Goal: Communication & Community: Answer question/provide support

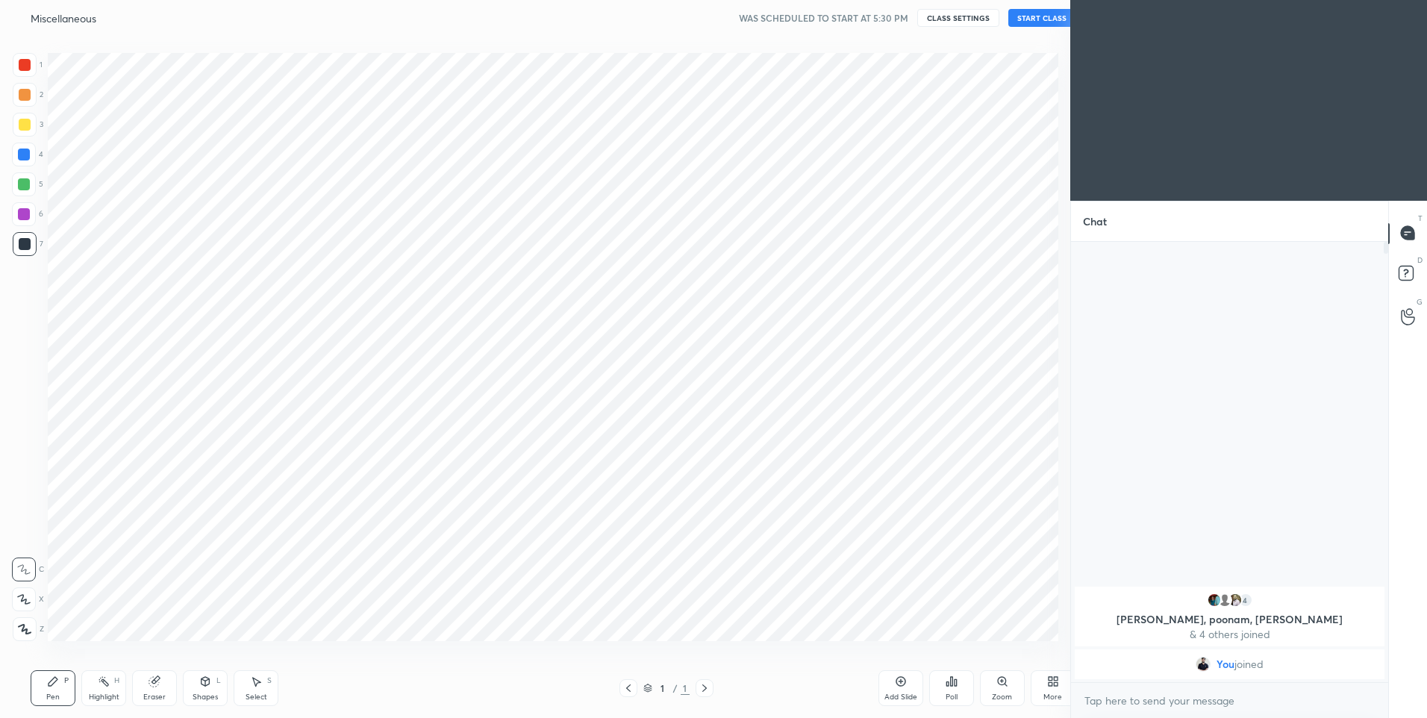
scroll to position [74002, 73614]
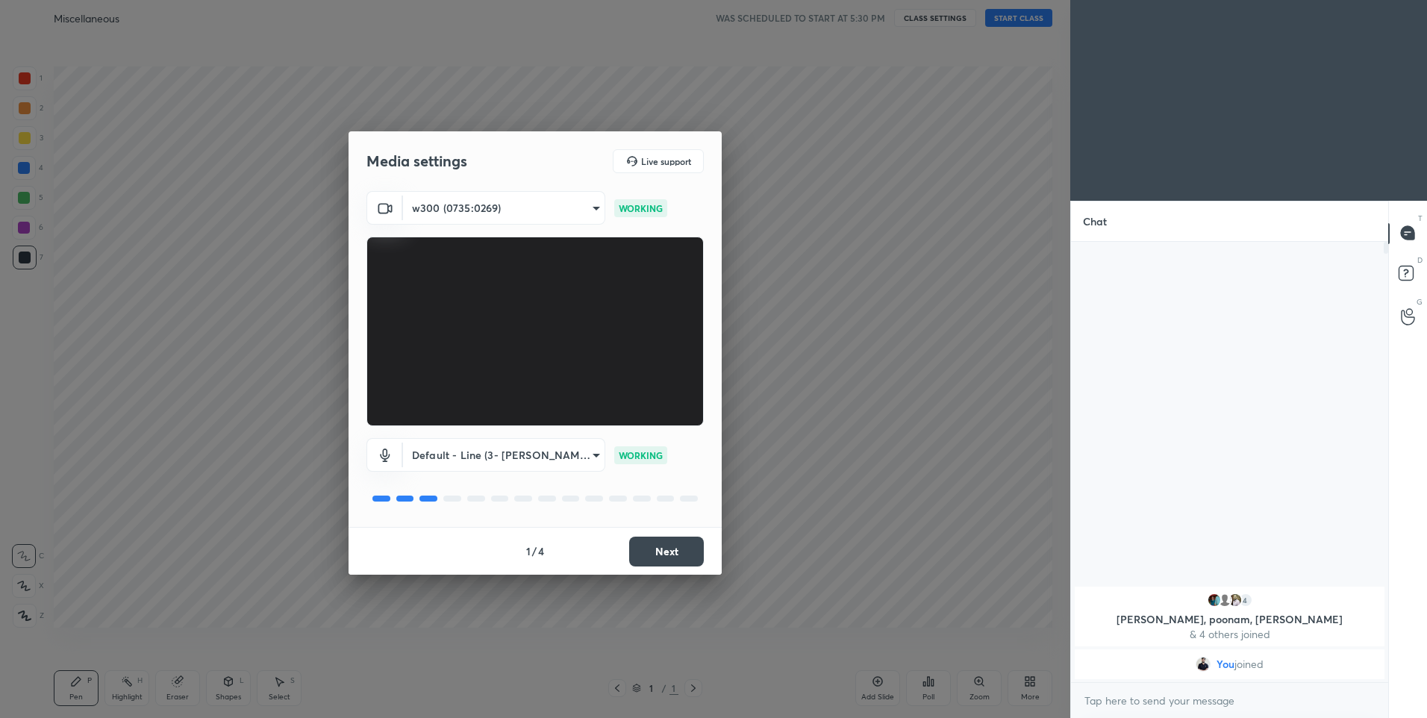
click at [668, 545] on button "Next" at bounding box center [666, 552] width 75 height 30
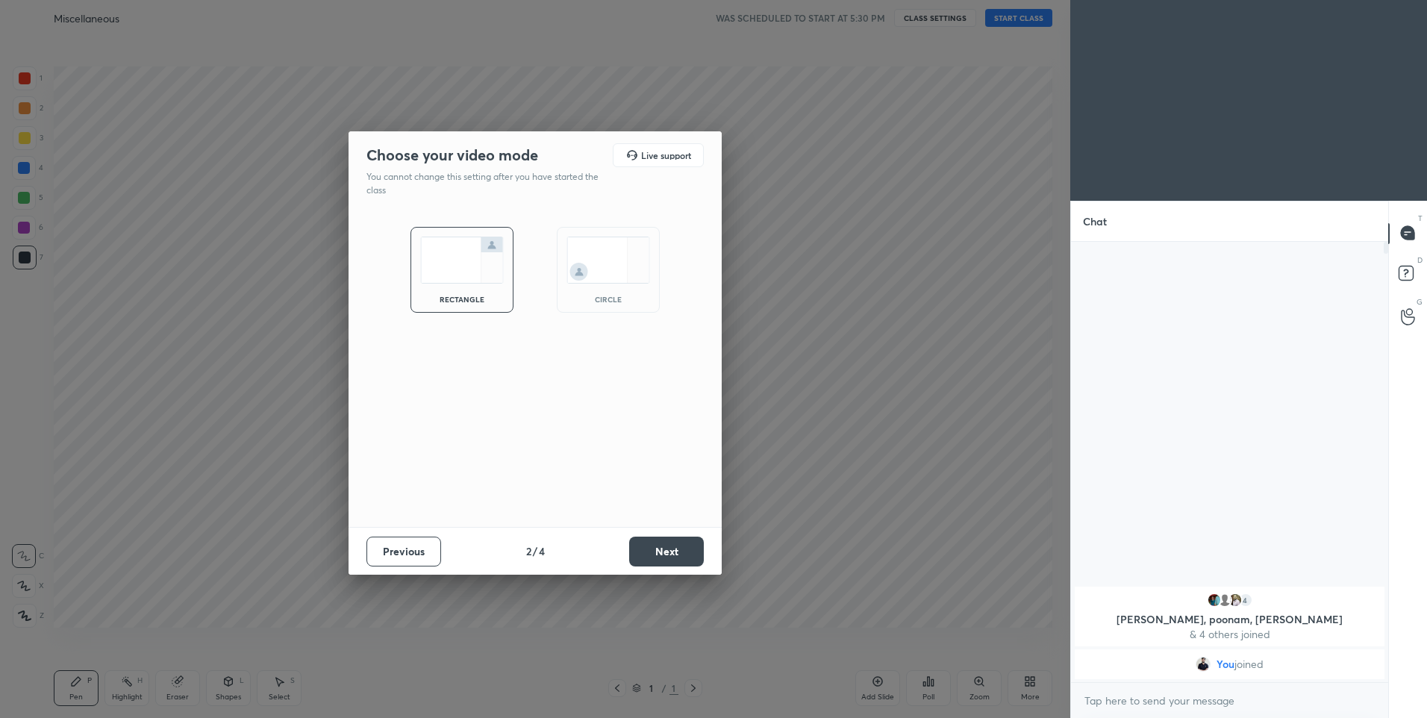
click at [646, 543] on button "Next" at bounding box center [666, 552] width 75 height 30
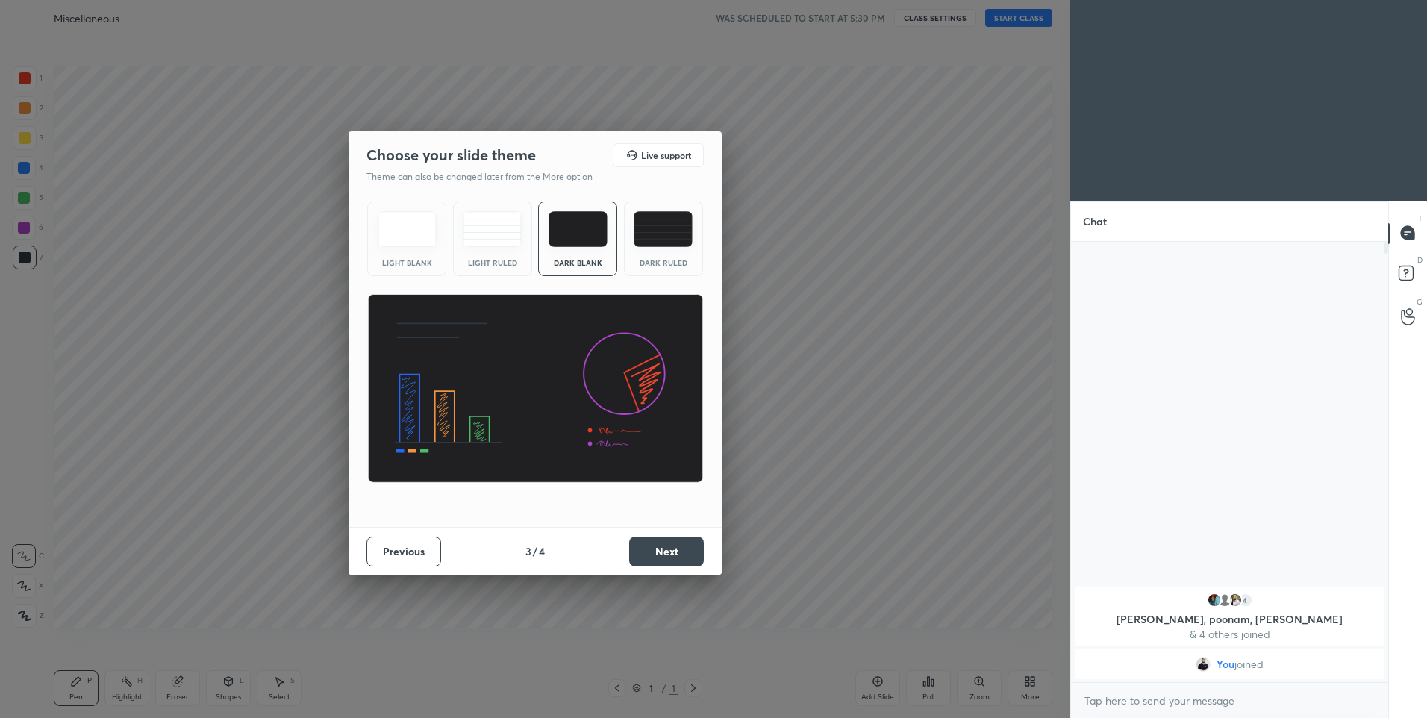
click at [665, 234] on img at bounding box center [663, 229] width 59 height 36
click at [655, 549] on button "Next" at bounding box center [666, 552] width 75 height 30
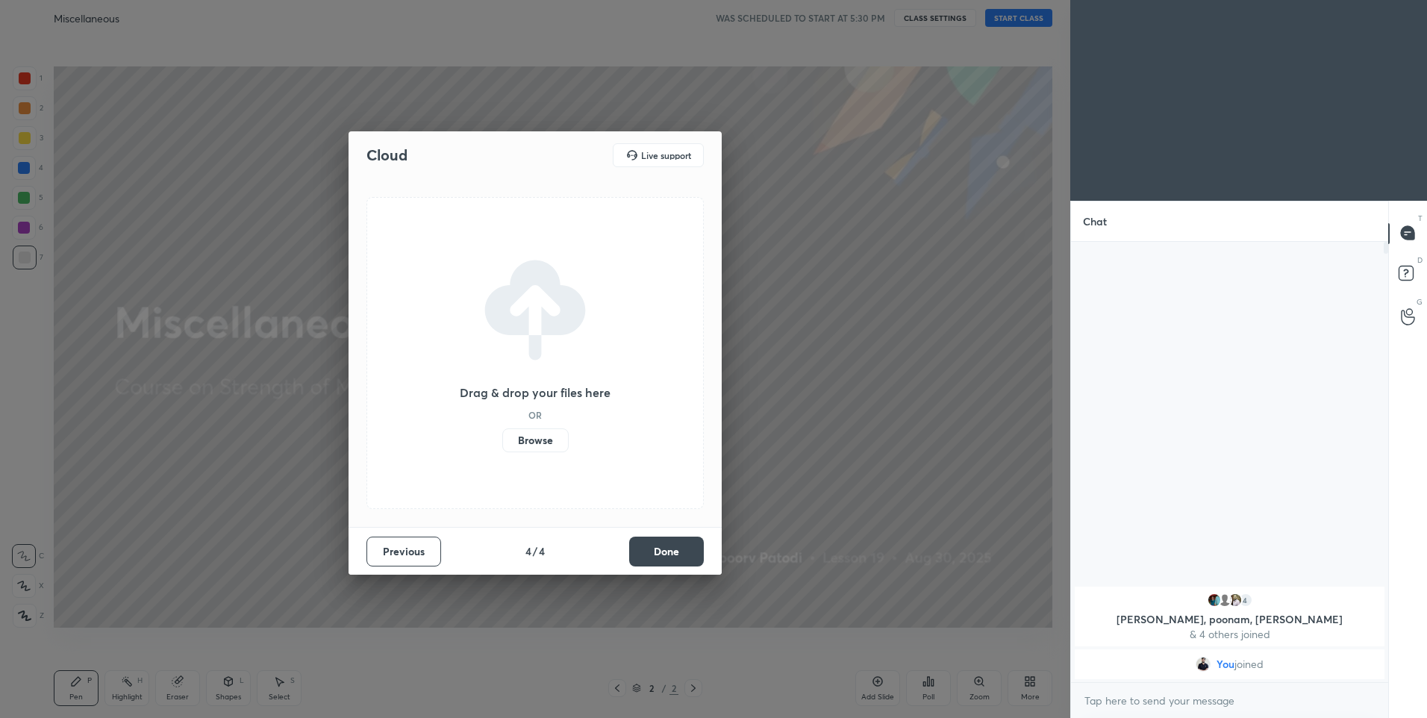
click at [655, 549] on button "Done" at bounding box center [666, 552] width 75 height 30
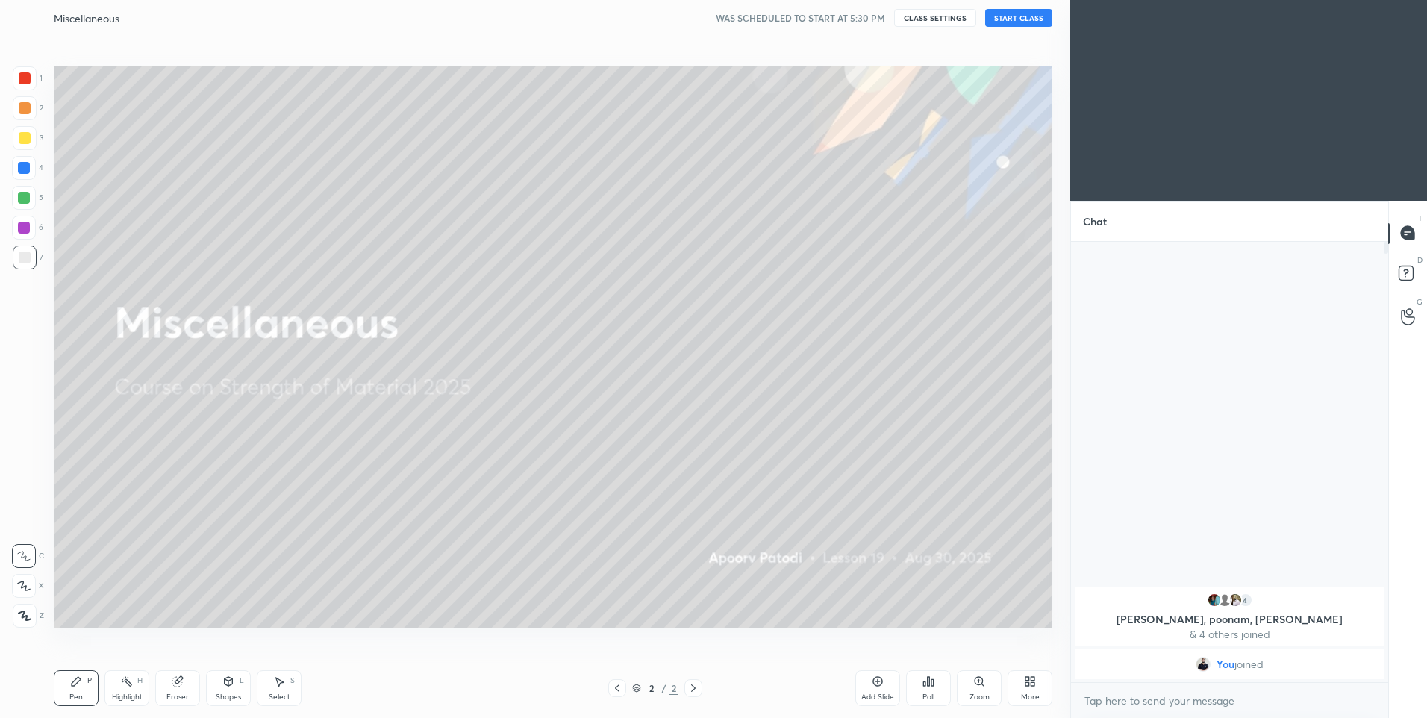
click at [1020, 19] on button "START CLASS" at bounding box center [1018, 18] width 67 height 18
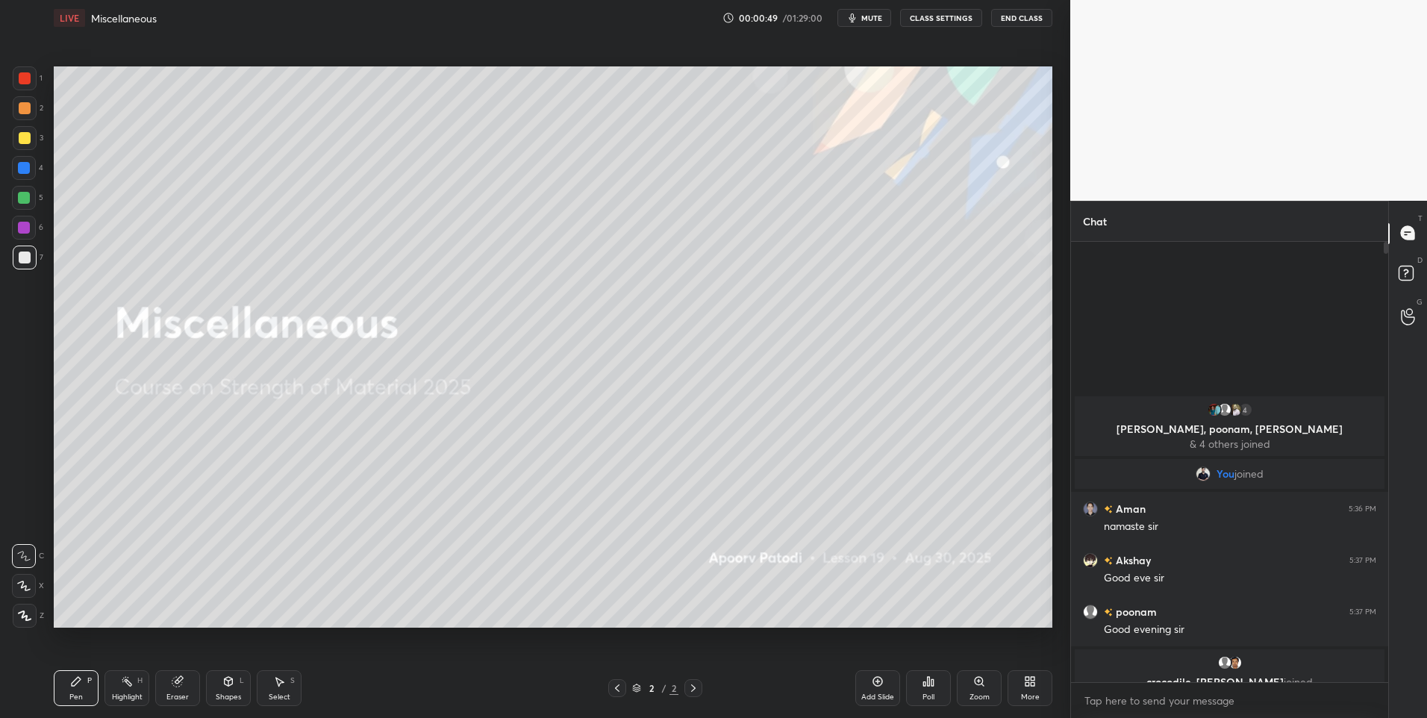
click at [22, 577] on div at bounding box center [24, 586] width 24 height 24
click at [27, 103] on div at bounding box center [25, 108] width 12 height 12
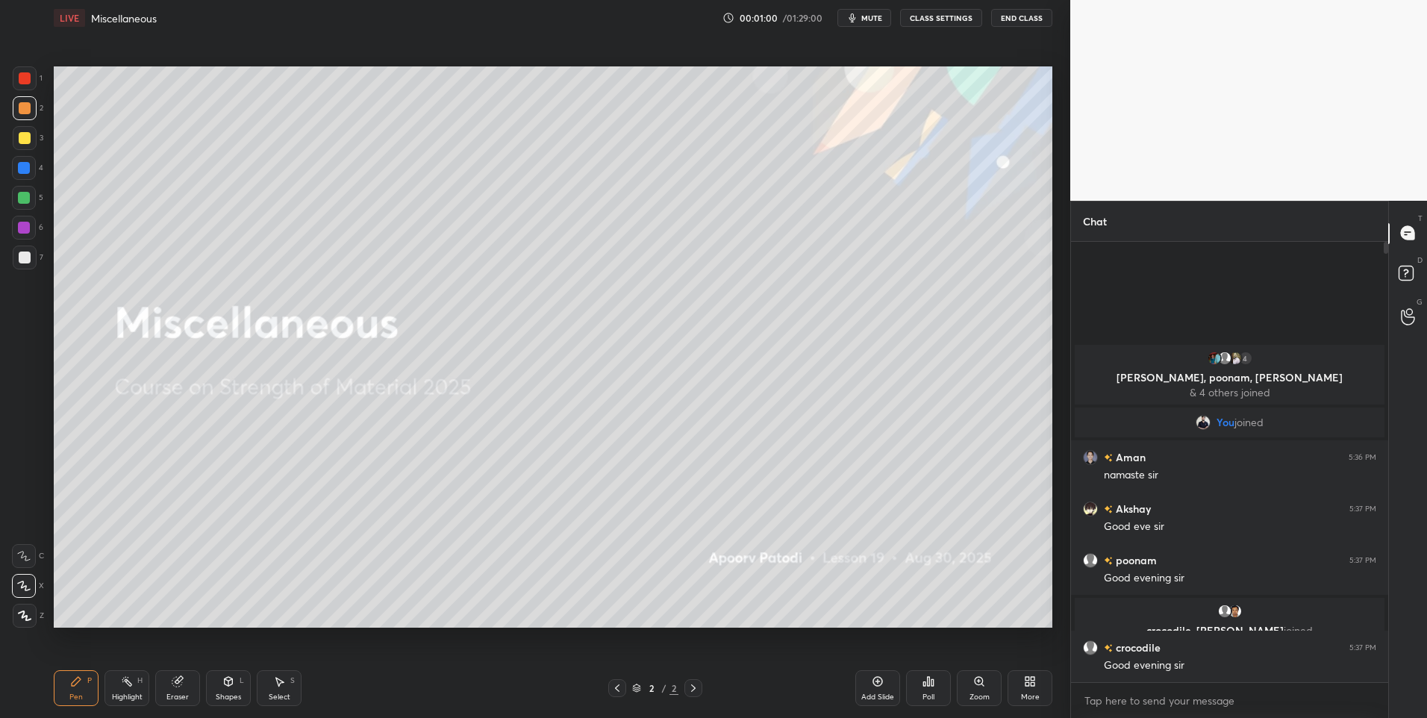
click at [1012, 681] on div "More" at bounding box center [1029, 688] width 45 height 36
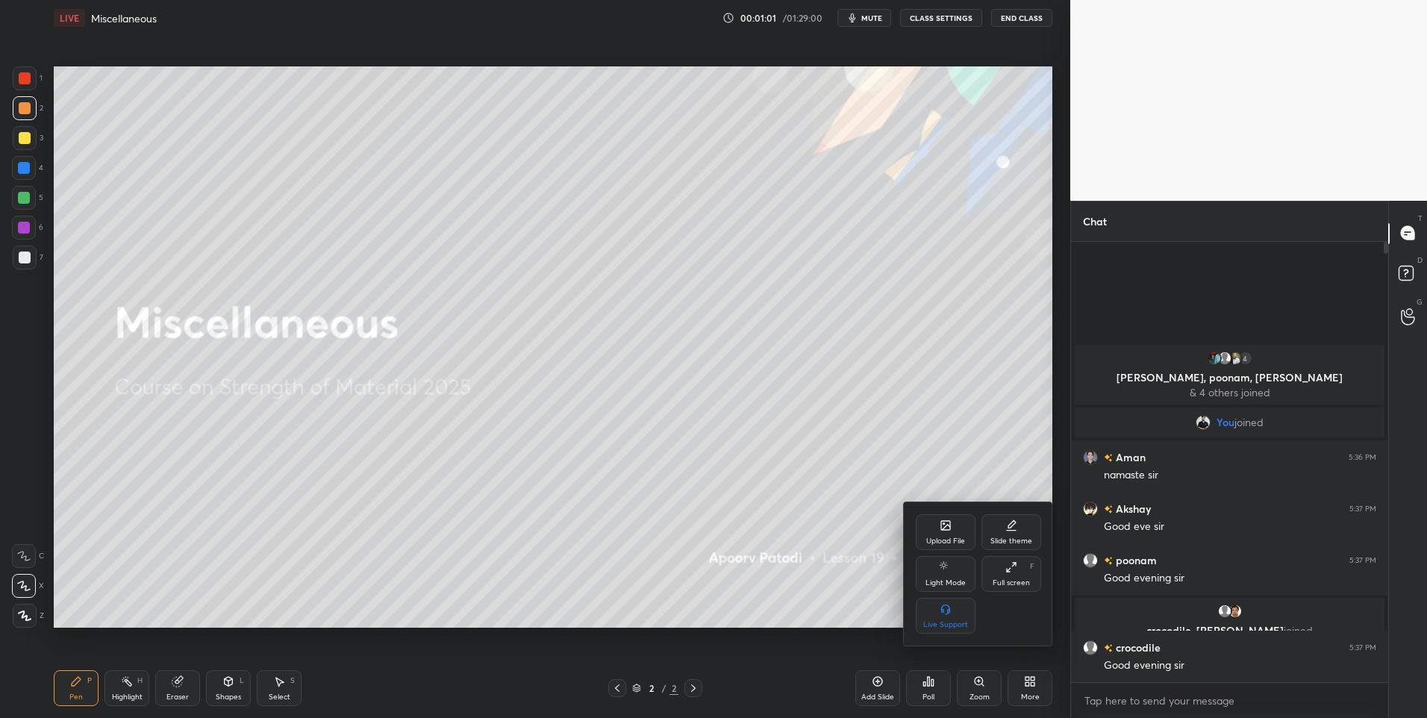
click at [940, 527] on icon at bounding box center [946, 525] width 12 height 12
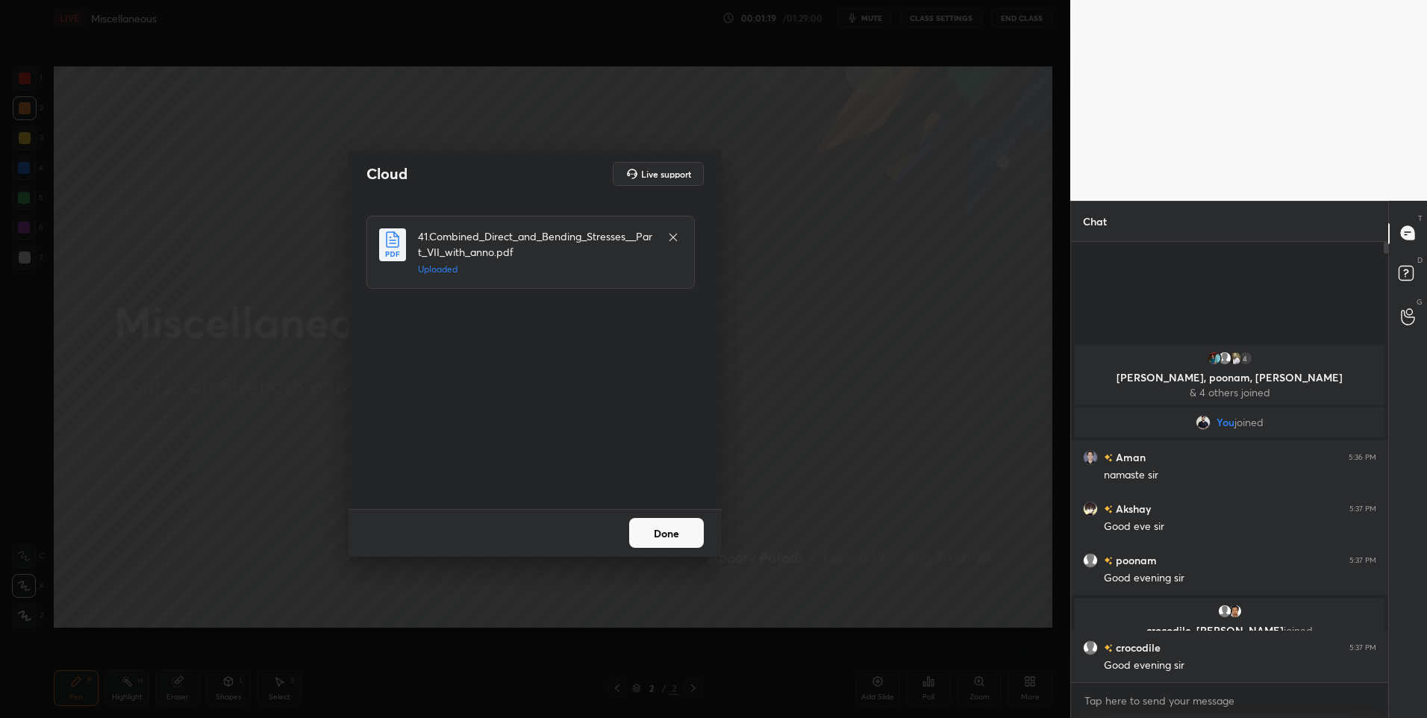
click at [685, 528] on button "Done" at bounding box center [666, 533] width 75 height 30
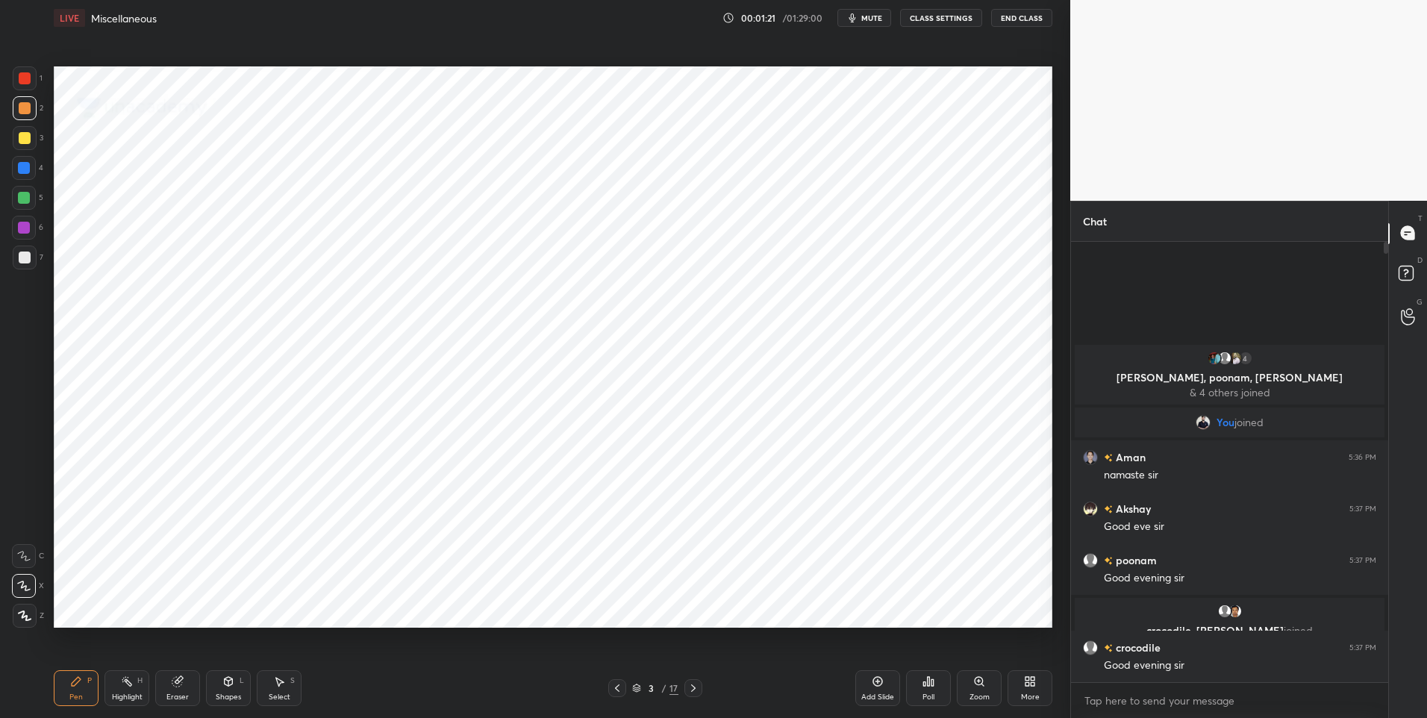
click at [688, 687] on icon at bounding box center [693, 688] width 12 height 12
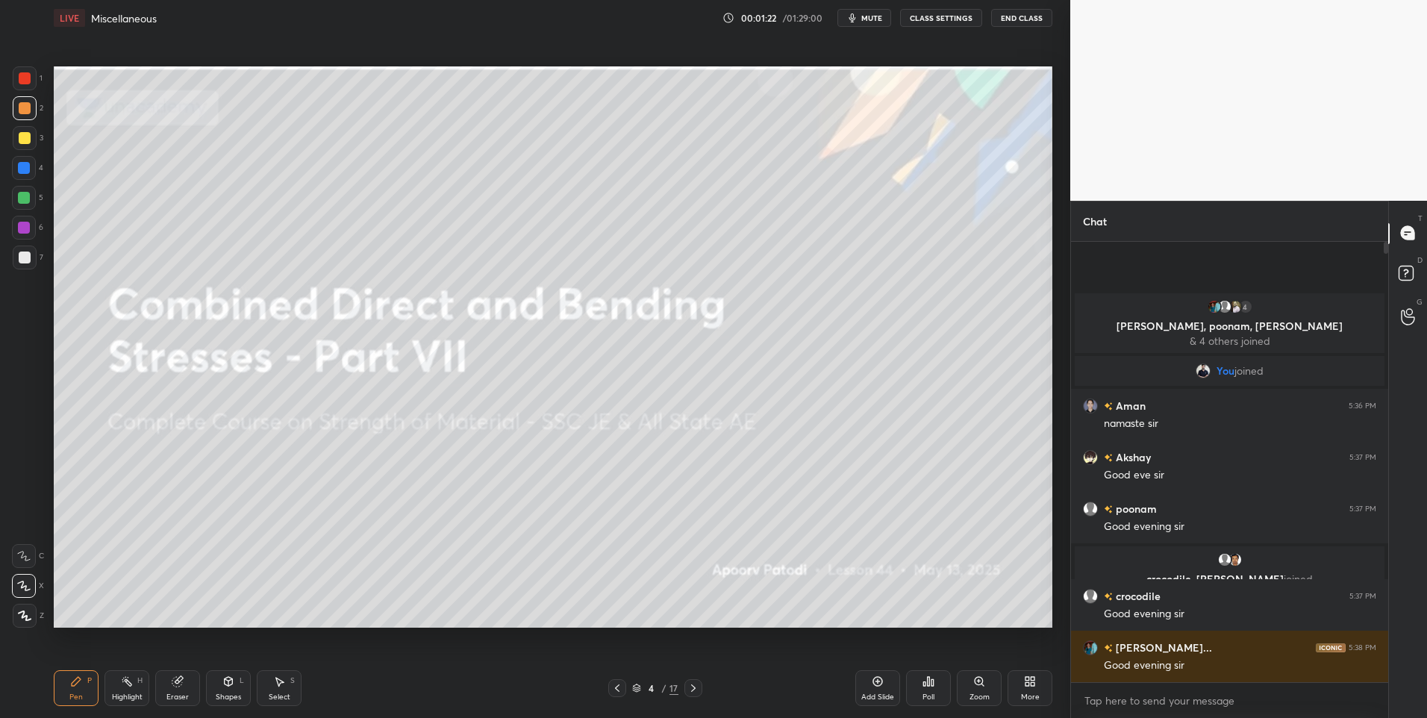
click at [694, 683] on icon at bounding box center [693, 688] width 12 height 12
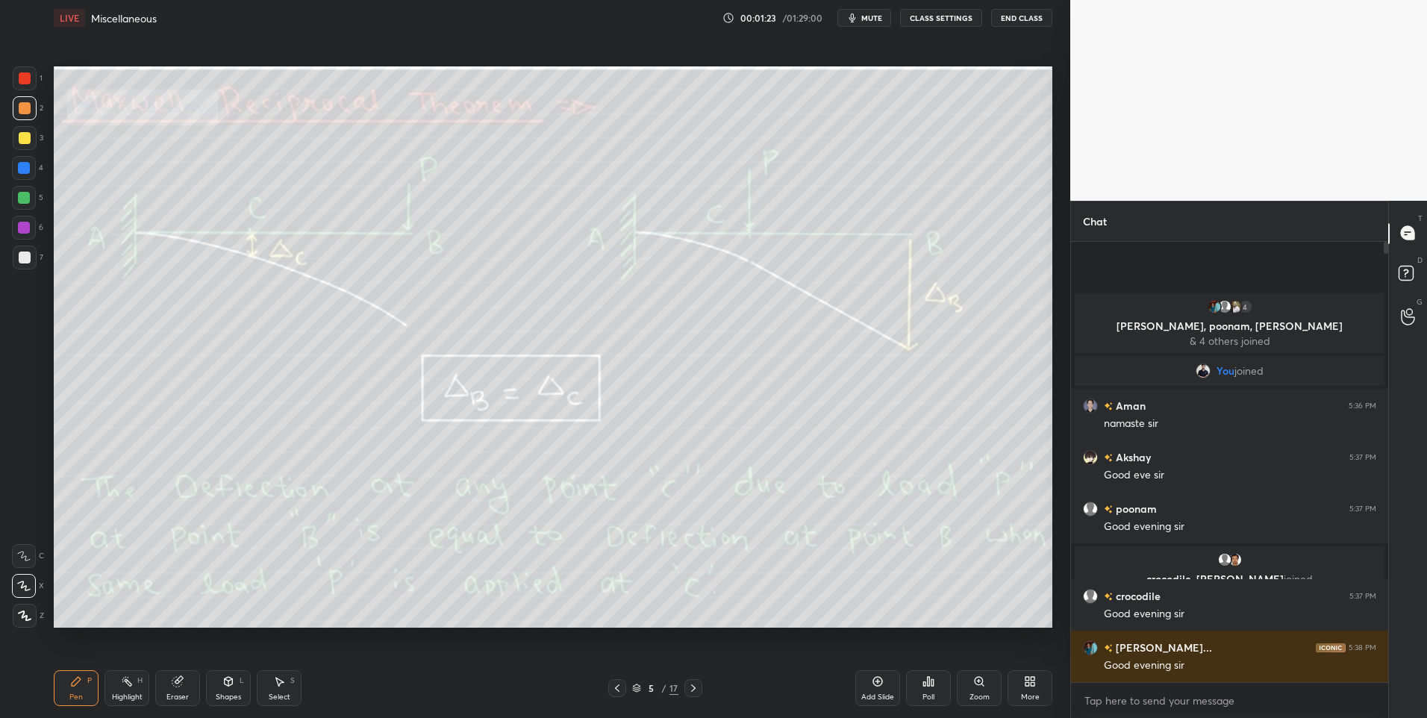
click at [694, 681] on div at bounding box center [693, 688] width 18 height 18
click at [691, 687] on icon at bounding box center [693, 688] width 12 height 12
click at [693, 691] on icon at bounding box center [693, 688] width 12 height 12
click at [695, 689] on icon at bounding box center [693, 688] width 12 height 12
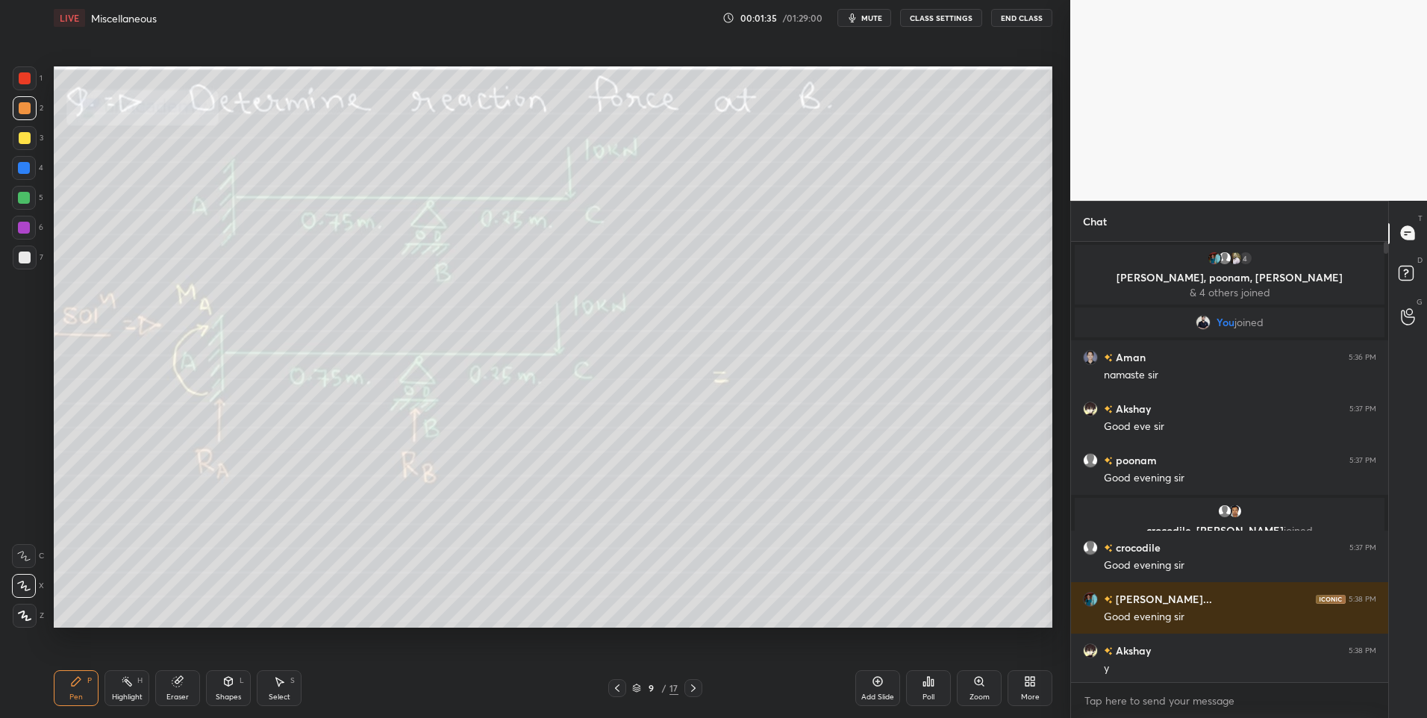
click at [695, 688] on icon at bounding box center [693, 687] width 4 height 7
click at [695, 687] on icon at bounding box center [693, 688] width 12 height 12
click at [695, 686] on icon at bounding box center [693, 688] width 12 height 12
click at [695, 687] on icon at bounding box center [693, 688] width 12 height 12
click at [695, 688] on icon at bounding box center [693, 688] width 12 height 12
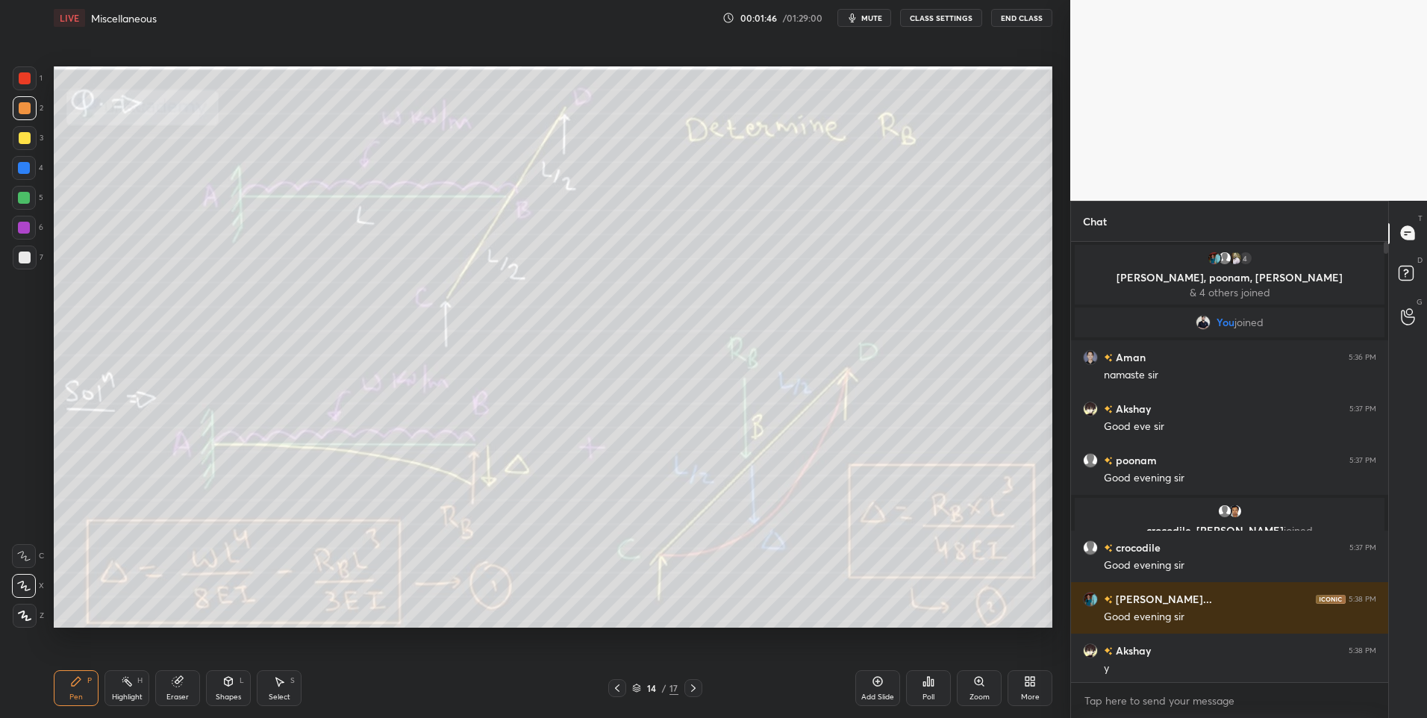
click at [237, 680] on div "Shapes L" at bounding box center [228, 688] width 45 height 36
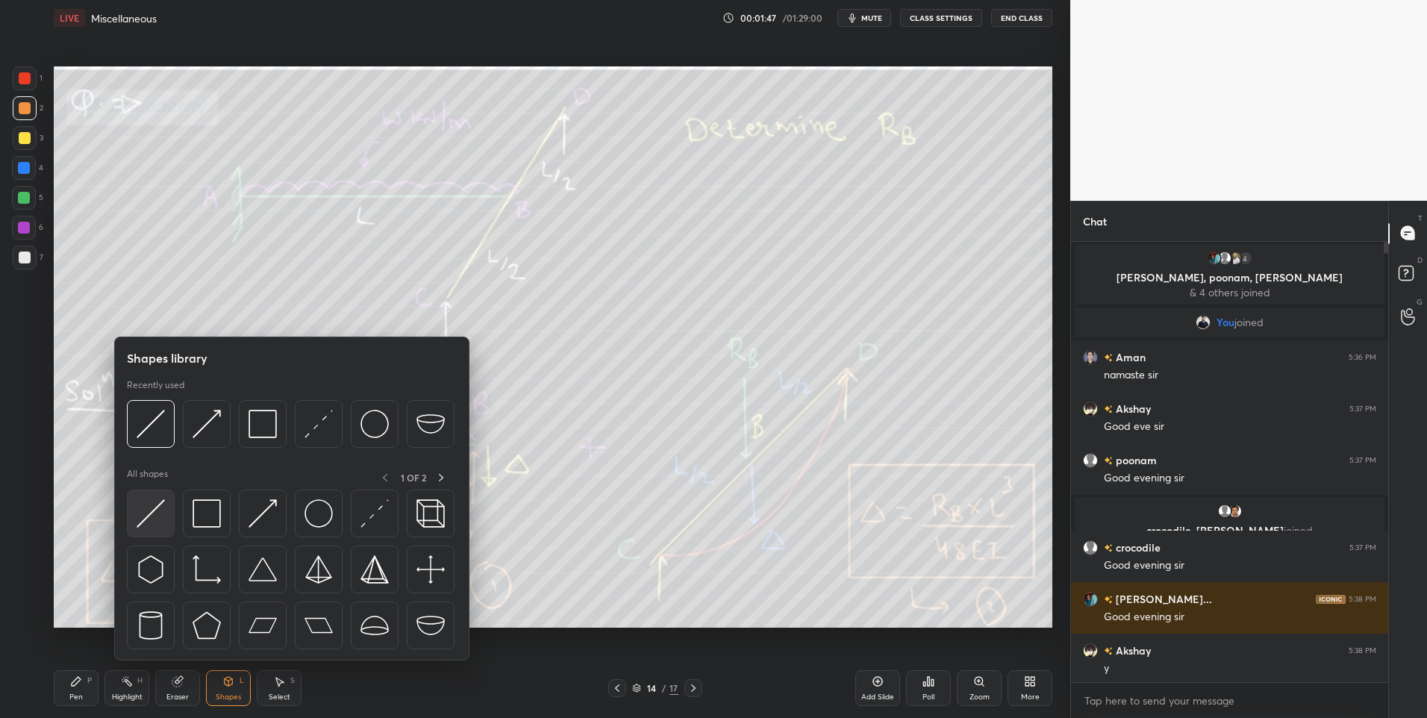
click at [166, 522] on div at bounding box center [151, 514] width 48 height 48
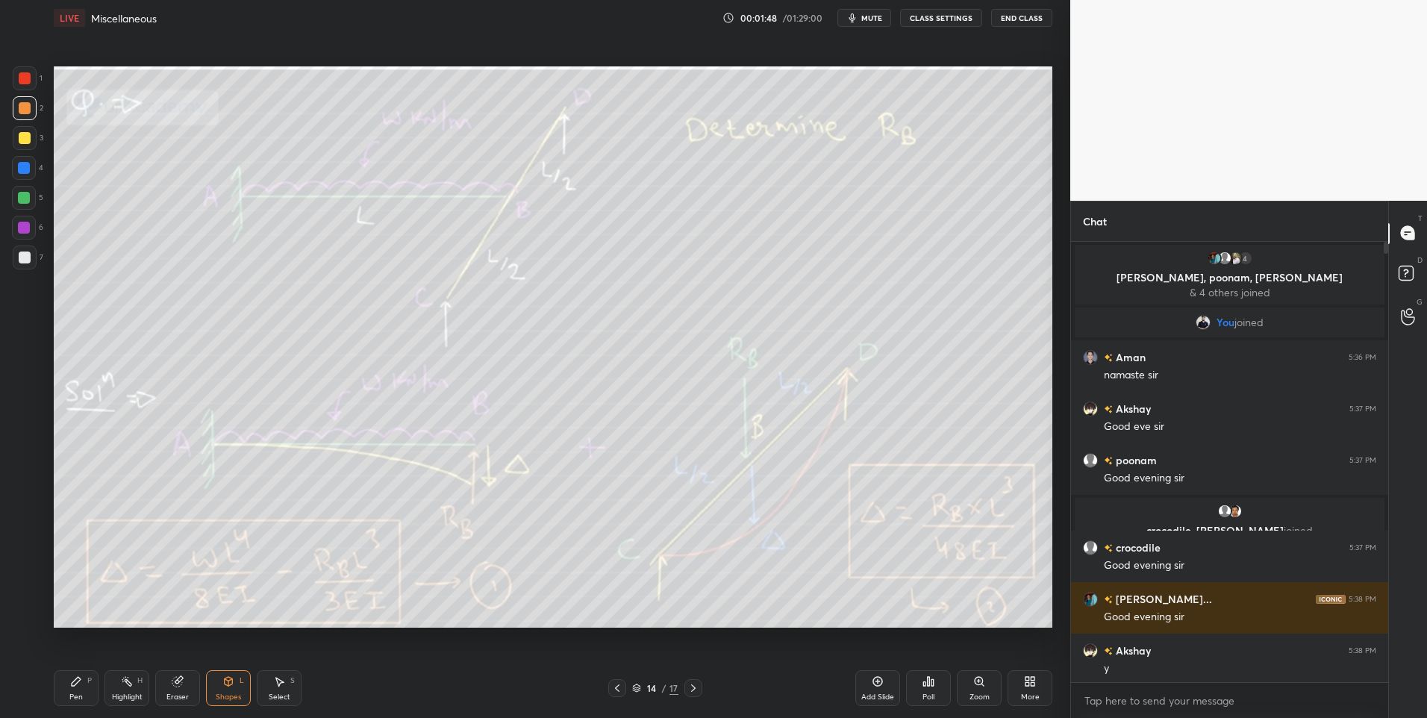
click at [30, 254] on div at bounding box center [25, 257] width 12 height 12
click at [82, 685] on div "Pen P" at bounding box center [76, 688] width 45 height 36
click at [270, 682] on div "Select S" at bounding box center [279, 688] width 45 height 36
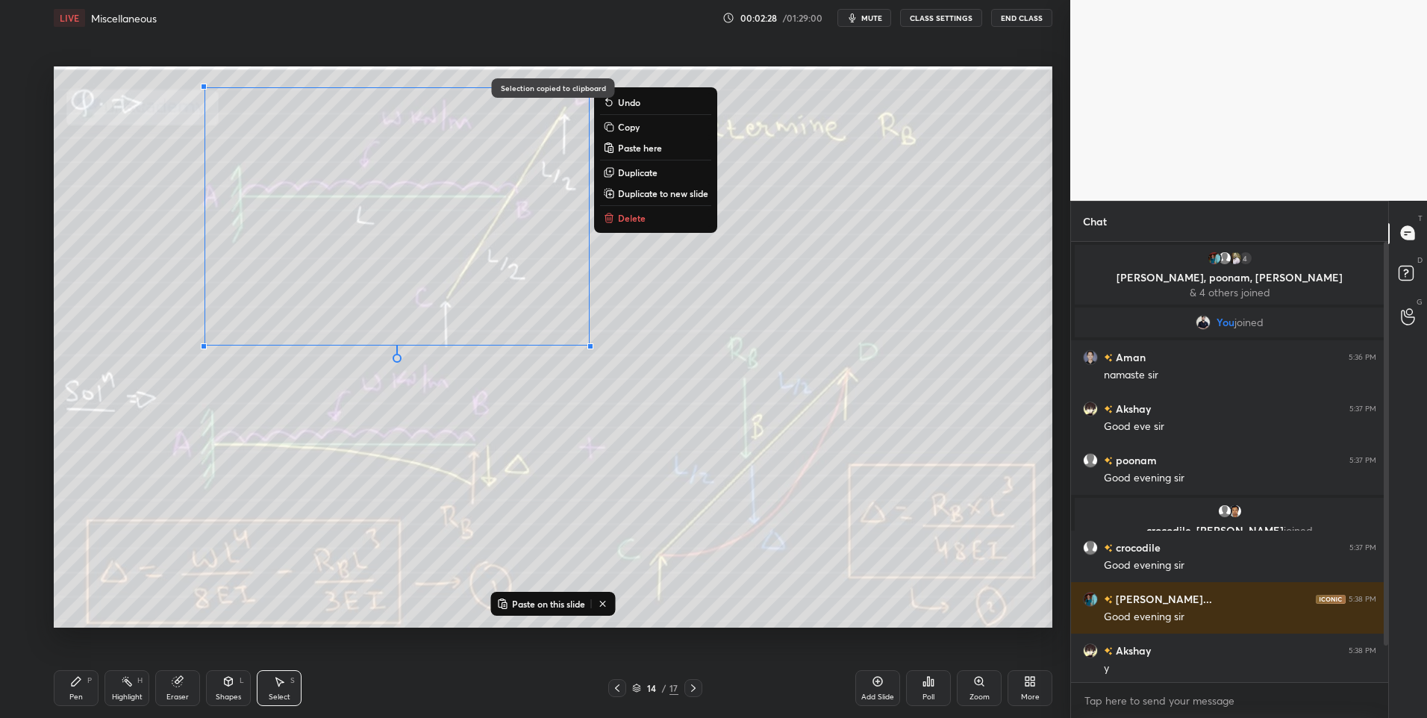
click at [621, 681] on div at bounding box center [617, 688] width 18 height 18
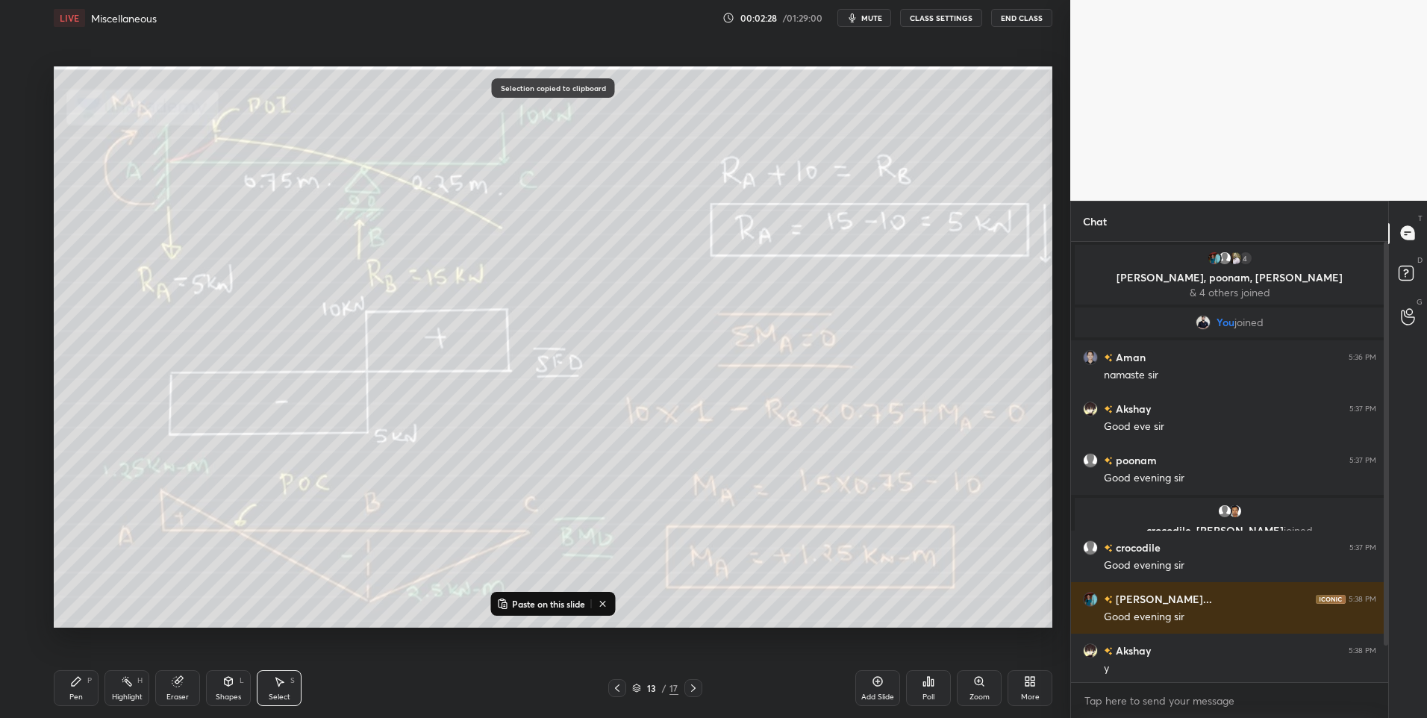
click at [875, 684] on icon at bounding box center [878, 681] width 12 height 12
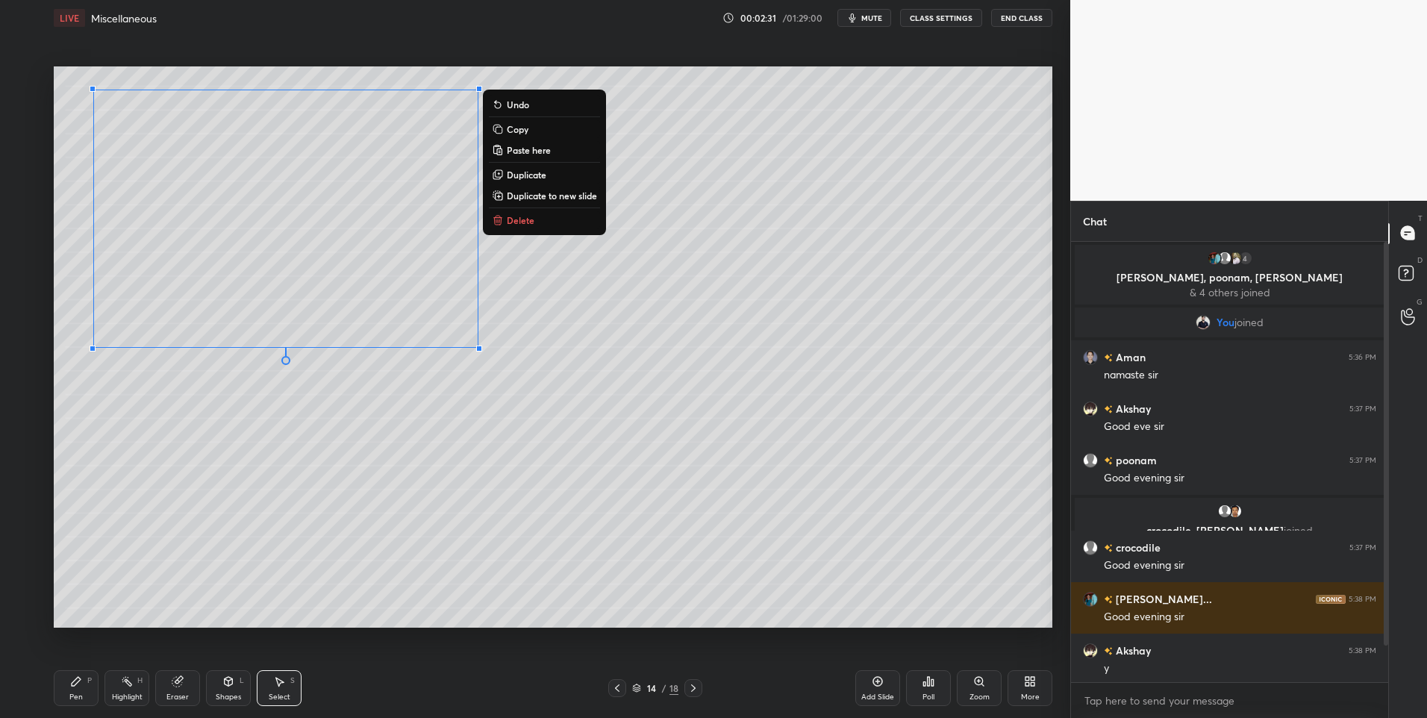
click at [337, 528] on div "0 ° Undo Copy Paste here Duplicate Duplicate to new slide Delete" at bounding box center [553, 347] width 998 height 562
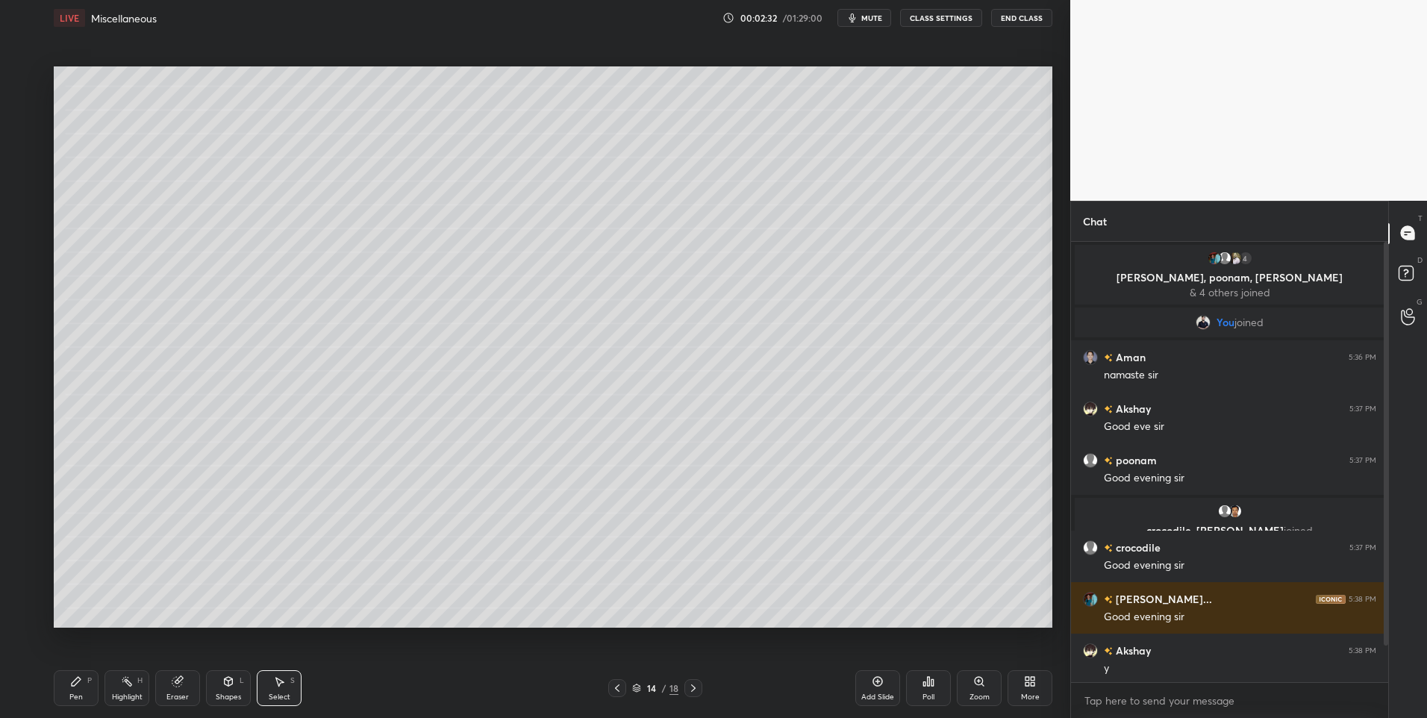
click at [87, 684] on div "P" at bounding box center [89, 680] width 4 height 7
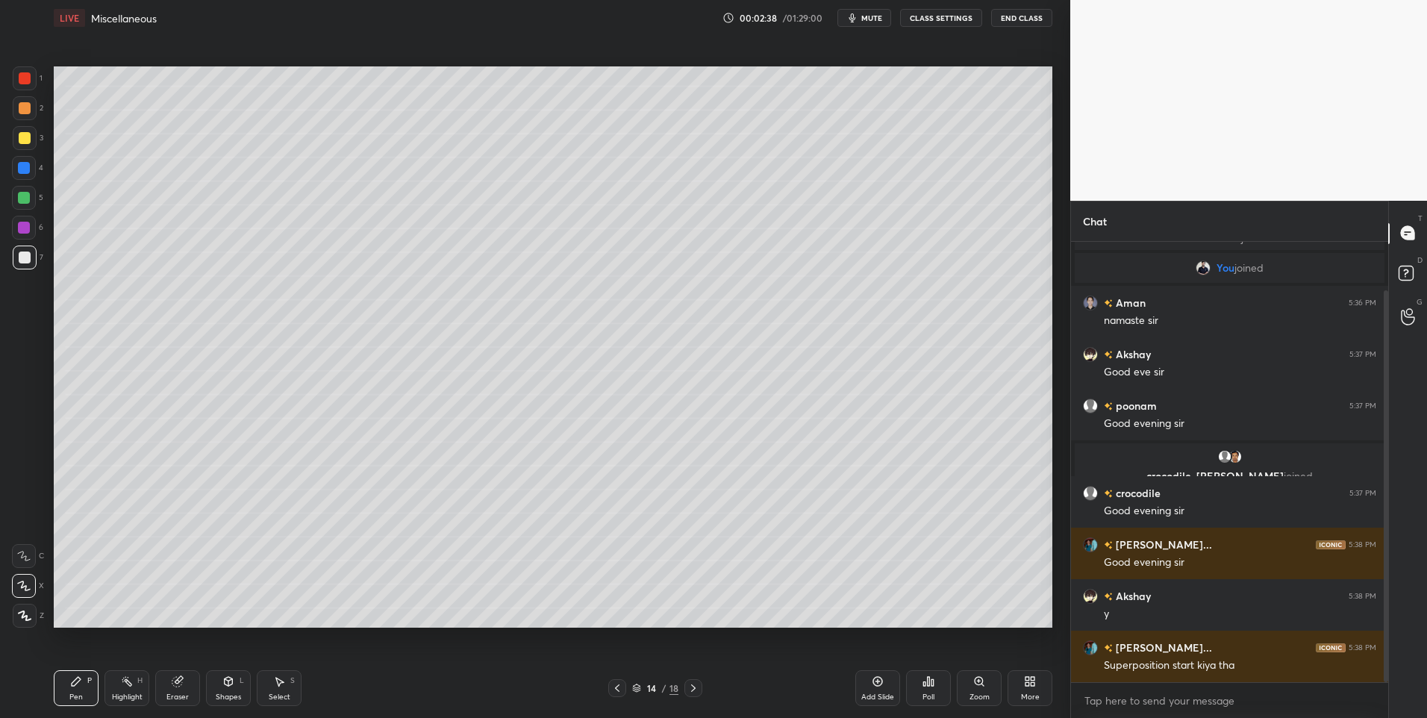
scroll to position [106, 0]
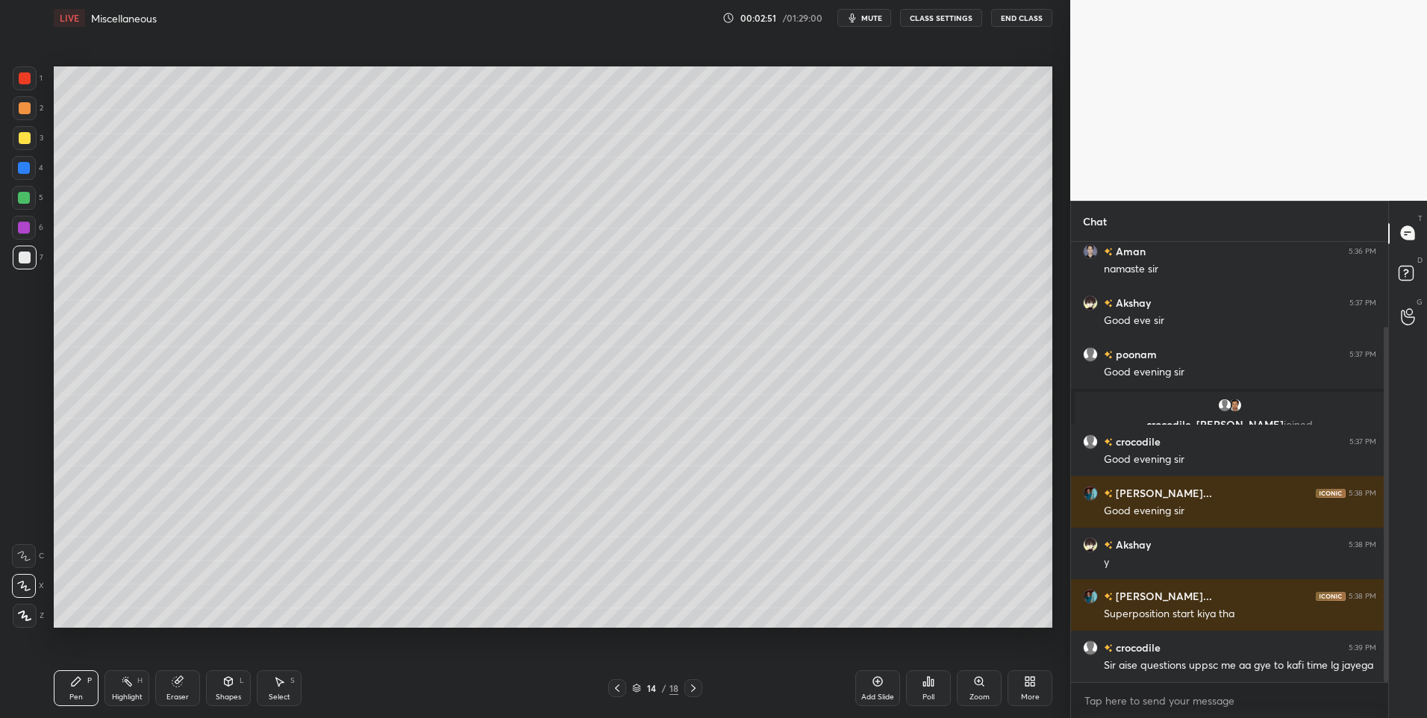
click at [281, 686] on icon at bounding box center [279, 681] width 12 height 12
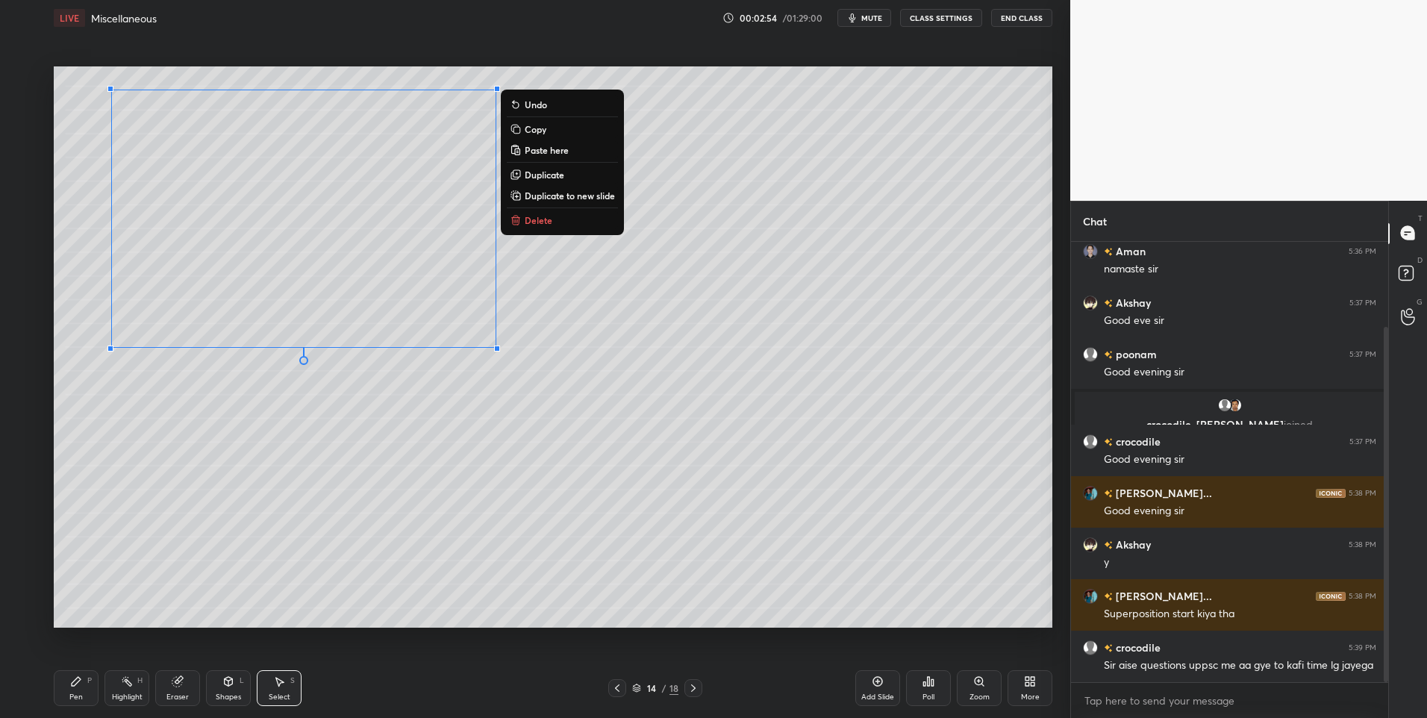
click at [329, 431] on div "0 ° Undo Copy Paste here Duplicate Duplicate to new slide Delete" at bounding box center [553, 347] width 998 height 562
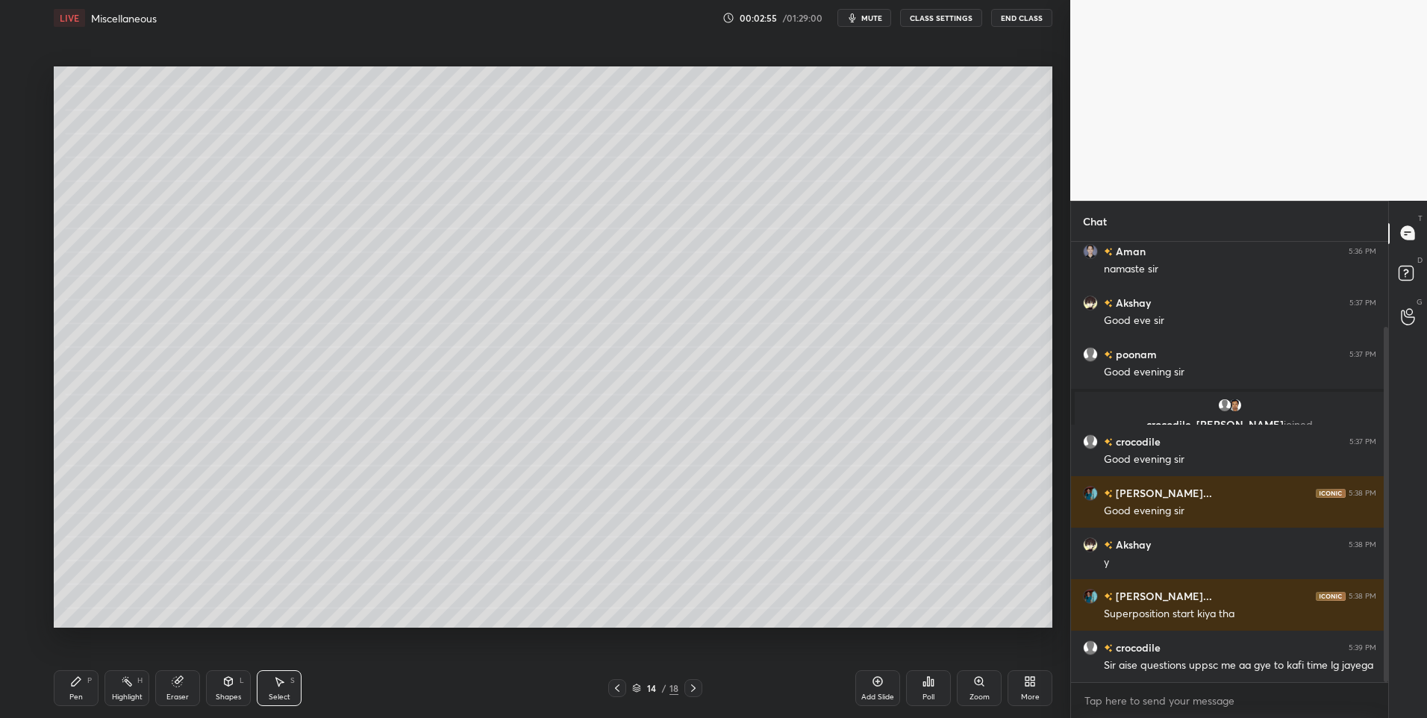
click at [93, 687] on div "Pen P" at bounding box center [76, 688] width 45 height 36
click at [15, 109] on div at bounding box center [25, 108] width 24 height 24
click at [123, 689] on div "Highlight H" at bounding box center [126, 688] width 45 height 36
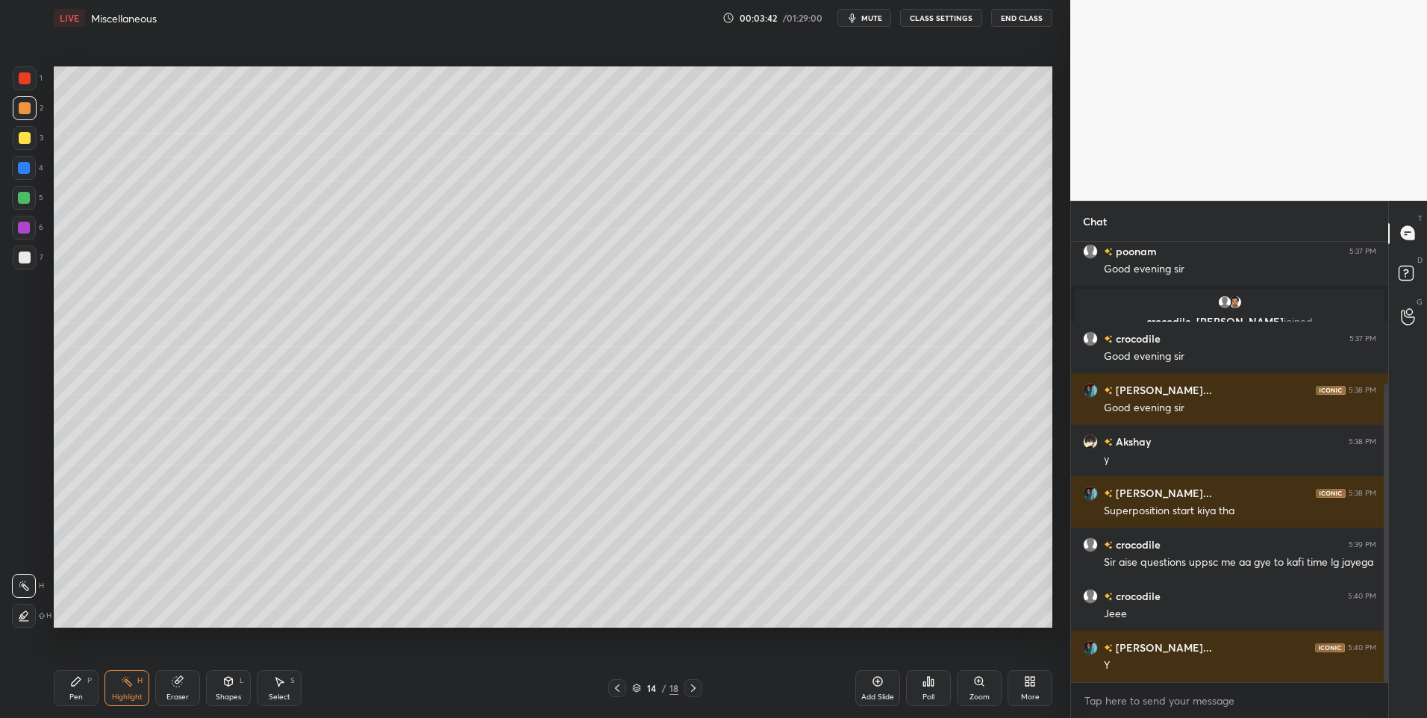
scroll to position [260, 0]
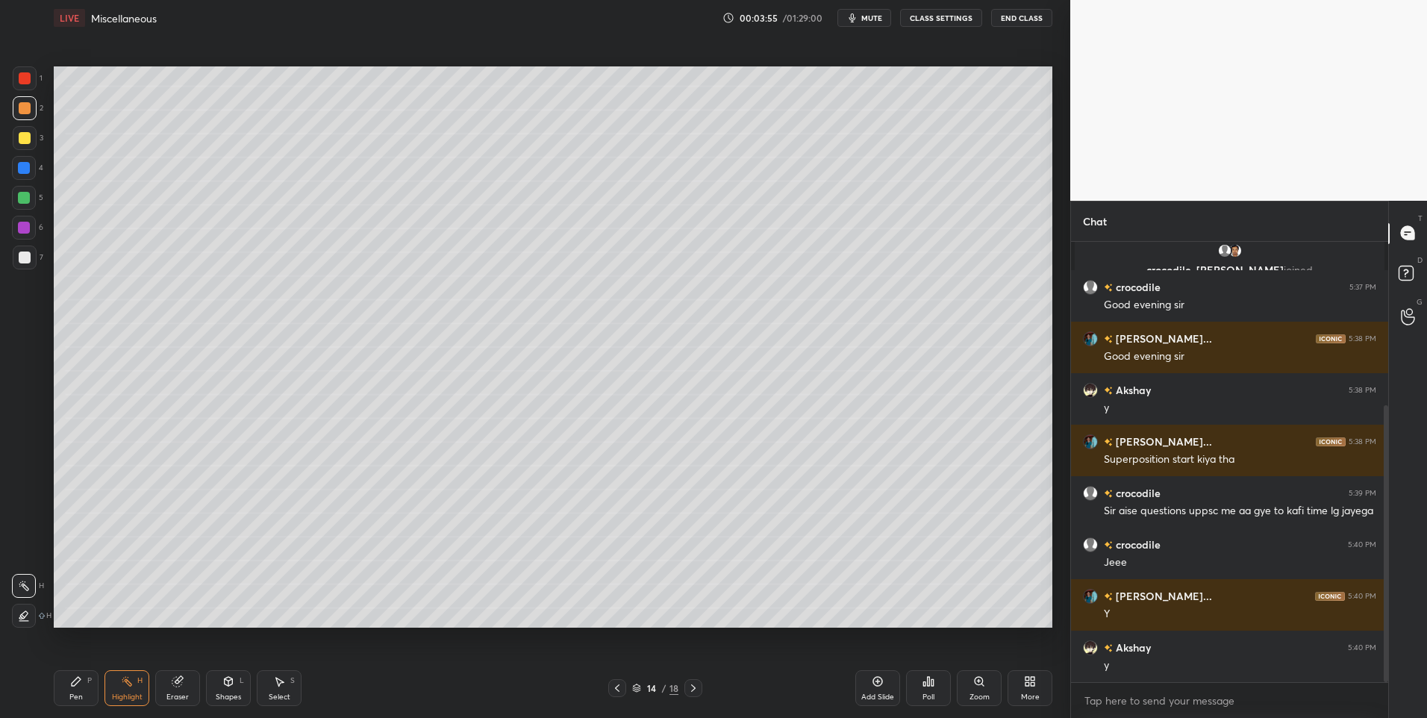
click at [232, 690] on div "Shapes L" at bounding box center [228, 688] width 45 height 36
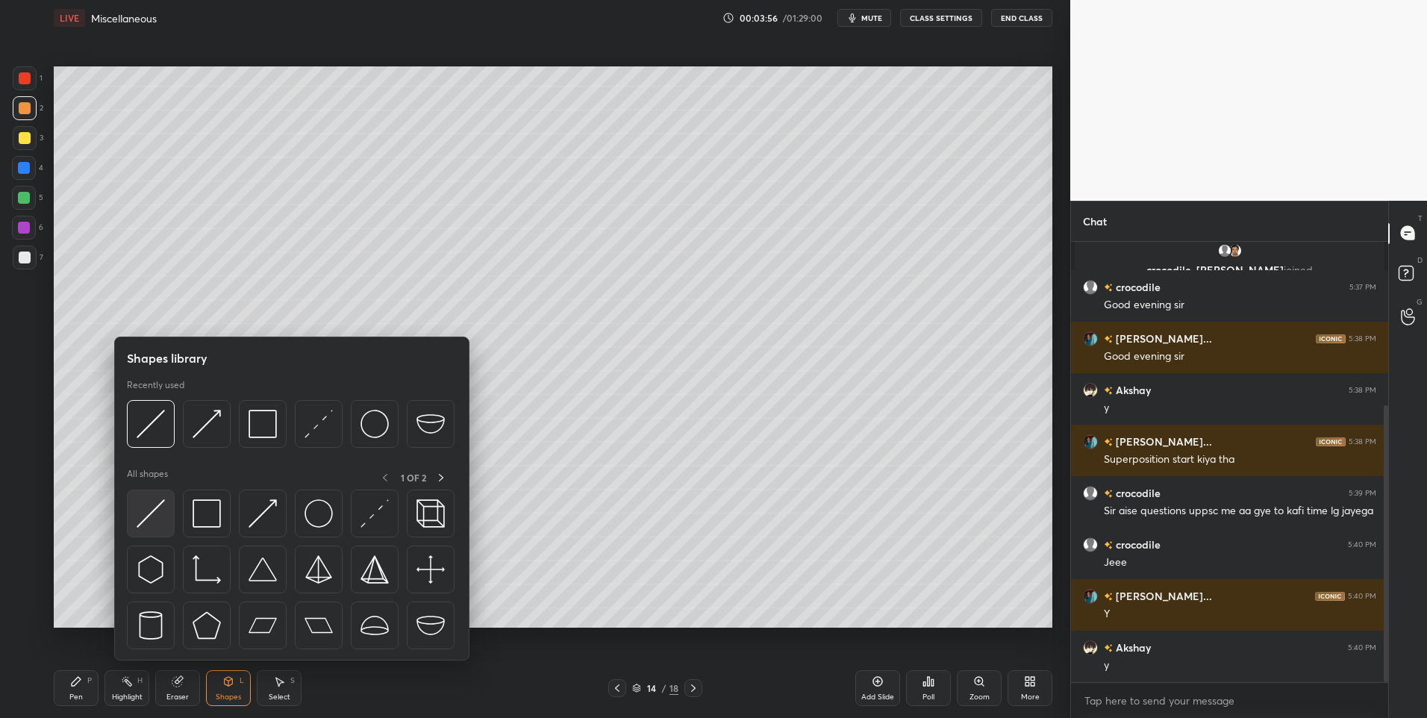
click at [169, 527] on div at bounding box center [151, 514] width 48 height 48
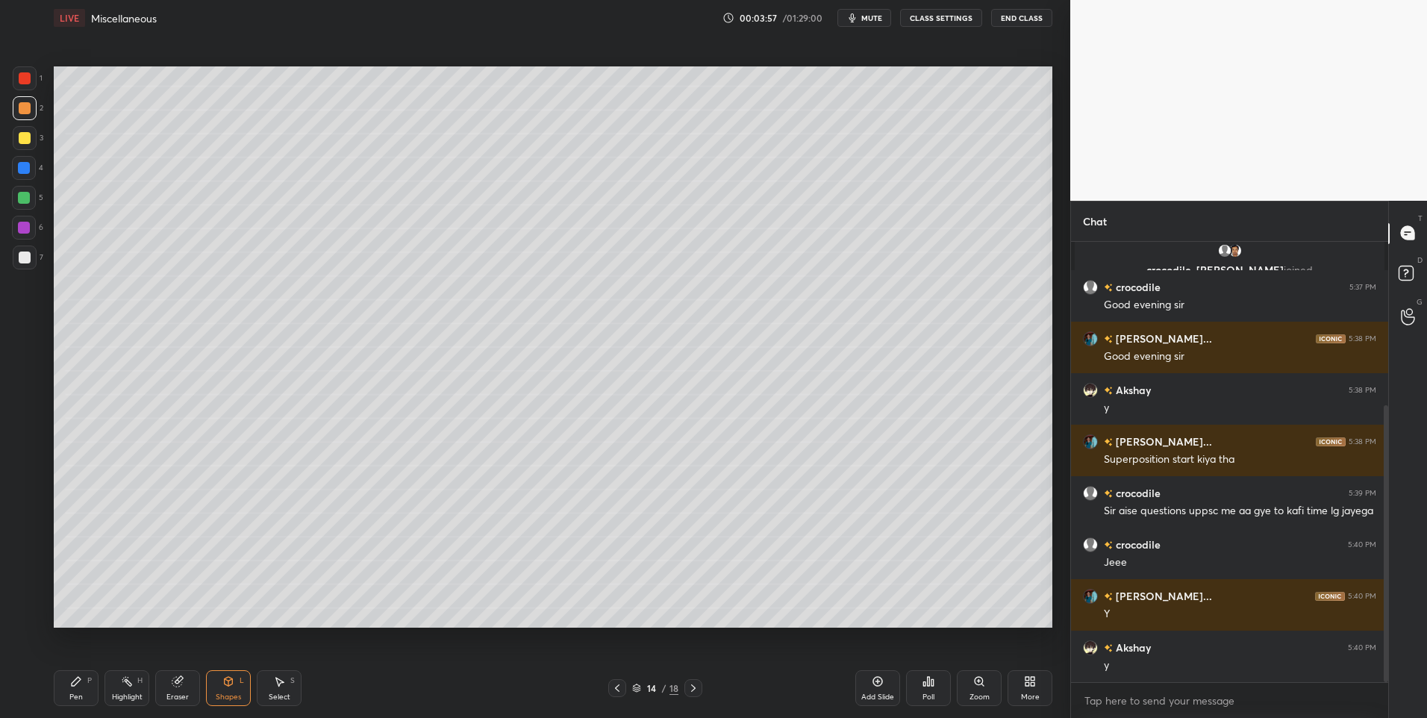
click at [81, 675] on div "Pen P" at bounding box center [76, 688] width 45 height 36
click at [25, 199] on div at bounding box center [24, 198] width 12 height 12
click at [223, 679] on icon at bounding box center [228, 681] width 12 height 12
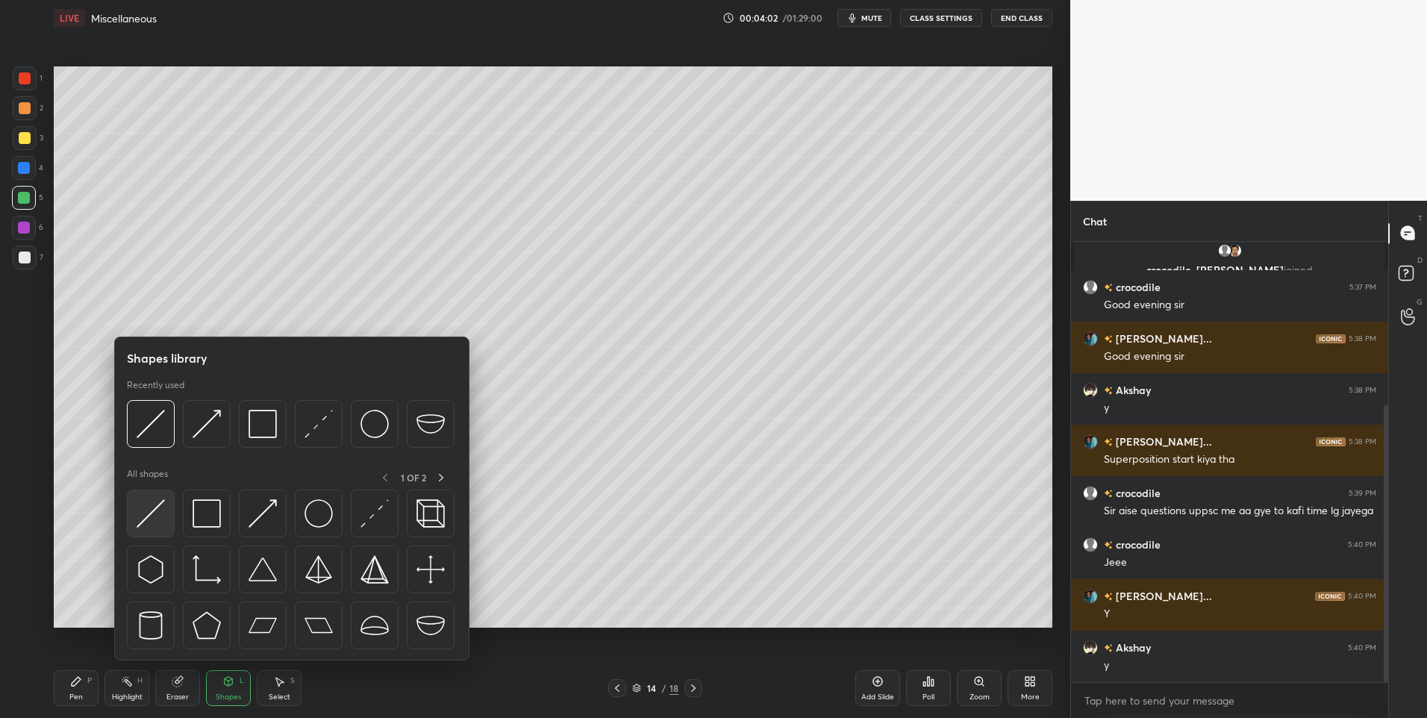
click at [149, 511] on img at bounding box center [151, 513] width 28 height 28
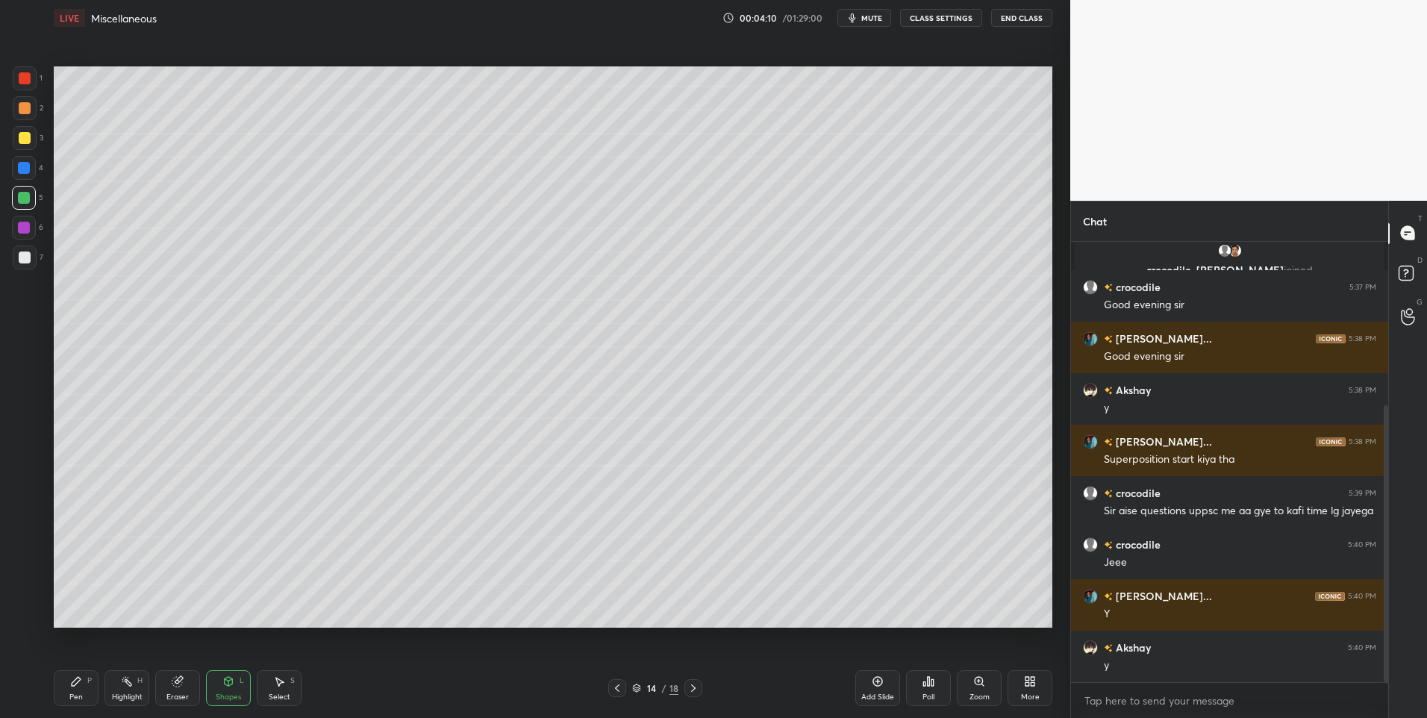
click at [75, 683] on icon at bounding box center [76, 681] width 9 height 9
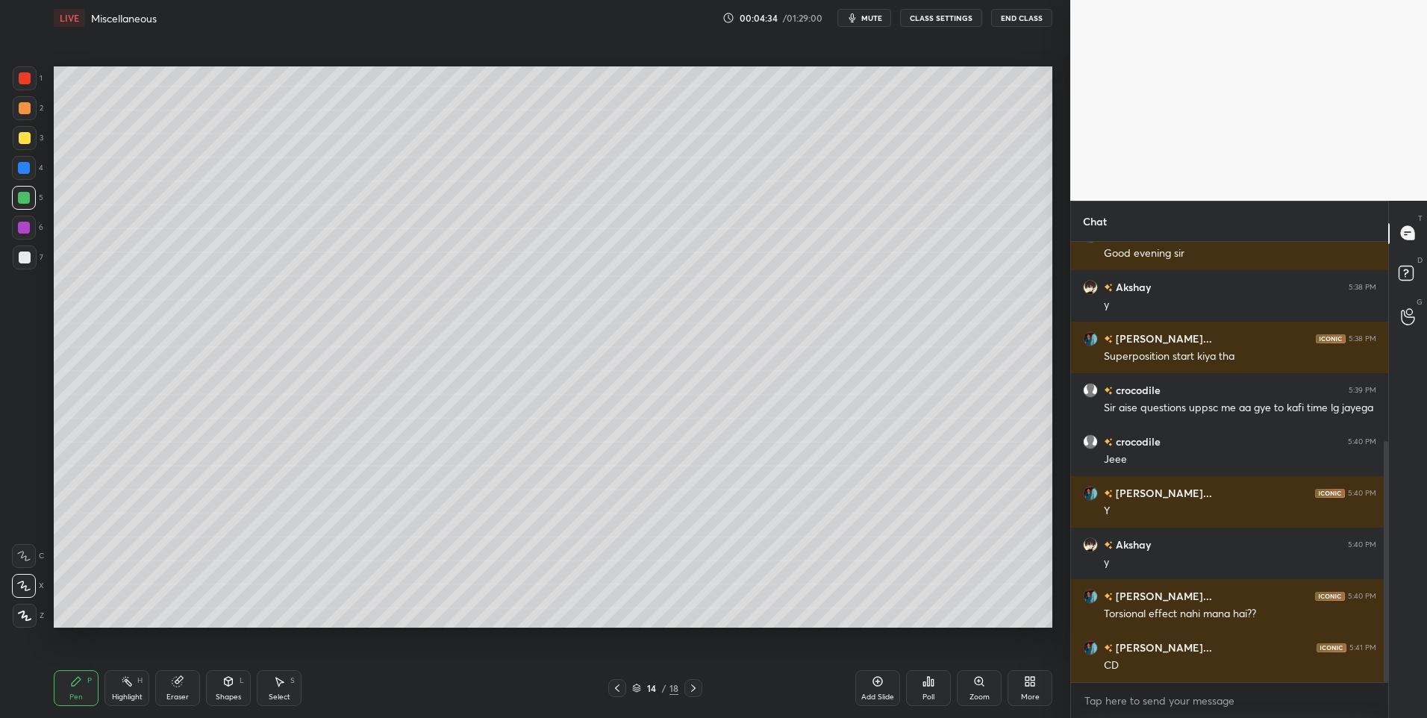
scroll to position [415, 0]
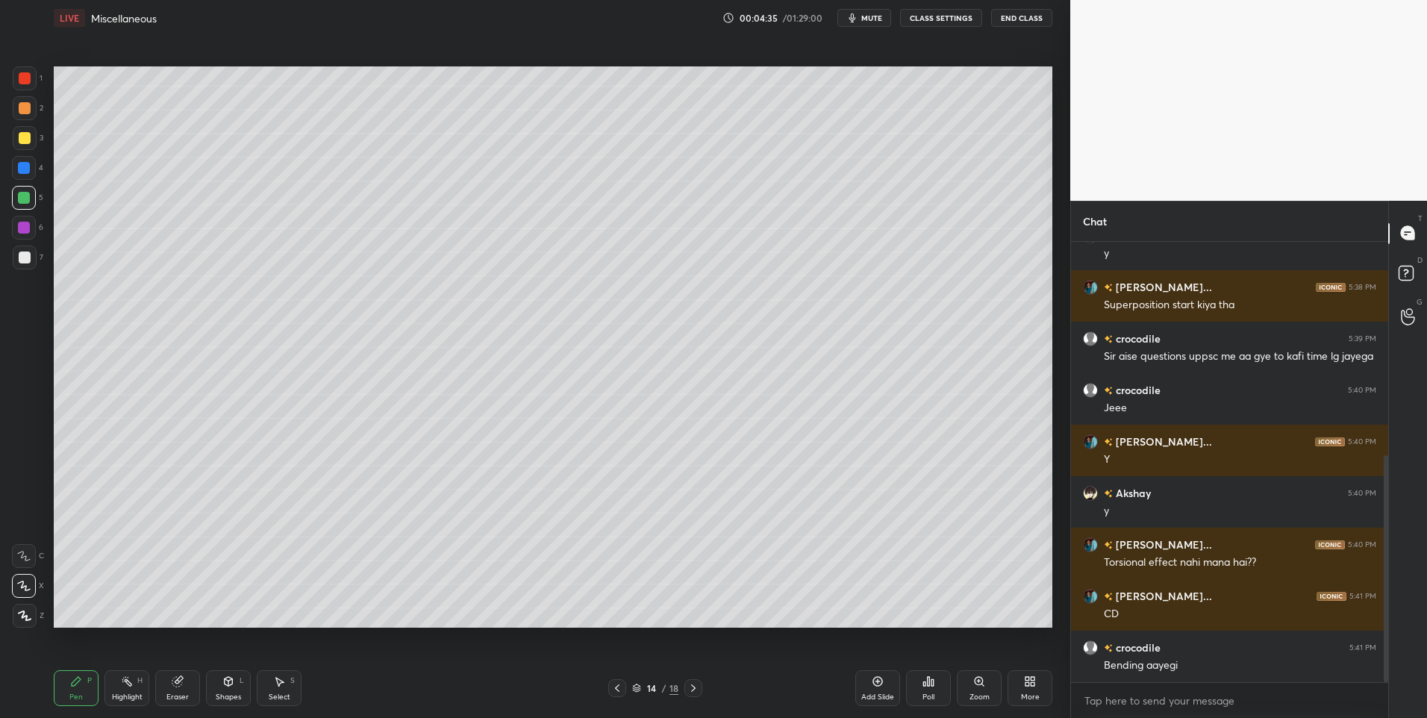
click at [22, 255] on div at bounding box center [25, 257] width 12 height 12
click at [115, 685] on div "Highlight H" at bounding box center [126, 688] width 45 height 36
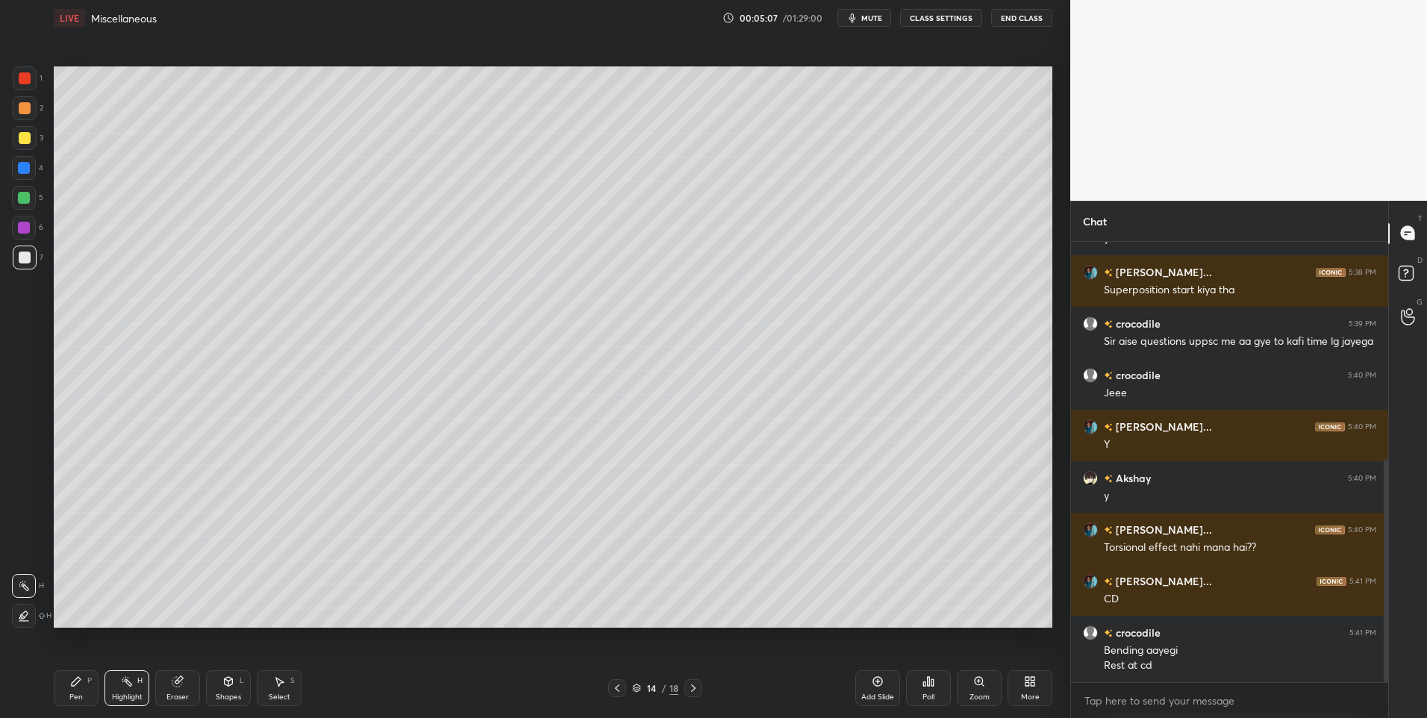
scroll to position [481, 0]
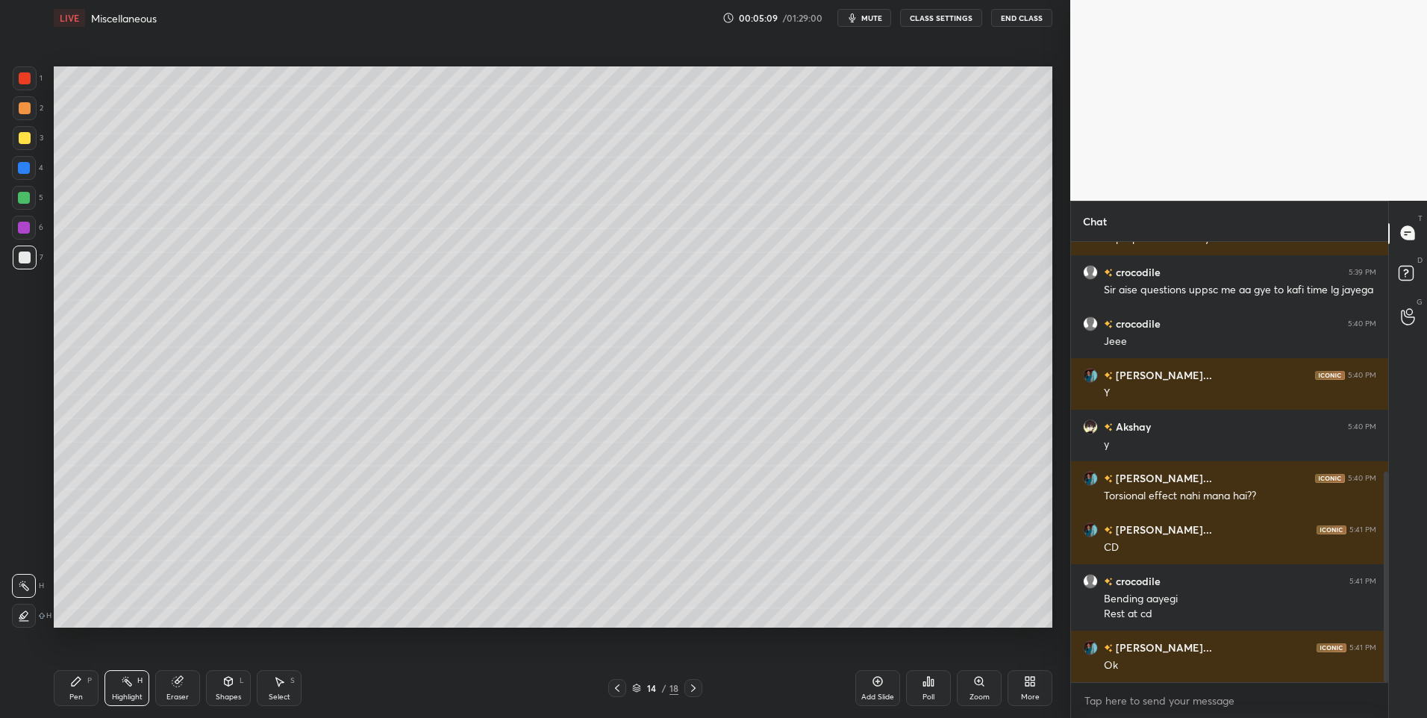
click at [84, 677] on div "Pen P" at bounding box center [76, 688] width 45 height 36
click at [141, 686] on div "Highlight H" at bounding box center [126, 688] width 45 height 36
click at [227, 690] on div "Shapes L" at bounding box center [228, 688] width 45 height 36
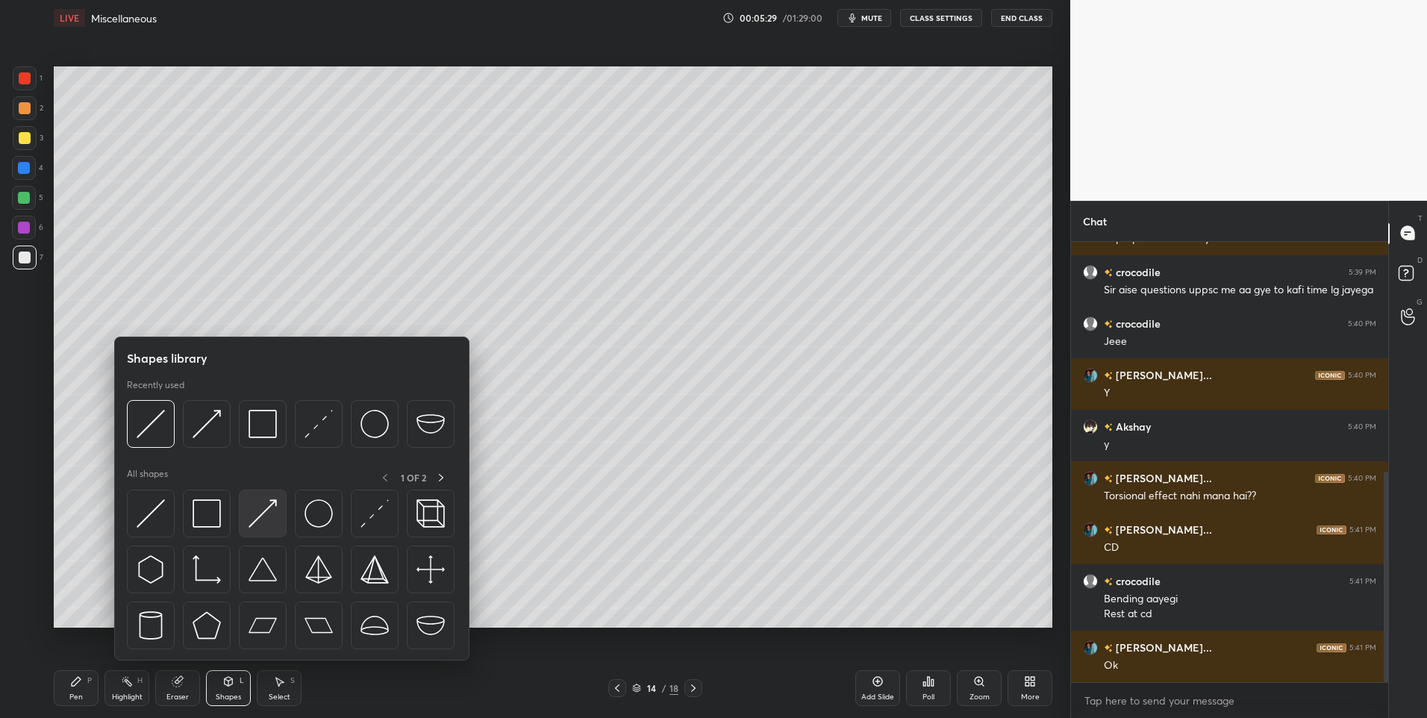
click at [262, 515] on img at bounding box center [262, 513] width 28 height 28
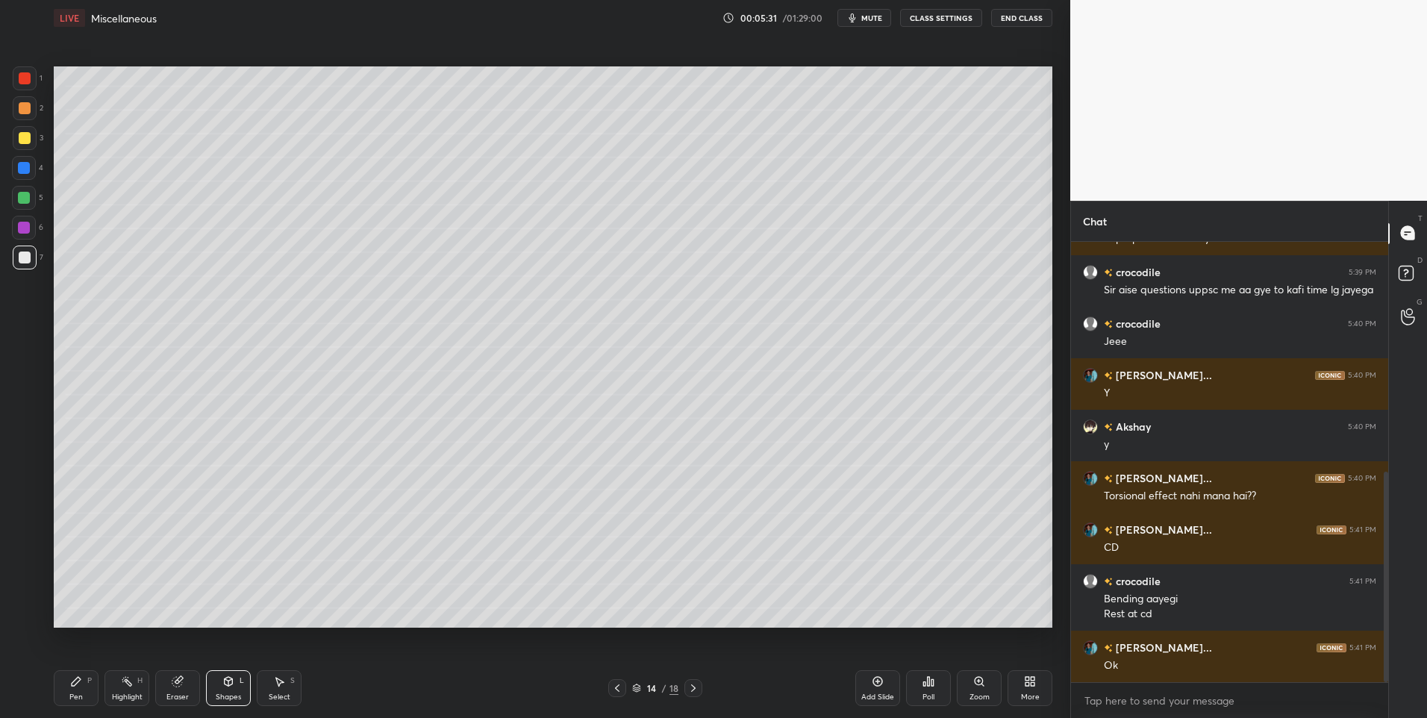
click at [25, 107] on div at bounding box center [25, 108] width 12 height 12
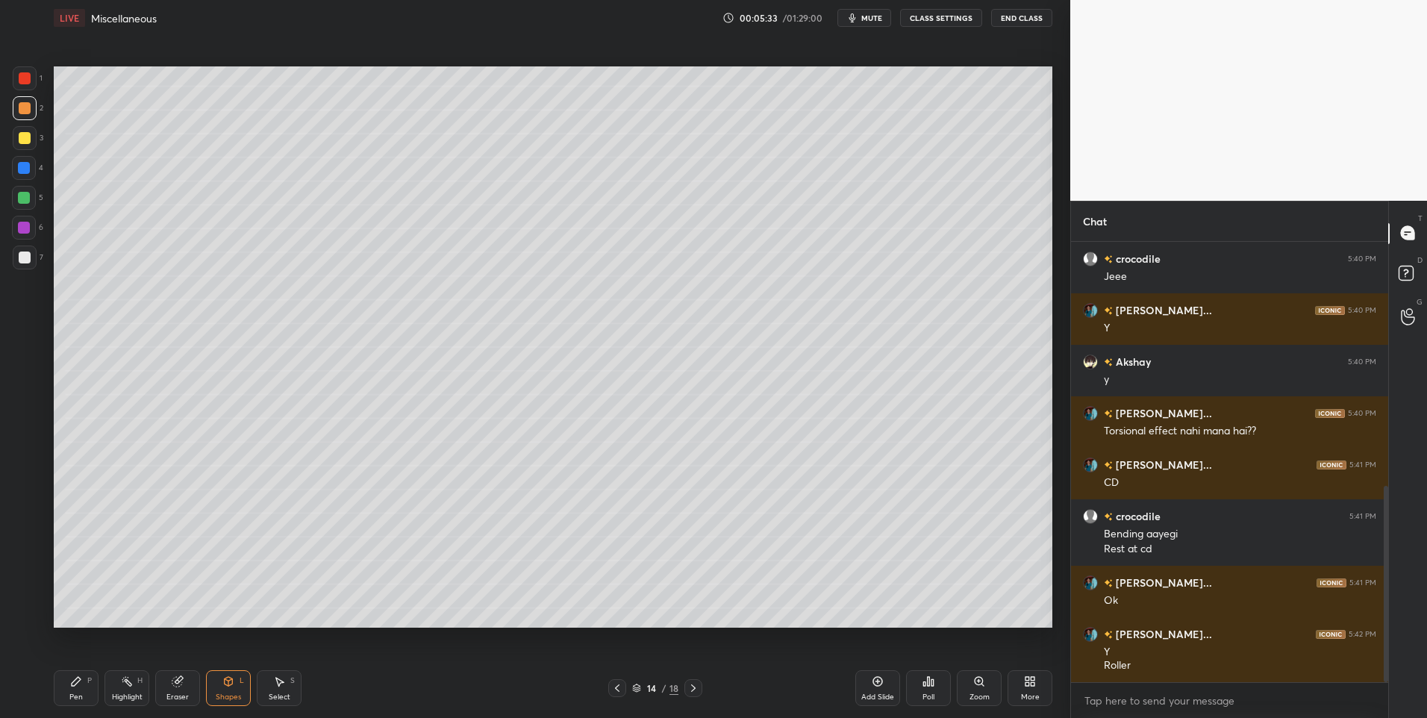
click at [66, 690] on div "Pen P" at bounding box center [76, 688] width 45 height 36
click at [75, 698] on div "Pen" at bounding box center [75, 696] width 13 height 7
click at [135, 690] on div "Highlight H" at bounding box center [126, 688] width 45 height 36
click at [222, 681] on icon at bounding box center [228, 681] width 12 height 12
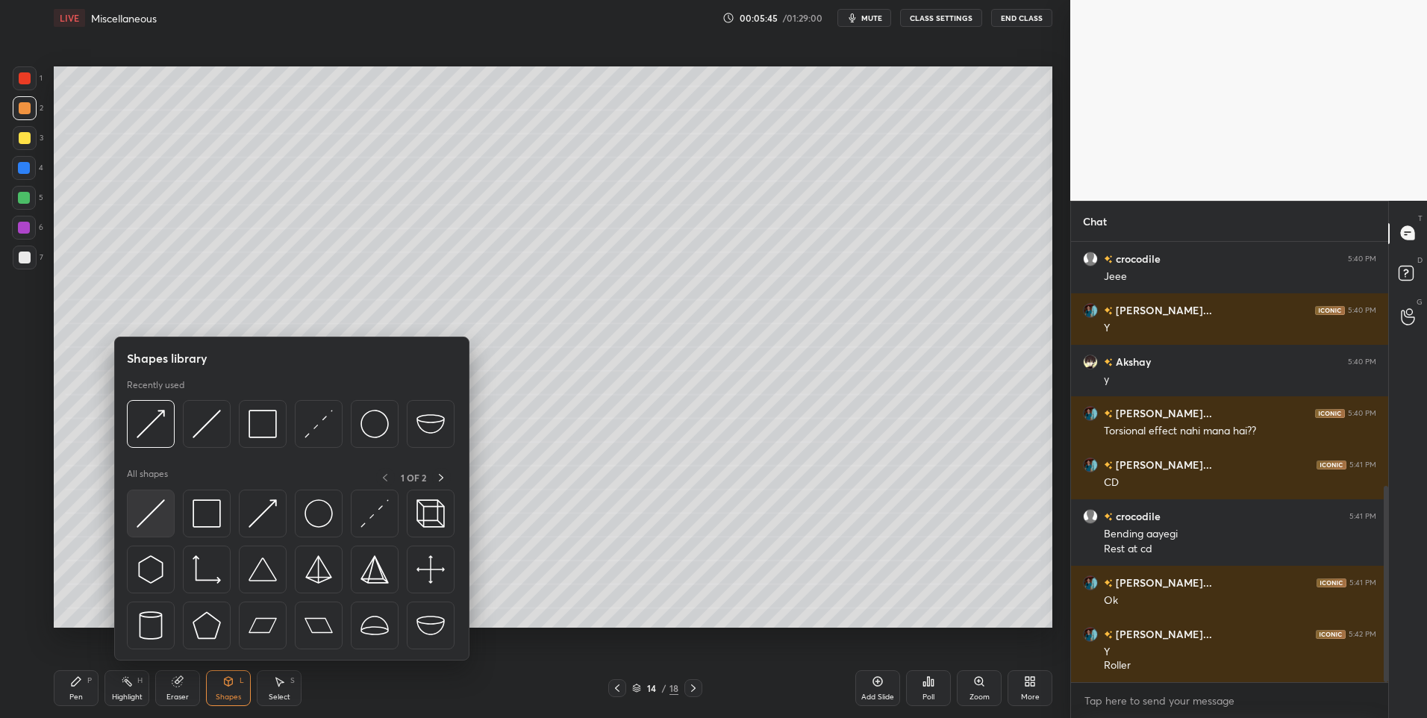
click at [148, 505] on img at bounding box center [151, 513] width 28 height 28
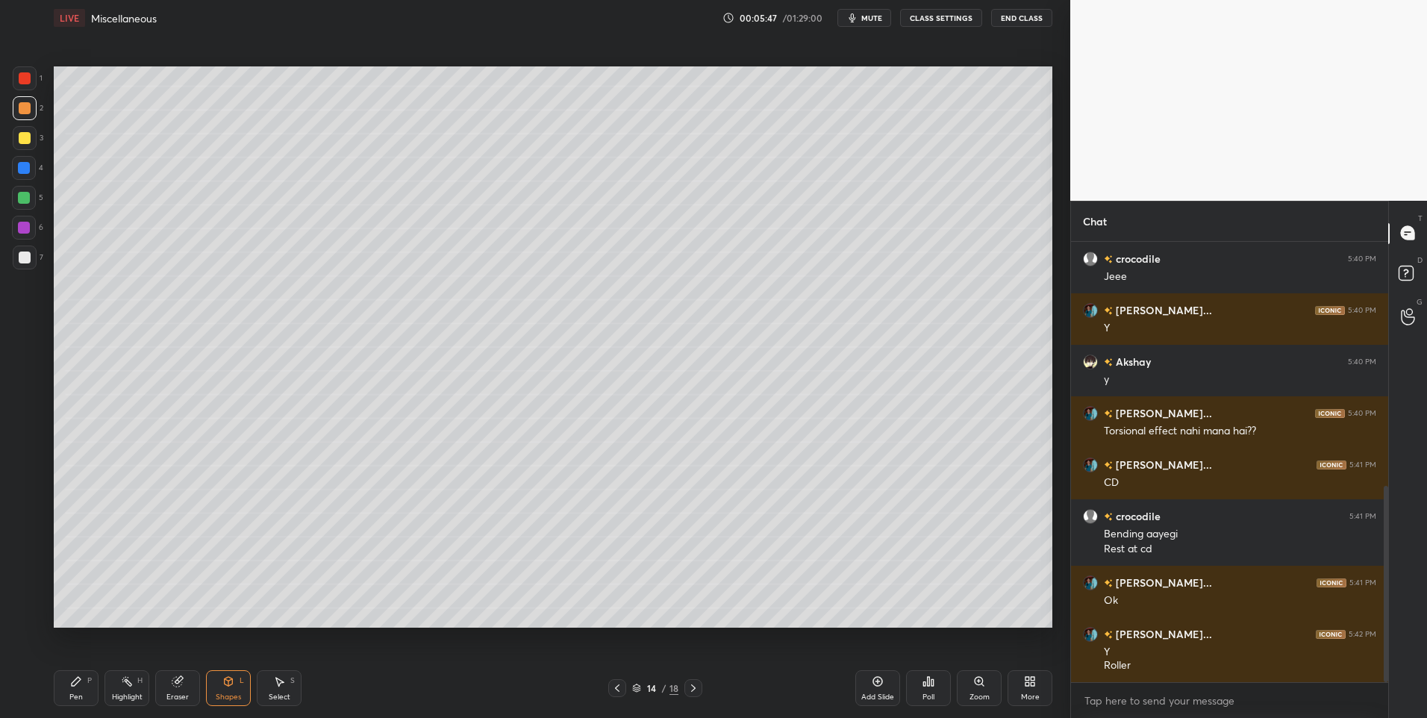
click at [25, 260] on div at bounding box center [25, 257] width 12 height 12
click at [75, 676] on icon at bounding box center [76, 681] width 12 height 12
click at [132, 693] on div "Highlight" at bounding box center [127, 696] width 31 height 7
click at [228, 687] on icon at bounding box center [228, 681] width 12 height 12
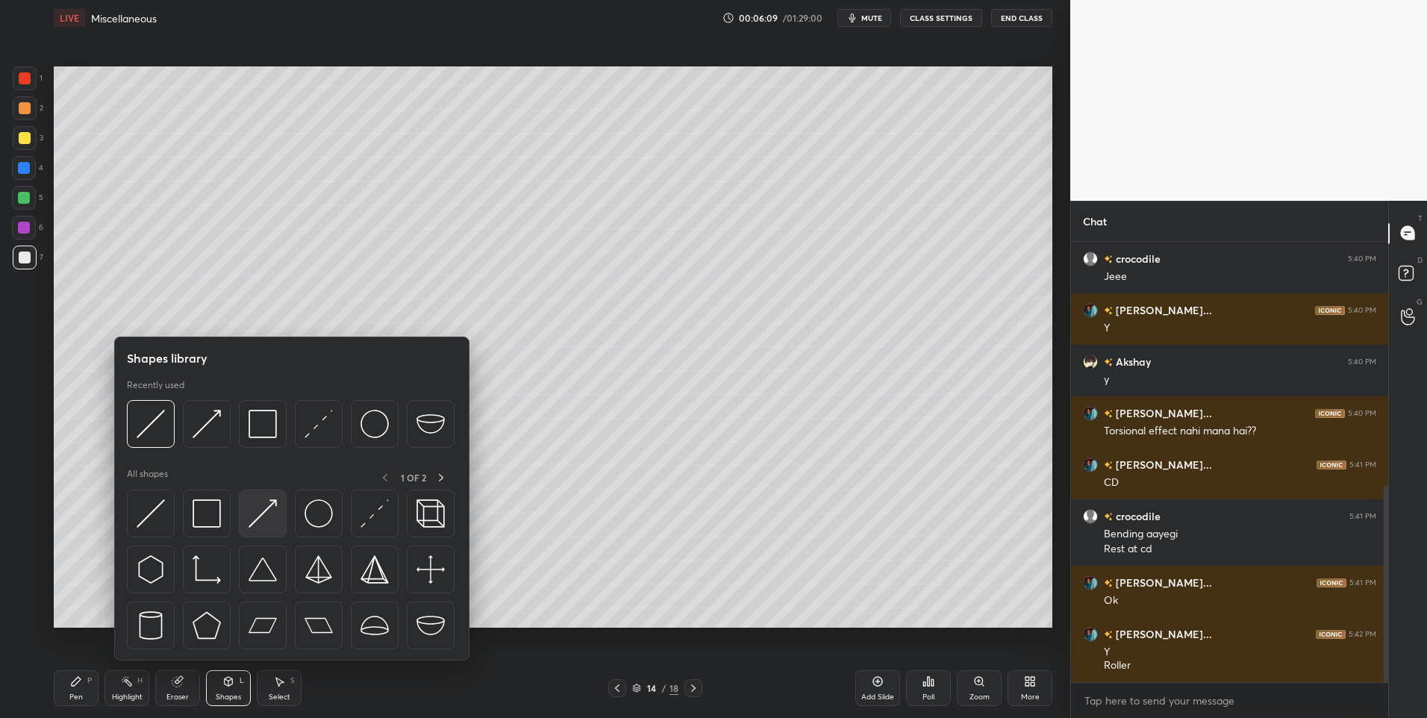
click at [271, 519] on img at bounding box center [262, 513] width 28 height 28
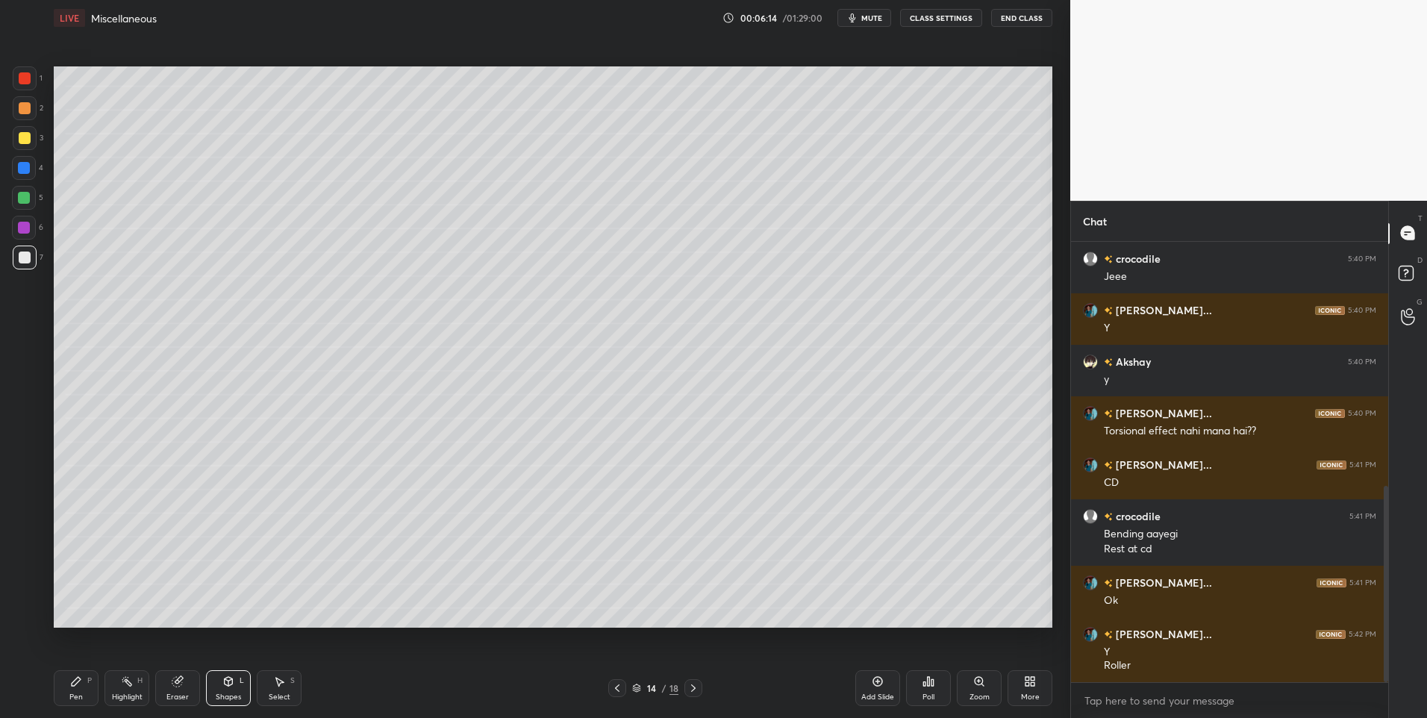
click at [67, 694] on div "Pen P" at bounding box center [76, 688] width 45 height 36
click at [126, 687] on icon at bounding box center [127, 681] width 12 height 12
click at [78, 693] on div "Pen" at bounding box center [75, 696] width 13 height 7
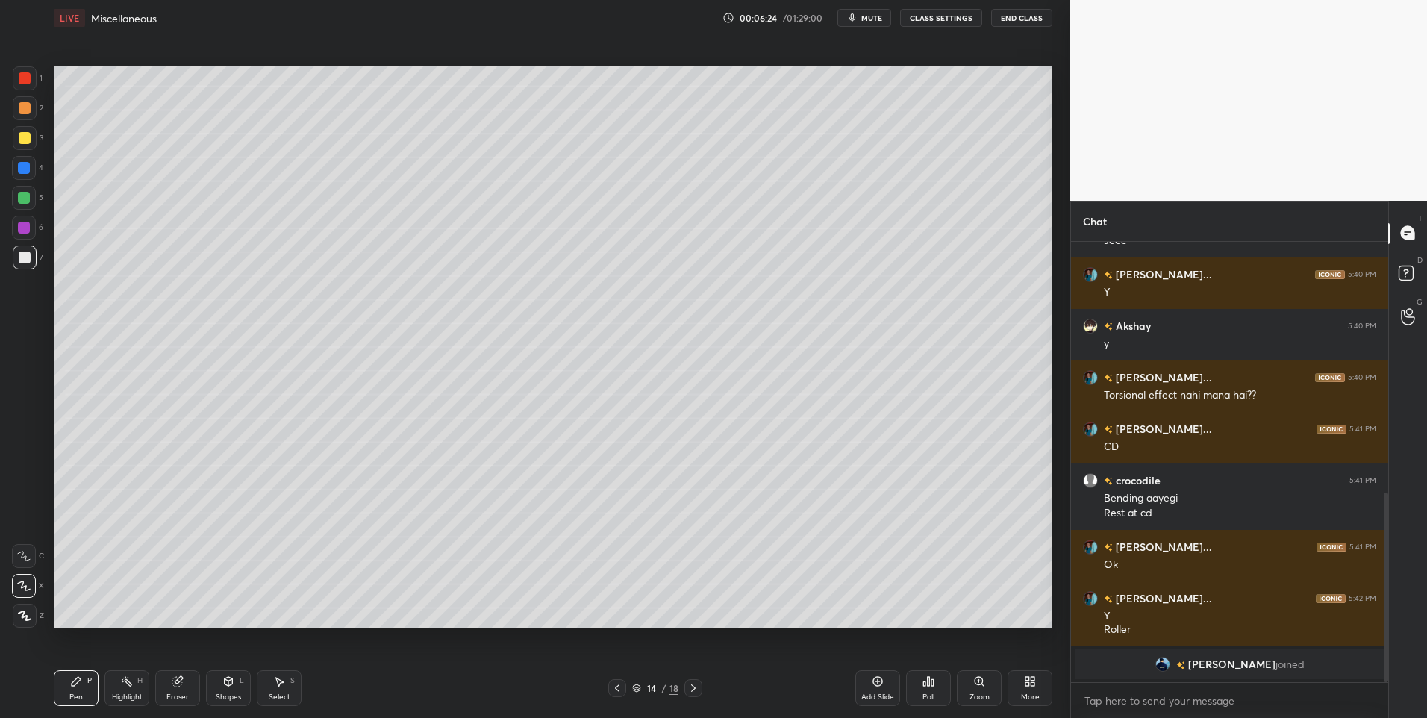
click at [128, 675] on icon at bounding box center [127, 681] width 12 height 12
click at [278, 681] on icon at bounding box center [280, 682] width 8 height 9
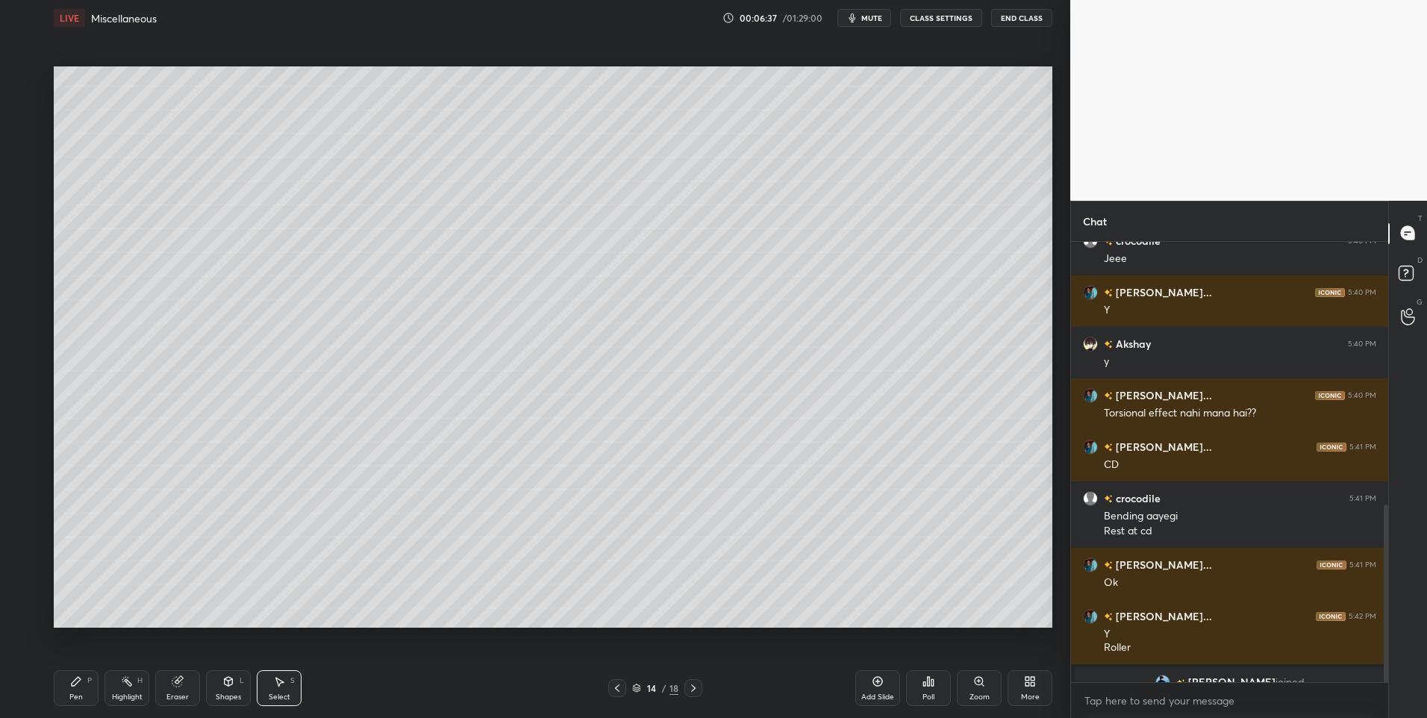
scroll to position [651, 0]
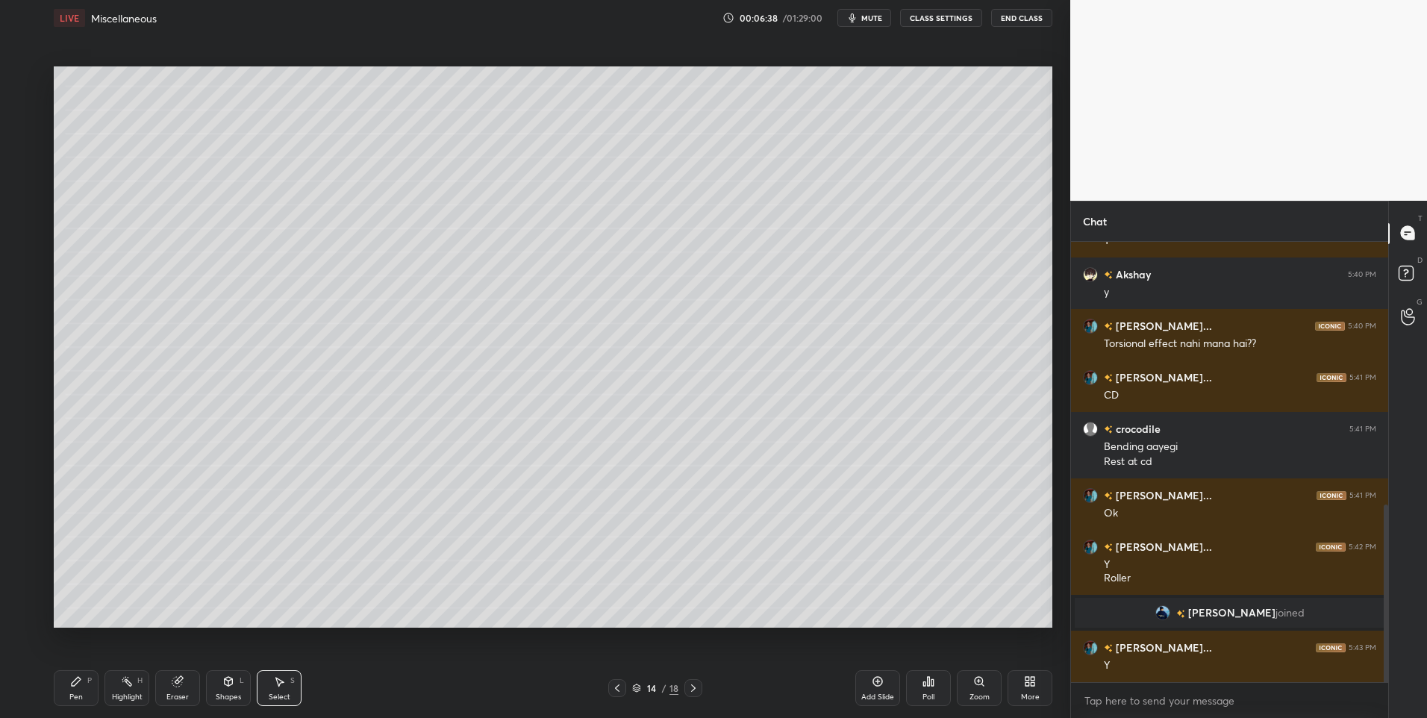
click at [57, 690] on div "Pen P" at bounding box center [76, 688] width 45 height 36
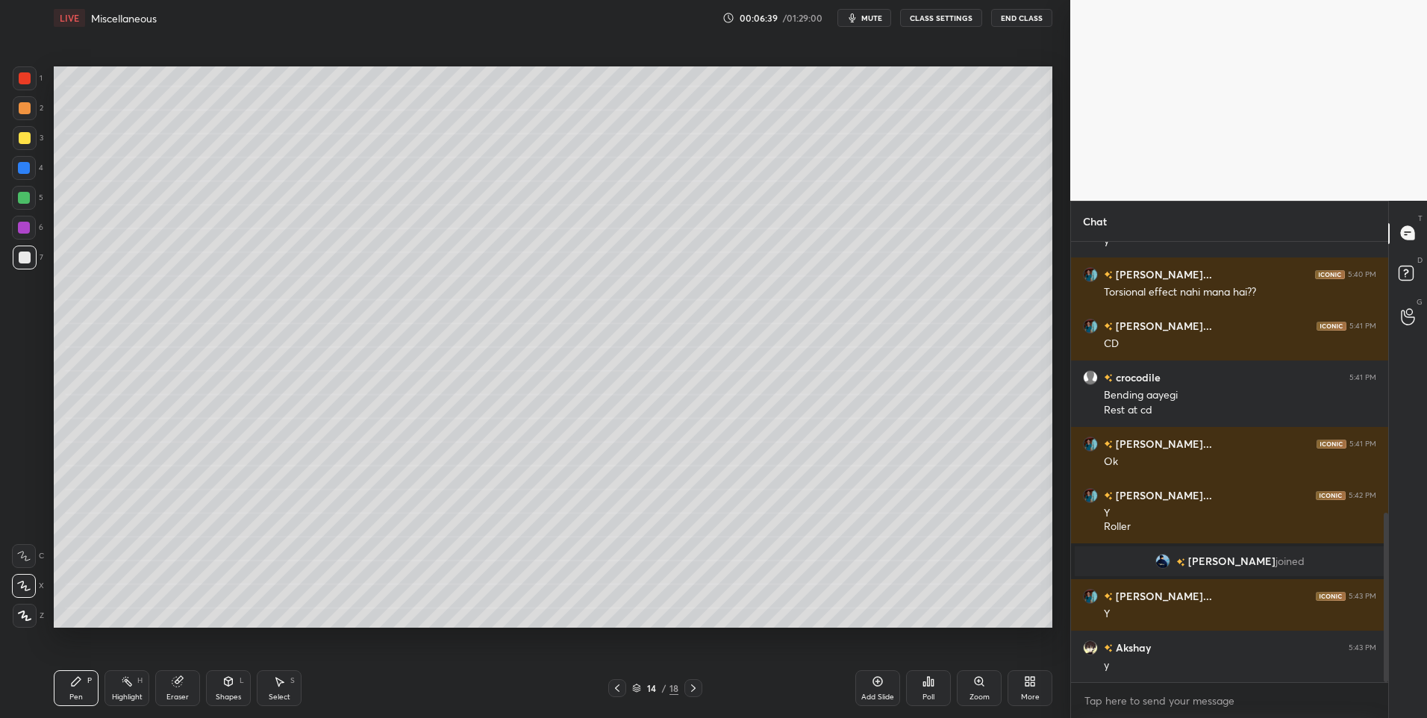
click at [18, 197] on div at bounding box center [24, 198] width 12 height 12
click at [27, 227] on div at bounding box center [24, 228] width 12 height 12
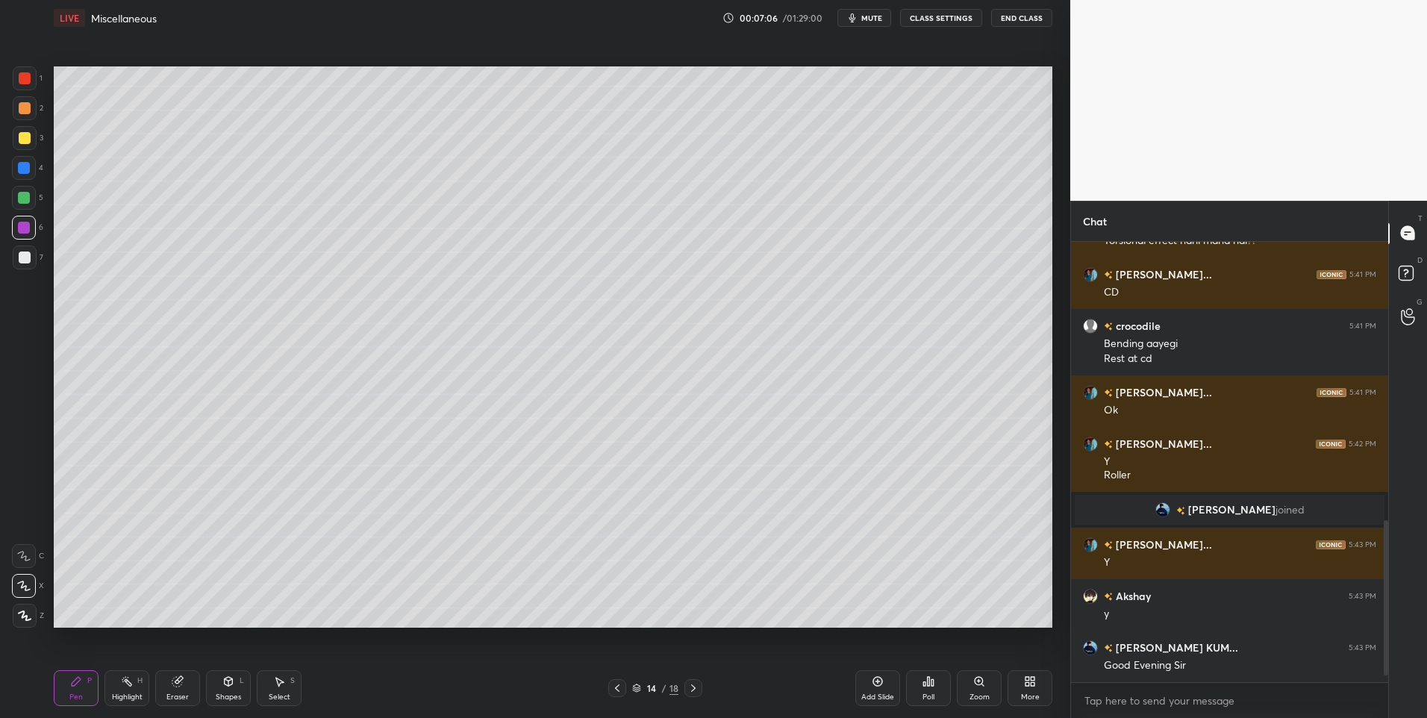
scroll to position [806, 0]
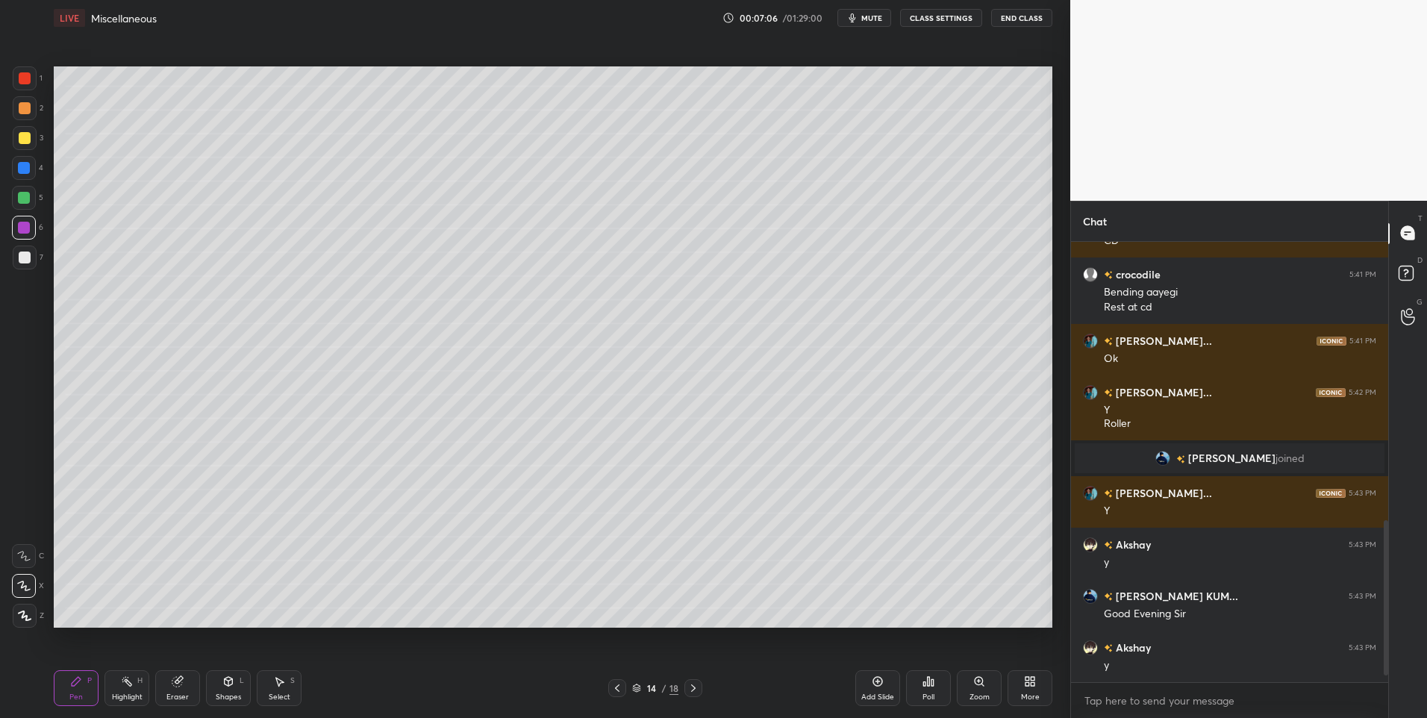
click at [278, 685] on icon at bounding box center [279, 681] width 12 height 12
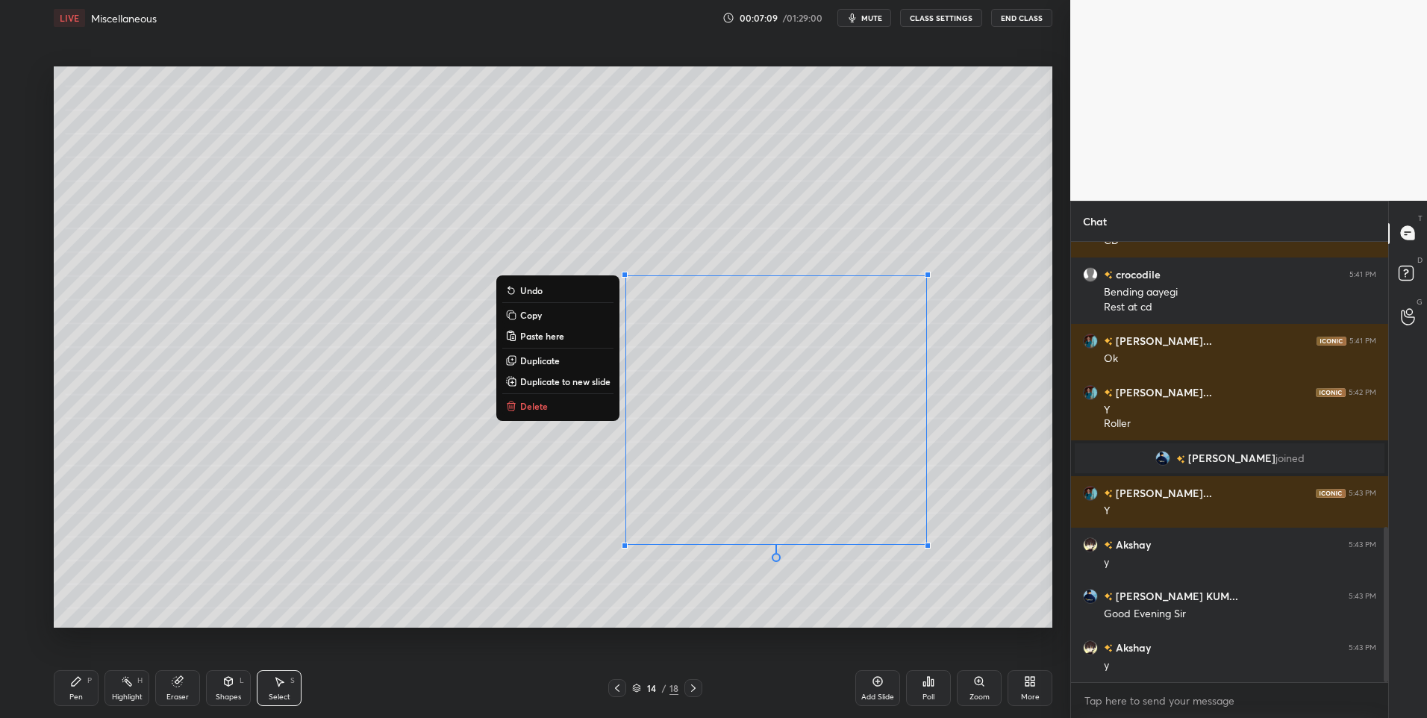
click at [133, 683] on div "Highlight H" at bounding box center [126, 688] width 45 height 36
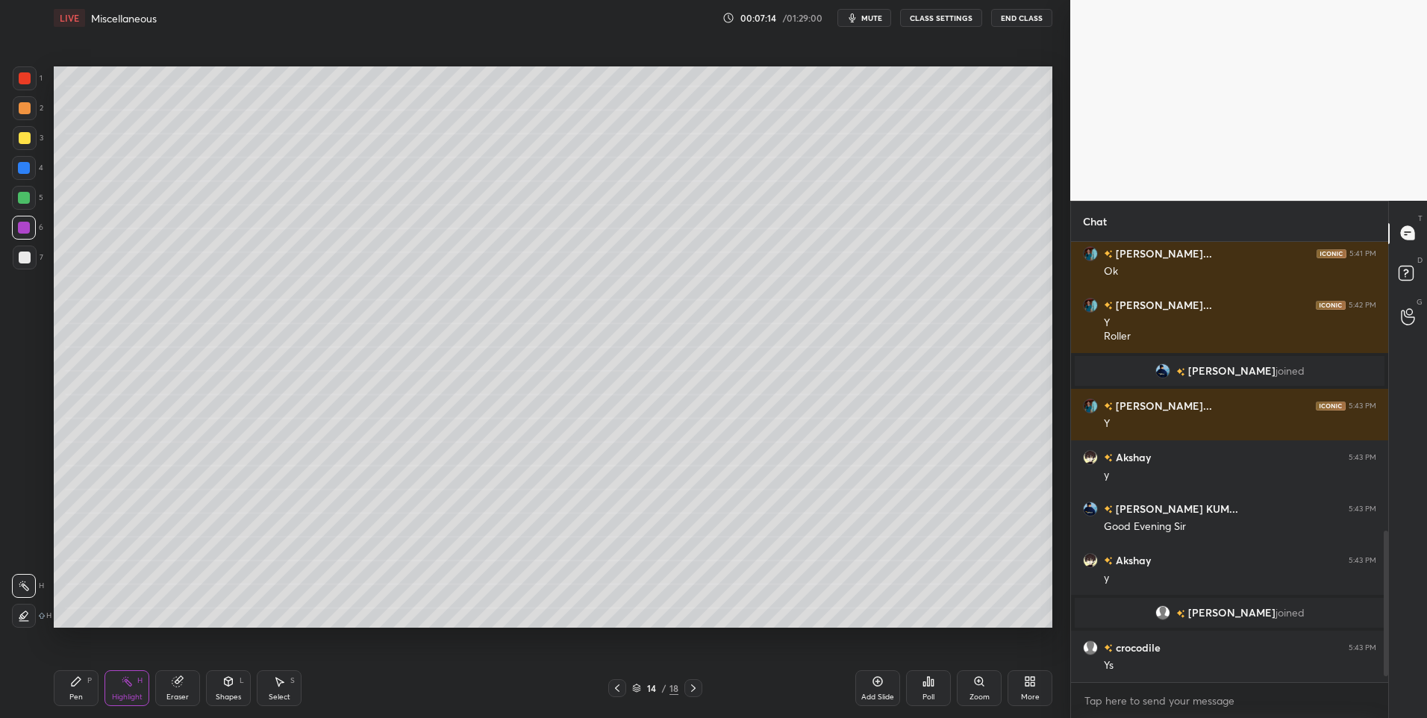
scroll to position [893, 0]
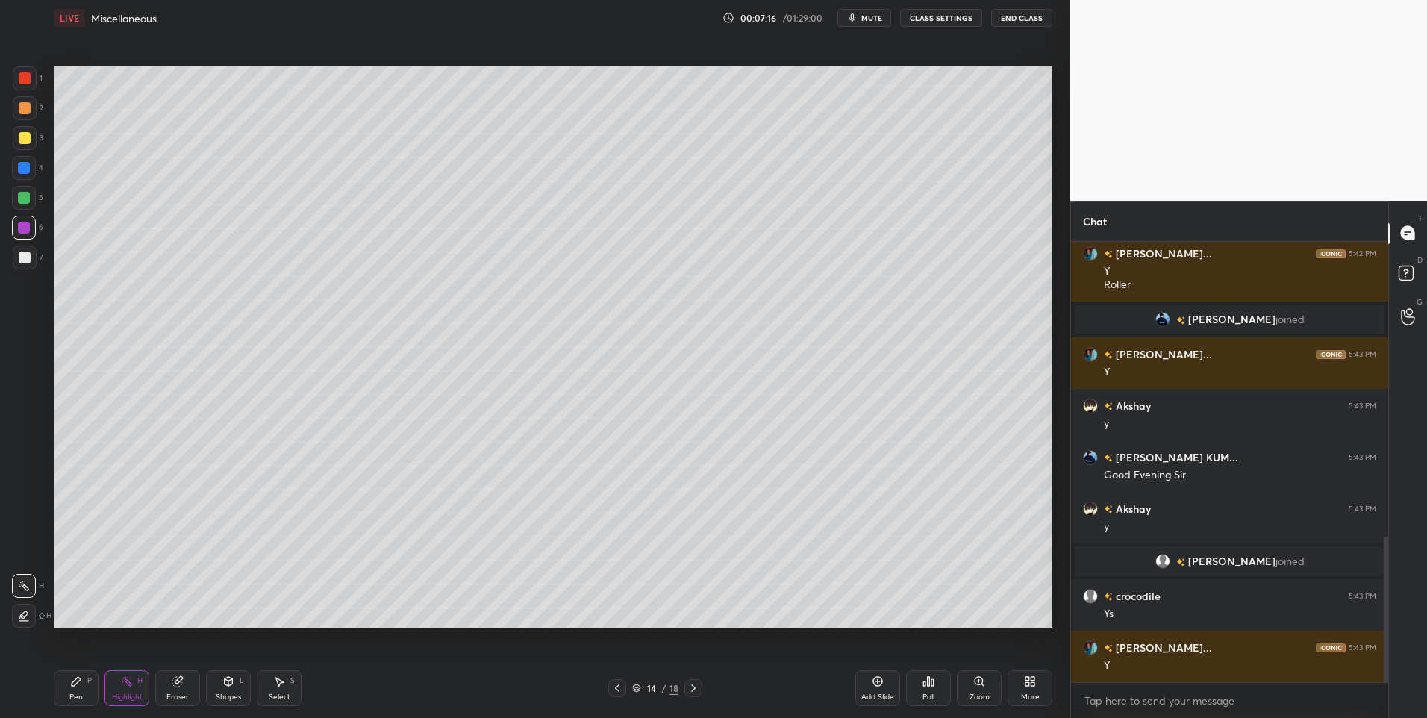
click at [84, 684] on div "Pen P" at bounding box center [76, 688] width 45 height 36
click at [28, 260] on div at bounding box center [25, 257] width 12 height 12
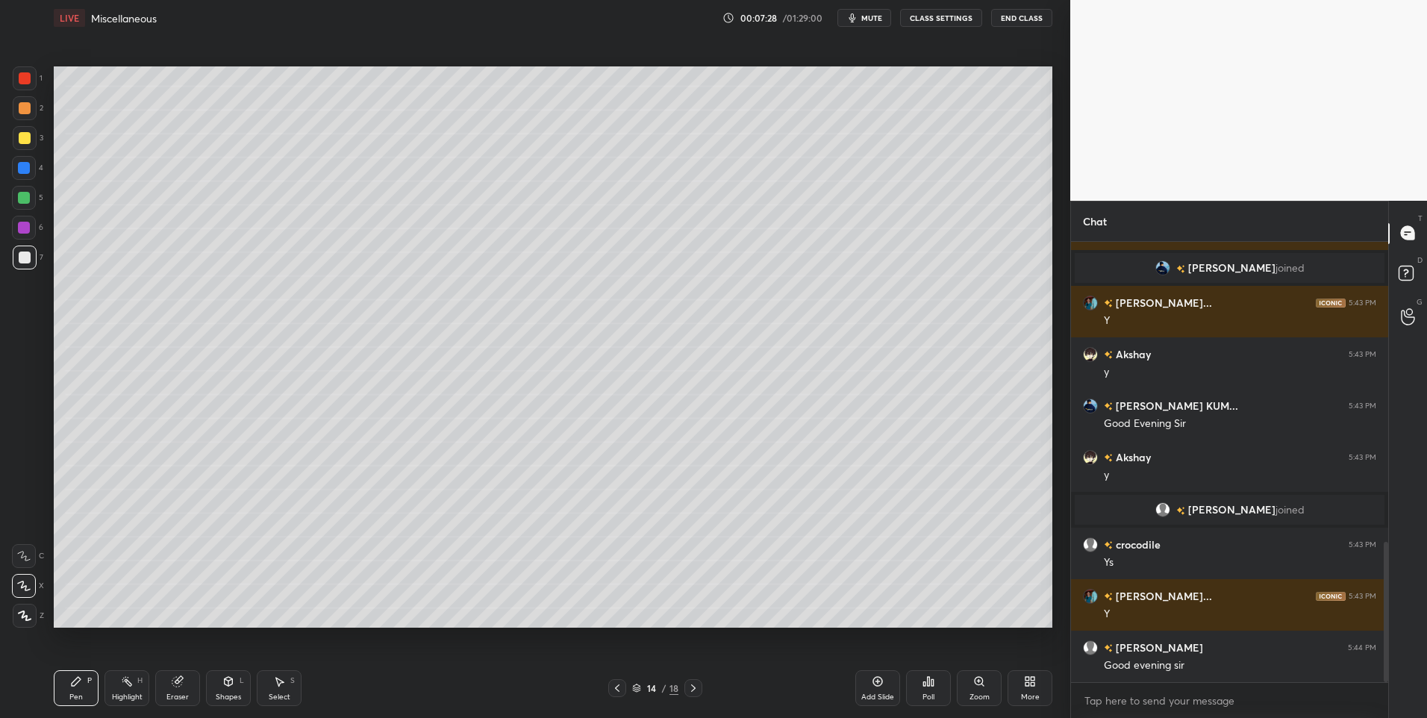
click at [121, 678] on icon at bounding box center [127, 681] width 12 height 12
click at [876, 687] on div "Add Slide" at bounding box center [877, 688] width 45 height 36
click at [87, 677] on div "P" at bounding box center [89, 680] width 4 height 7
click at [228, 696] on div "Shapes" at bounding box center [228, 696] width 25 height 7
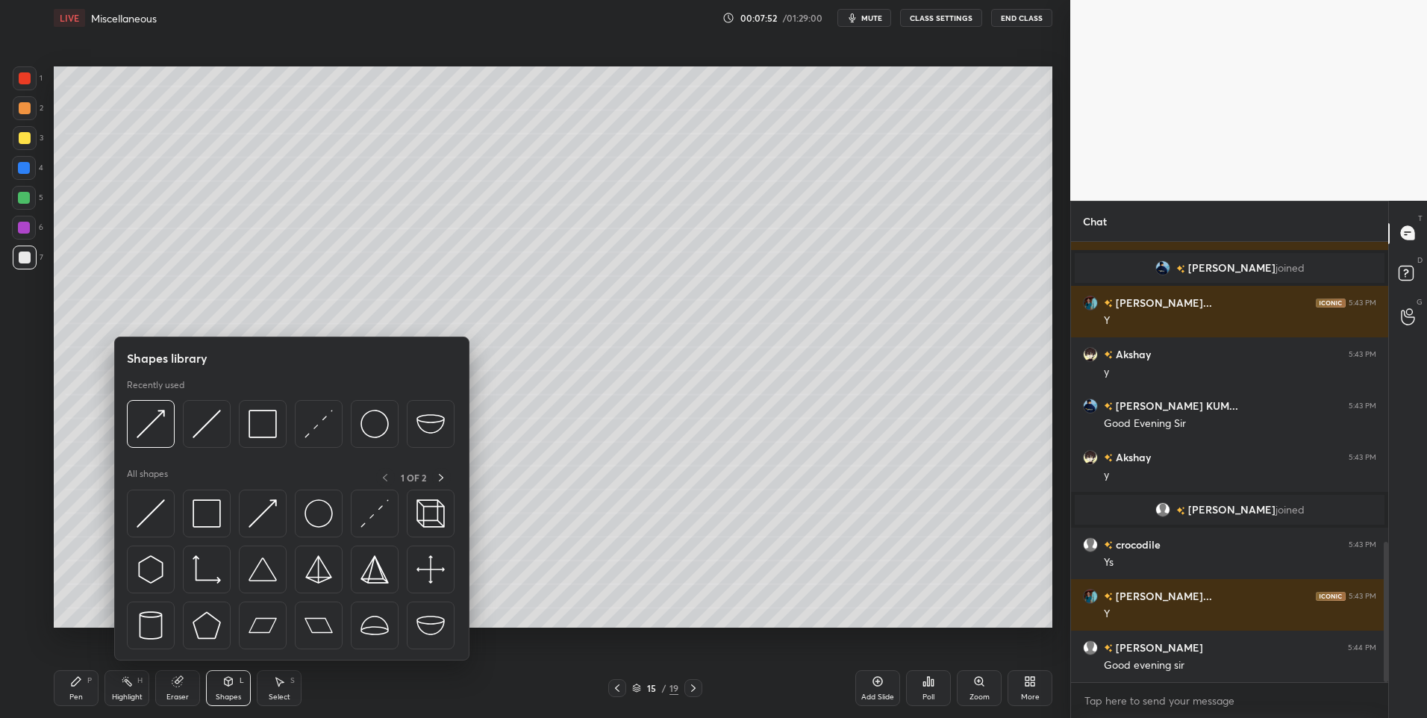
click at [177, 516] on div at bounding box center [292, 574] width 330 height 168
click at [140, 505] on img at bounding box center [151, 513] width 28 height 28
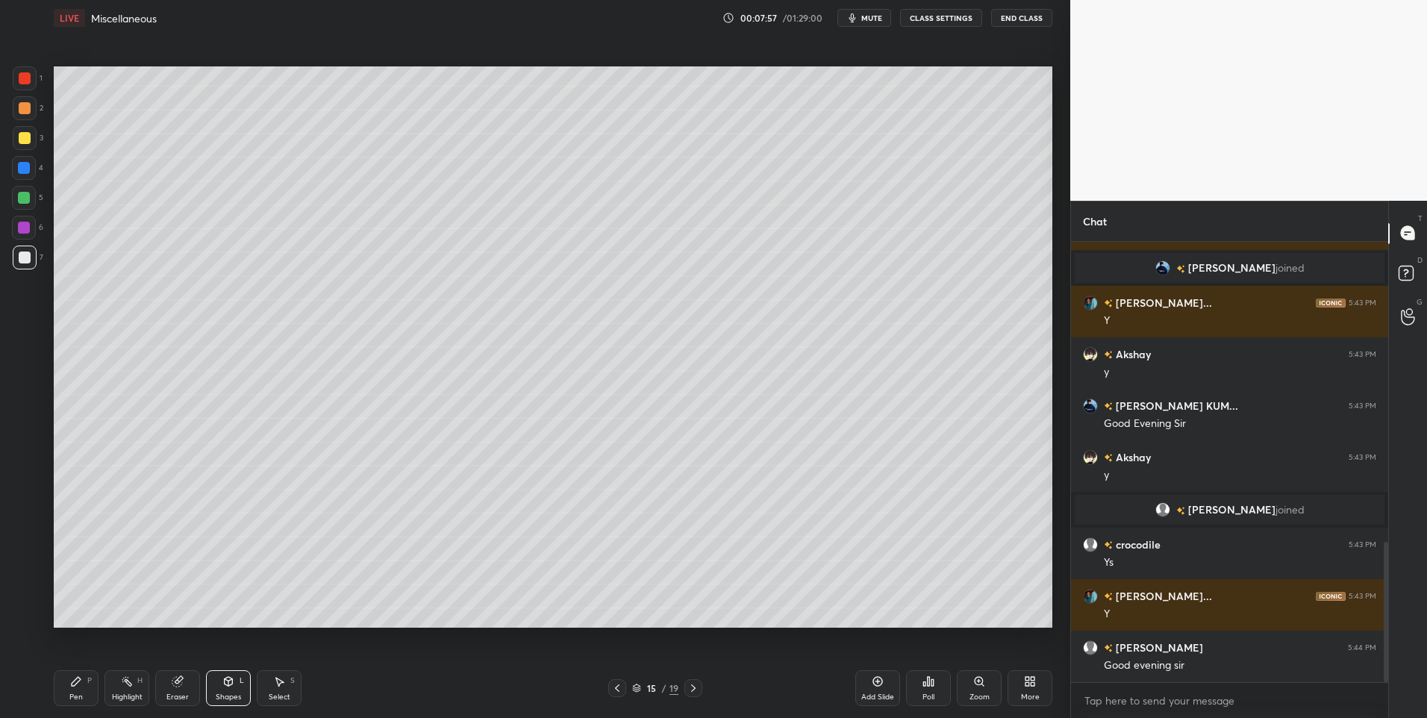
click at [69, 679] on div "Pen P" at bounding box center [76, 688] width 45 height 36
click at [21, 194] on div at bounding box center [24, 198] width 12 height 12
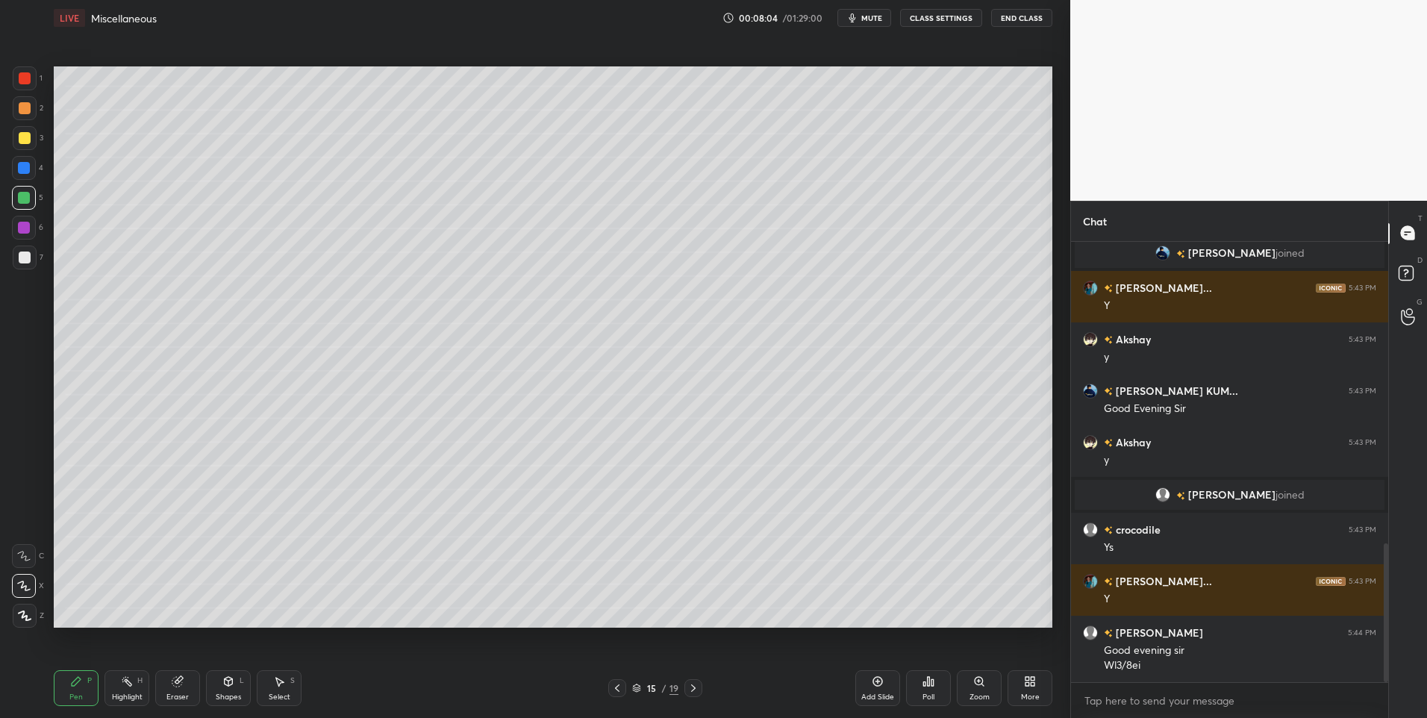
click at [282, 687] on div "Select S" at bounding box center [279, 688] width 45 height 36
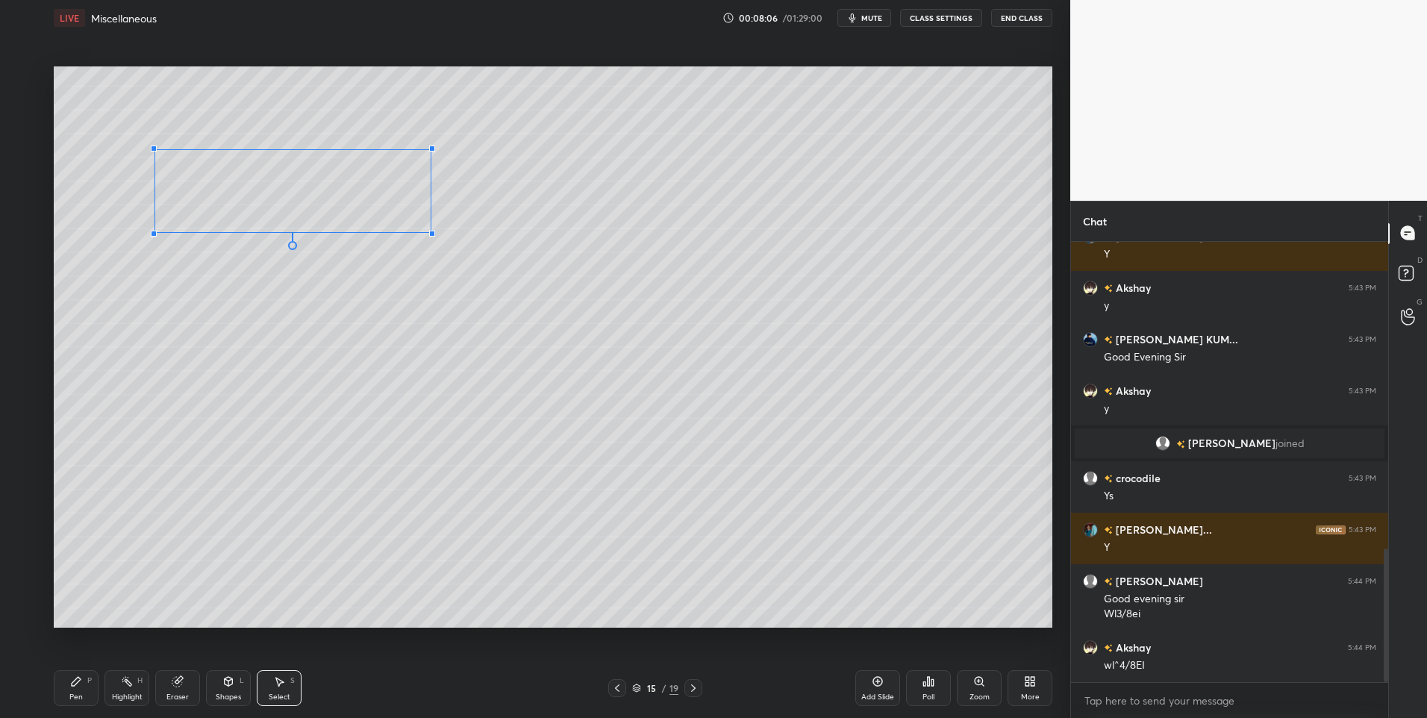
click at [429, 233] on div at bounding box center [432, 234] width 6 height 6
click at [320, 588] on div "0 ° Undo Copy Paste here Duplicate Duplicate to new slide Delete" at bounding box center [553, 347] width 998 height 562
click at [237, 681] on div "Shapes L" at bounding box center [228, 688] width 45 height 36
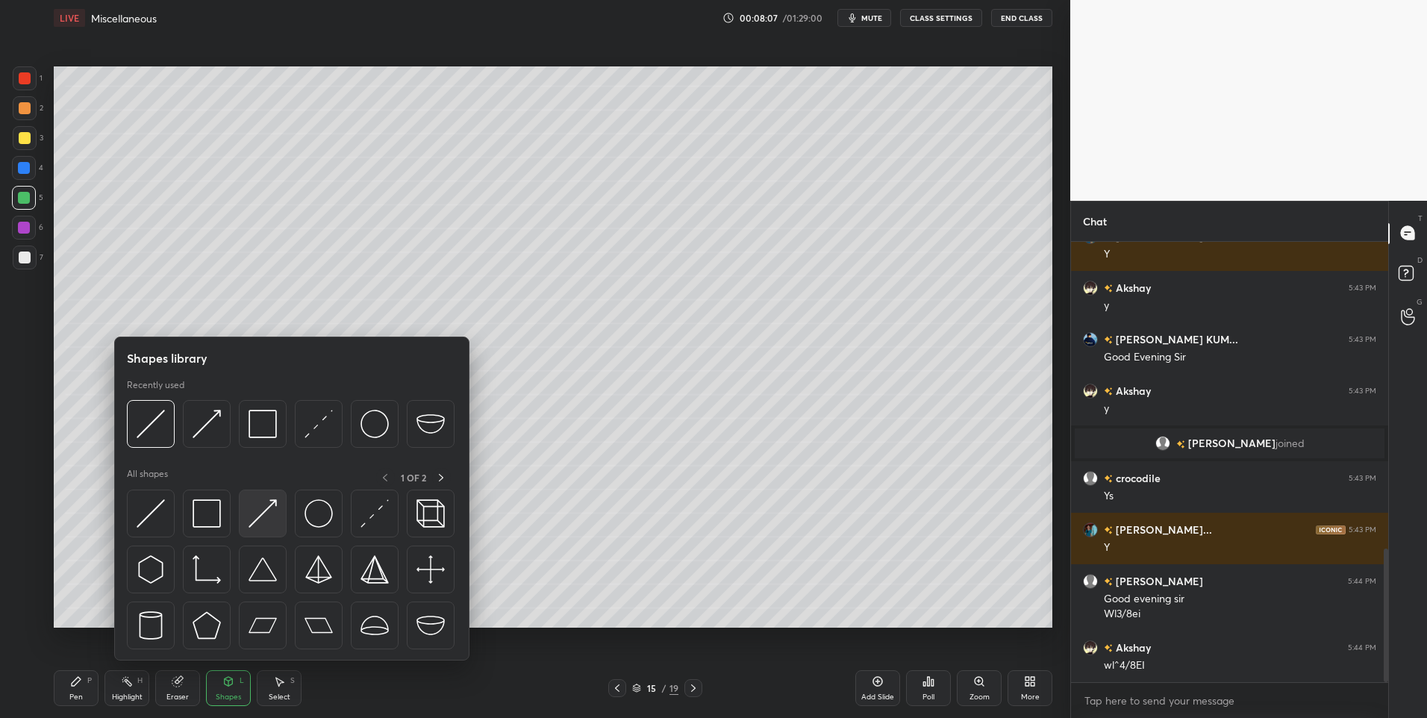
click at [272, 511] on img at bounding box center [262, 513] width 28 height 28
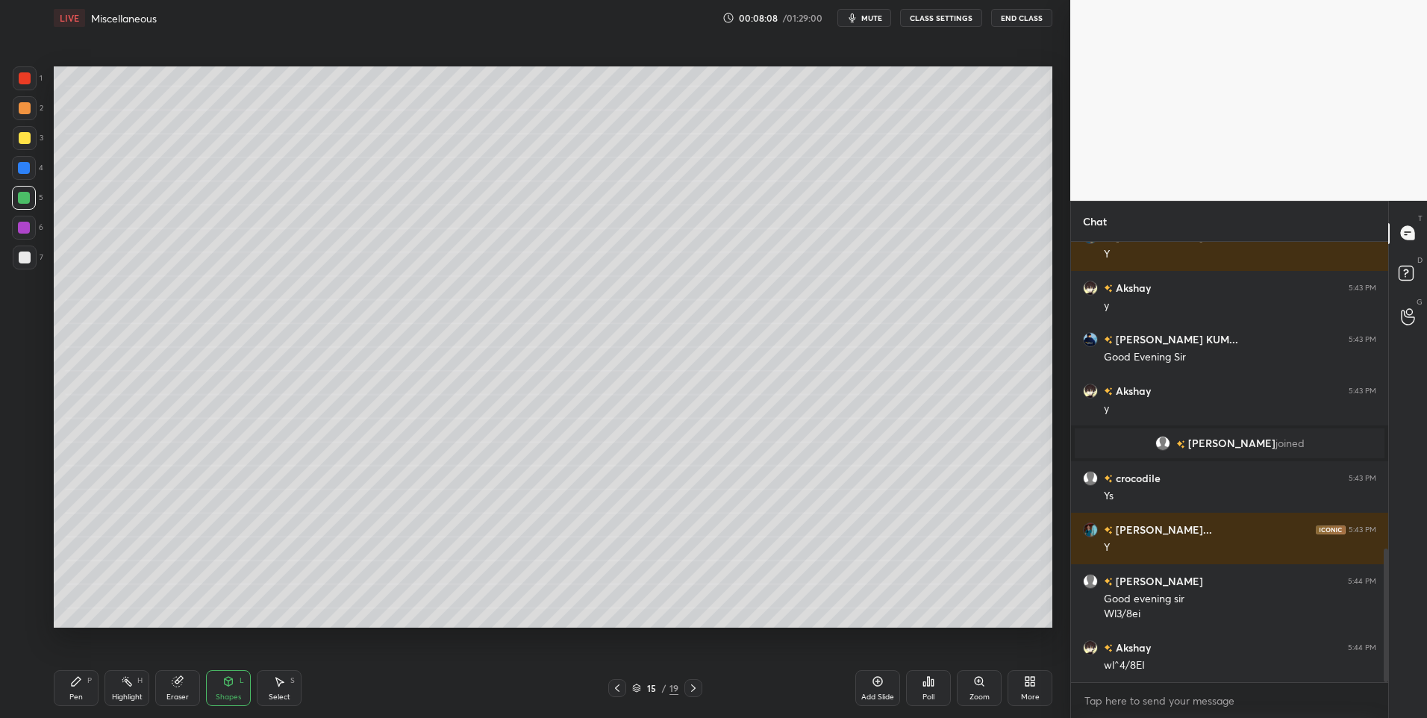
click at [33, 160] on div at bounding box center [24, 168] width 24 height 24
click at [77, 681] on icon at bounding box center [76, 681] width 9 height 9
click at [617, 690] on icon at bounding box center [617, 687] width 4 height 7
click at [697, 687] on icon at bounding box center [693, 688] width 12 height 12
click at [22, 195] on div at bounding box center [24, 198] width 12 height 12
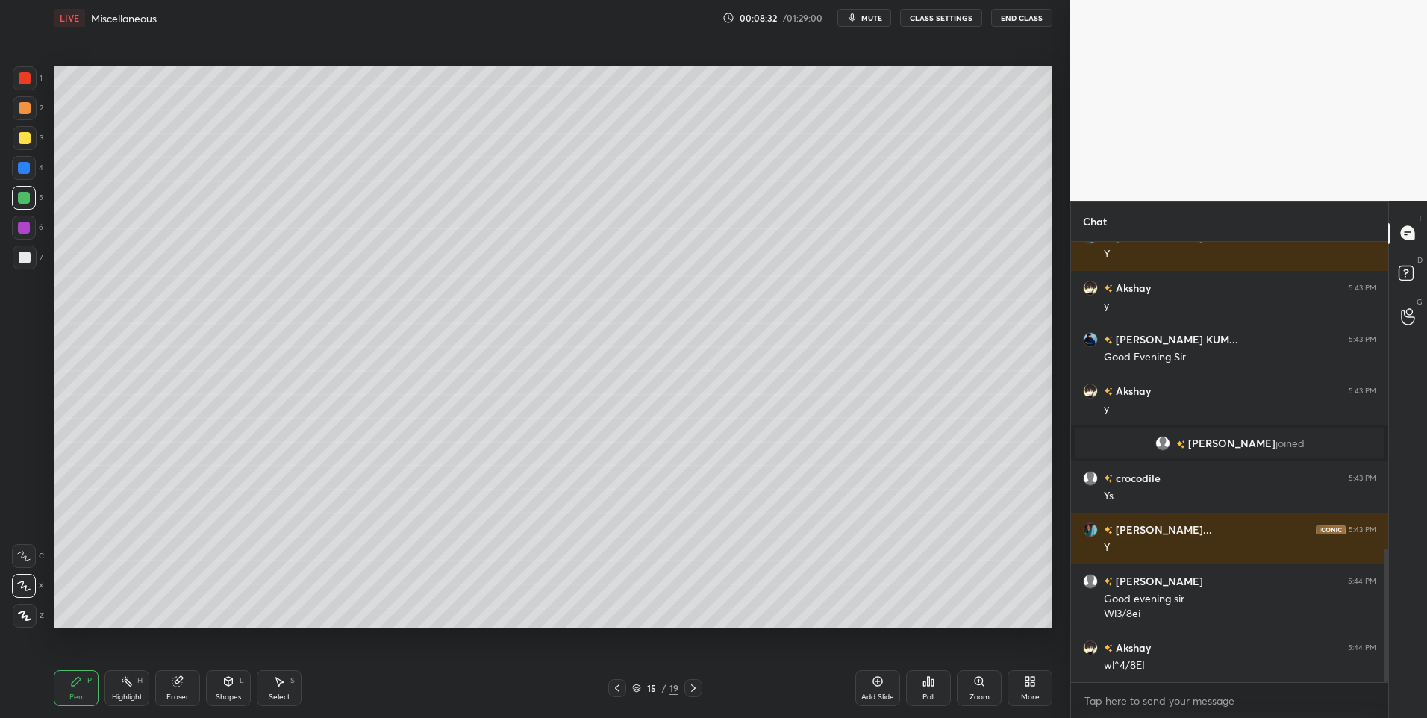
click at [621, 684] on icon at bounding box center [617, 688] width 12 height 12
click at [693, 688] on icon at bounding box center [693, 688] width 12 height 12
click at [214, 688] on div "Shapes L" at bounding box center [228, 688] width 45 height 36
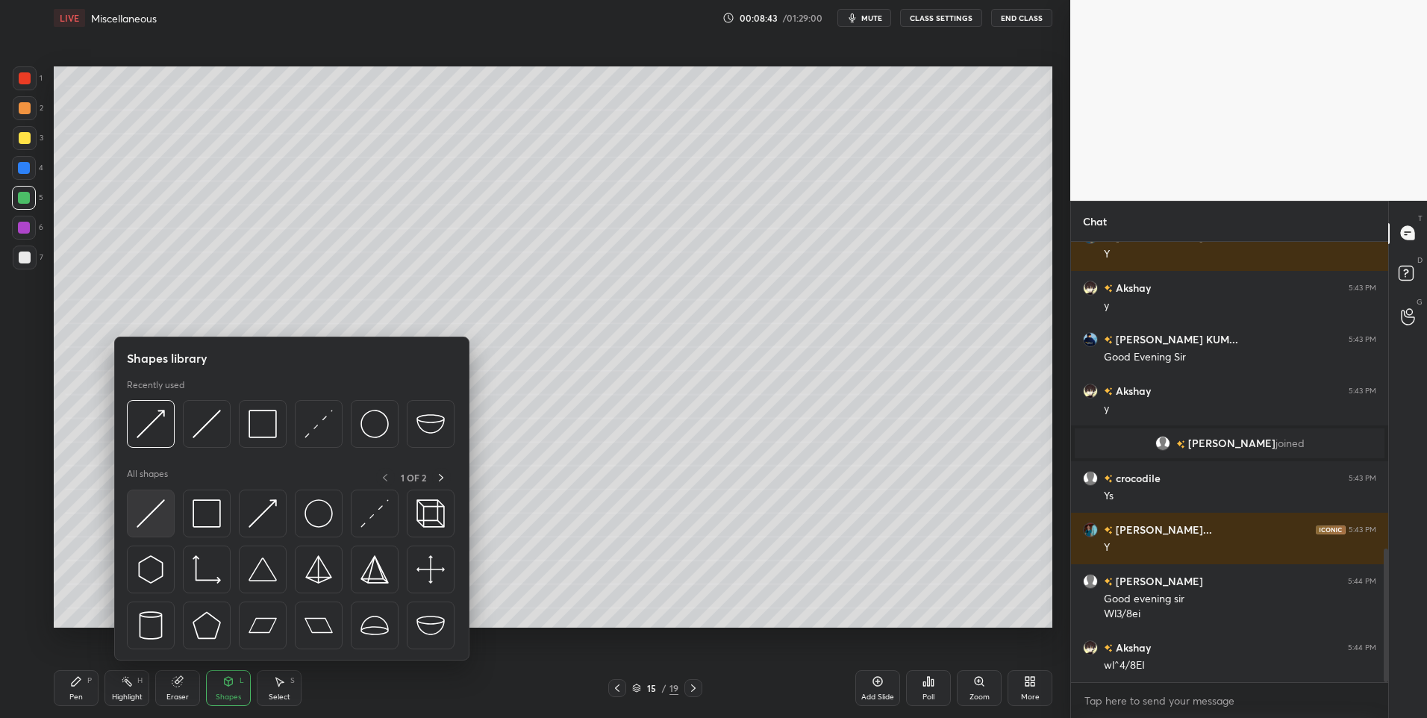
click at [149, 510] on img at bounding box center [151, 513] width 28 height 28
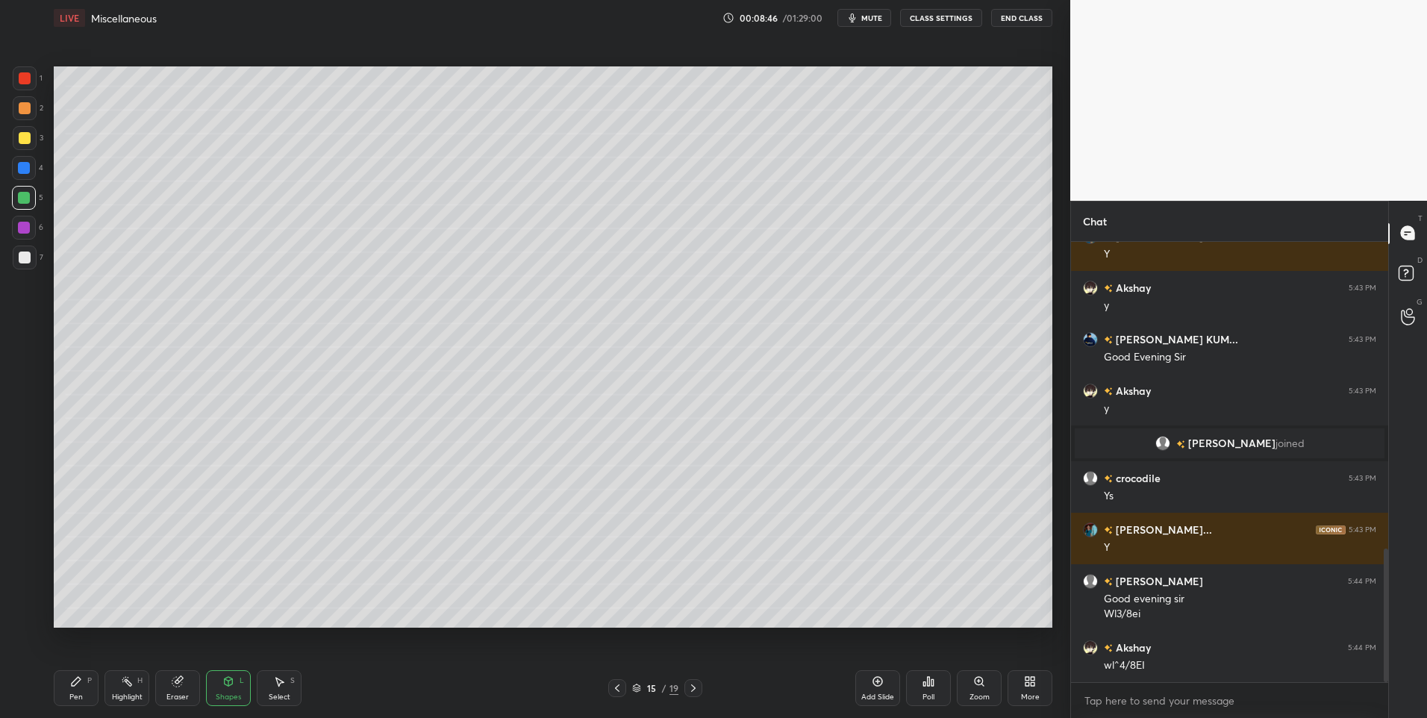
click at [97, 683] on div "Pen P" at bounding box center [76, 688] width 45 height 36
click at [24, 106] on div at bounding box center [25, 108] width 12 height 12
click at [241, 693] on div "Shapes L" at bounding box center [228, 688] width 45 height 36
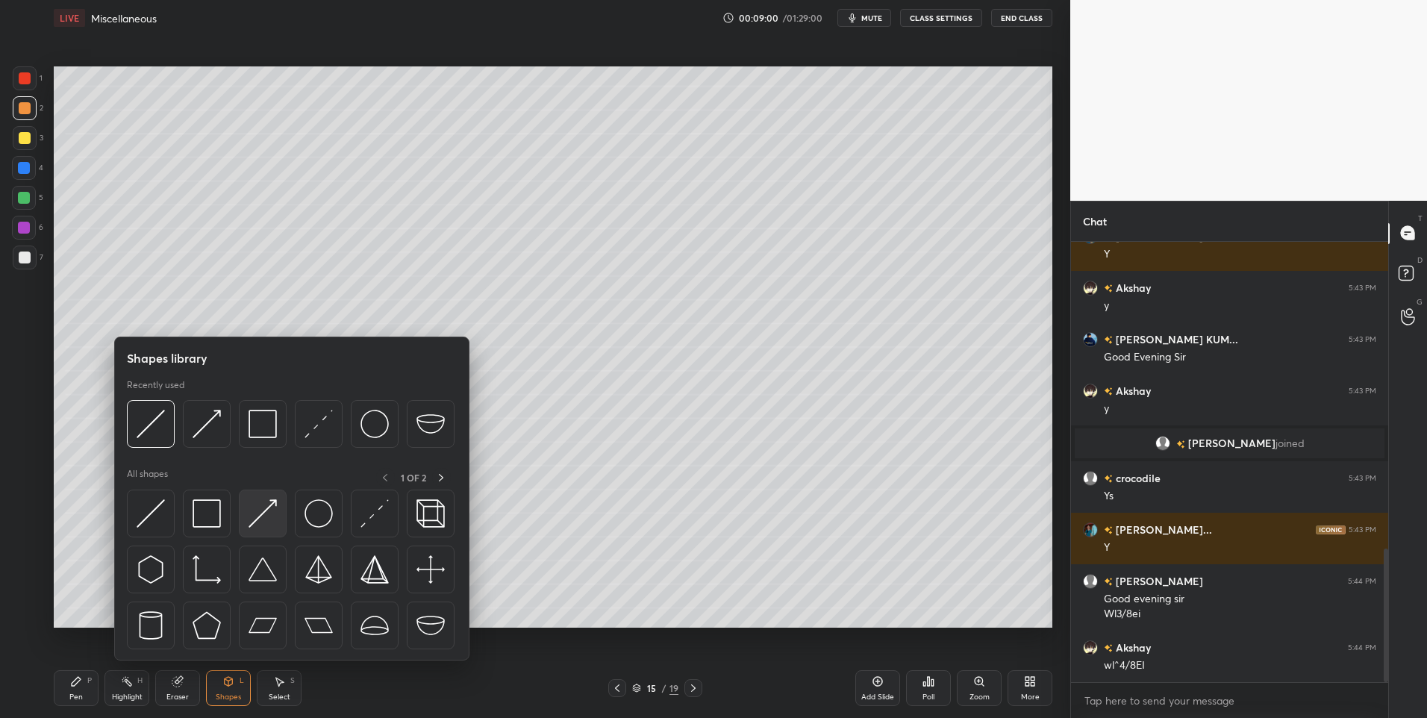
click at [258, 514] on img at bounding box center [262, 513] width 28 height 28
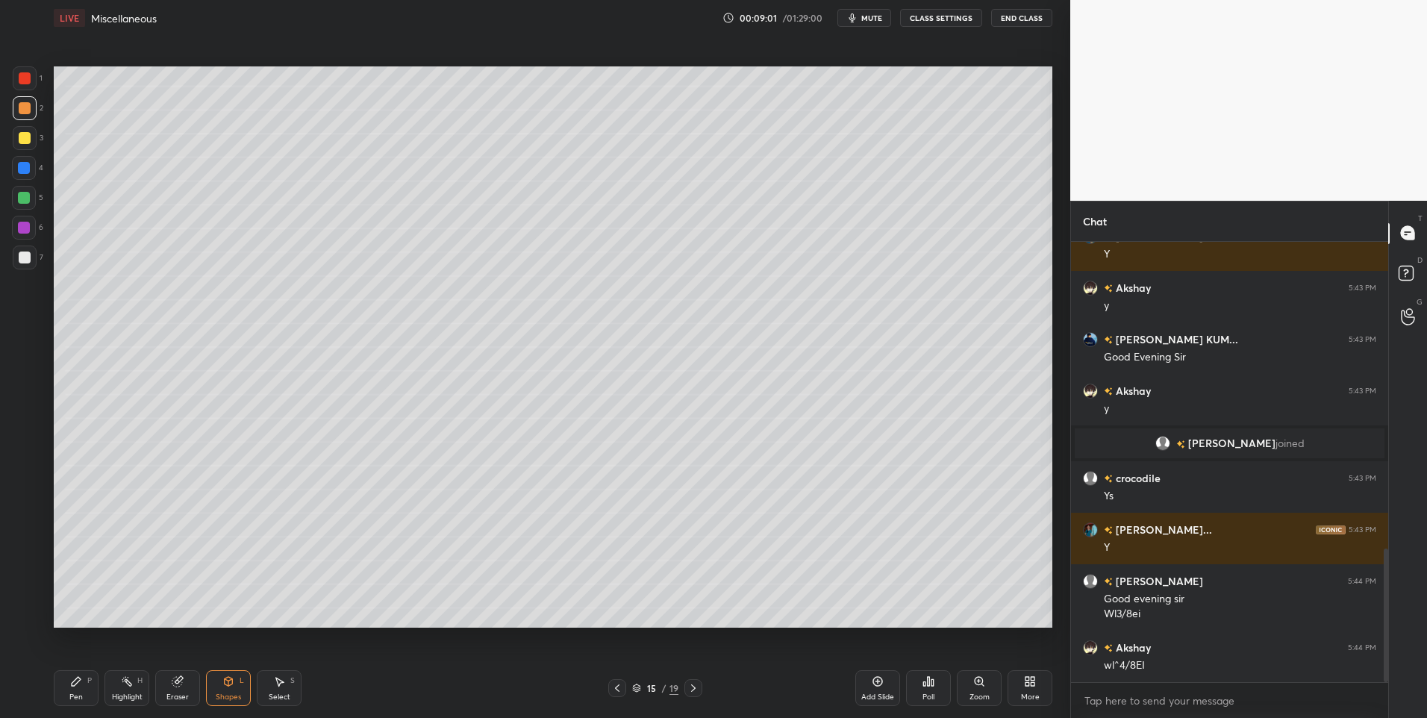
scroll to position [1062, 0]
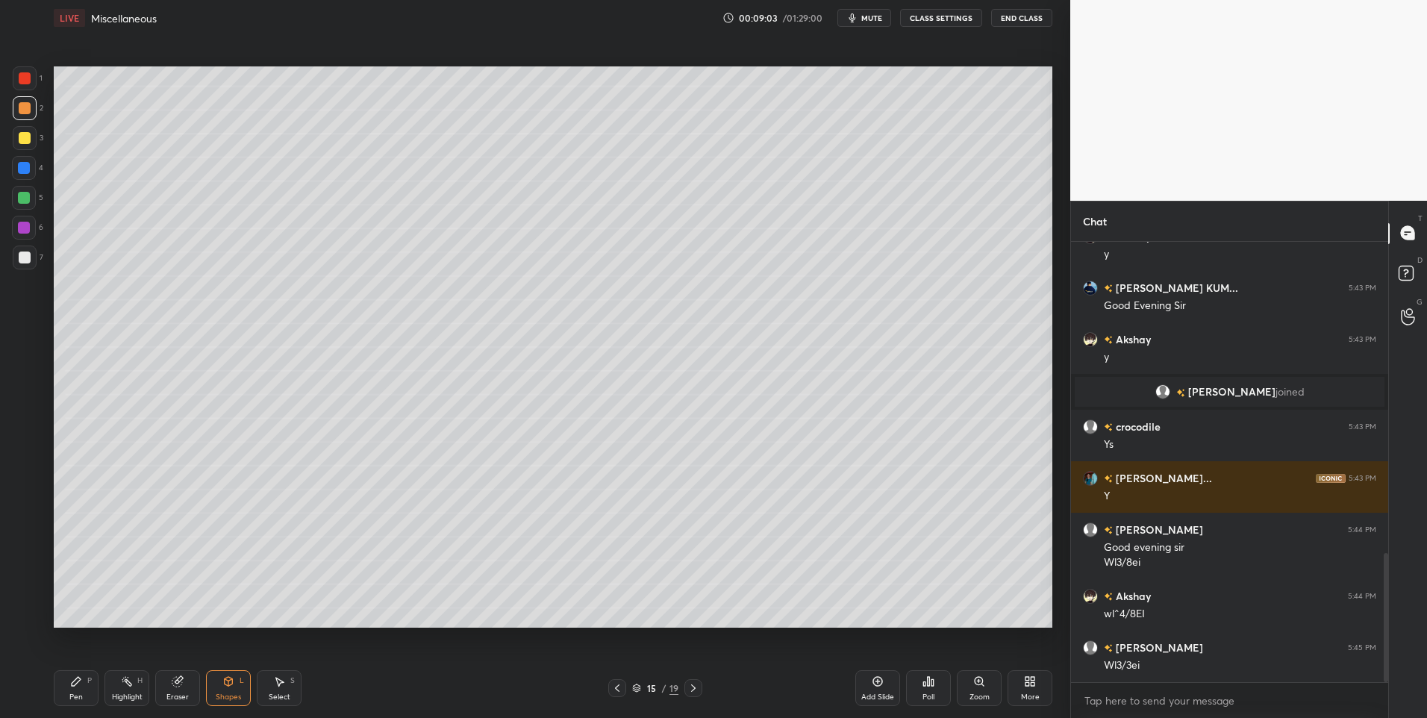
click at [76, 689] on div "Pen P" at bounding box center [76, 688] width 45 height 36
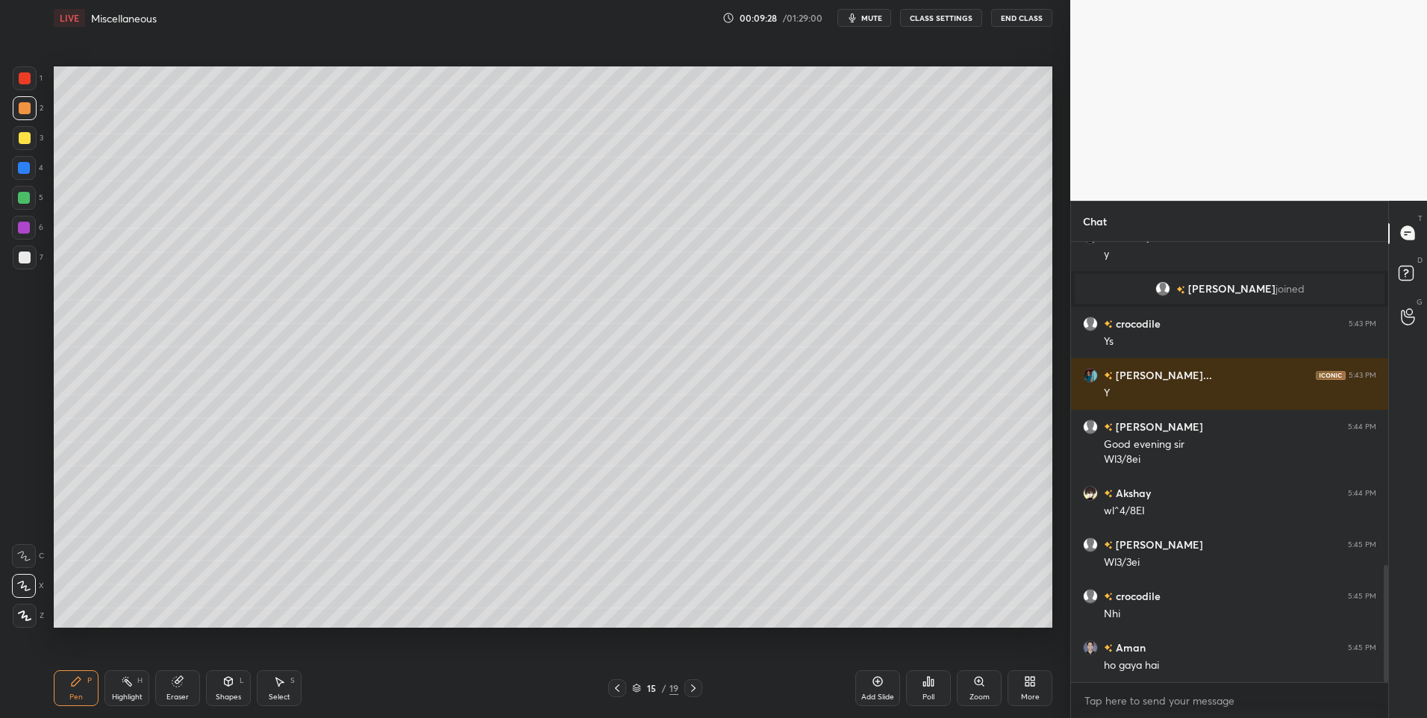
scroll to position [1216, 0]
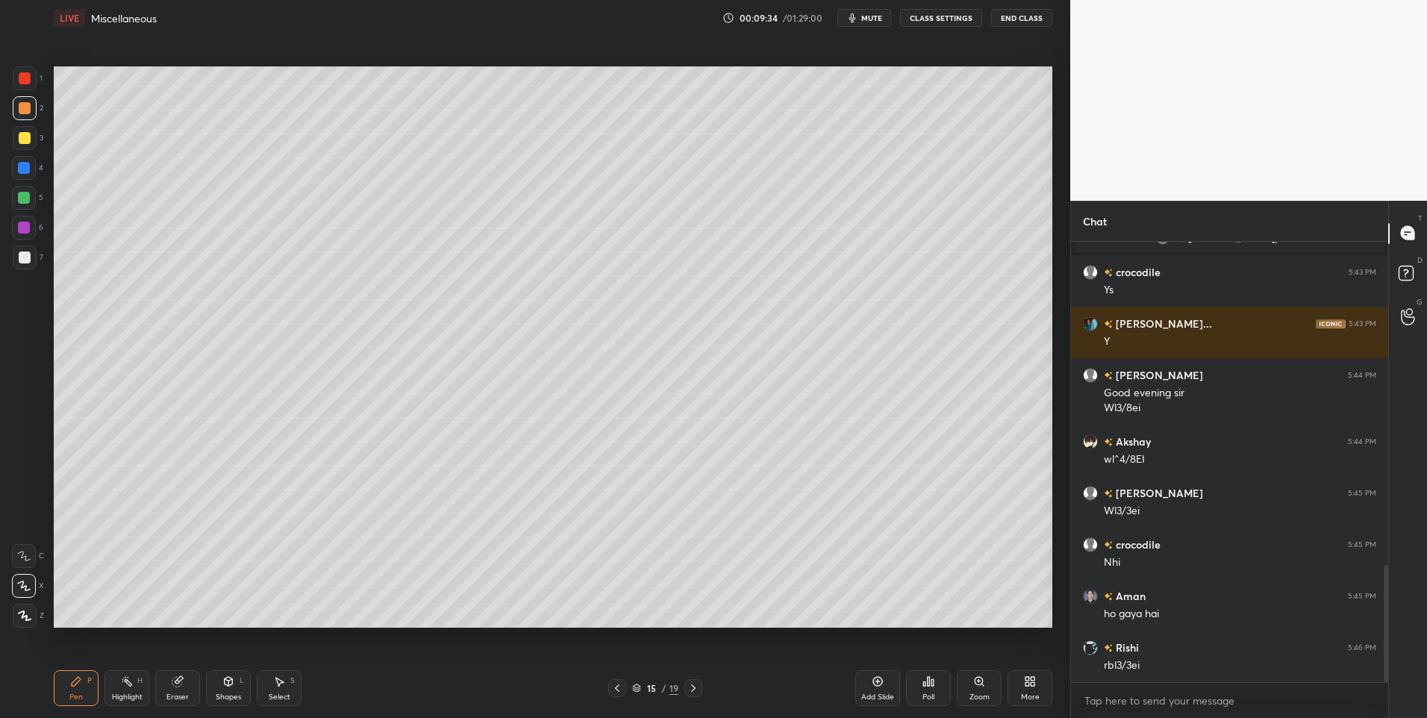
click at [26, 198] on div at bounding box center [24, 198] width 12 height 12
click at [614, 690] on icon at bounding box center [617, 688] width 12 height 12
click at [128, 684] on rect at bounding box center [128, 682] width 7 height 7
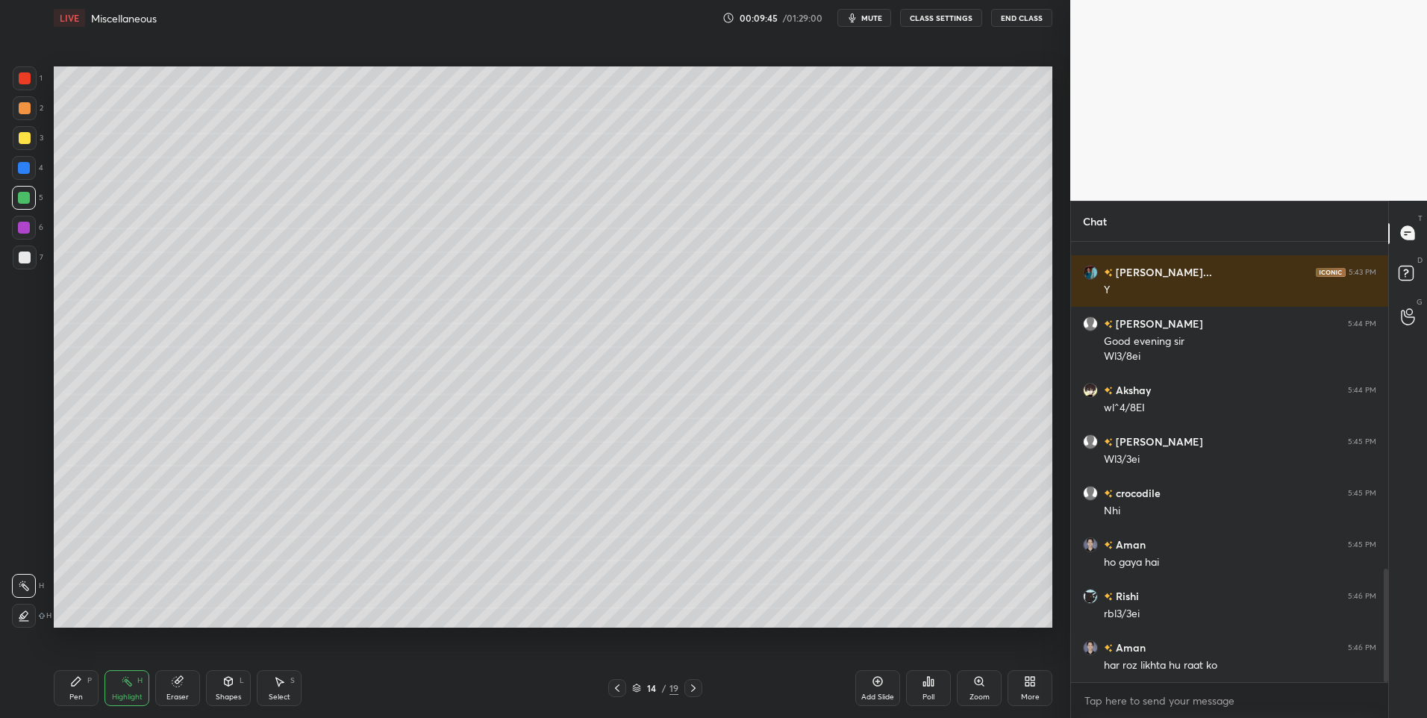
click at [698, 684] on icon at bounding box center [693, 688] width 12 height 12
click at [66, 680] on div "Pen P" at bounding box center [76, 688] width 45 height 36
click at [178, 687] on icon at bounding box center [177, 682] width 10 height 10
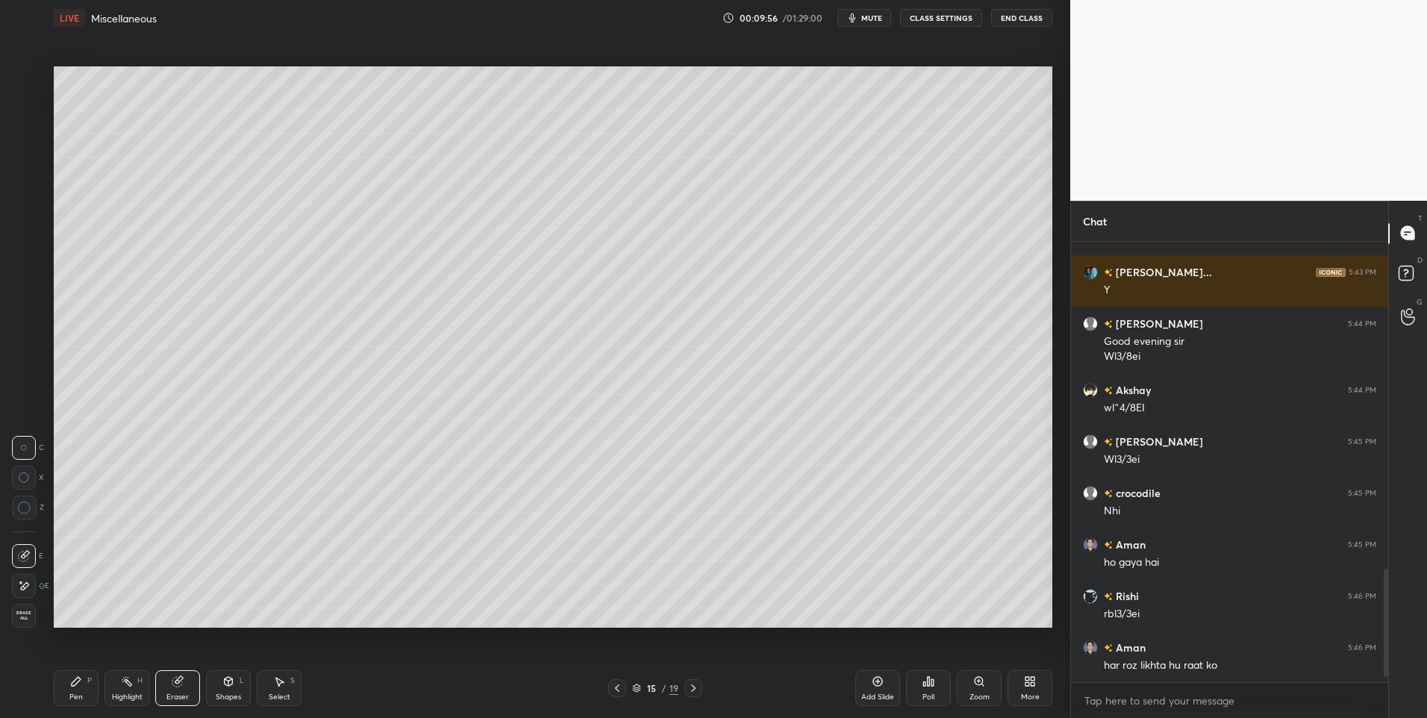
click at [86, 684] on div "Pen P" at bounding box center [76, 688] width 45 height 36
click at [26, 109] on div at bounding box center [25, 108] width 12 height 12
click at [28, 205] on div at bounding box center [24, 198] width 24 height 24
click at [126, 687] on icon at bounding box center [127, 681] width 12 height 12
click at [616, 689] on icon at bounding box center [617, 687] width 4 height 7
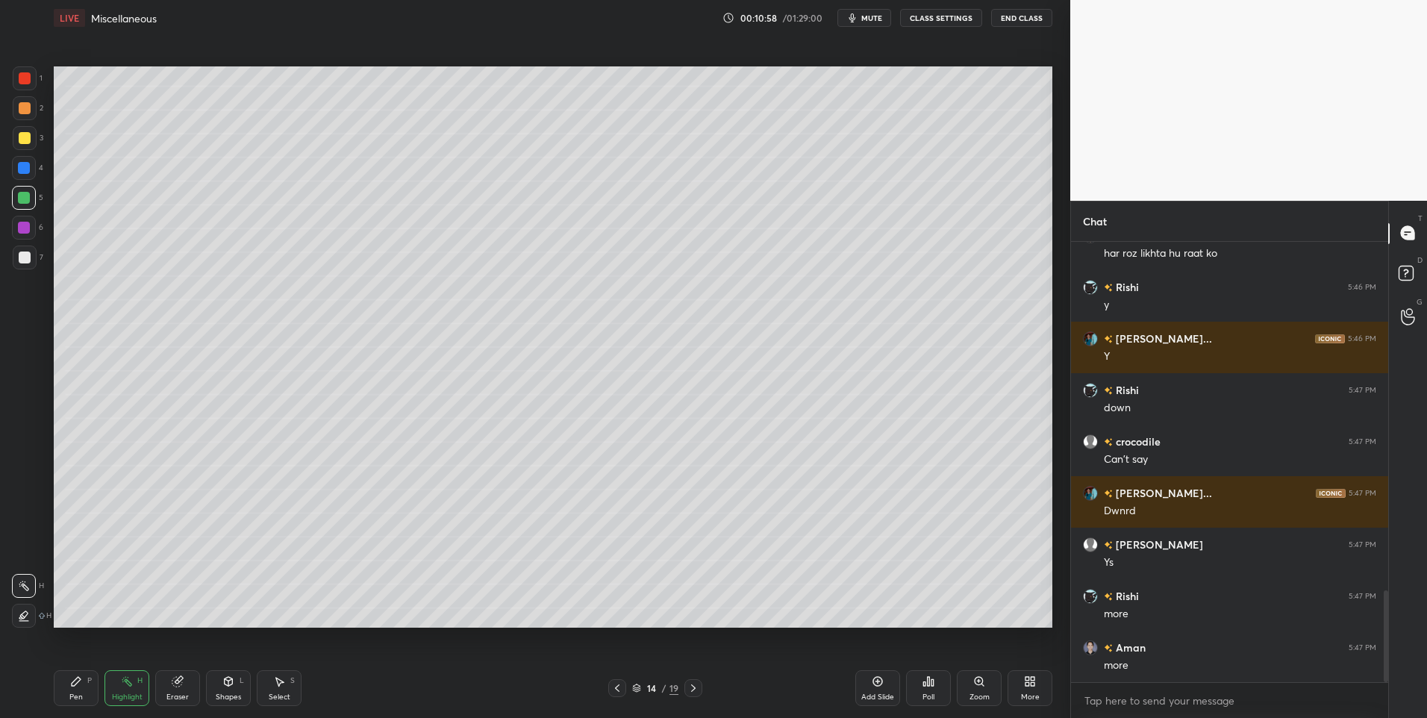
scroll to position [1731, 0]
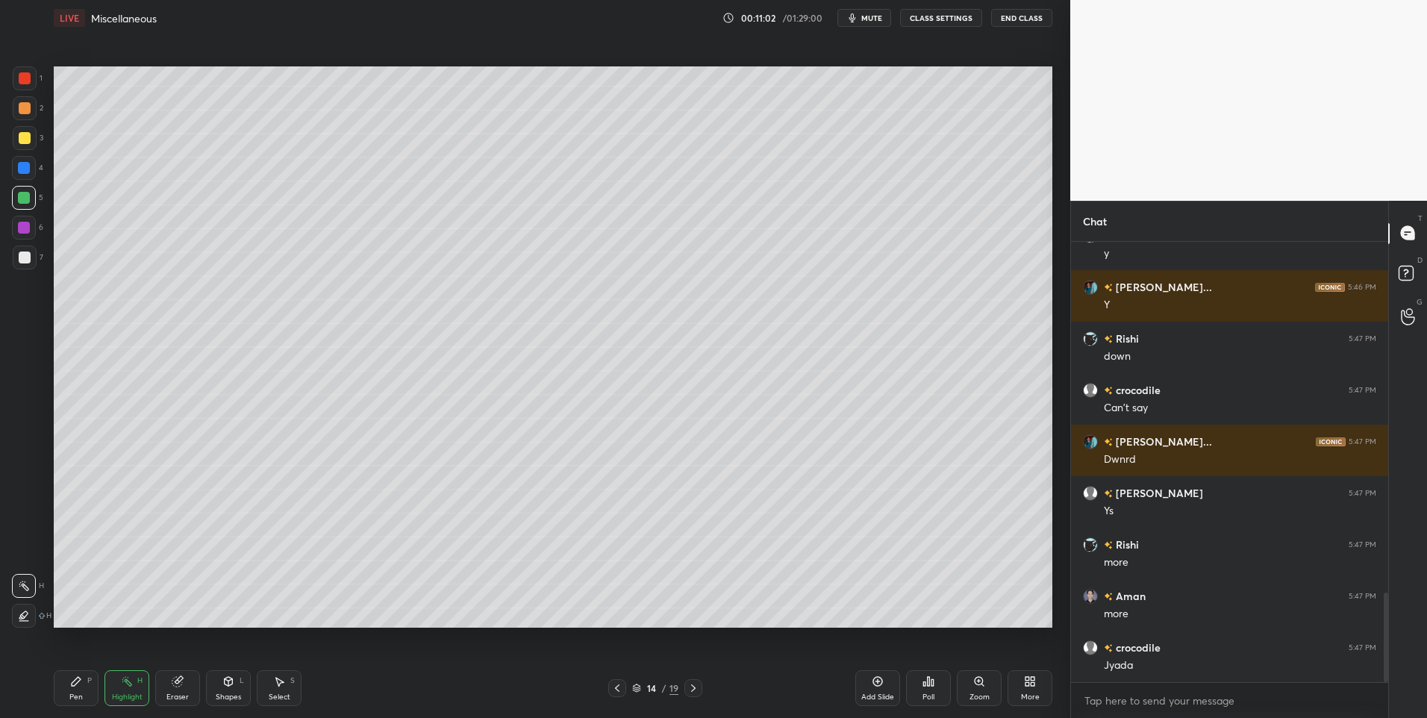
click at [692, 690] on icon at bounding box center [693, 688] width 12 height 12
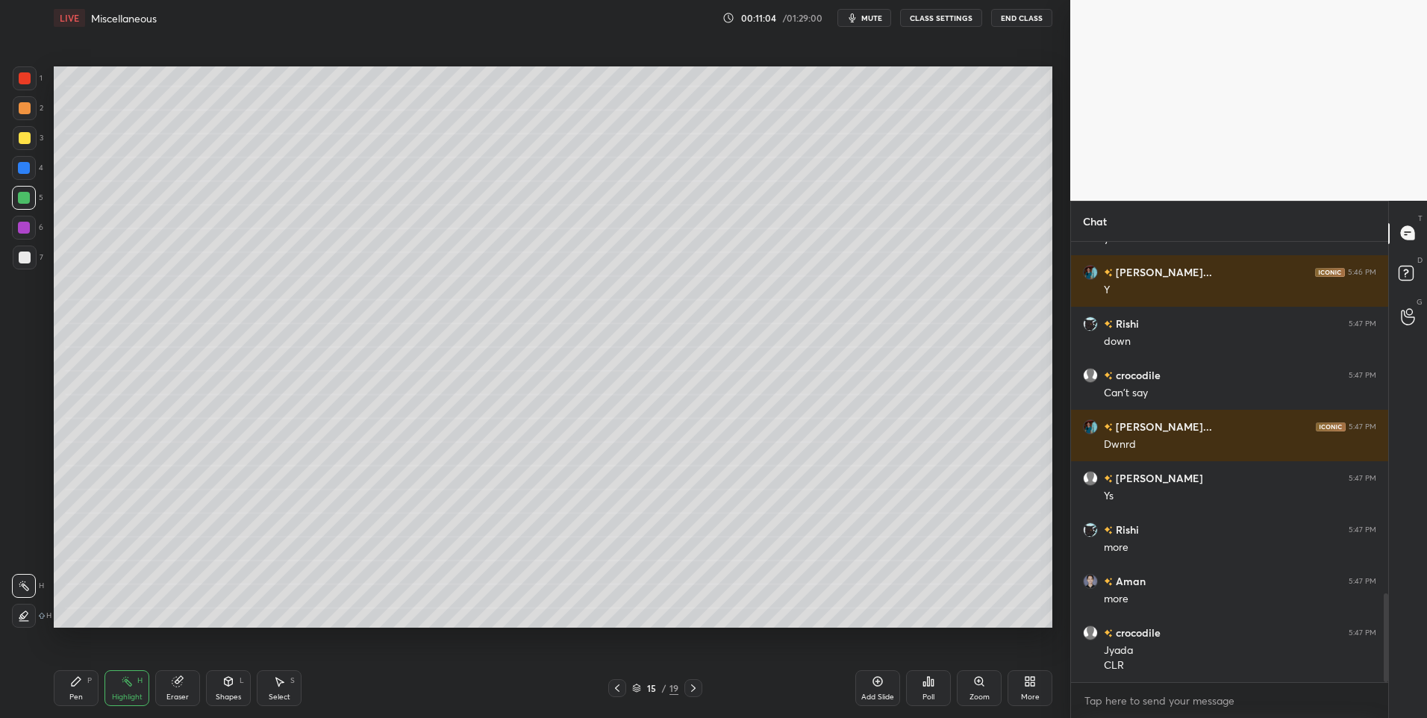
click at [128, 686] on icon at bounding box center [127, 681] width 12 height 12
click at [619, 689] on icon at bounding box center [617, 688] width 12 height 12
click at [698, 683] on icon at bounding box center [693, 688] width 12 height 12
click at [81, 686] on icon at bounding box center [76, 681] width 12 height 12
click at [176, 681] on icon at bounding box center [177, 682] width 10 height 10
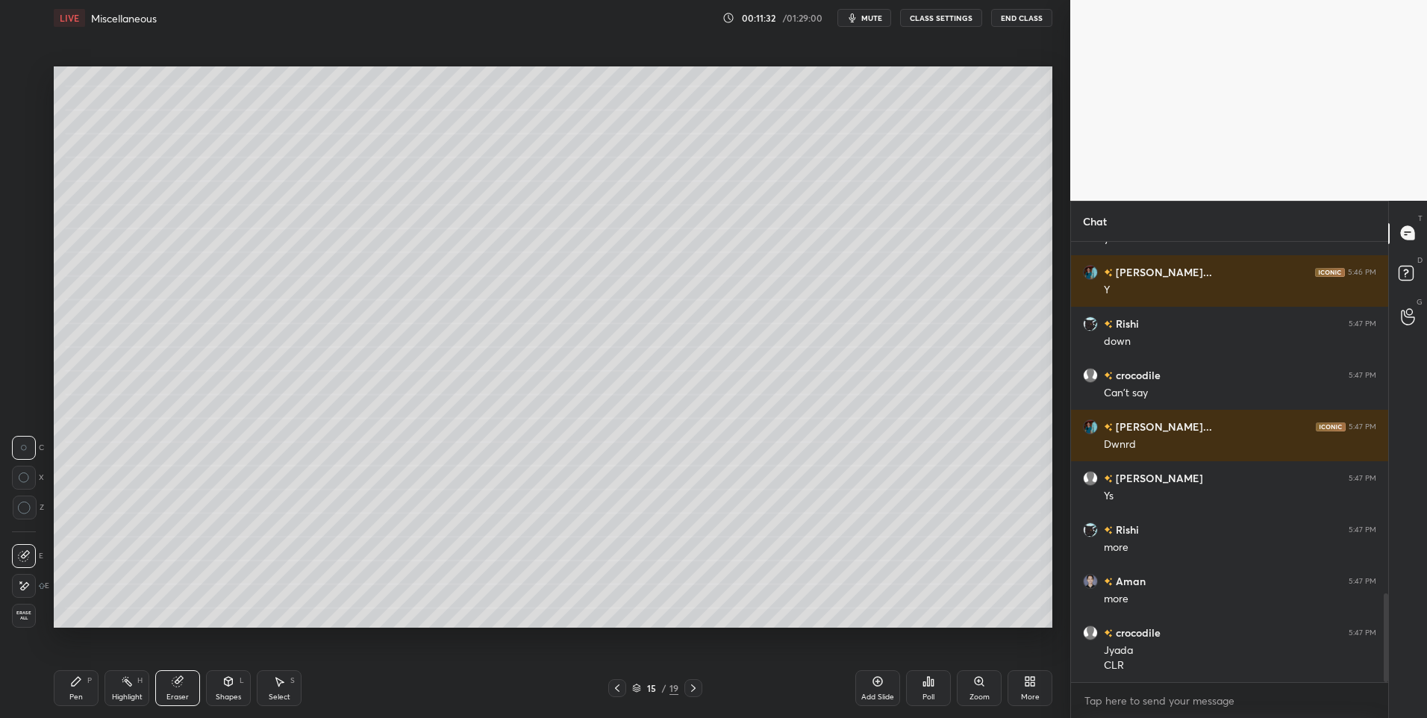
click at [30, 578] on div at bounding box center [24, 586] width 24 height 24
click at [235, 688] on div "Shapes L" at bounding box center [228, 688] width 45 height 36
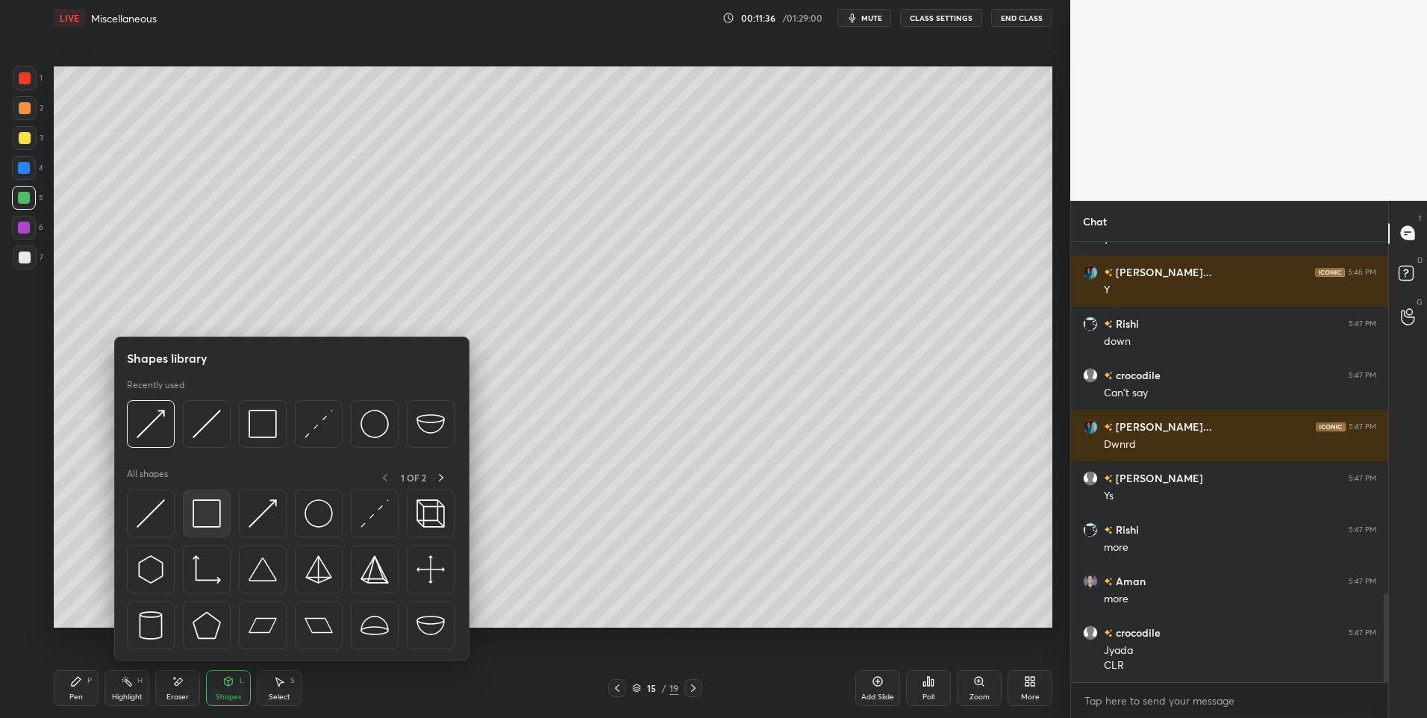
click at [220, 519] on img at bounding box center [207, 513] width 28 height 28
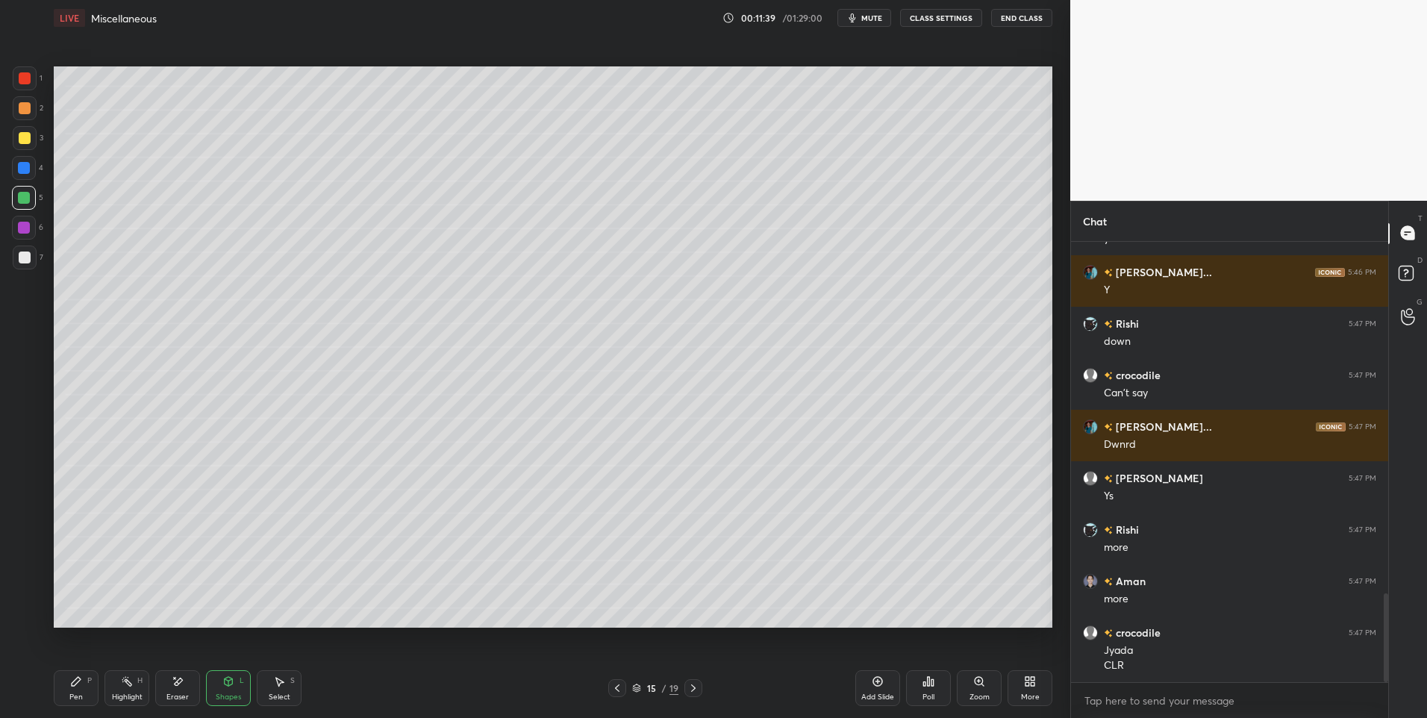
click at [85, 684] on div "Pen P" at bounding box center [76, 688] width 45 height 36
click at [618, 686] on icon at bounding box center [617, 687] width 4 height 7
click at [124, 687] on icon at bounding box center [127, 681] width 12 height 12
click at [81, 689] on div "Pen P" at bounding box center [76, 688] width 45 height 36
click at [693, 690] on icon at bounding box center [693, 687] width 4 height 7
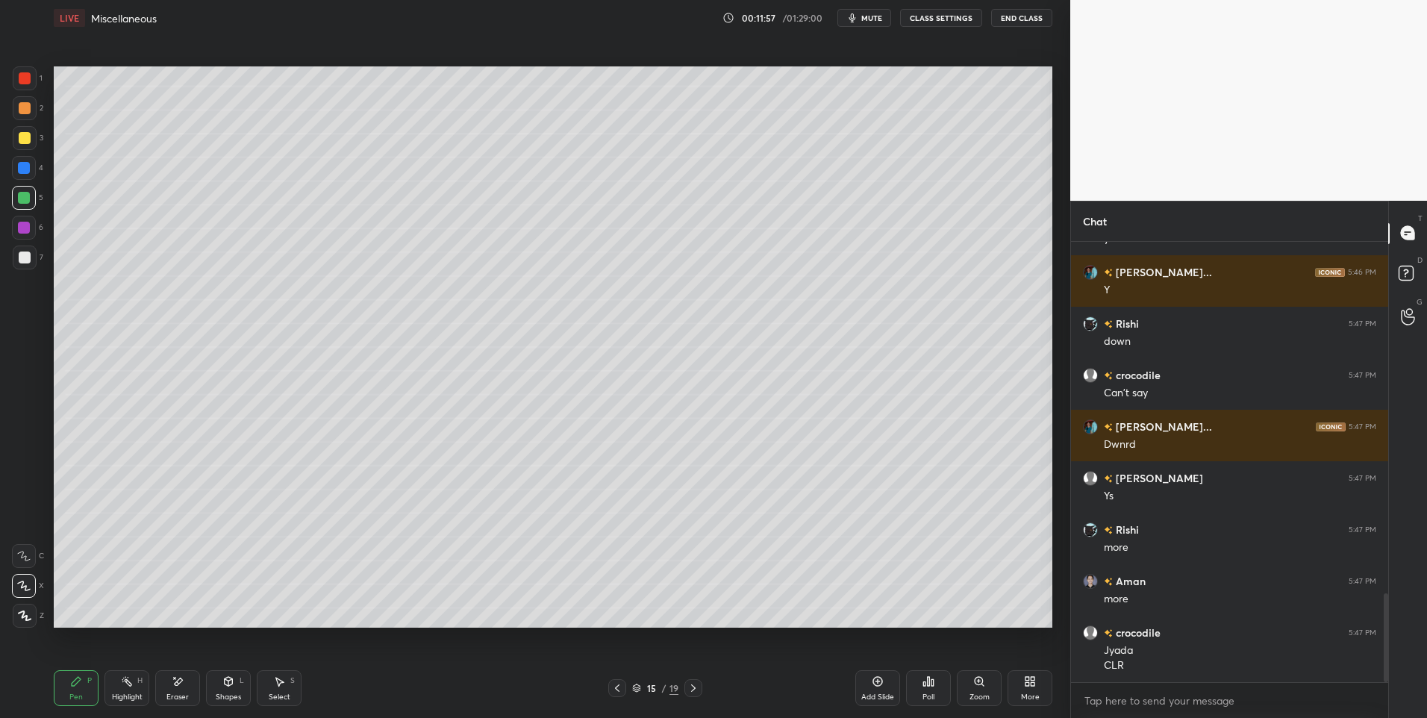
click at [279, 690] on div "Select S" at bounding box center [279, 688] width 45 height 36
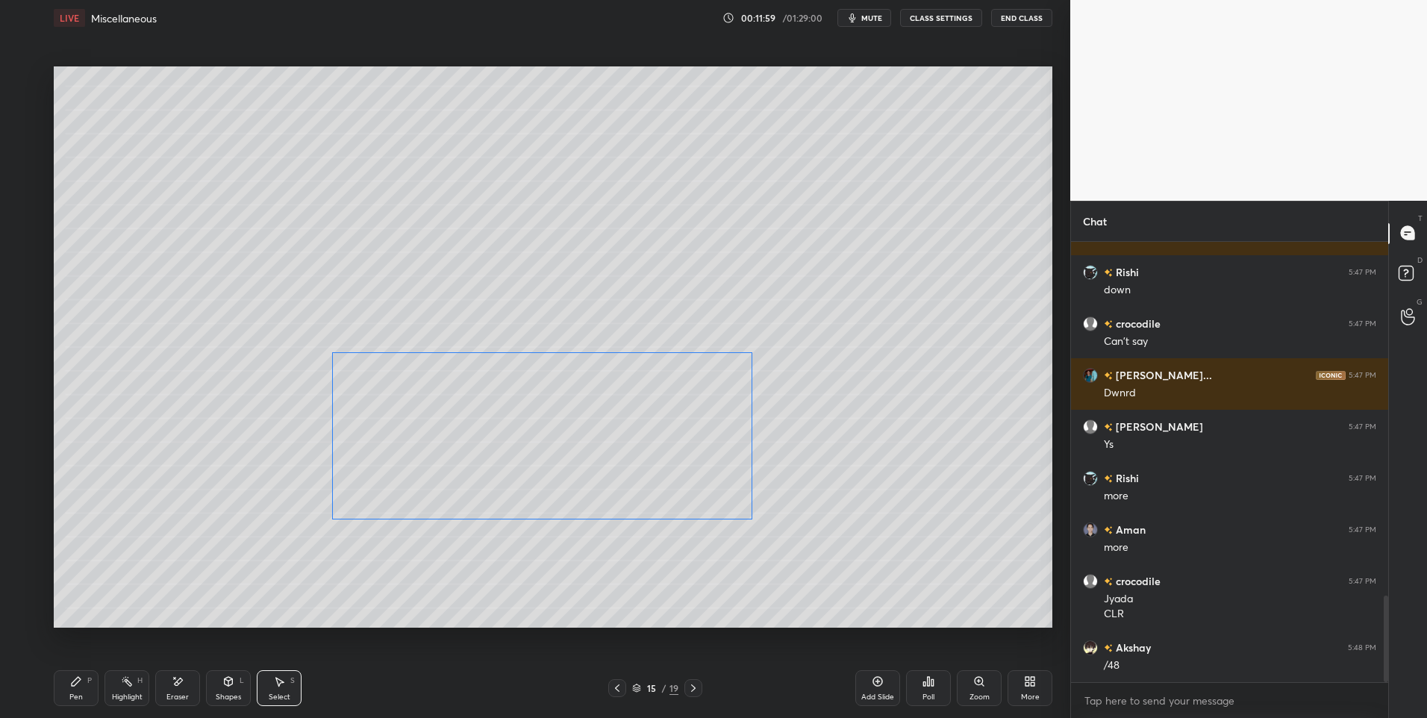
scroll to position [1849, 0]
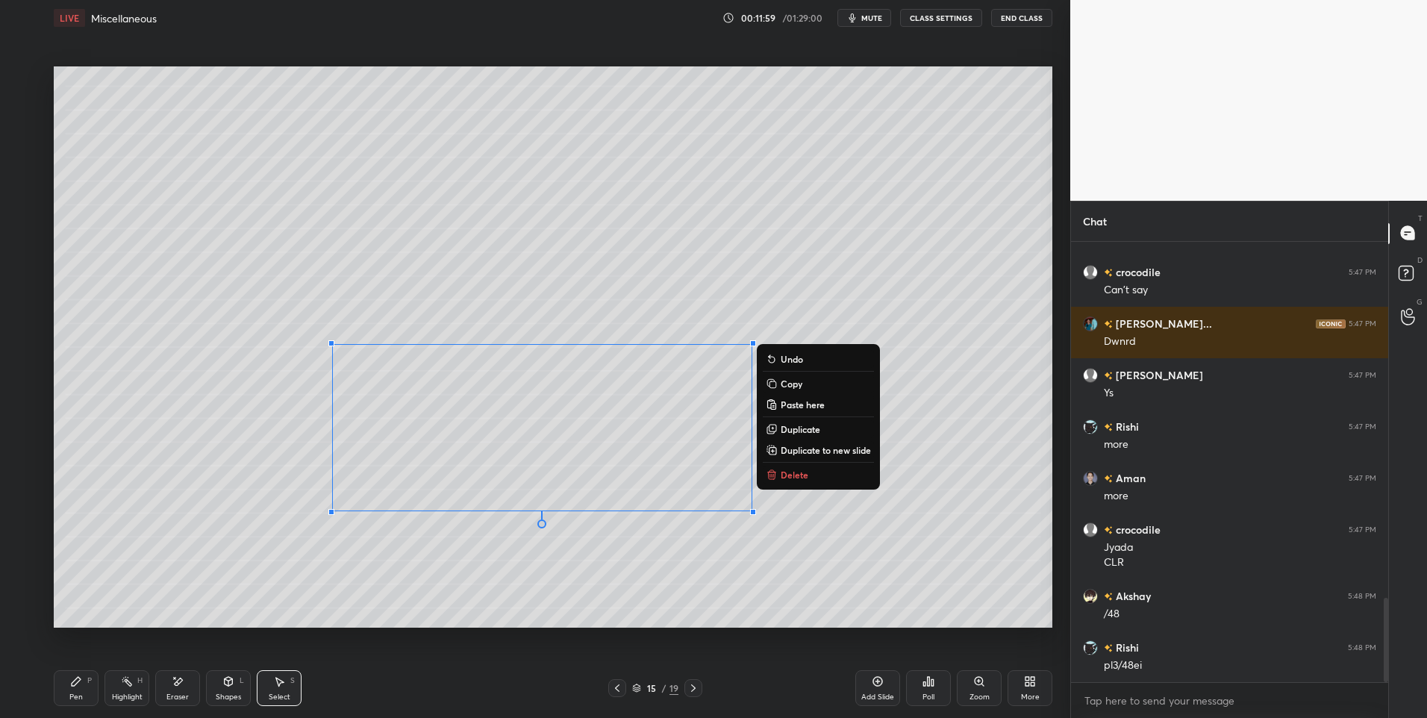
click at [48, 690] on div "LIVE Miscellaneous 00:11:59 / 01:29:00 mute CLASS SETTINGS End Class 0 ° Undo C…" at bounding box center [553, 359] width 1010 height 718
click at [71, 690] on div "Pen P" at bounding box center [76, 688] width 45 height 36
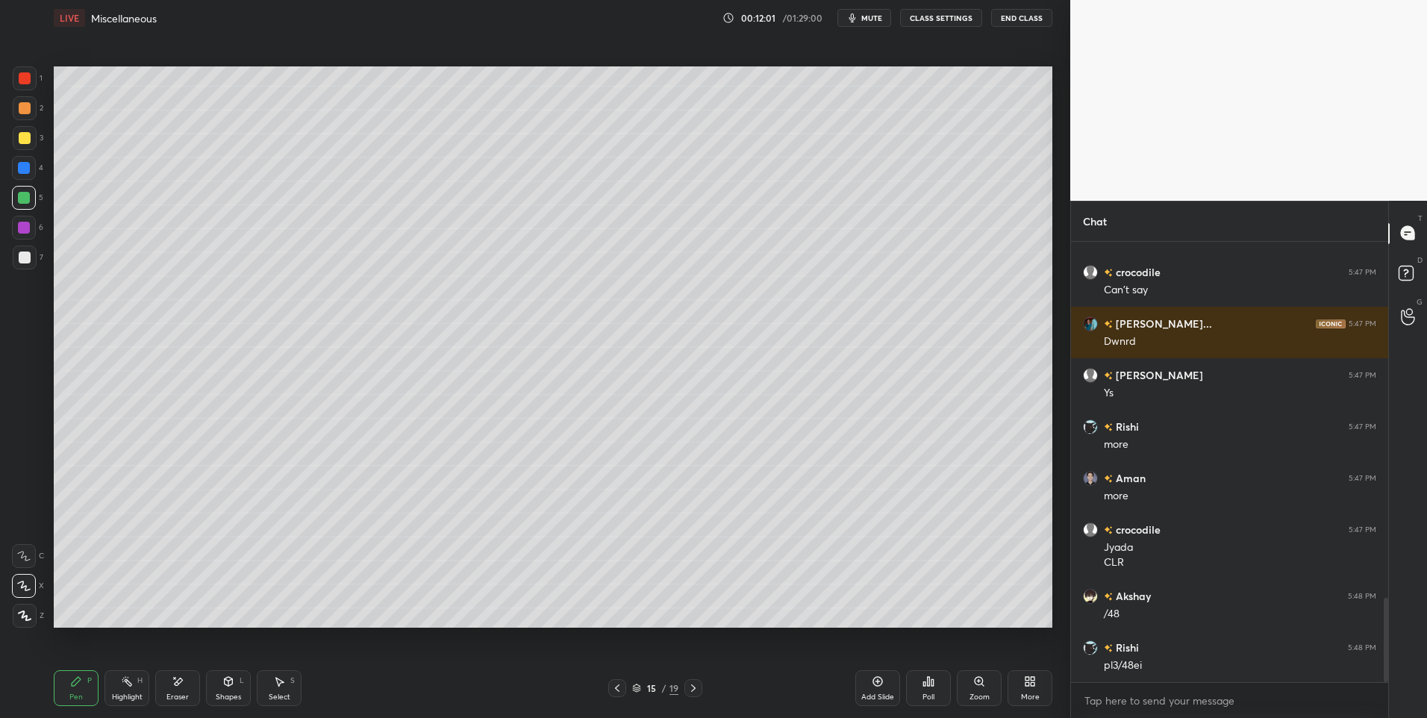
click at [23, 253] on div at bounding box center [25, 257] width 12 height 12
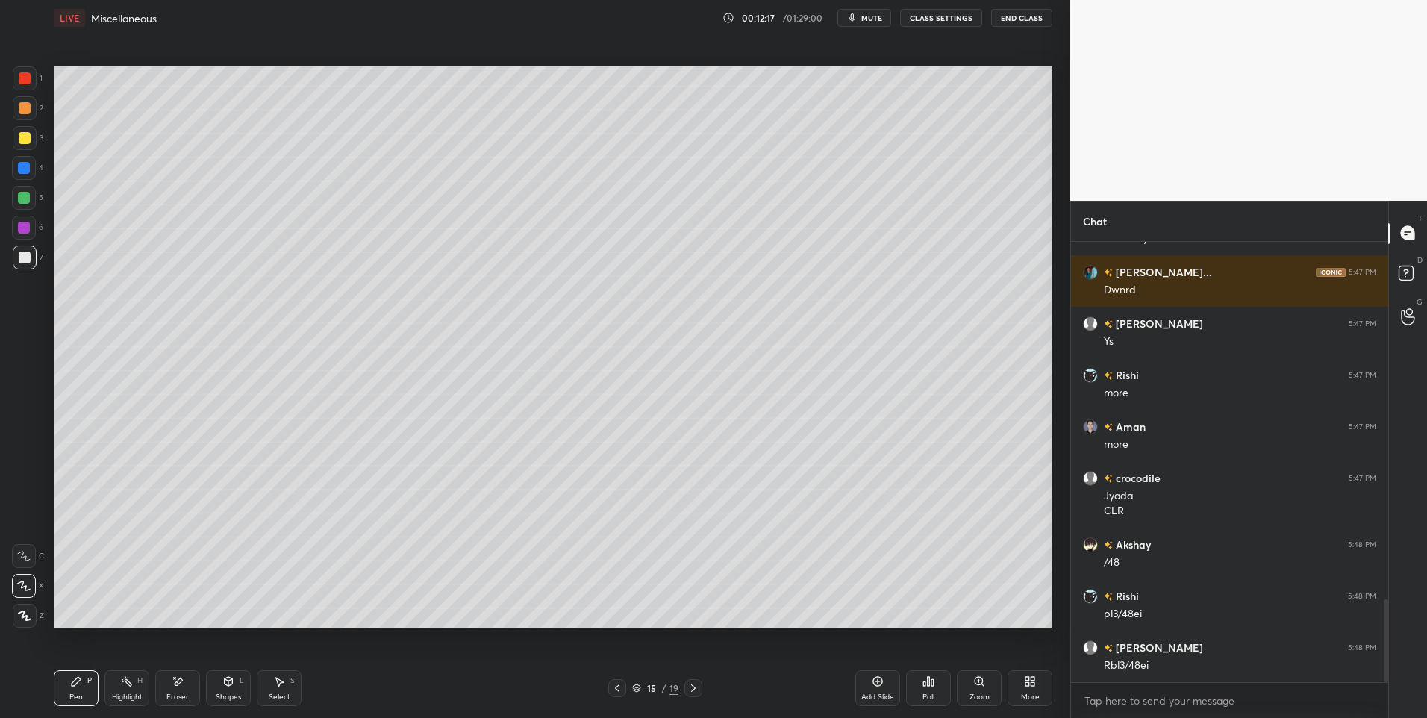
click at [132, 678] on icon at bounding box center [127, 681] width 12 height 12
click at [614, 689] on icon at bounding box center [617, 688] width 12 height 12
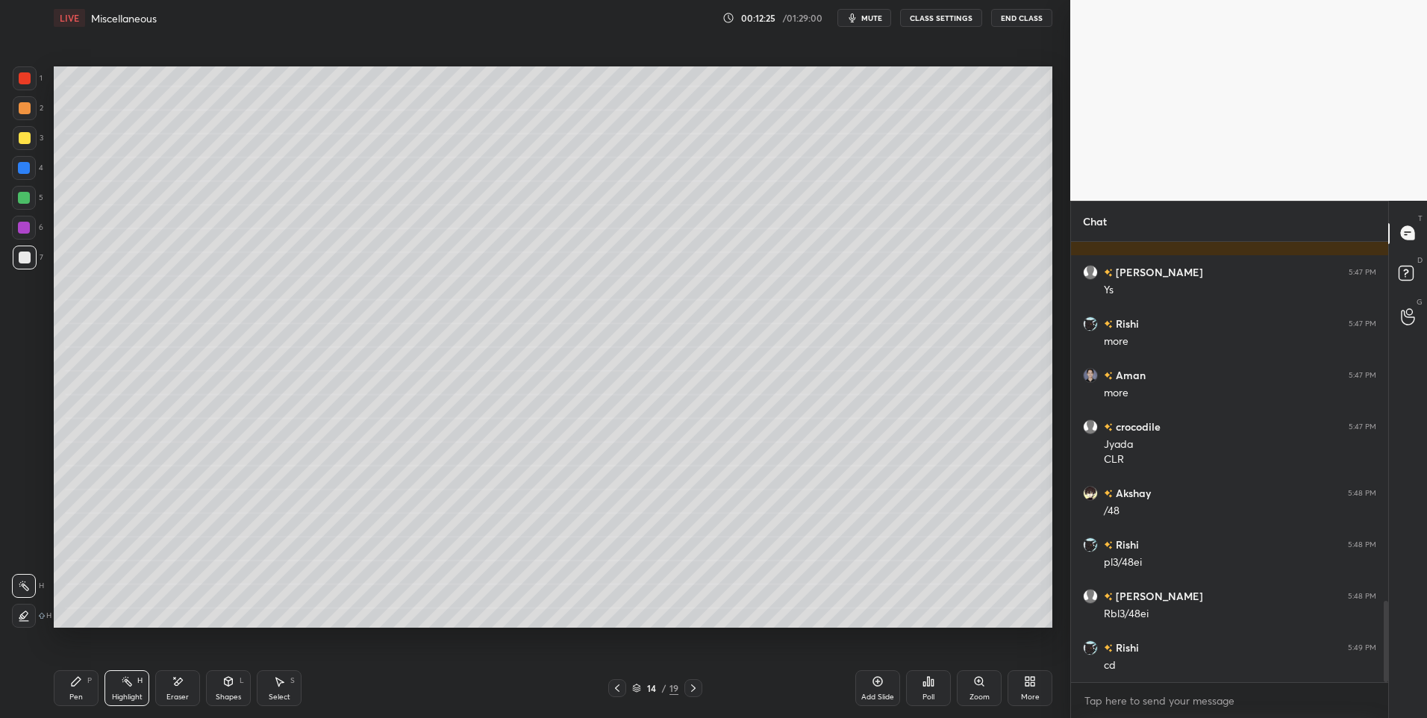
scroll to position [2004, 0]
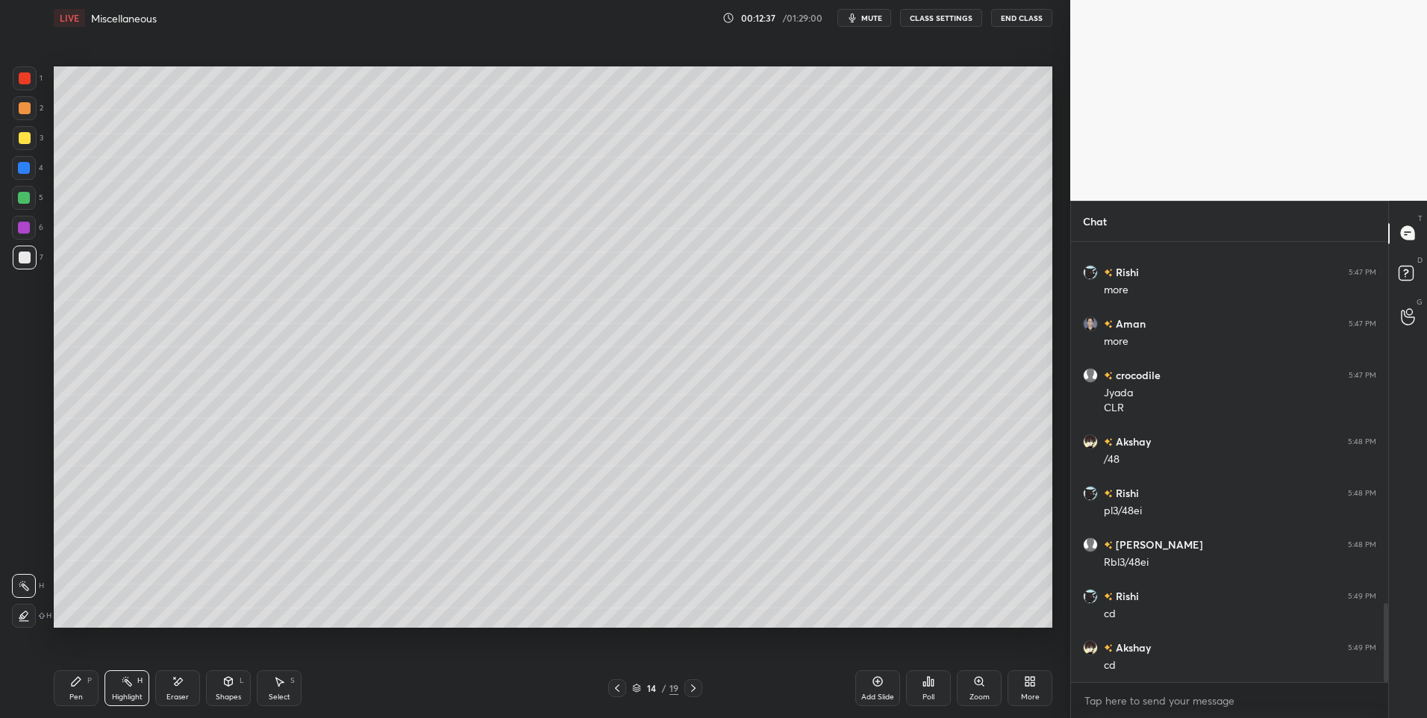
click at [692, 689] on icon at bounding box center [693, 688] width 12 height 12
click at [235, 686] on div "Shapes L" at bounding box center [228, 688] width 45 height 36
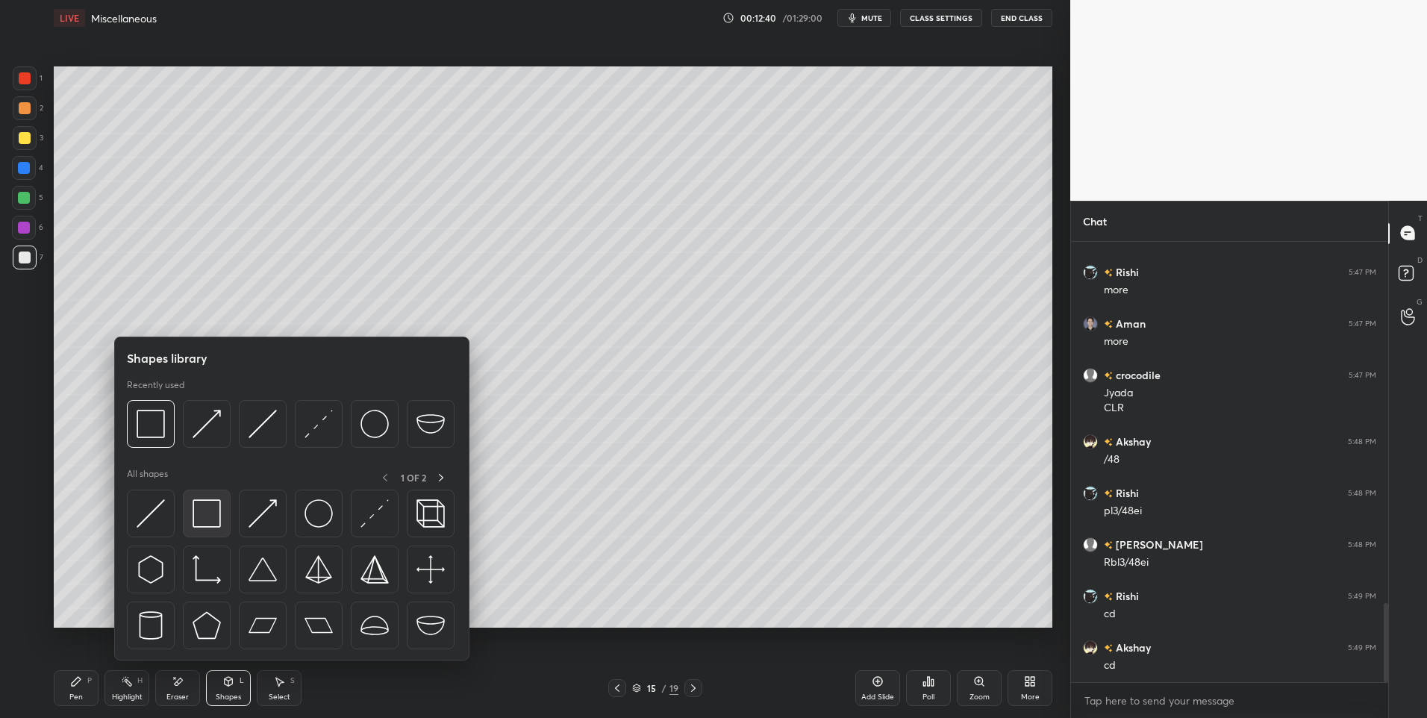
click at [210, 519] on img at bounding box center [207, 513] width 28 height 28
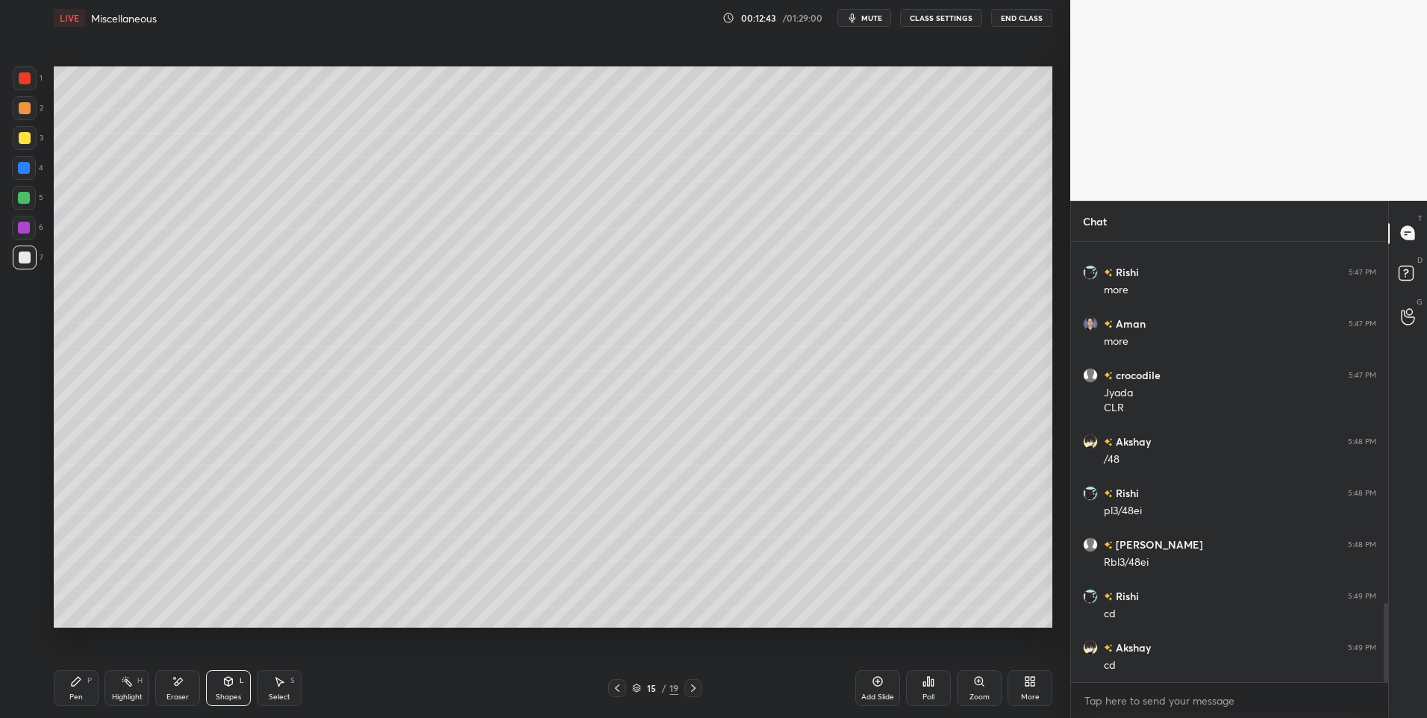
click at [81, 687] on icon at bounding box center [76, 681] width 12 height 12
click at [621, 690] on icon at bounding box center [617, 688] width 12 height 12
click at [691, 689] on icon at bounding box center [693, 688] width 12 height 12
click at [873, 688] on div "Add Slide" at bounding box center [877, 688] width 45 height 36
click at [610, 688] on div at bounding box center [616, 688] width 18 height 18
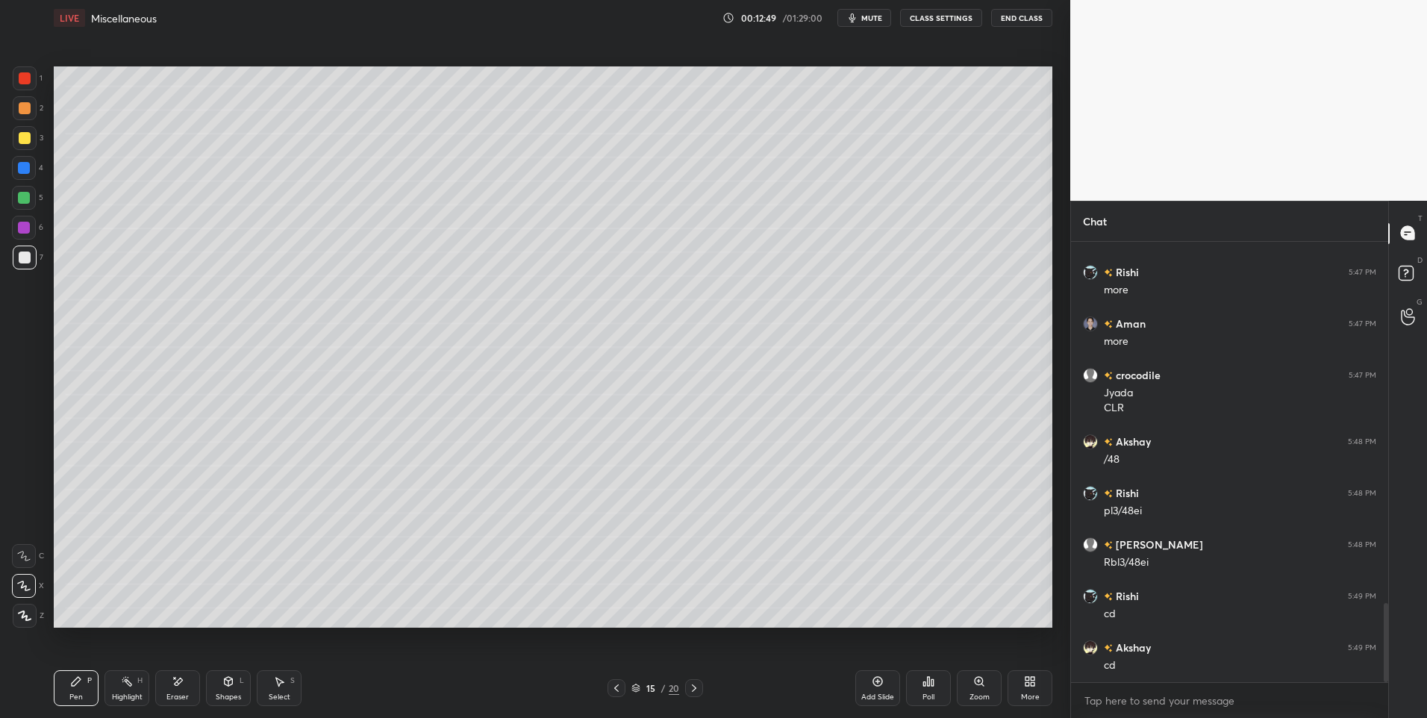
click at [281, 687] on icon at bounding box center [279, 681] width 12 height 12
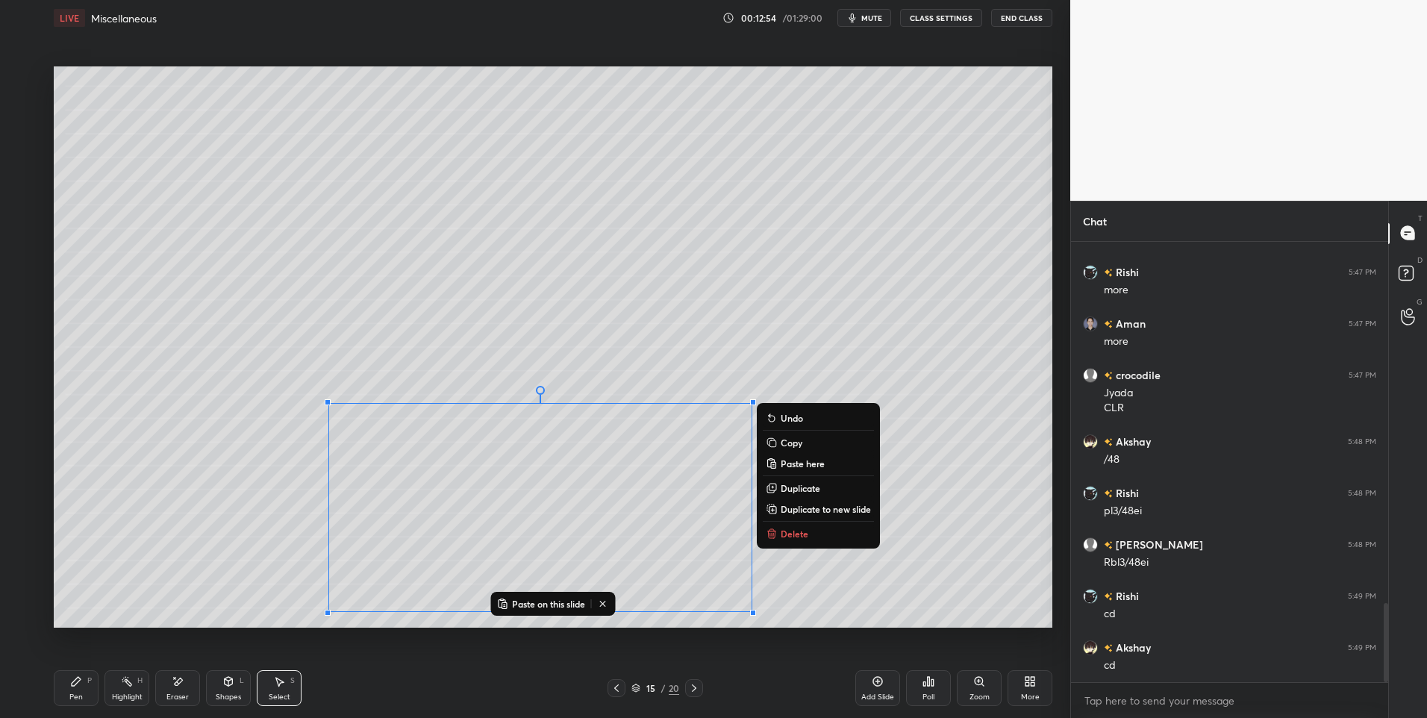
click at [691, 687] on icon at bounding box center [694, 688] width 12 height 12
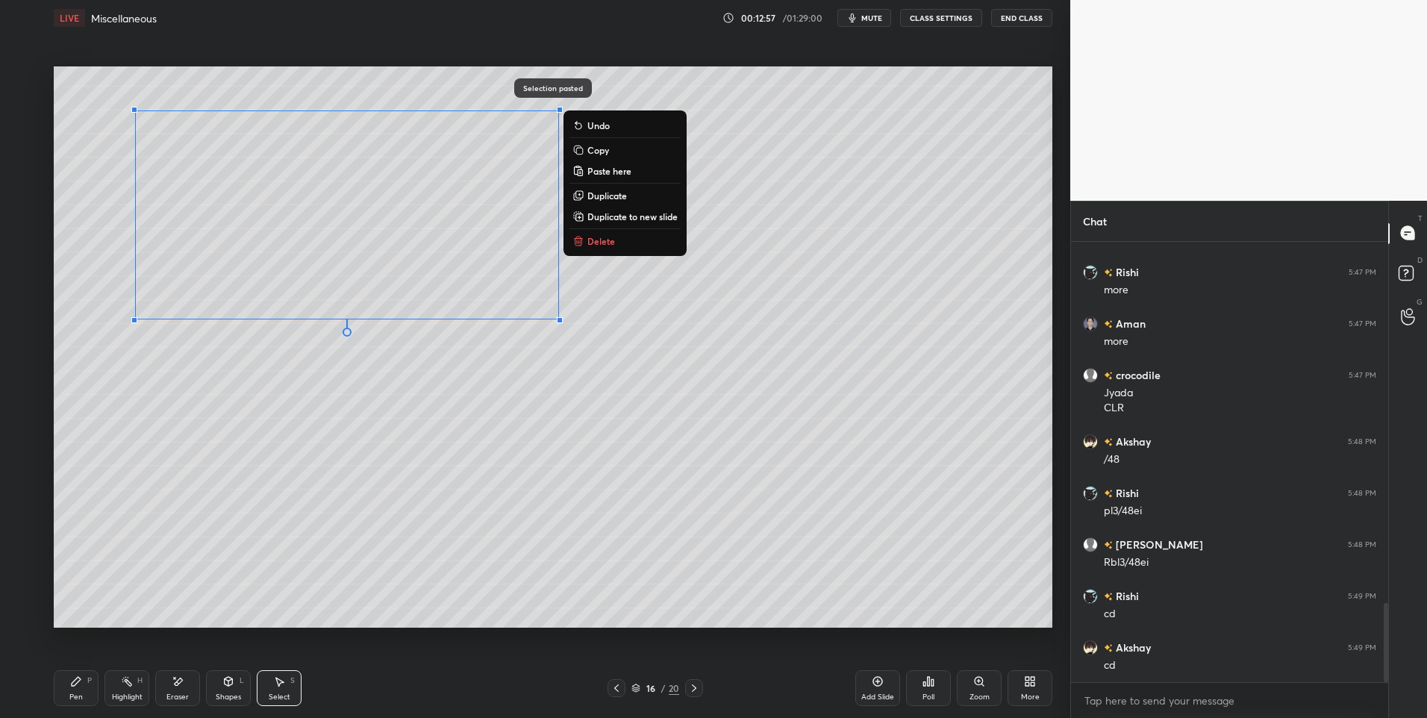
click at [467, 442] on div "0 ° Undo Copy Paste here Duplicate Duplicate to new slide Delete" at bounding box center [553, 347] width 998 height 562
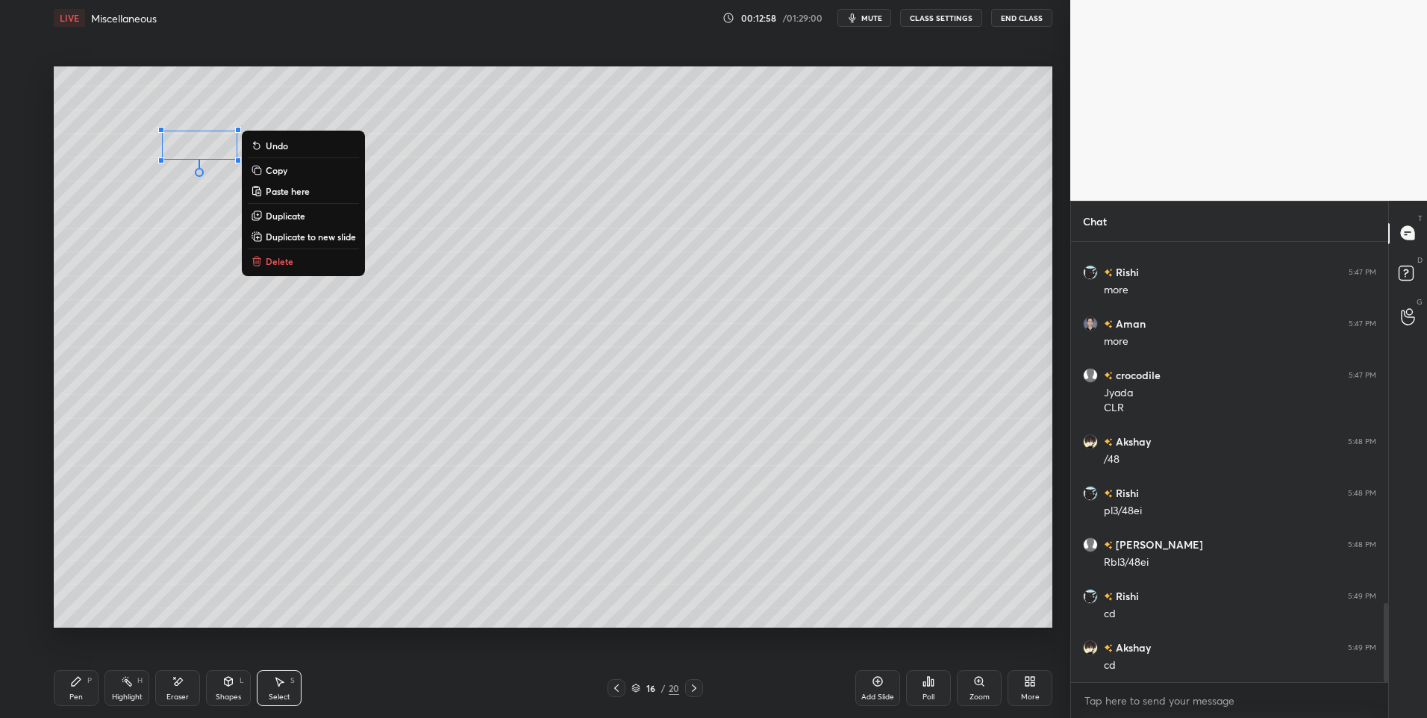
click at [283, 250] on div "0 ° Undo Copy Paste here Duplicate Duplicate to new slide Delete" at bounding box center [553, 347] width 998 height 562
click at [272, 257] on p "Delete" at bounding box center [280, 261] width 28 height 12
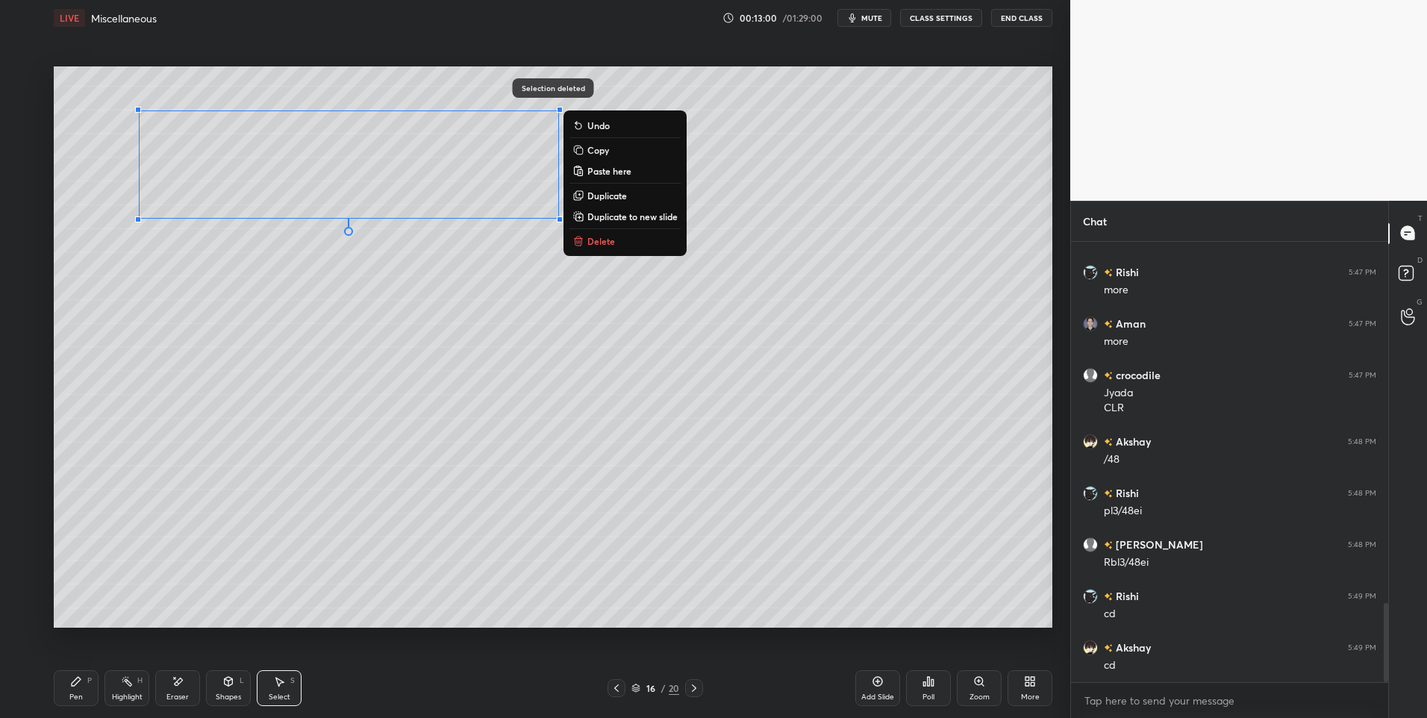
click at [605, 241] on p "Delete" at bounding box center [601, 241] width 28 height 12
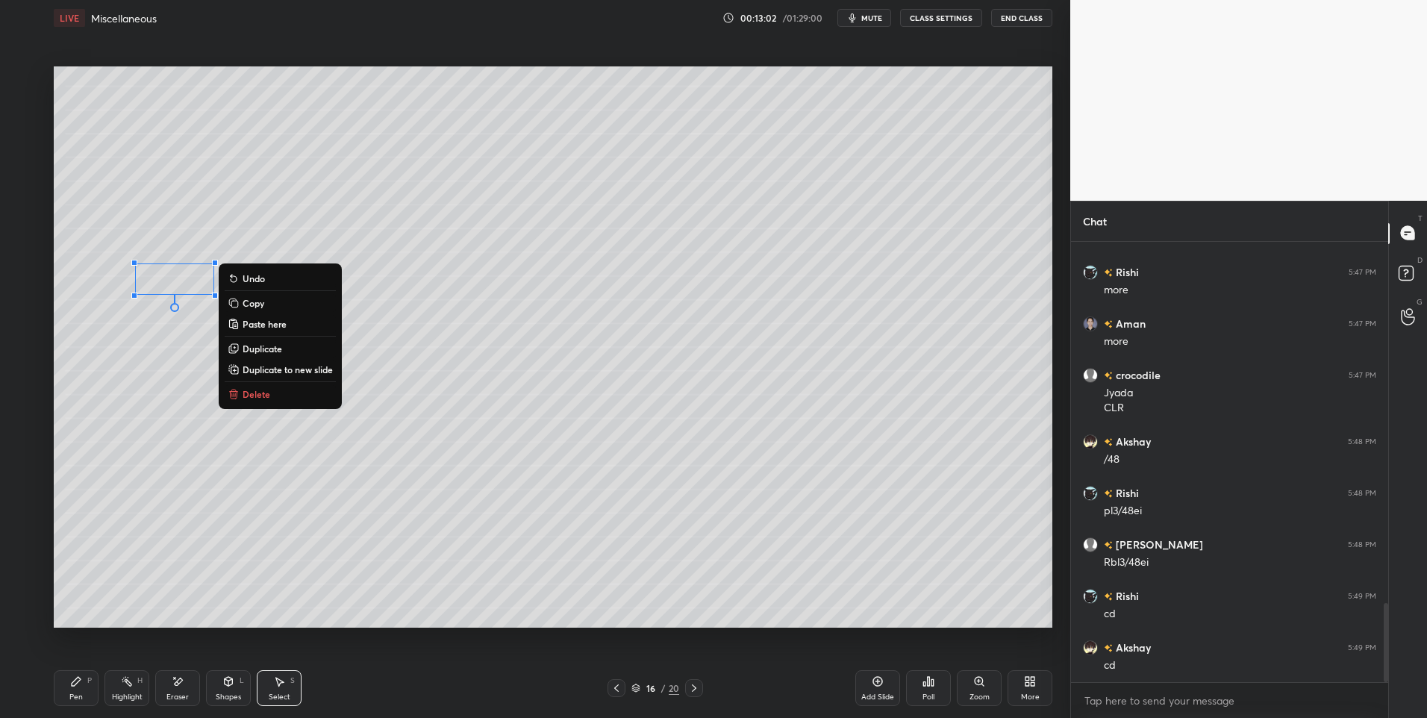
click at [279, 390] on button "Delete" at bounding box center [280, 394] width 111 height 18
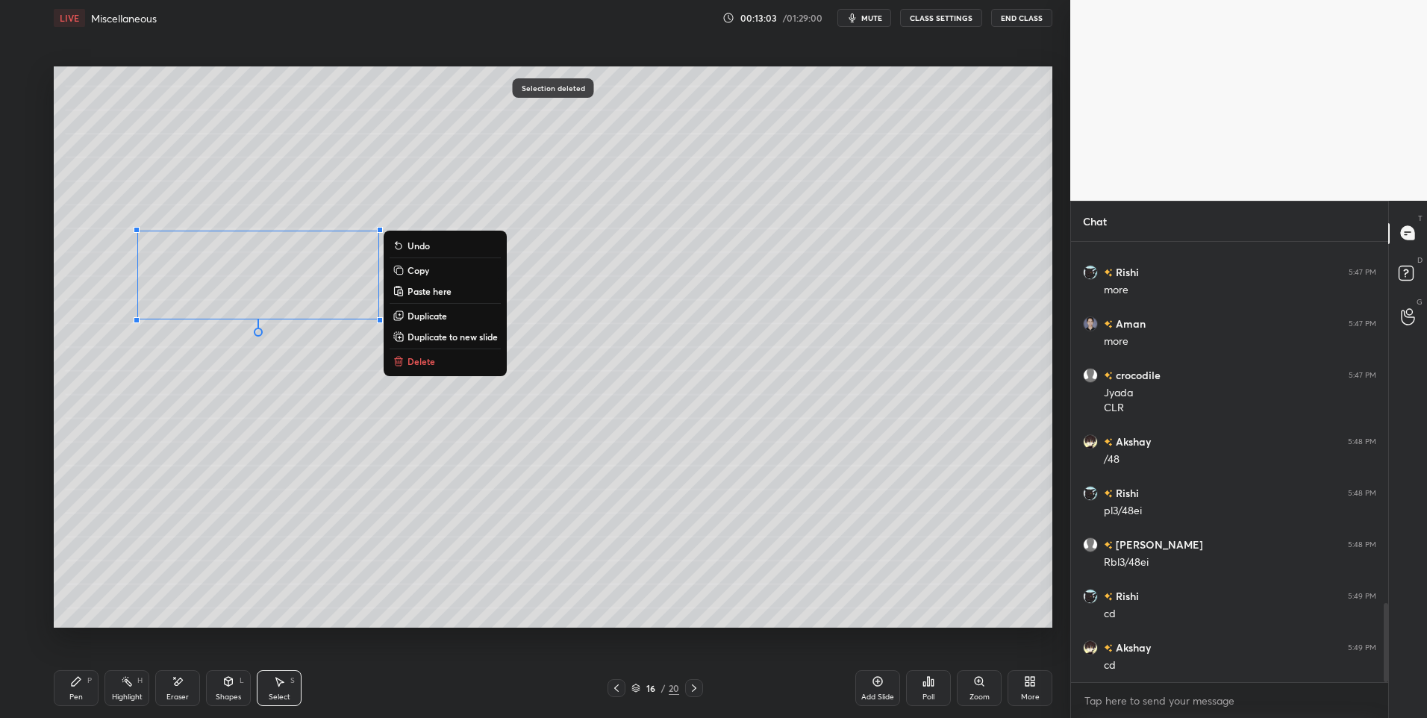
click at [397, 365] on icon at bounding box center [398, 362] width 7 height 7
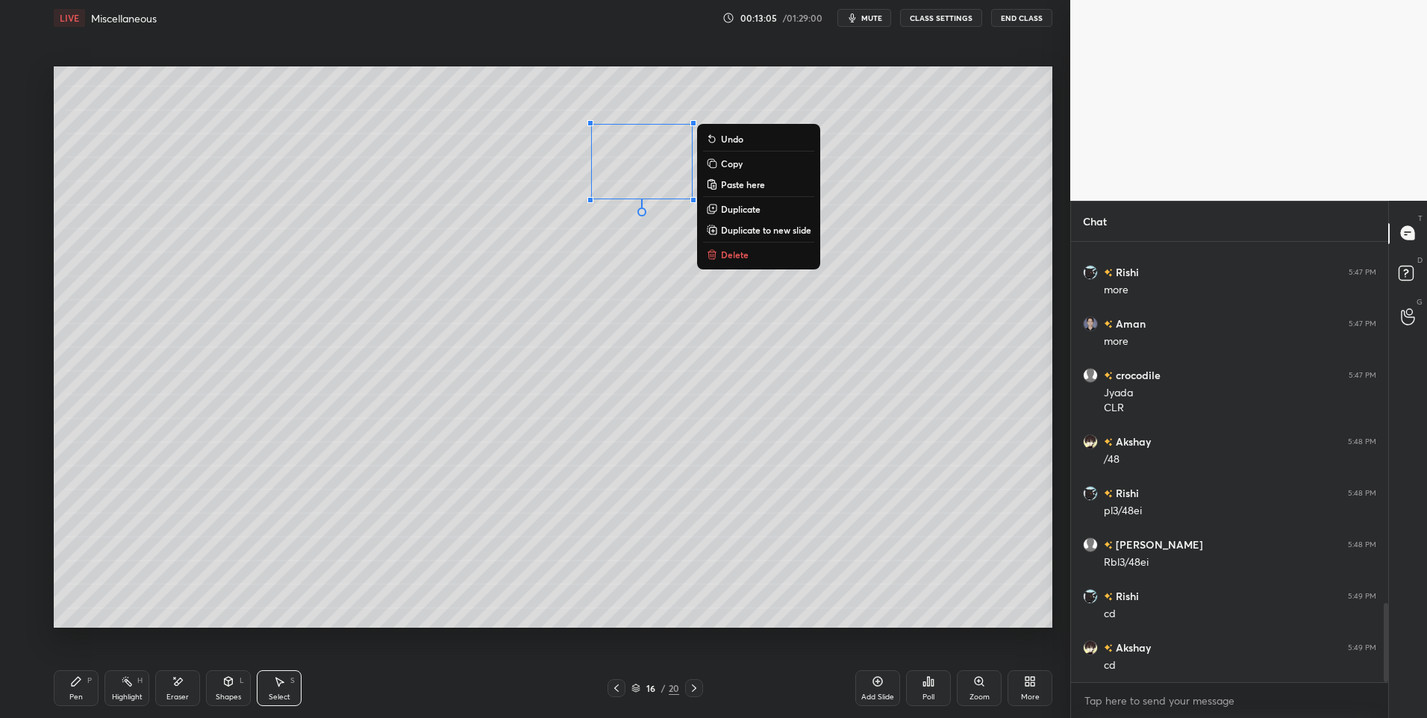
click at [565, 306] on div "0 ° Undo Copy Paste here Duplicate Duplicate to new slide Delete" at bounding box center [553, 347] width 998 height 562
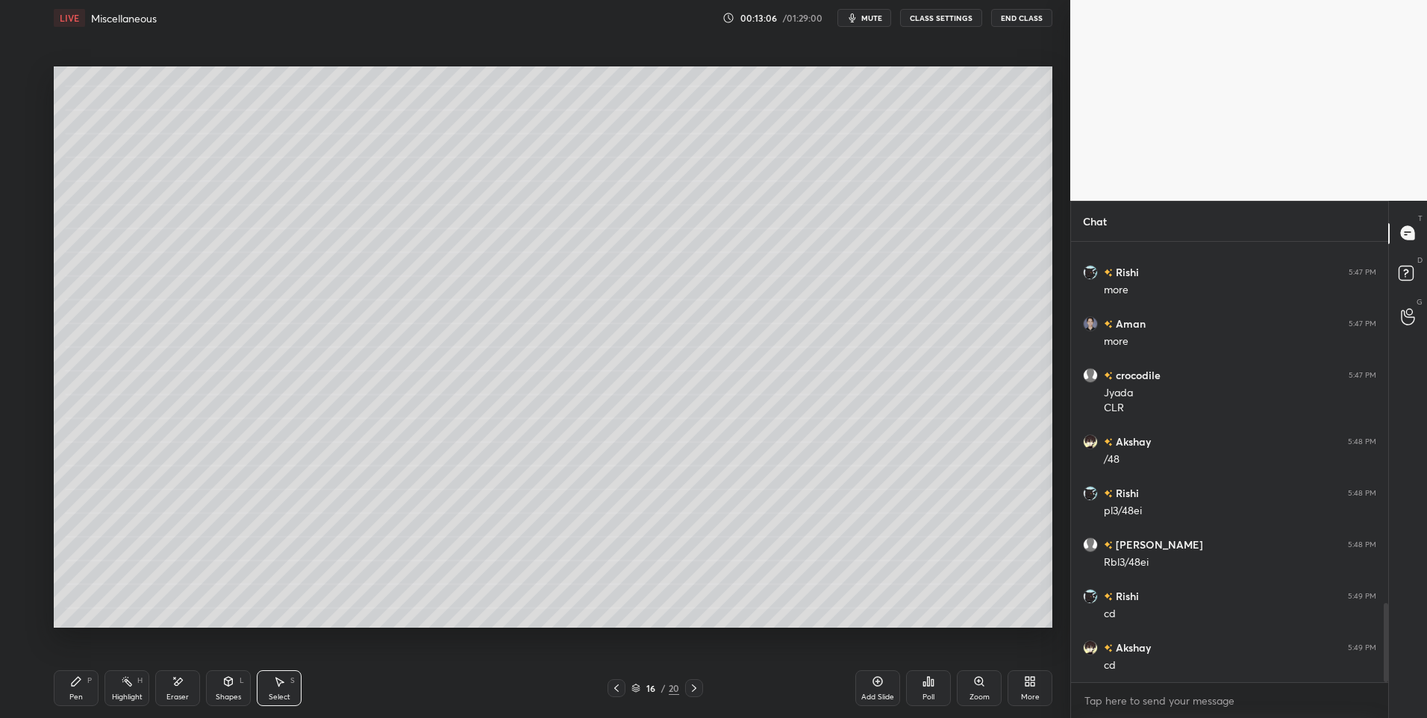
click at [60, 690] on div "Pen P" at bounding box center [76, 688] width 45 height 36
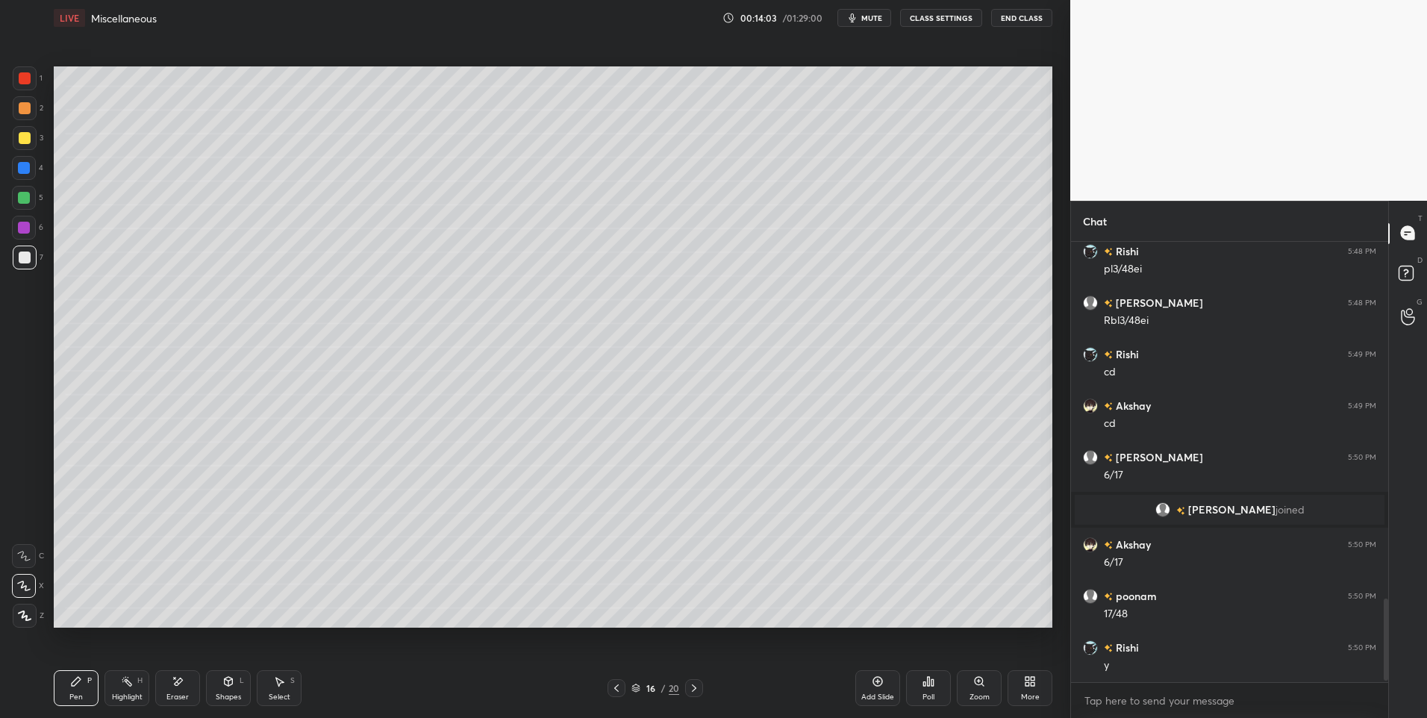
scroll to position [1928, 0]
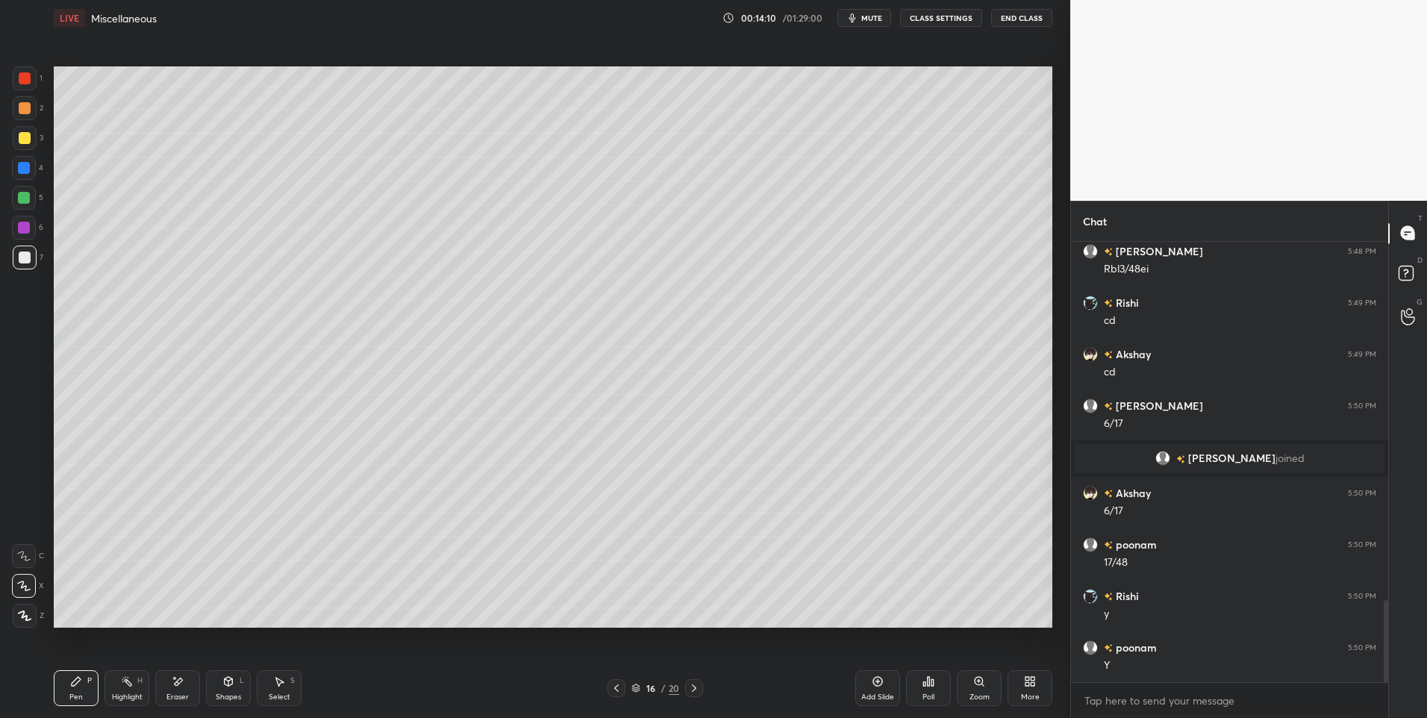
click at [619, 686] on icon at bounding box center [616, 688] width 12 height 12
click at [619, 688] on icon at bounding box center [616, 688] width 12 height 12
click at [690, 689] on icon at bounding box center [694, 688] width 12 height 12
click at [690, 690] on icon at bounding box center [694, 688] width 12 height 12
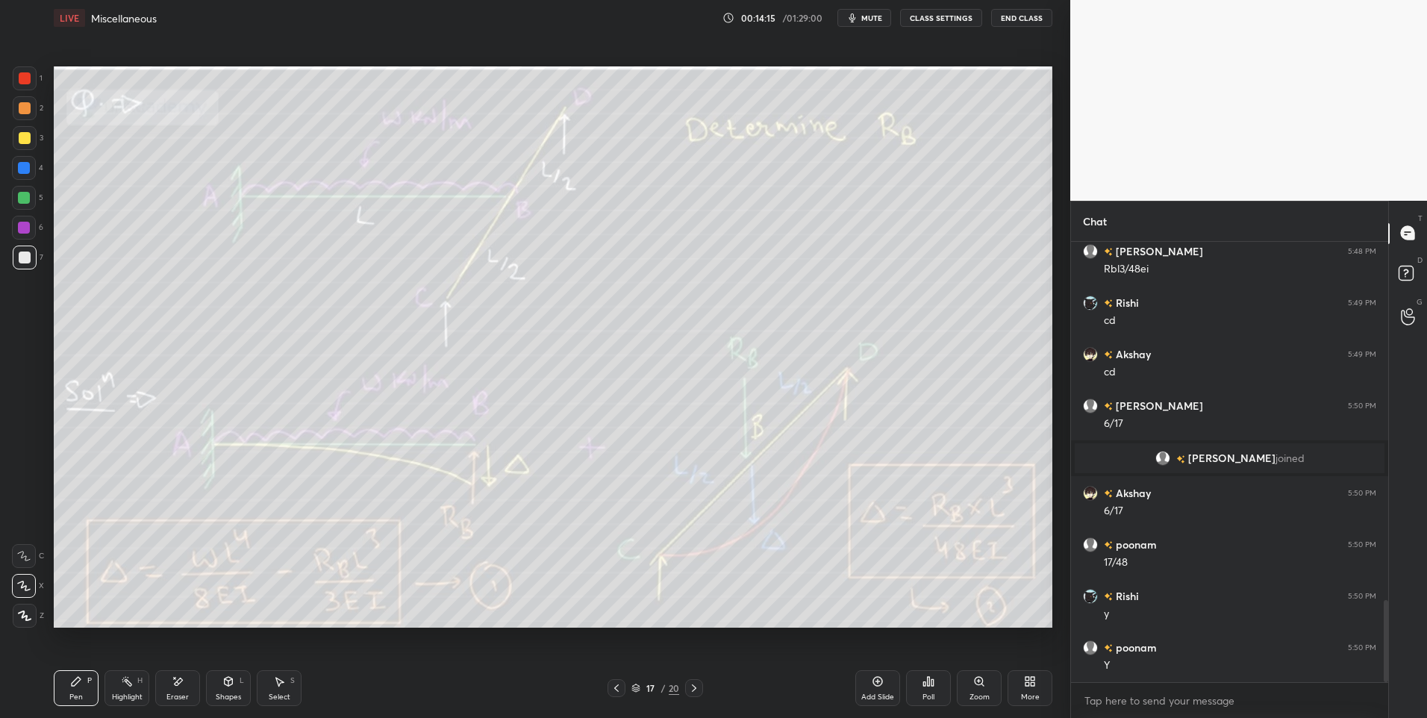
click at [690, 693] on icon at bounding box center [694, 688] width 12 height 12
click at [619, 689] on icon at bounding box center [616, 688] width 12 height 12
click at [125, 690] on div "Highlight H" at bounding box center [126, 688] width 45 height 36
click at [19, 143] on div at bounding box center [25, 138] width 12 height 12
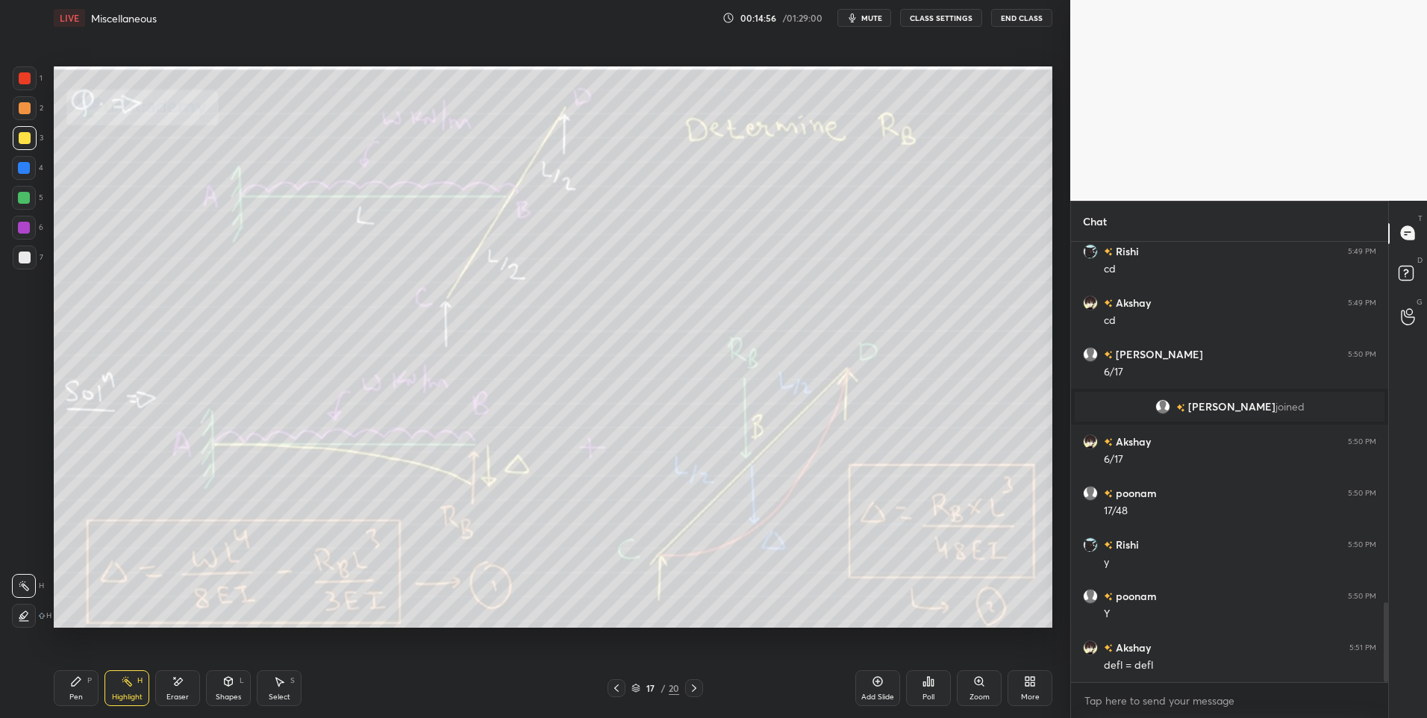
click at [82, 693] on div "Pen" at bounding box center [75, 696] width 13 height 7
click at [124, 693] on div "Highlight" at bounding box center [127, 696] width 31 height 7
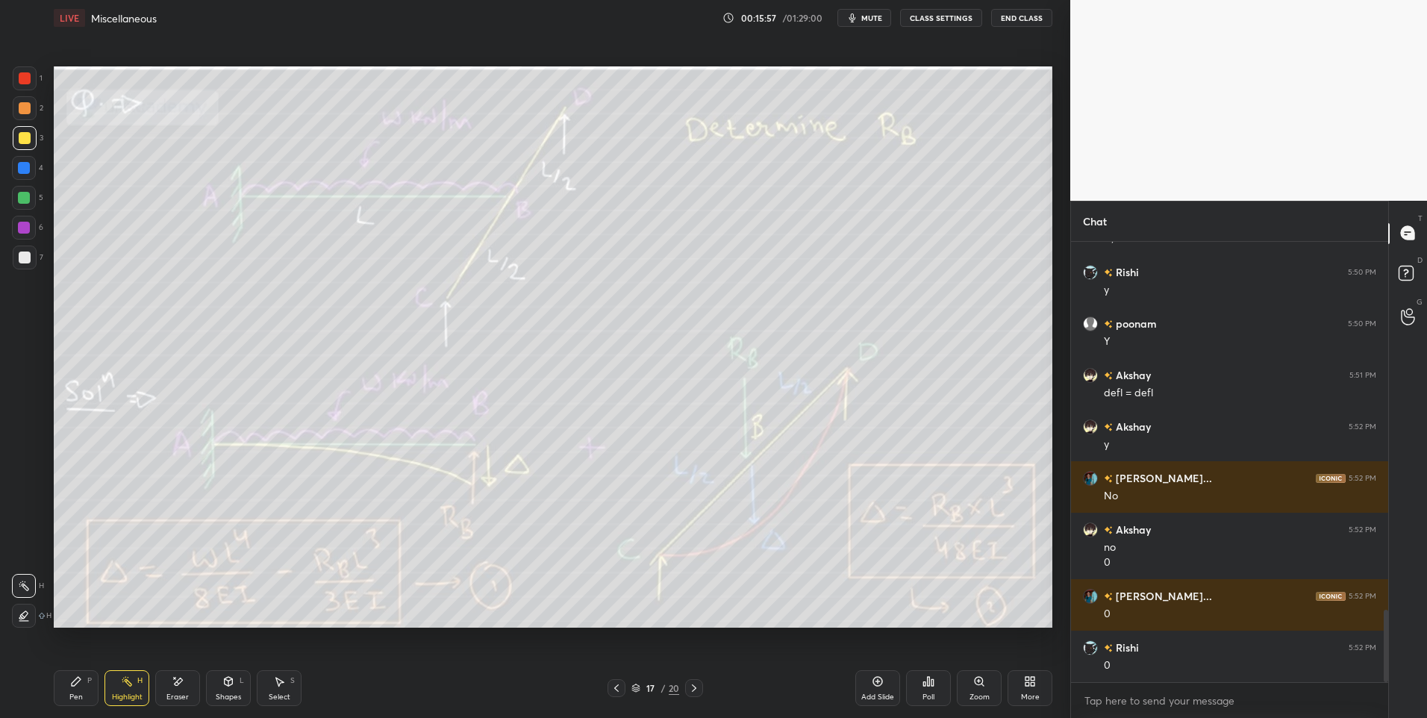
scroll to position [2304, 0]
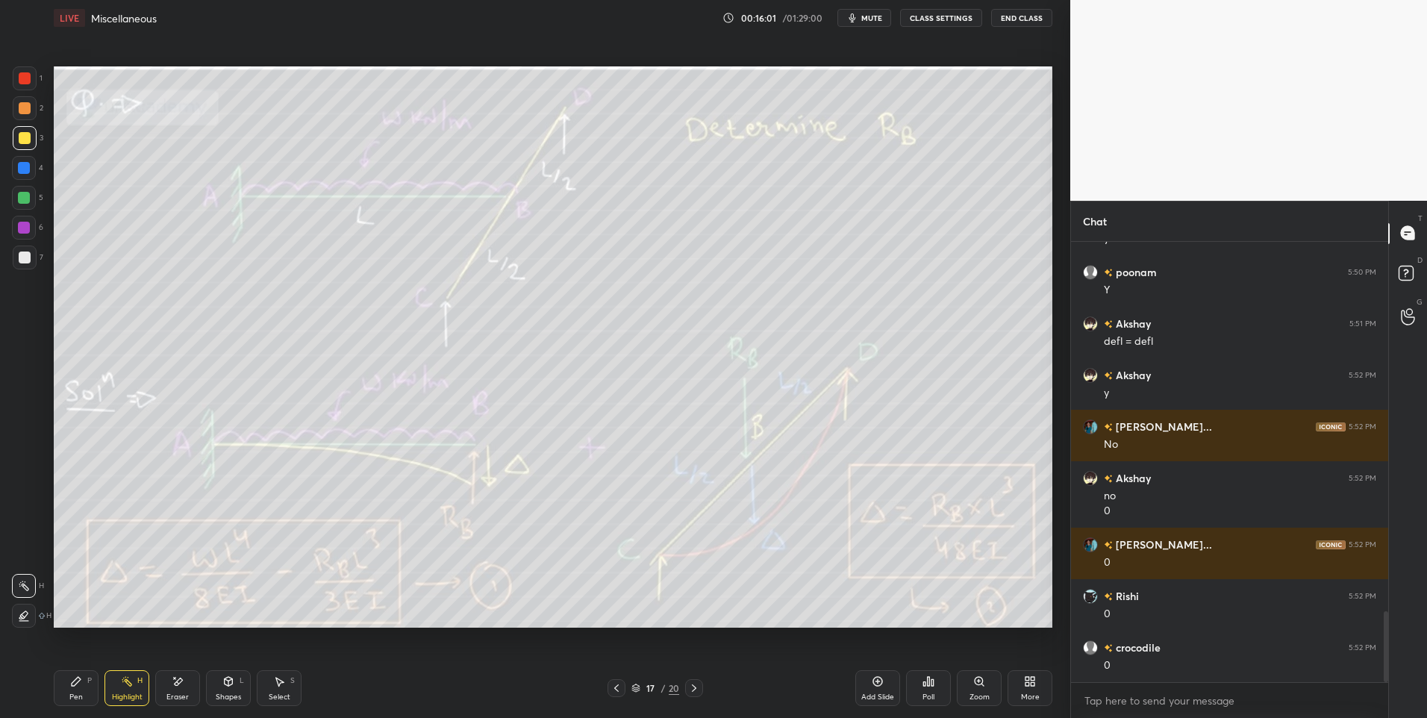
click at [178, 684] on icon at bounding box center [179, 681] width 8 height 7
click at [87, 686] on div "Pen P" at bounding box center [76, 688] width 45 height 36
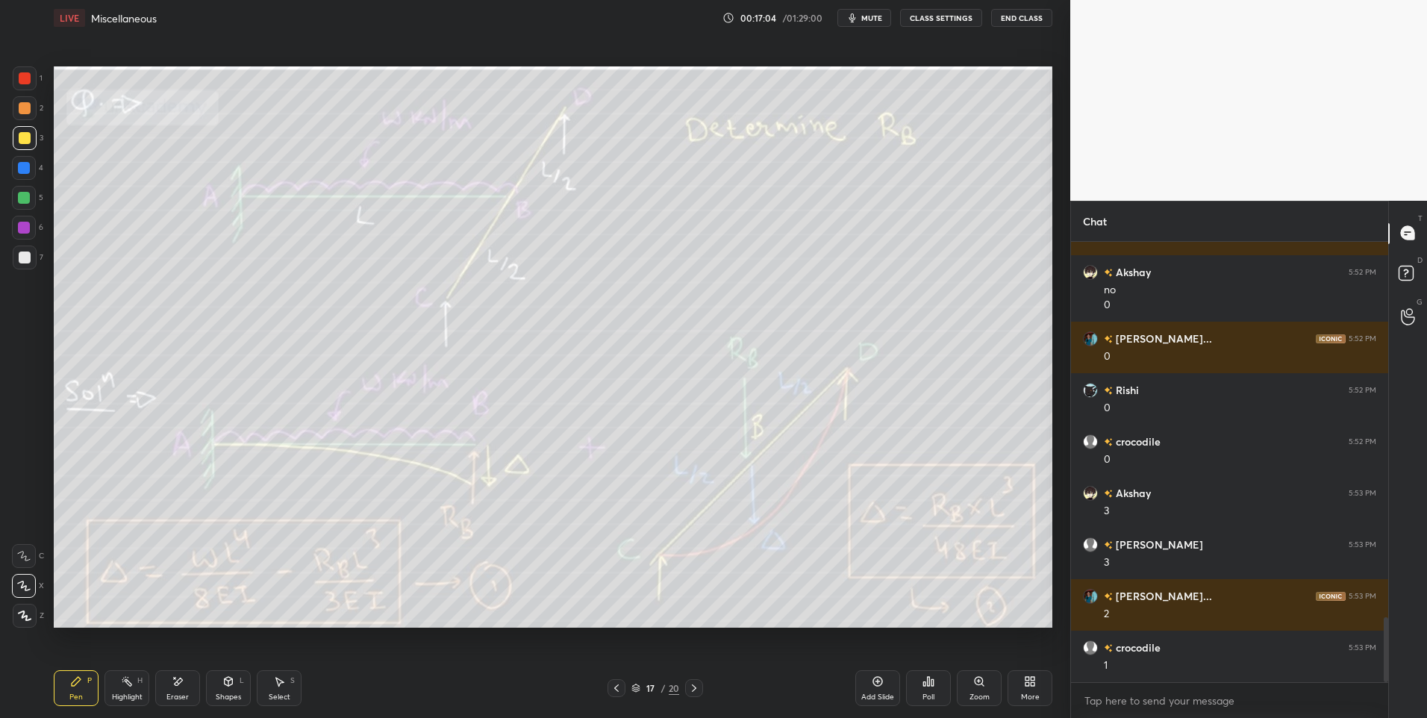
scroll to position [2561, 0]
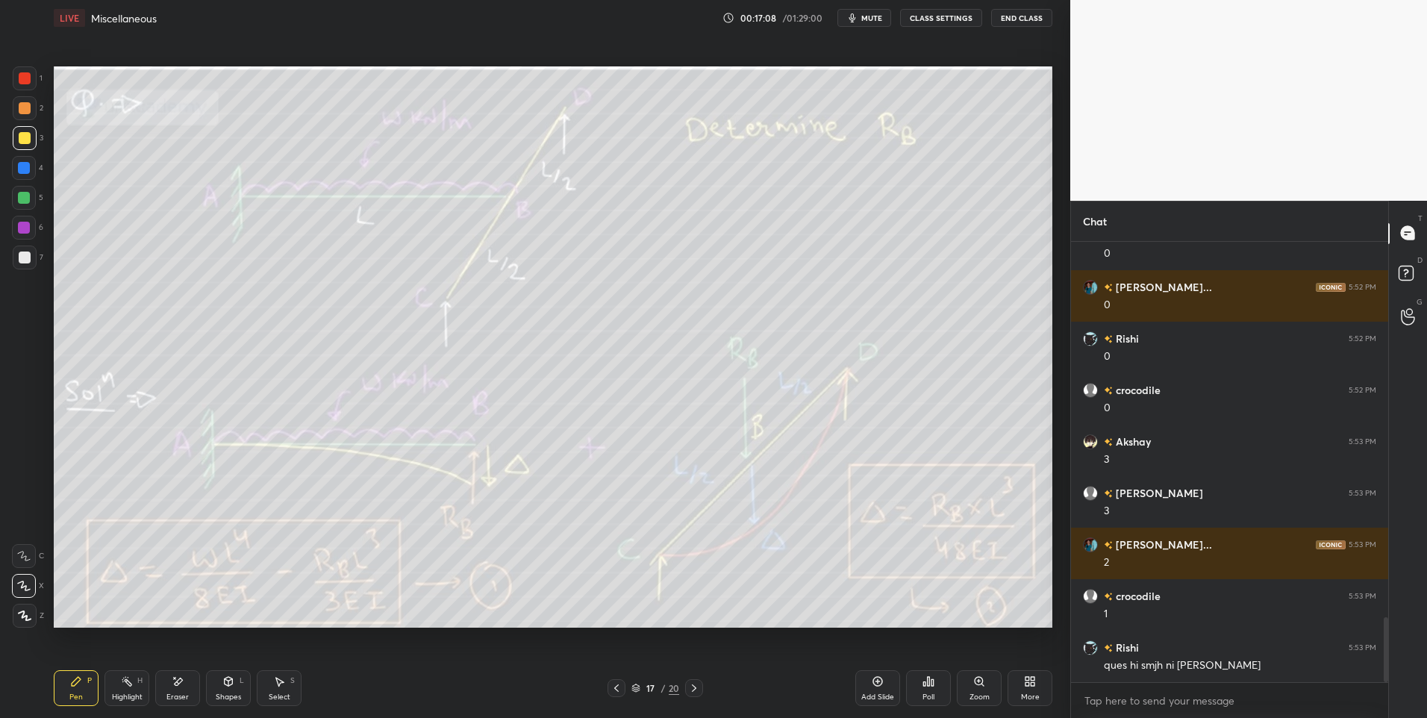
click at [130, 690] on div "Highlight H" at bounding box center [126, 688] width 45 height 36
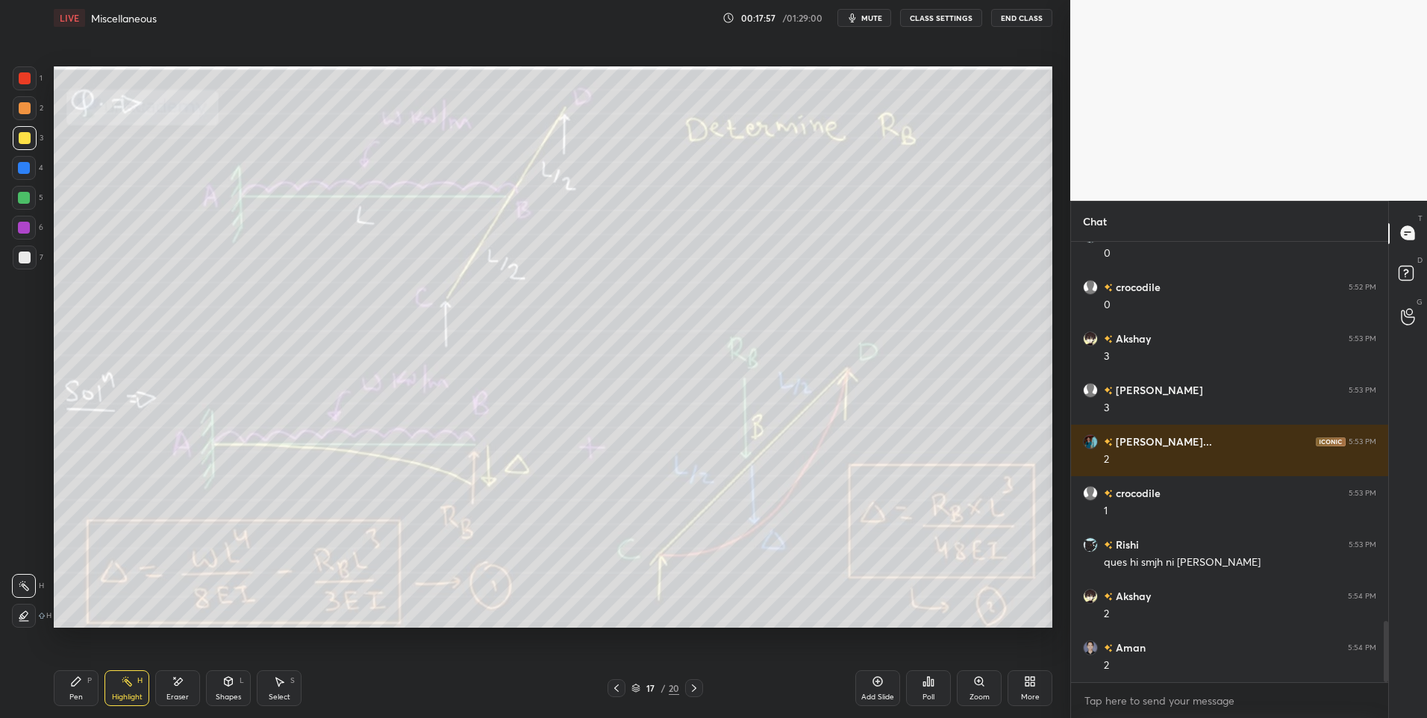
scroll to position [2716, 0]
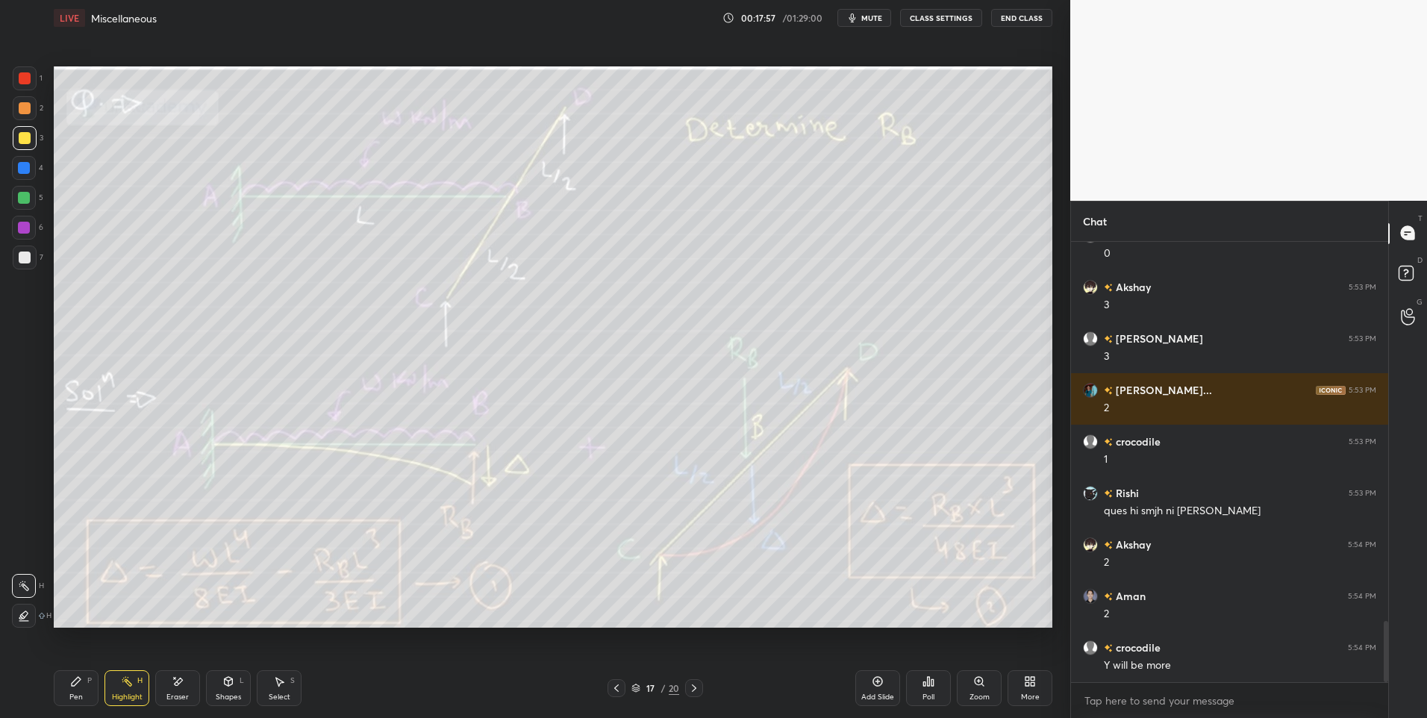
click at [27, 261] on div at bounding box center [25, 257] width 12 height 12
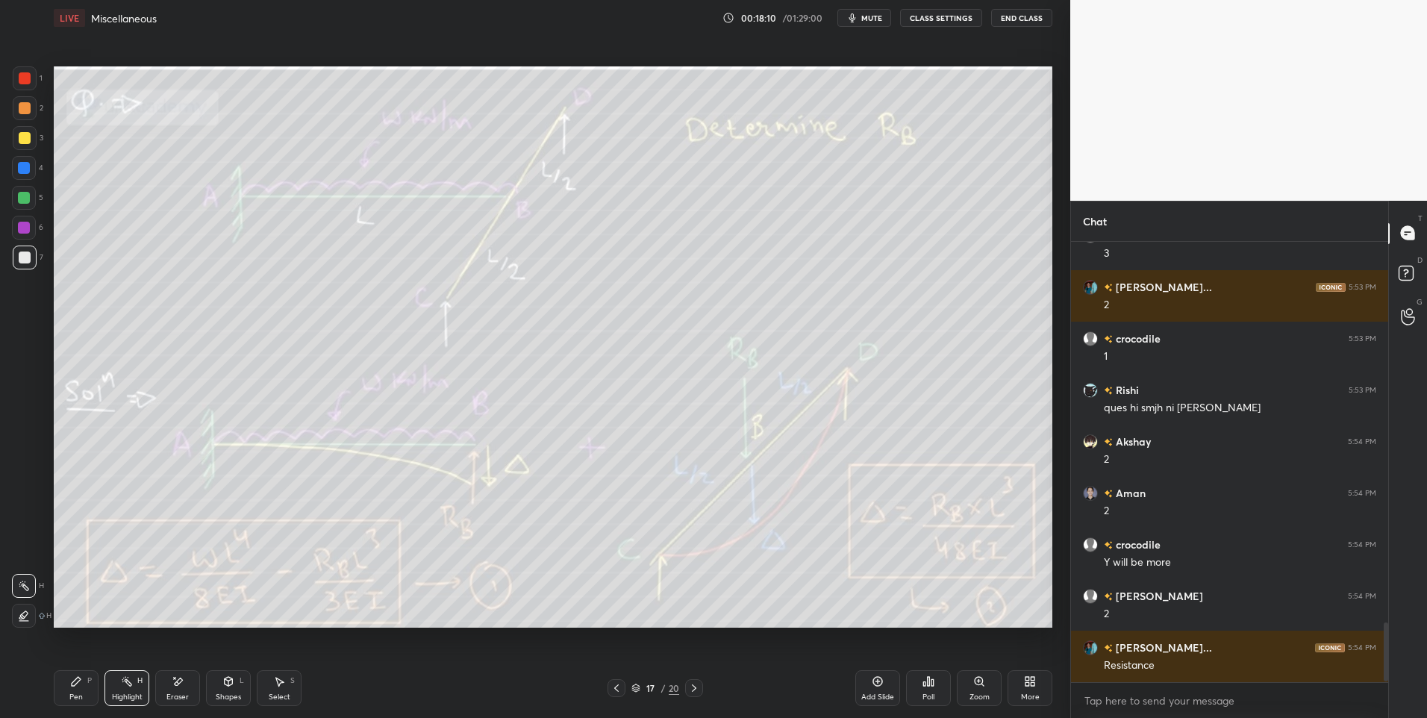
scroll to position [2870, 0]
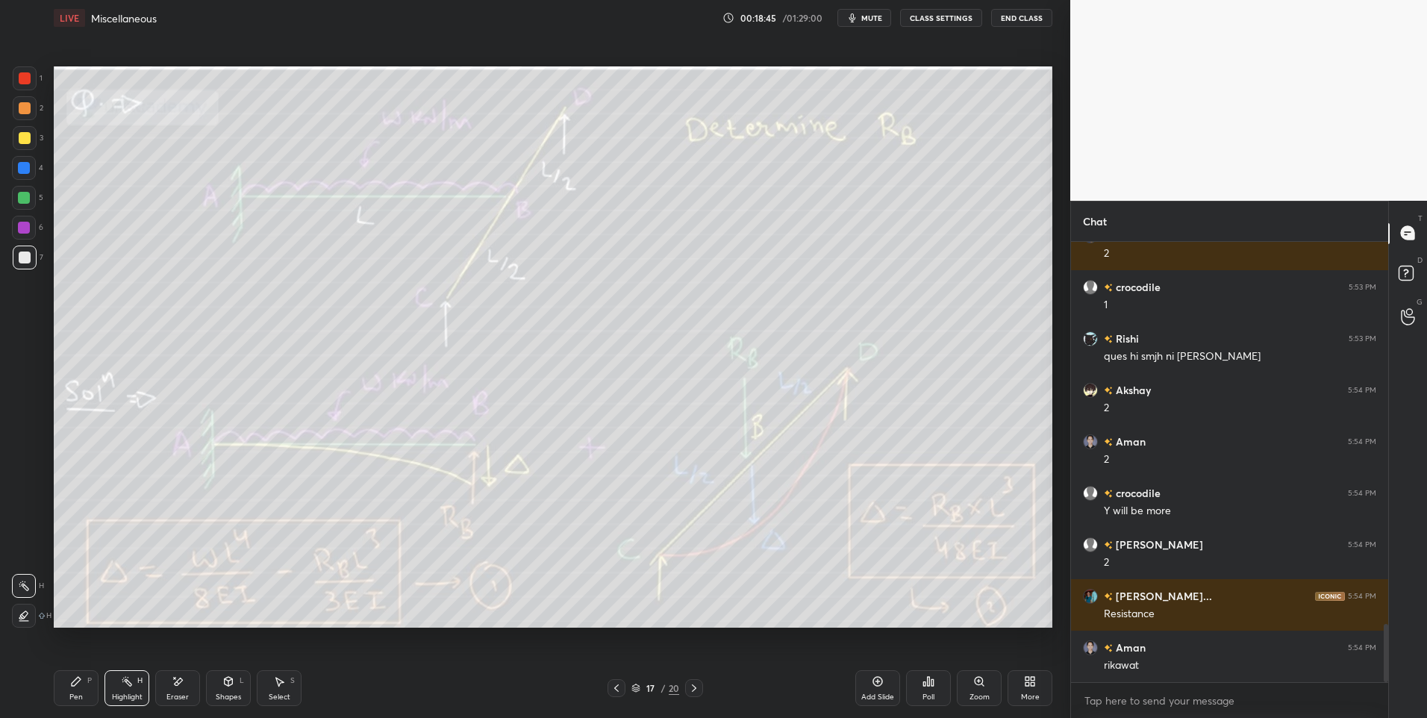
click at [65, 695] on div "Pen P" at bounding box center [76, 688] width 45 height 36
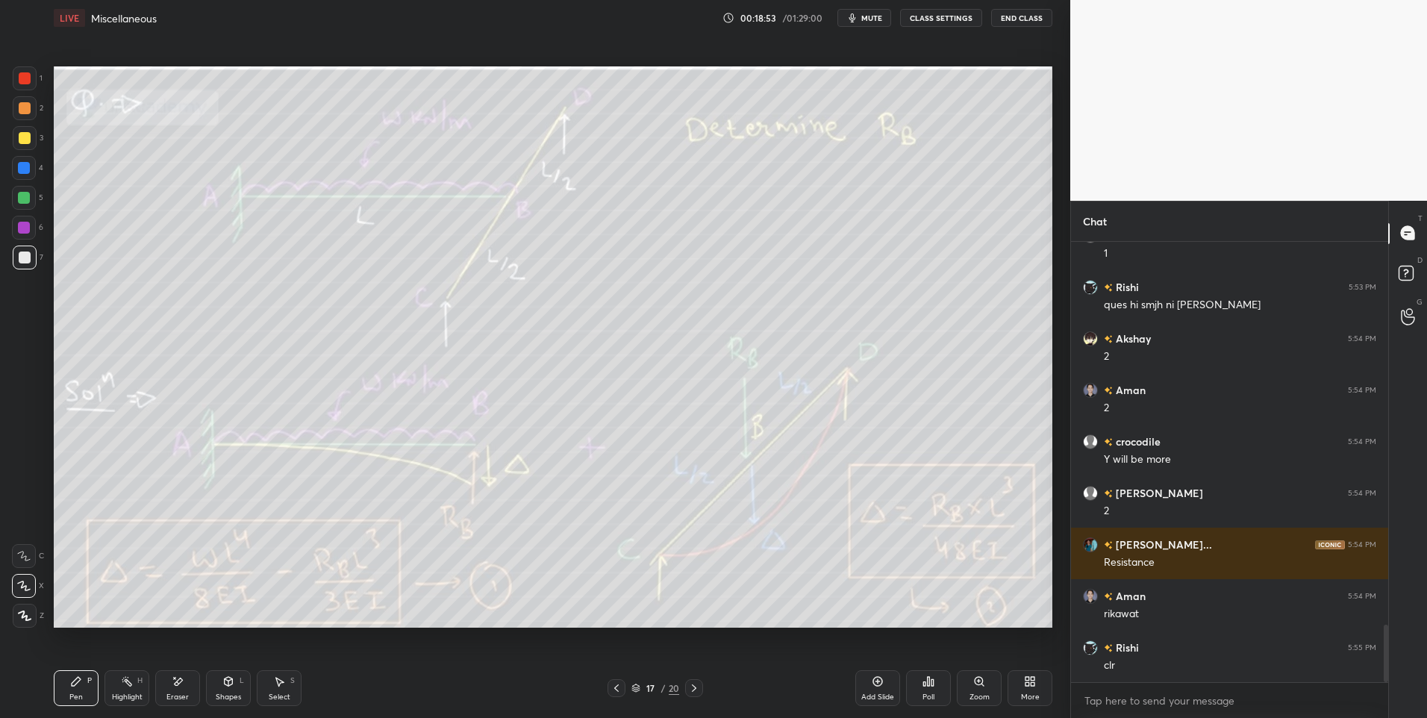
click at [278, 681] on icon at bounding box center [280, 682] width 8 height 9
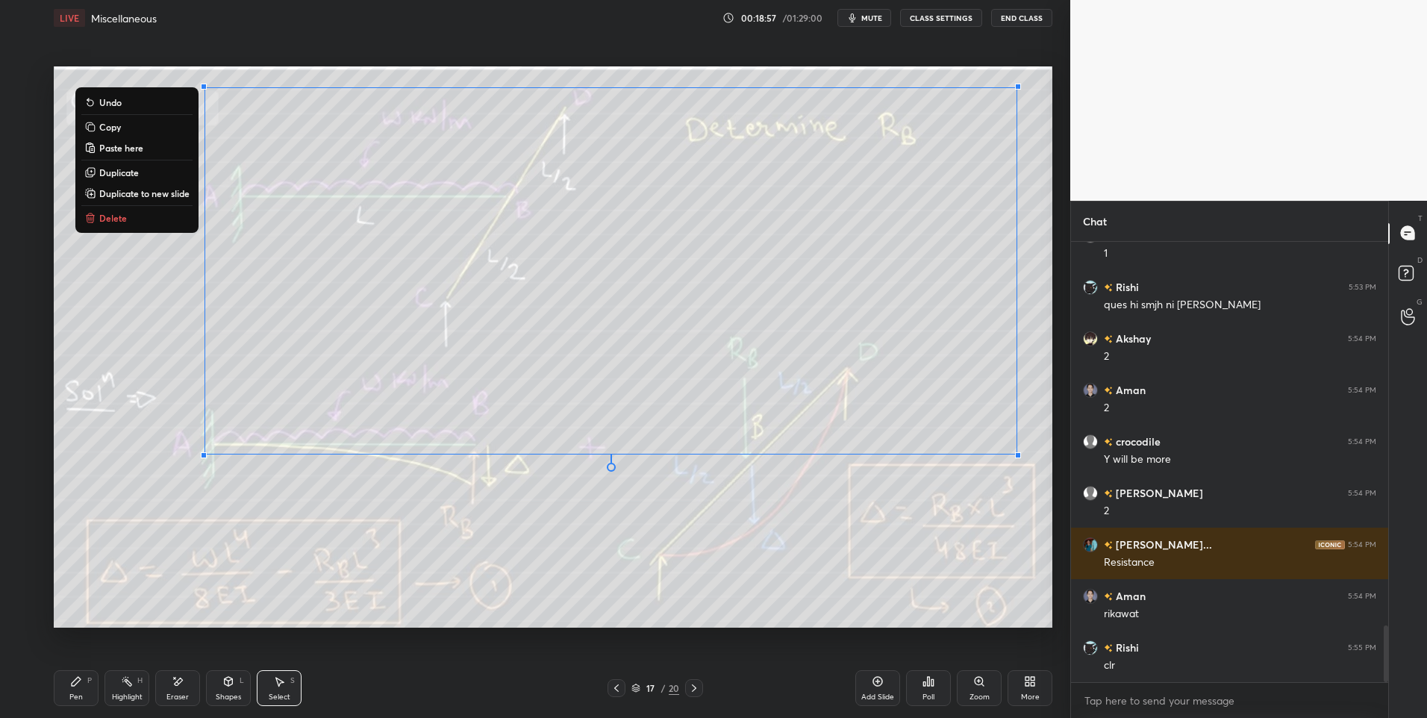
scroll to position [2973, 0]
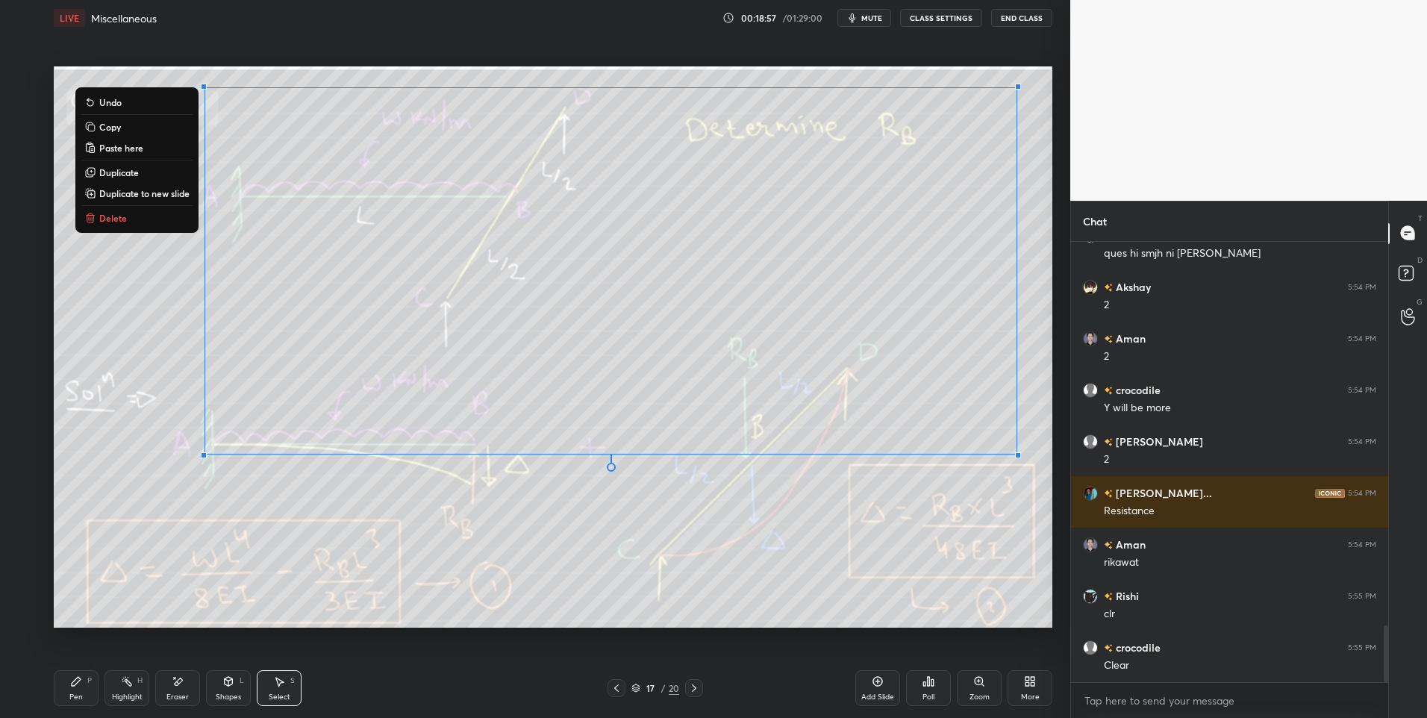
click at [124, 213] on p "Delete" at bounding box center [113, 218] width 28 height 12
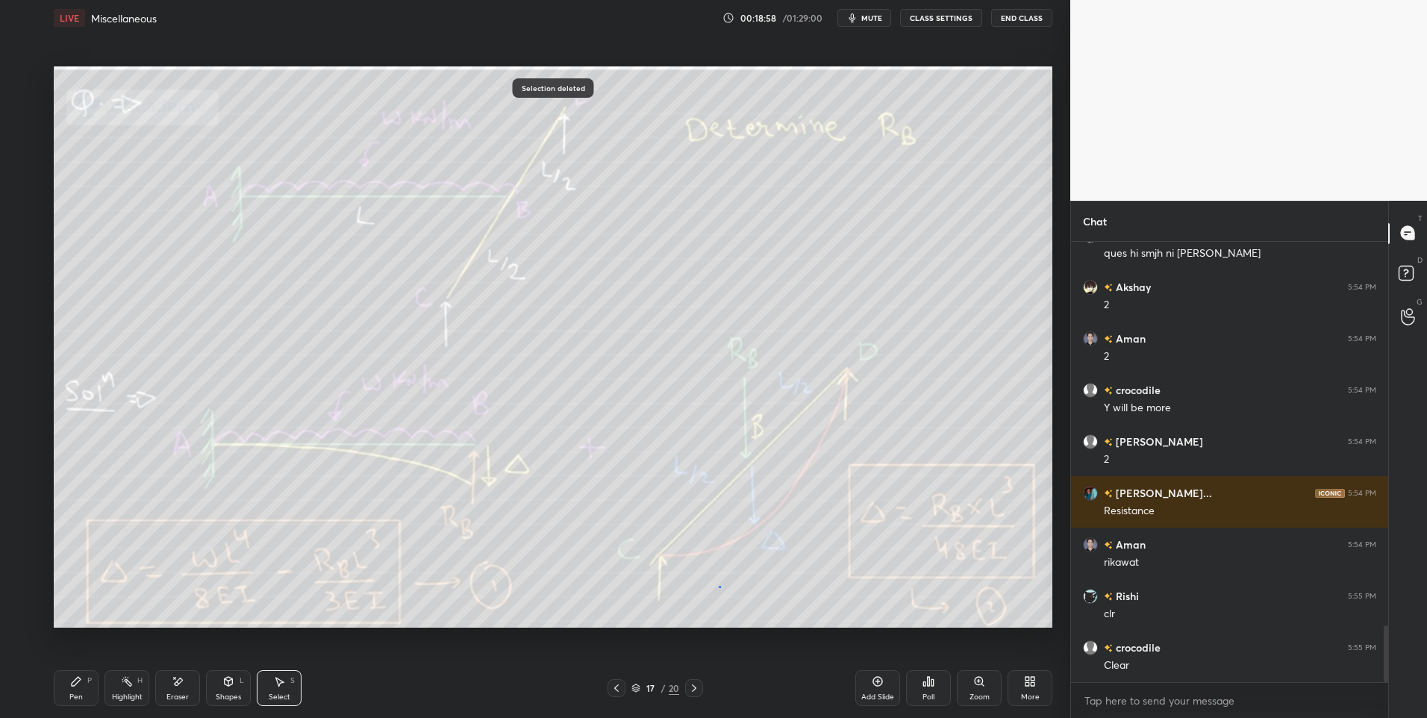
click at [721, 585] on div "0 ° Undo Copy Paste here Duplicate Duplicate to new slide Delete" at bounding box center [553, 347] width 998 height 562
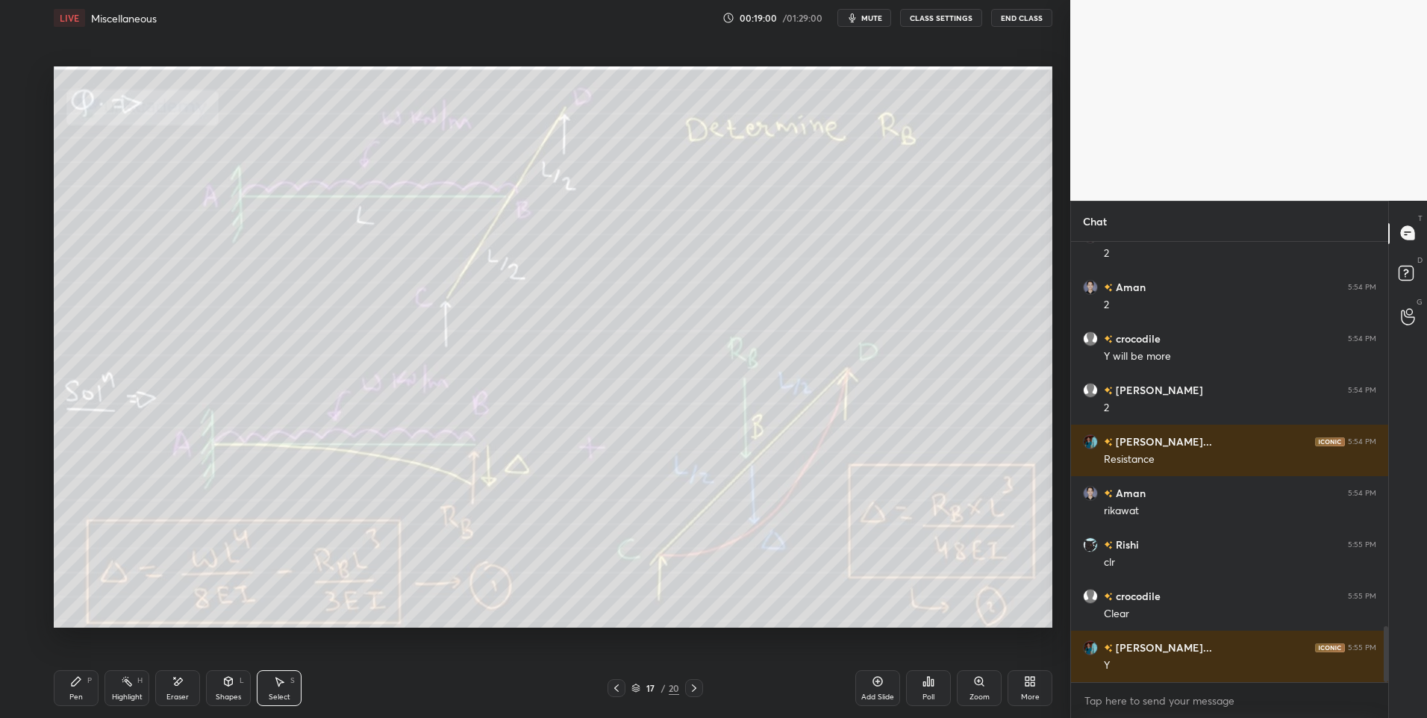
click at [694, 684] on icon at bounding box center [694, 688] width 12 height 12
click at [692, 688] on icon at bounding box center [694, 688] width 12 height 12
click at [138, 695] on div "Highlight" at bounding box center [127, 696] width 31 height 7
click at [620, 691] on icon at bounding box center [616, 688] width 12 height 12
click at [873, 681] on icon at bounding box center [878, 682] width 10 height 10
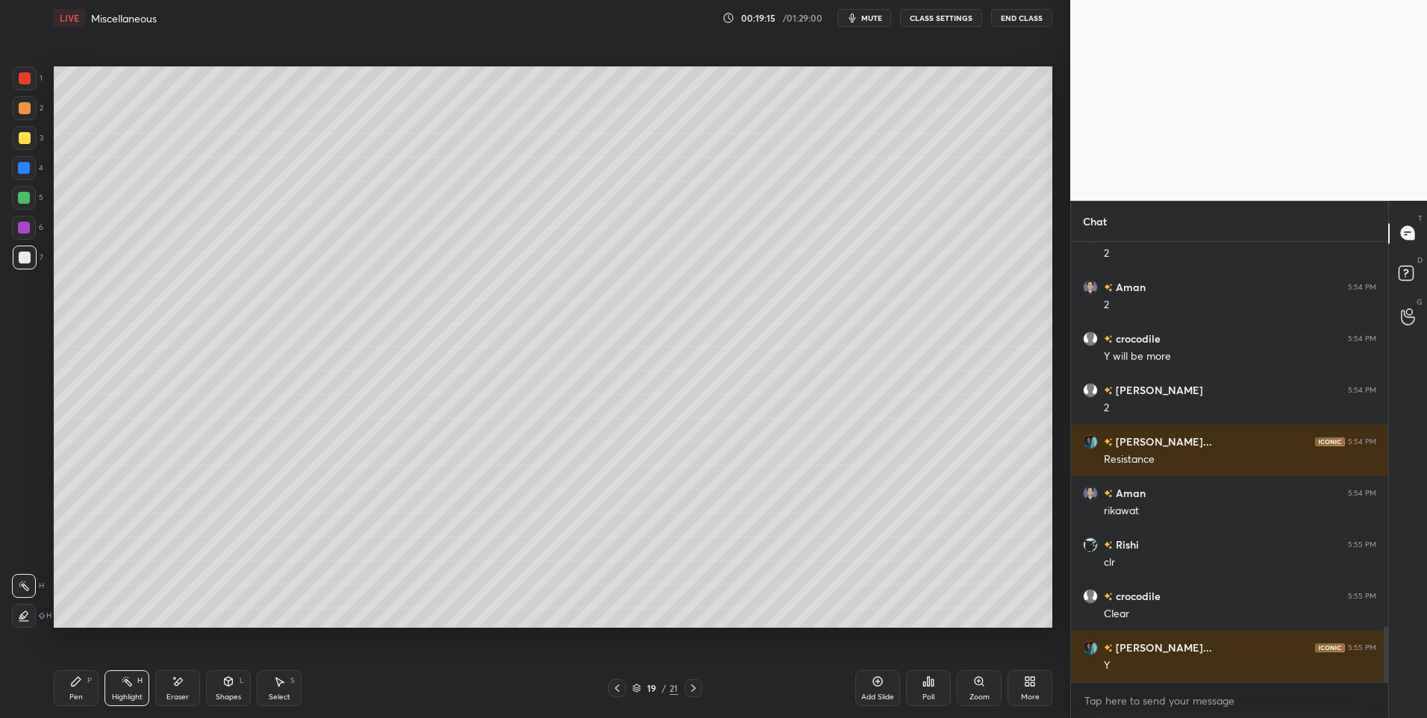
click at [91, 690] on div "Pen P" at bounding box center [76, 688] width 45 height 36
click at [230, 687] on div "Shapes L" at bounding box center [228, 688] width 45 height 36
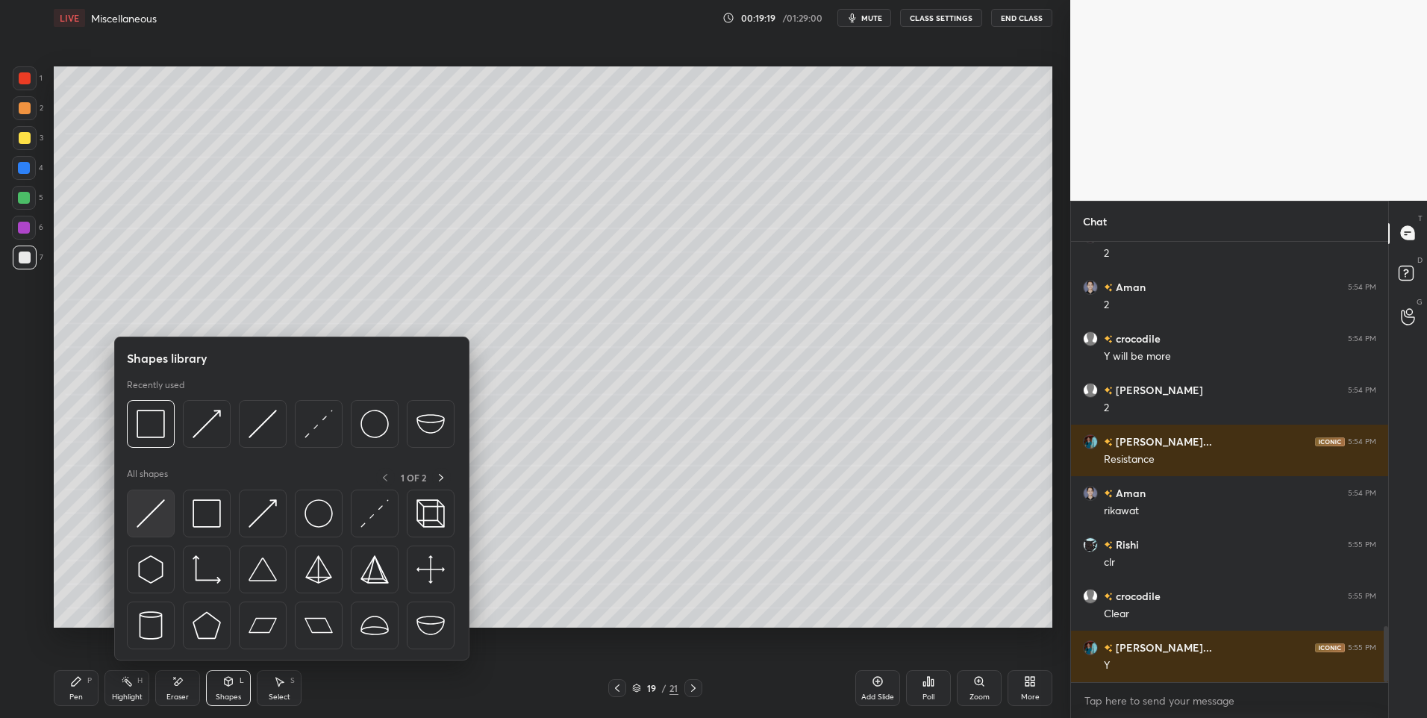
click at [154, 519] on img at bounding box center [151, 513] width 28 height 28
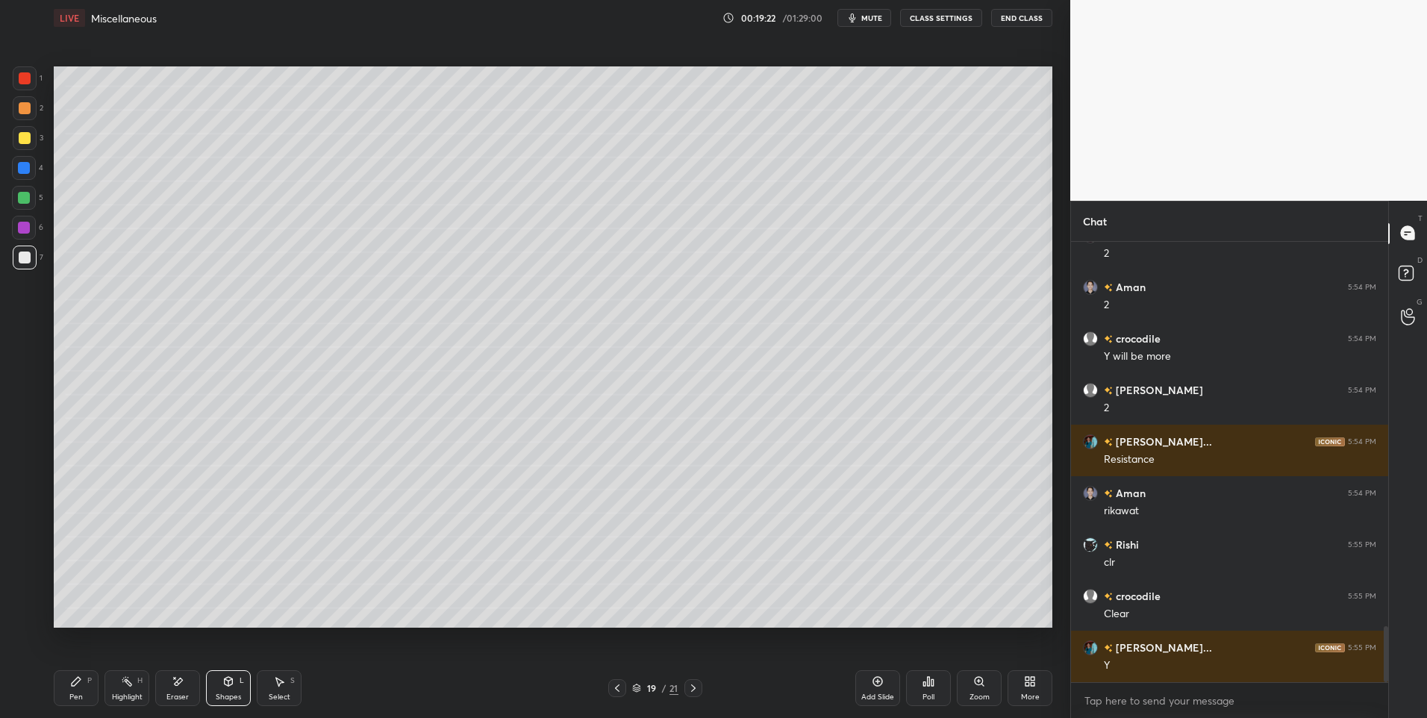
click at [75, 684] on icon at bounding box center [76, 681] width 9 height 9
click at [693, 690] on icon at bounding box center [693, 687] width 4 height 7
click at [614, 688] on icon at bounding box center [617, 688] width 12 height 12
click at [22, 110] on div at bounding box center [25, 108] width 12 height 12
click at [72, 679] on icon at bounding box center [76, 681] width 12 height 12
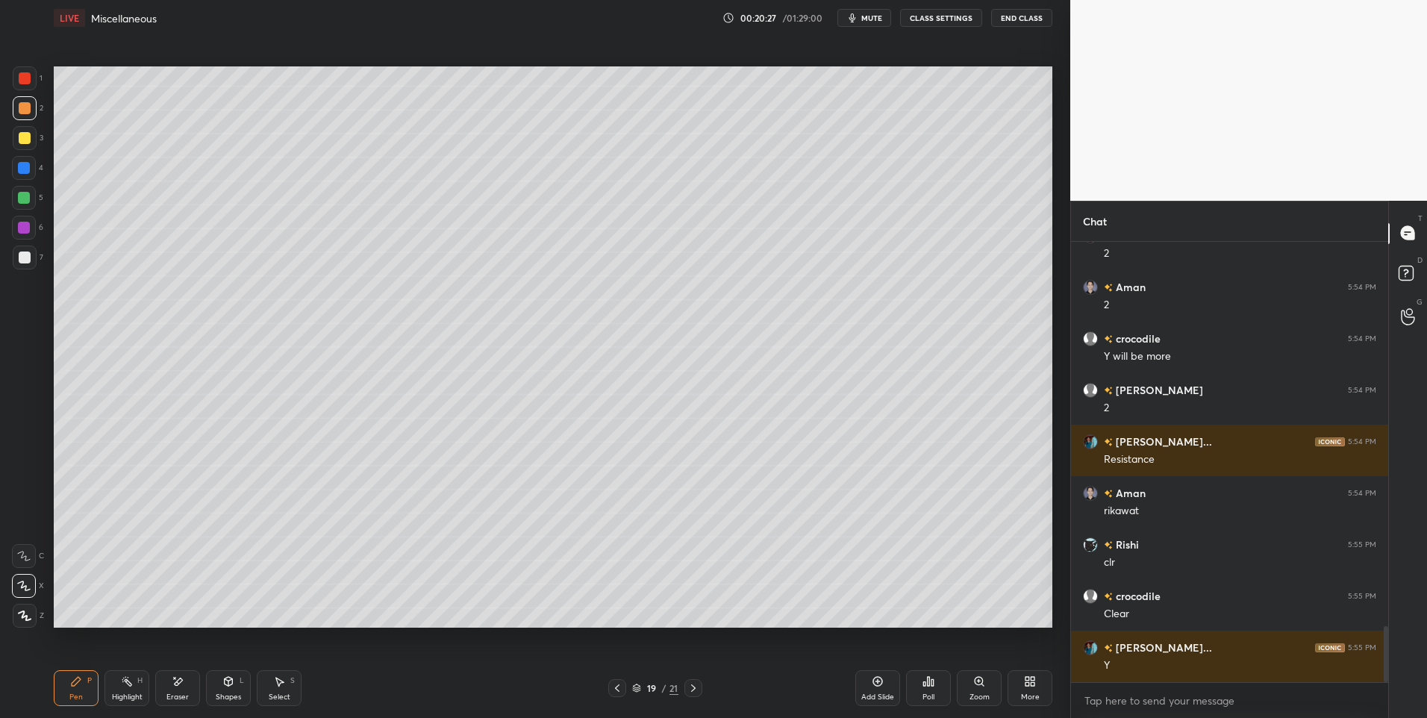
click at [21, 201] on div at bounding box center [24, 198] width 12 height 12
click at [228, 686] on icon at bounding box center [229, 681] width 8 height 9
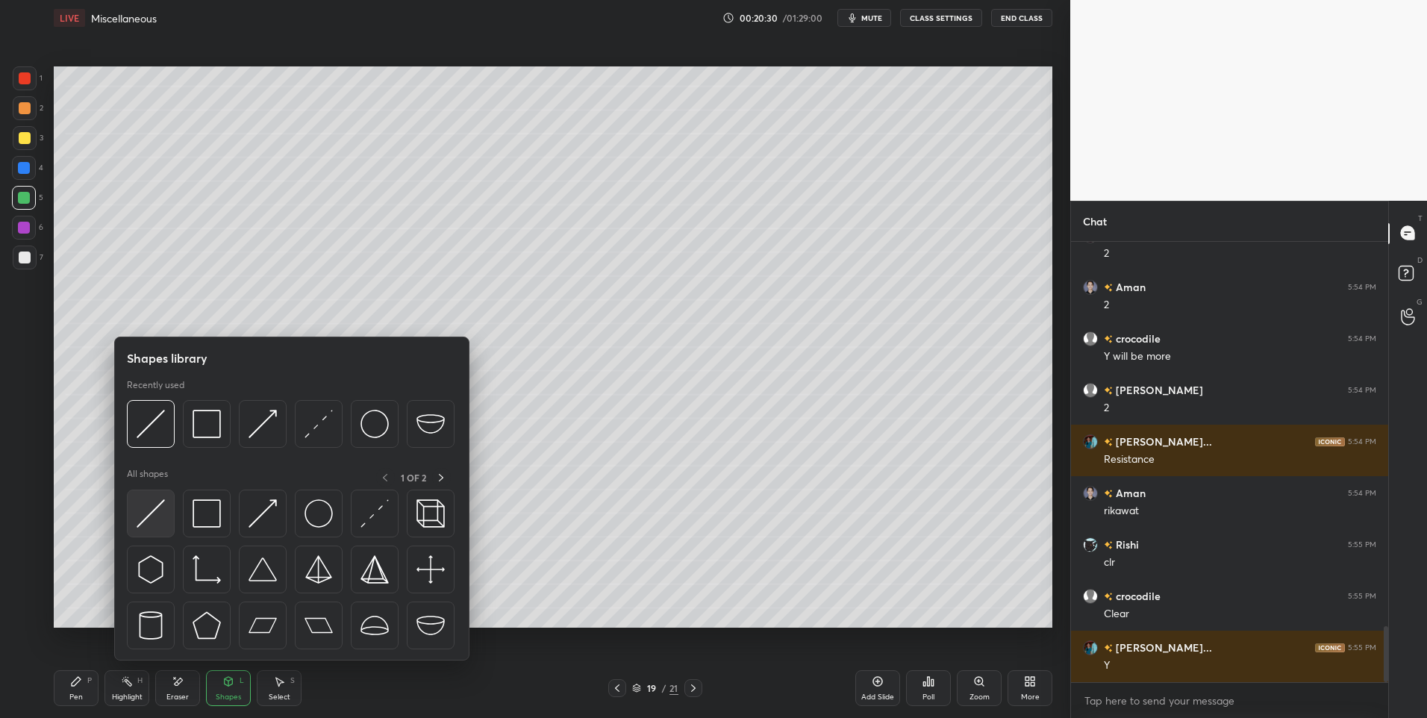
click at [141, 513] on img at bounding box center [151, 513] width 28 height 28
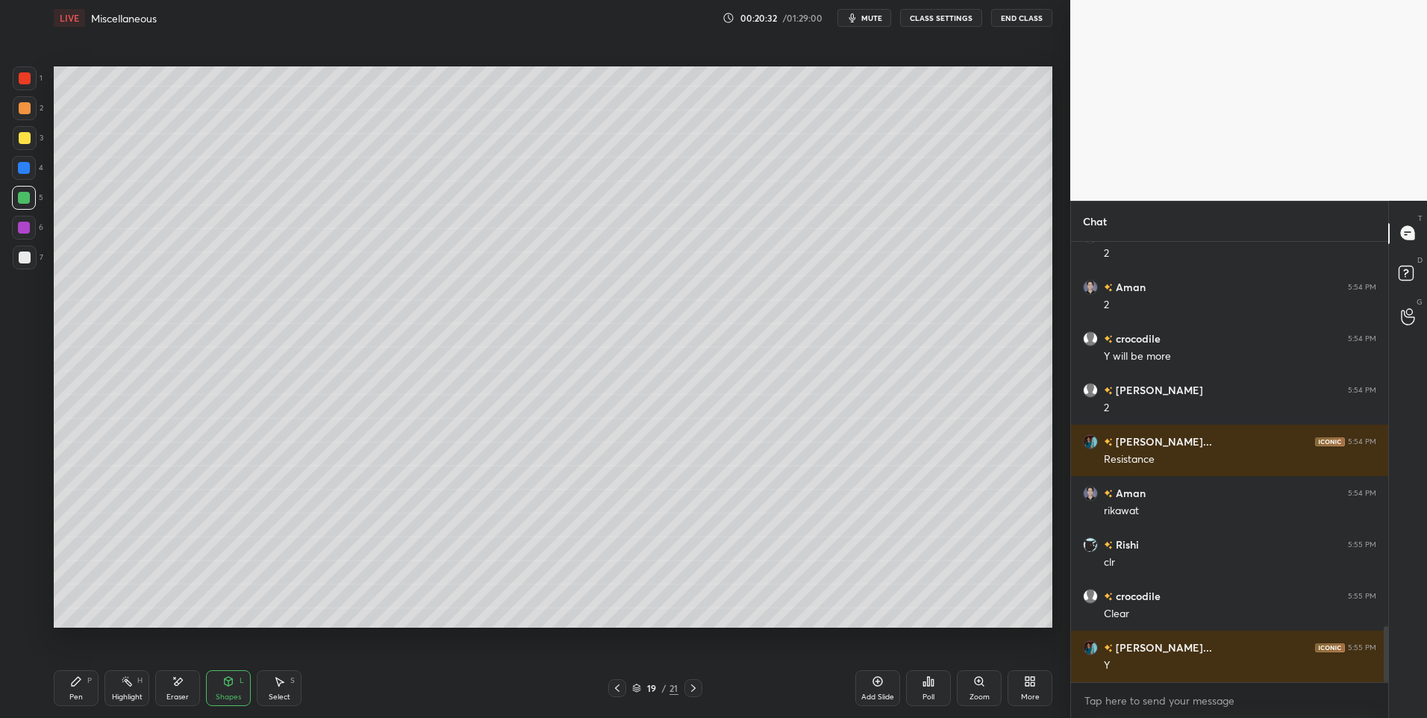
click at [71, 681] on icon at bounding box center [76, 681] width 12 height 12
click at [273, 687] on div "Select S" at bounding box center [279, 688] width 45 height 36
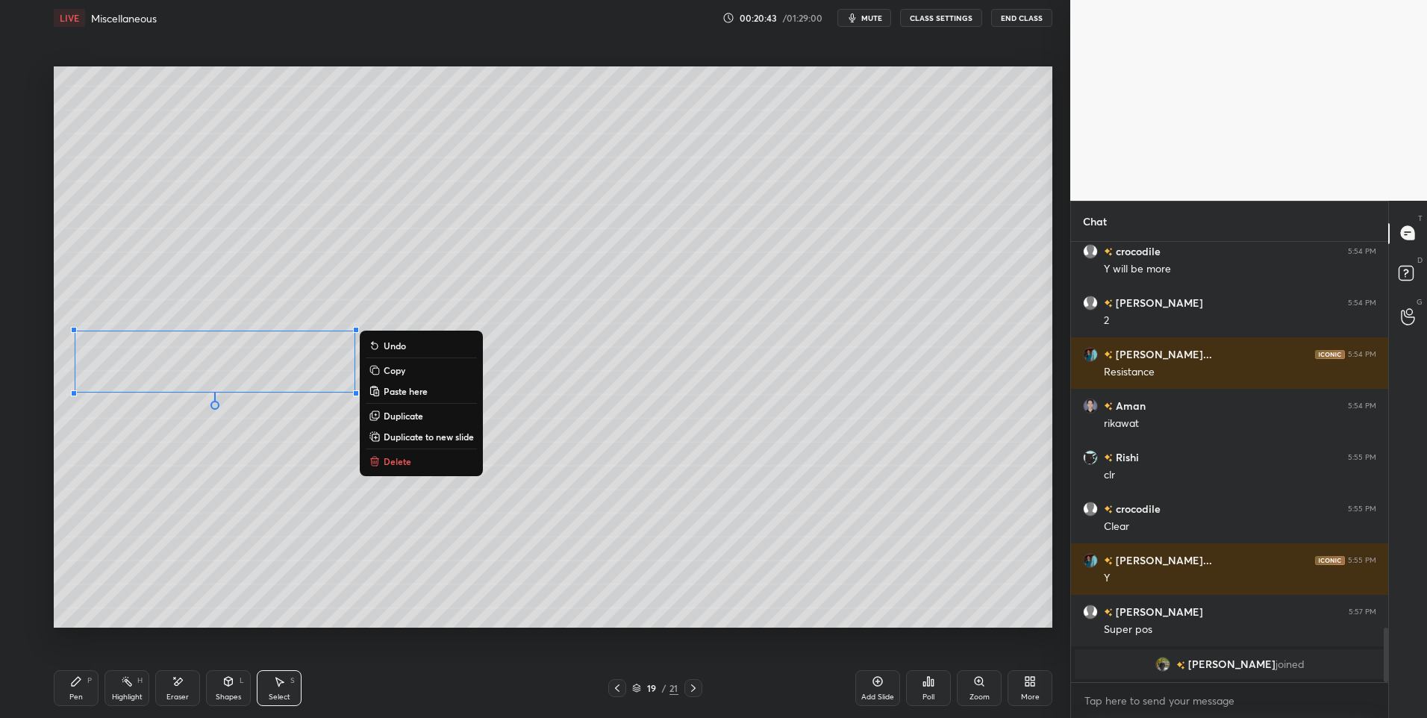
scroll to position [2781, 0]
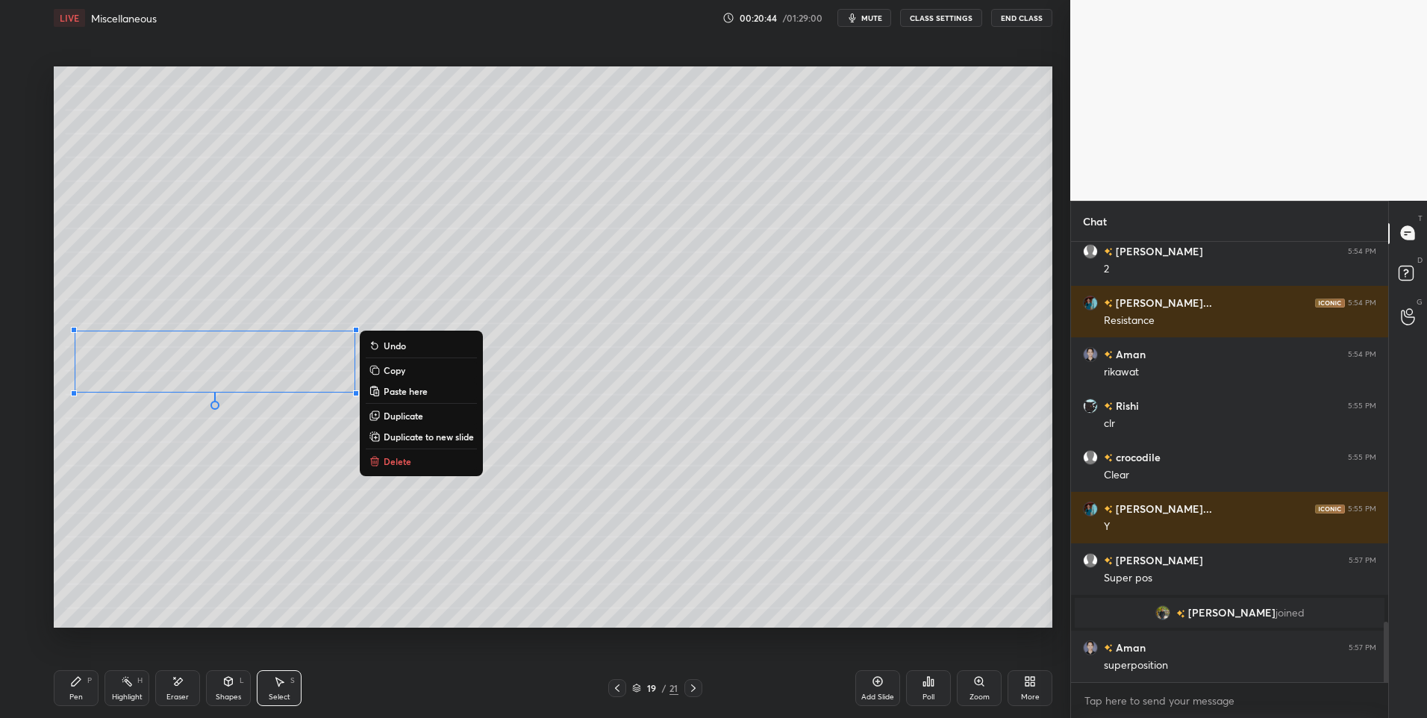
click at [410, 415] on p "Duplicate" at bounding box center [404, 416] width 40 height 12
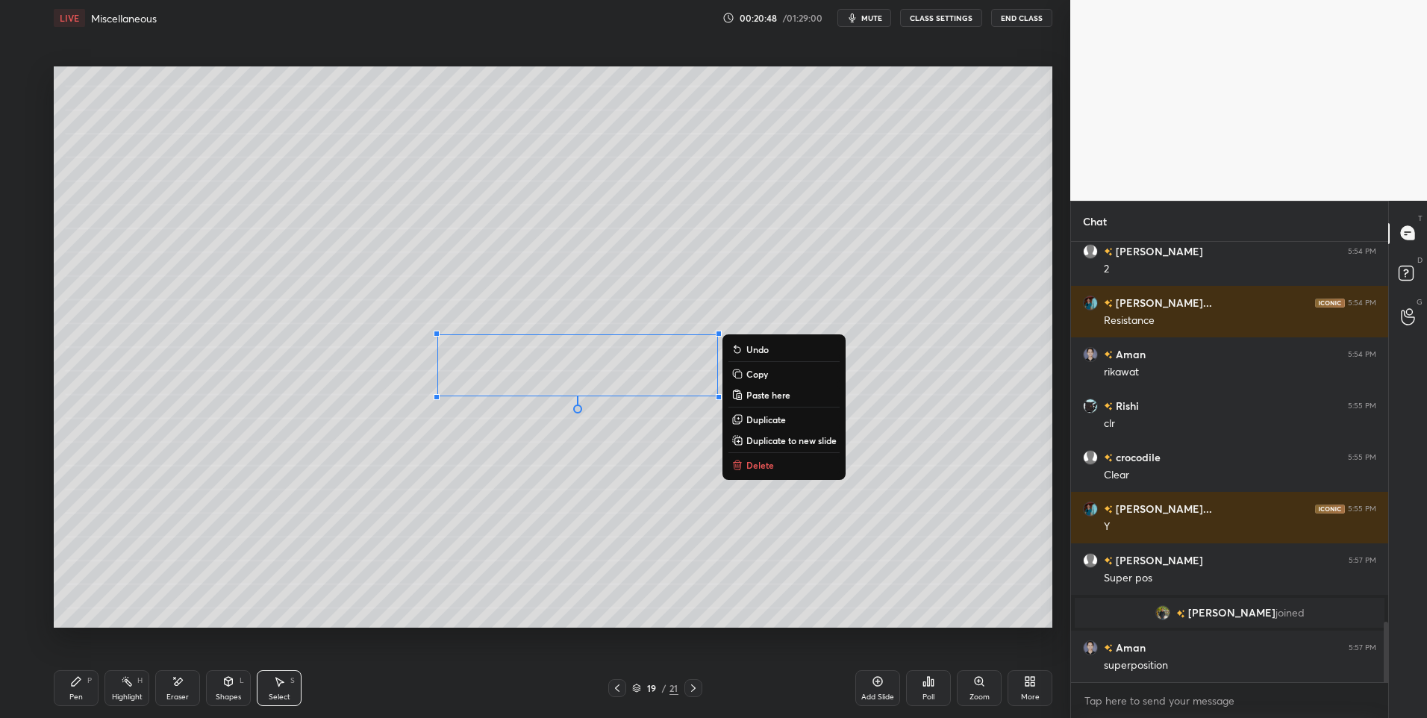
click at [763, 418] on p "Duplicate" at bounding box center [766, 419] width 40 height 12
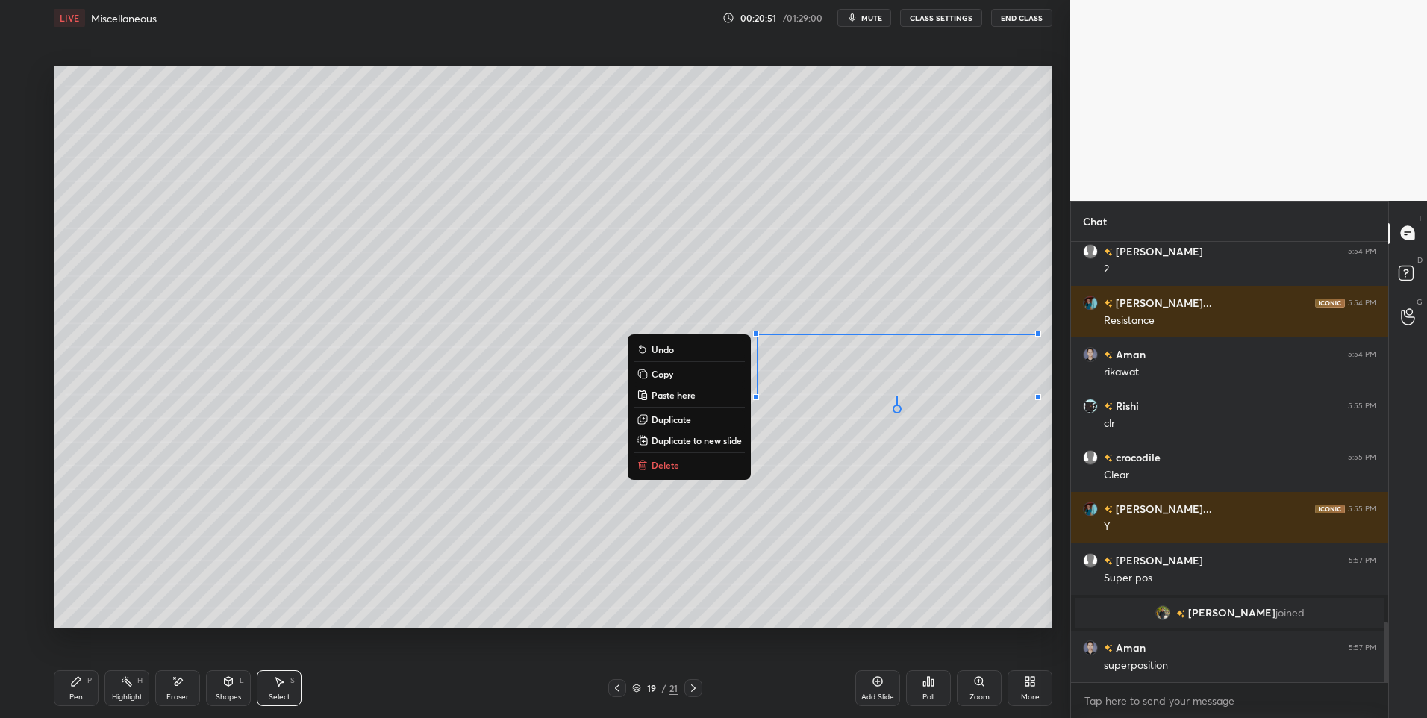
click at [797, 534] on div "0 ° Undo Copy Paste here Duplicate Duplicate to new slide Delete" at bounding box center [553, 347] width 998 height 562
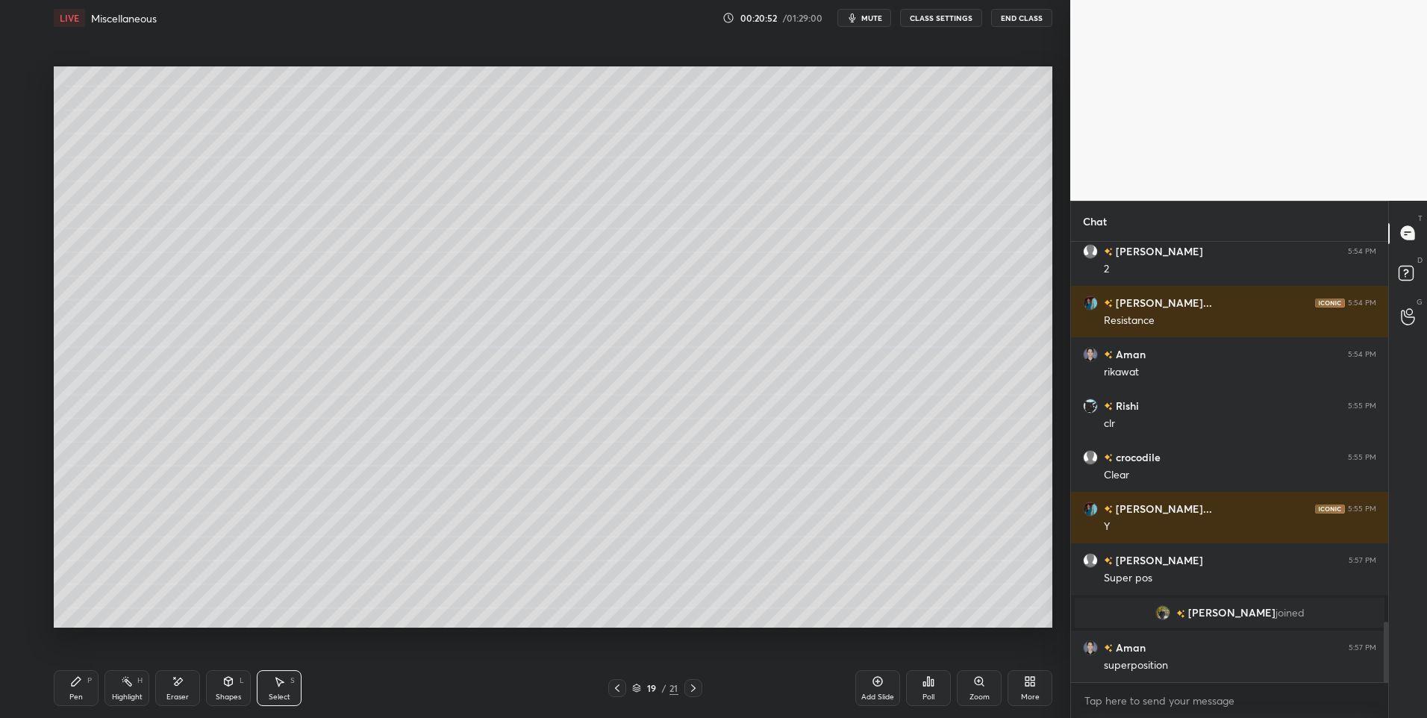
click at [78, 688] on div "Pen P" at bounding box center [76, 688] width 45 height 36
click at [191, 687] on div "Eraser" at bounding box center [177, 688] width 45 height 36
click at [66, 688] on div "Pen P" at bounding box center [76, 688] width 45 height 36
click at [73, 682] on icon at bounding box center [76, 681] width 9 height 9
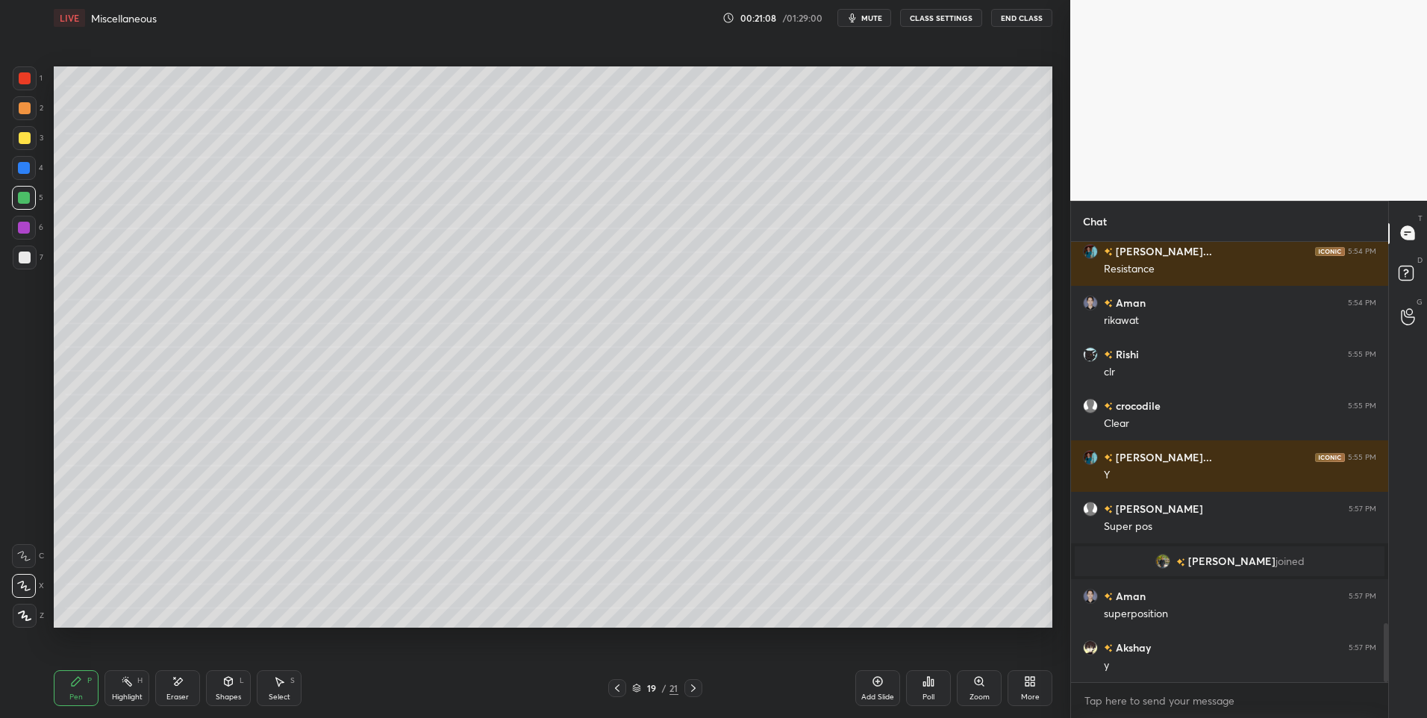
scroll to position [2884, 0]
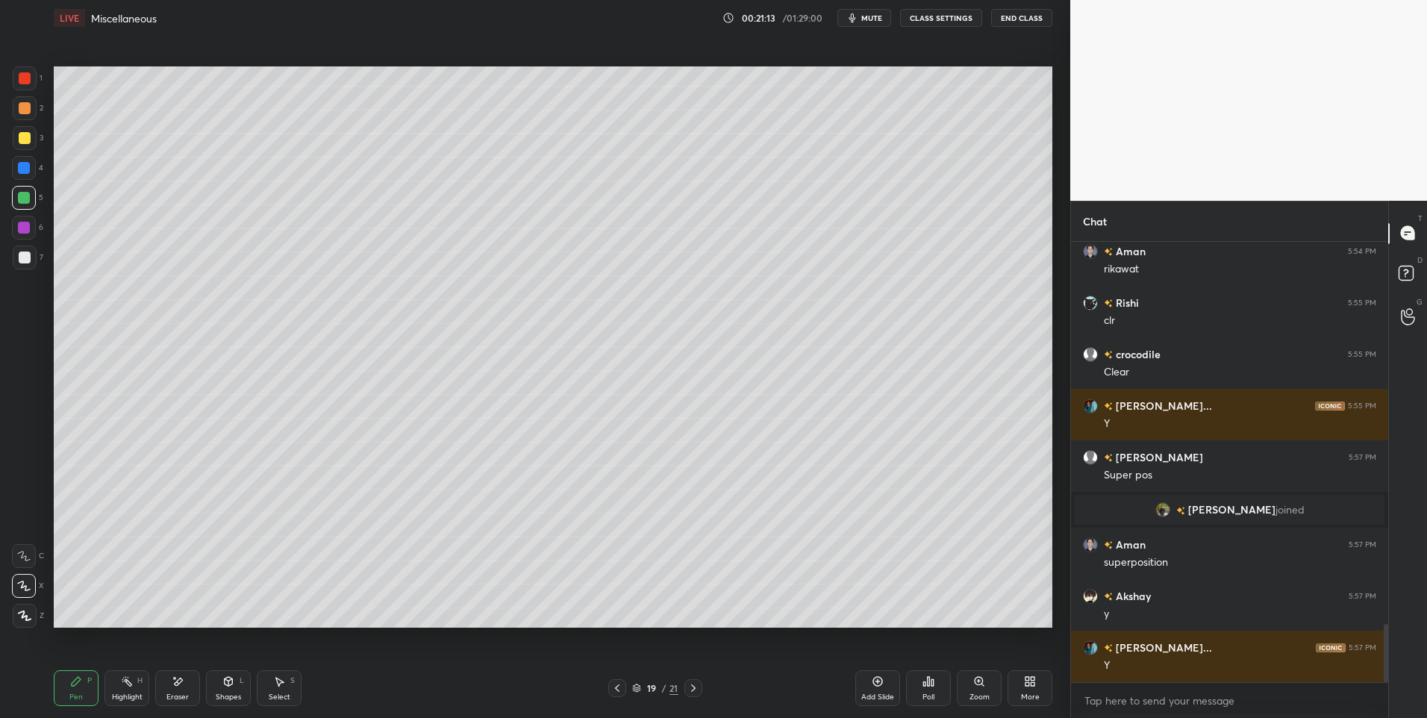
click at [134, 678] on div "Highlight H" at bounding box center [126, 688] width 45 height 36
click at [73, 684] on icon at bounding box center [76, 681] width 9 height 9
click at [76, 687] on icon at bounding box center [76, 681] width 12 height 12
click at [130, 691] on div "Highlight H" at bounding box center [126, 688] width 45 height 36
click at [82, 690] on div "Pen P" at bounding box center [76, 688] width 45 height 36
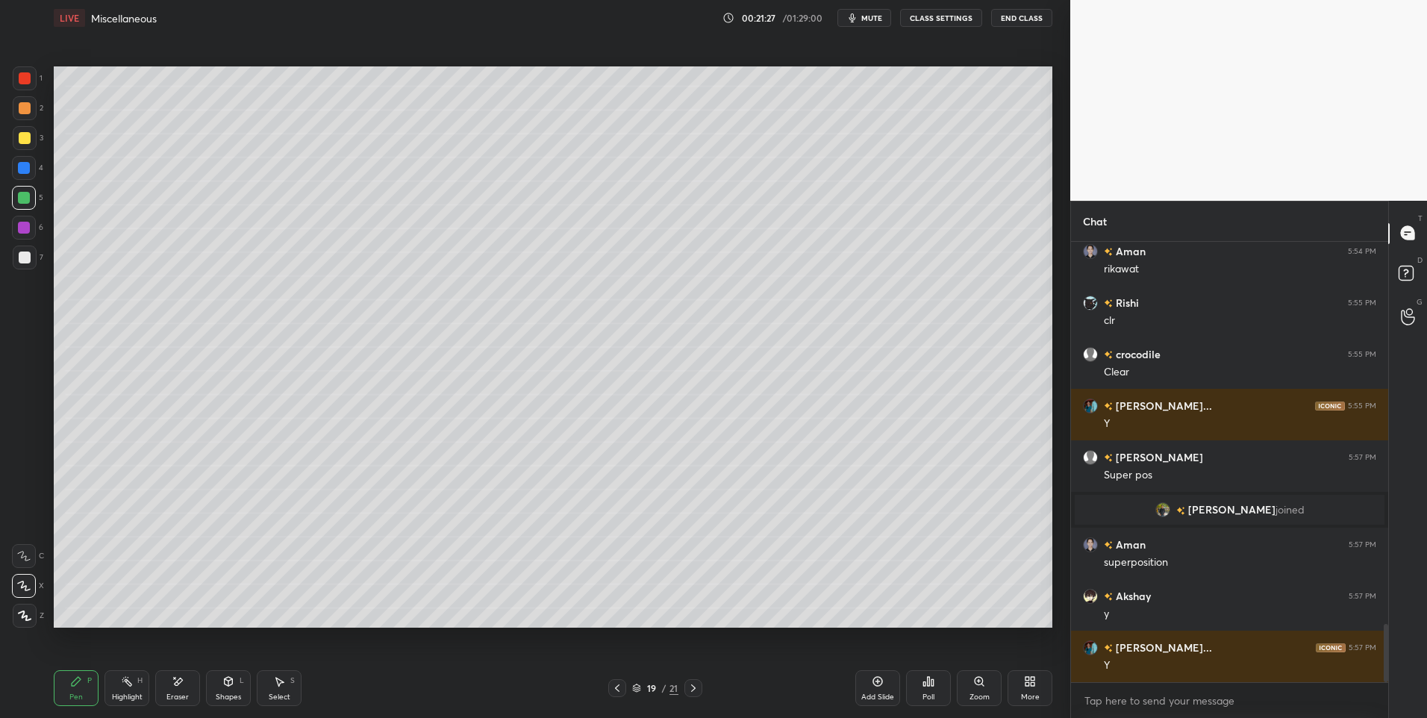
click at [25, 259] on div at bounding box center [25, 257] width 12 height 12
click at [128, 687] on icon at bounding box center [127, 681] width 12 height 12
click at [125, 678] on icon at bounding box center [127, 681] width 12 height 12
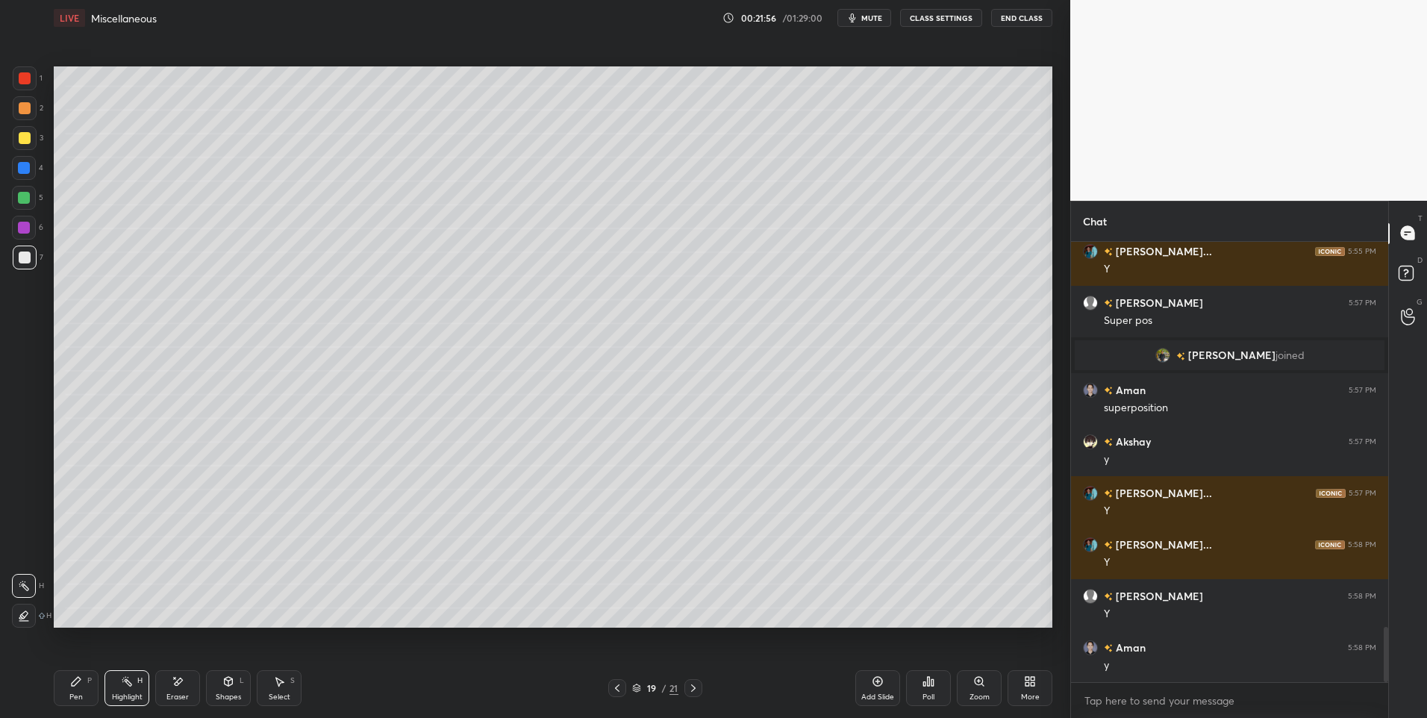
scroll to position [3090, 0]
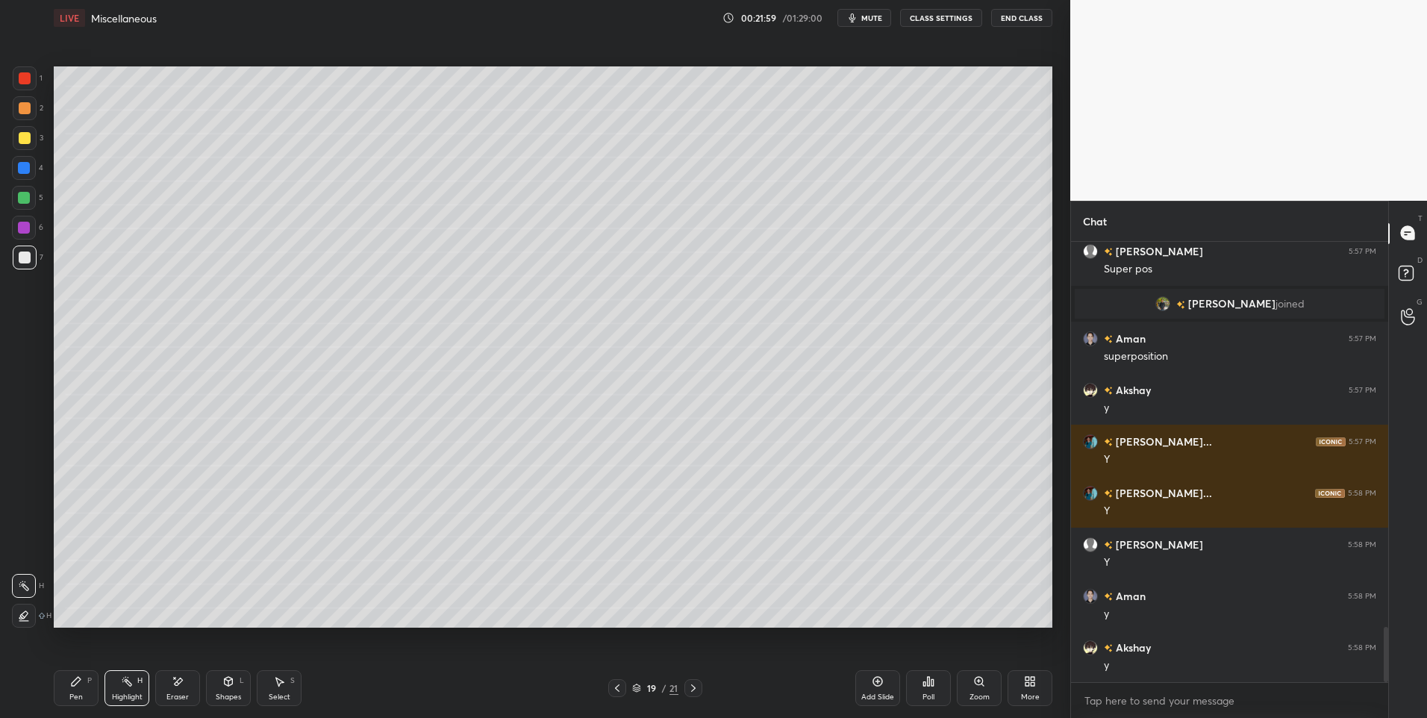
click at [22, 250] on div at bounding box center [25, 258] width 24 height 24
click at [76, 680] on icon at bounding box center [76, 681] width 9 height 9
click at [25, 235] on div at bounding box center [24, 228] width 24 height 24
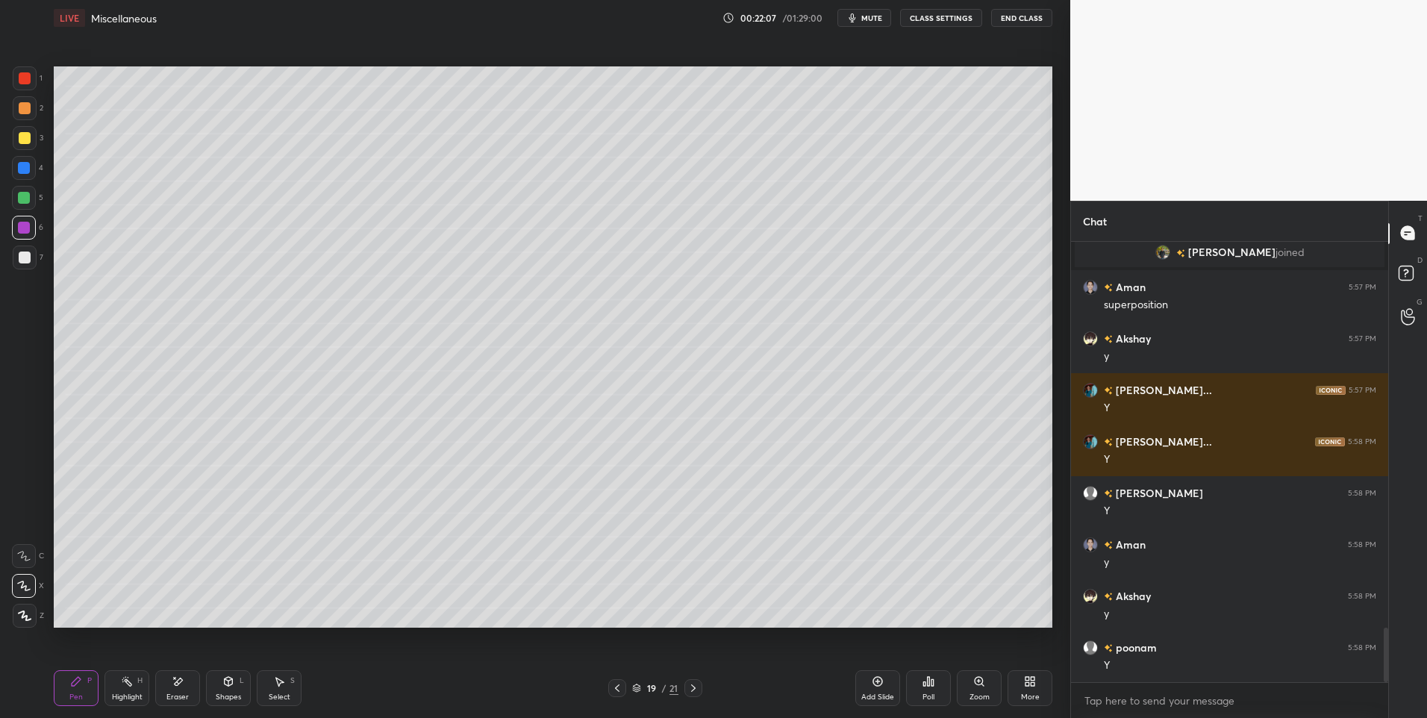
click at [125, 689] on div "Highlight H" at bounding box center [126, 688] width 45 height 36
click at [70, 682] on icon at bounding box center [76, 681] width 12 height 12
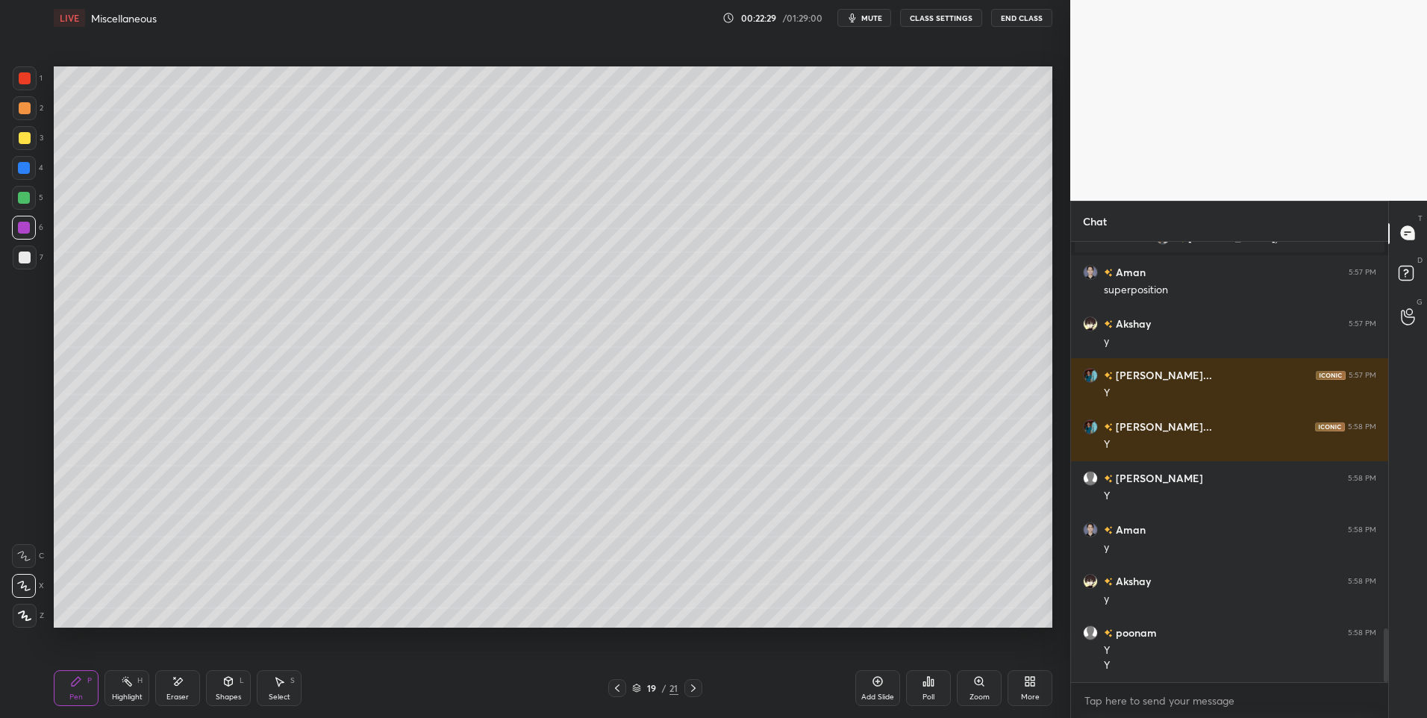
click at [125, 683] on icon at bounding box center [127, 681] width 12 height 12
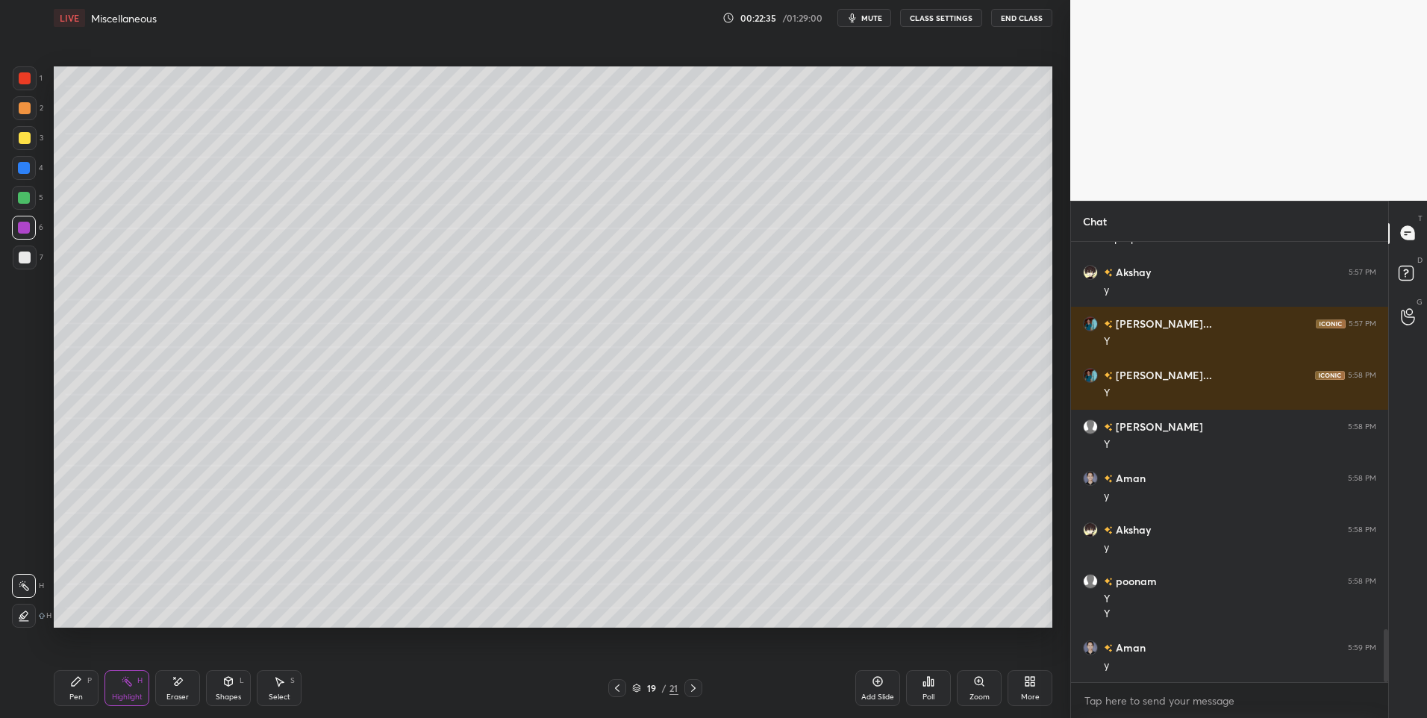
click at [79, 681] on icon at bounding box center [76, 681] width 9 height 9
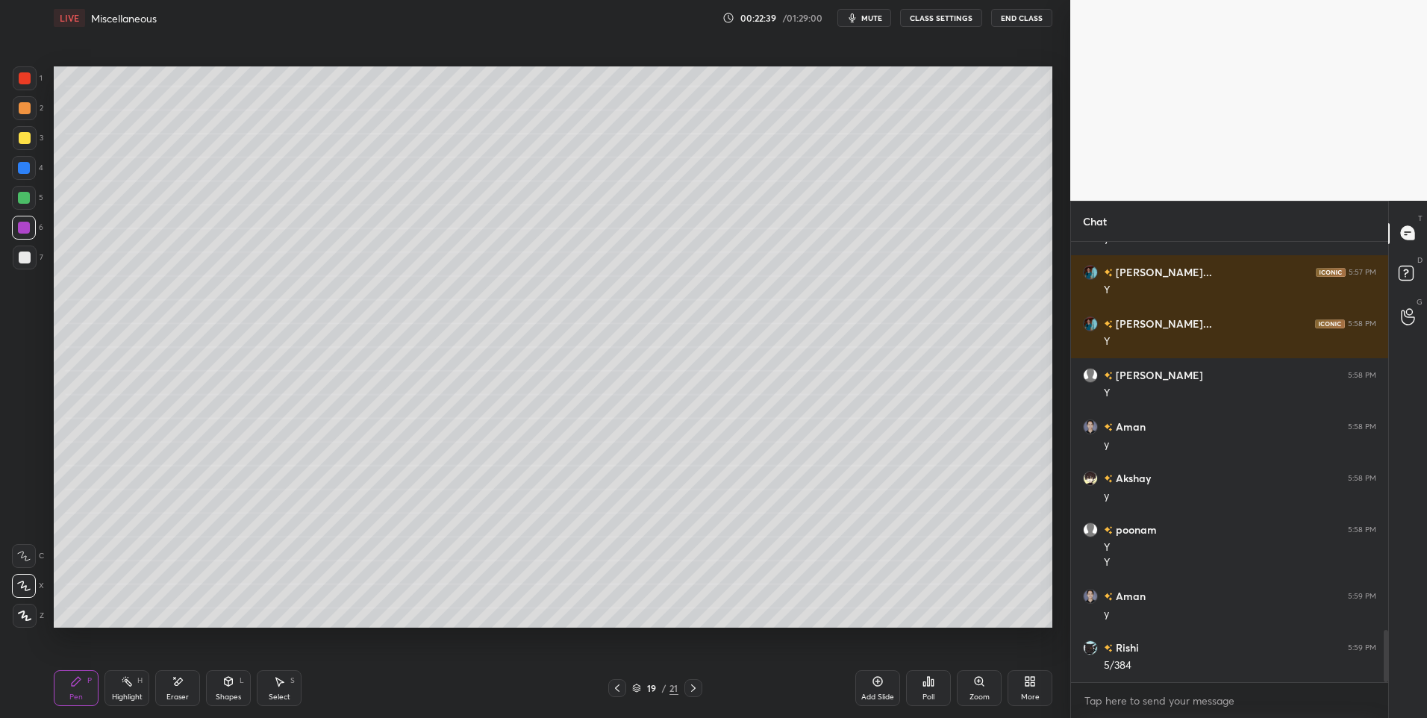
scroll to position [3311, 0]
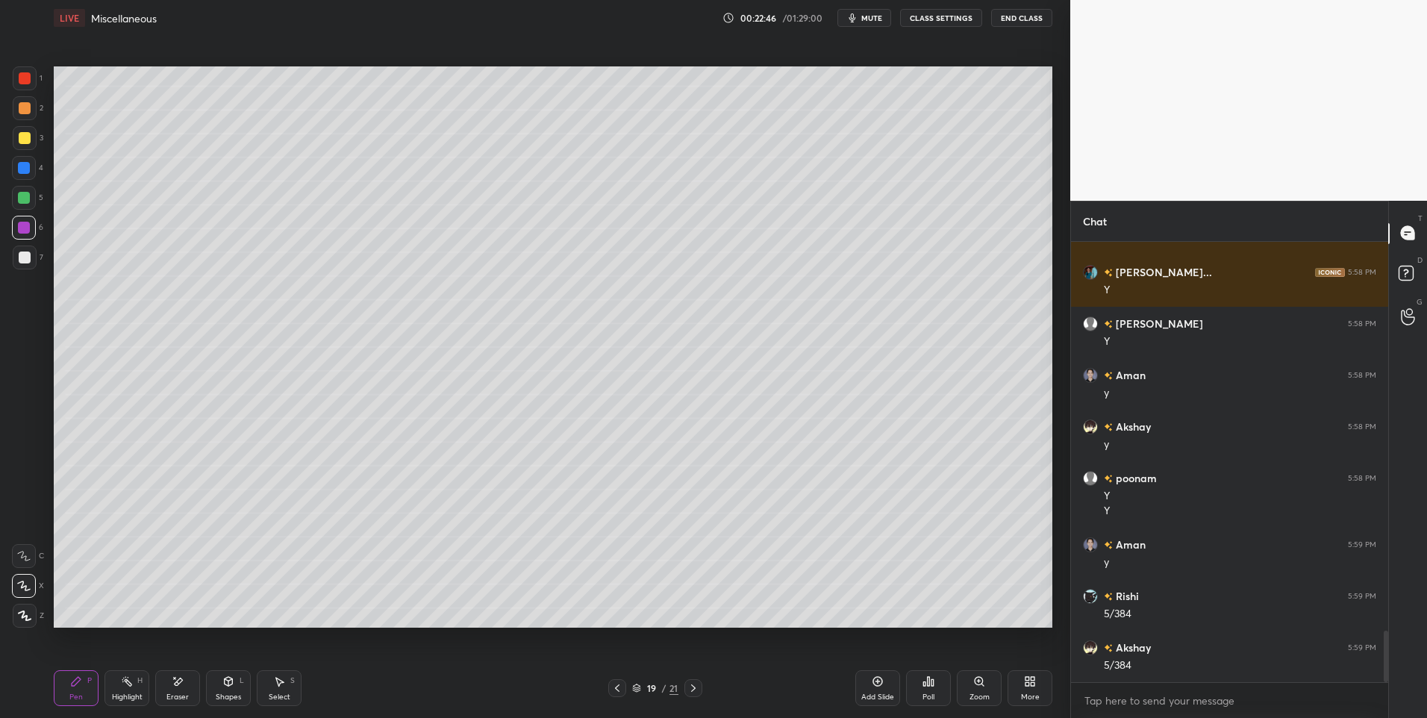
click at [281, 690] on div "Select S" at bounding box center [279, 688] width 45 height 36
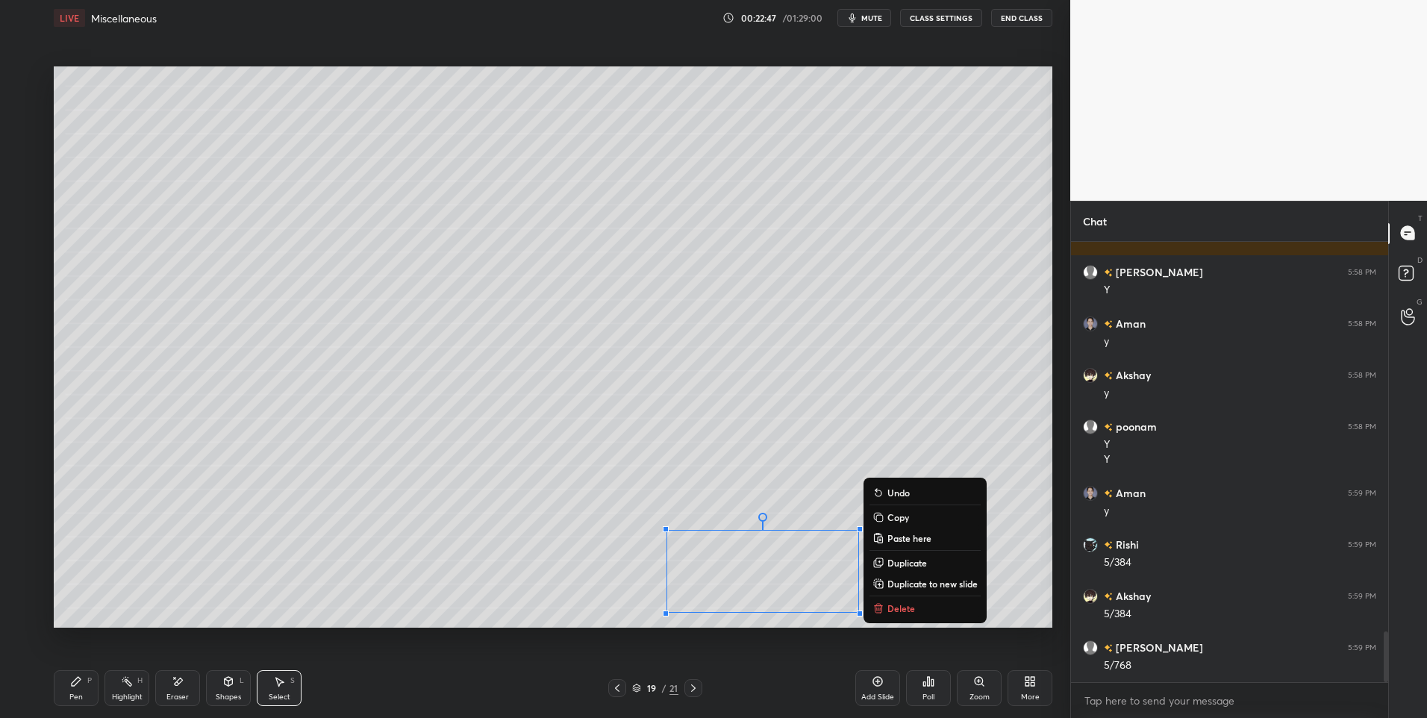
click at [893, 610] on p "Delete" at bounding box center [901, 608] width 28 height 12
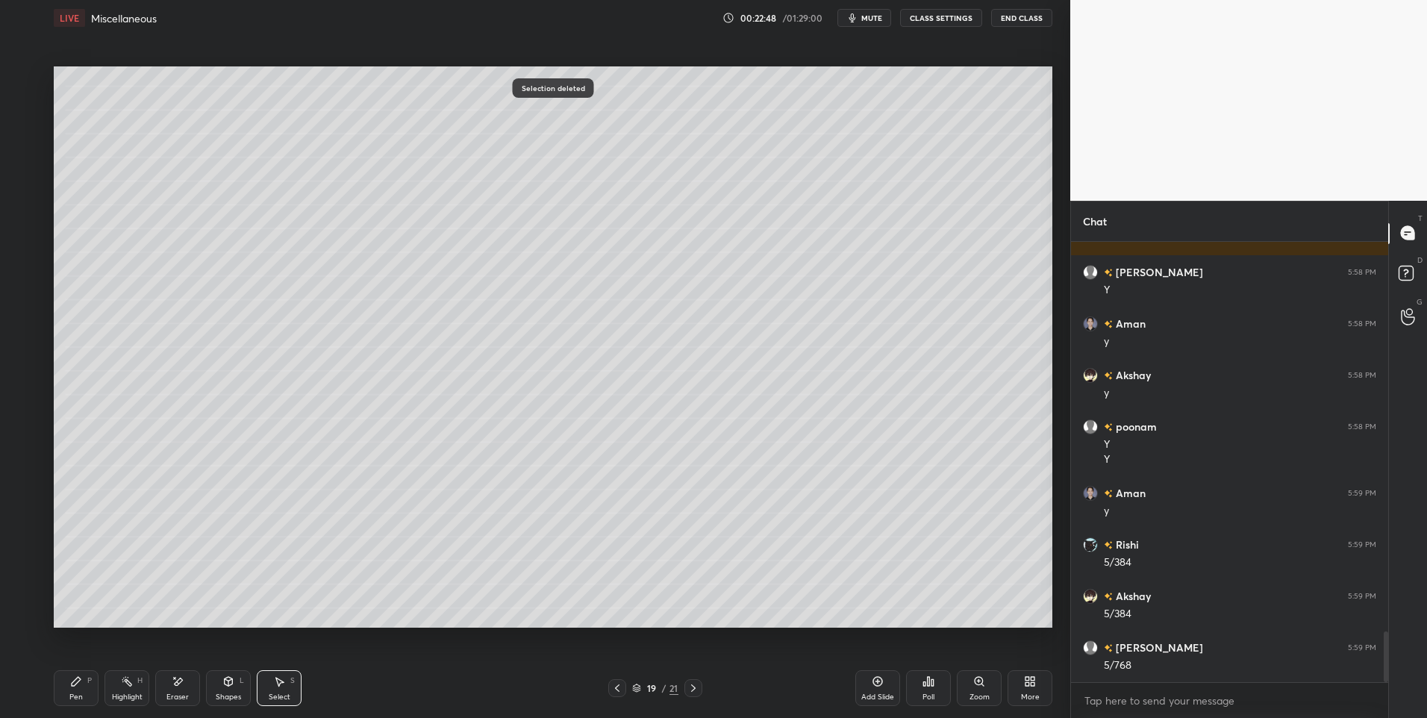
click at [235, 687] on div "Shapes L" at bounding box center [228, 688] width 45 height 36
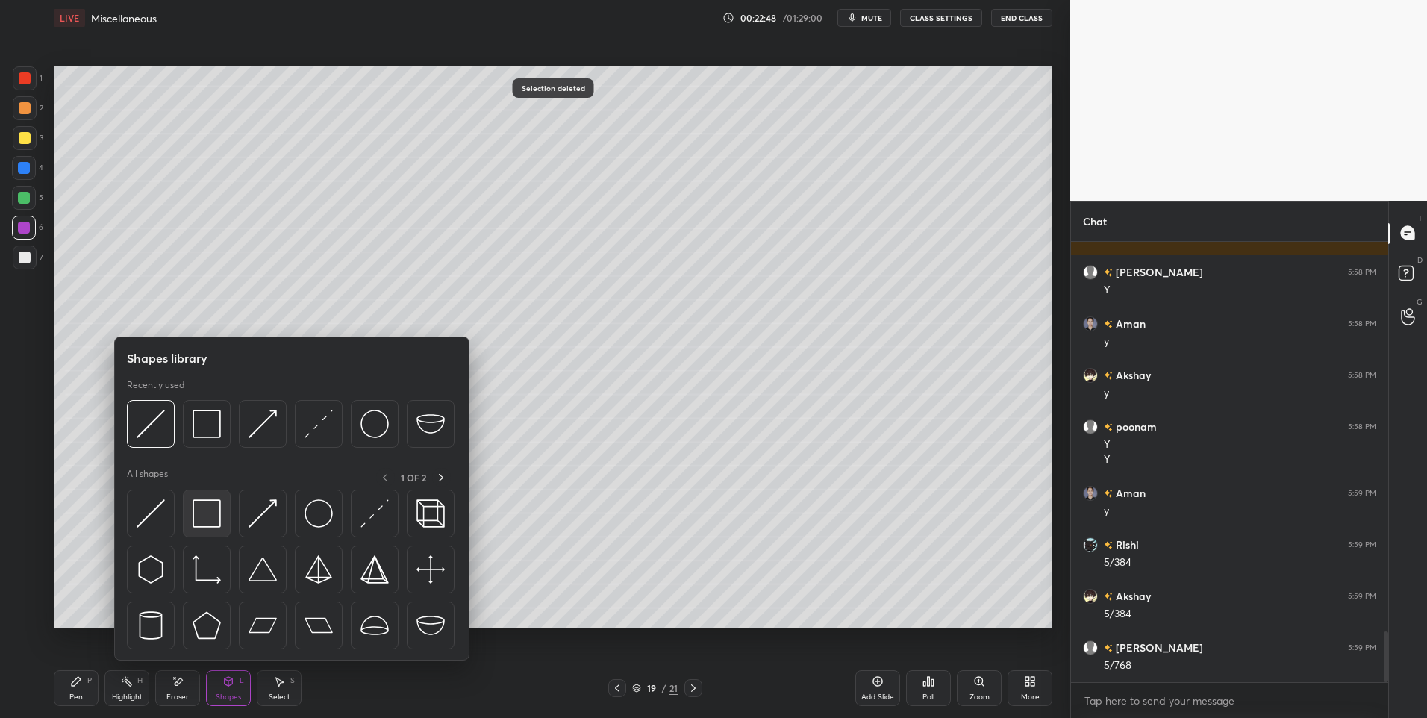
click at [227, 525] on div at bounding box center [207, 514] width 48 height 48
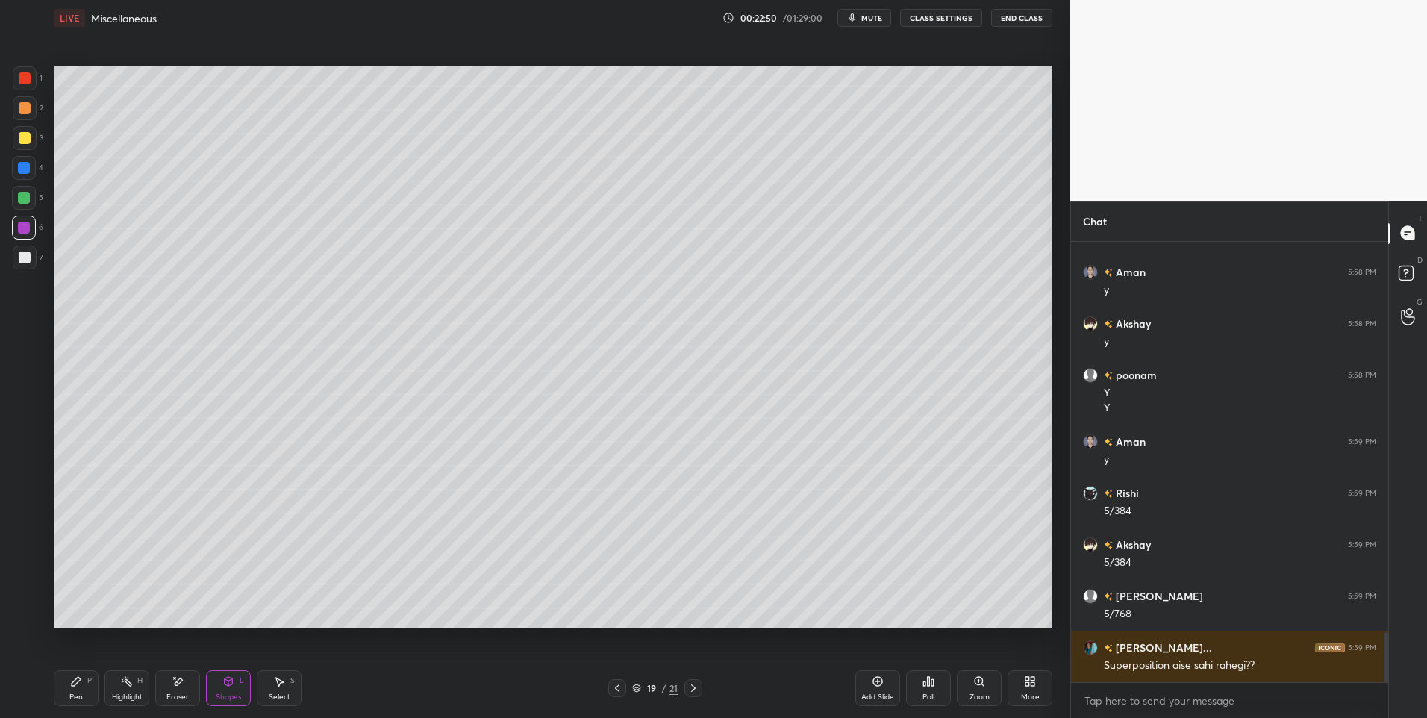
scroll to position [3466, 0]
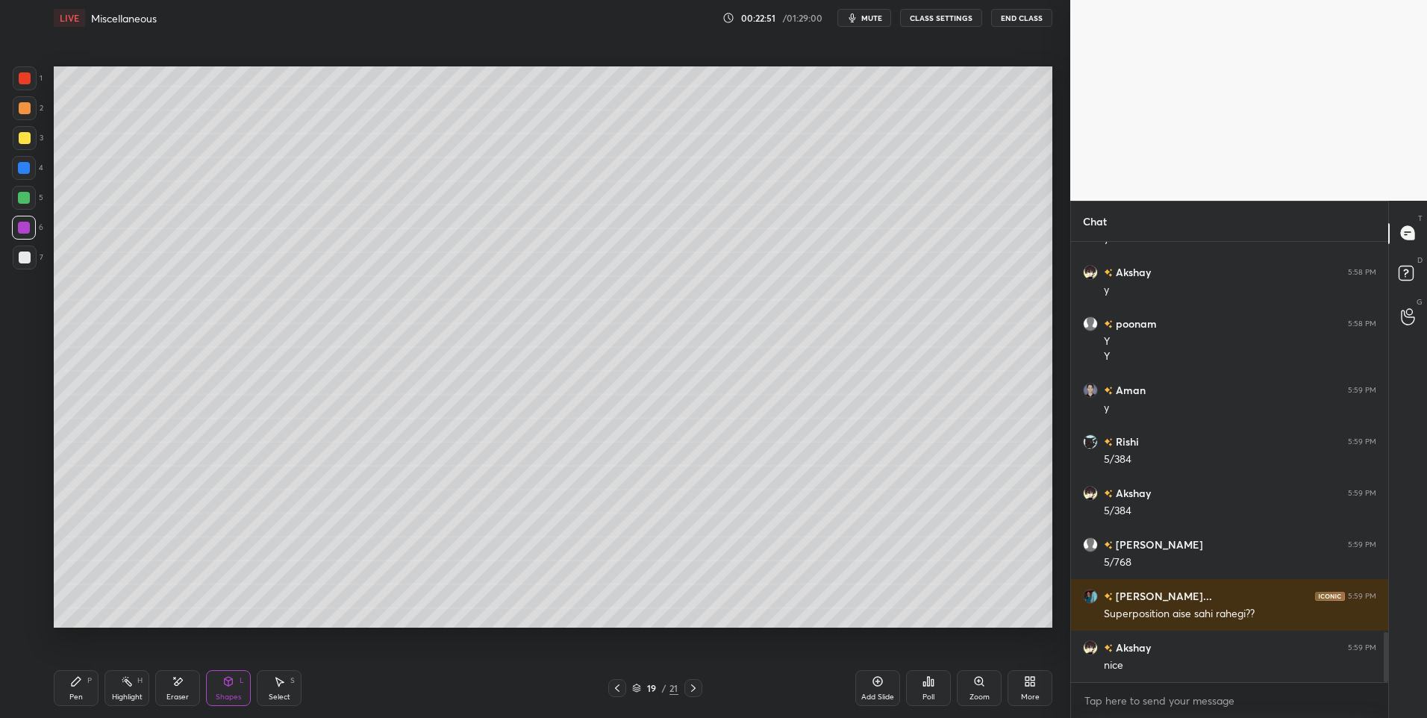
click at [131, 693] on div "Highlight" at bounding box center [127, 696] width 31 height 7
click at [279, 691] on div "Select S" at bounding box center [279, 688] width 45 height 36
click at [342, 513] on div "0 ° Undo Copy Paste here Duplicate Duplicate to new slide Delete" at bounding box center [553, 347] width 998 height 562
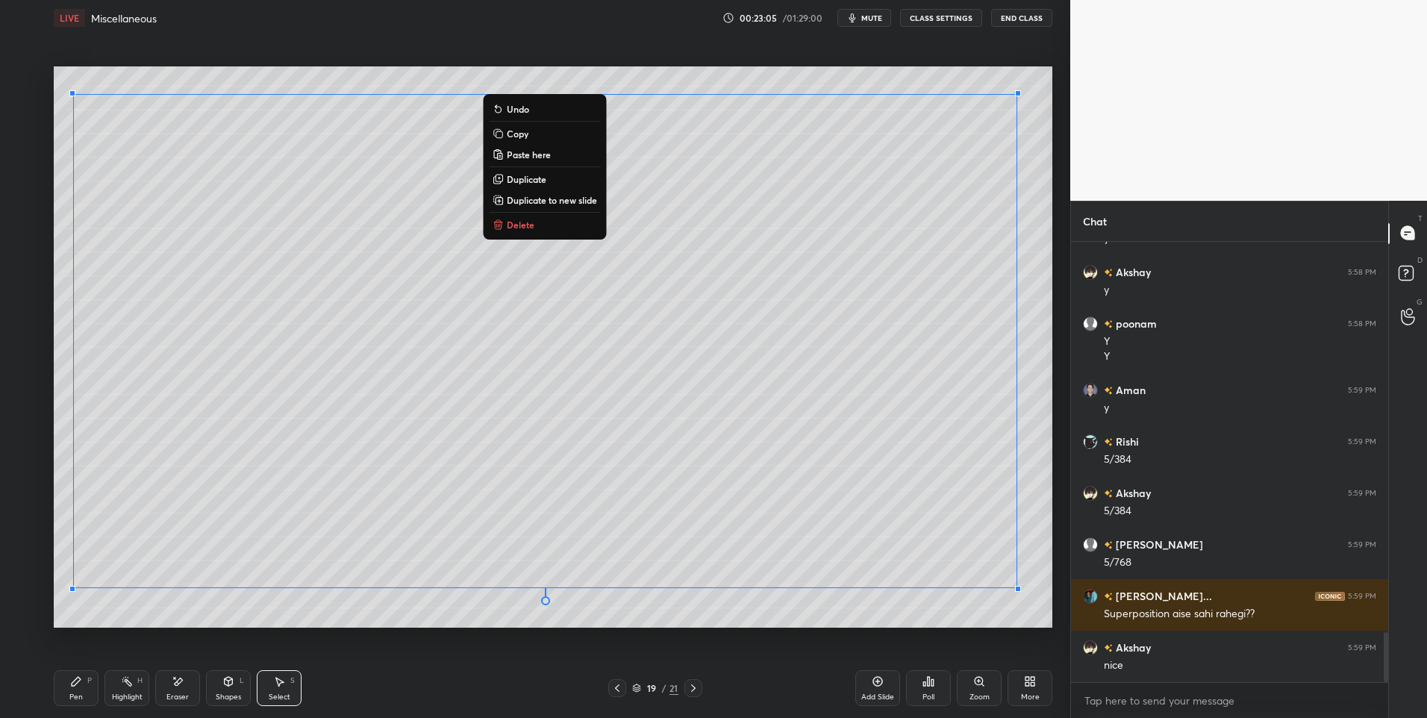
click at [134, 602] on div "0 ° Undo Copy Paste here Duplicate Duplicate to new slide Delete" at bounding box center [553, 347] width 998 height 562
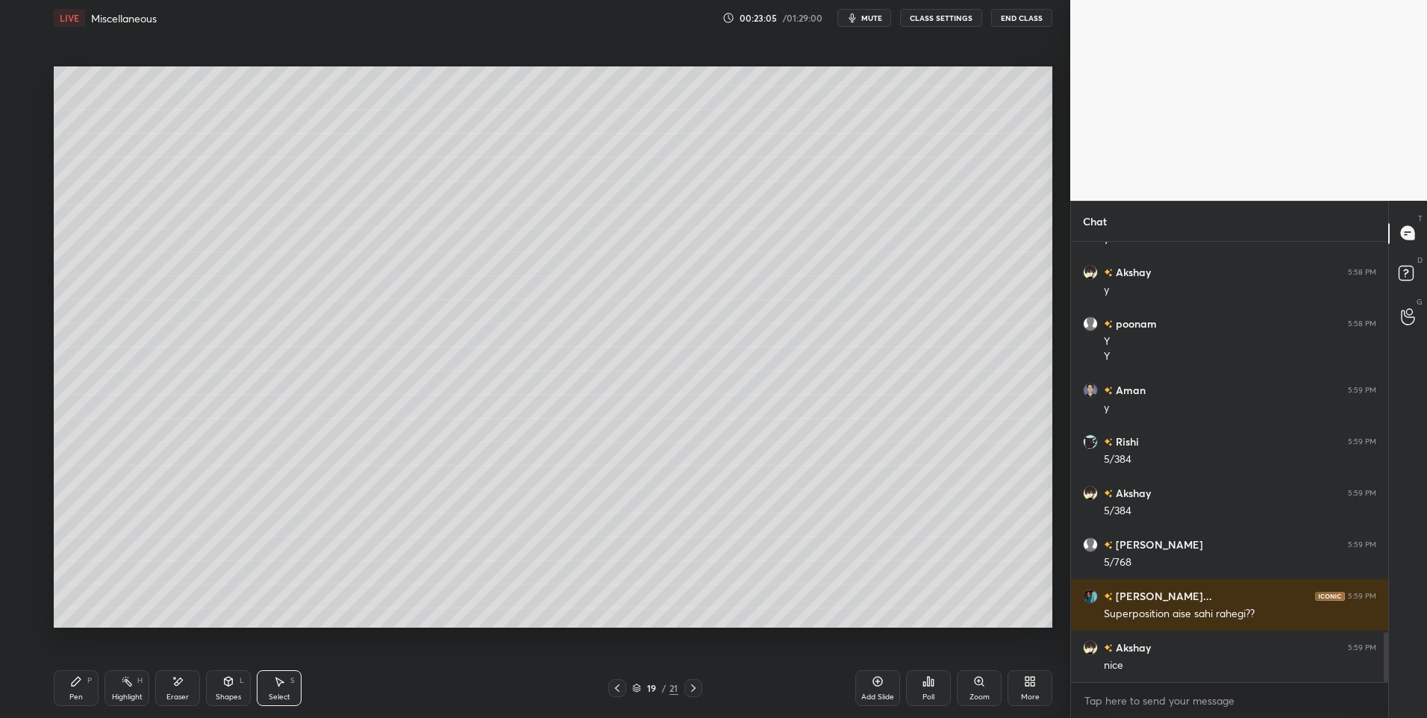
click at [78, 679] on icon at bounding box center [76, 681] width 9 height 9
click at [19, 262] on div at bounding box center [25, 257] width 12 height 12
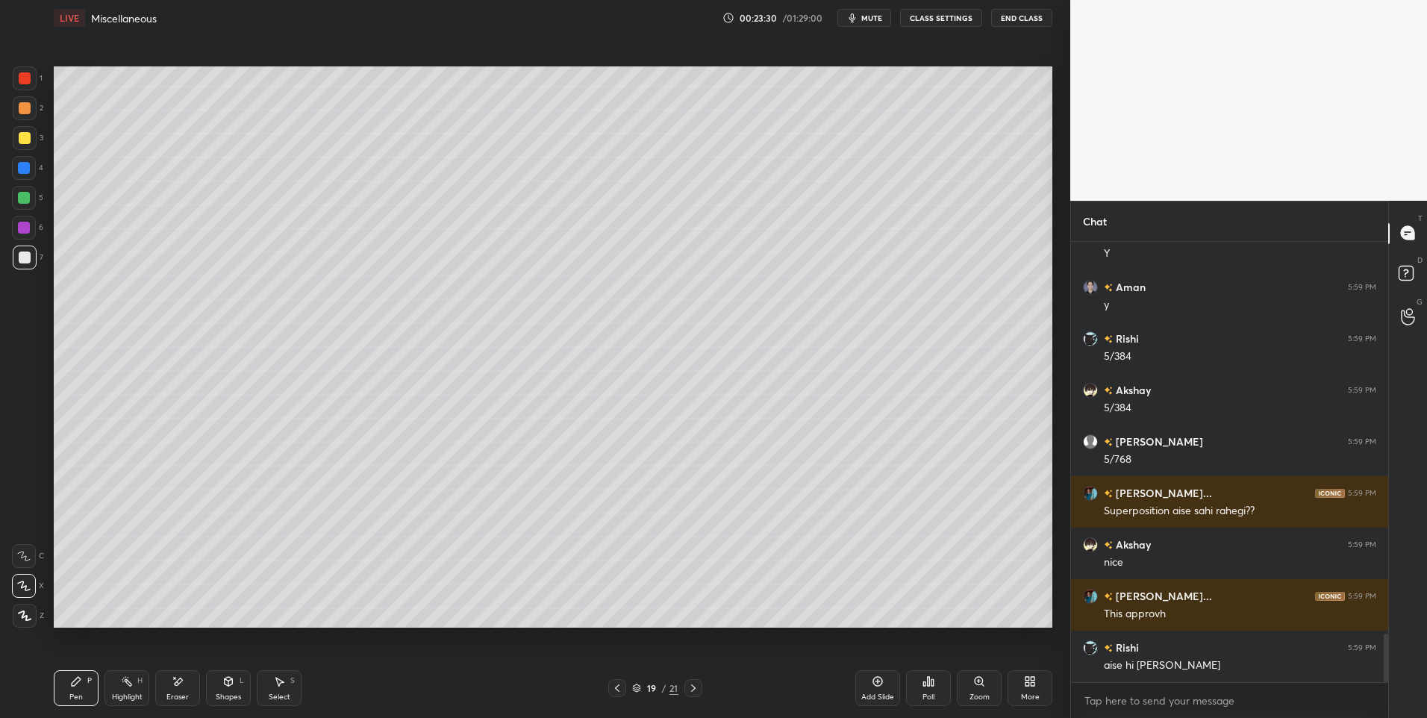
scroll to position [3620, 0]
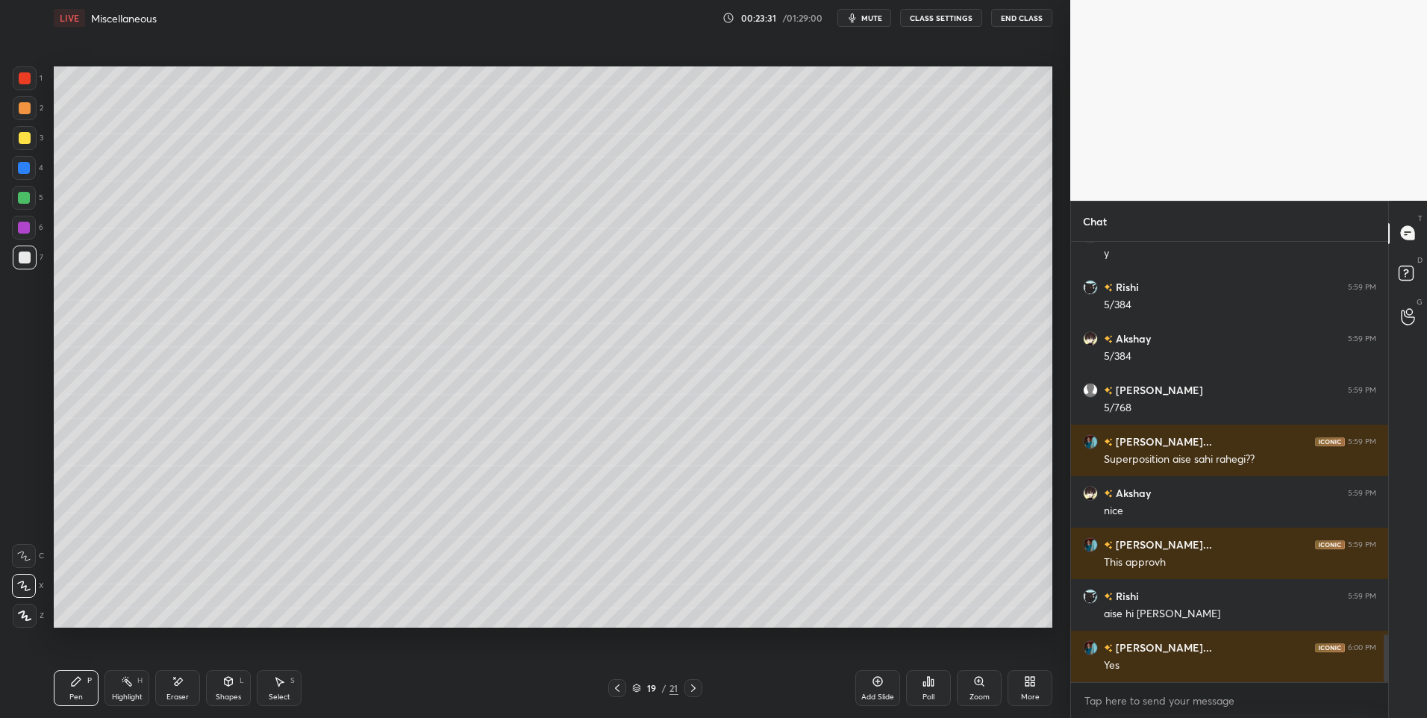
click at [71, 684] on icon at bounding box center [76, 681] width 12 height 12
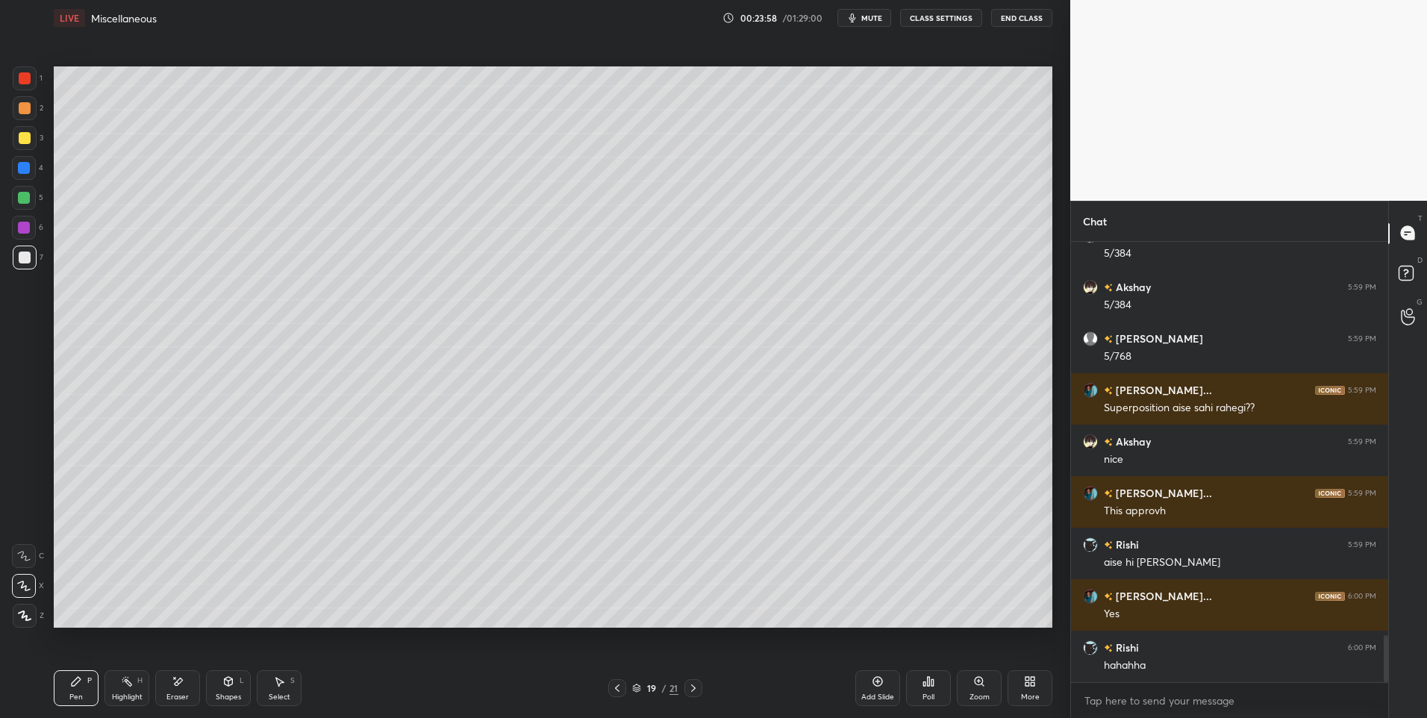
click at [75, 687] on div "Pen P" at bounding box center [76, 688] width 45 height 36
click at [24, 102] on div at bounding box center [25, 108] width 12 height 12
click at [25, 103] on div at bounding box center [25, 108] width 12 height 12
click at [132, 693] on div "Highlight" at bounding box center [127, 696] width 31 height 7
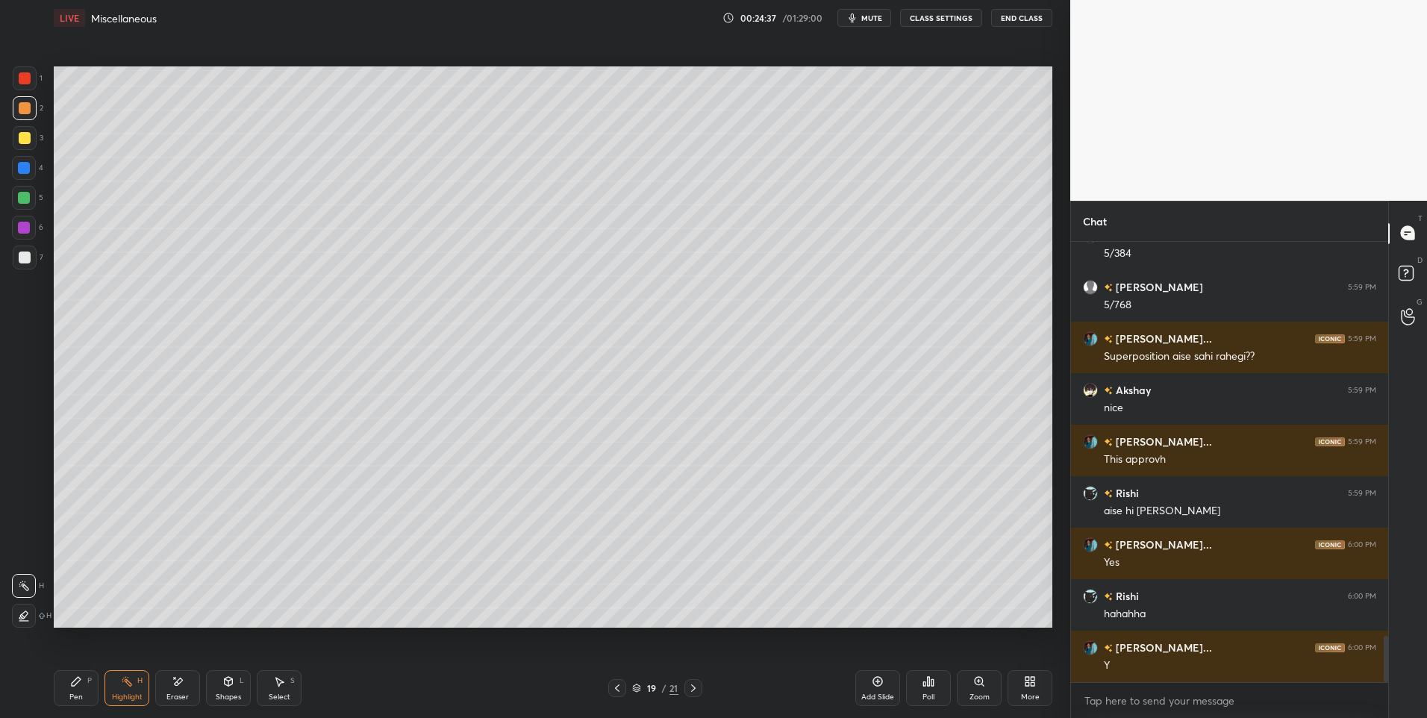
click at [75, 685] on icon at bounding box center [76, 681] width 9 height 9
click at [27, 260] on div at bounding box center [25, 257] width 12 height 12
click at [695, 690] on icon at bounding box center [693, 688] width 12 height 12
click at [697, 688] on icon at bounding box center [693, 688] width 12 height 12
click at [694, 690] on icon at bounding box center [693, 688] width 12 height 12
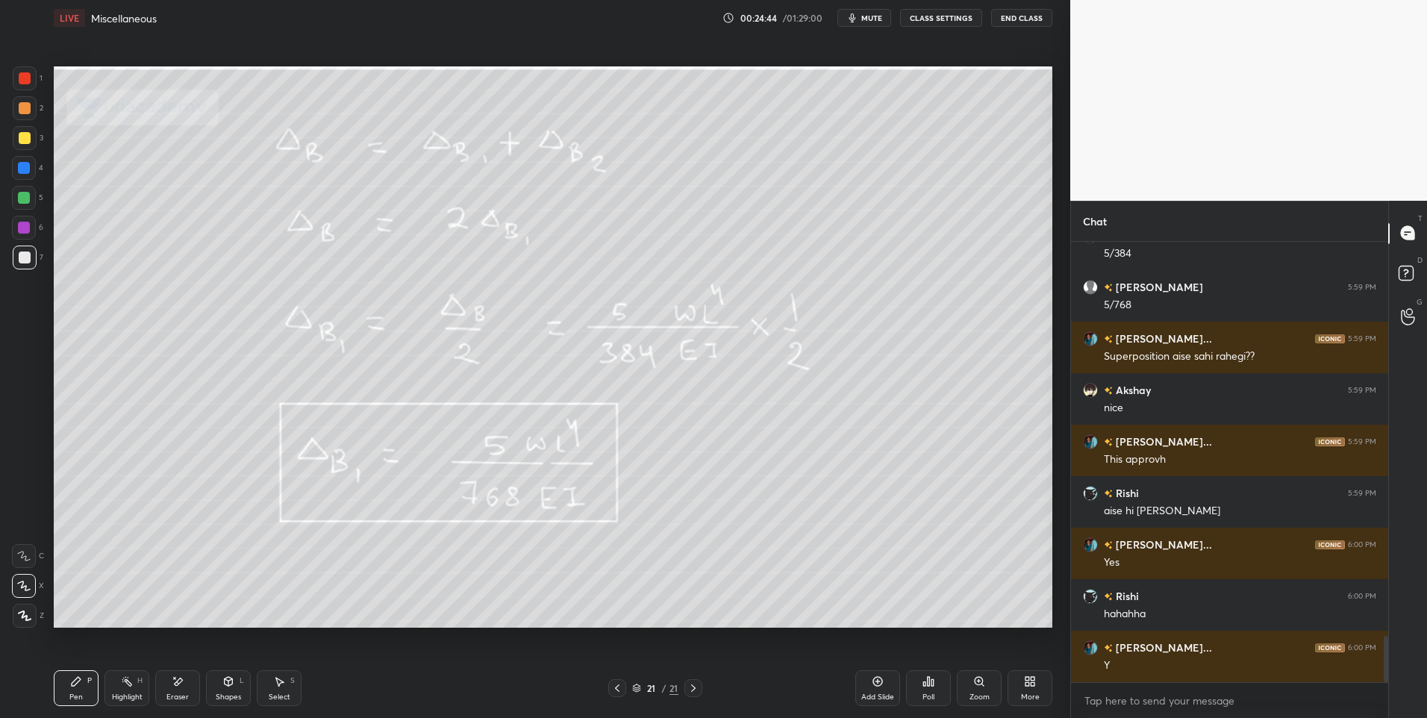
click at [693, 688] on icon at bounding box center [693, 688] width 12 height 12
click at [1023, 681] on div "More" at bounding box center [1029, 688] width 45 height 36
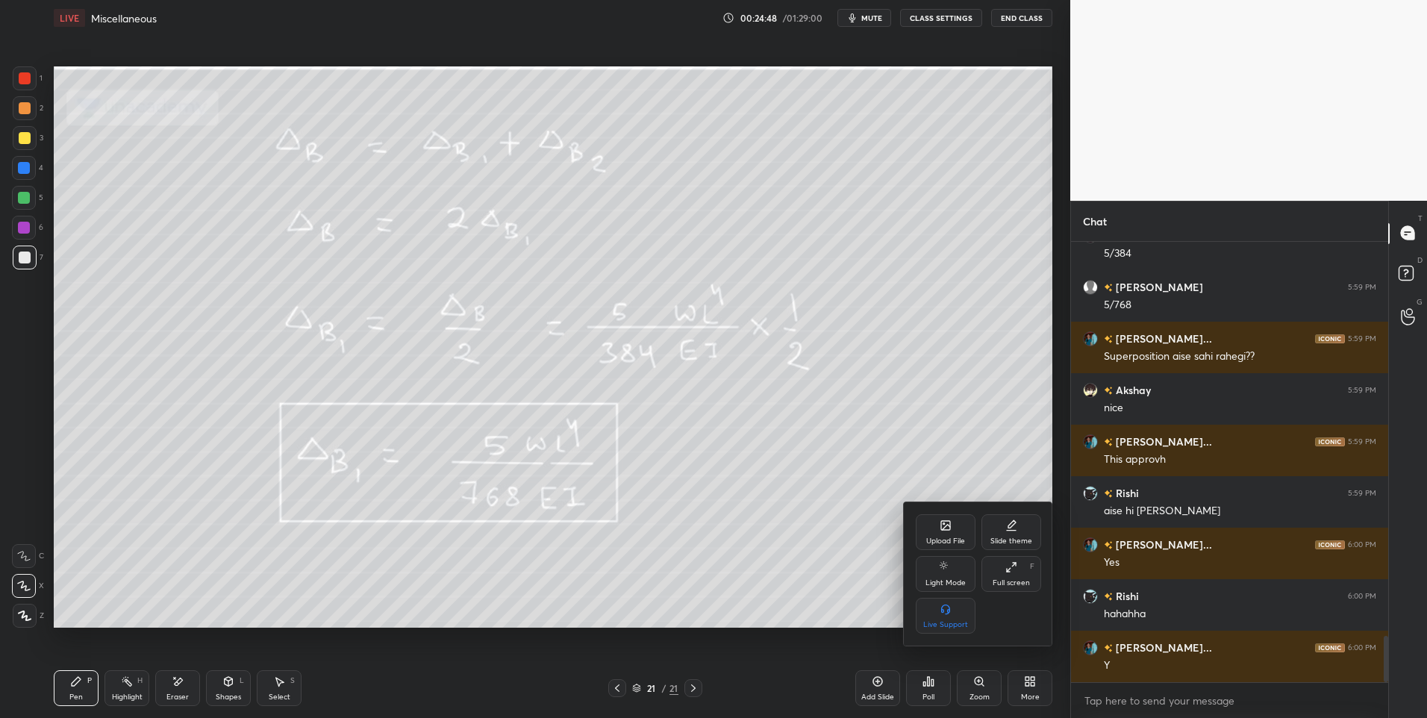
click at [950, 528] on icon at bounding box center [945, 525] width 9 height 9
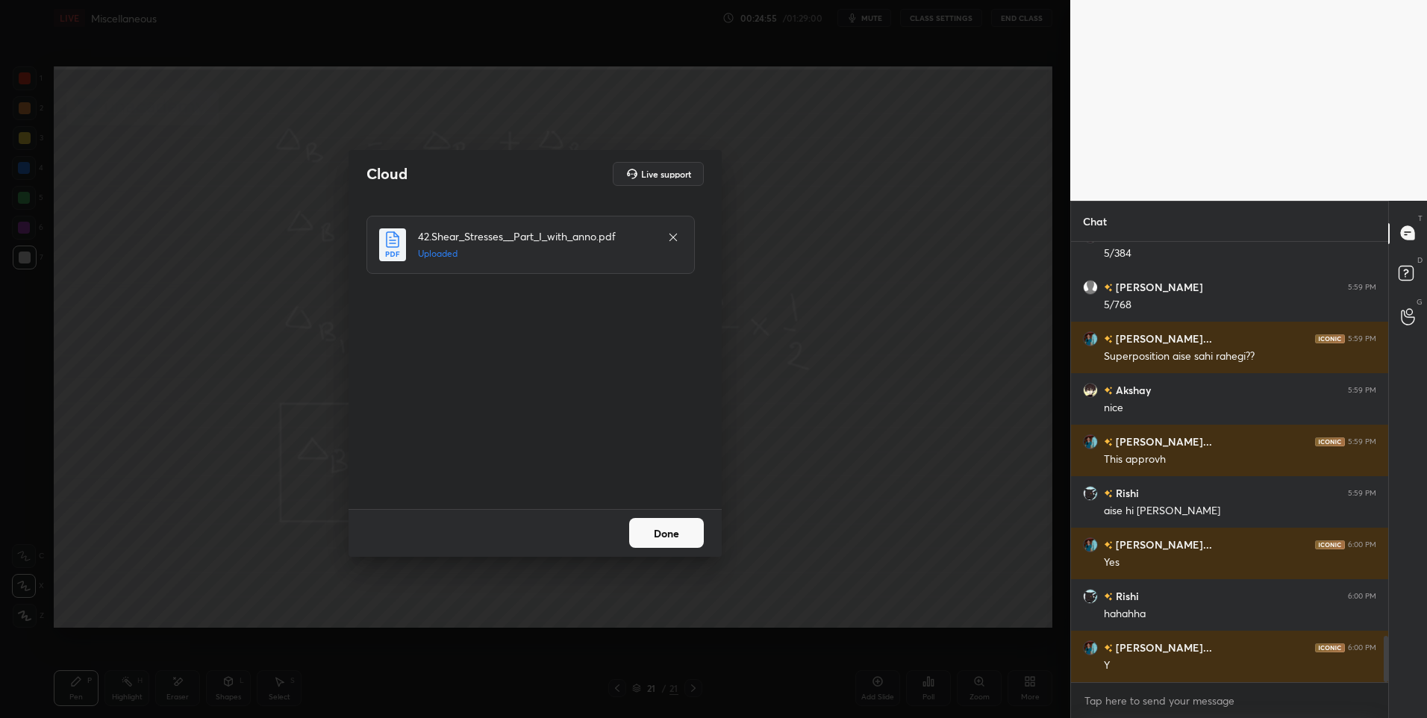
click at [669, 535] on button "Done" at bounding box center [666, 533] width 75 height 30
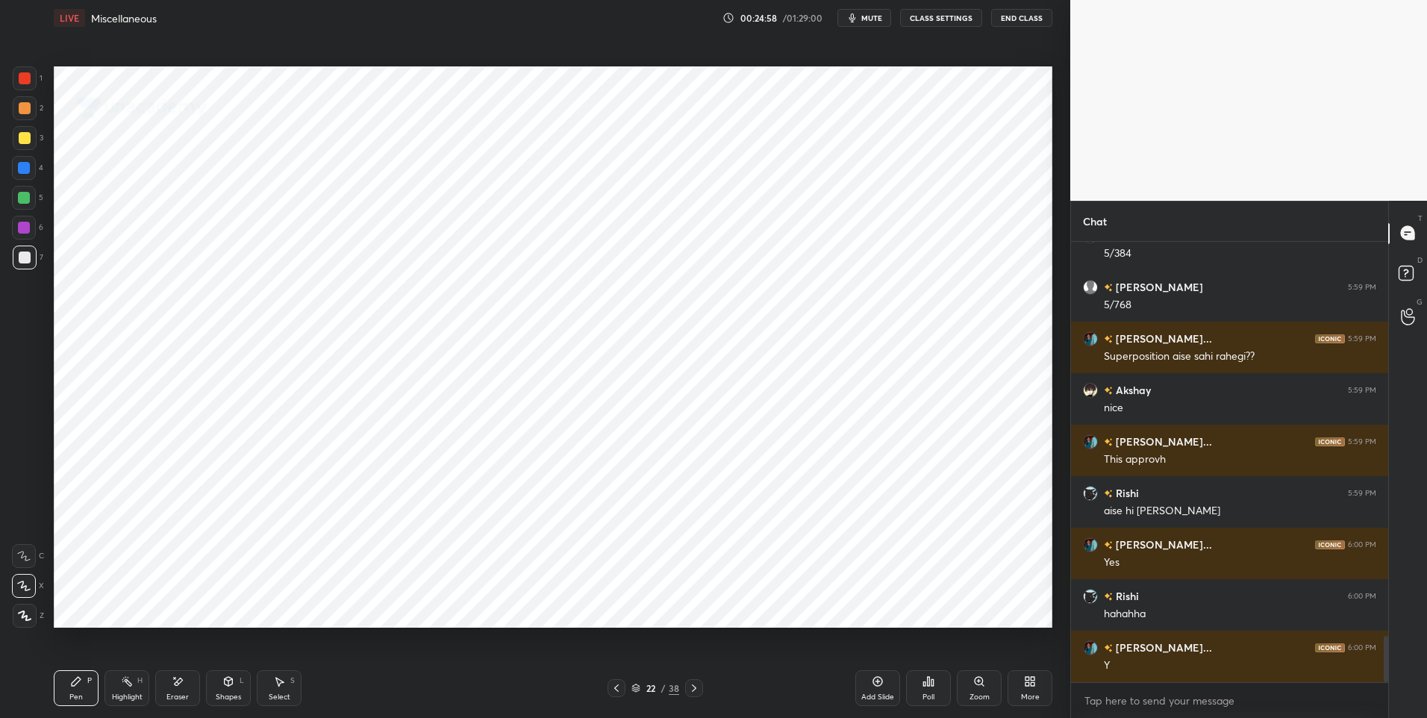
click at [691, 686] on icon at bounding box center [694, 688] width 12 height 12
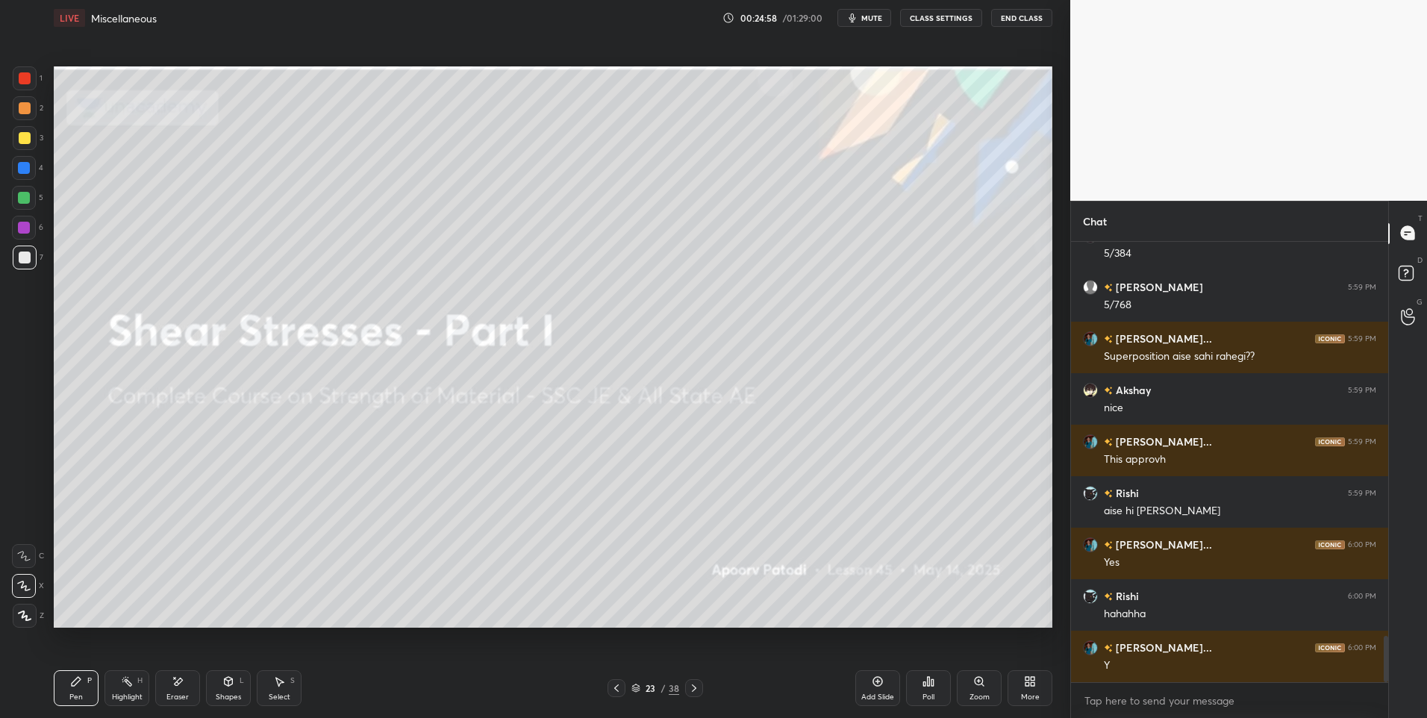
click at [691, 686] on icon at bounding box center [694, 688] width 12 height 12
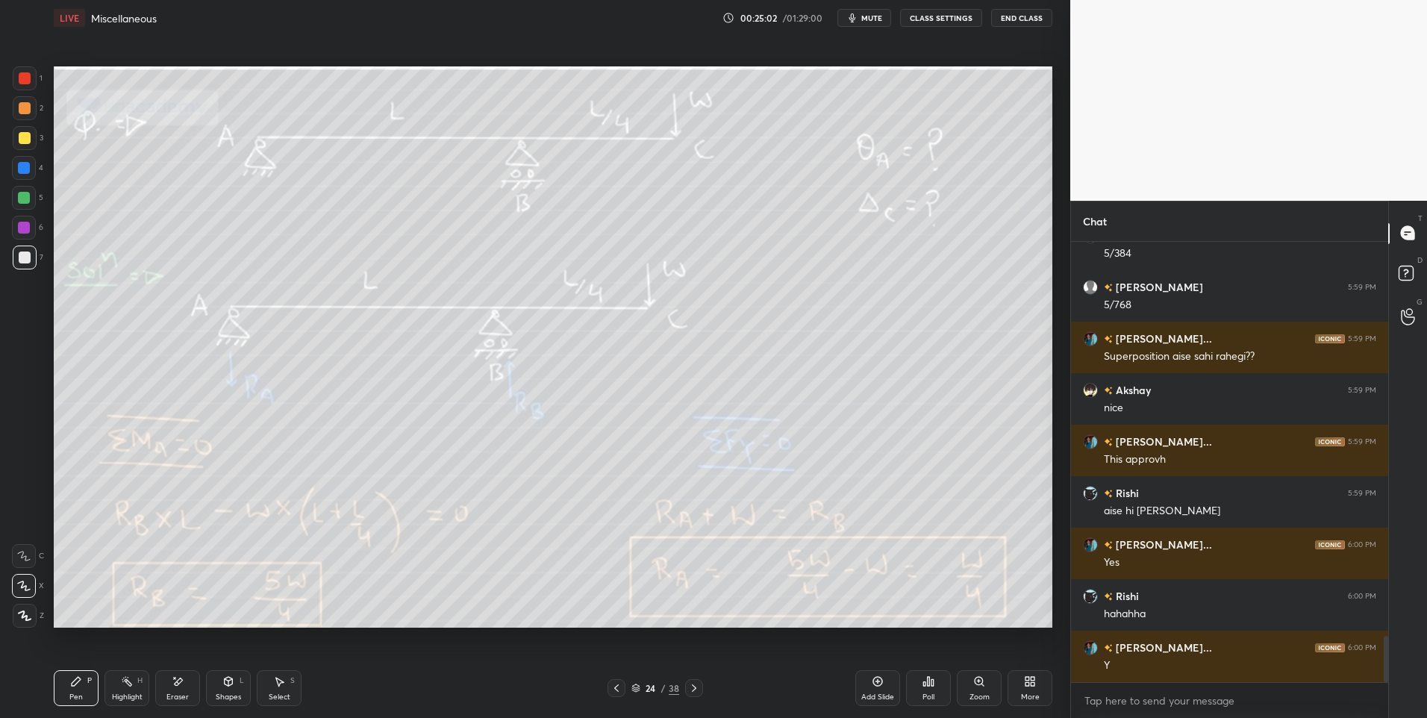
click at [230, 697] on div "Shapes" at bounding box center [228, 696] width 25 height 7
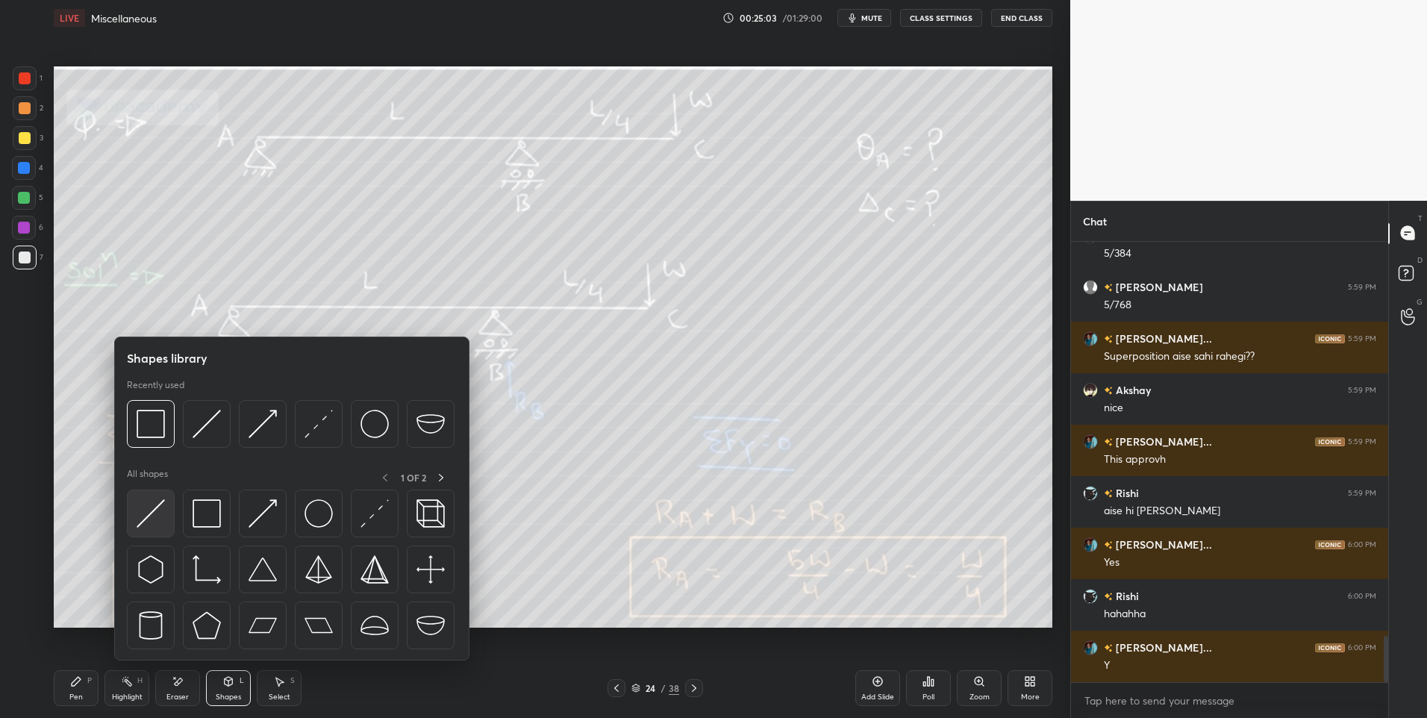
click at [156, 537] on div at bounding box center [151, 514] width 48 height 48
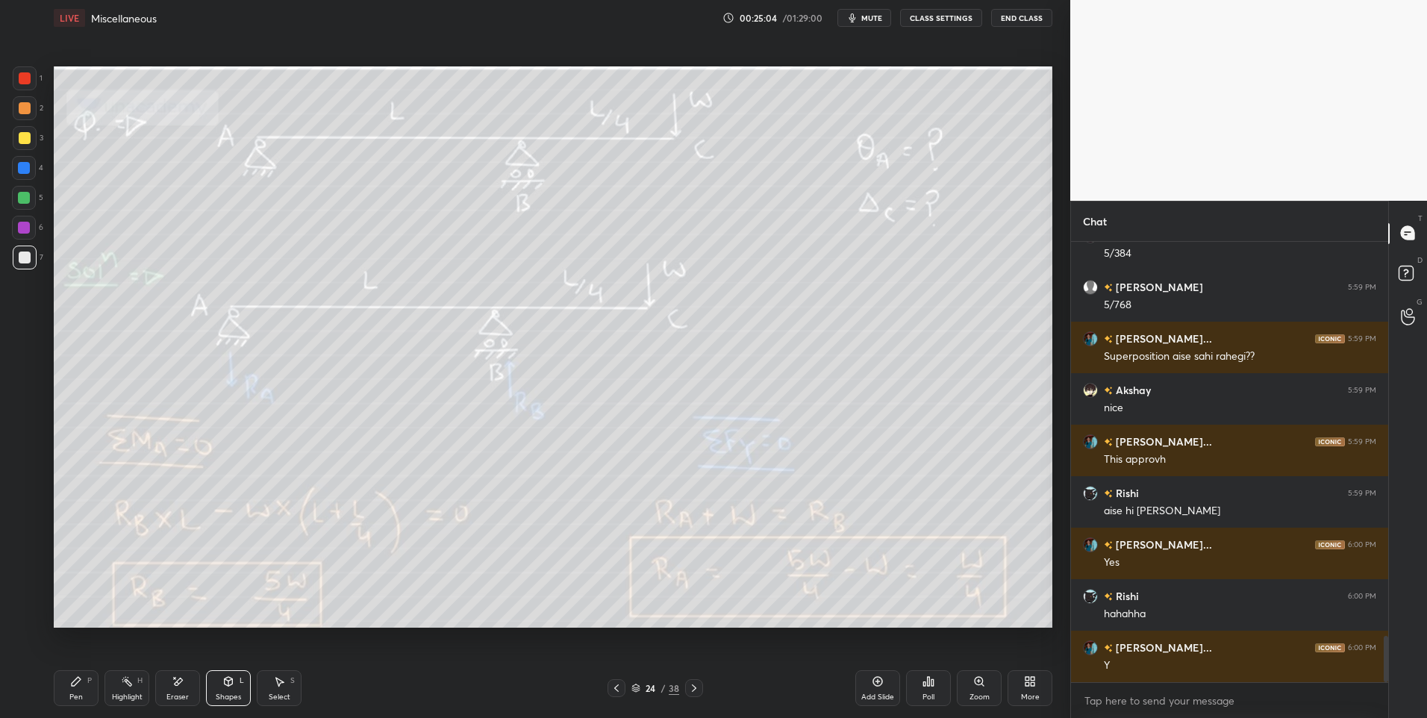
click at [23, 197] on div at bounding box center [24, 198] width 12 height 12
click at [81, 677] on icon at bounding box center [76, 681] width 12 height 12
click at [278, 696] on div "Select" at bounding box center [280, 696] width 22 height 7
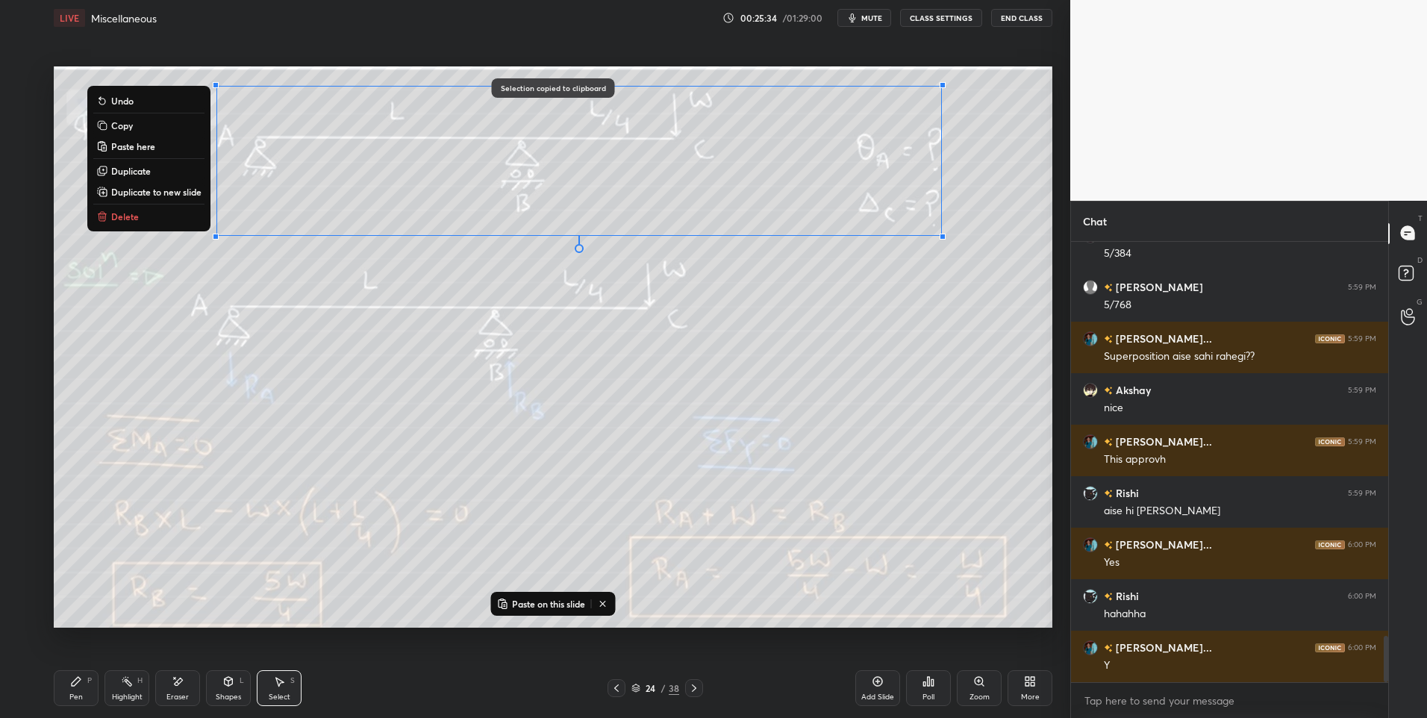
click at [621, 687] on icon at bounding box center [616, 688] width 12 height 12
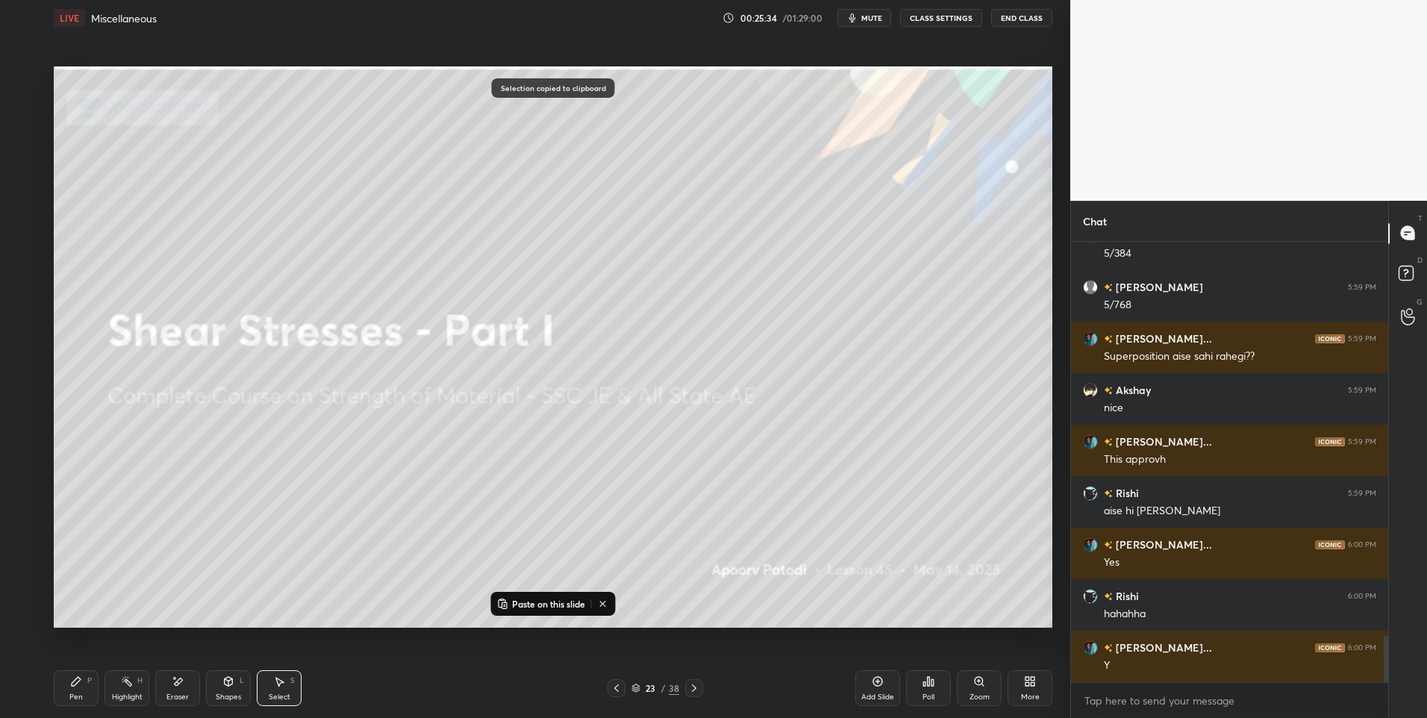
click at [878, 677] on icon at bounding box center [878, 682] width 10 height 10
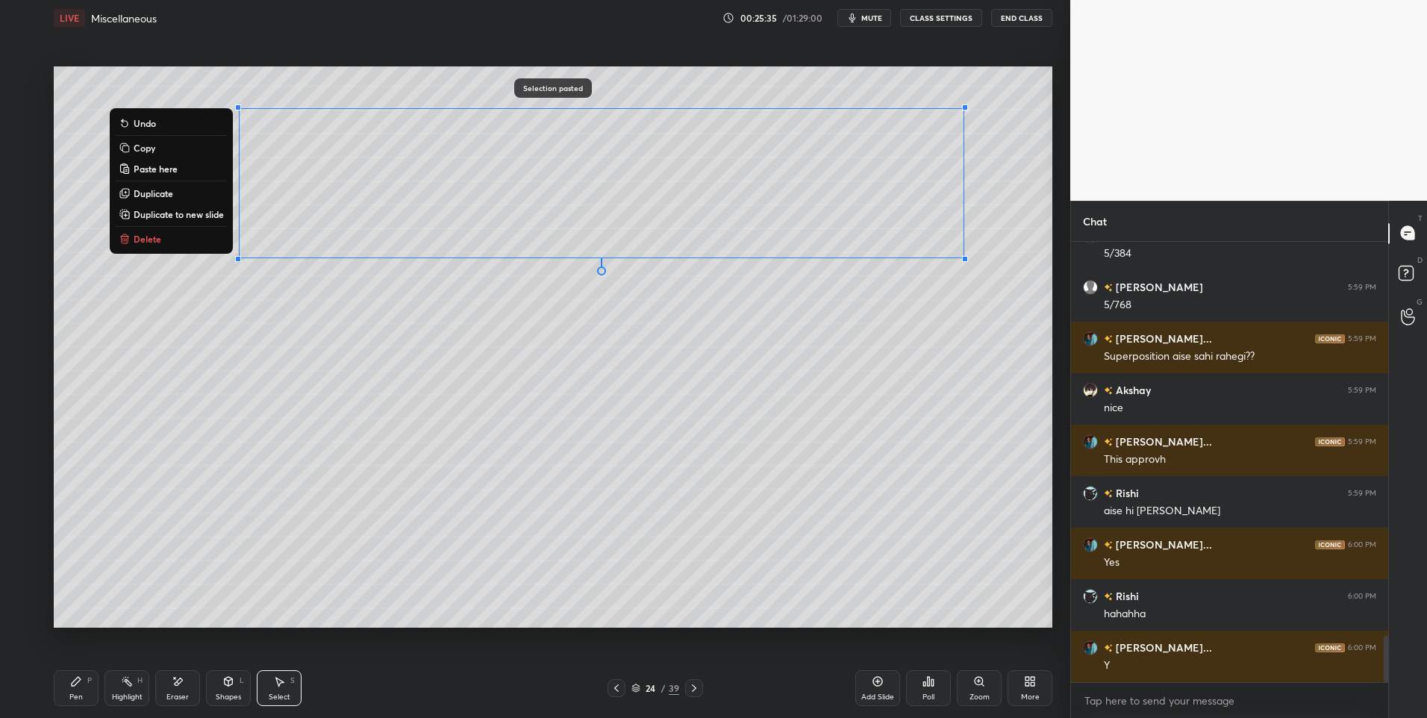
click at [746, 563] on div "0 ° Undo Copy Paste here Duplicate Duplicate to new slide Delete" at bounding box center [553, 347] width 998 height 562
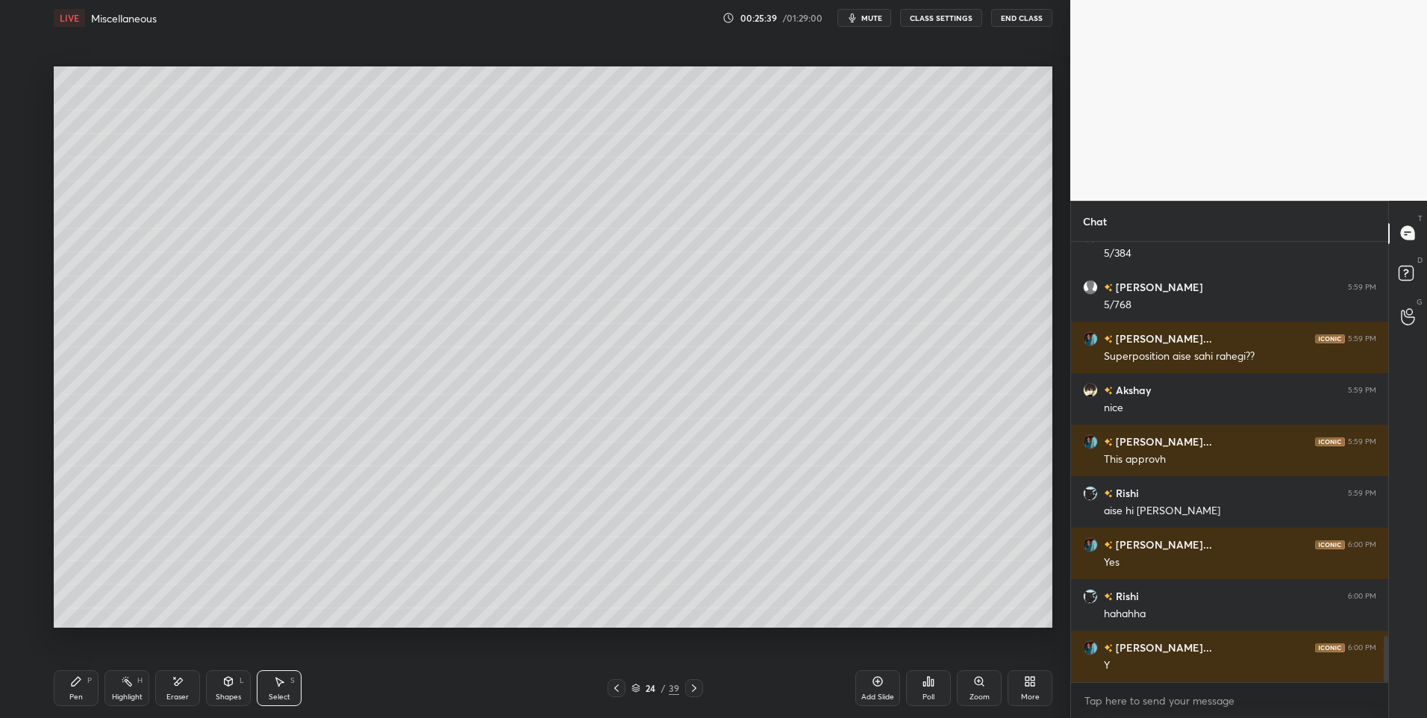
click at [71, 686] on icon at bounding box center [76, 681] width 12 height 12
click at [22, 252] on div at bounding box center [25, 257] width 12 height 12
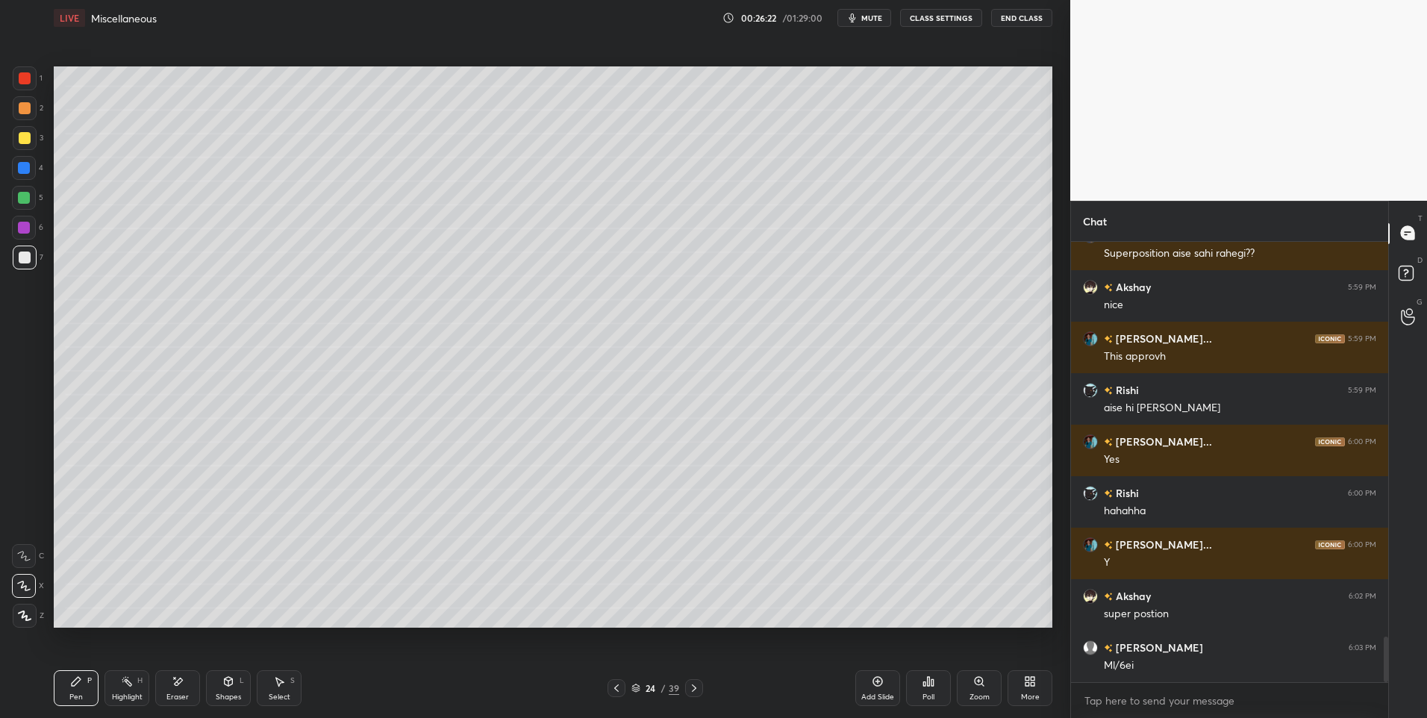
scroll to position [3877, 0]
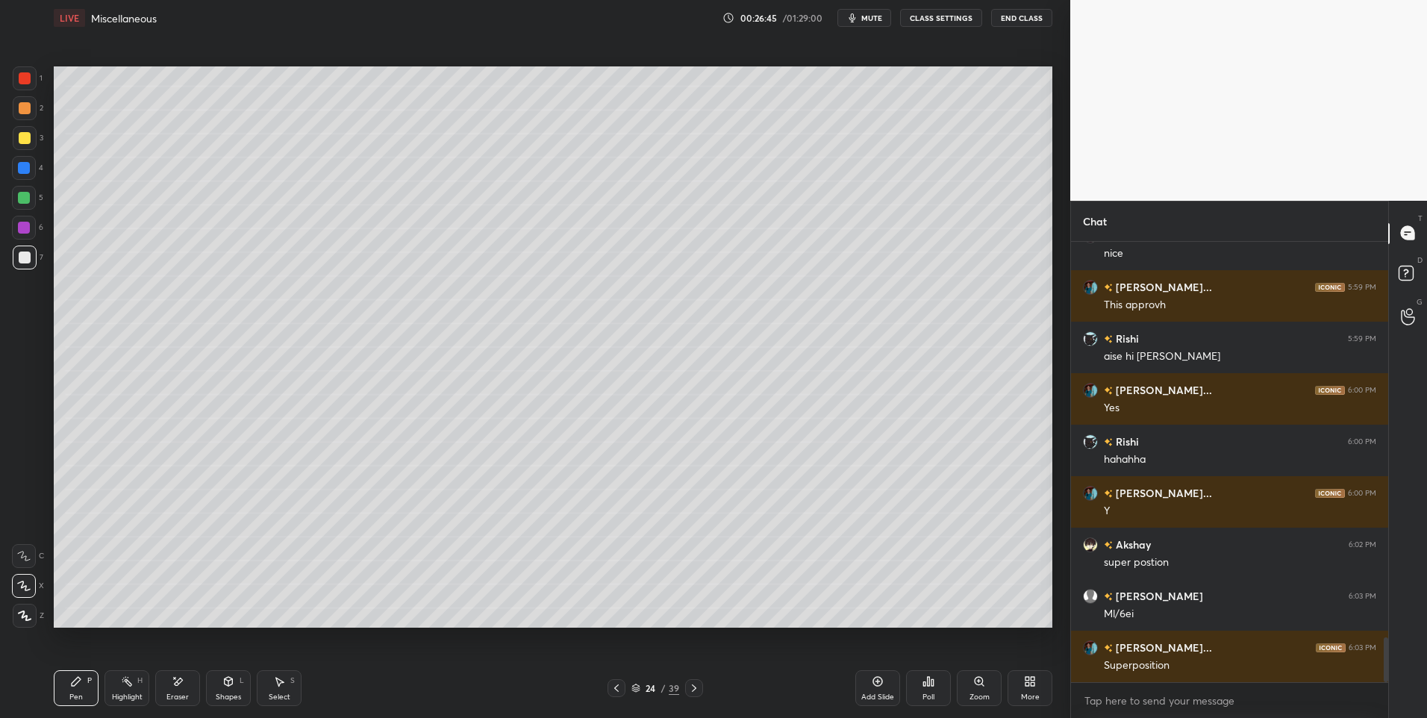
click at [273, 691] on div "Select S" at bounding box center [279, 688] width 45 height 36
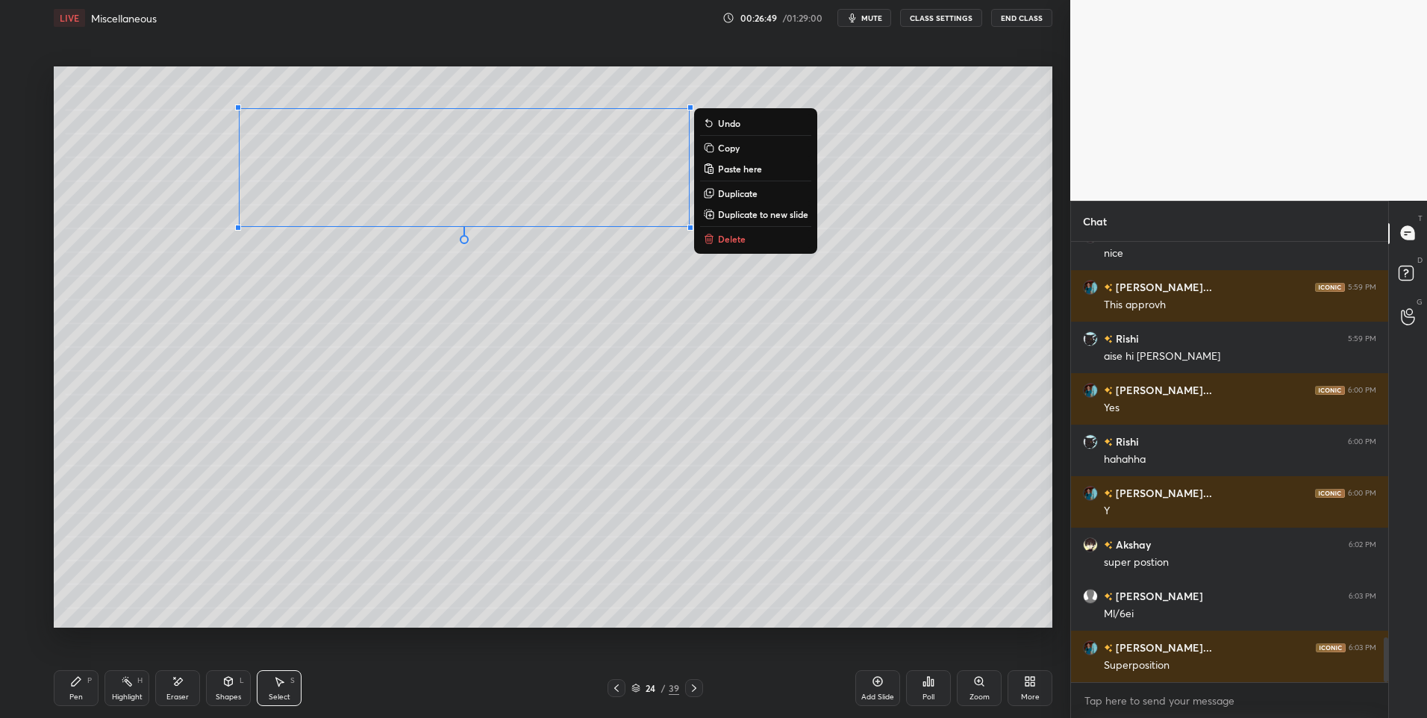
click at [728, 193] on p "Duplicate" at bounding box center [738, 193] width 40 height 12
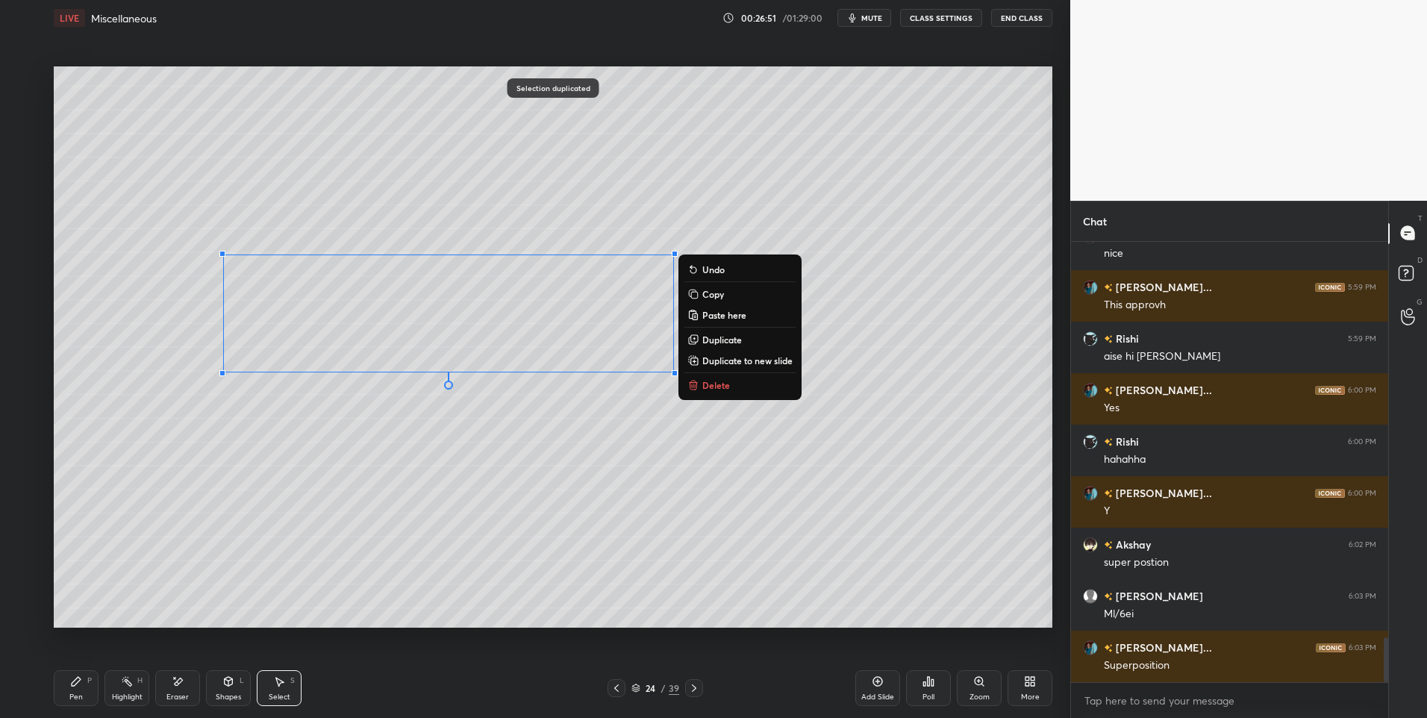
click at [507, 466] on div "0 ° Undo Copy Paste here Duplicate Duplicate to new slide Delete" at bounding box center [553, 347] width 998 height 562
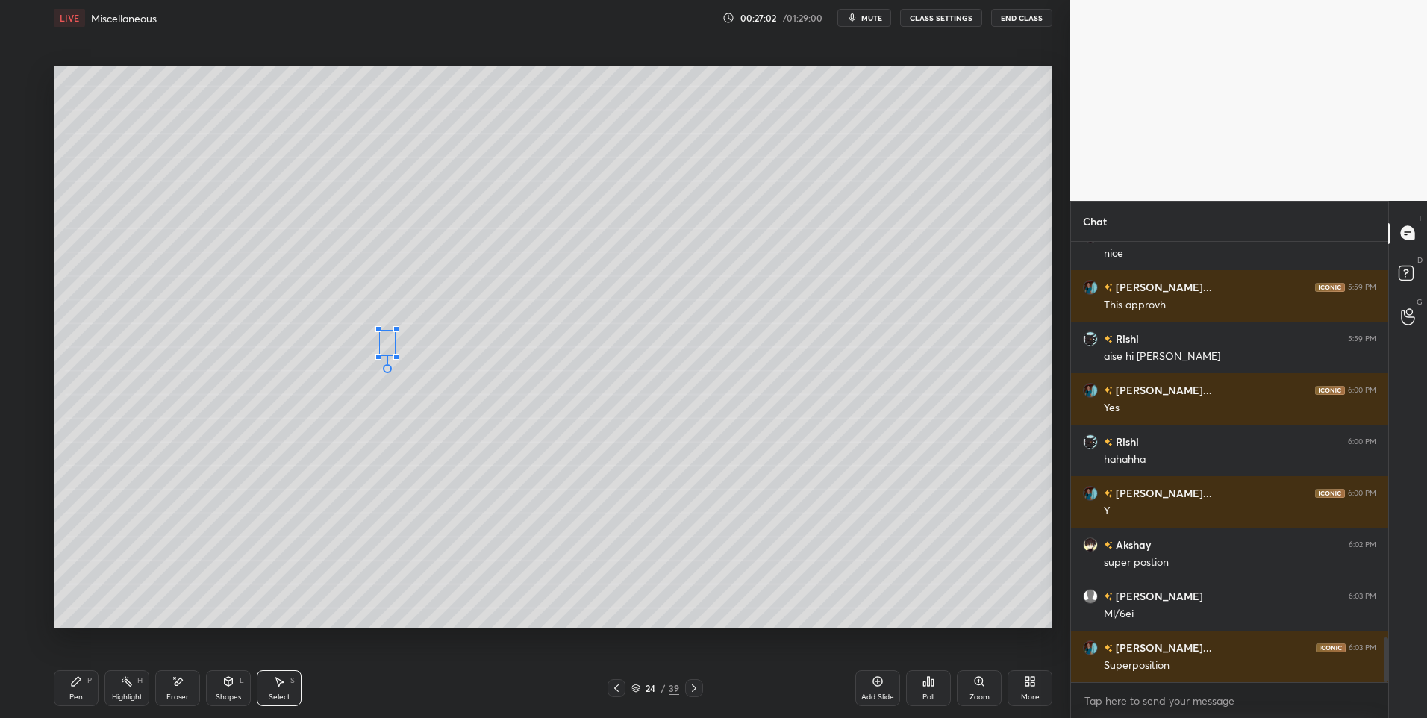
click at [421, 263] on div "0 ° Undo Copy Paste here Duplicate Duplicate to new slide Delete" at bounding box center [553, 347] width 998 height 562
click at [72, 707] on div "Pen P Highlight H Eraser Shapes L Select S 24 / 39 Add Slide Poll Zoom More" at bounding box center [553, 688] width 998 height 60
click at [81, 682] on icon at bounding box center [76, 681] width 12 height 12
click at [24, 146] on div at bounding box center [25, 138] width 24 height 24
click at [272, 684] on div "Select S" at bounding box center [279, 688] width 45 height 36
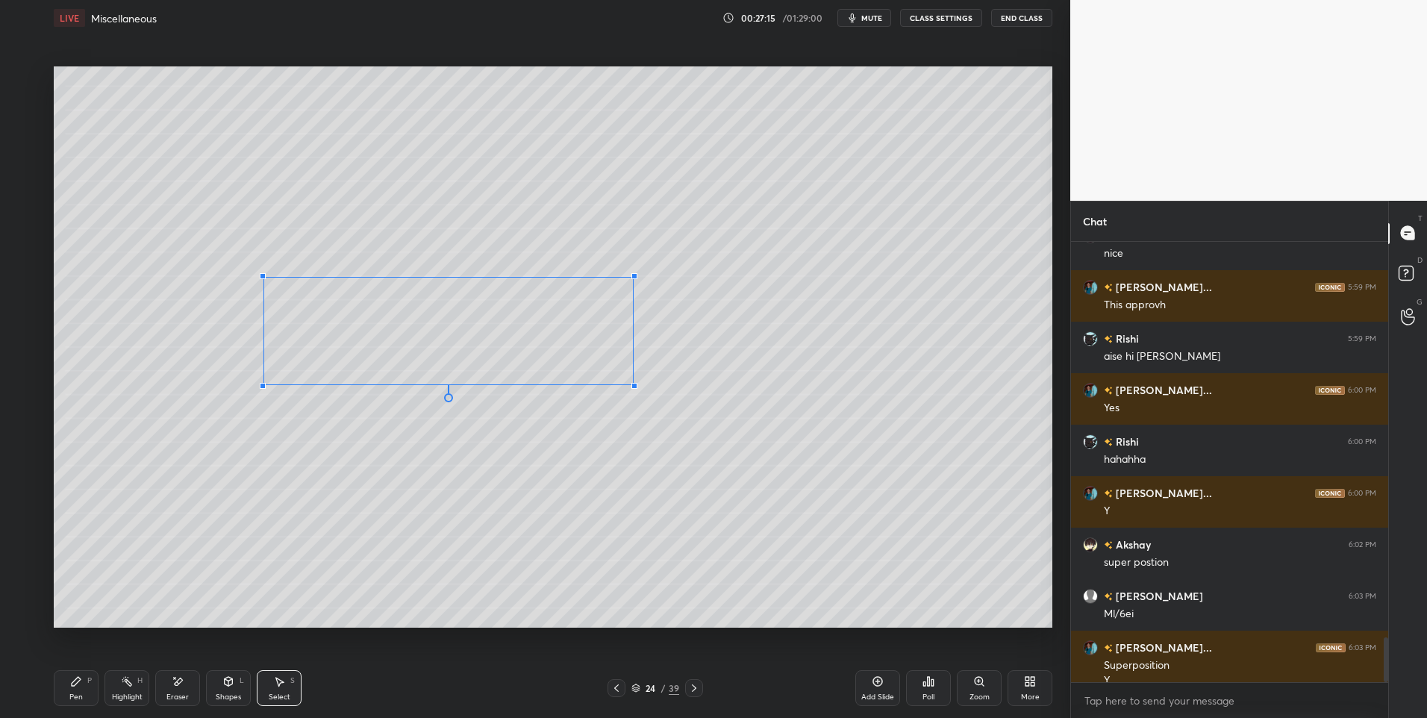
scroll to position [3892, 0]
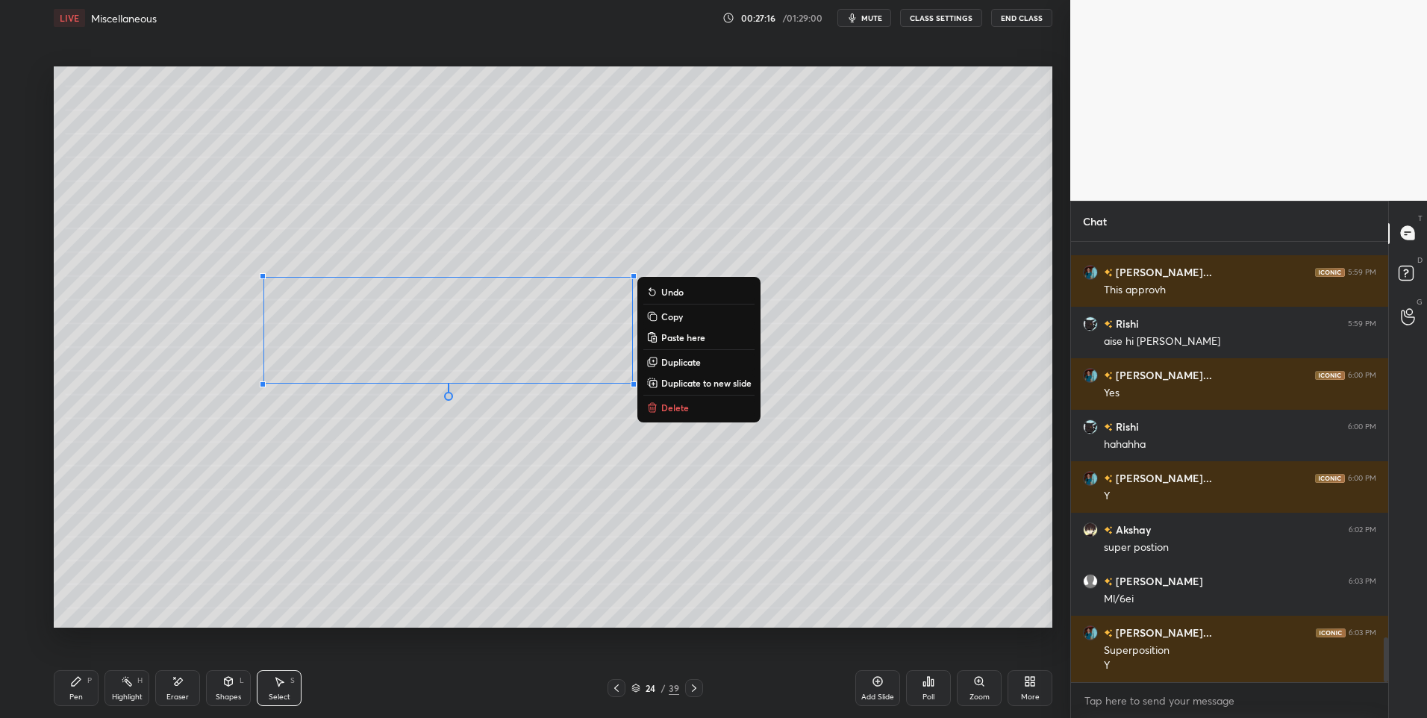
click at [584, 490] on div "0 ° Undo Copy Paste here Duplicate Duplicate to new slide Delete" at bounding box center [553, 347] width 998 height 562
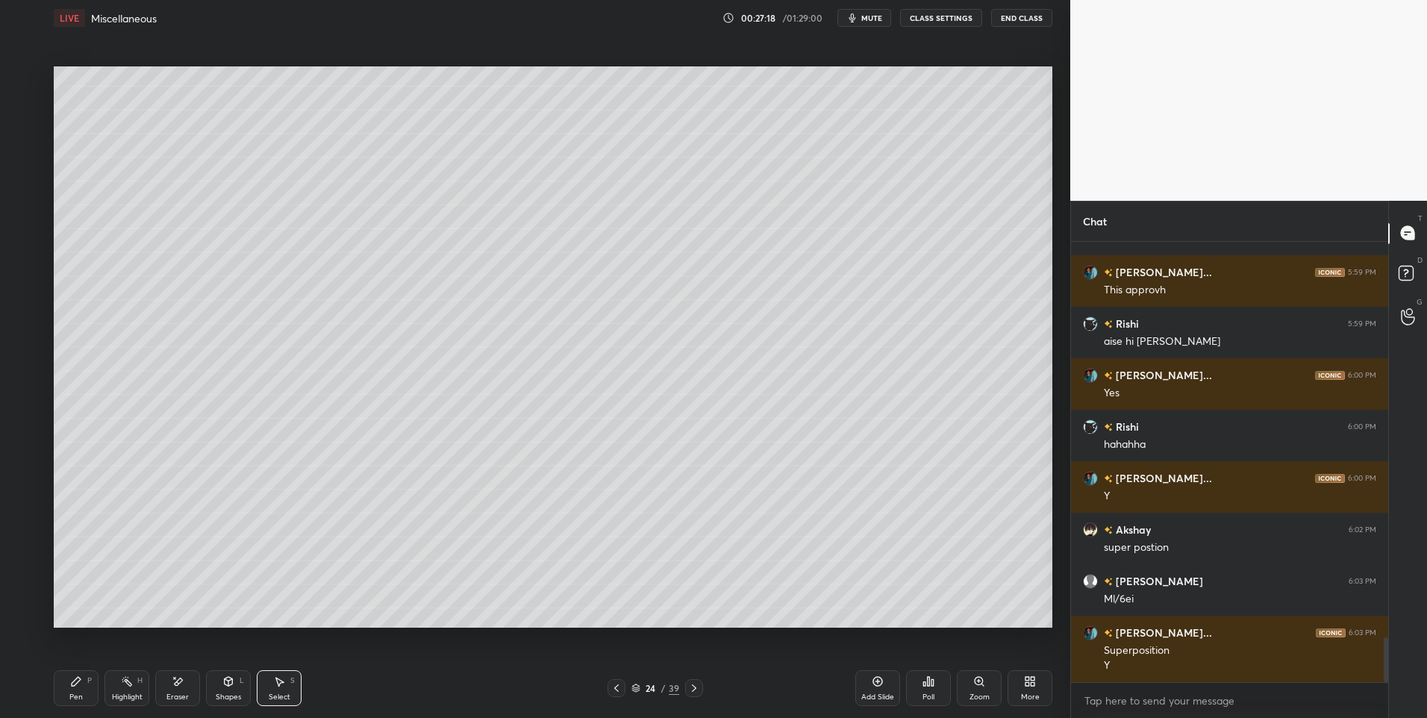
click at [230, 681] on icon at bounding box center [229, 680] width 8 height 2
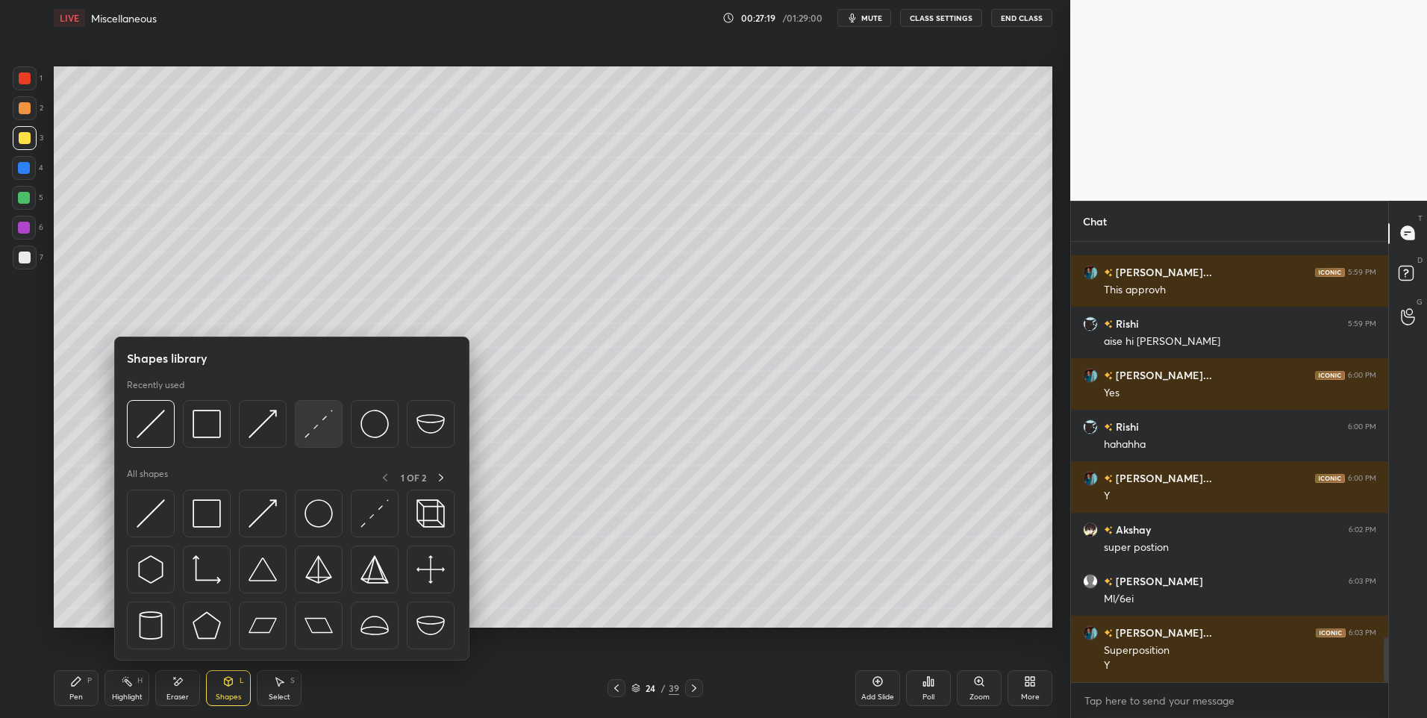
click at [317, 439] on div at bounding box center [319, 424] width 48 height 48
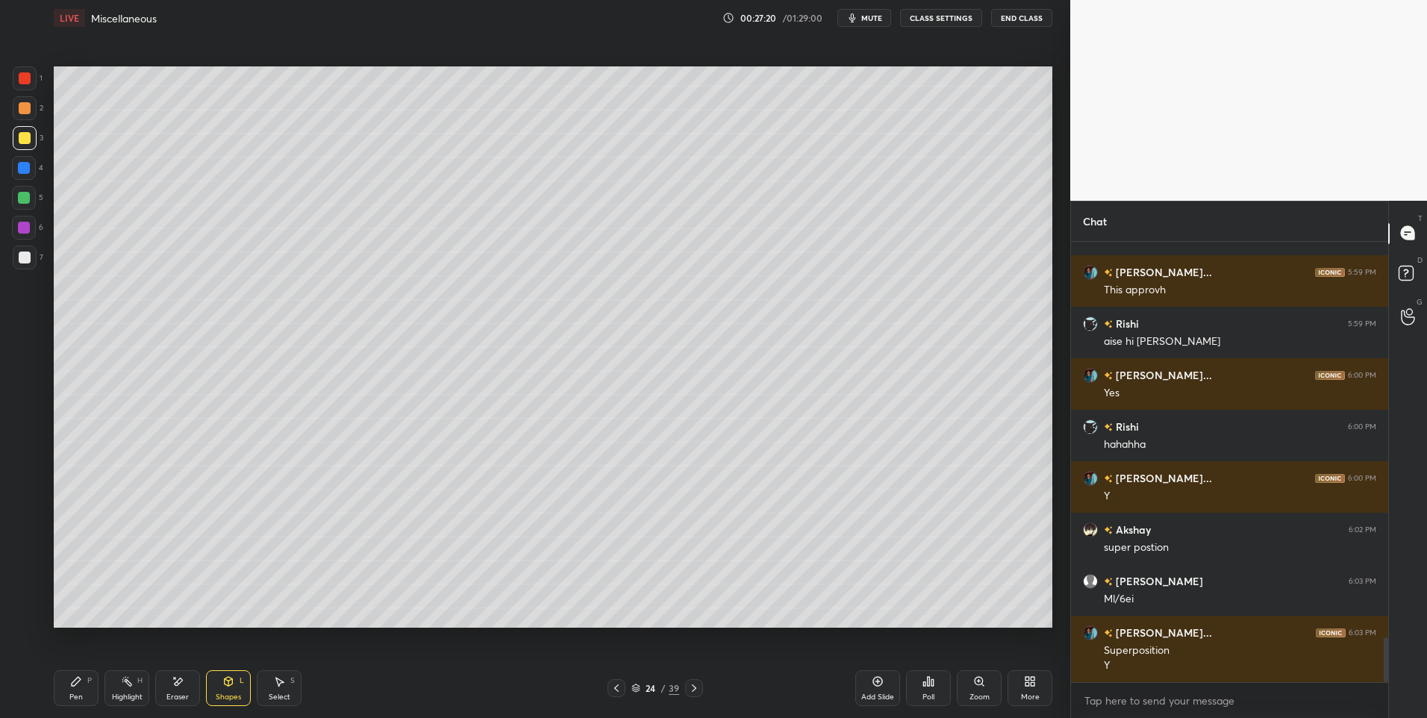
click at [21, 232] on div at bounding box center [24, 228] width 12 height 12
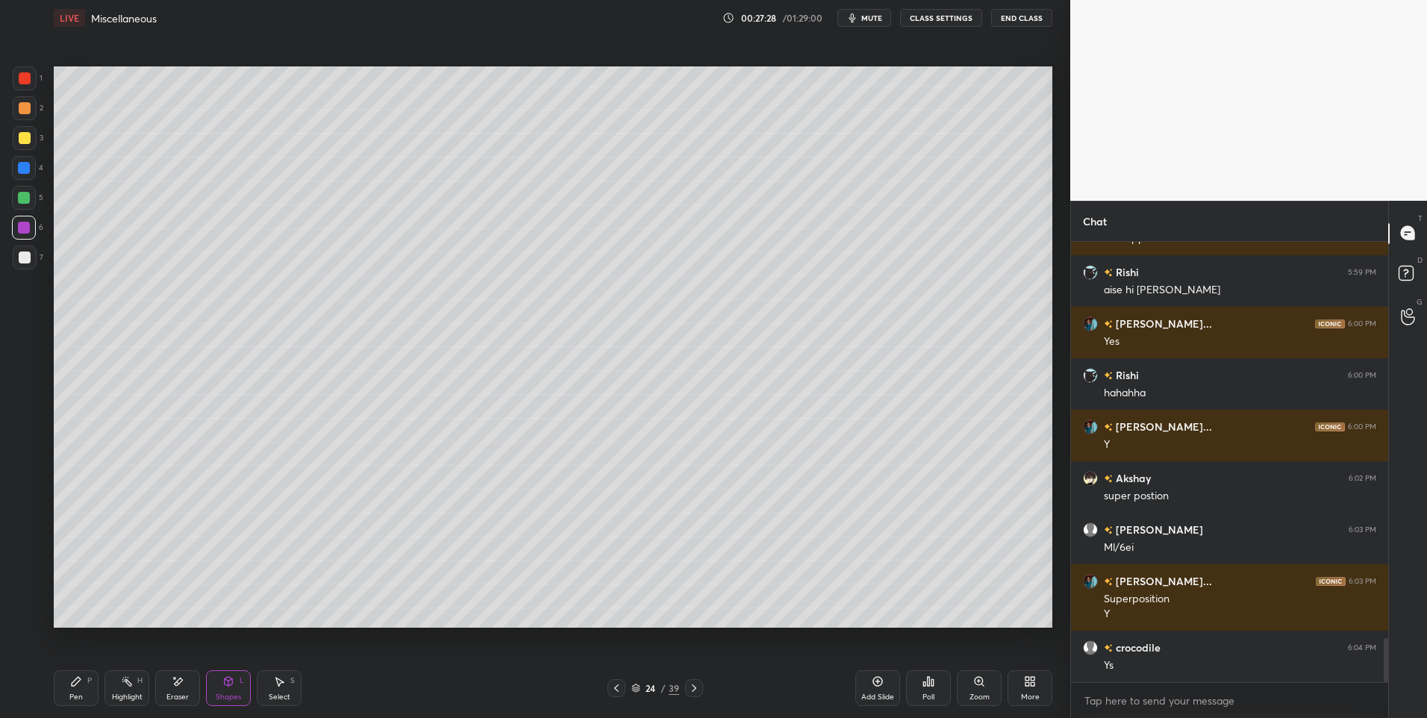
click at [90, 684] on div "P" at bounding box center [89, 680] width 4 height 7
click at [230, 694] on div "Shapes" at bounding box center [228, 696] width 25 height 7
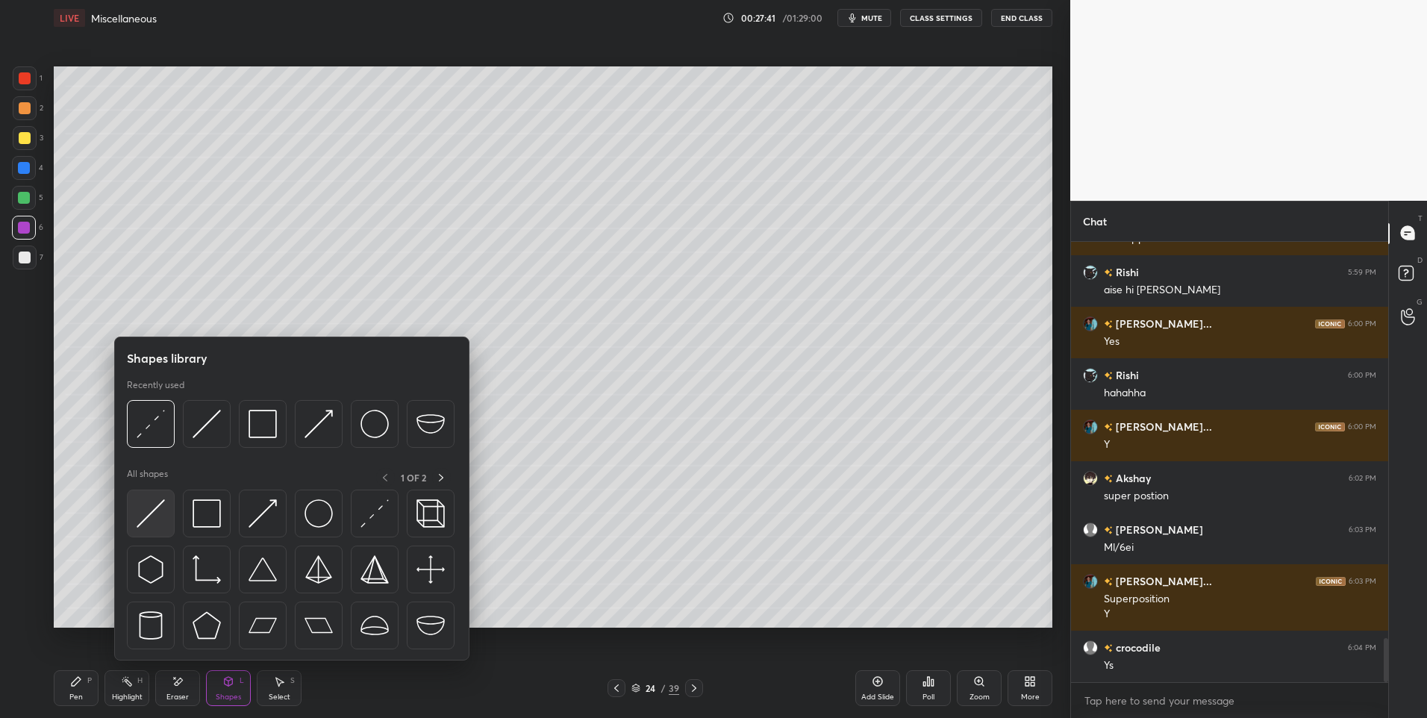
click at [154, 516] on img at bounding box center [151, 513] width 28 height 28
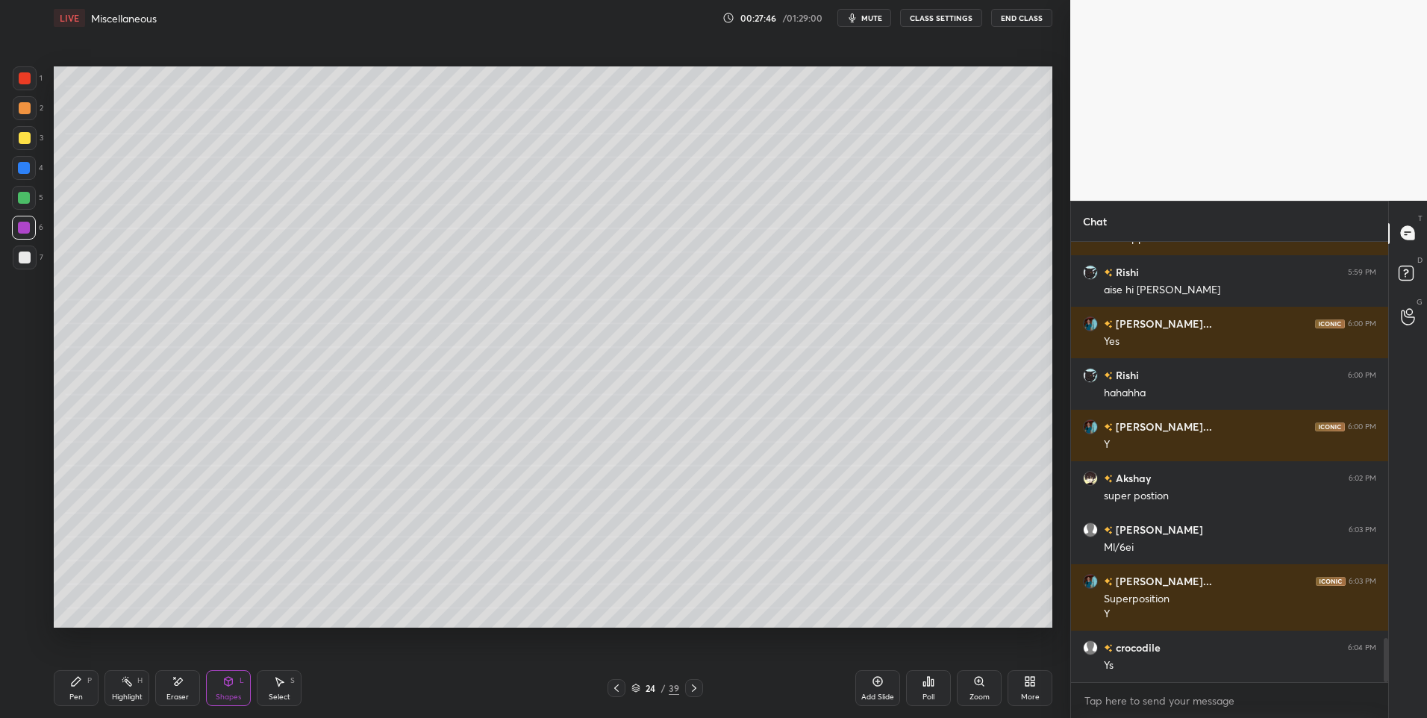
click at [69, 685] on div "Pen P" at bounding box center [76, 688] width 45 height 36
click at [274, 684] on icon at bounding box center [279, 681] width 12 height 12
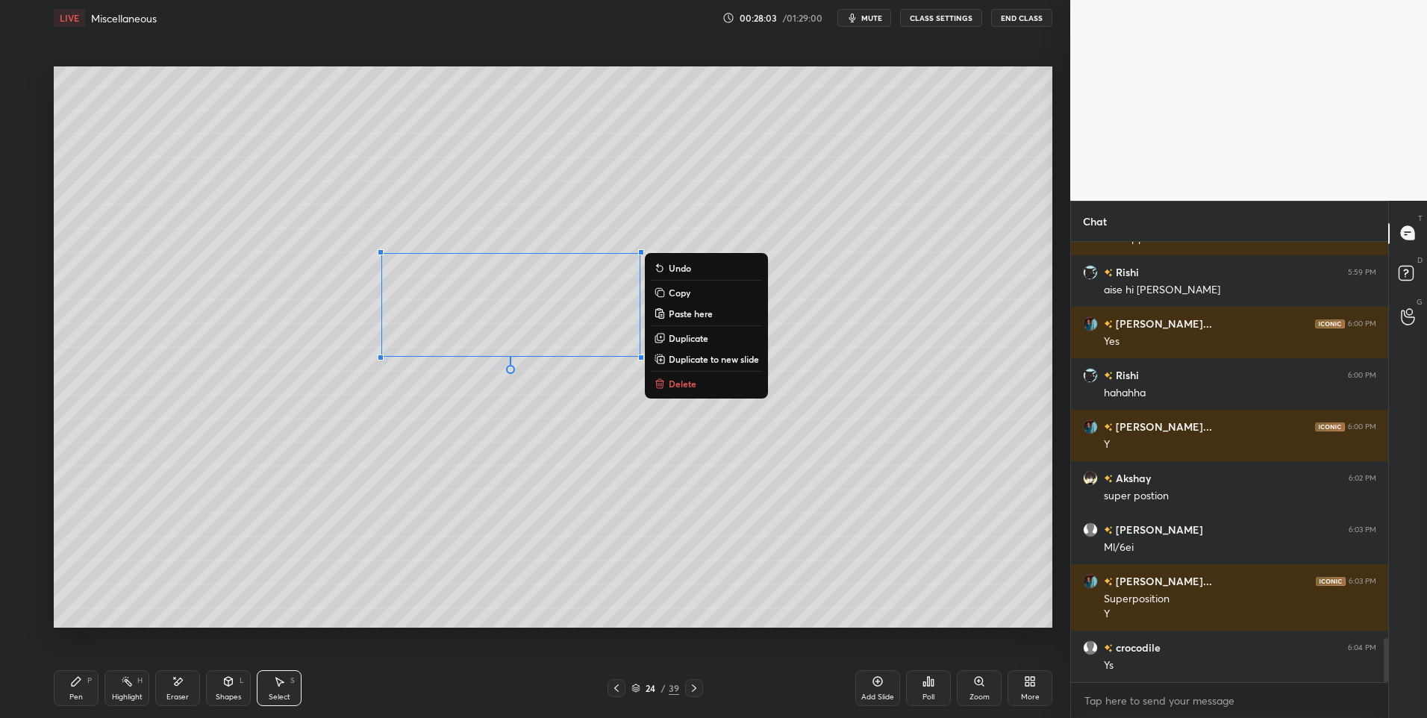
click at [495, 531] on div "0 ° Undo Copy Paste here Duplicate Duplicate to new slide Delete" at bounding box center [553, 347] width 998 height 562
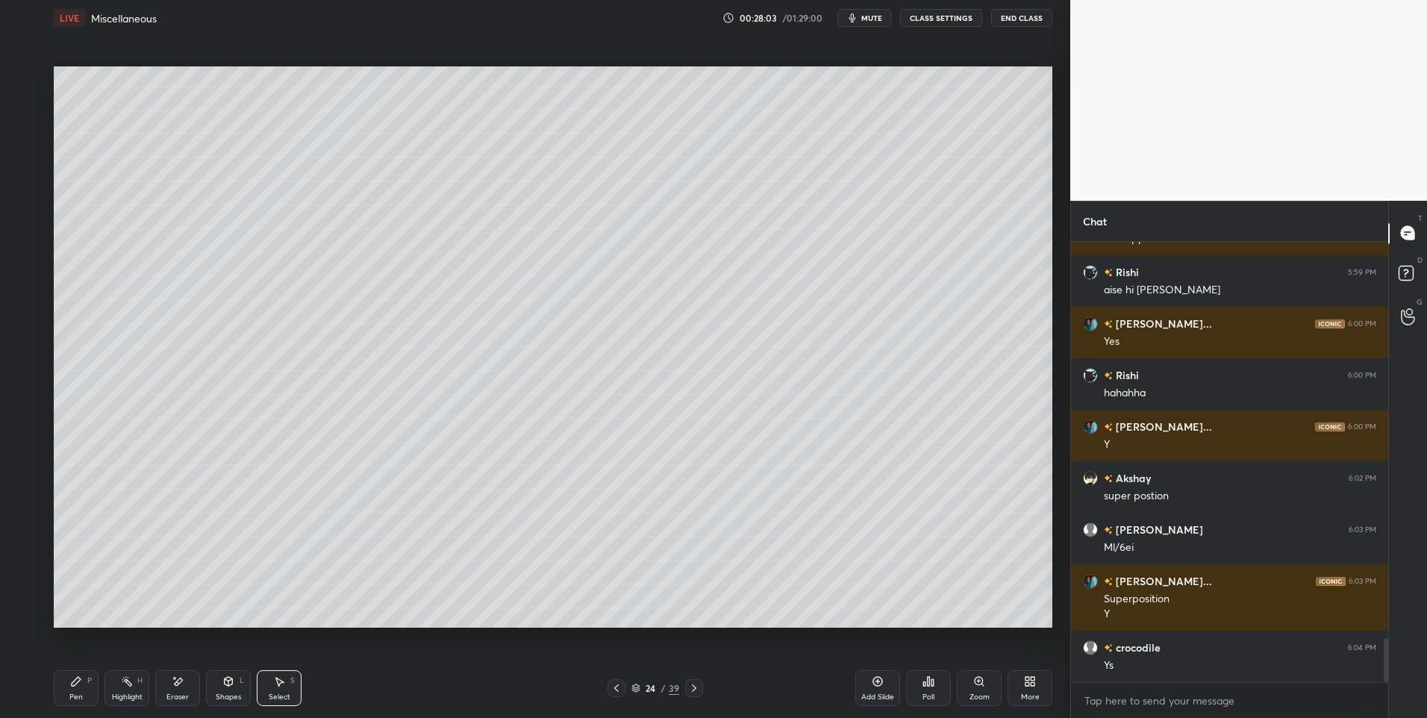
click at [87, 693] on div "Pen P" at bounding box center [76, 688] width 45 height 36
click at [26, 169] on div at bounding box center [24, 168] width 12 height 12
click at [130, 680] on icon at bounding box center [127, 681] width 12 height 12
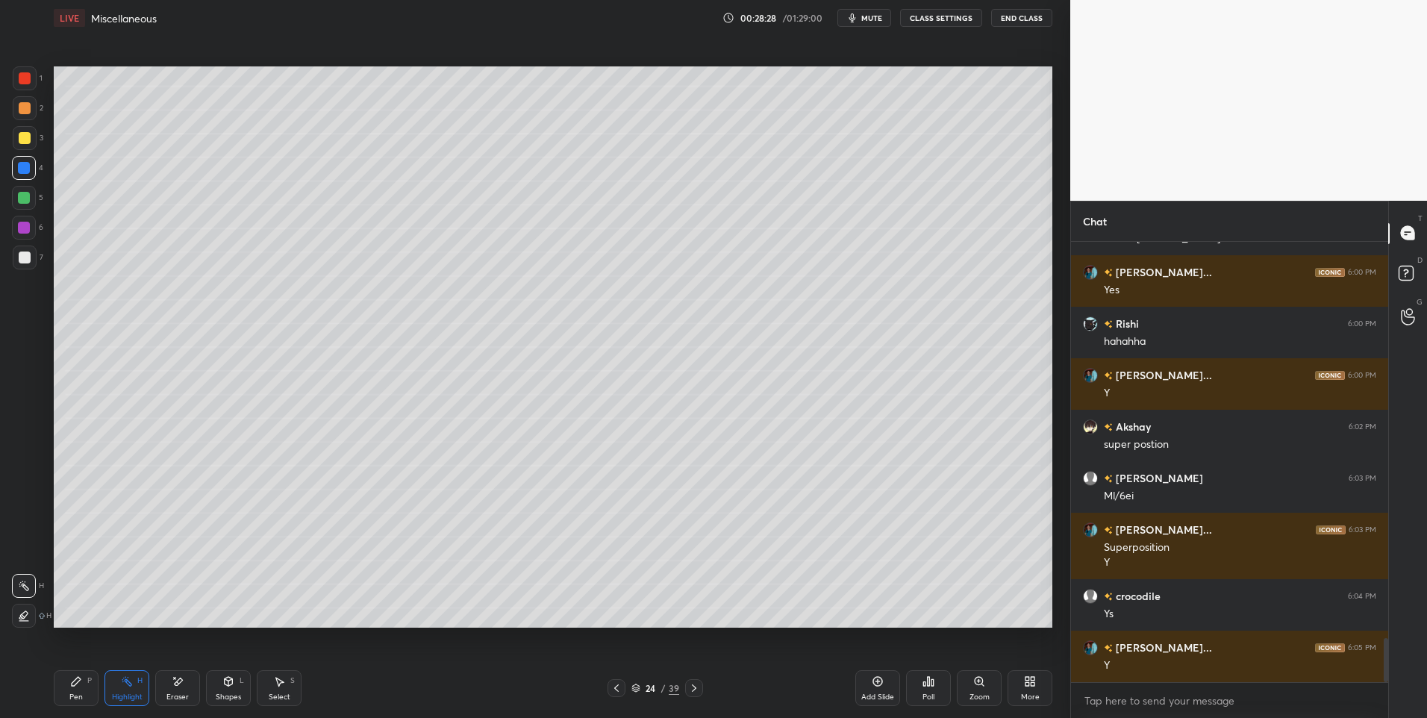
click at [82, 681] on div "Pen P" at bounding box center [76, 688] width 45 height 36
click at [26, 229] on div at bounding box center [24, 228] width 12 height 12
click at [26, 135] on div at bounding box center [25, 138] width 12 height 12
click at [230, 686] on icon at bounding box center [228, 681] width 12 height 12
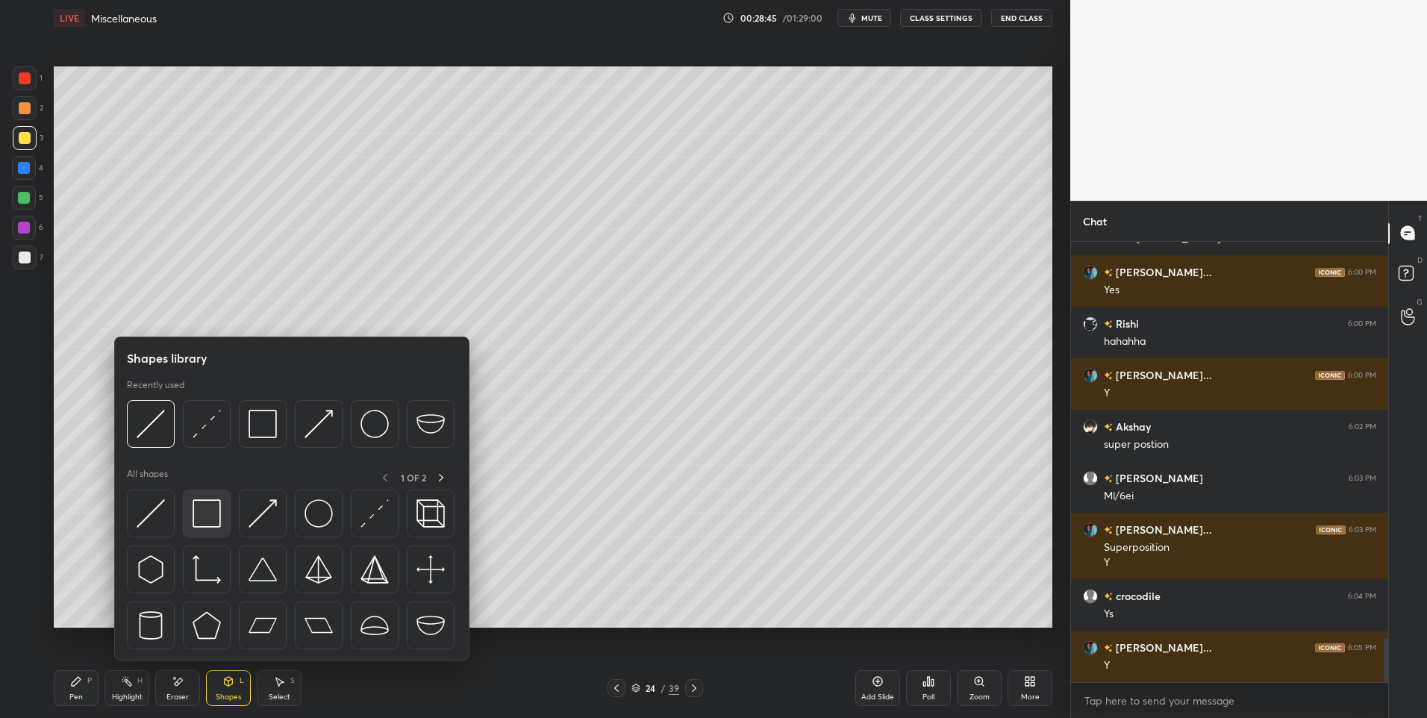
click at [228, 515] on div at bounding box center [207, 514] width 48 height 48
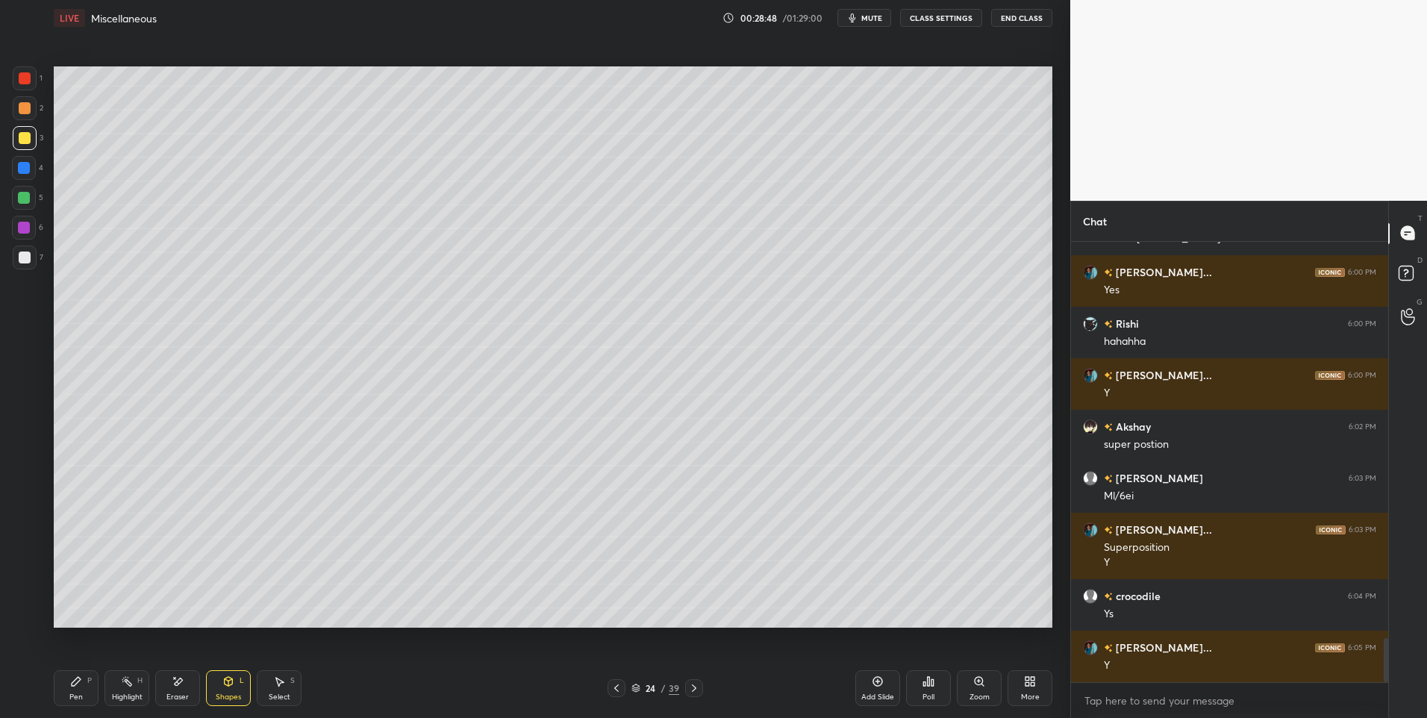
click at [270, 682] on div "Select S" at bounding box center [279, 688] width 45 height 36
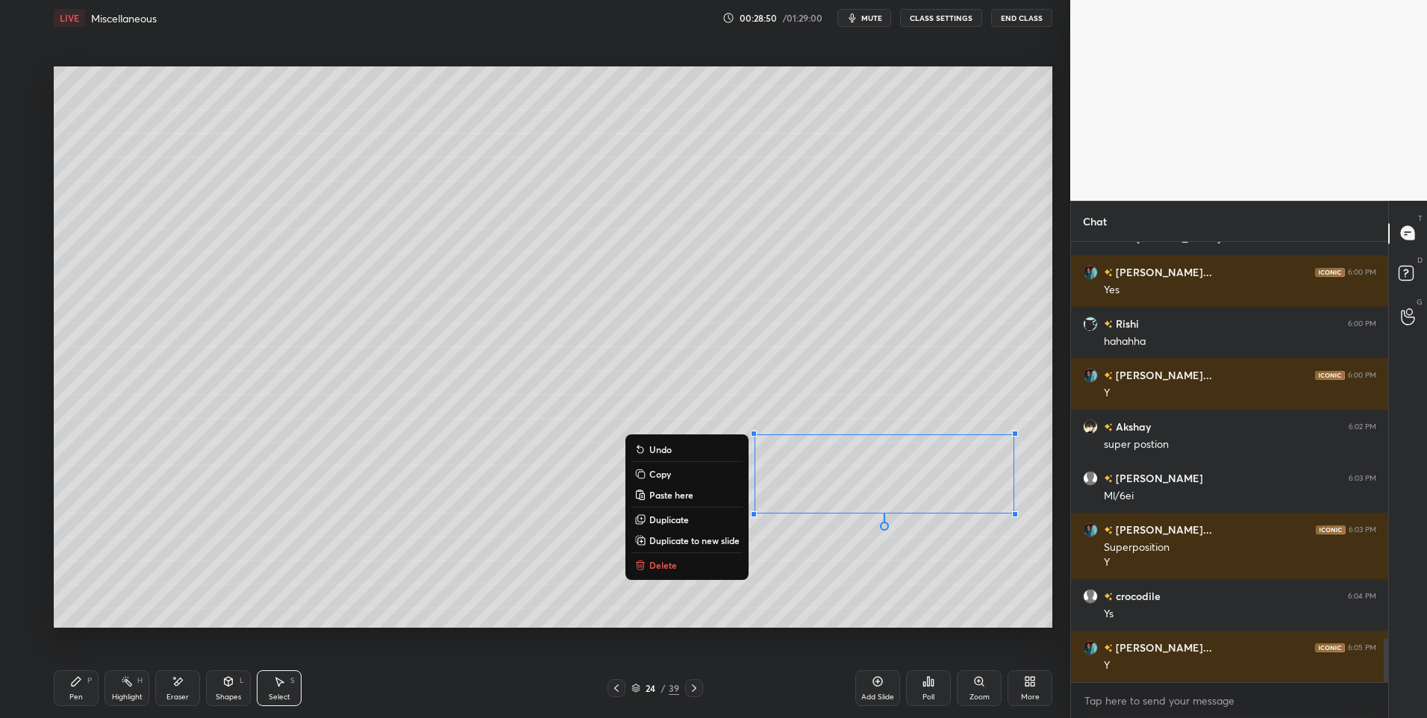
click at [347, 597] on div "0 ° Undo Copy Paste here Duplicate Duplicate to new slide Delete" at bounding box center [553, 347] width 998 height 562
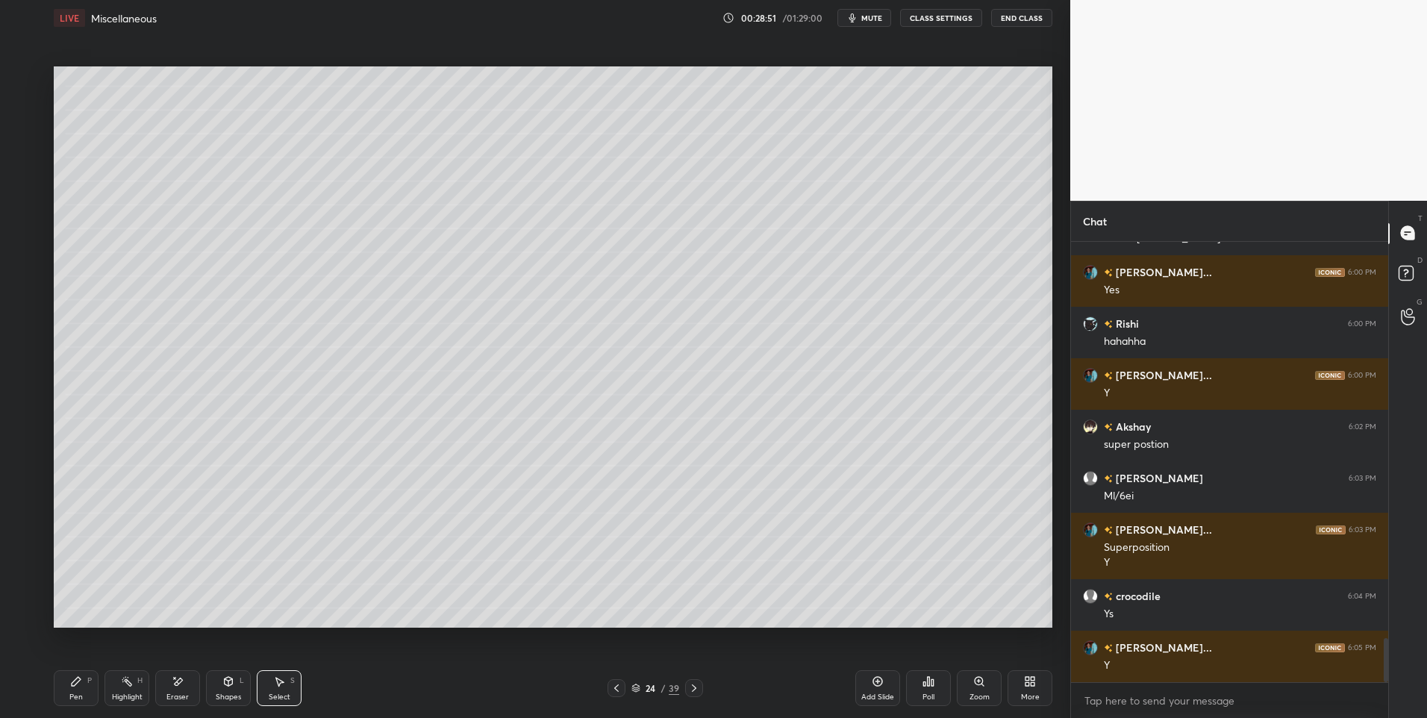
click at [134, 681] on div "Highlight H" at bounding box center [126, 688] width 45 height 36
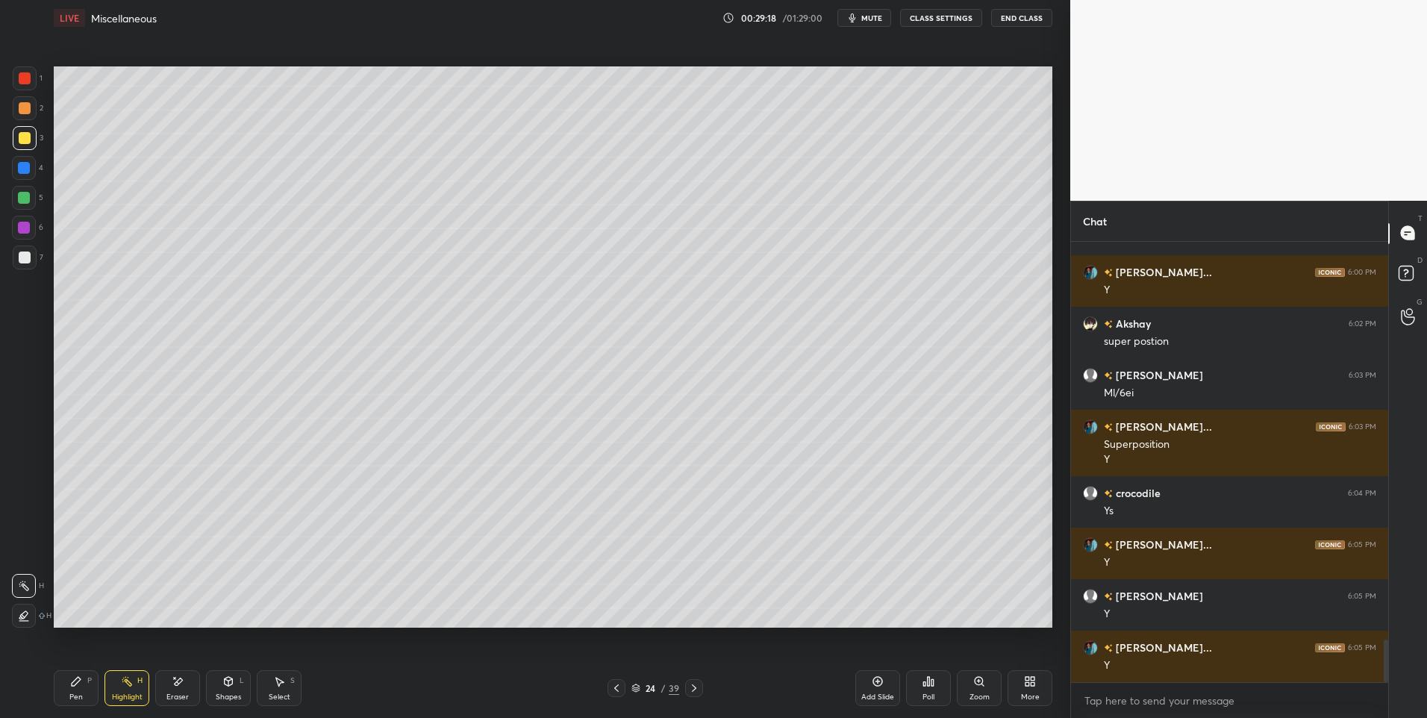
scroll to position [4150, 0]
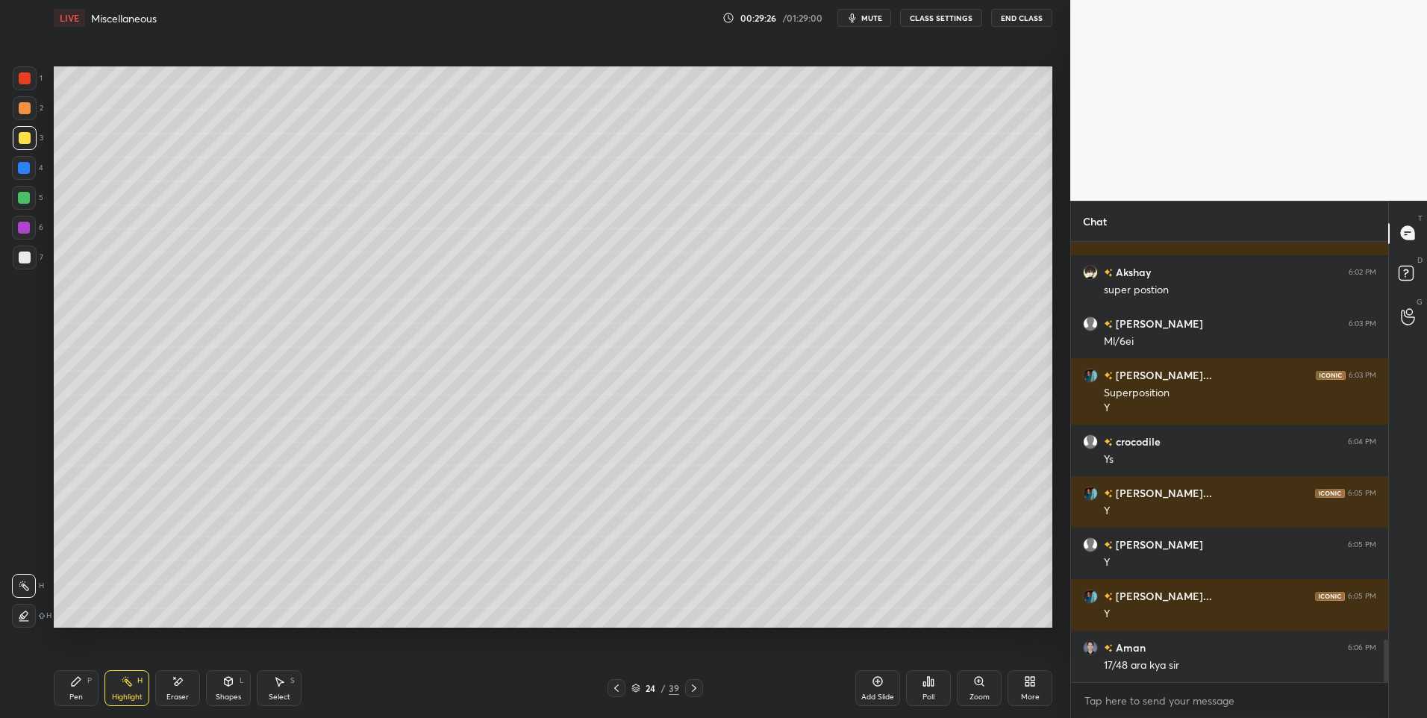
click at [692, 683] on icon at bounding box center [694, 688] width 12 height 12
click at [687, 685] on div at bounding box center [694, 688] width 18 height 18
click at [685, 684] on div at bounding box center [694, 688] width 18 height 18
click at [683, 685] on div "27 / 39" at bounding box center [655, 688] width 96 height 18
click at [693, 688] on icon at bounding box center [694, 688] width 12 height 12
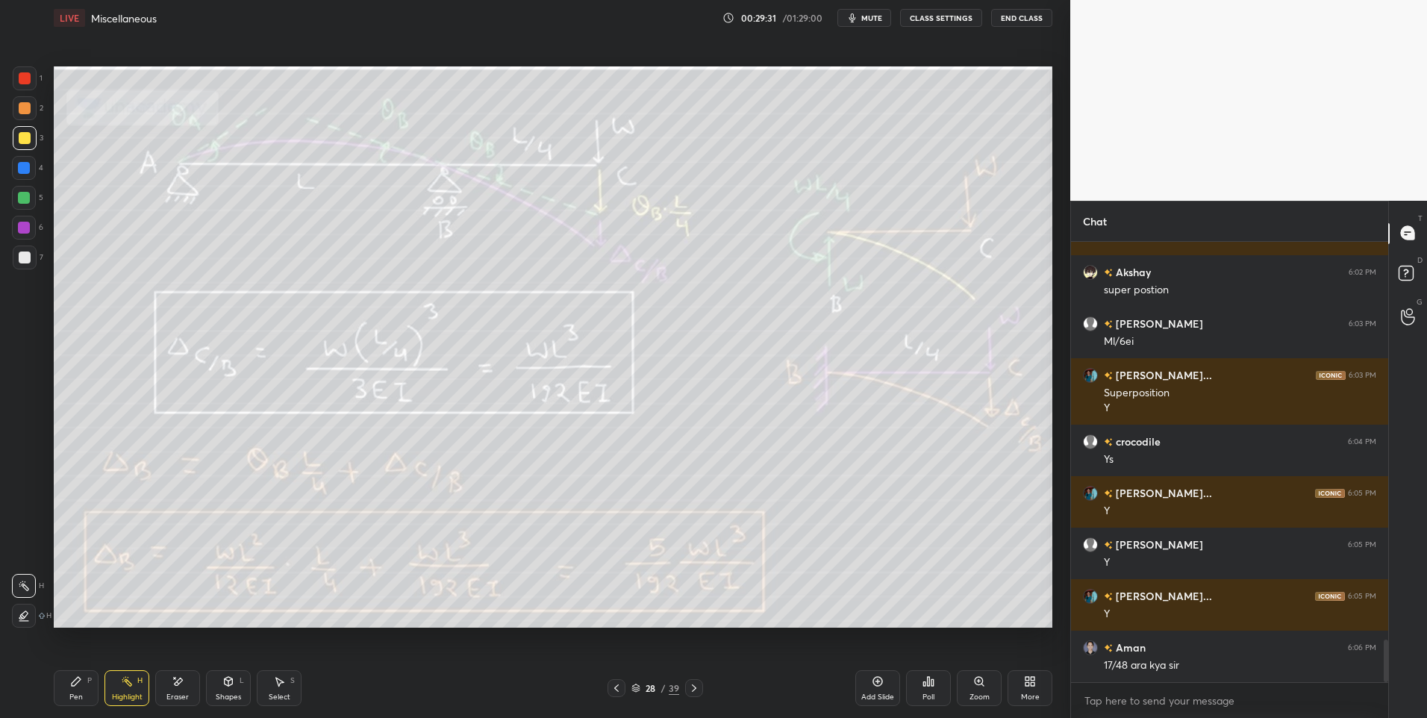
click at [689, 687] on icon at bounding box center [694, 688] width 12 height 12
click at [614, 688] on icon at bounding box center [616, 687] width 4 height 7
click at [612, 691] on icon at bounding box center [616, 688] width 12 height 12
click at [693, 688] on icon at bounding box center [694, 688] width 12 height 12
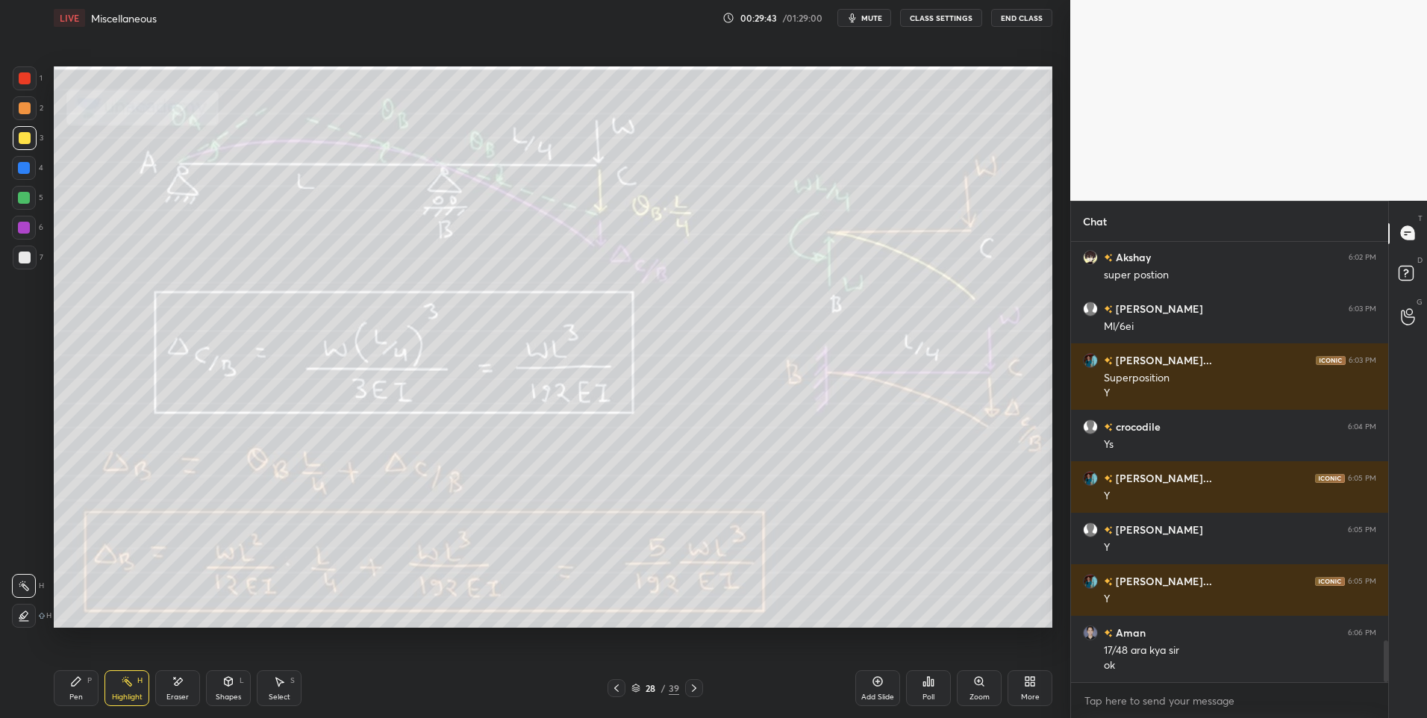
click at [618, 687] on icon at bounding box center [616, 688] width 12 height 12
click at [619, 687] on icon at bounding box center [616, 688] width 12 height 12
click at [618, 687] on icon at bounding box center [616, 688] width 12 height 12
click at [611, 687] on icon at bounding box center [616, 688] width 12 height 12
click at [80, 700] on div "Pen" at bounding box center [75, 696] width 13 height 7
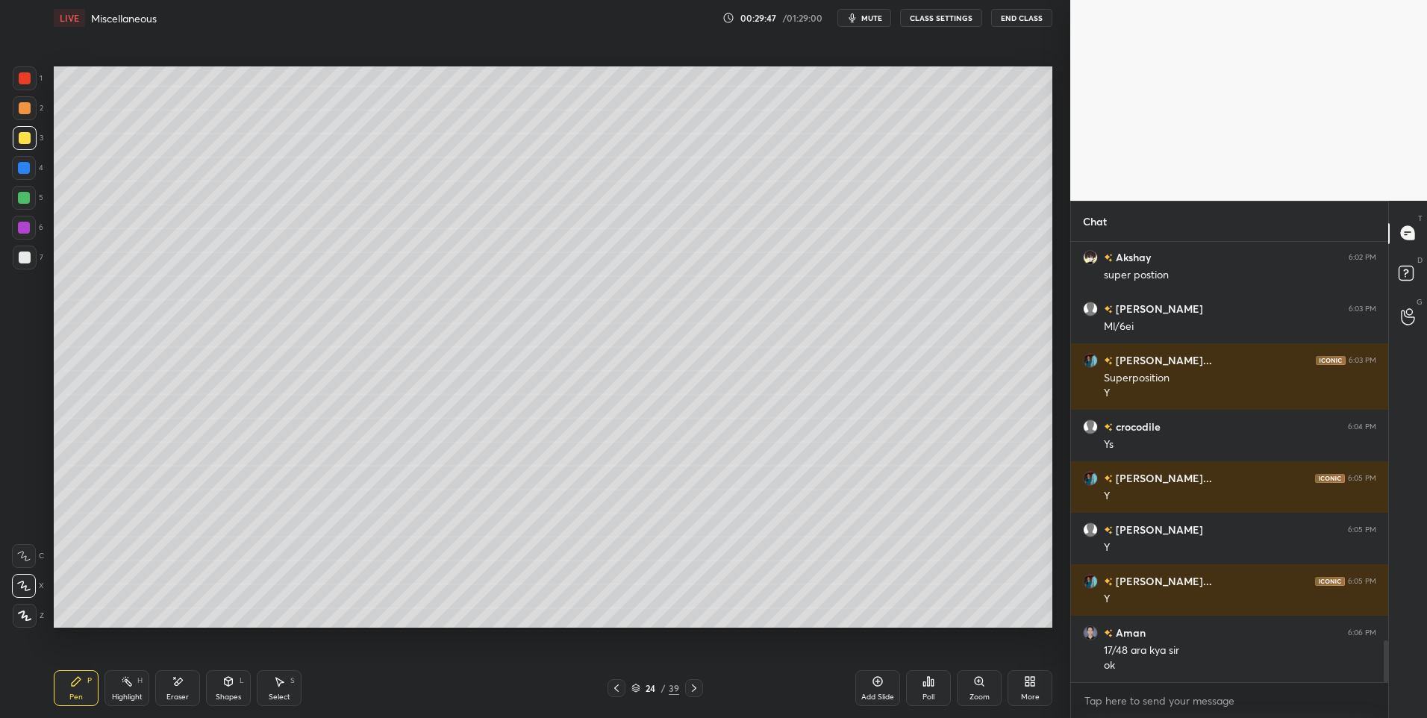
click at [30, 260] on div at bounding box center [25, 257] width 12 height 12
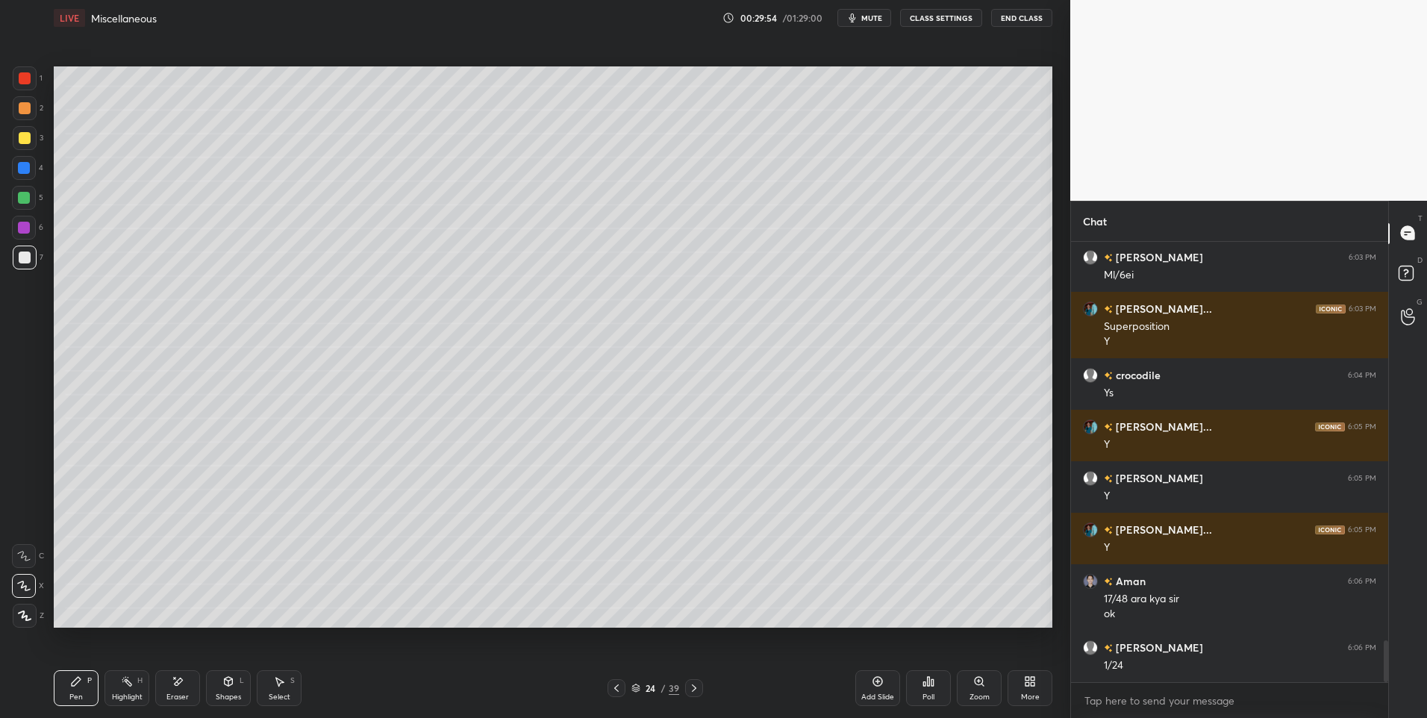
click at [228, 687] on icon at bounding box center [228, 681] width 12 height 12
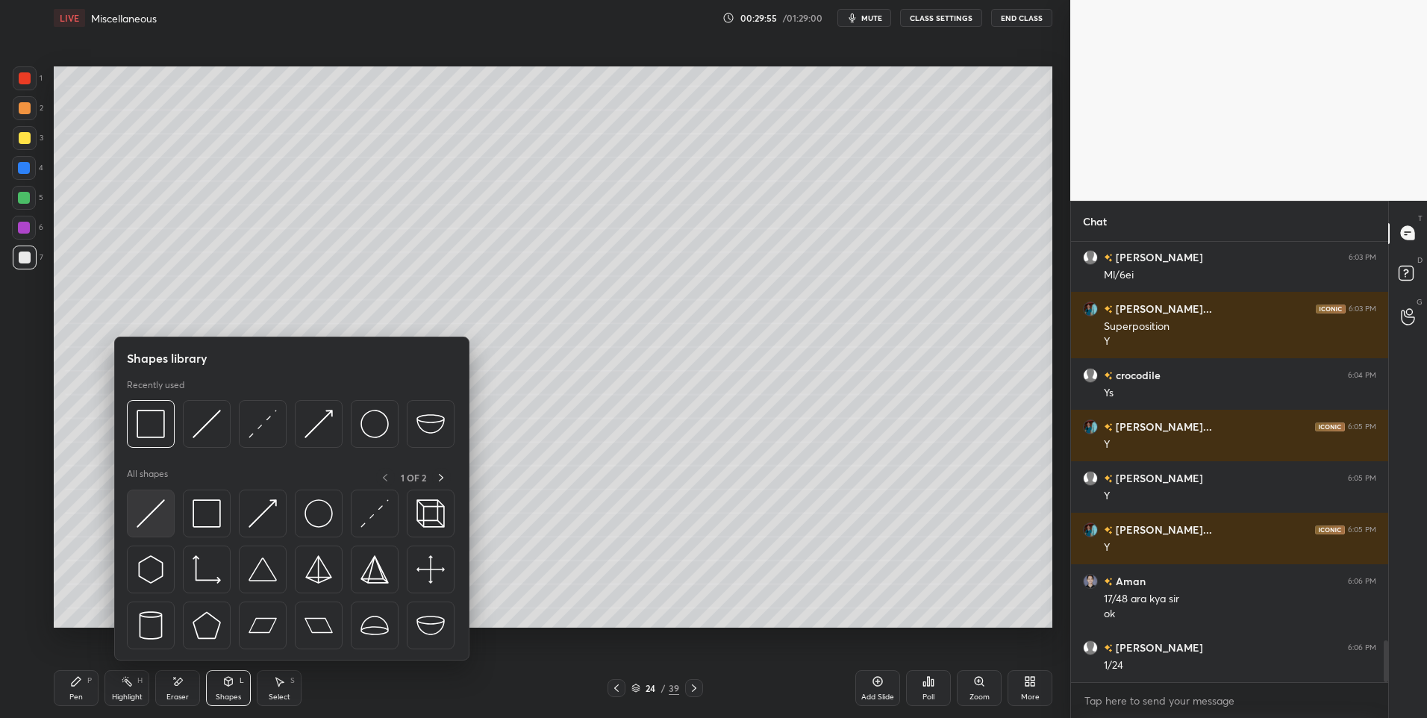
click at [151, 510] on img at bounding box center [151, 513] width 28 height 28
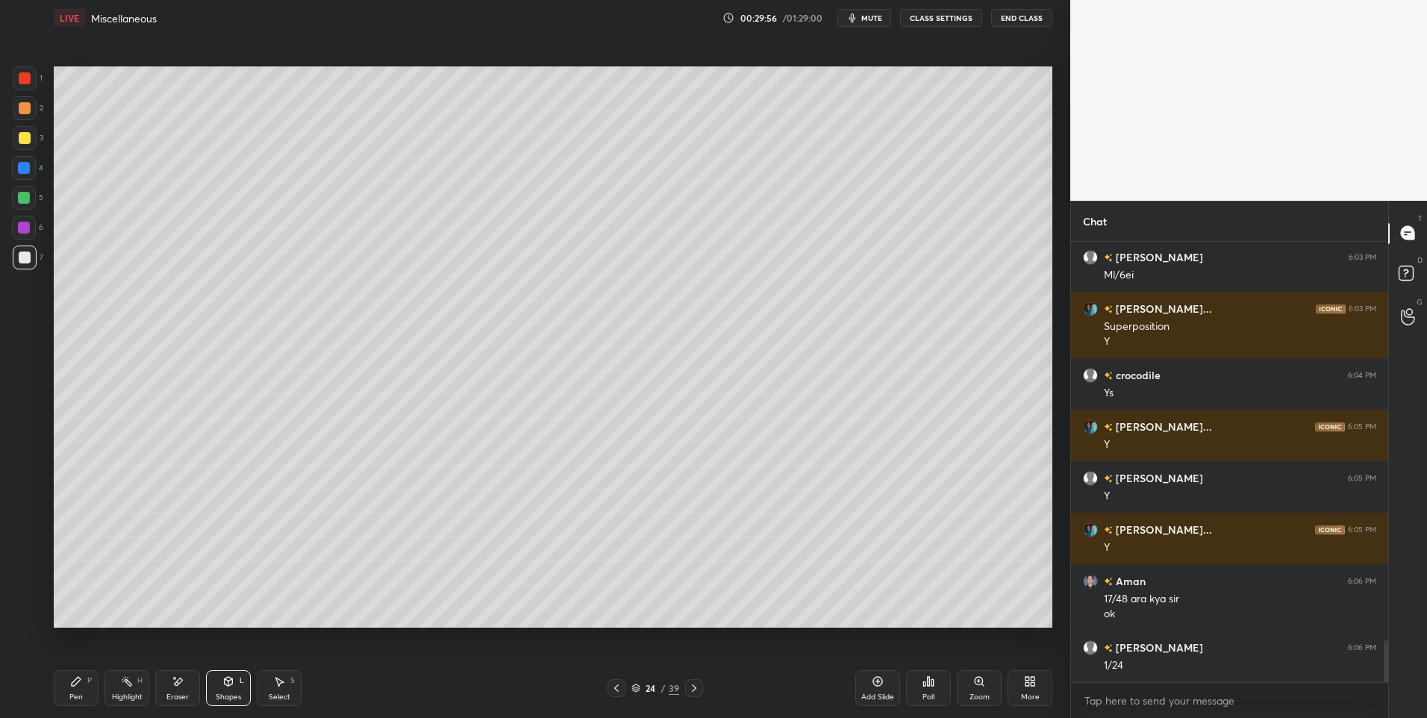
click at [31, 106] on div at bounding box center [25, 108] width 24 height 24
click at [70, 696] on div "Pen" at bounding box center [75, 696] width 13 height 7
click at [24, 260] on div at bounding box center [25, 257] width 12 height 12
click at [232, 687] on icon at bounding box center [228, 681] width 12 height 12
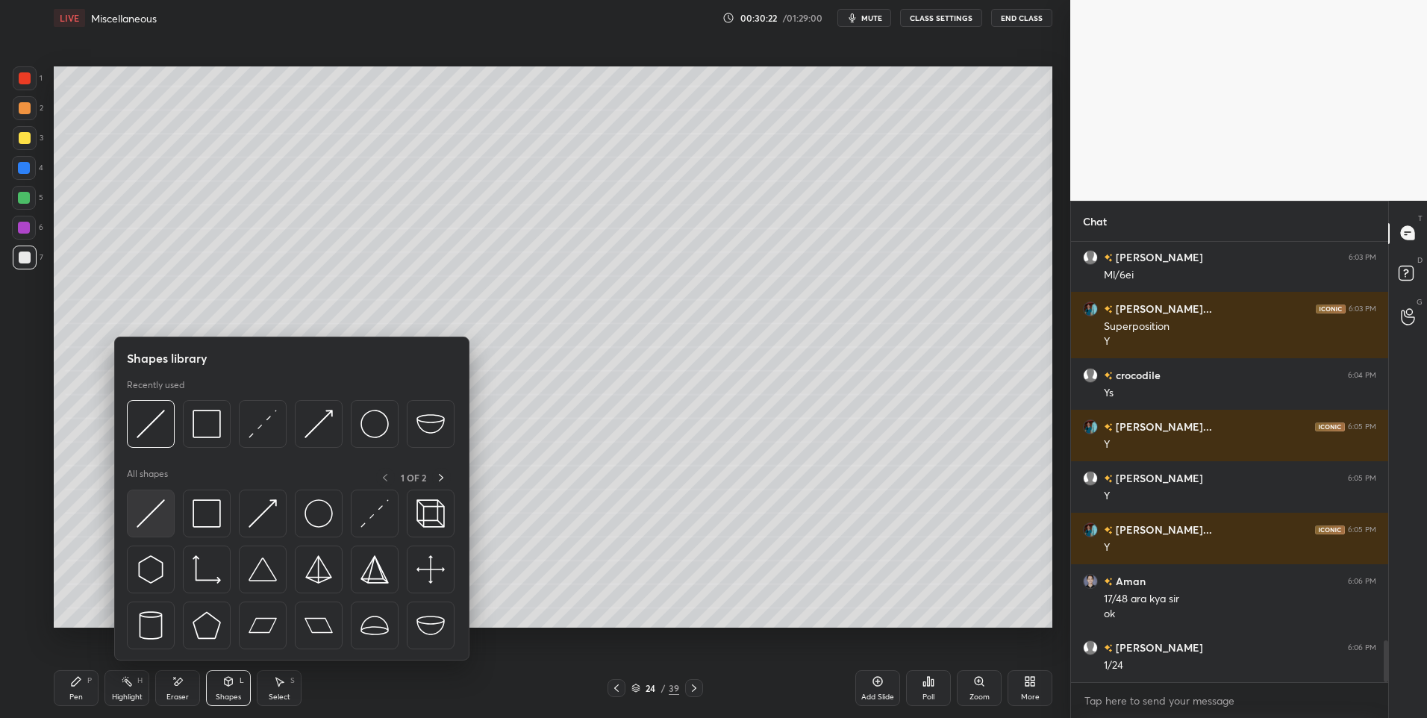
click at [164, 519] on img at bounding box center [151, 513] width 28 height 28
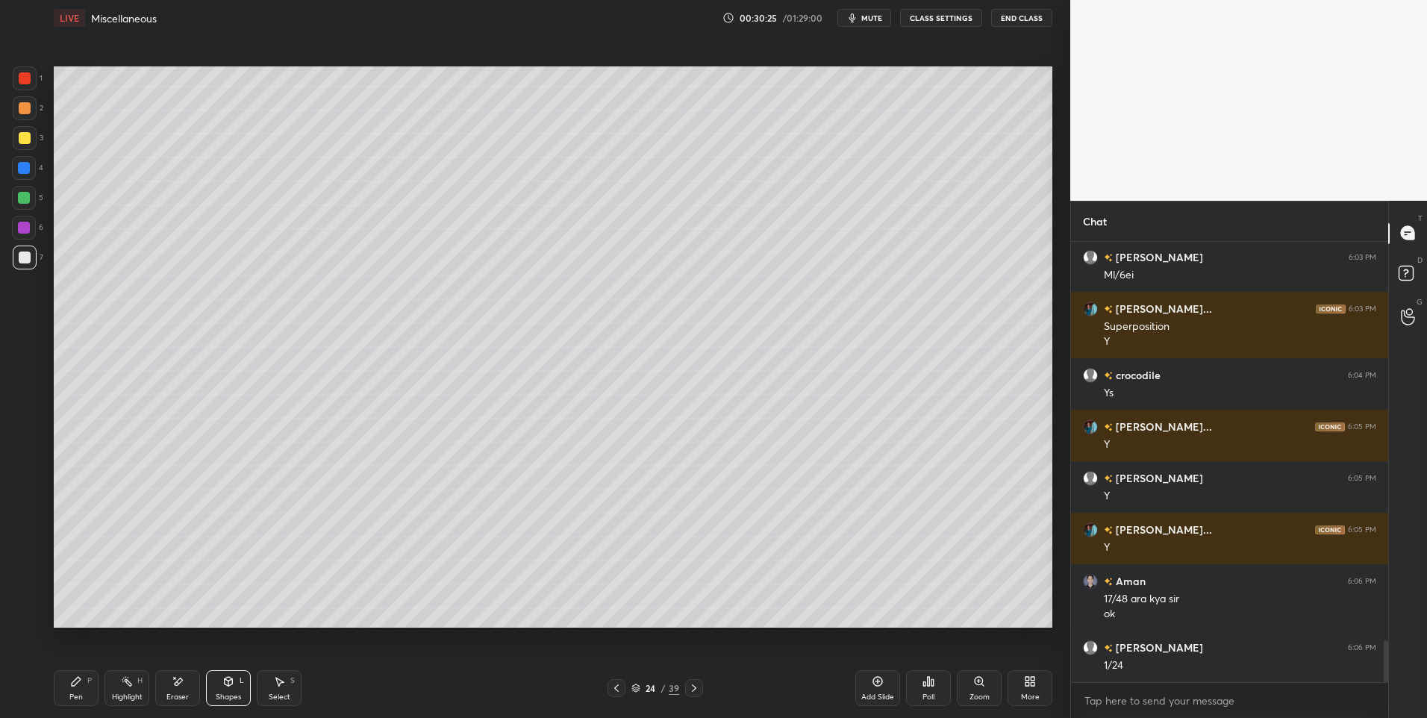
click at [238, 682] on div "Shapes L" at bounding box center [228, 688] width 45 height 36
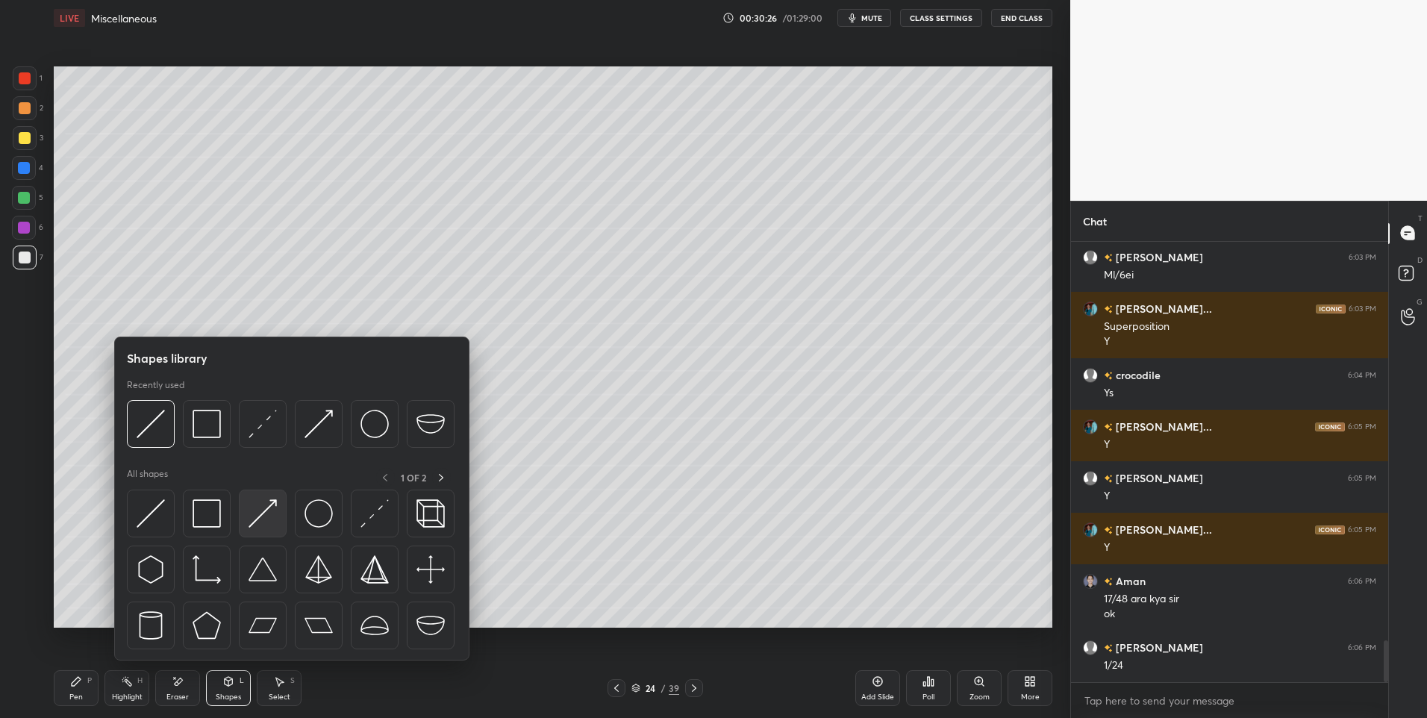
click at [261, 510] on img at bounding box center [262, 513] width 28 height 28
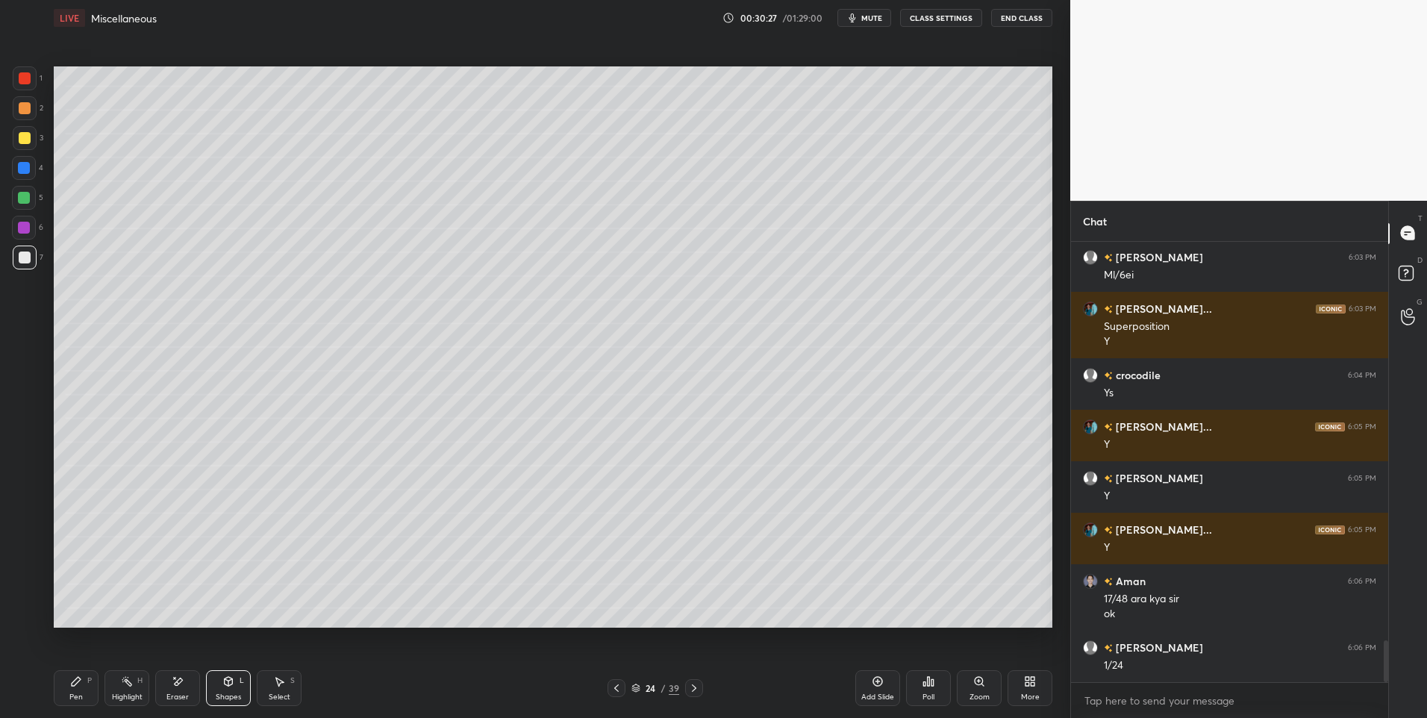
click at [72, 681] on icon at bounding box center [76, 681] width 12 height 12
click at [26, 193] on div at bounding box center [24, 198] width 12 height 12
click at [216, 685] on div "Shapes L" at bounding box center [228, 688] width 45 height 36
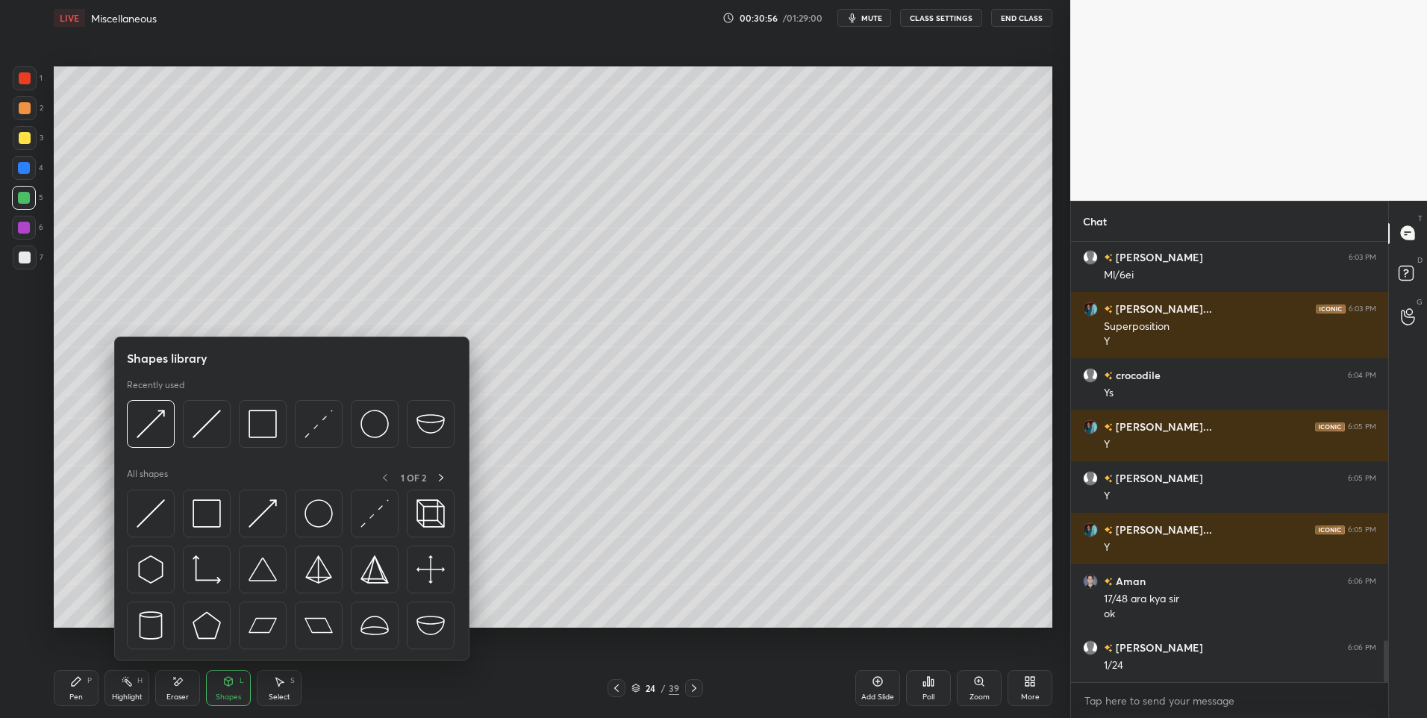
click at [120, 684] on div "Highlight H" at bounding box center [126, 688] width 45 height 36
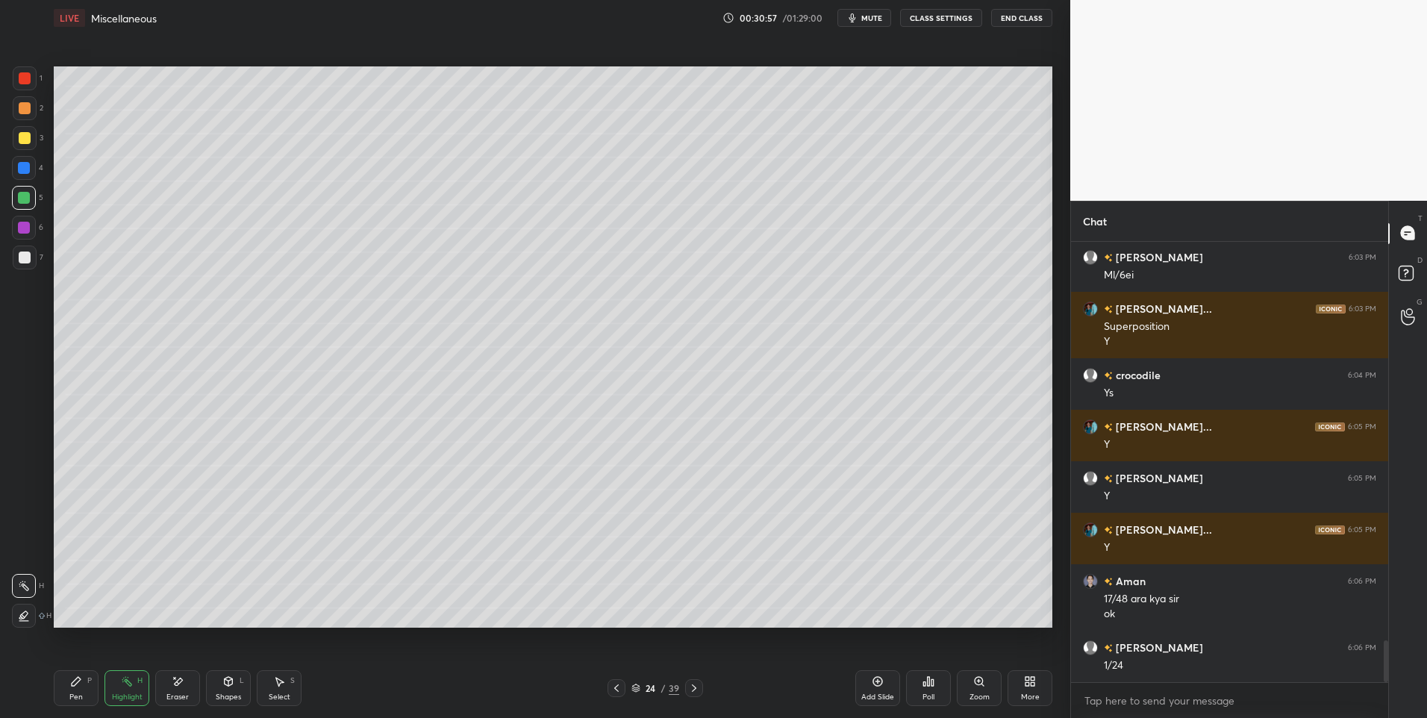
click at [225, 685] on icon at bounding box center [228, 681] width 12 height 12
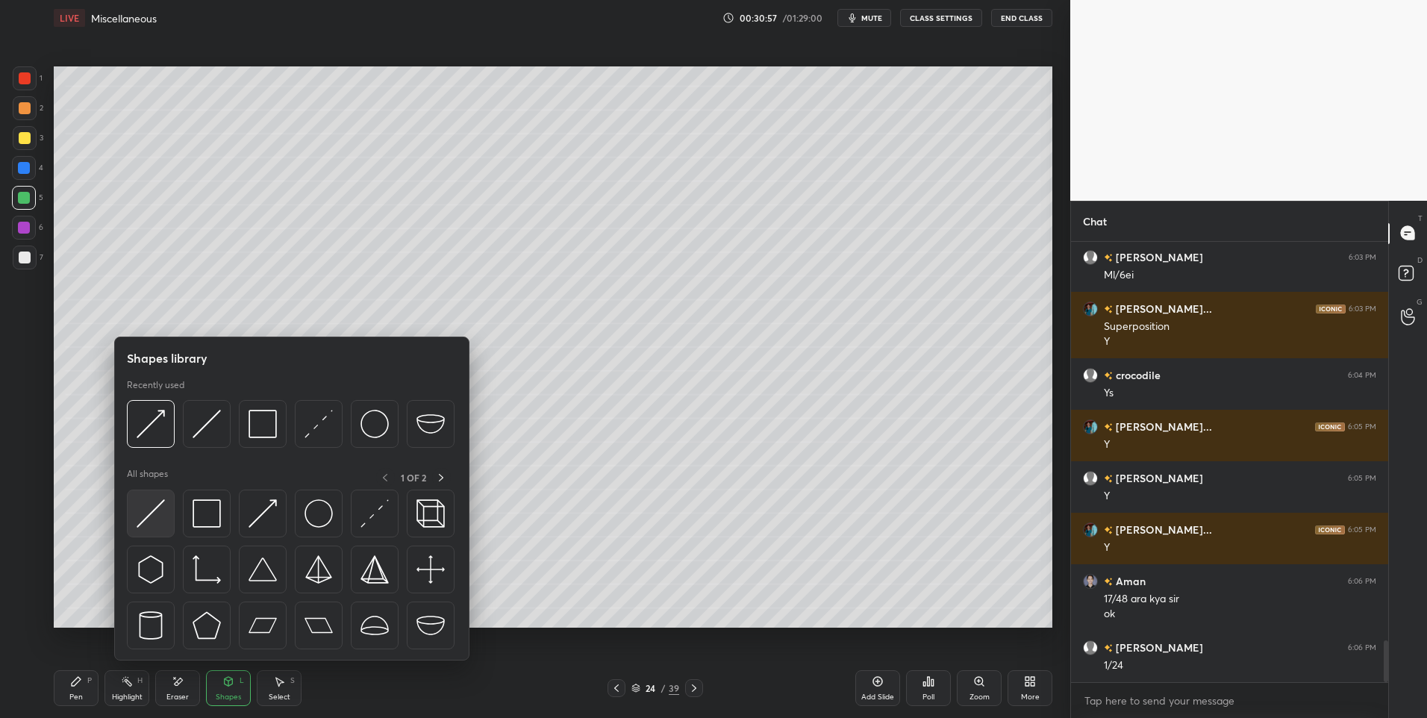
click at [162, 503] on img at bounding box center [151, 513] width 28 height 28
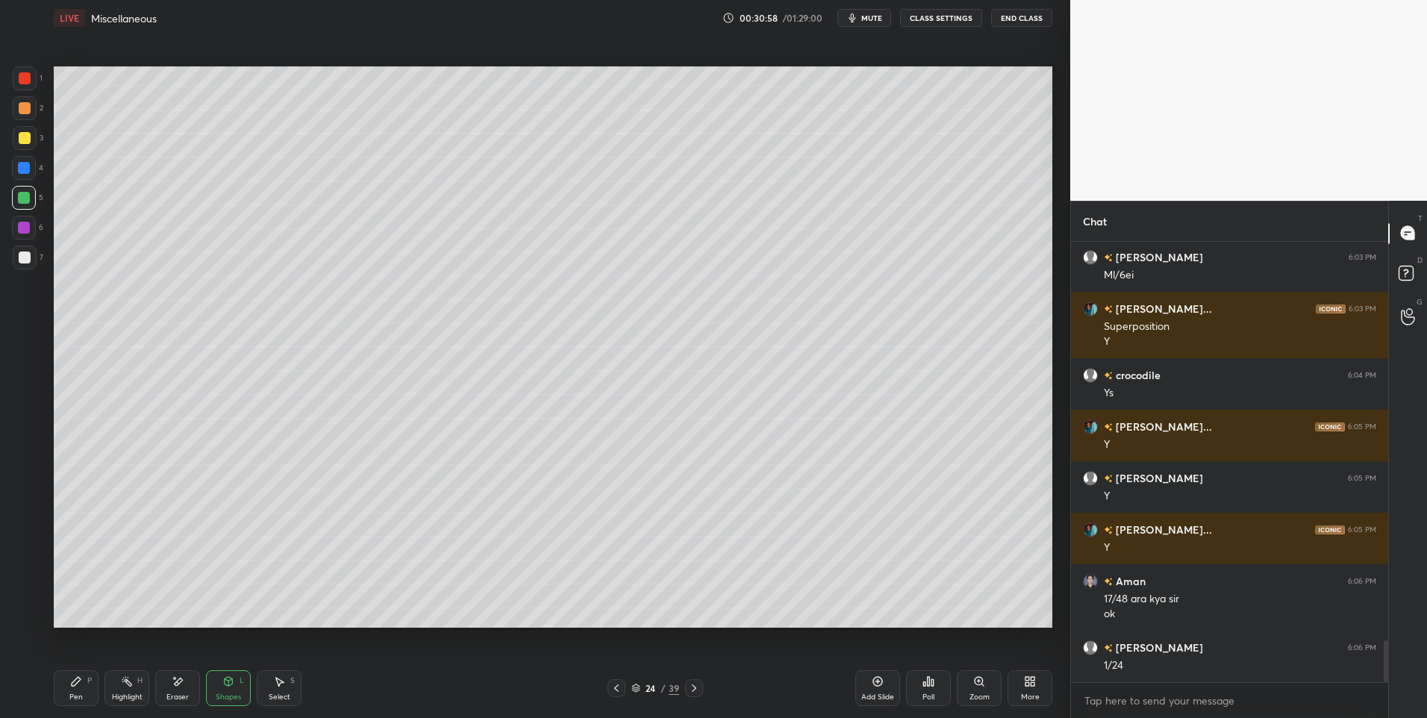
click at [26, 111] on div at bounding box center [25, 108] width 12 height 12
click at [84, 688] on div "Pen P" at bounding box center [76, 688] width 45 height 36
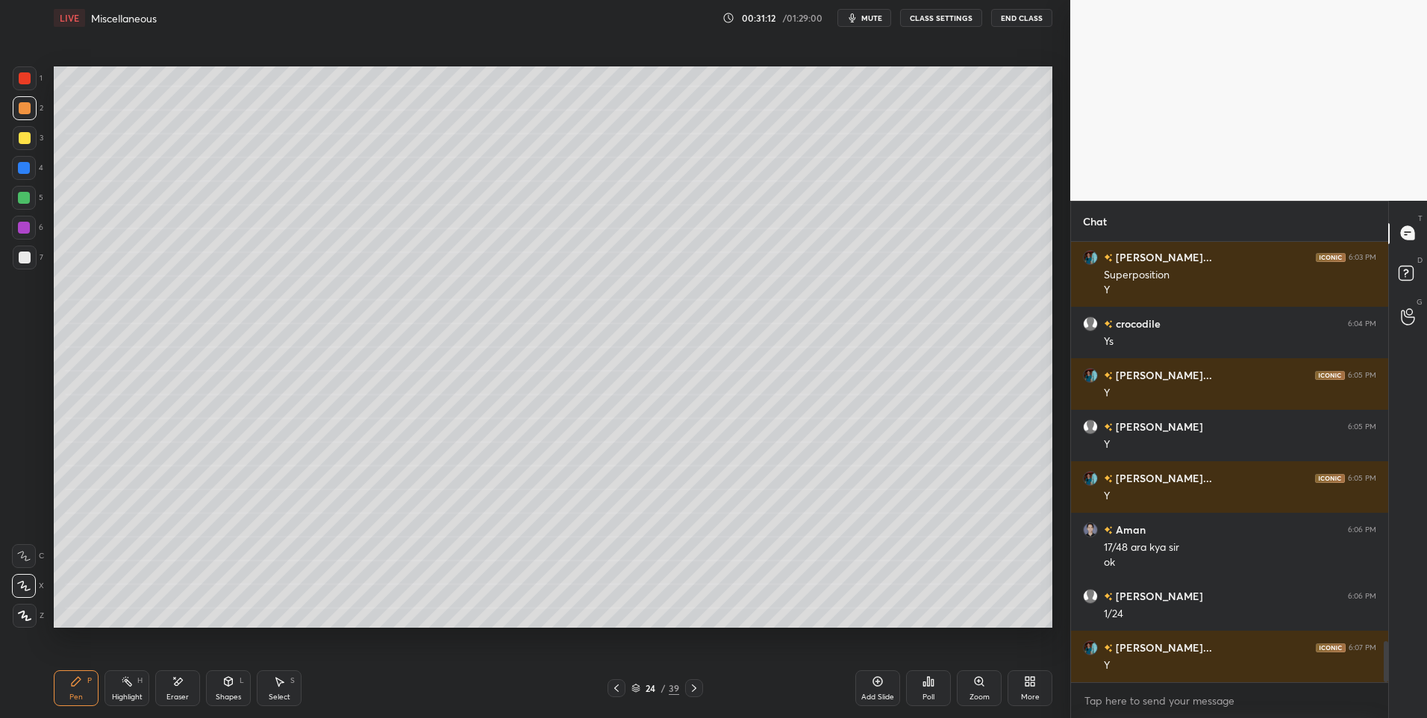
scroll to position [4319, 0]
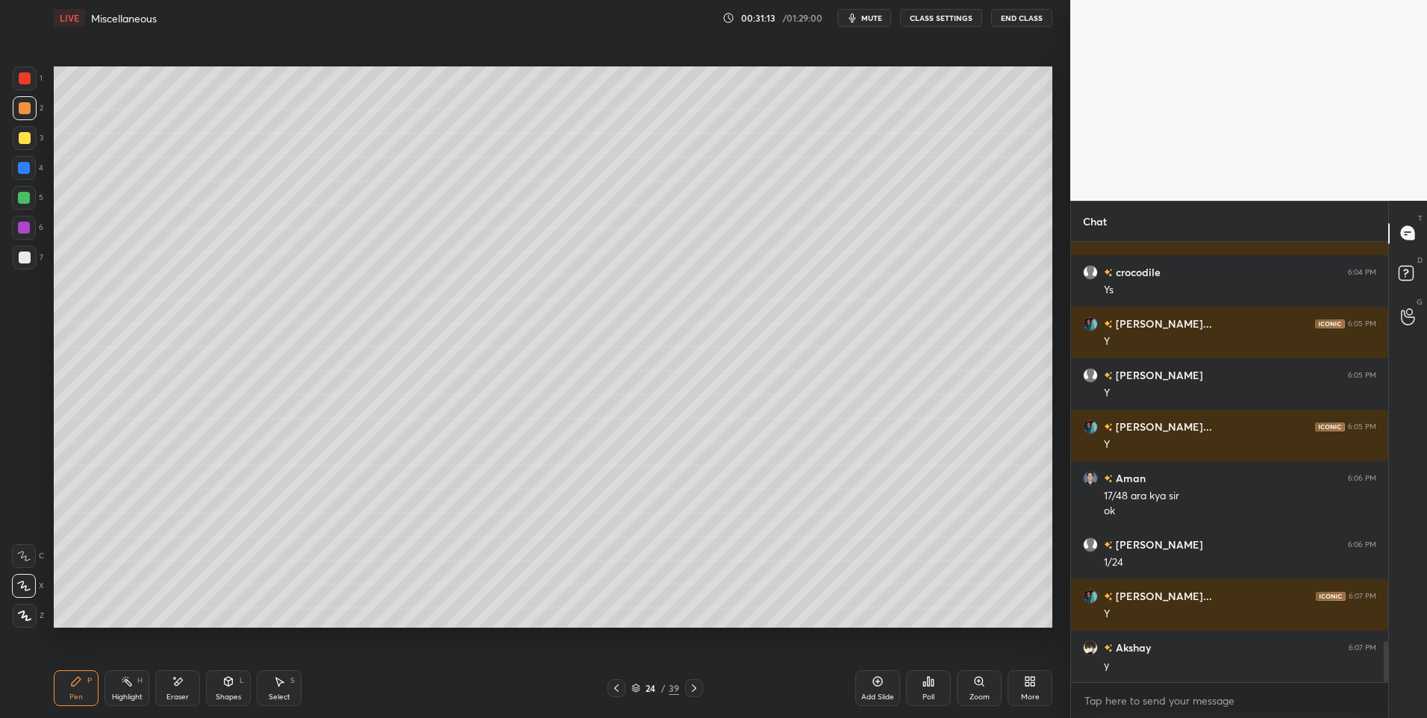
click at [25, 197] on div at bounding box center [24, 198] width 12 height 12
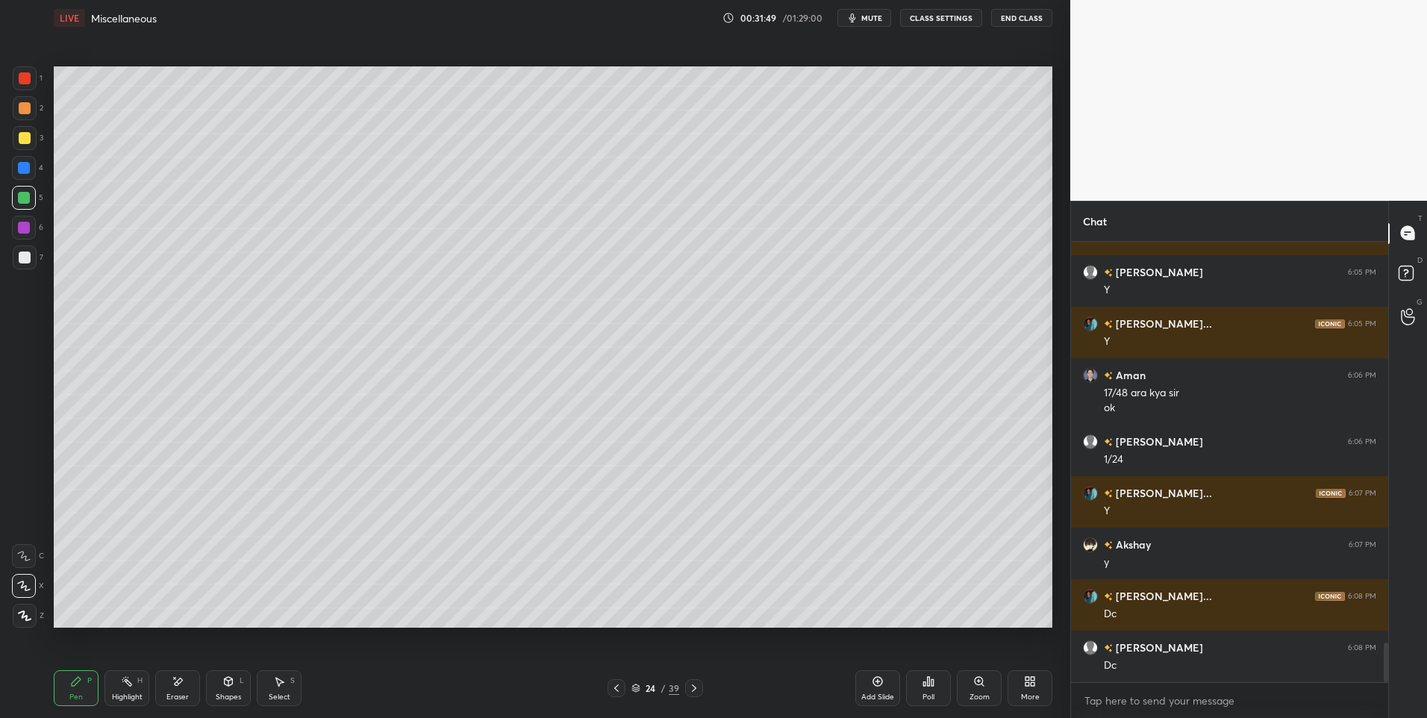
scroll to position [4474, 0]
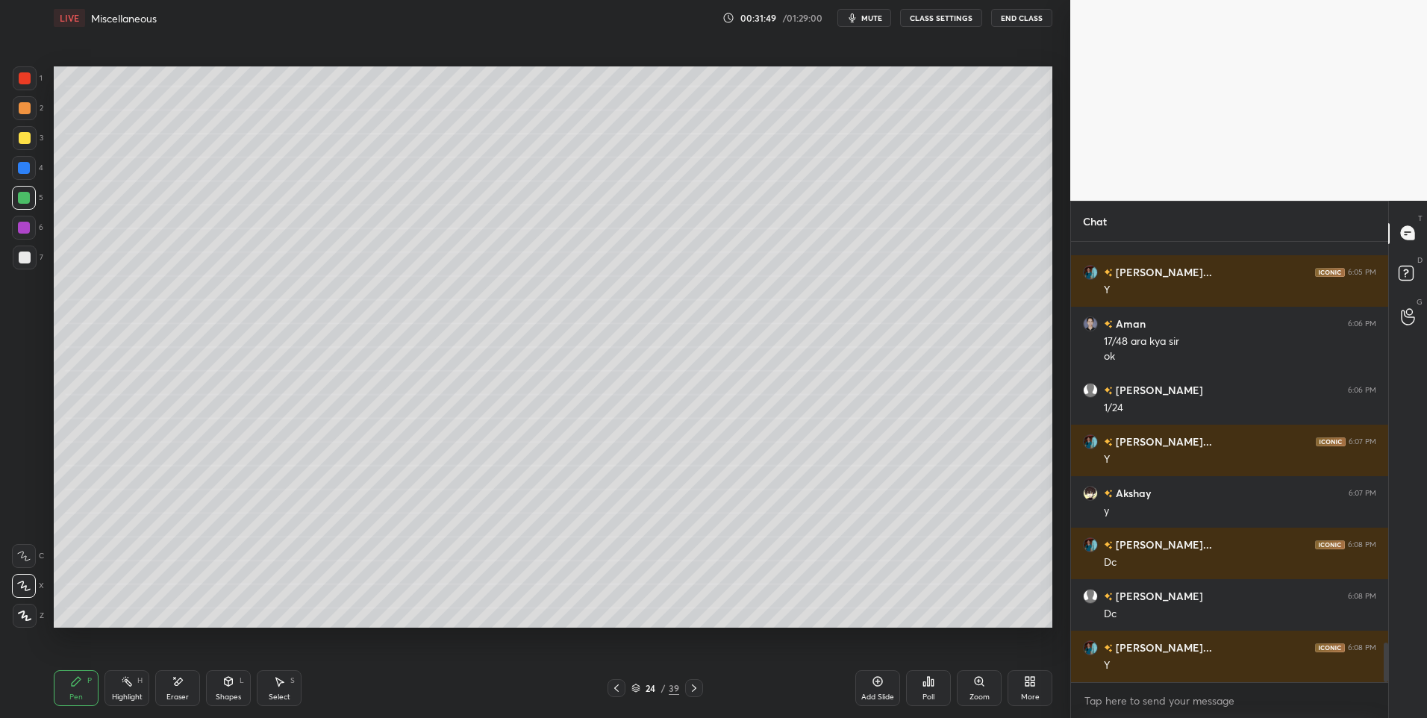
click at [125, 698] on div "Highlight" at bounding box center [127, 696] width 31 height 7
click at [122, 699] on div "Highlight" at bounding box center [127, 696] width 31 height 7
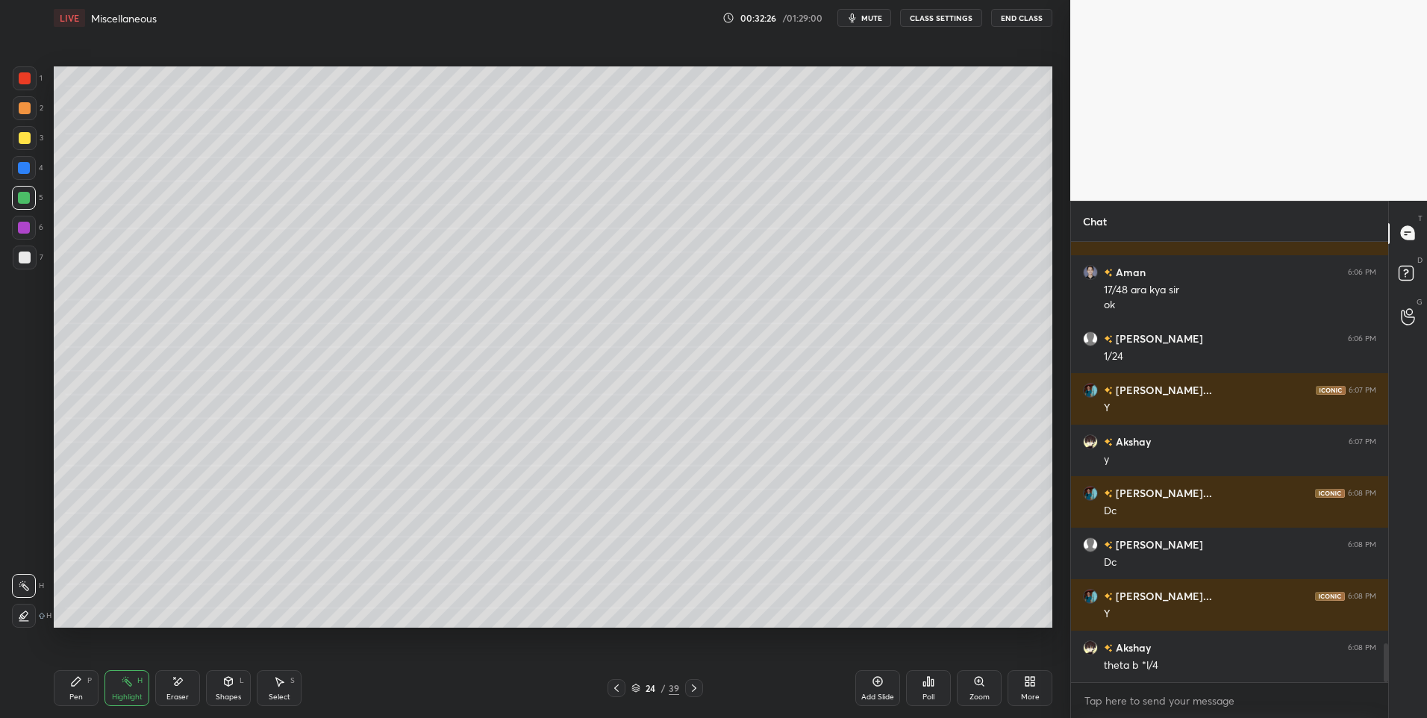
scroll to position [4577, 0]
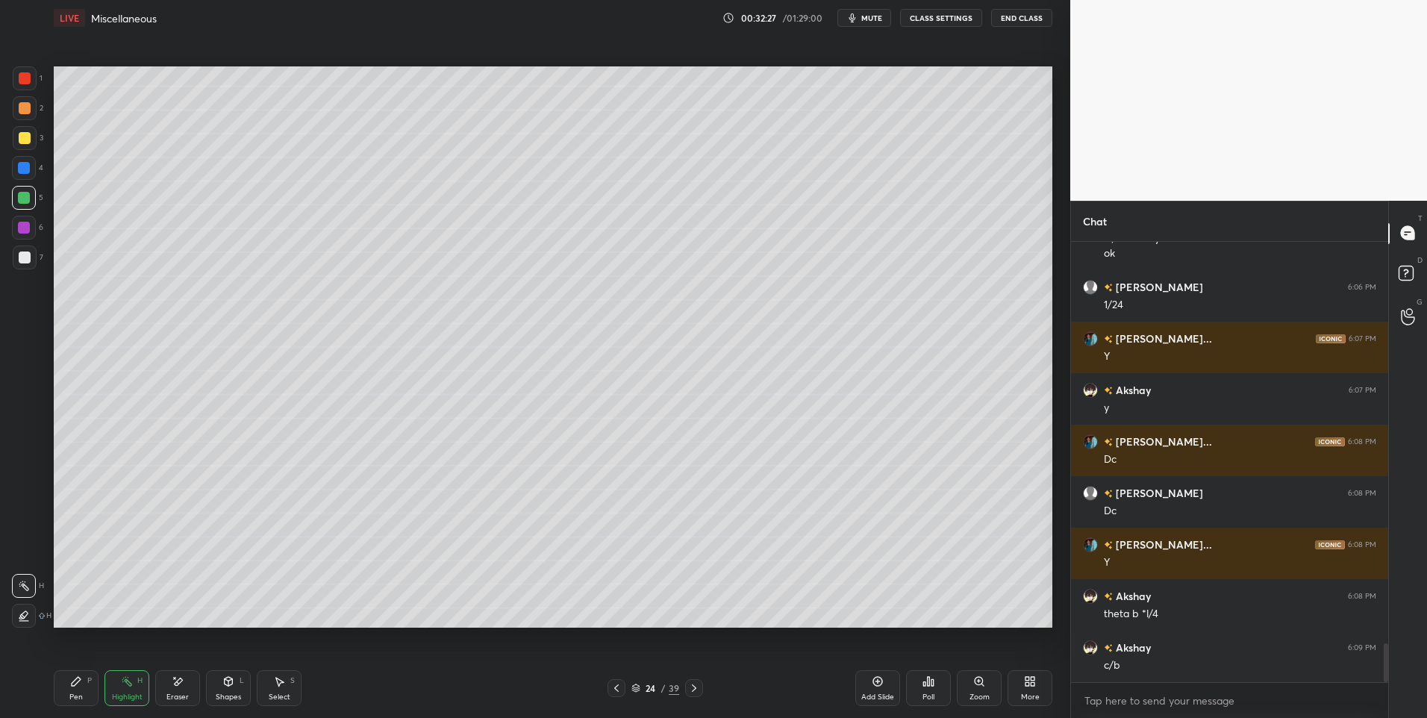
click at [80, 684] on icon at bounding box center [76, 681] width 12 height 12
click at [77, 684] on icon at bounding box center [76, 681] width 12 height 12
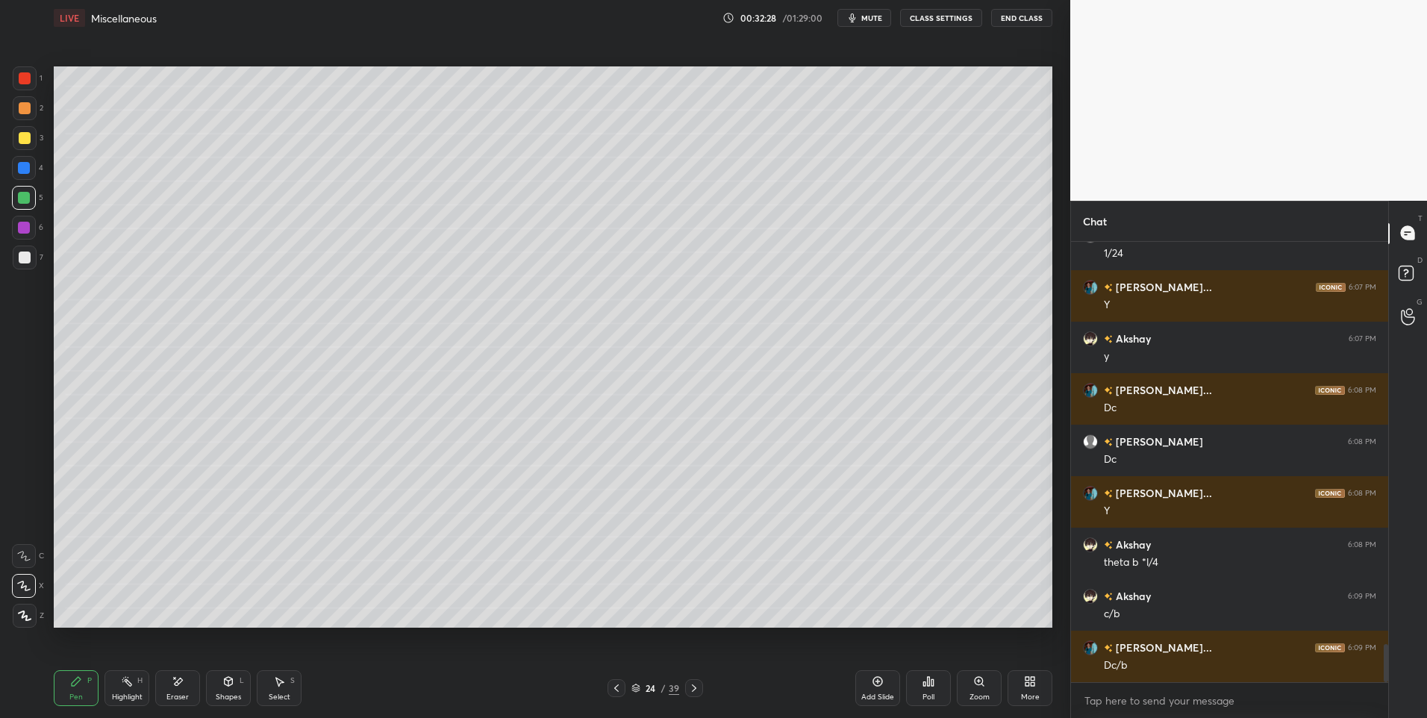
scroll to position [4680, 0]
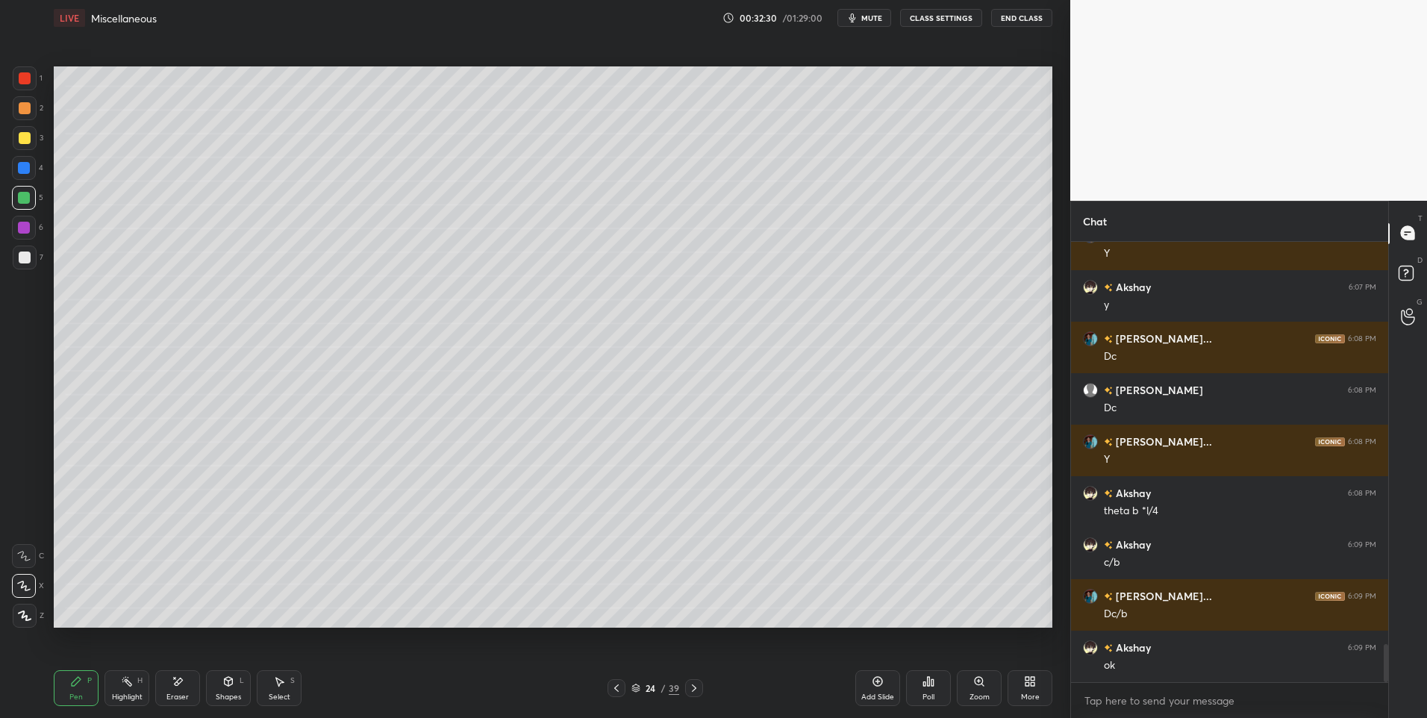
click at [280, 684] on icon at bounding box center [280, 682] width 8 height 9
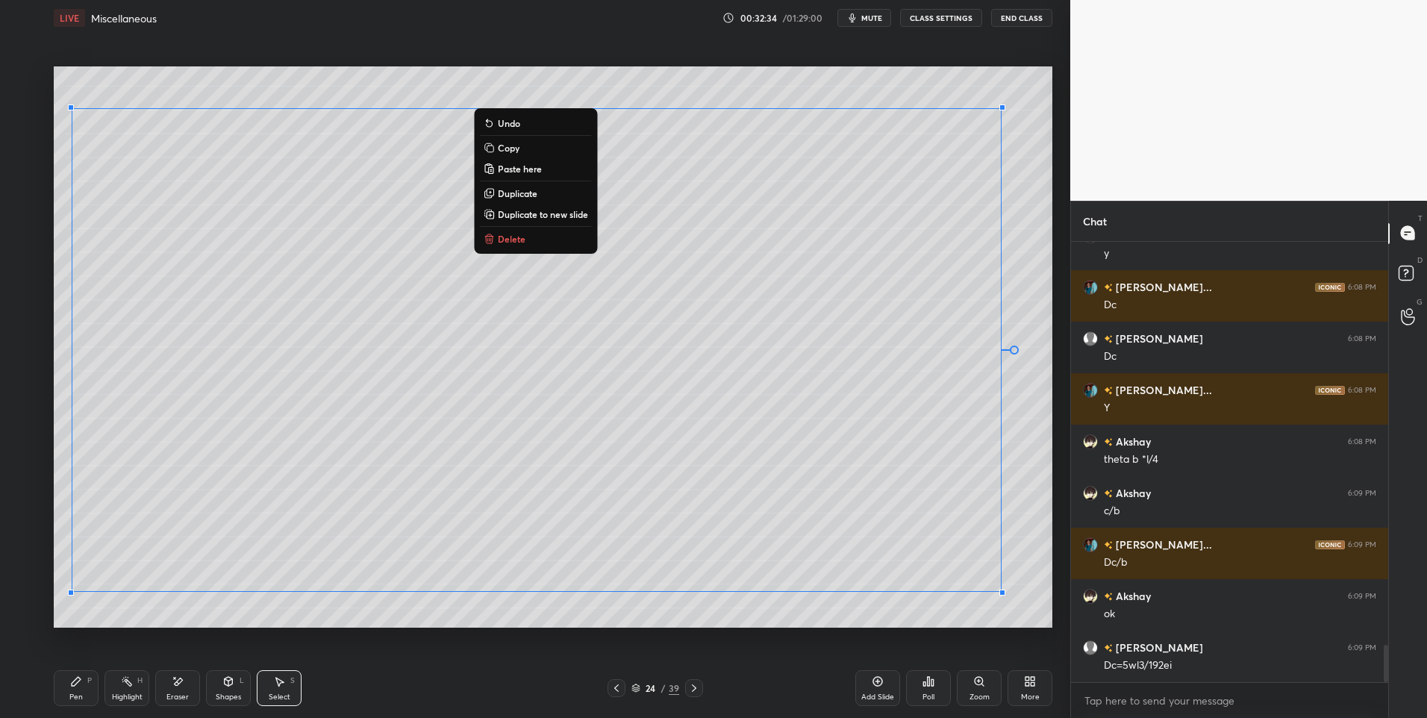
click at [1015, 560] on div "0 ° Undo Copy Paste here Duplicate Duplicate to new slide Delete" at bounding box center [553, 347] width 998 height 562
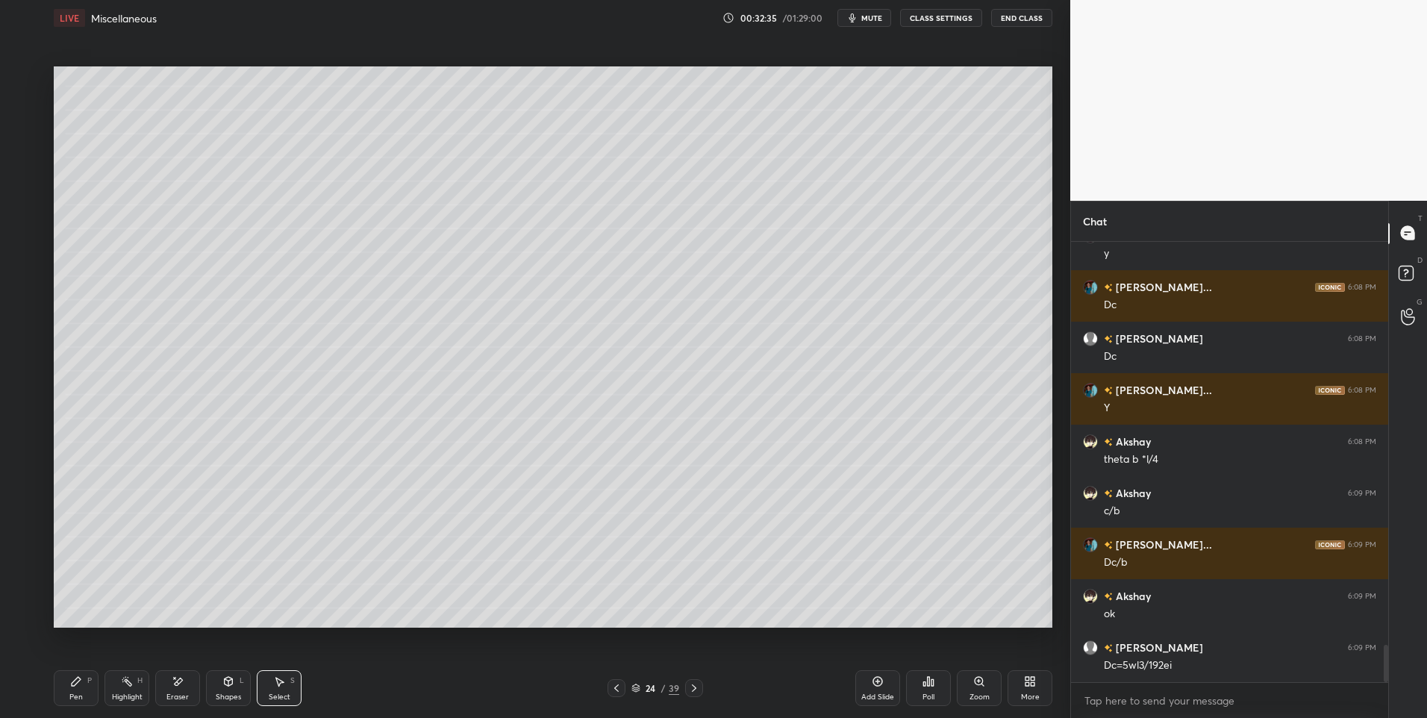
click at [113, 680] on div "Highlight H" at bounding box center [126, 688] width 45 height 36
click at [281, 687] on icon at bounding box center [279, 681] width 12 height 12
click at [125, 690] on div "Highlight H" at bounding box center [126, 688] width 45 height 36
click at [234, 690] on div "Shapes L" at bounding box center [228, 688] width 45 height 36
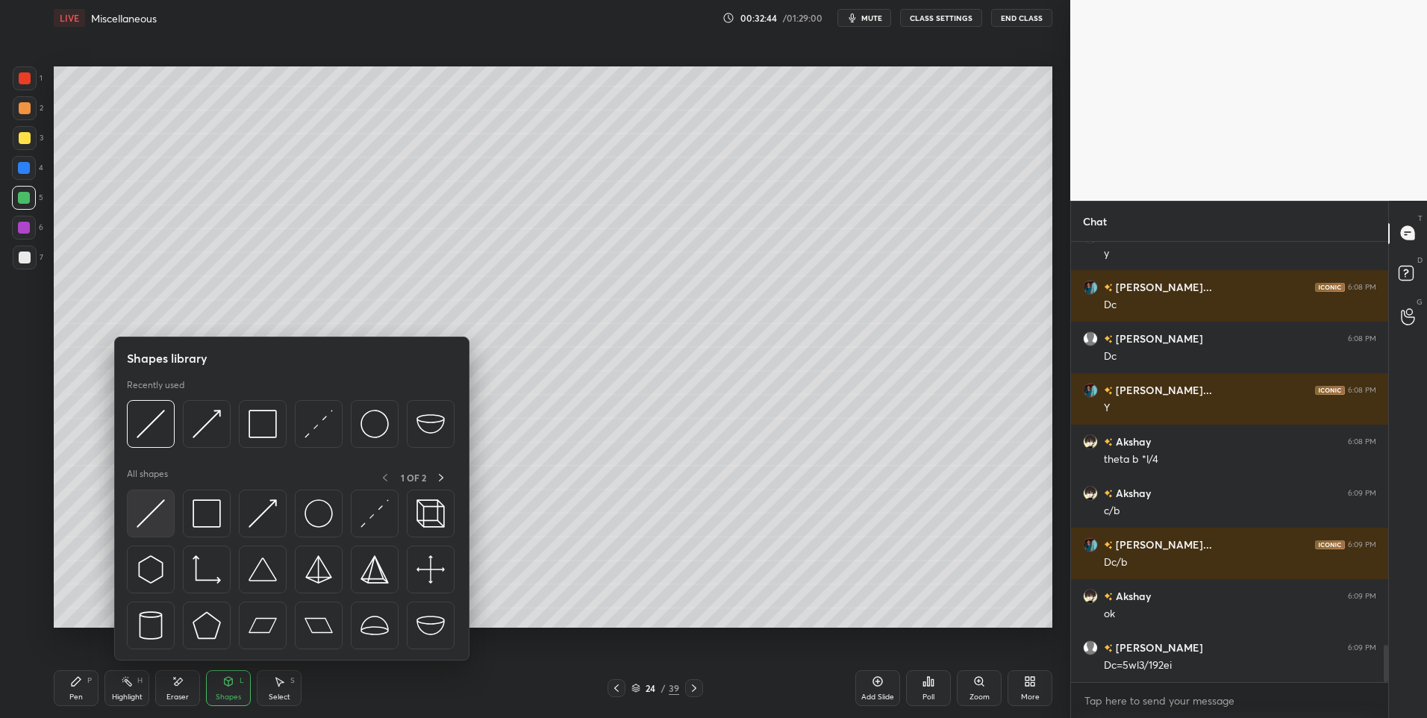
click at [152, 513] on img at bounding box center [151, 513] width 28 height 28
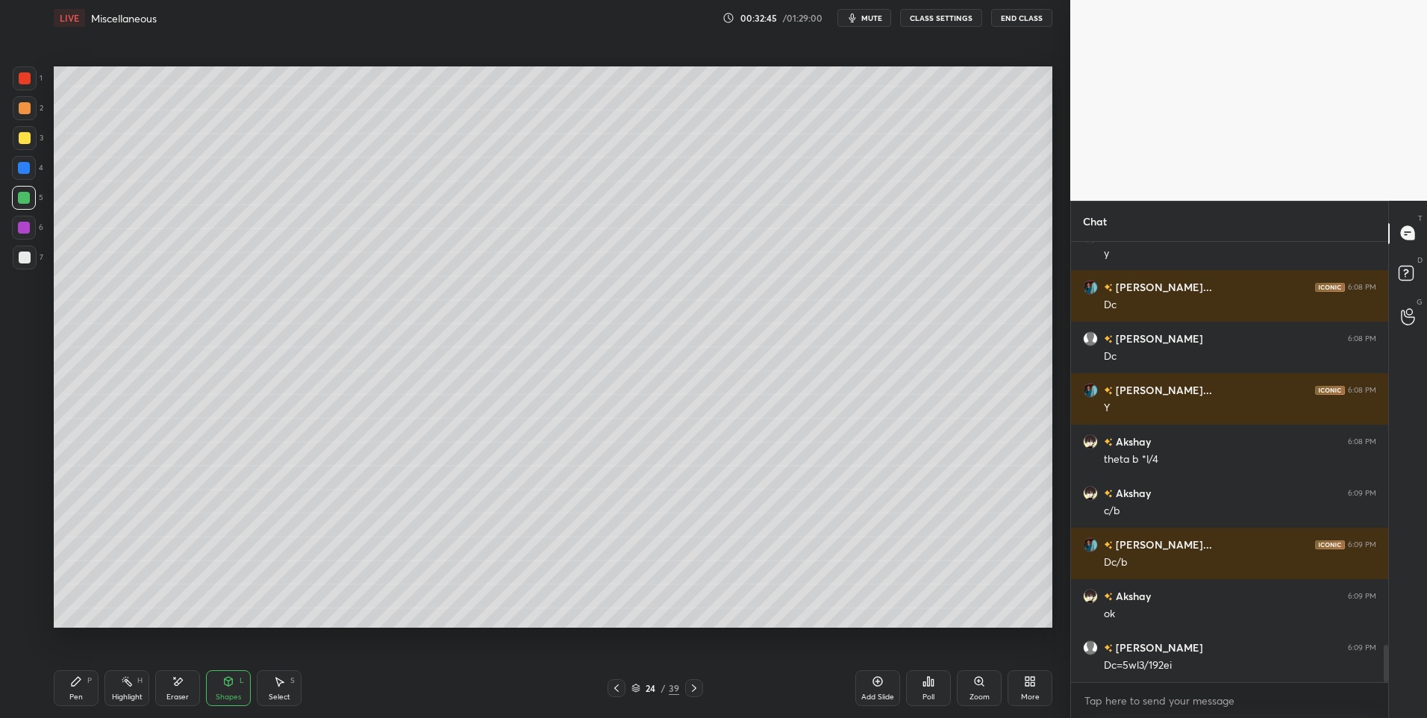
click at [19, 169] on div at bounding box center [24, 168] width 12 height 12
click at [84, 672] on div "Pen P" at bounding box center [76, 688] width 45 height 36
click at [133, 689] on div "Highlight H" at bounding box center [126, 688] width 45 height 36
click at [60, 681] on div "Pen P" at bounding box center [76, 688] width 45 height 36
click at [19, 107] on div at bounding box center [25, 108] width 12 height 12
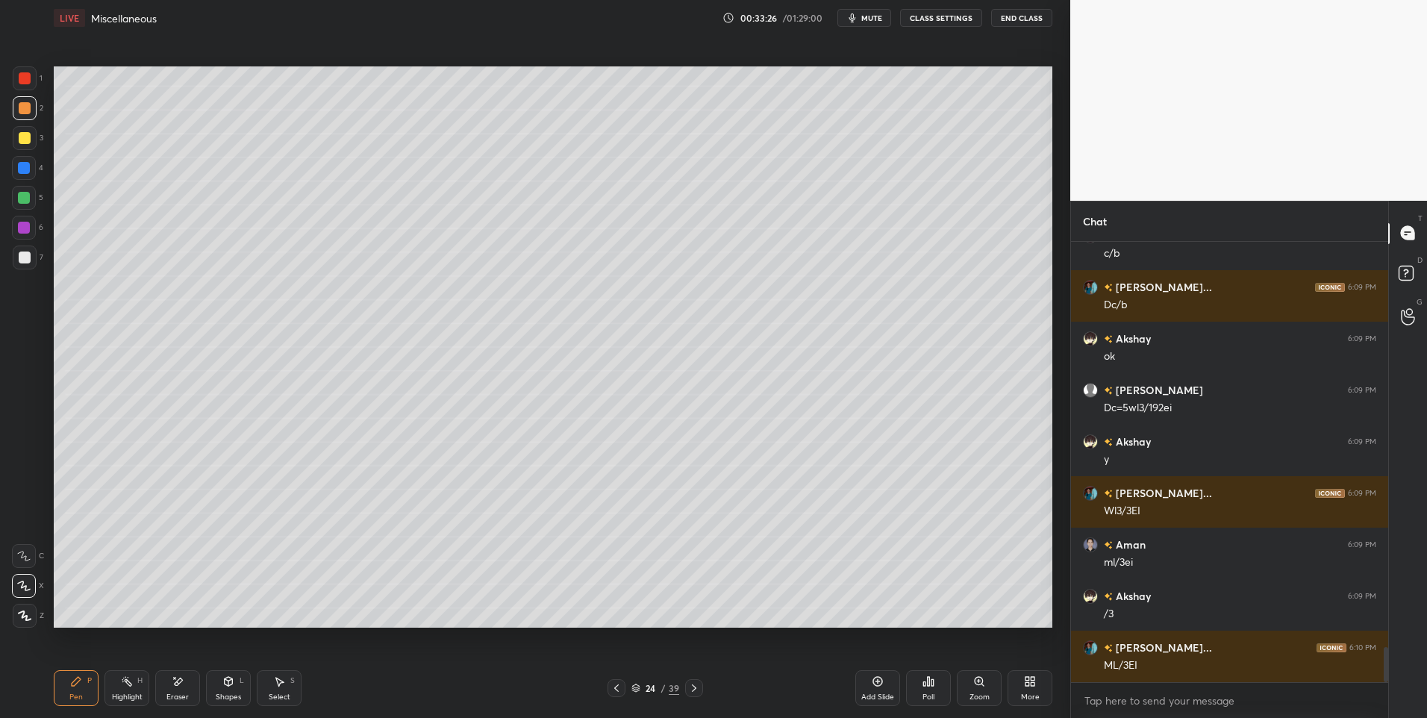
scroll to position [5040, 0]
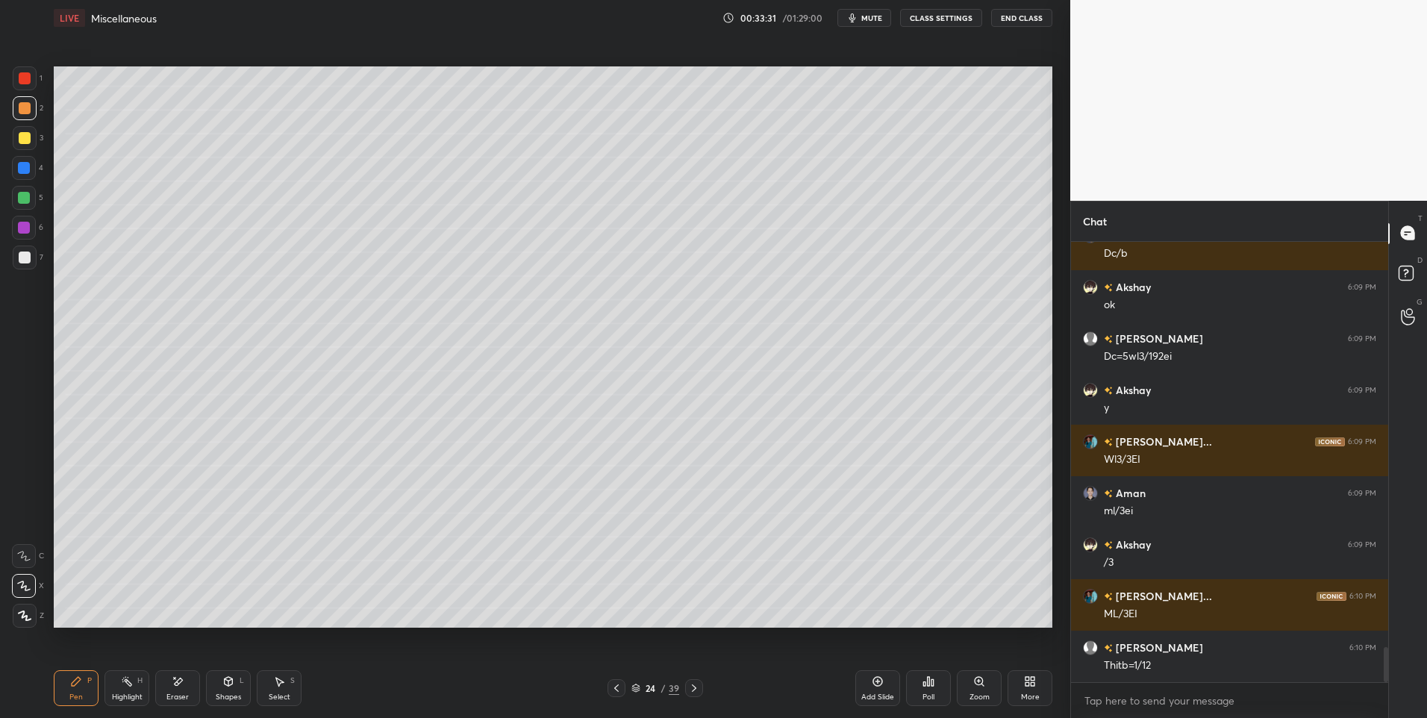
click at [20, 260] on div at bounding box center [25, 257] width 12 height 12
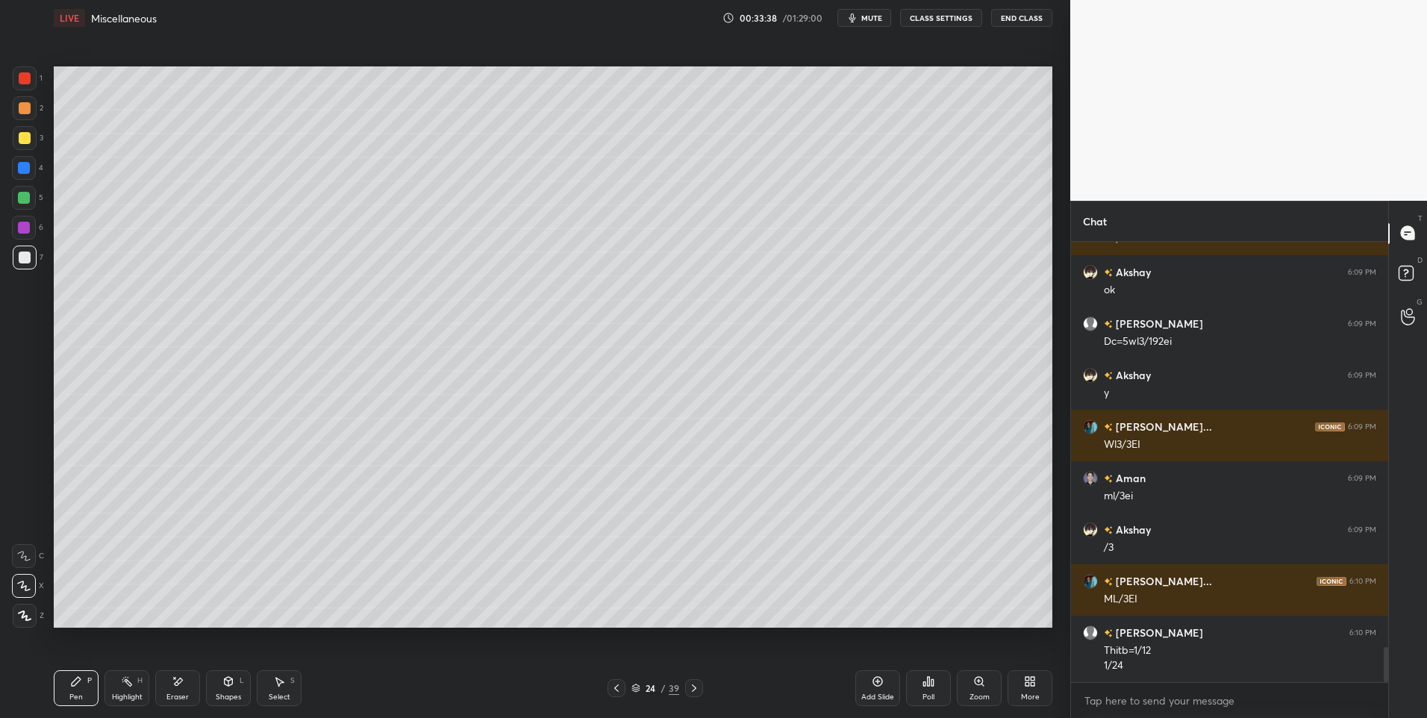
scroll to position [5107, 0]
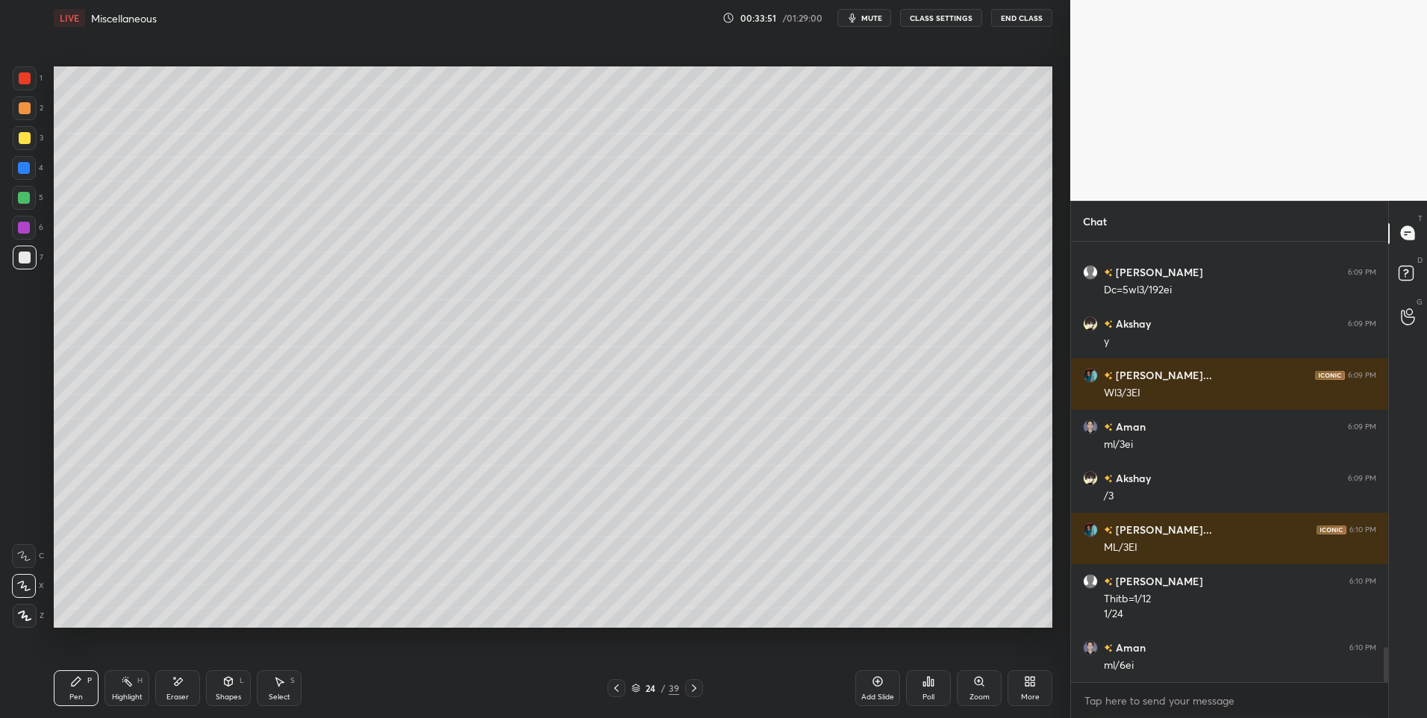
click at [279, 684] on icon at bounding box center [280, 682] width 8 height 9
click at [126, 696] on div "Highlight" at bounding box center [127, 696] width 31 height 7
click at [285, 687] on div "Select S" at bounding box center [279, 688] width 45 height 36
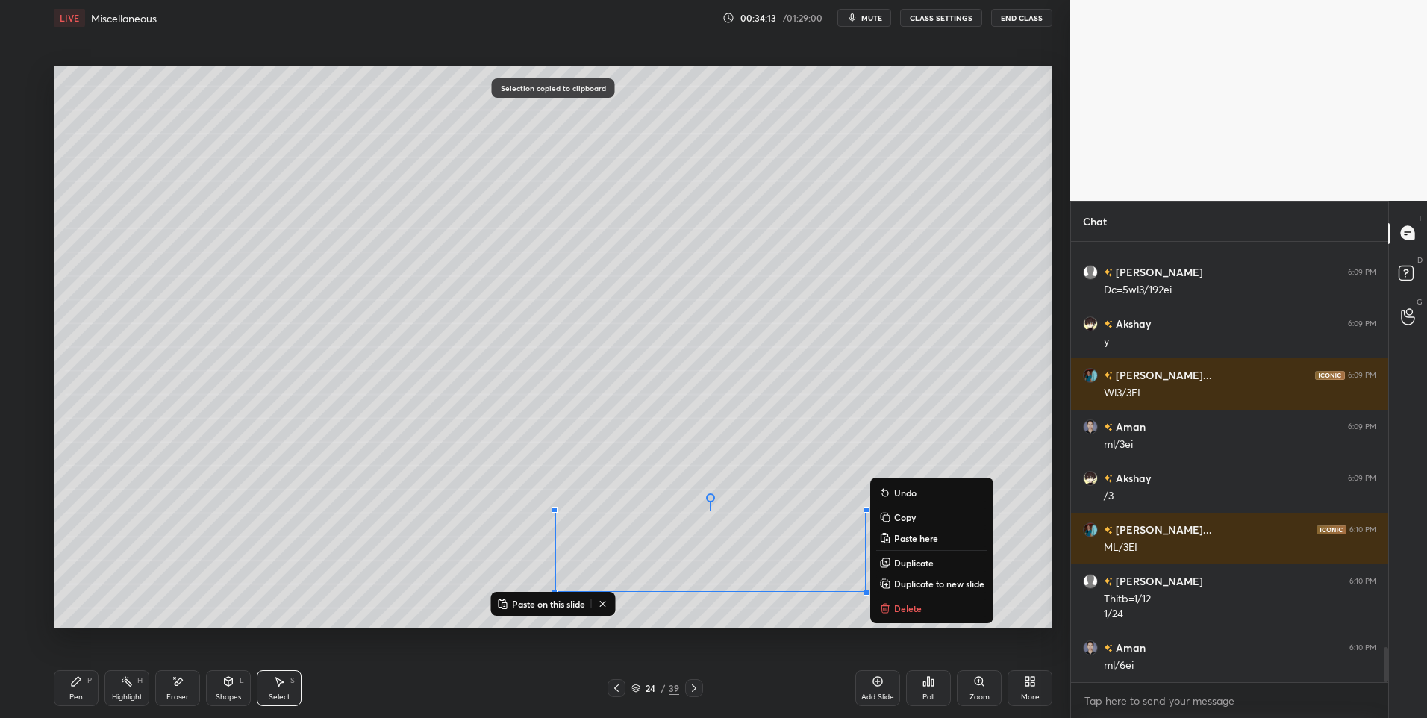
click at [919, 608] on p "Delete" at bounding box center [908, 608] width 28 height 12
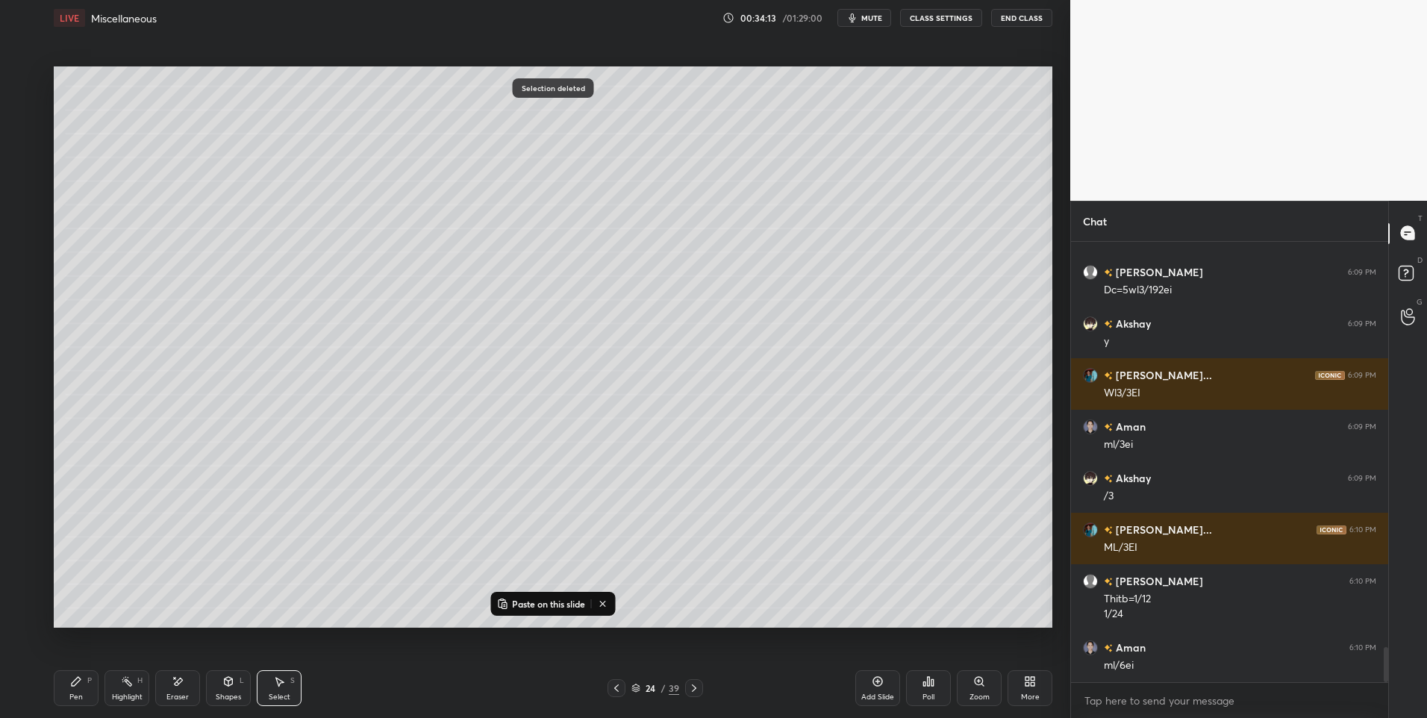
click at [872, 690] on div "Add Slide" at bounding box center [877, 688] width 45 height 36
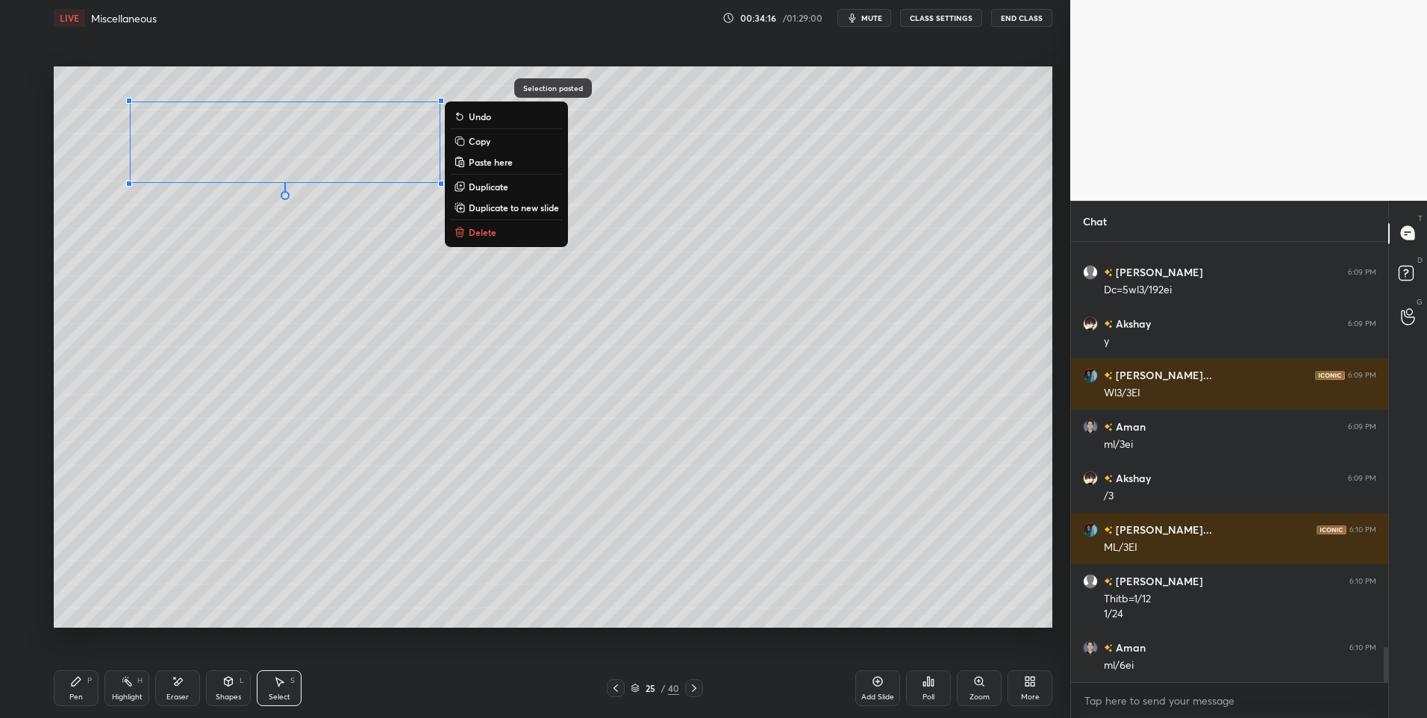
click at [307, 413] on div "0 ° Undo Copy Paste here Duplicate Duplicate to new slide Delete" at bounding box center [553, 347] width 998 height 562
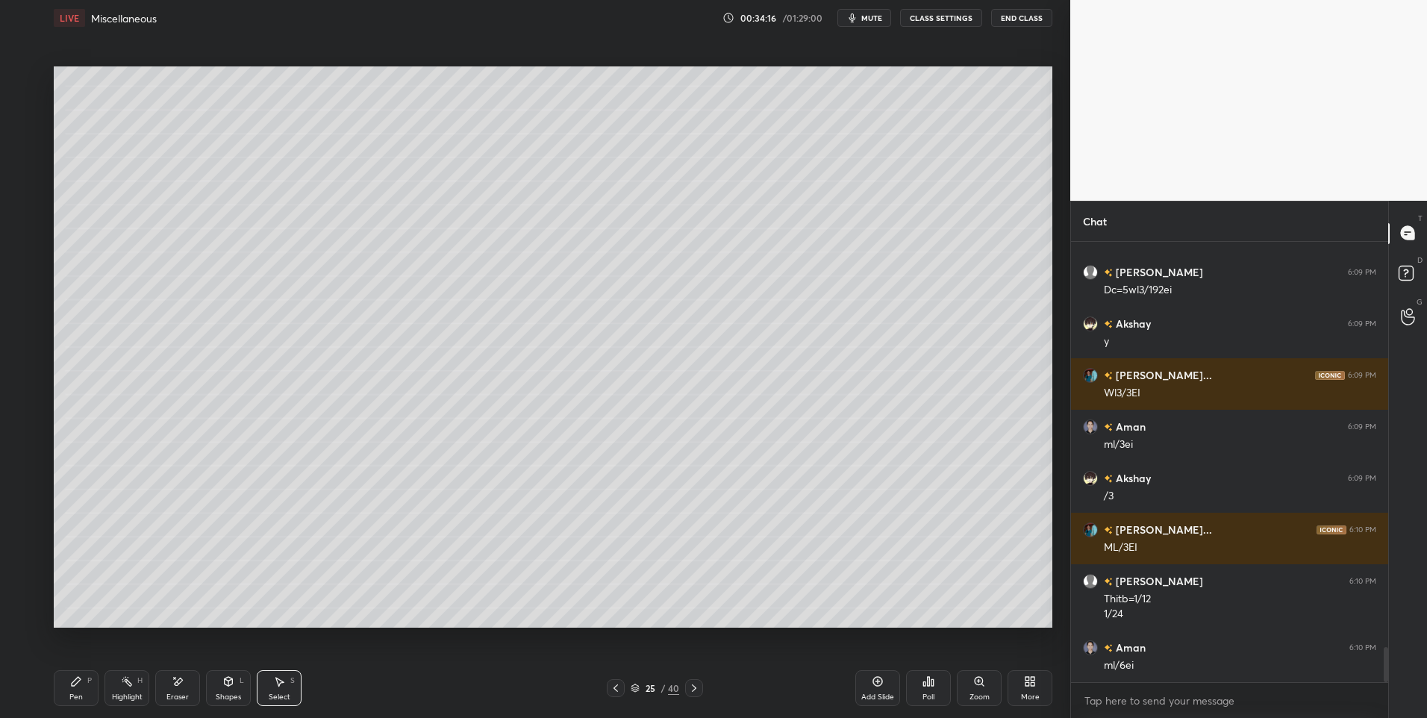
click at [76, 687] on div "Pen P" at bounding box center [76, 688] width 45 height 36
click at [25, 190] on div at bounding box center [24, 198] width 24 height 24
click at [620, 687] on icon at bounding box center [616, 688] width 12 height 12
click at [691, 688] on icon at bounding box center [694, 688] width 12 height 12
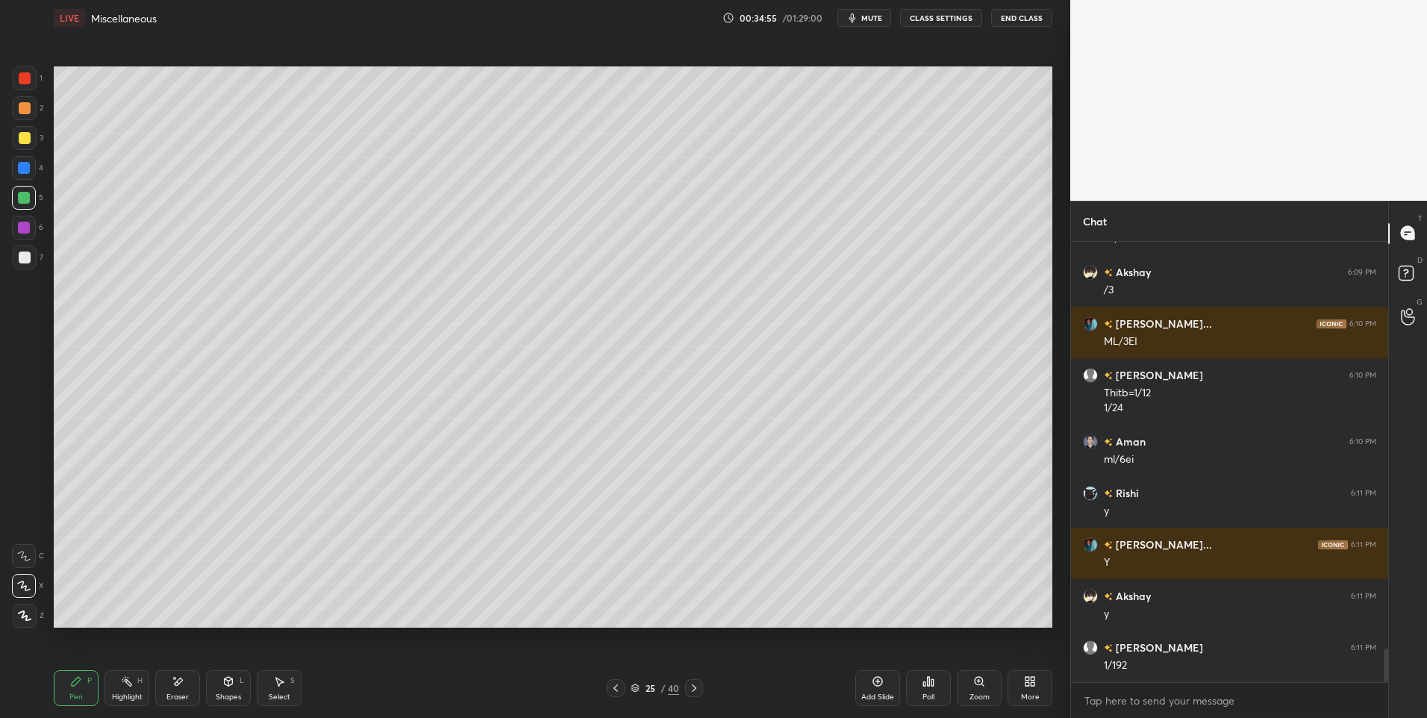
scroll to position [5364, 0]
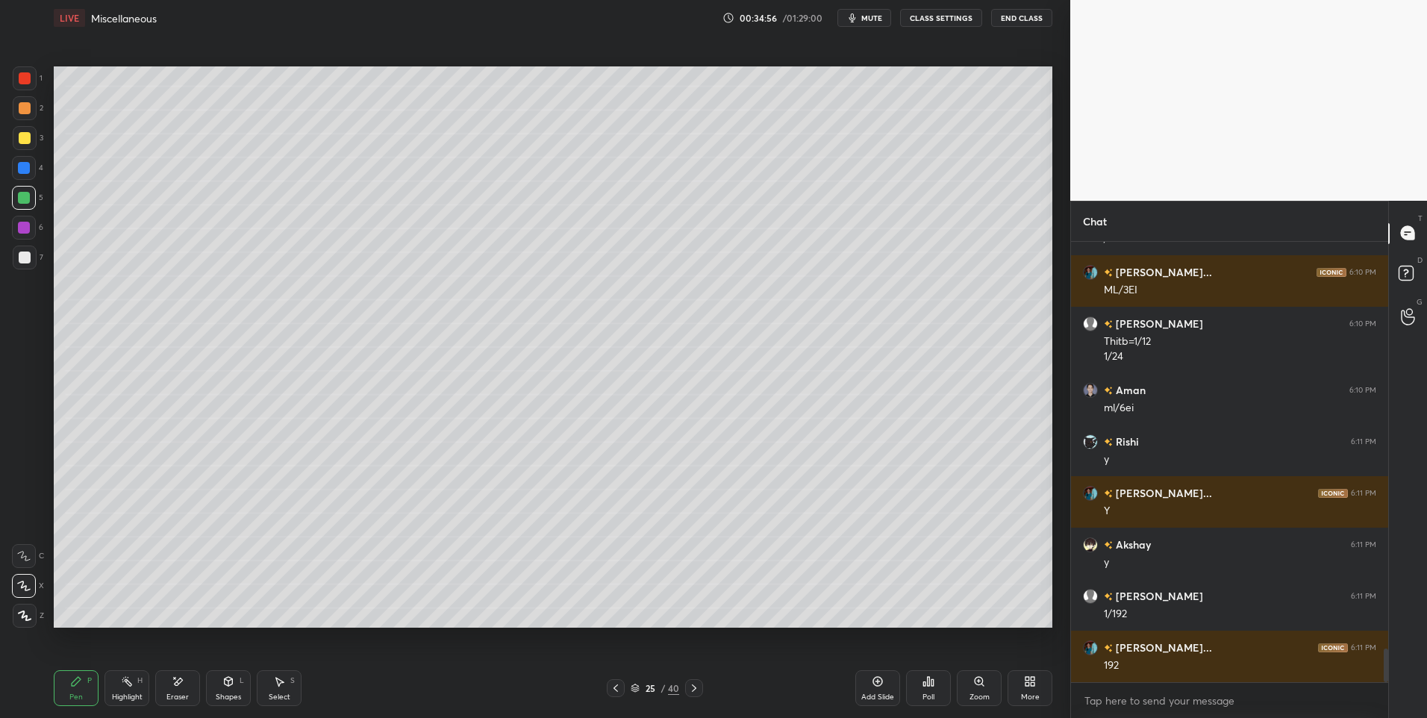
click at [231, 687] on icon at bounding box center [228, 681] width 12 height 12
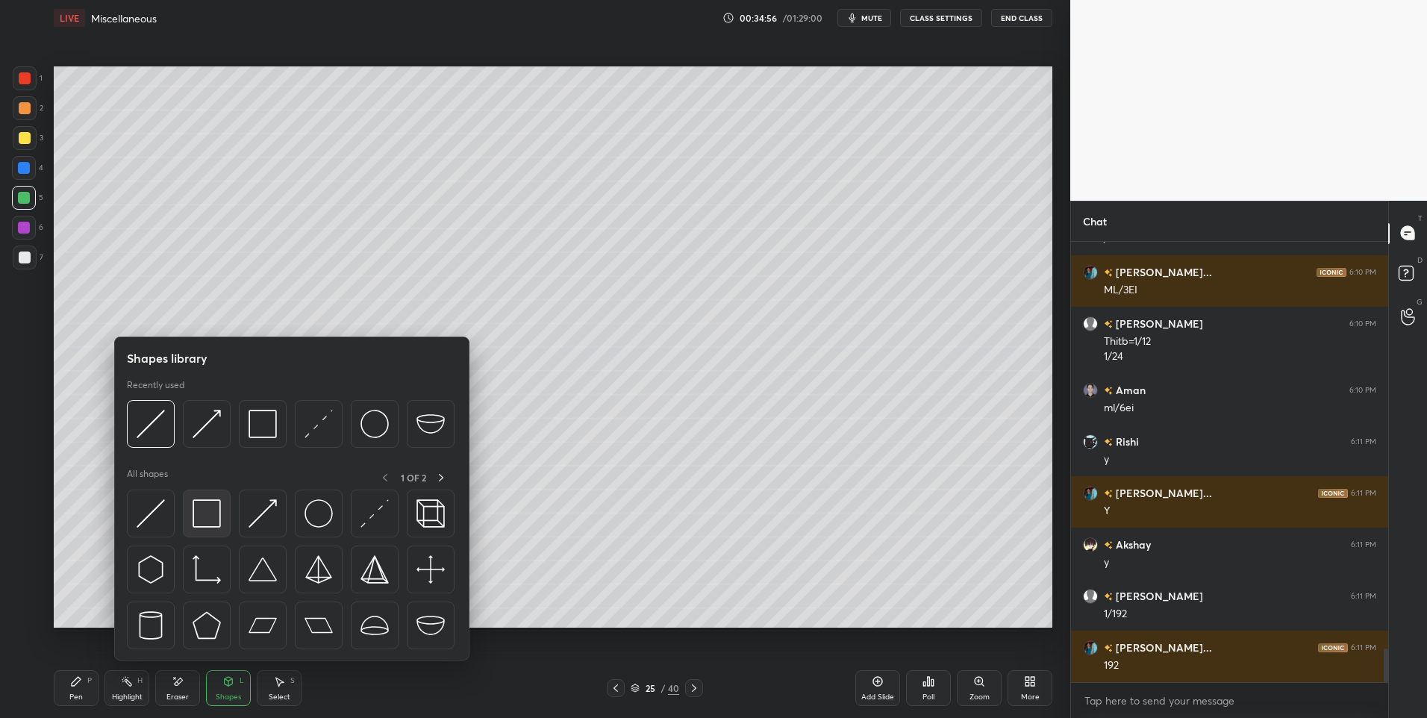
click at [210, 511] on img at bounding box center [207, 513] width 28 height 28
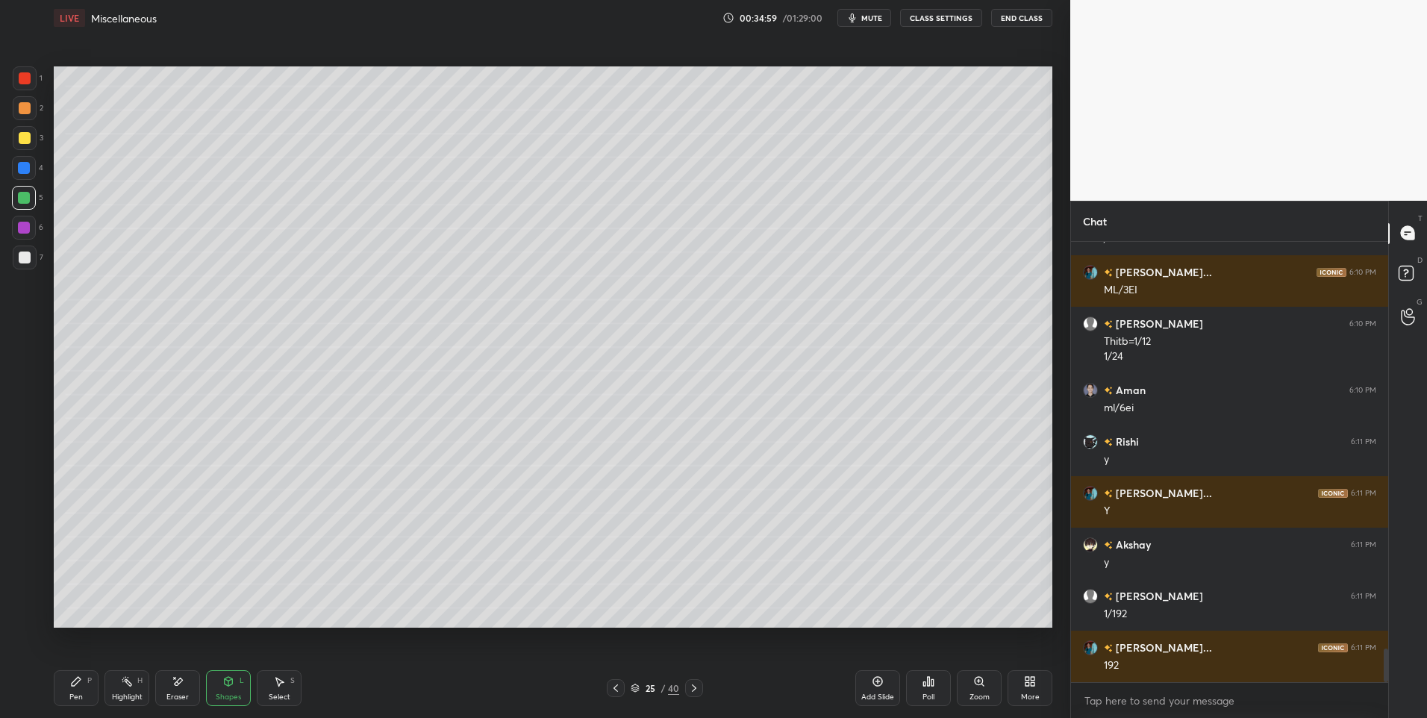
click at [84, 684] on div "Pen P" at bounding box center [76, 688] width 45 height 36
click at [616, 686] on icon at bounding box center [615, 687] width 4 height 7
click at [691, 687] on icon at bounding box center [694, 688] width 12 height 12
click at [33, 254] on div at bounding box center [25, 258] width 24 height 24
click at [615, 687] on icon at bounding box center [615, 687] width 4 height 7
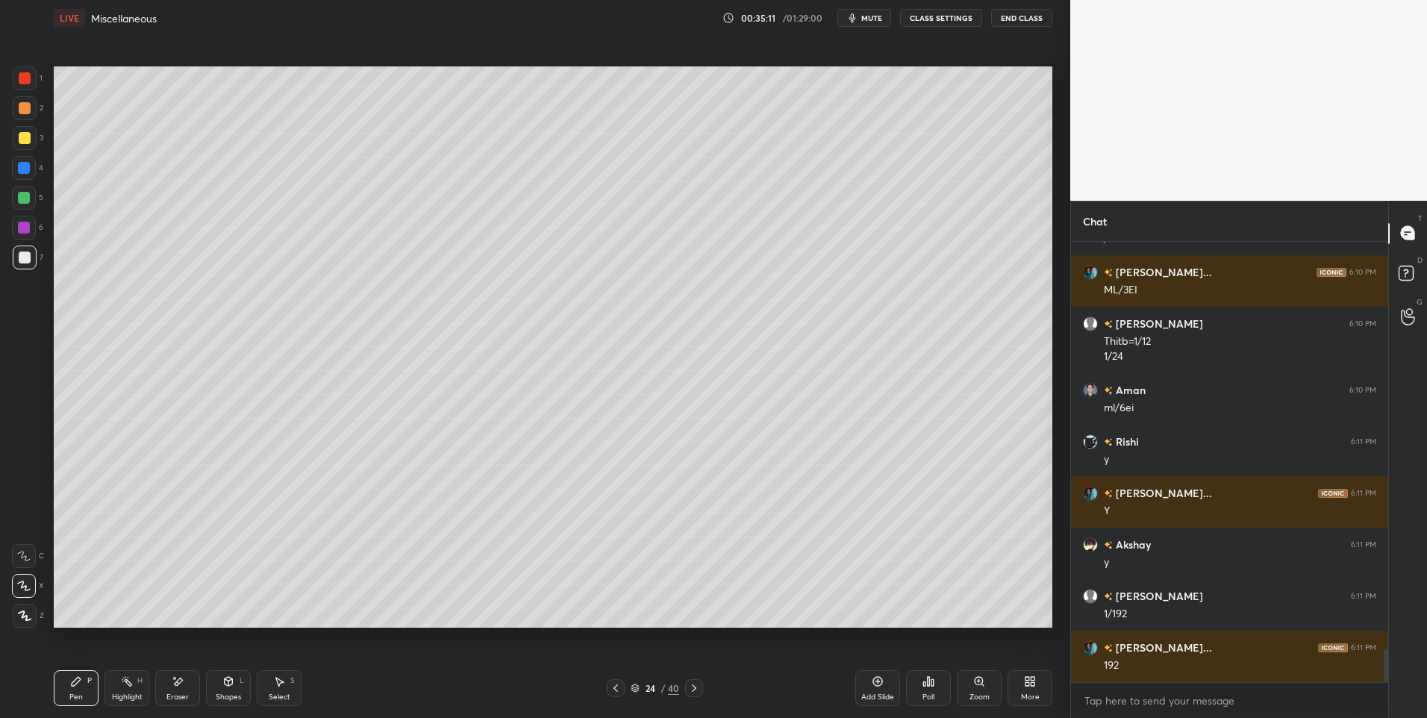
click at [693, 684] on icon at bounding box center [694, 688] width 12 height 12
click at [606, 693] on div "25 / 40" at bounding box center [654, 688] width 401 height 18
click at [608, 688] on div at bounding box center [616, 688] width 18 height 18
click at [691, 688] on icon at bounding box center [694, 688] width 12 height 12
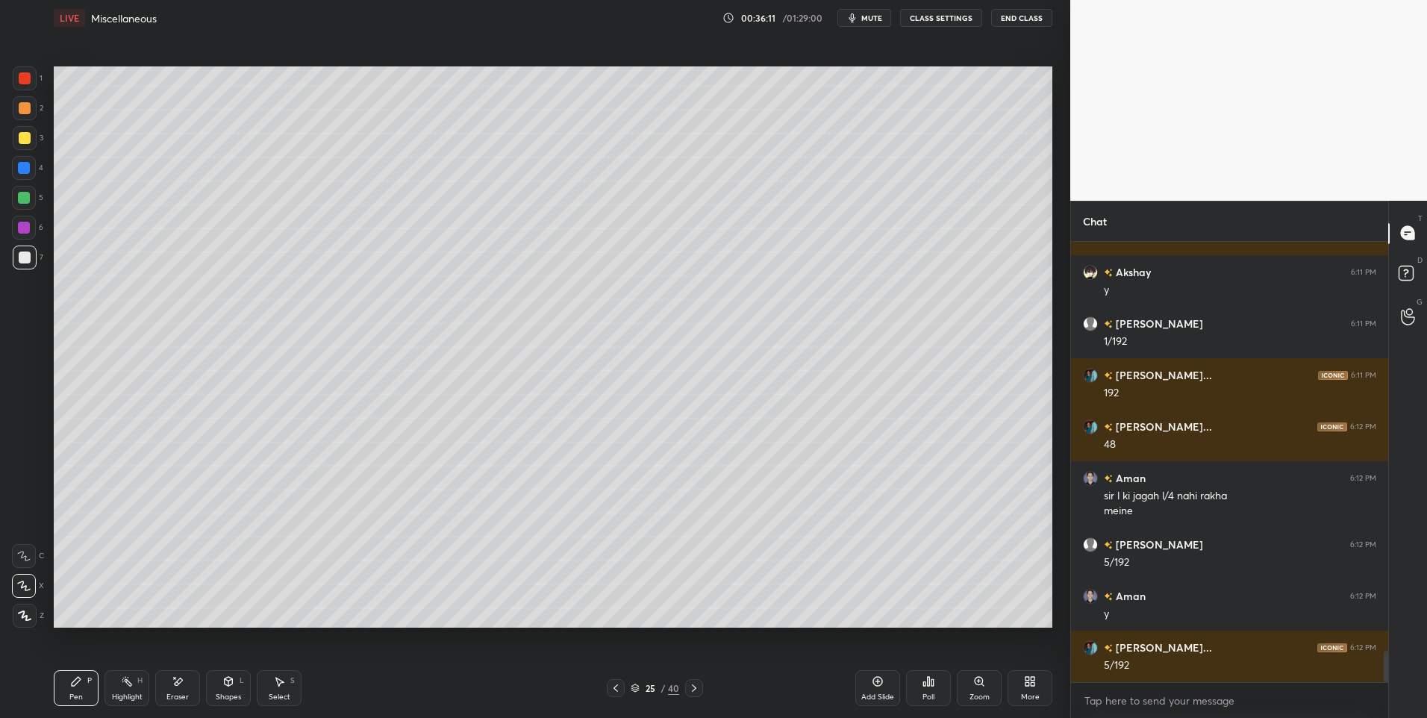
scroll to position [5688, 0]
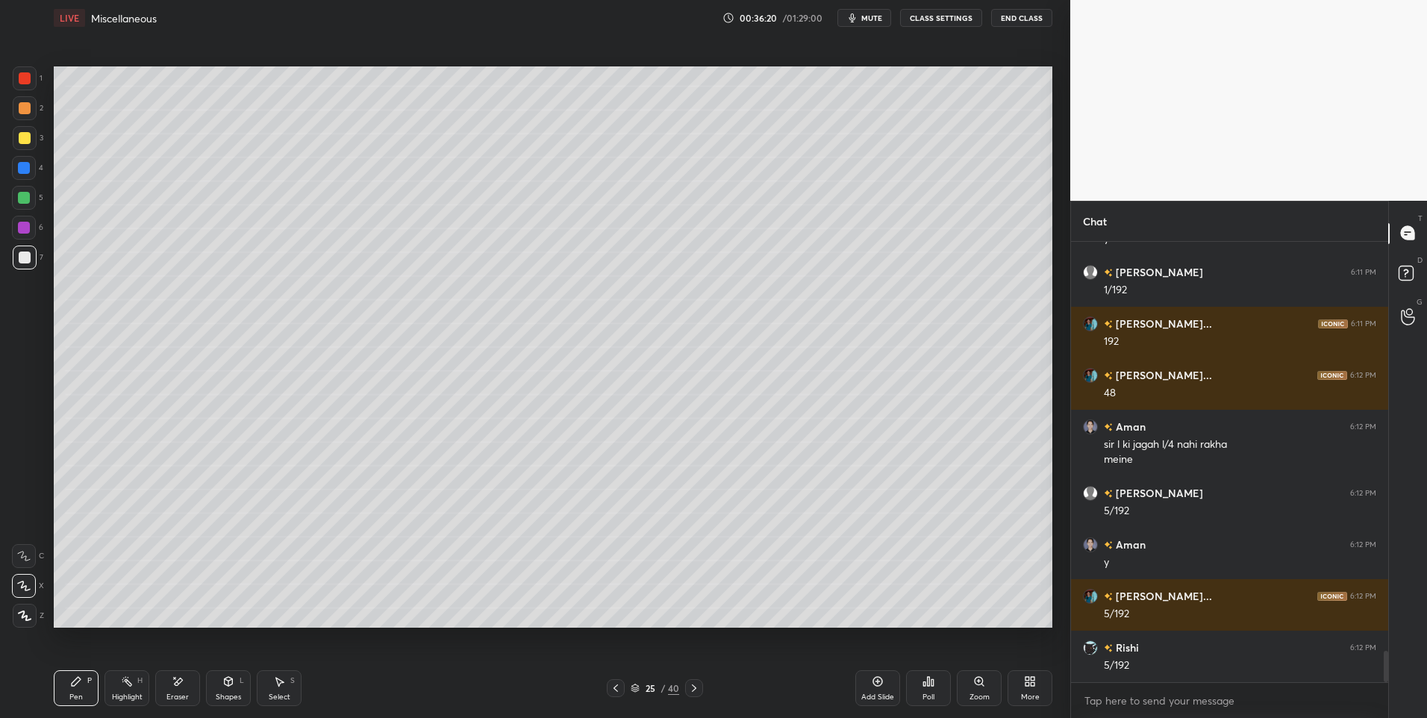
click at [616, 685] on icon at bounding box center [616, 688] width 12 height 12
click at [119, 694] on div "Highlight" at bounding box center [127, 696] width 31 height 7
click at [691, 689] on icon at bounding box center [694, 688] width 12 height 12
click at [691, 690] on icon at bounding box center [694, 688] width 12 height 12
click at [691, 691] on icon at bounding box center [694, 688] width 12 height 12
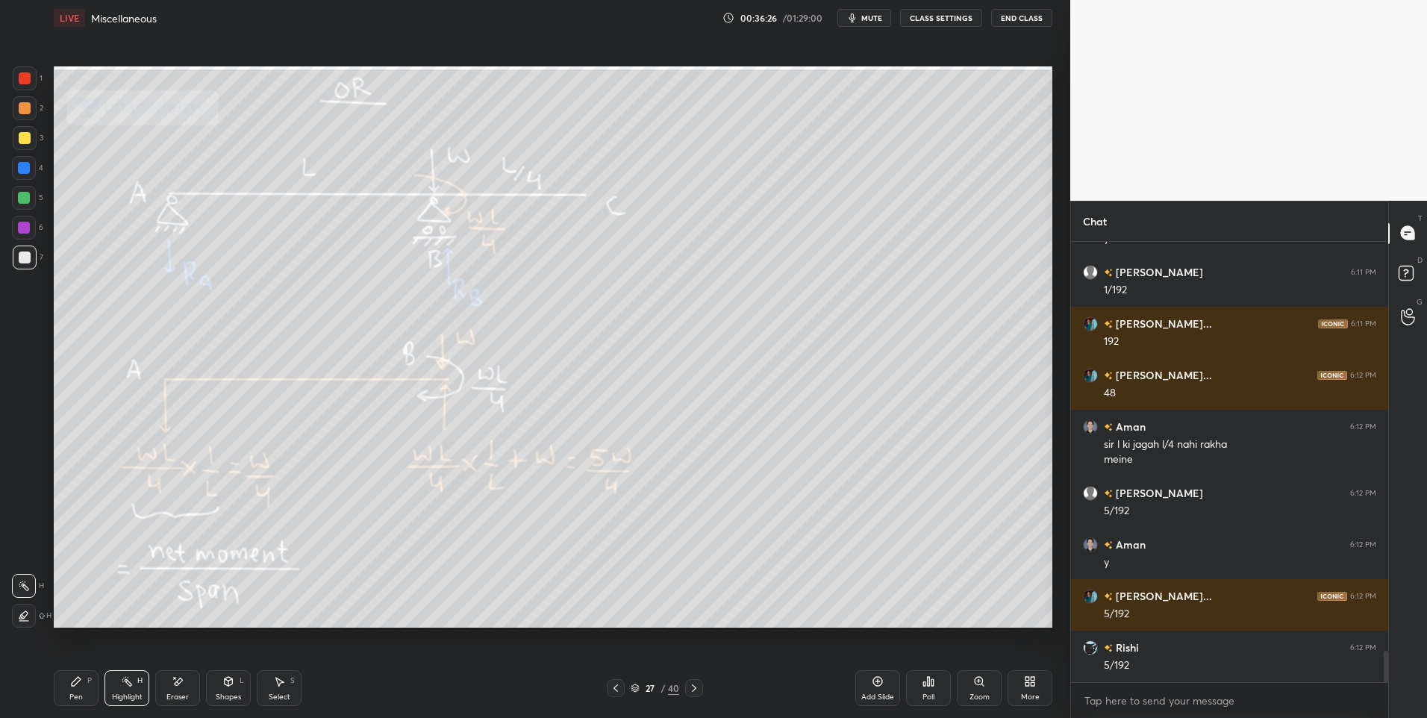
click at [691, 692] on icon at bounding box center [694, 688] width 12 height 12
click at [690, 690] on icon at bounding box center [694, 688] width 12 height 12
click at [620, 693] on icon at bounding box center [616, 688] width 12 height 12
click at [686, 684] on div at bounding box center [694, 688] width 18 height 18
click at [617, 688] on icon at bounding box center [616, 688] width 12 height 12
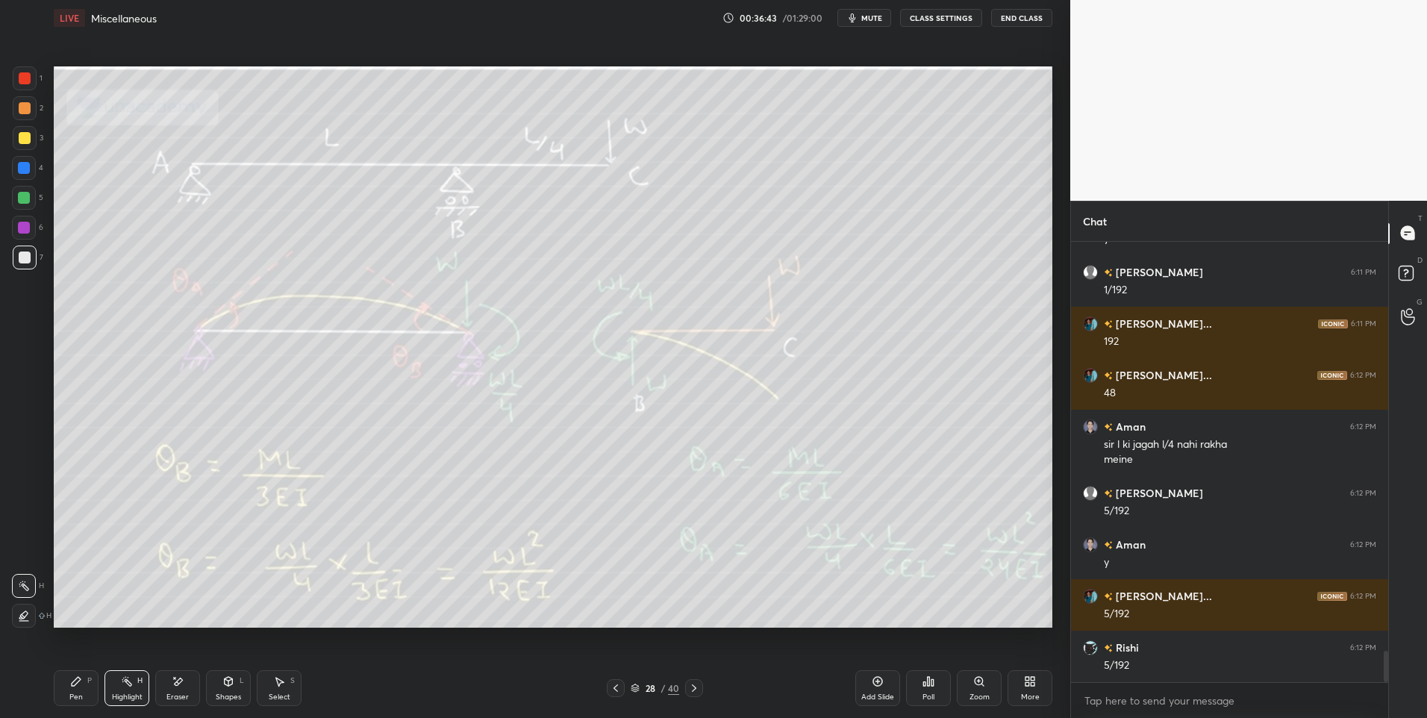
click at [619, 687] on icon at bounding box center [616, 688] width 12 height 12
click at [619, 689] on icon at bounding box center [616, 688] width 12 height 12
click at [626, 689] on div "26 / 40" at bounding box center [655, 688] width 96 height 18
click at [617, 690] on icon at bounding box center [616, 688] width 12 height 12
click at [619, 692] on icon at bounding box center [616, 688] width 12 height 12
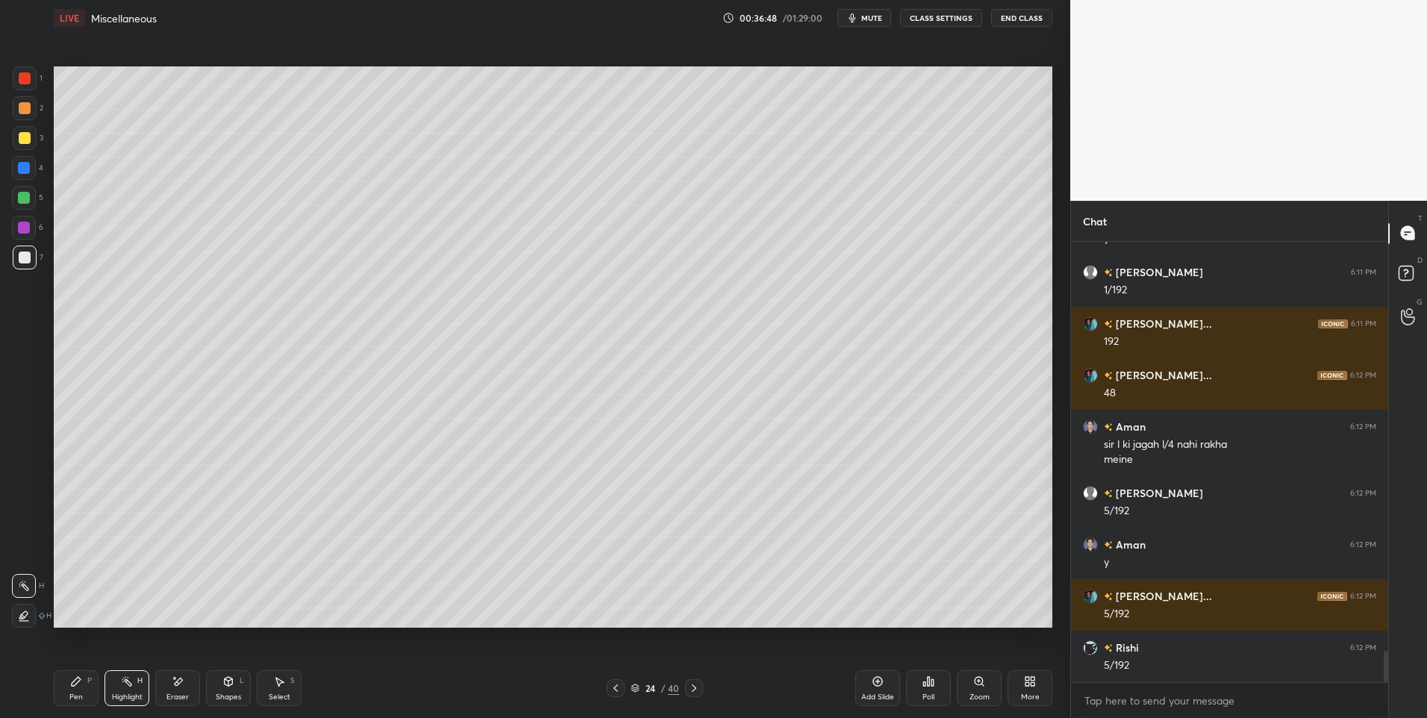
click at [622, 690] on div at bounding box center [616, 688] width 18 height 18
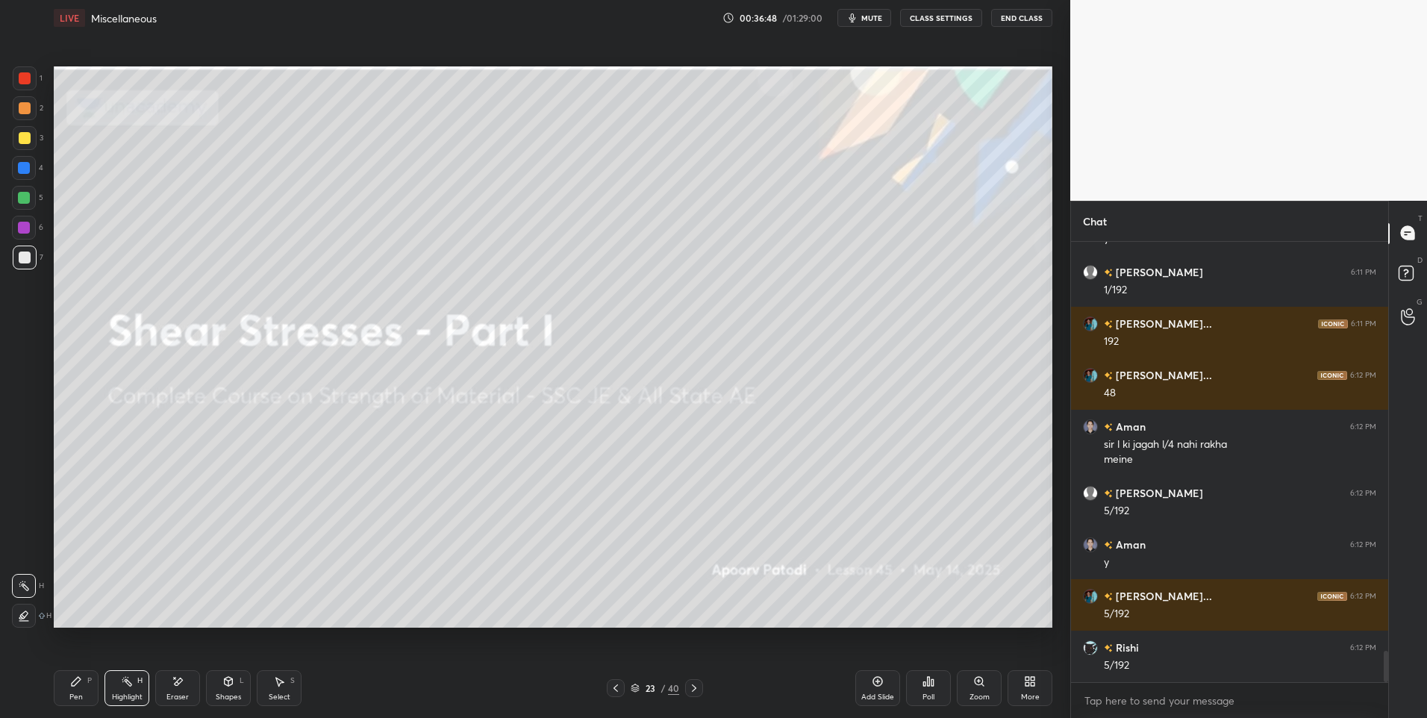
click at [693, 684] on icon at bounding box center [694, 688] width 12 height 12
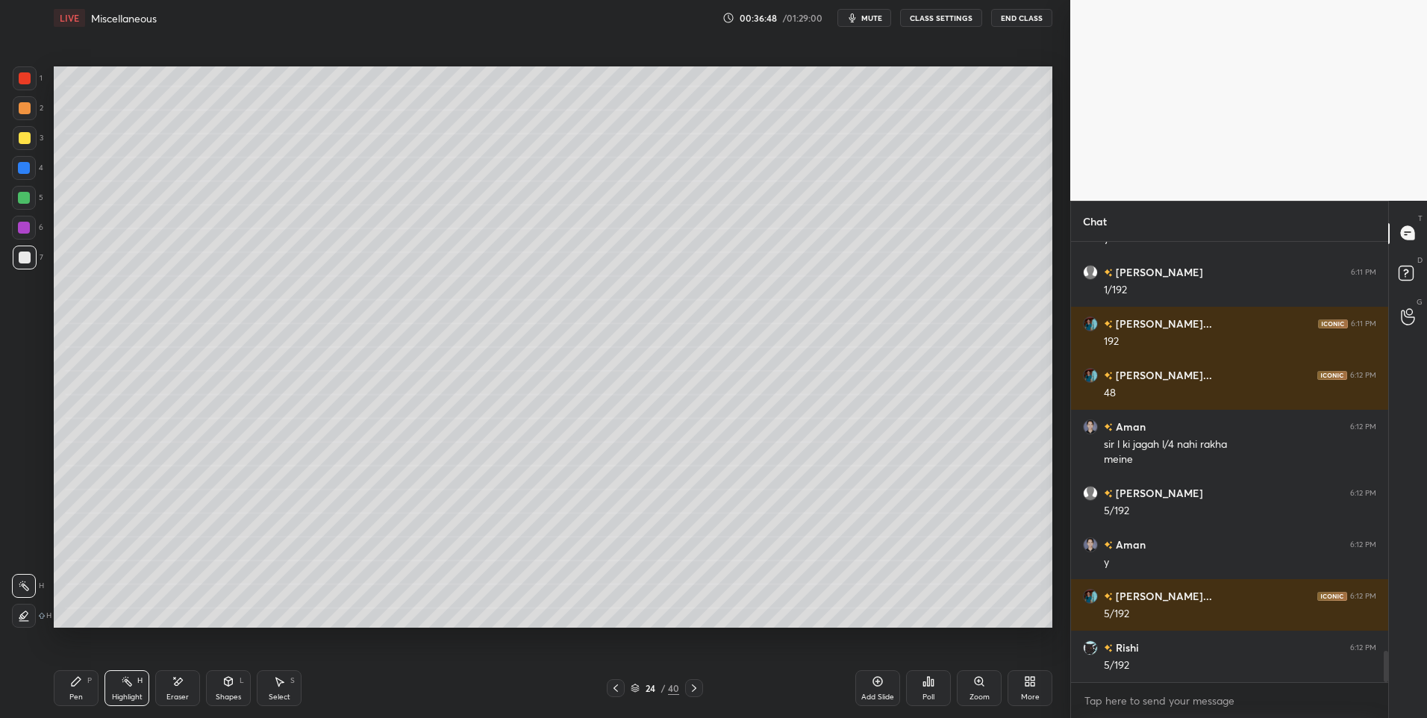
click at [690, 688] on icon at bounding box center [694, 688] width 12 height 12
click at [611, 678] on div "Pen P Highlight H Eraser Shapes L Select S 25 / 40 Add Slide Poll Zoom More" at bounding box center [553, 688] width 998 height 60
click at [613, 683] on icon at bounding box center [616, 688] width 12 height 12
click at [691, 685] on icon at bounding box center [694, 688] width 12 height 12
click at [612, 683] on icon at bounding box center [616, 688] width 12 height 12
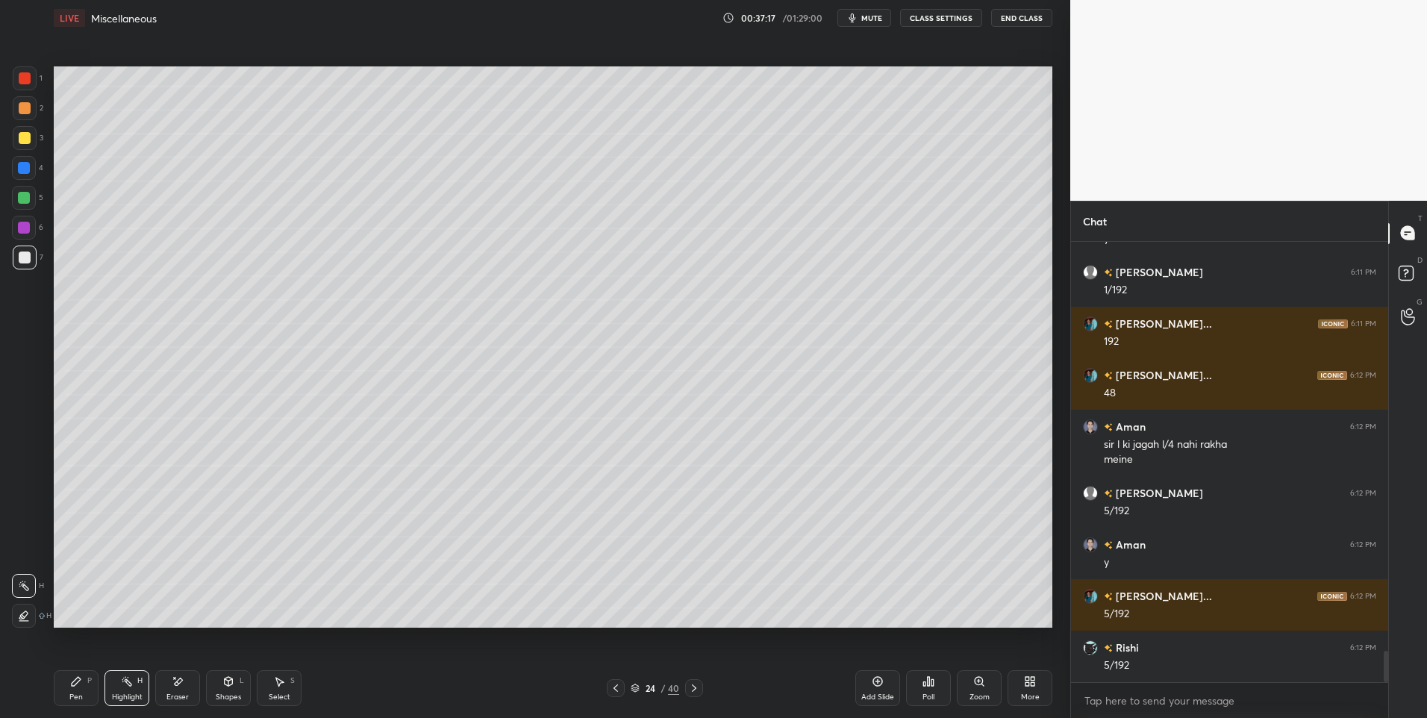
scroll to position [5739, 0]
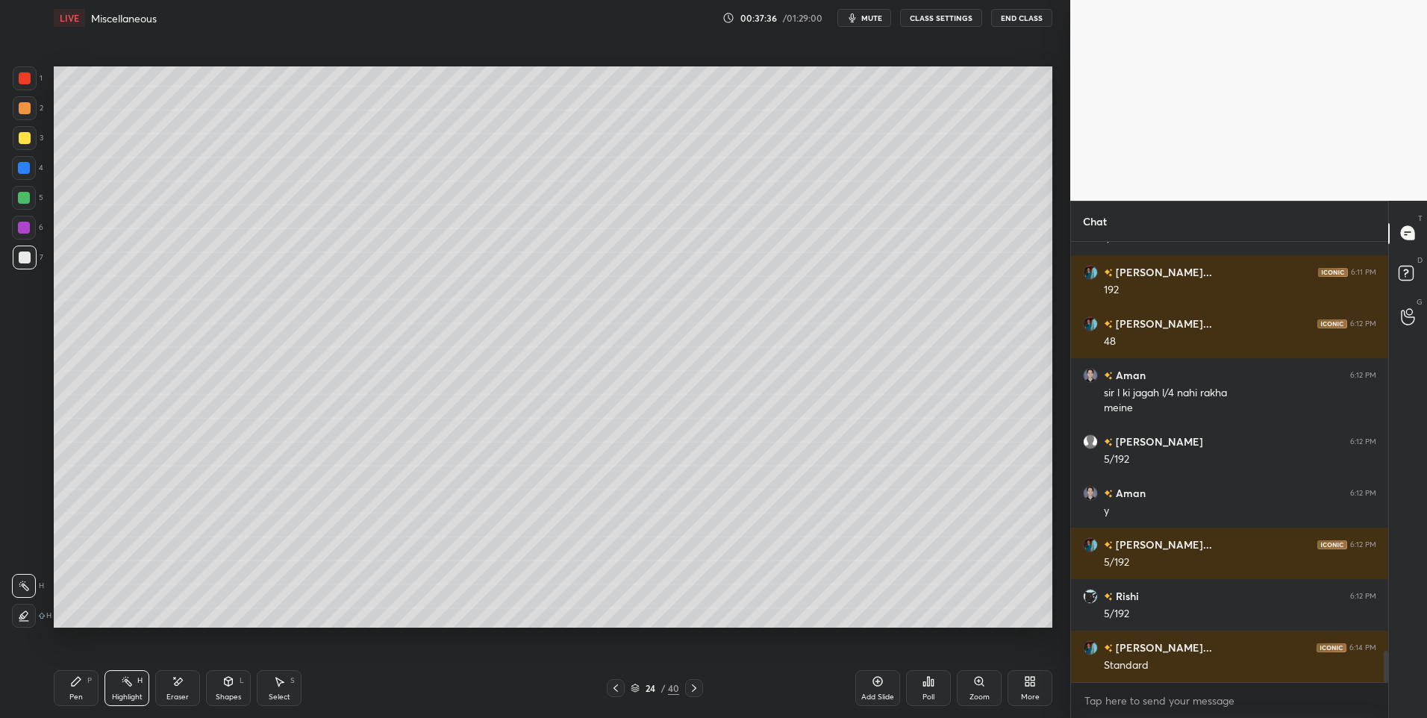
click at [695, 692] on icon at bounding box center [694, 688] width 12 height 12
click at [697, 687] on icon at bounding box center [694, 688] width 12 height 12
click at [283, 691] on div "Select S" at bounding box center [279, 688] width 45 height 36
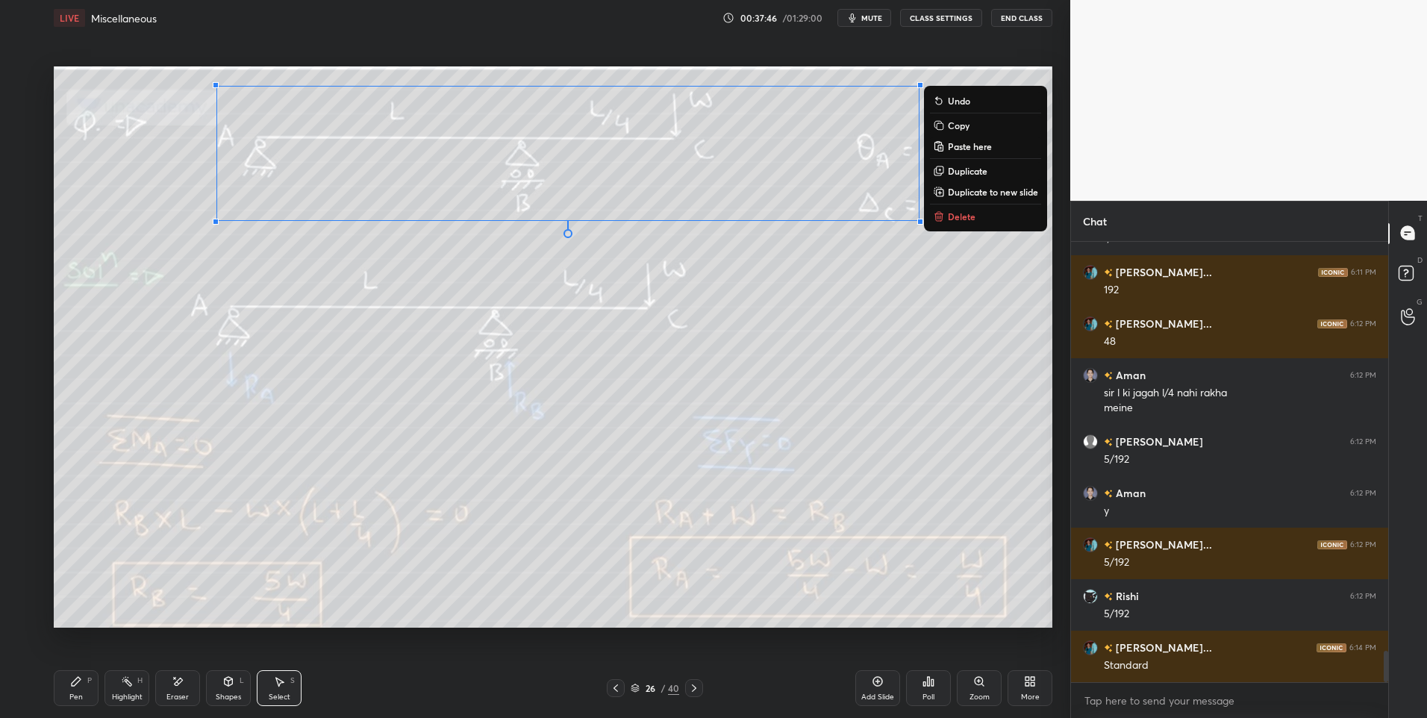
click at [978, 219] on button "Delete" at bounding box center [985, 216] width 111 height 18
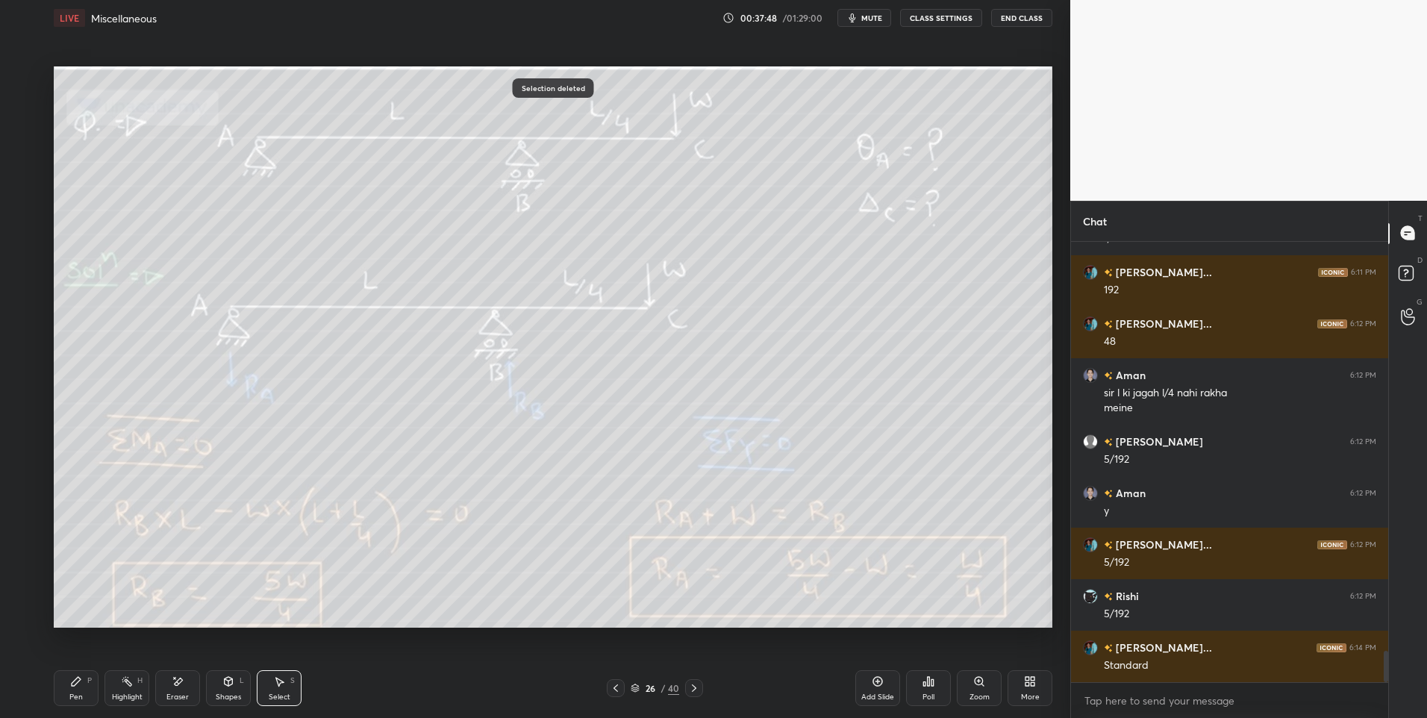
click at [697, 690] on icon at bounding box center [694, 688] width 12 height 12
click at [690, 688] on icon at bounding box center [694, 688] width 12 height 12
click at [688, 687] on icon at bounding box center [694, 688] width 12 height 12
click at [118, 686] on div "Highlight H" at bounding box center [126, 688] width 45 height 36
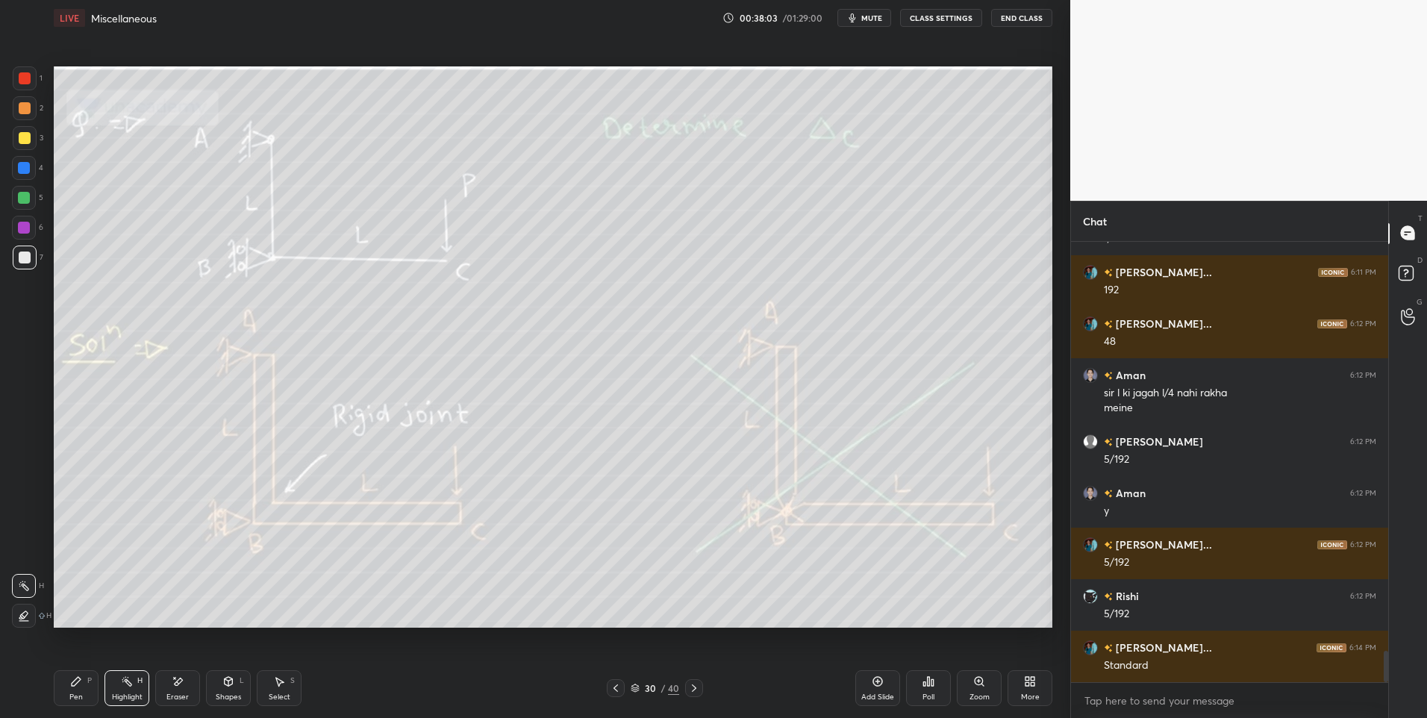
click at [228, 681] on icon at bounding box center [229, 681] width 8 height 9
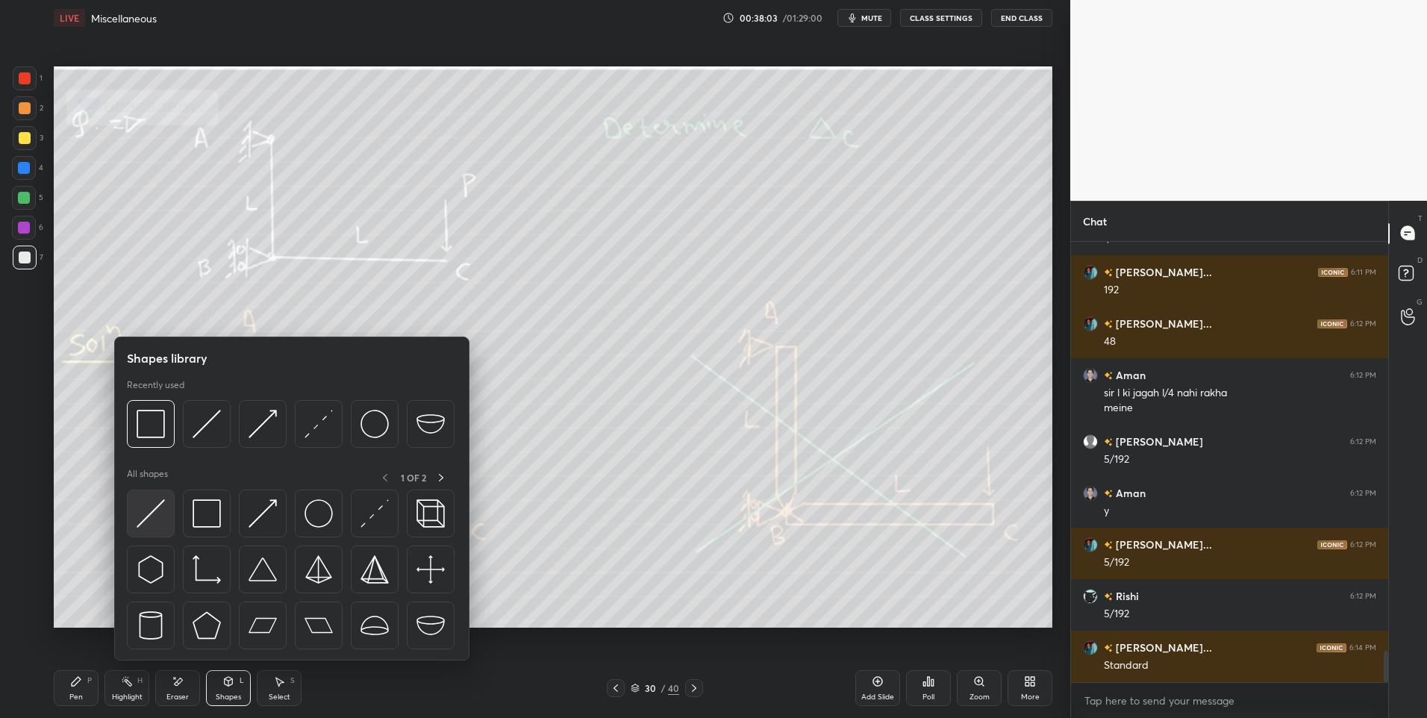
click at [146, 519] on img at bounding box center [151, 513] width 28 height 28
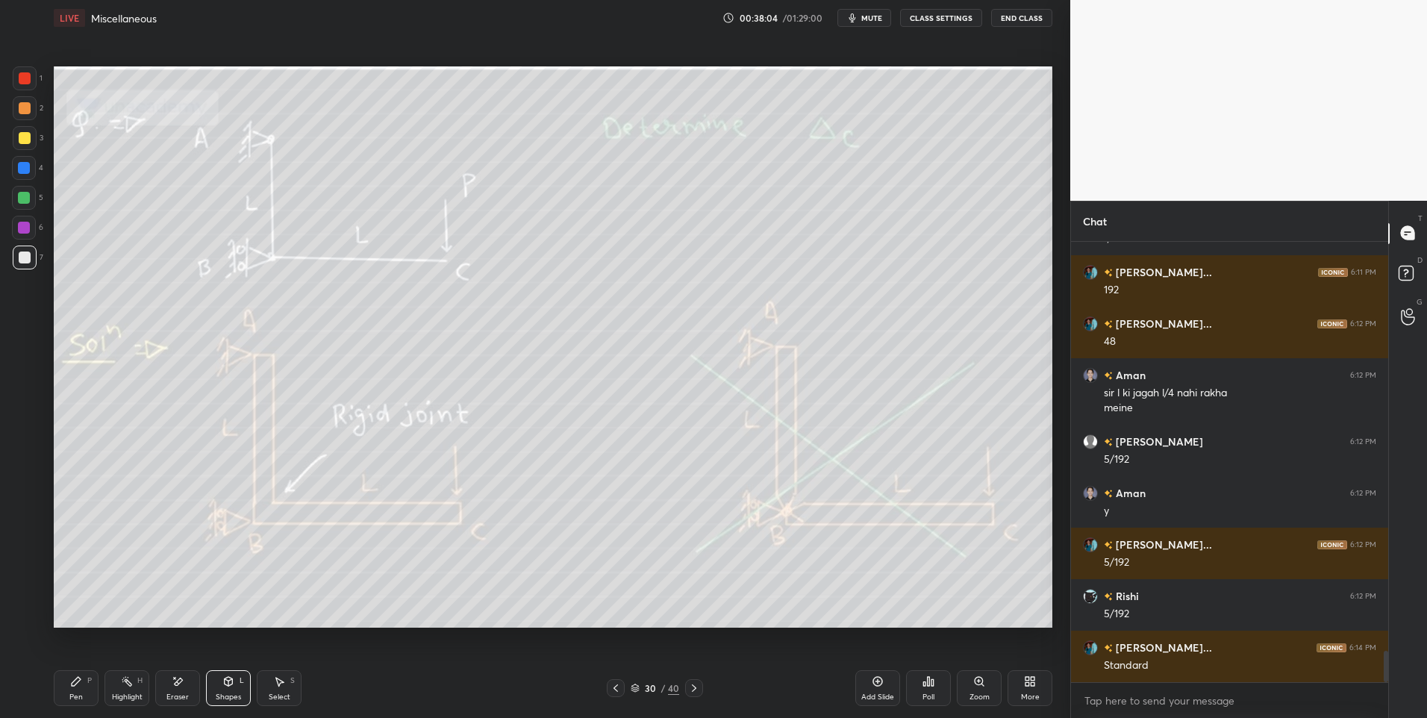
click at [24, 103] on div at bounding box center [25, 108] width 12 height 12
click at [67, 677] on div "Pen P" at bounding box center [76, 688] width 45 height 36
click at [276, 678] on icon at bounding box center [280, 682] width 8 height 9
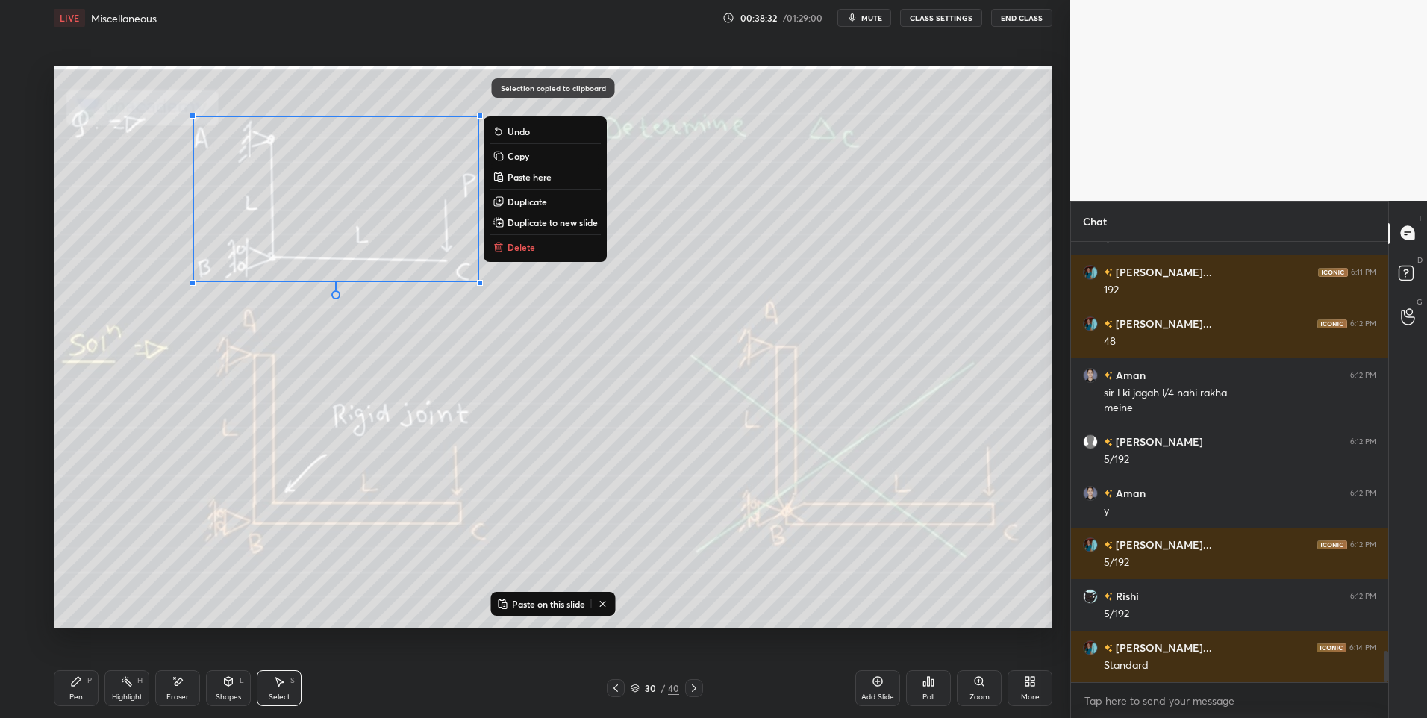
click at [613, 690] on icon at bounding box center [616, 688] width 12 height 12
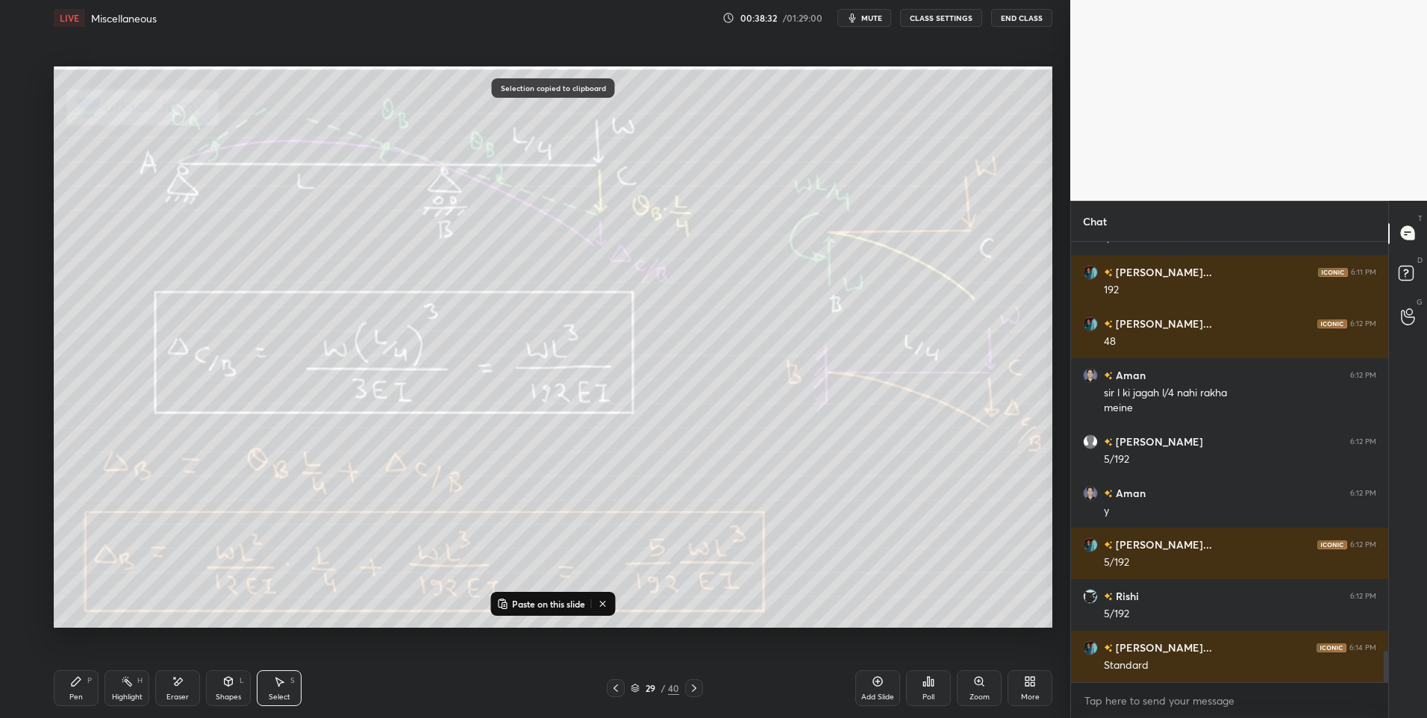
click at [887, 686] on div "Add Slide" at bounding box center [877, 688] width 45 height 36
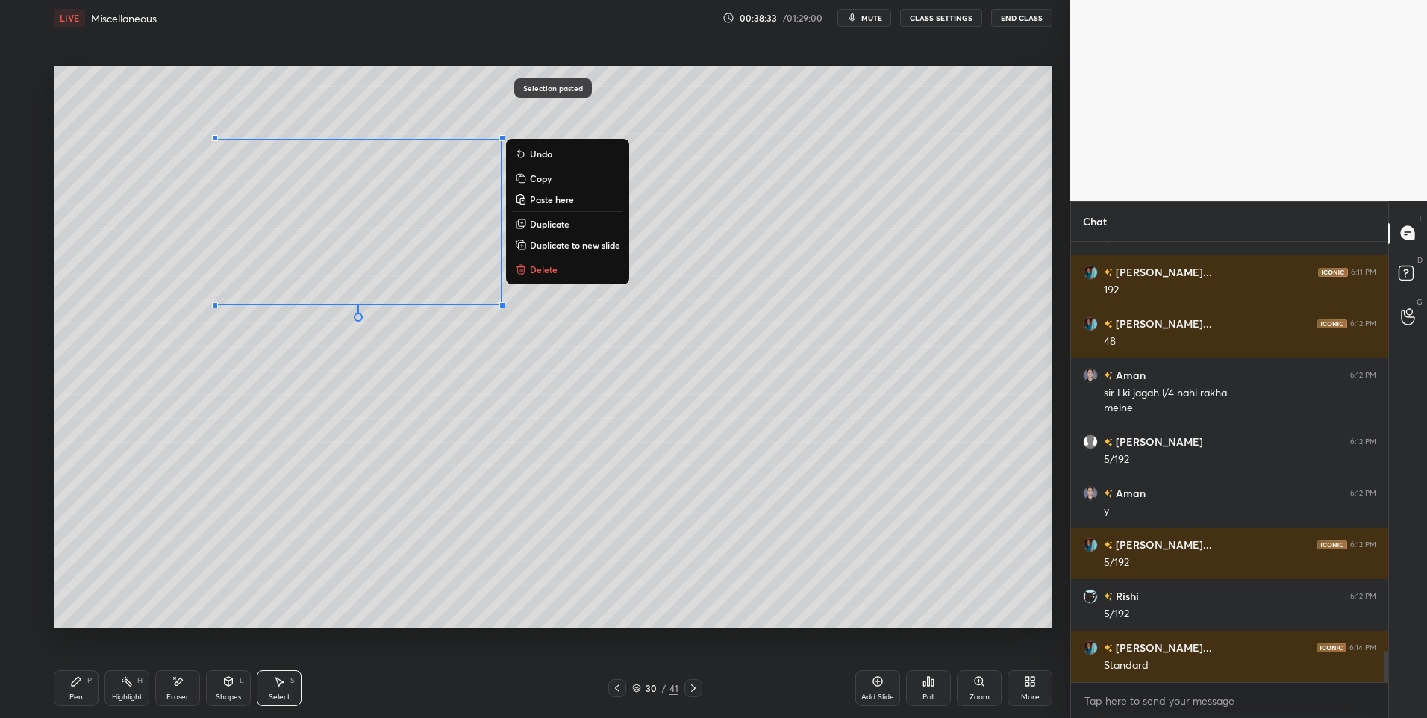
click at [729, 559] on div "0 ° Undo Copy Paste here Duplicate Duplicate to new slide Delete" at bounding box center [553, 347] width 998 height 562
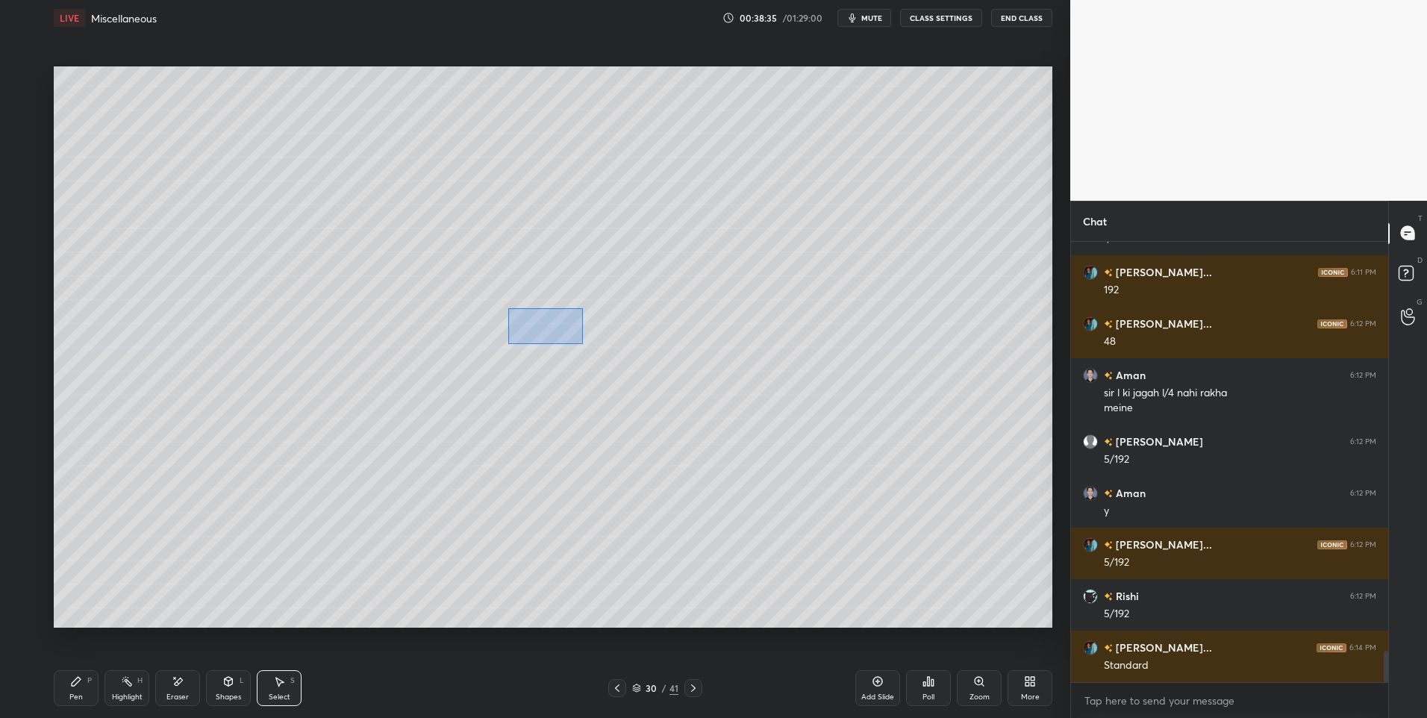
scroll to position [5791, 0]
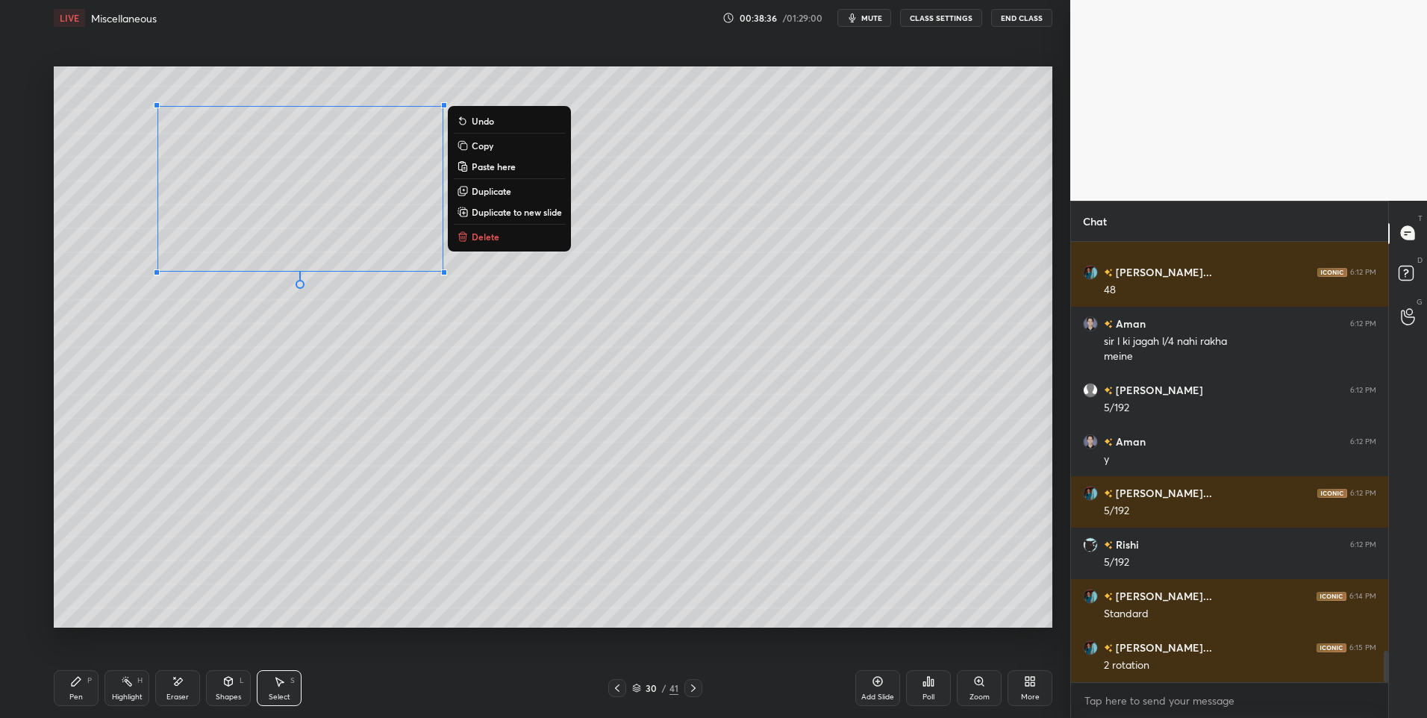
click at [316, 422] on div "0 ° Undo Copy Paste here Duplicate Duplicate to new slide Delete" at bounding box center [553, 347] width 998 height 562
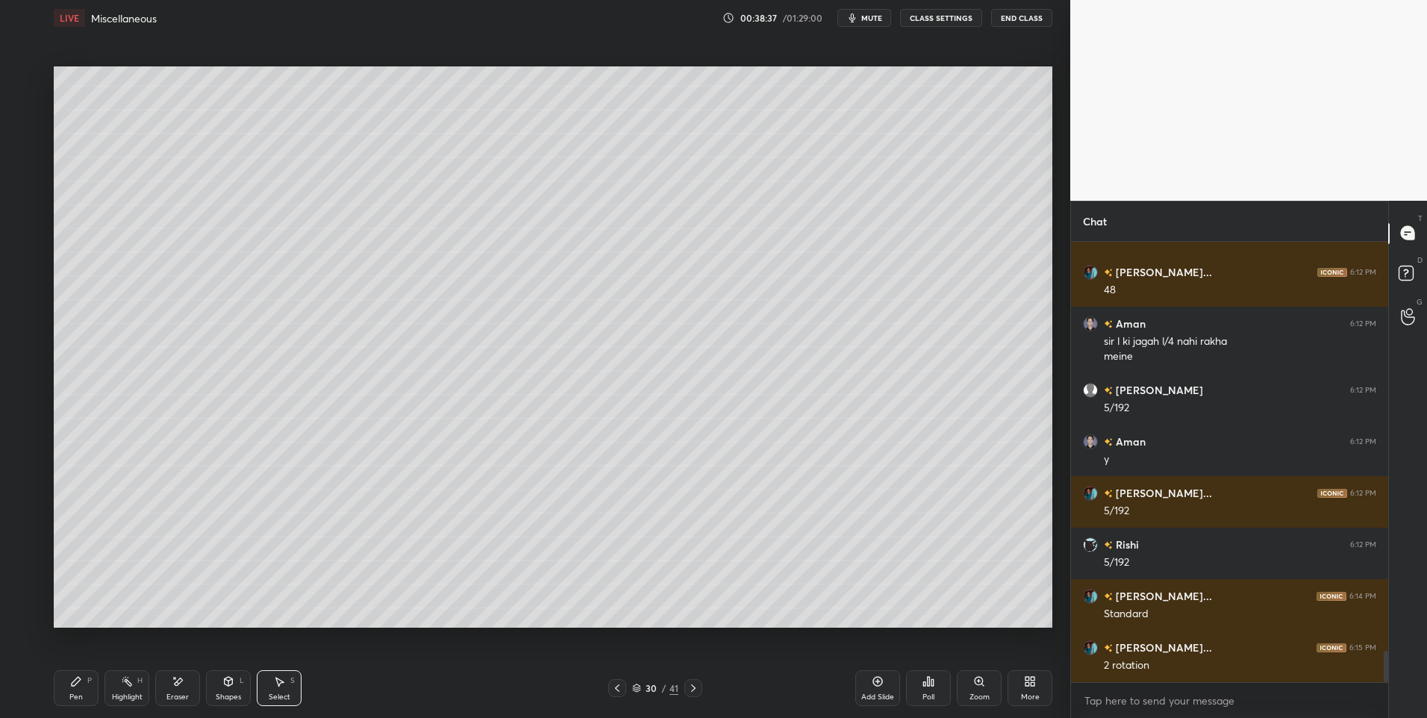
click at [76, 691] on div "Pen P" at bounding box center [76, 688] width 45 height 36
click at [277, 687] on icon at bounding box center [279, 681] width 12 height 12
click at [90, 696] on div "Pen P" at bounding box center [76, 688] width 45 height 36
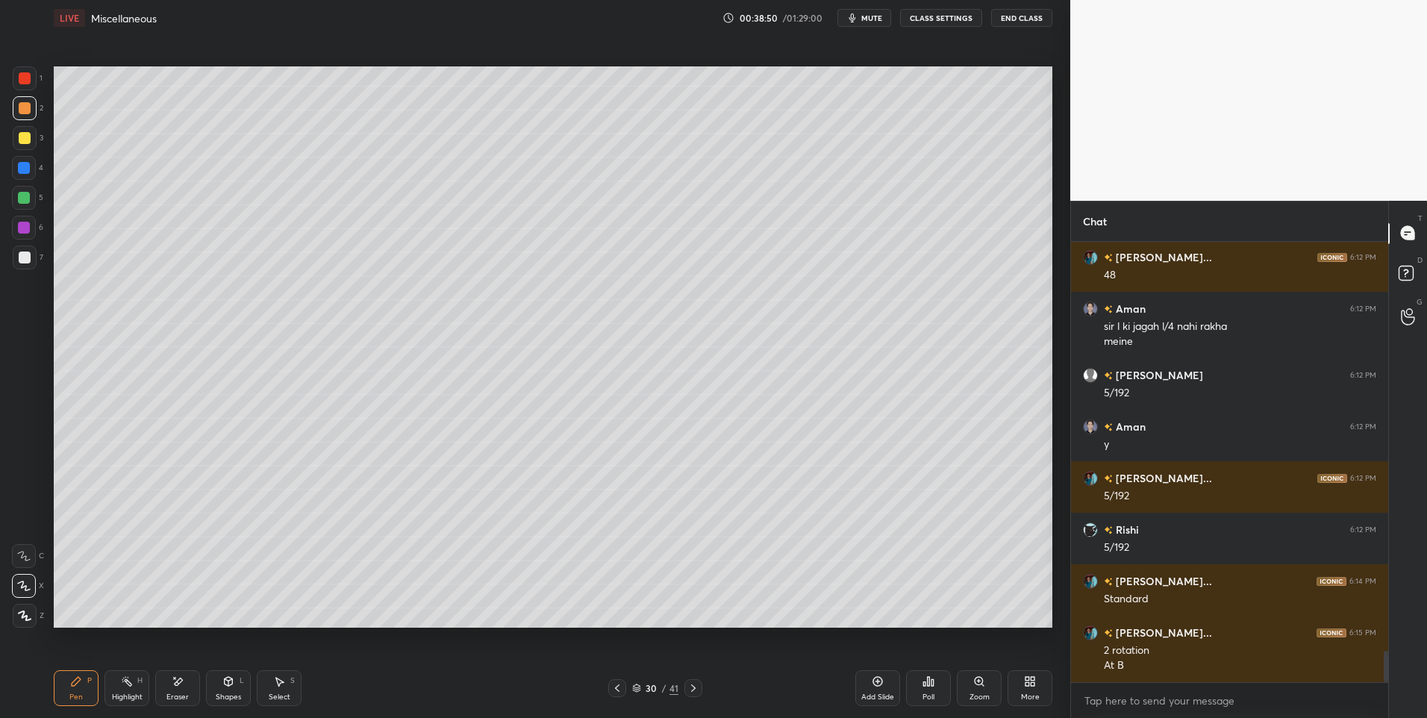
click at [277, 693] on div "Select" at bounding box center [280, 696] width 22 height 7
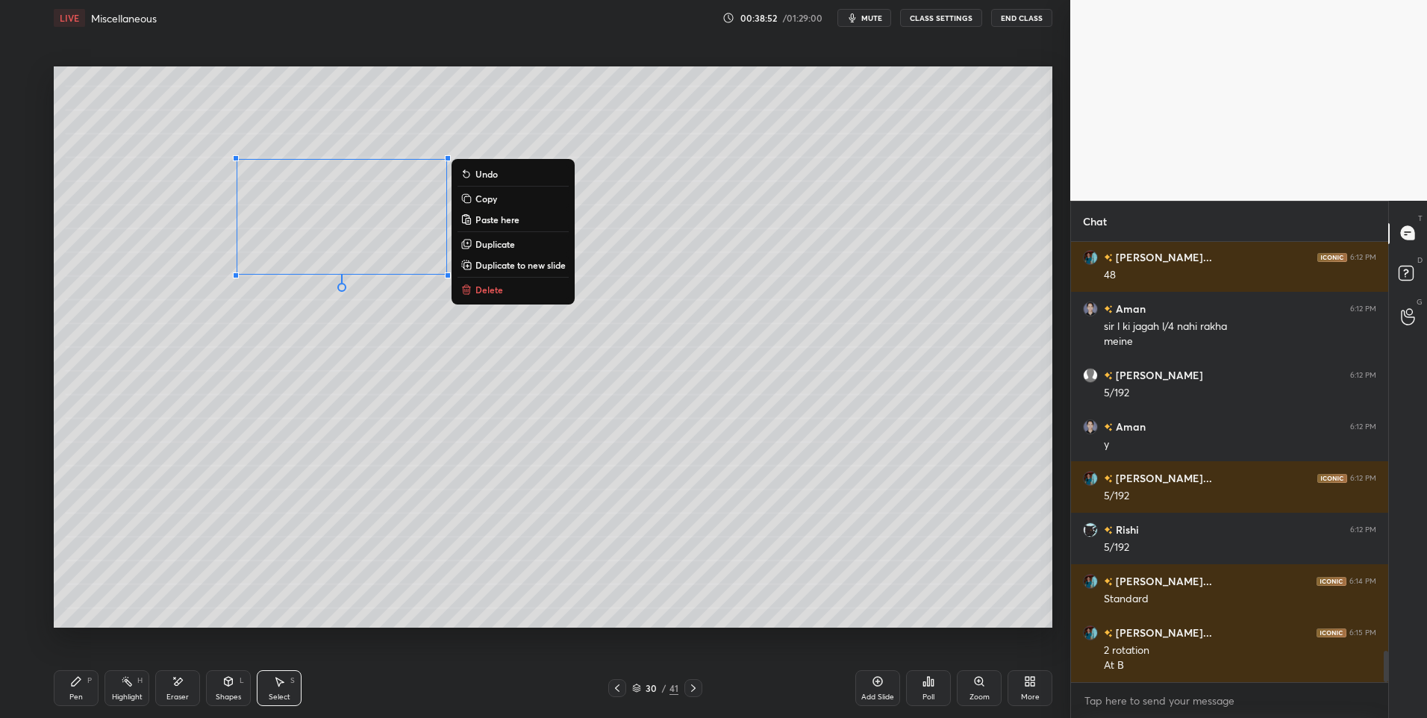
click at [336, 378] on div "0 ° Undo Copy Paste here Duplicate Duplicate to new slide Delete" at bounding box center [553, 347] width 998 height 562
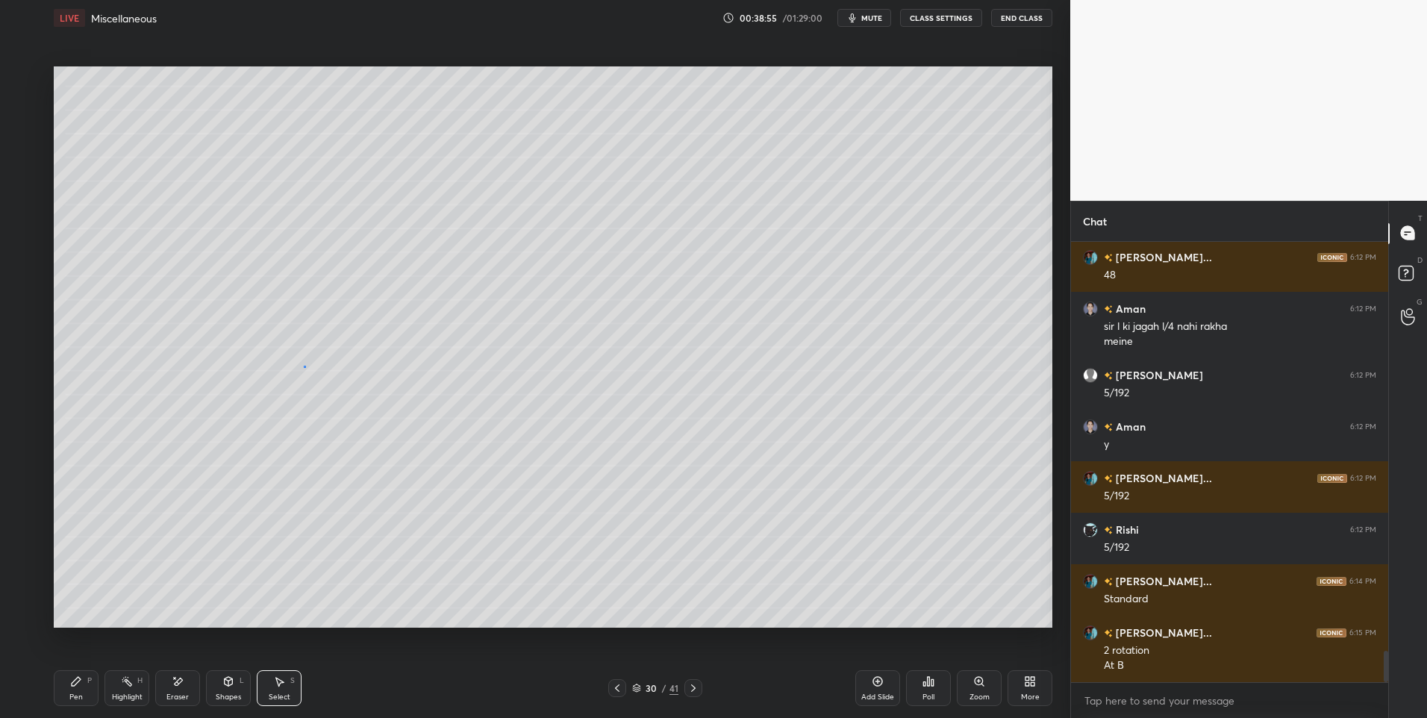
click at [302, 366] on div "0 ° Undo Copy Paste here Duplicate Duplicate to new slide Delete" at bounding box center [553, 347] width 998 height 562
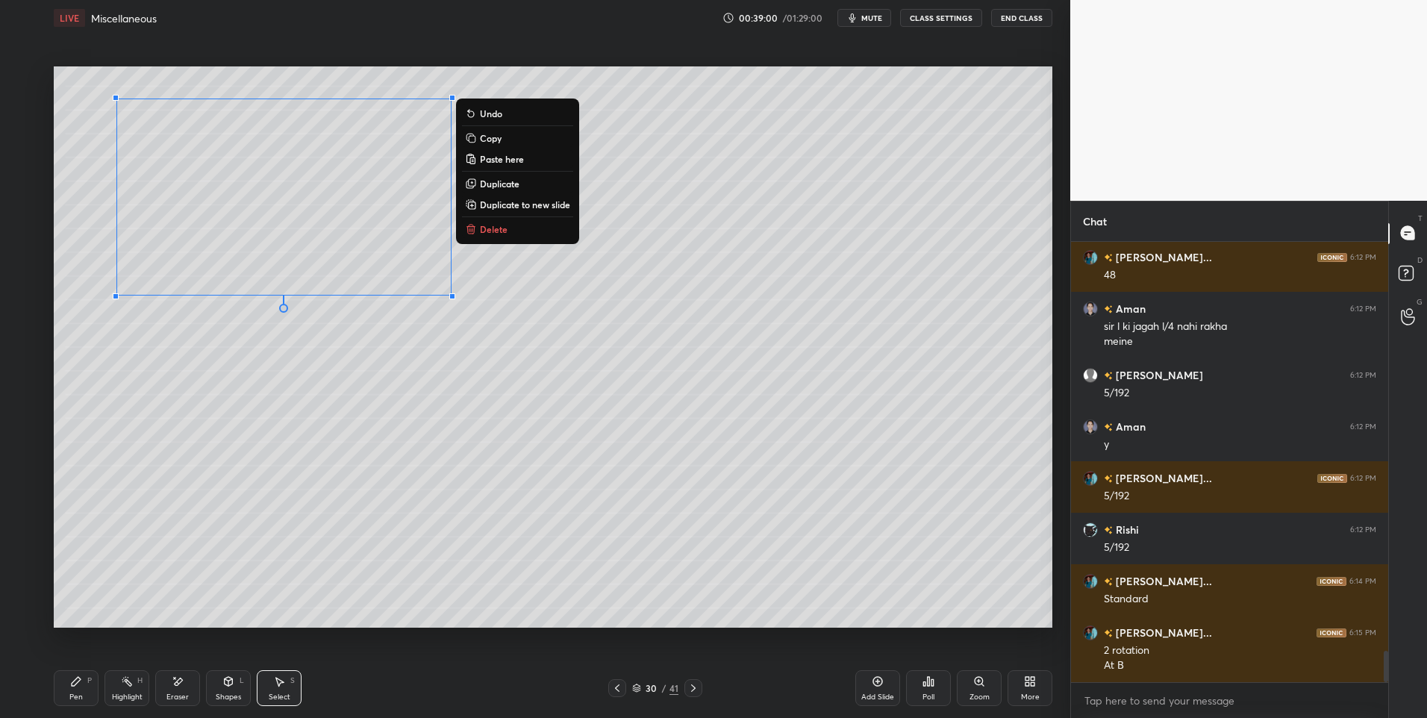
click at [321, 392] on div "0 ° Undo Copy Paste here Duplicate Duplicate to new slide Delete" at bounding box center [553, 347] width 998 height 562
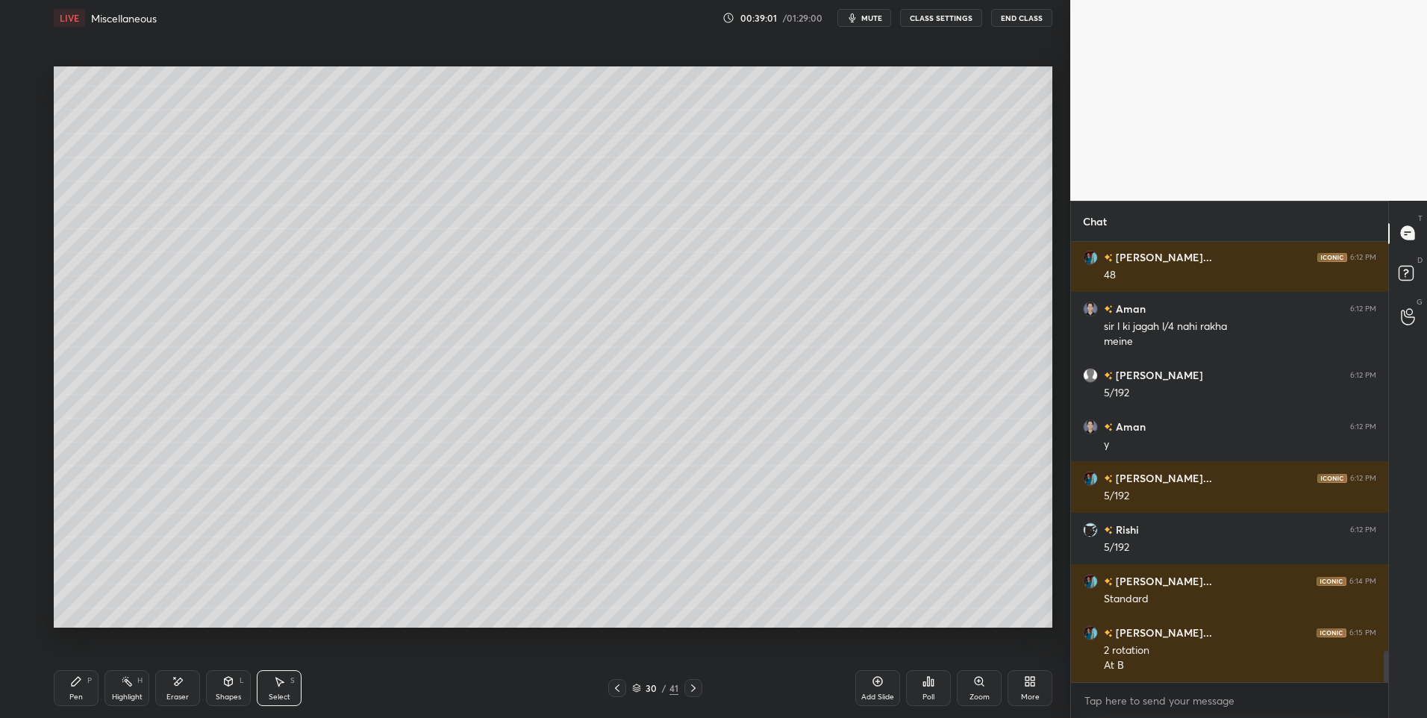
click at [75, 682] on icon at bounding box center [76, 681] width 9 height 9
click at [72, 690] on div "Pen P" at bounding box center [76, 688] width 45 height 36
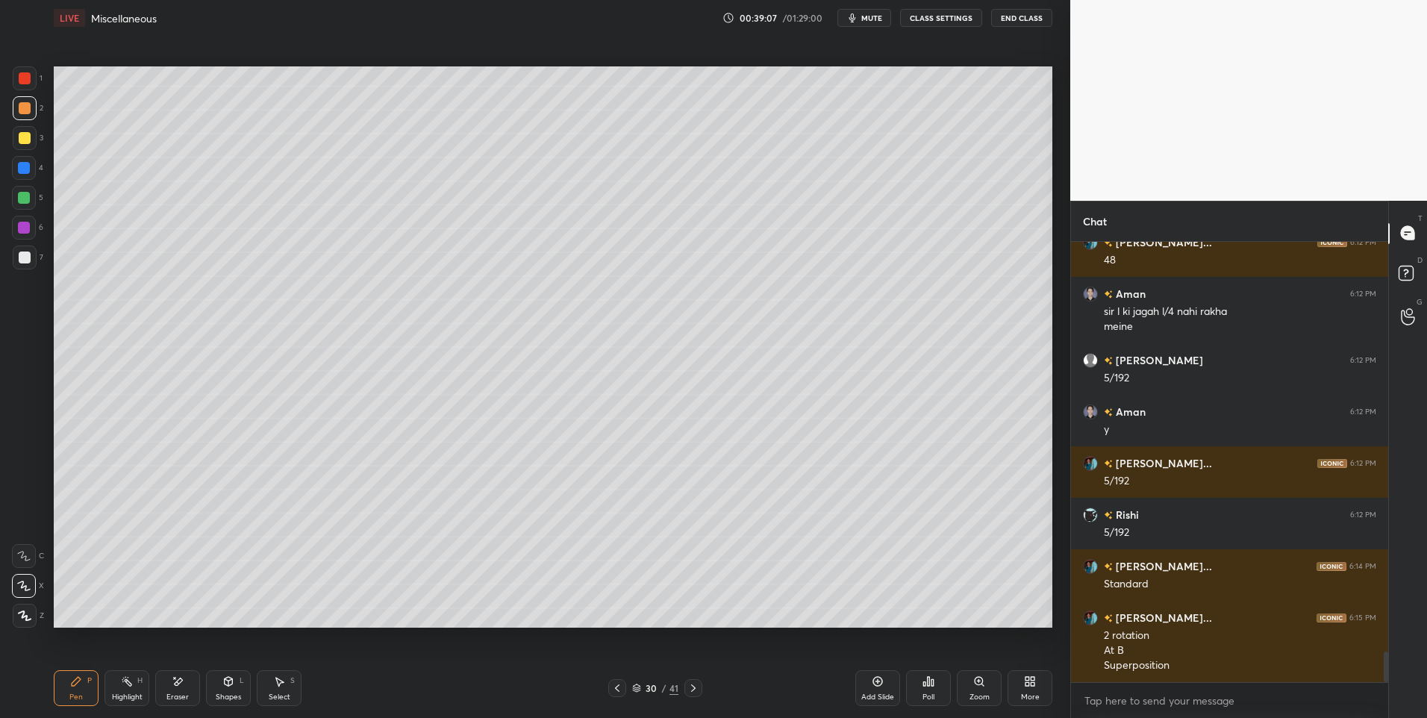
click at [25, 196] on div at bounding box center [24, 198] width 12 height 12
click at [113, 687] on div "Highlight H" at bounding box center [126, 688] width 45 height 36
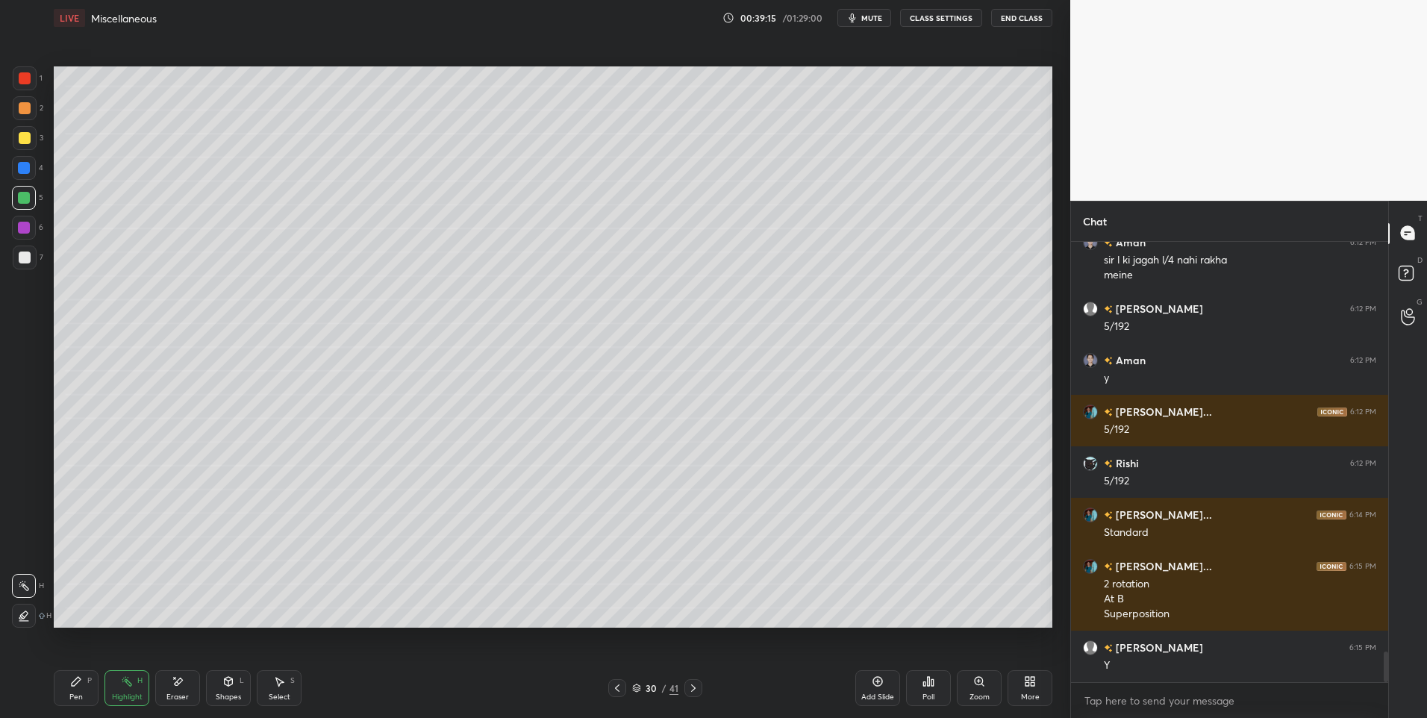
click at [231, 683] on icon at bounding box center [229, 681] width 8 height 9
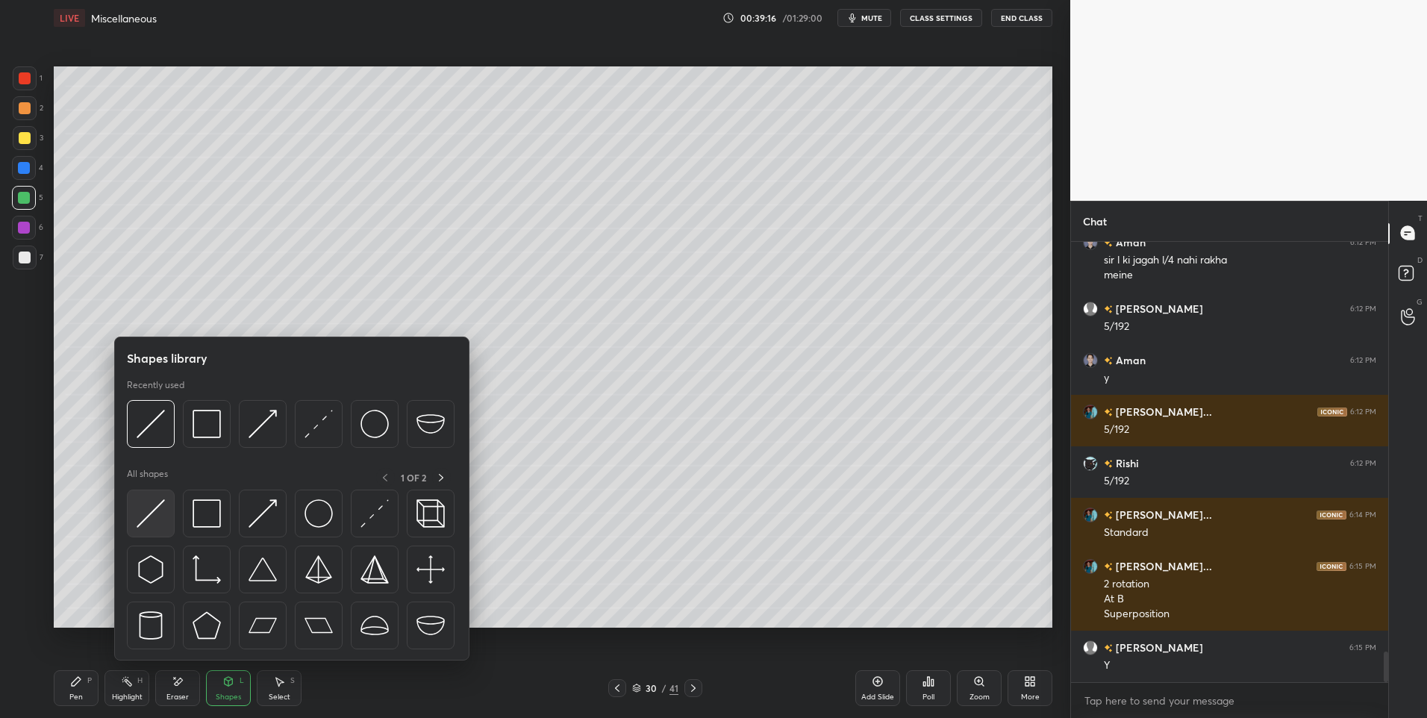
click at [154, 508] on img at bounding box center [151, 513] width 28 height 28
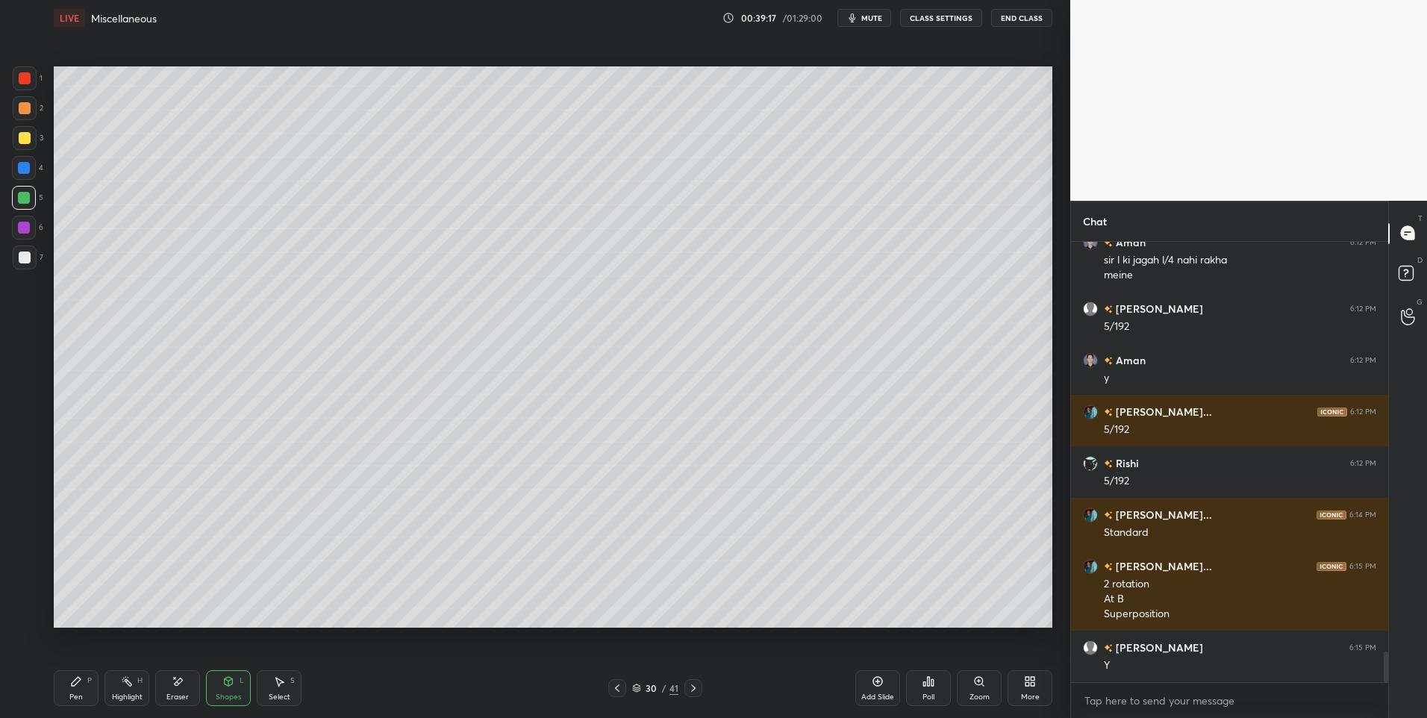
click at [23, 233] on div at bounding box center [24, 228] width 12 height 12
click at [133, 685] on div "Highlight H" at bounding box center [126, 688] width 45 height 36
click at [86, 684] on div "Pen P" at bounding box center [76, 688] width 45 height 36
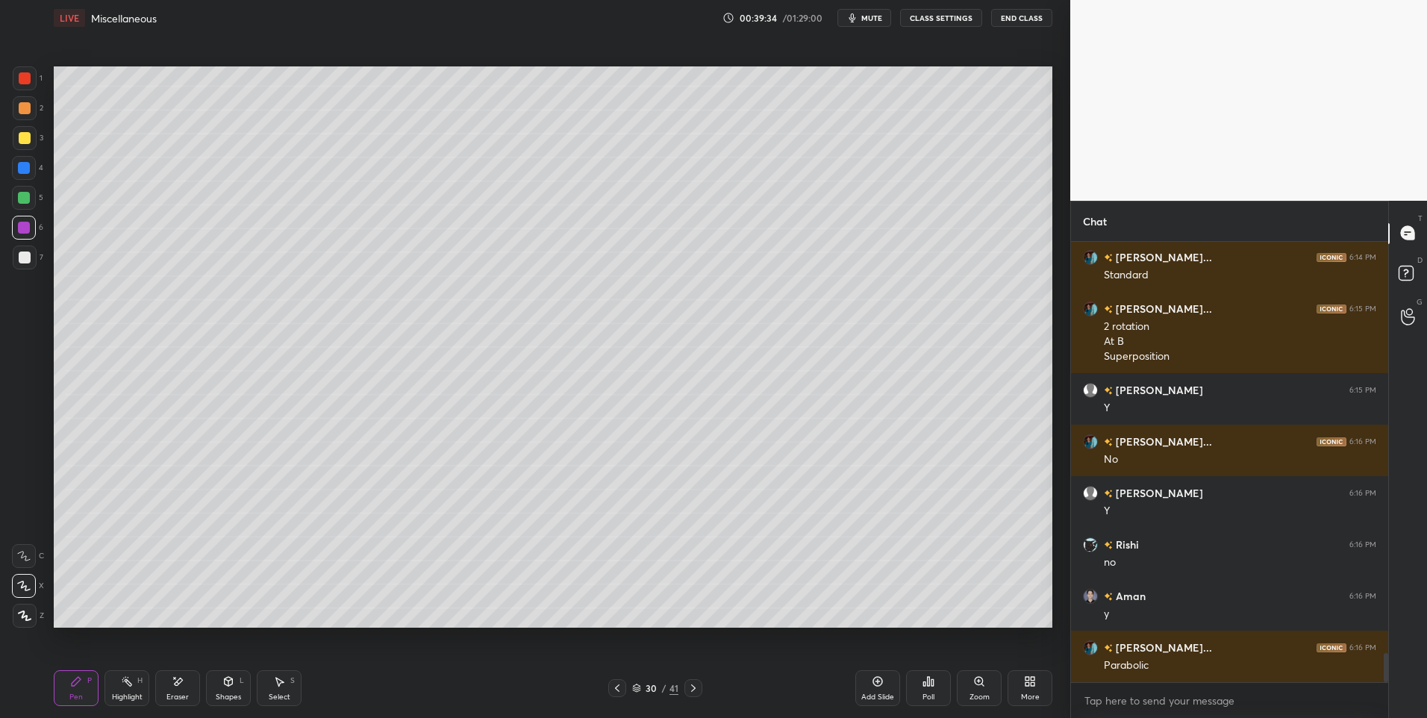
scroll to position [6181, 0]
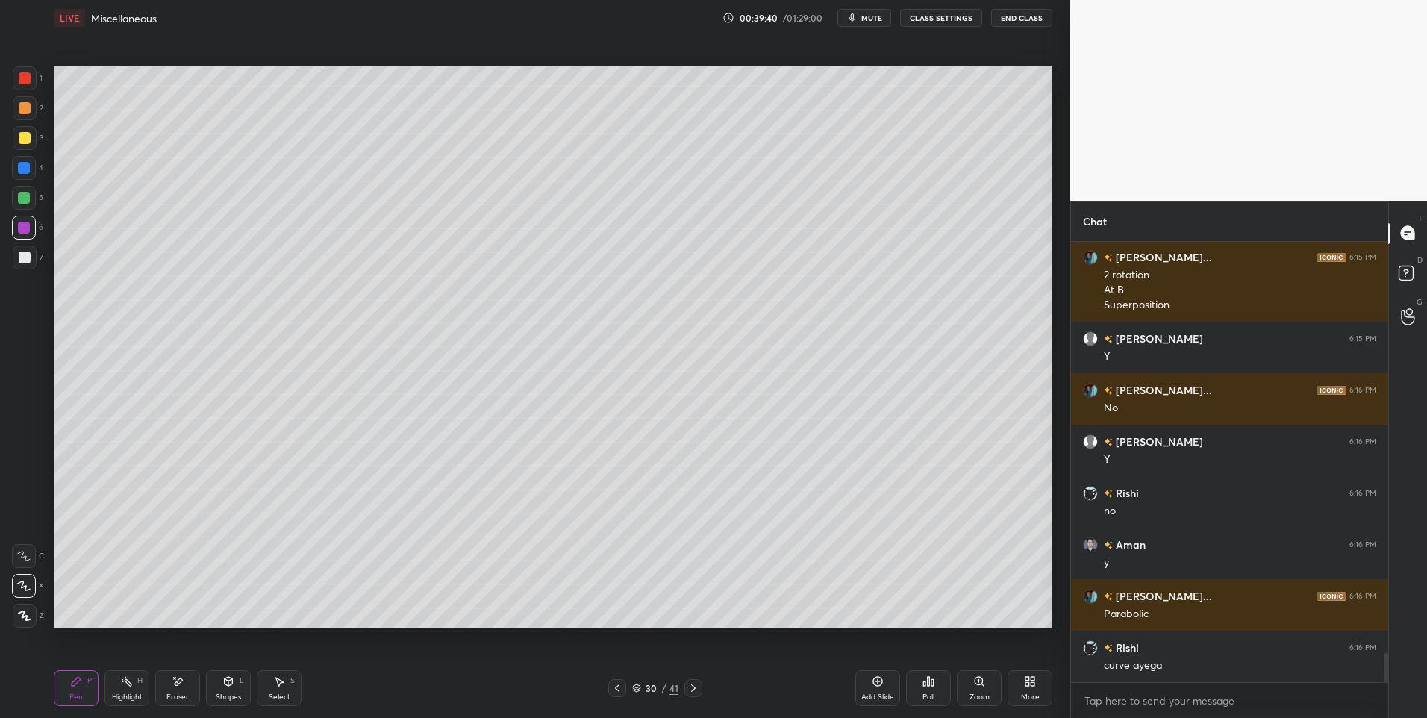
click at [125, 700] on div "Highlight" at bounding box center [127, 696] width 31 height 7
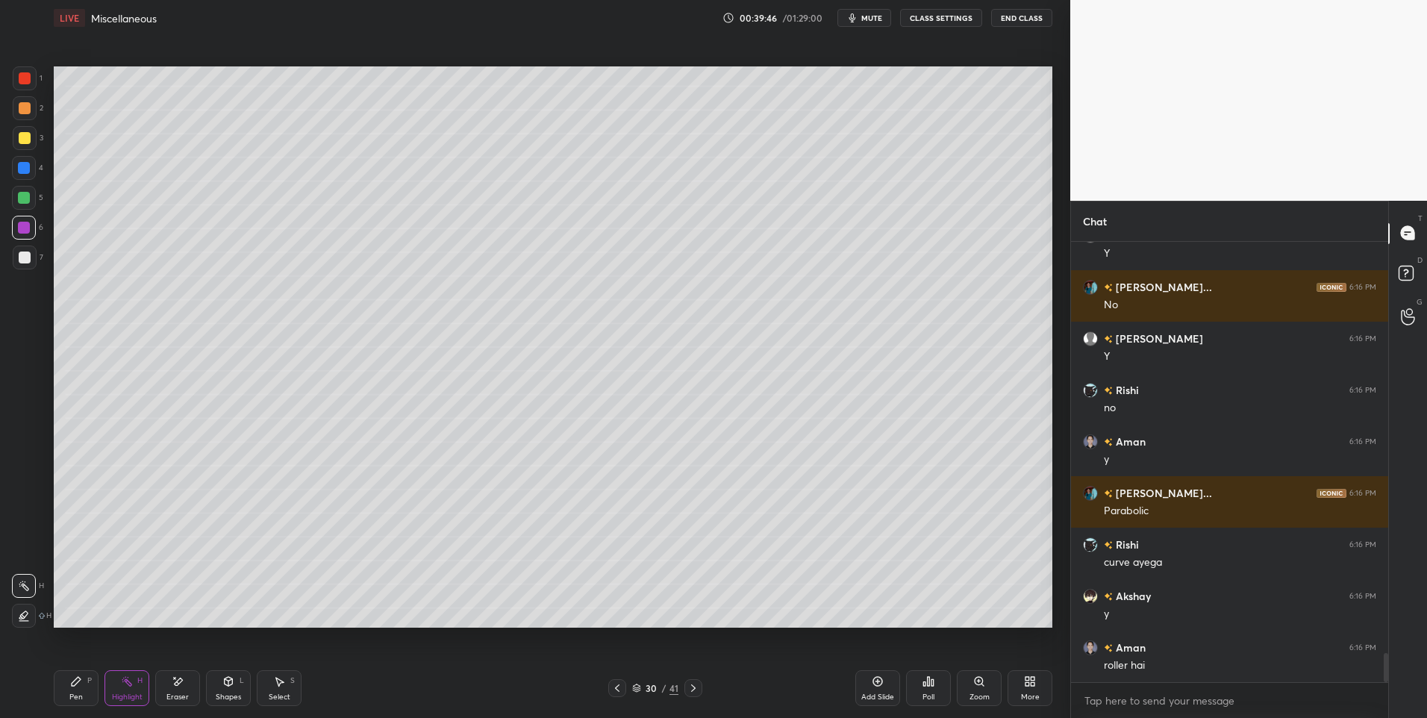
scroll to position [6336, 0]
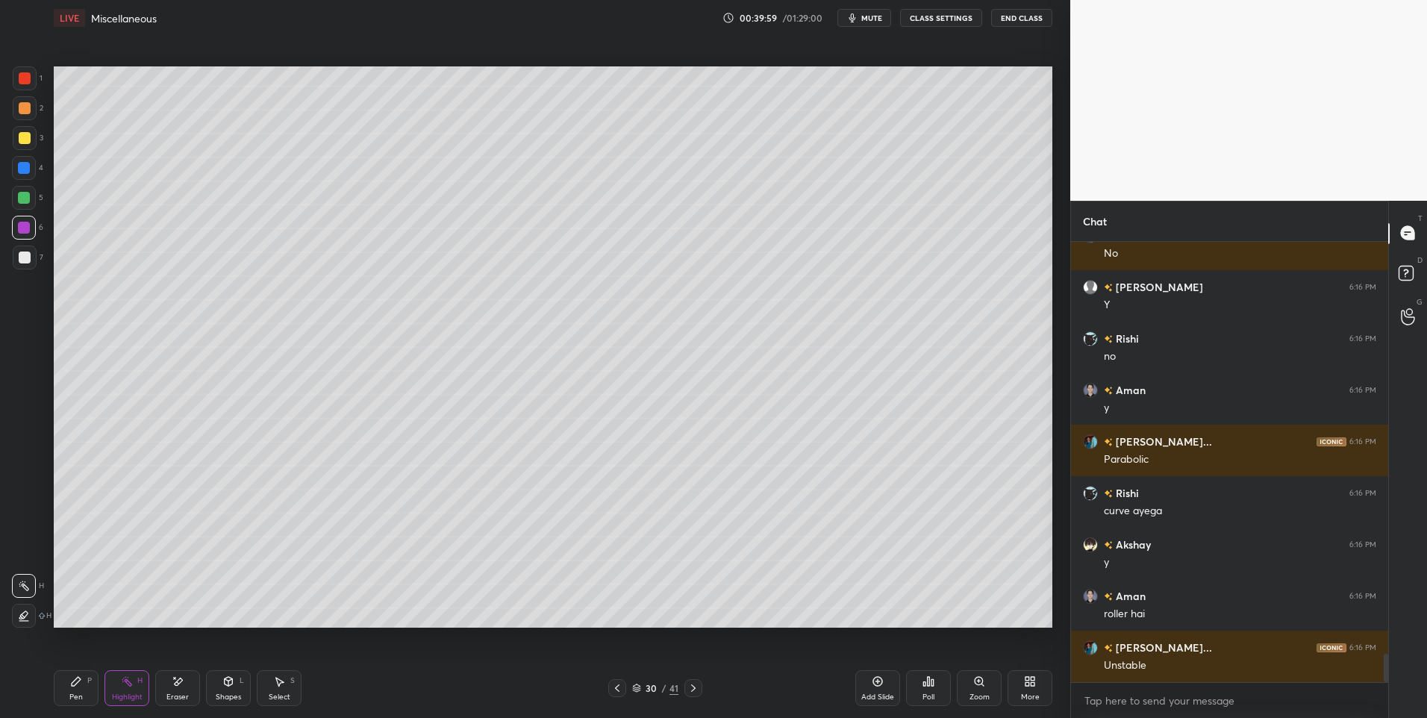
click at [227, 690] on div "Shapes L" at bounding box center [228, 688] width 45 height 36
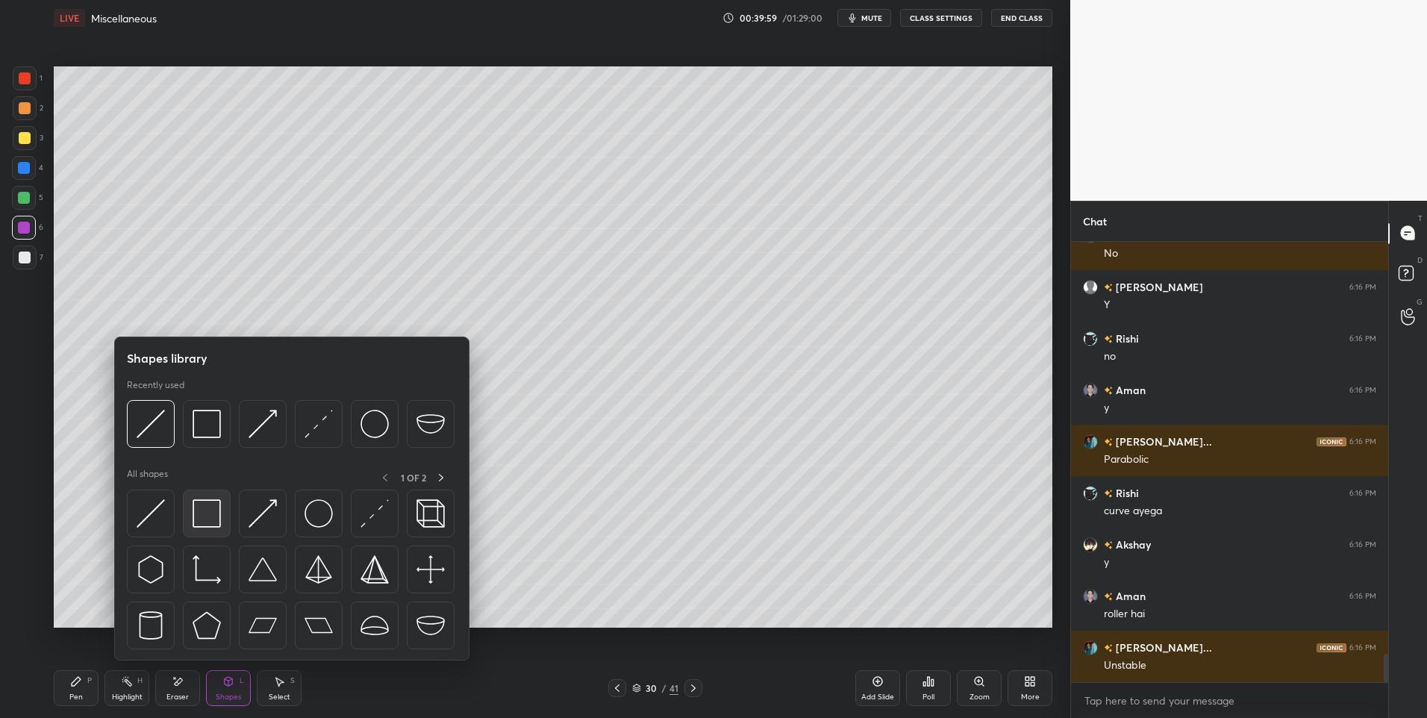
click at [199, 513] on img at bounding box center [207, 513] width 28 height 28
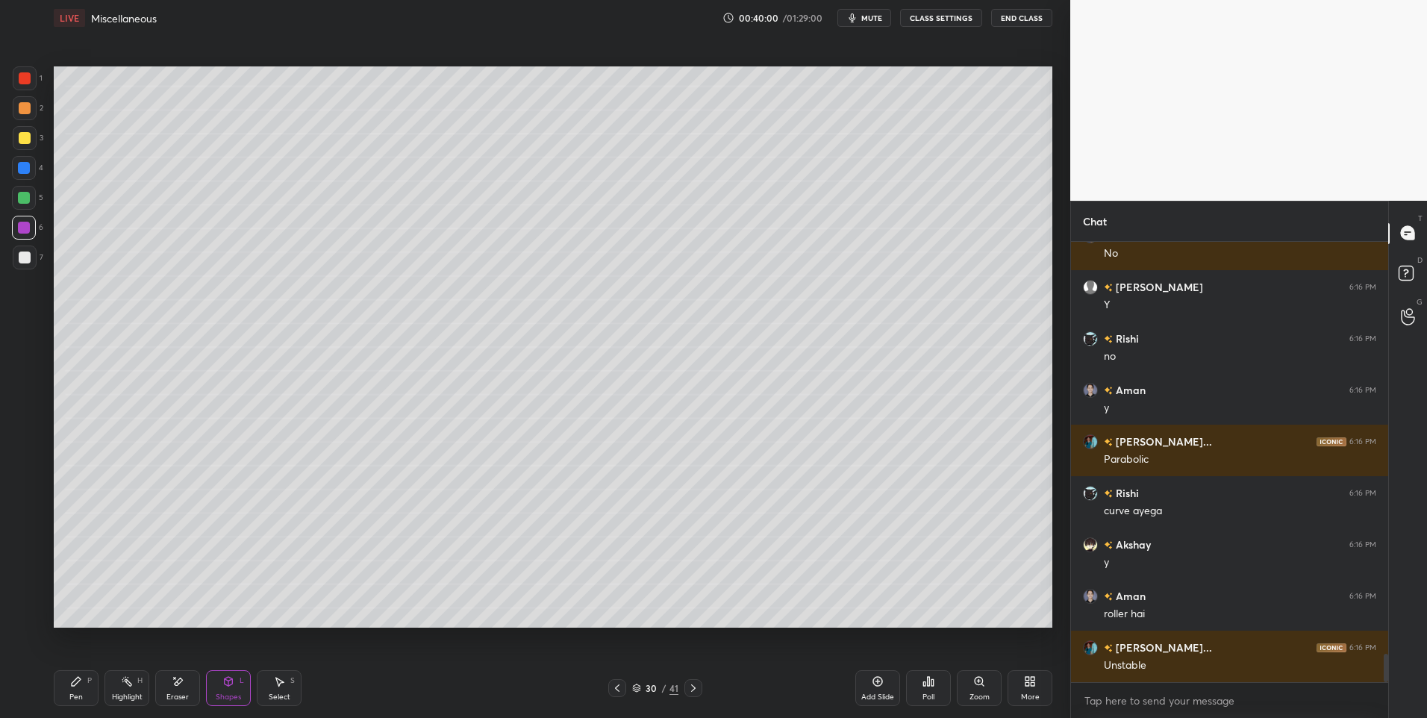
click at [19, 198] on div at bounding box center [24, 198] width 12 height 12
click at [63, 686] on div "Pen P" at bounding box center [76, 688] width 45 height 36
click at [234, 690] on div "Shapes L" at bounding box center [228, 688] width 45 height 36
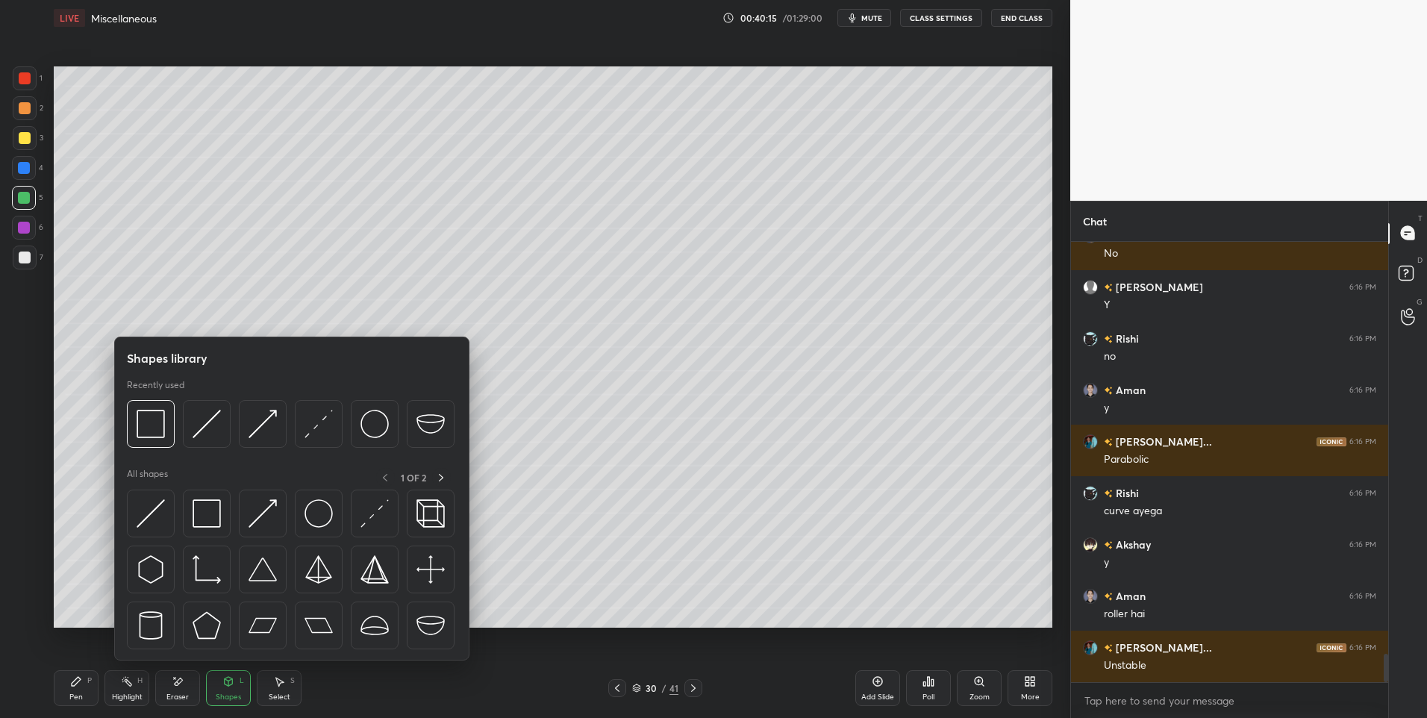
click at [150, 540] on div at bounding box center [292, 574] width 330 height 168
click at [133, 513] on div at bounding box center [151, 514] width 48 height 48
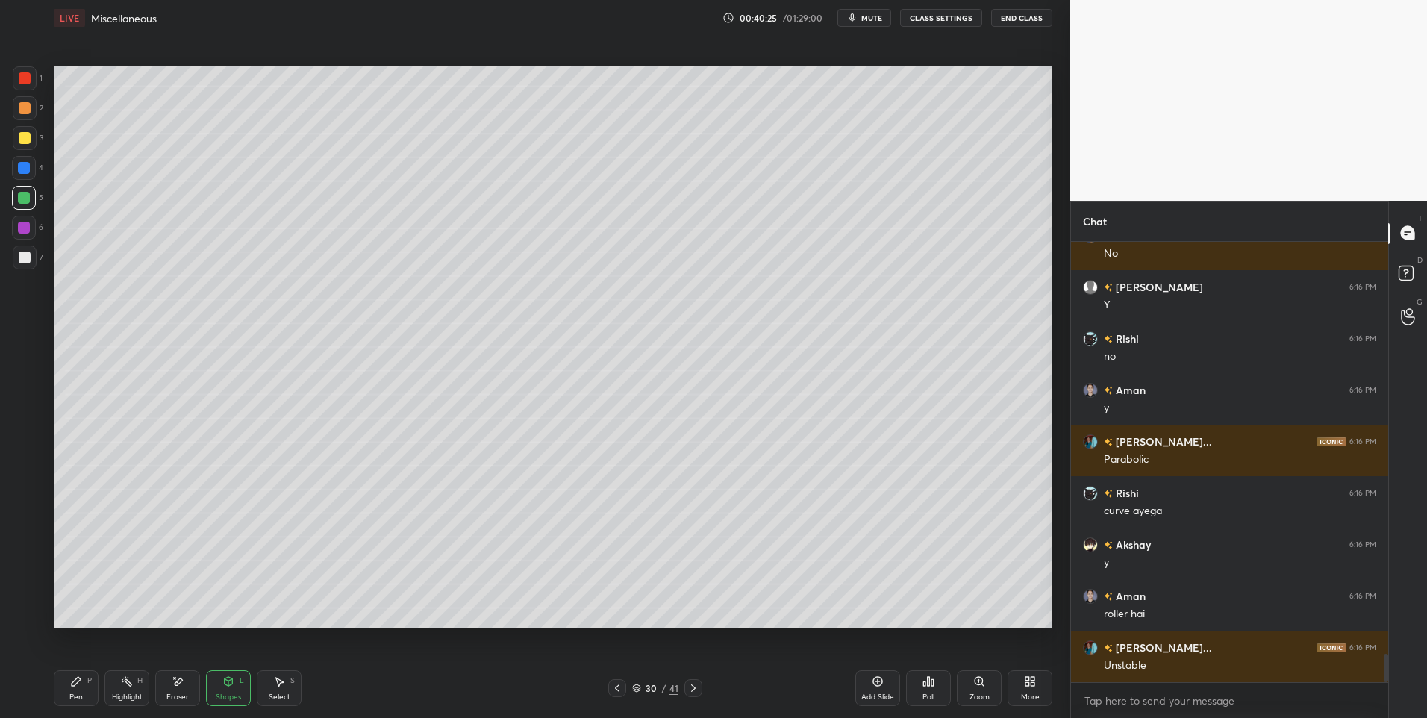
click at [78, 688] on div "Pen P" at bounding box center [76, 688] width 45 height 36
click at [127, 679] on rect at bounding box center [128, 682] width 7 height 7
click at [223, 686] on icon at bounding box center [228, 681] width 12 height 12
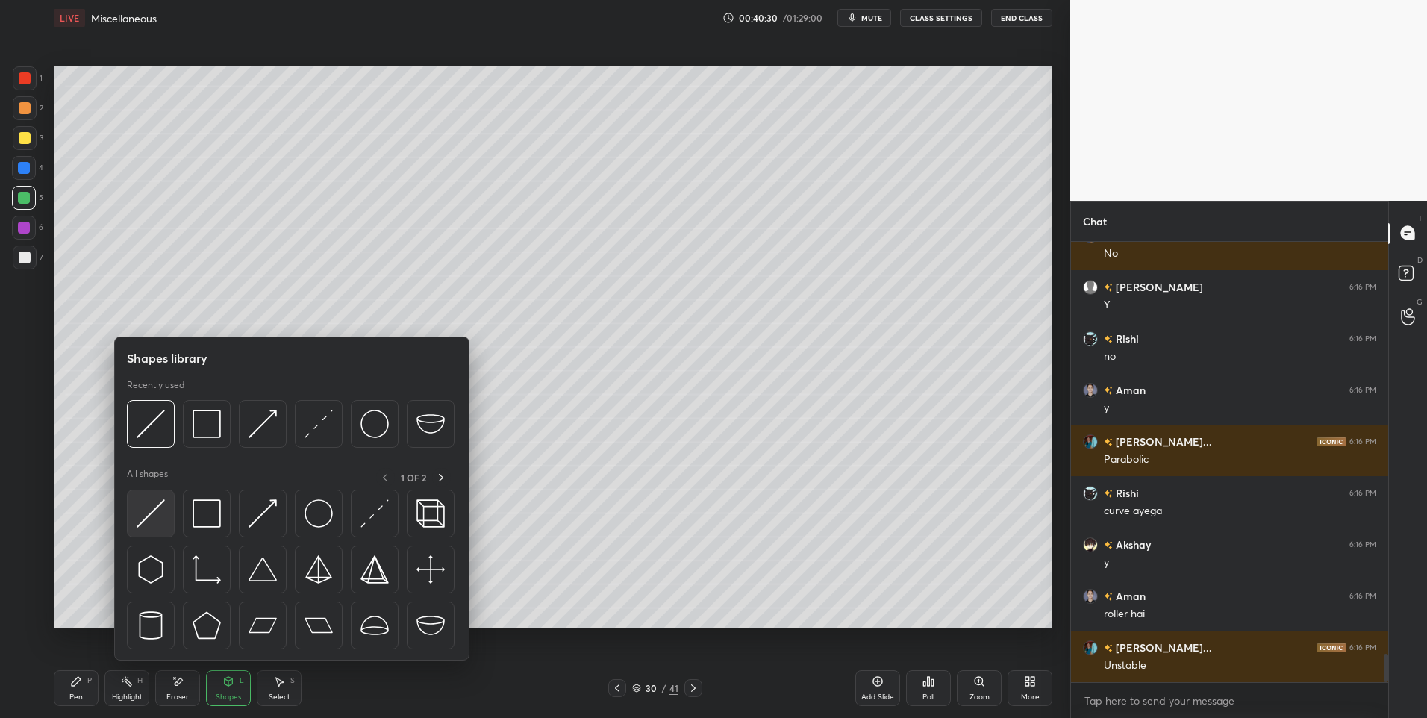
click at [149, 507] on img at bounding box center [151, 513] width 28 height 28
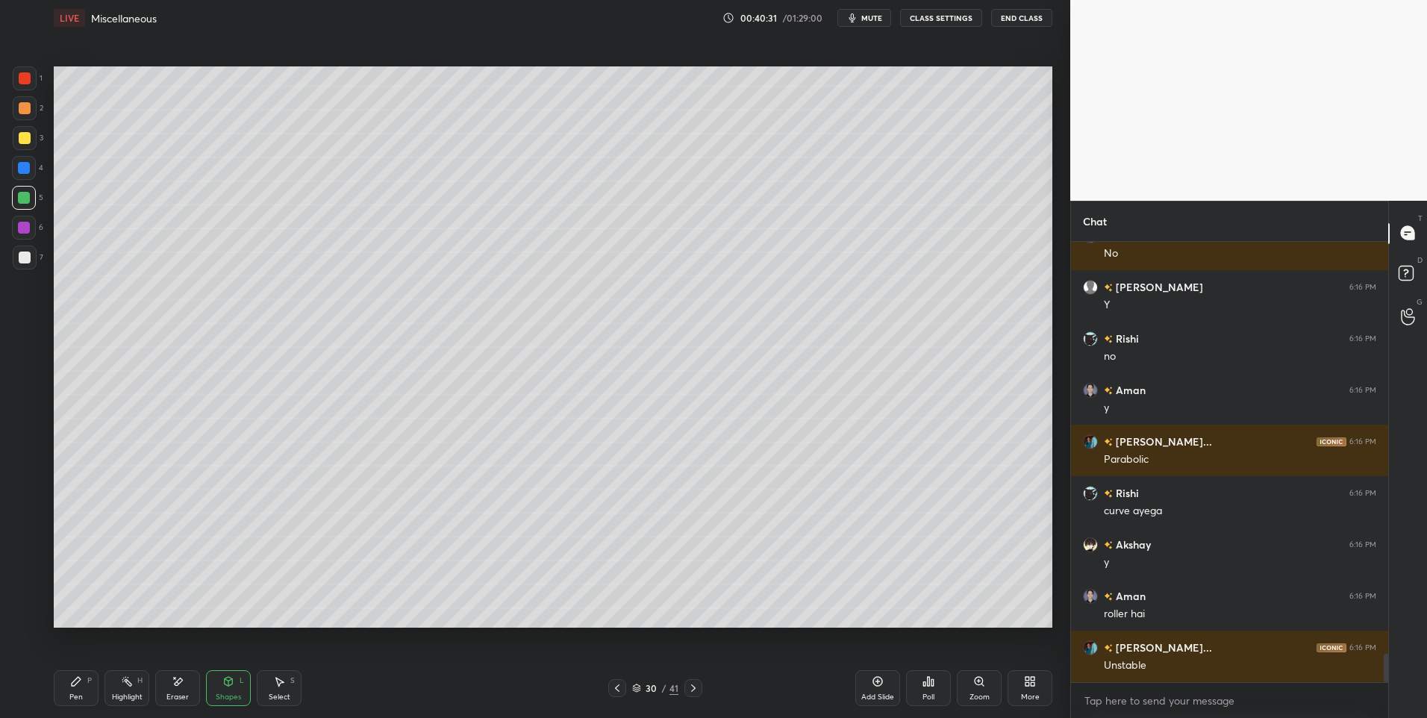
click at [25, 113] on div at bounding box center [25, 108] width 12 height 12
click at [90, 687] on div "Pen P" at bounding box center [76, 688] width 45 height 36
click at [121, 688] on div "Highlight H" at bounding box center [126, 688] width 45 height 36
click at [69, 692] on div "Pen P" at bounding box center [76, 688] width 45 height 36
click at [278, 687] on icon at bounding box center [279, 681] width 12 height 12
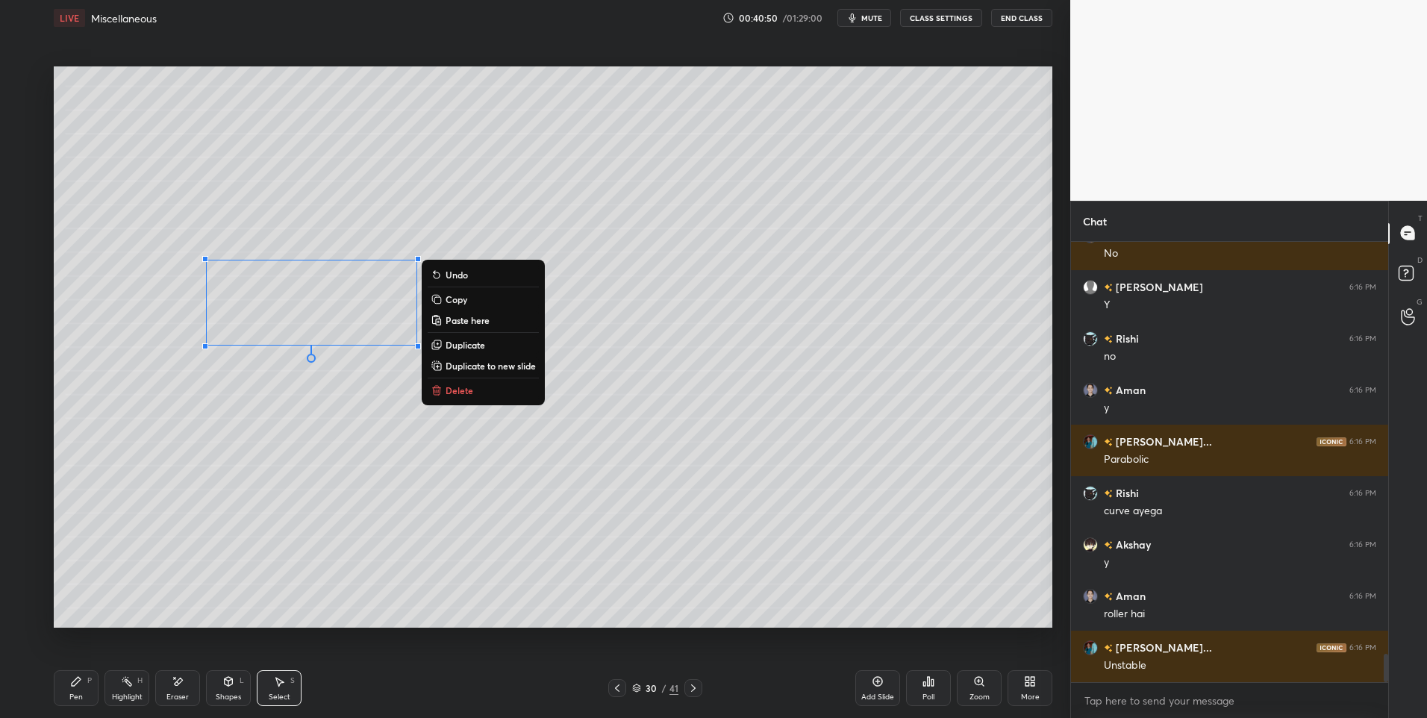
click at [486, 384] on button "Delete" at bounding box center [483, 390] width 111 height 18
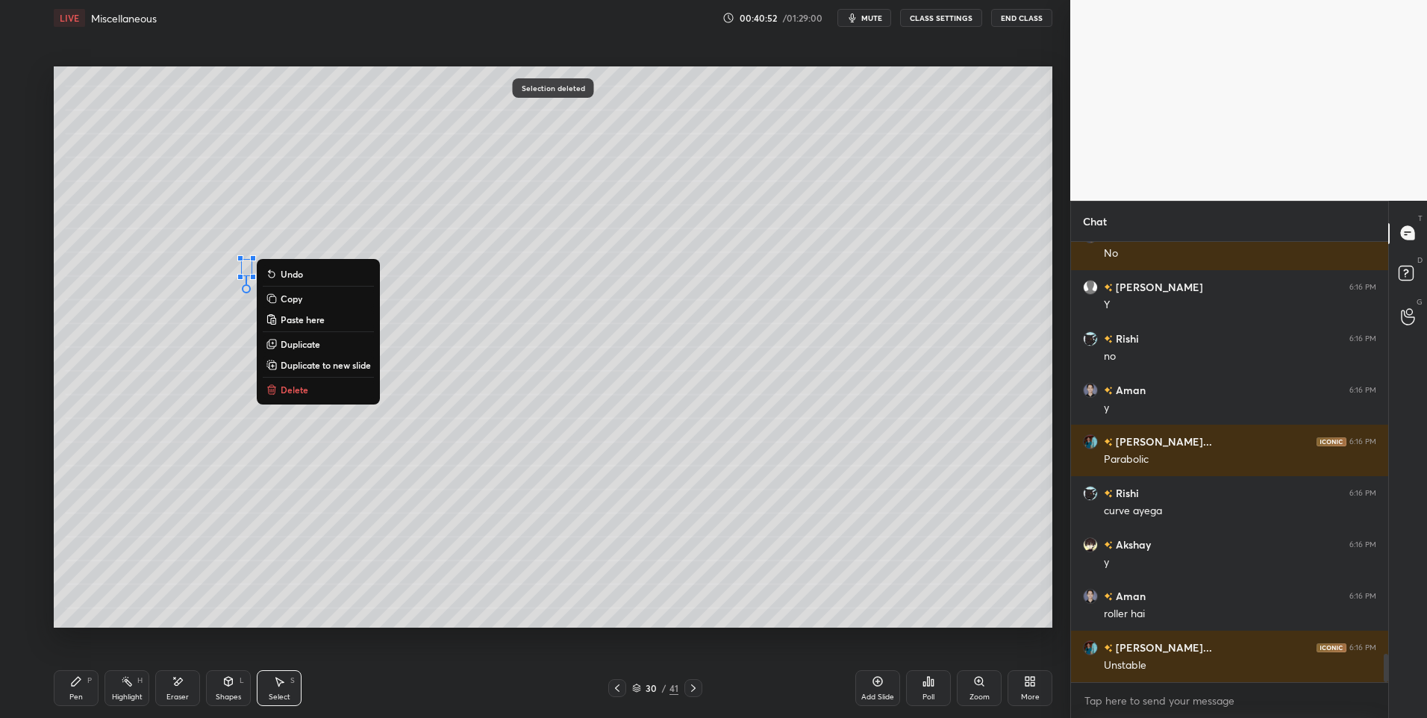
click at [316, 384] on button "Delete" at bounding box center [318, 390] width 111 height 18
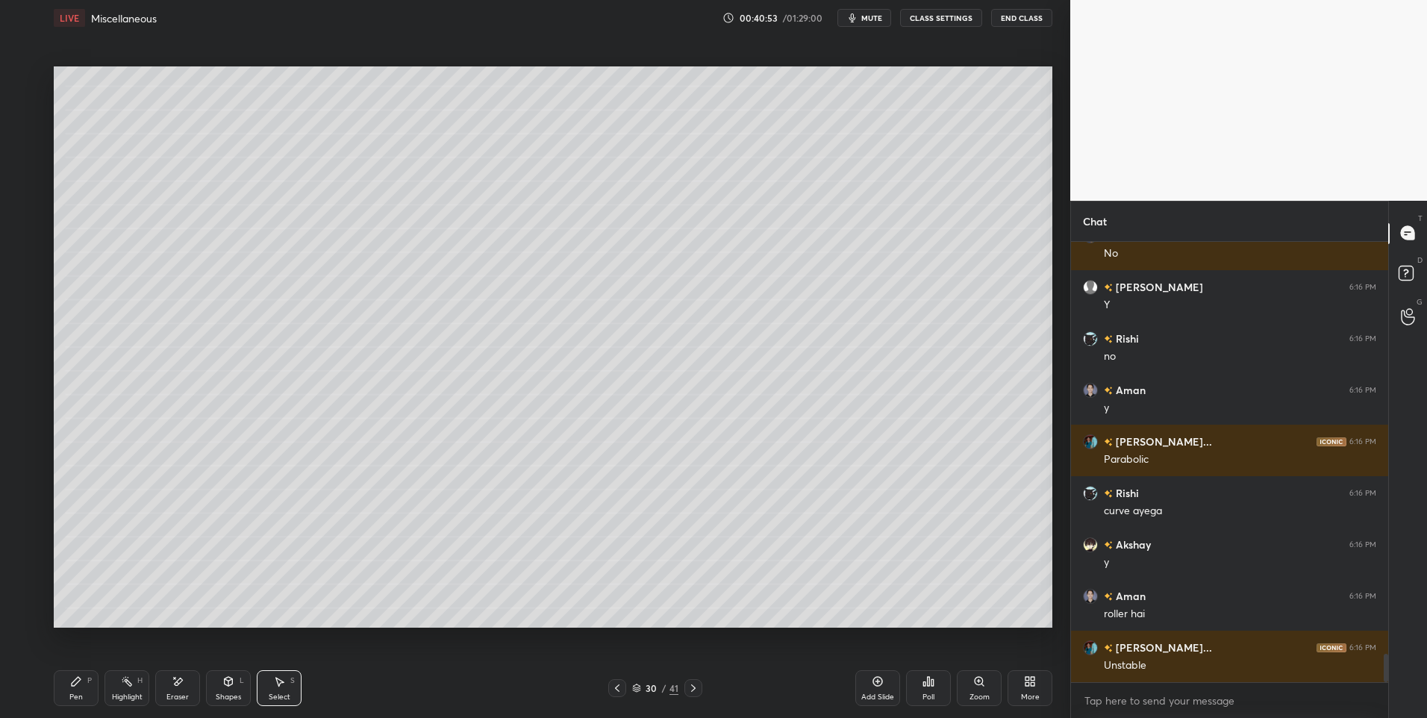
click at [228, 681] on icon at bounding box center [228, 683] width 0 height 5
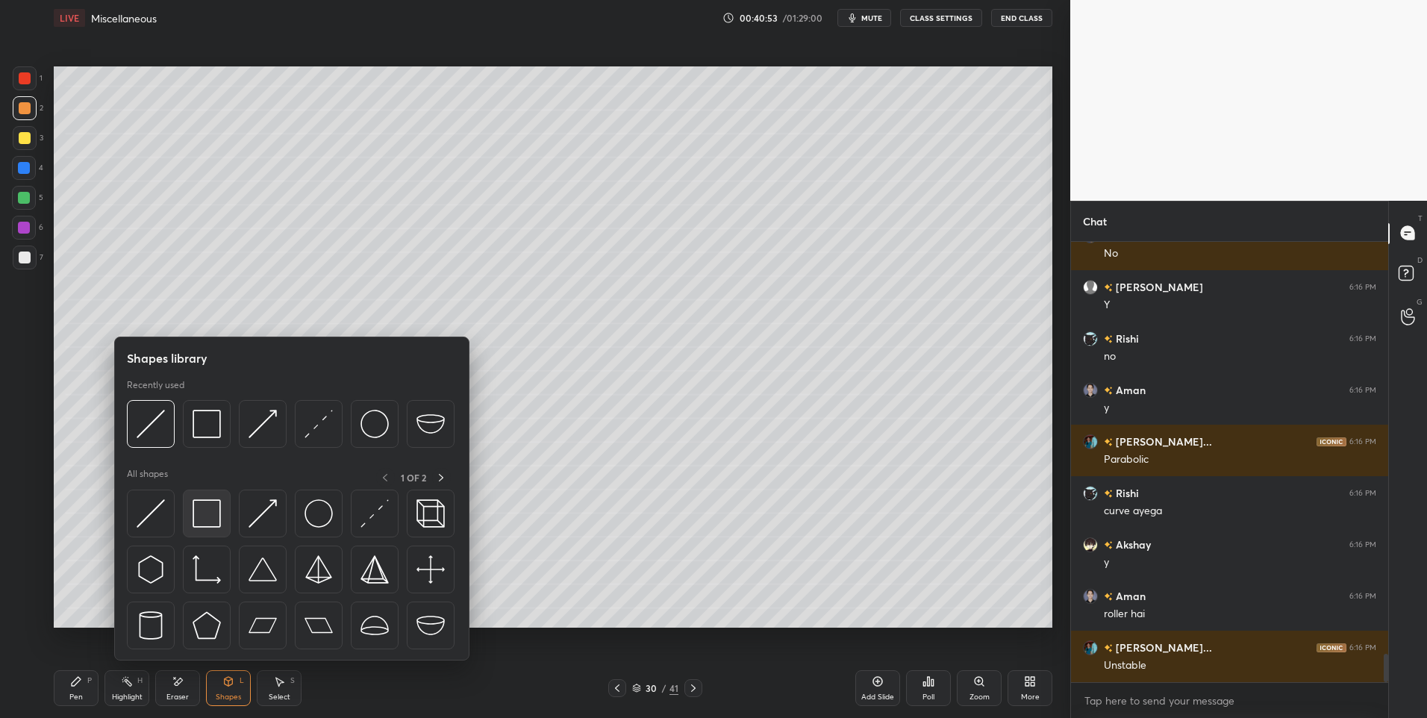
click at [207, 510] on img at bounding box center [207, 513] width 28 height 28
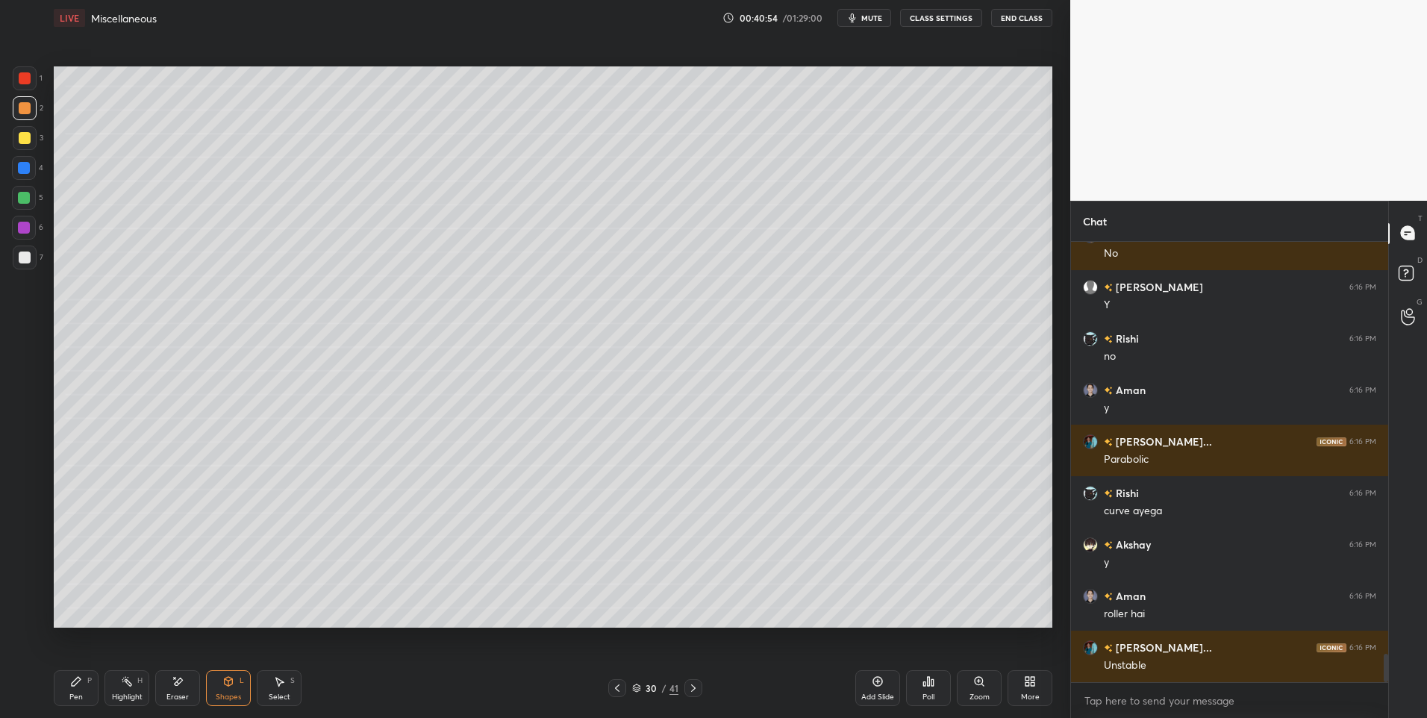
click at [28, 202] on div at bounding box center [24, 198] width 12 height 12
click at [236, 681] on div "Shapes L" at bounding box center [228, 688] width 45 height 36
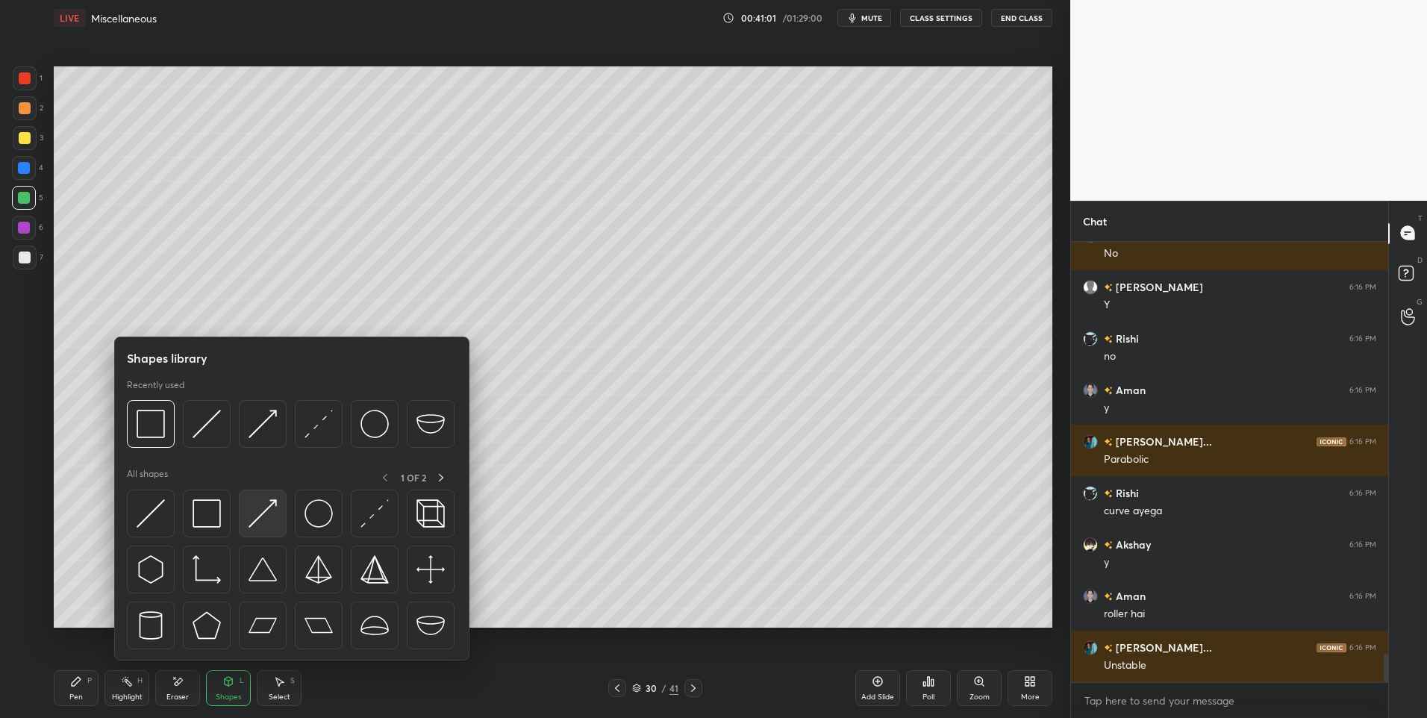
click at [277, 508] on div at bounding box center [263, 514] width 48 height 48
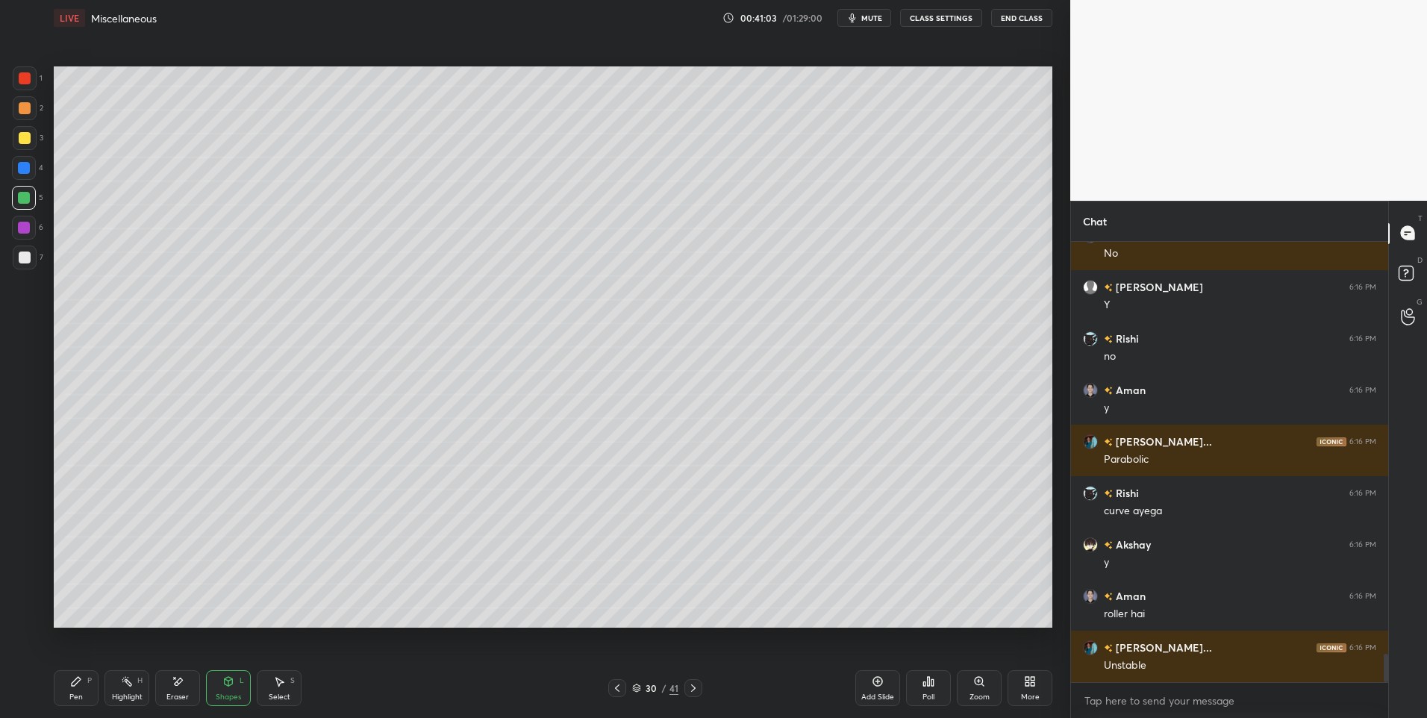
click at [69, 683] on div "Pen P" at bounding box center [76, 688] width 45 height 36
click at [175, 690] on div "Eraser" at bounding box center [177, 688] width 45 height 36
click at [29, 554] on icon at bounding box center [24, 556] width 12 height 12
click at [74, 681] on icon at bounding box center [76, 681] width 9 height 9
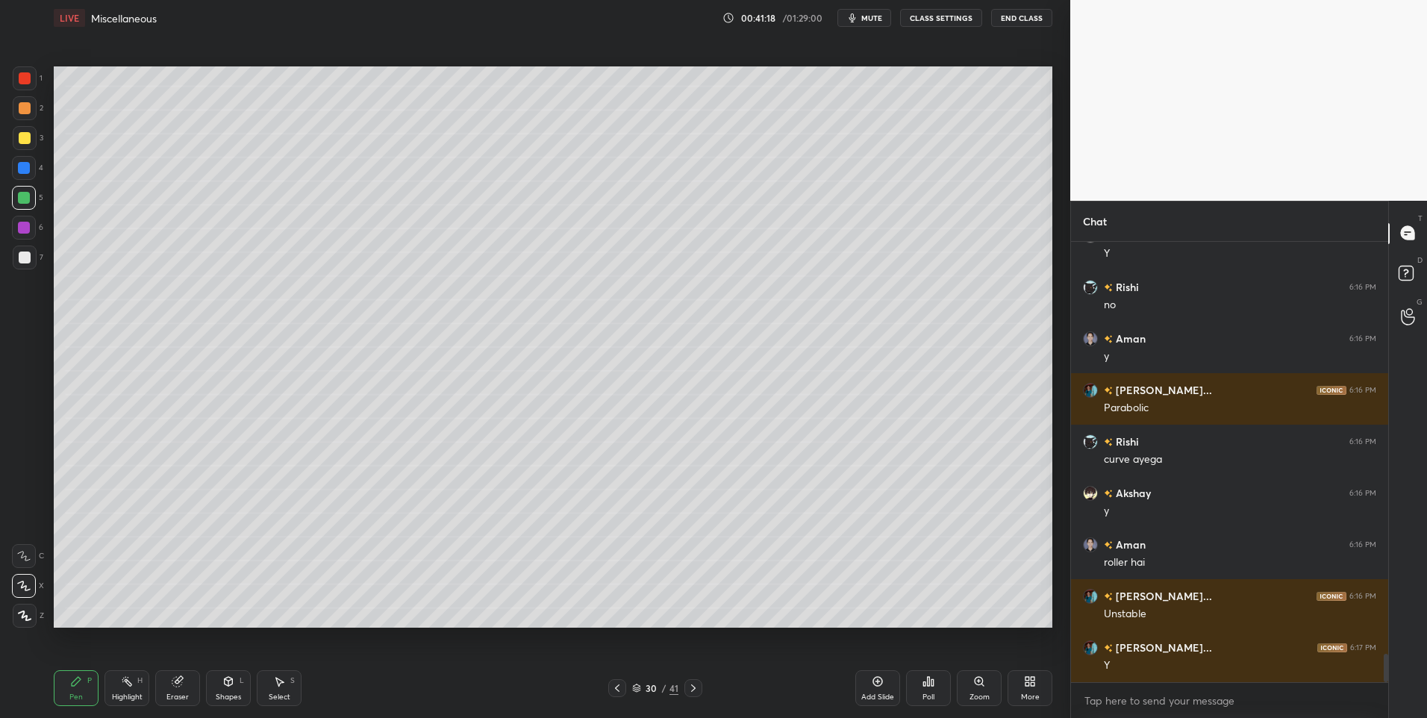
click at [134, 678] on div "Highlight H" at bounding box center [126, 688] width 45 height 36
click at [77, 688] on div "Pen P" at bounding box center [76, 688] width 45 height 36
click at [14, 137] on div at bounding box center [25, 138] width 24 height 24
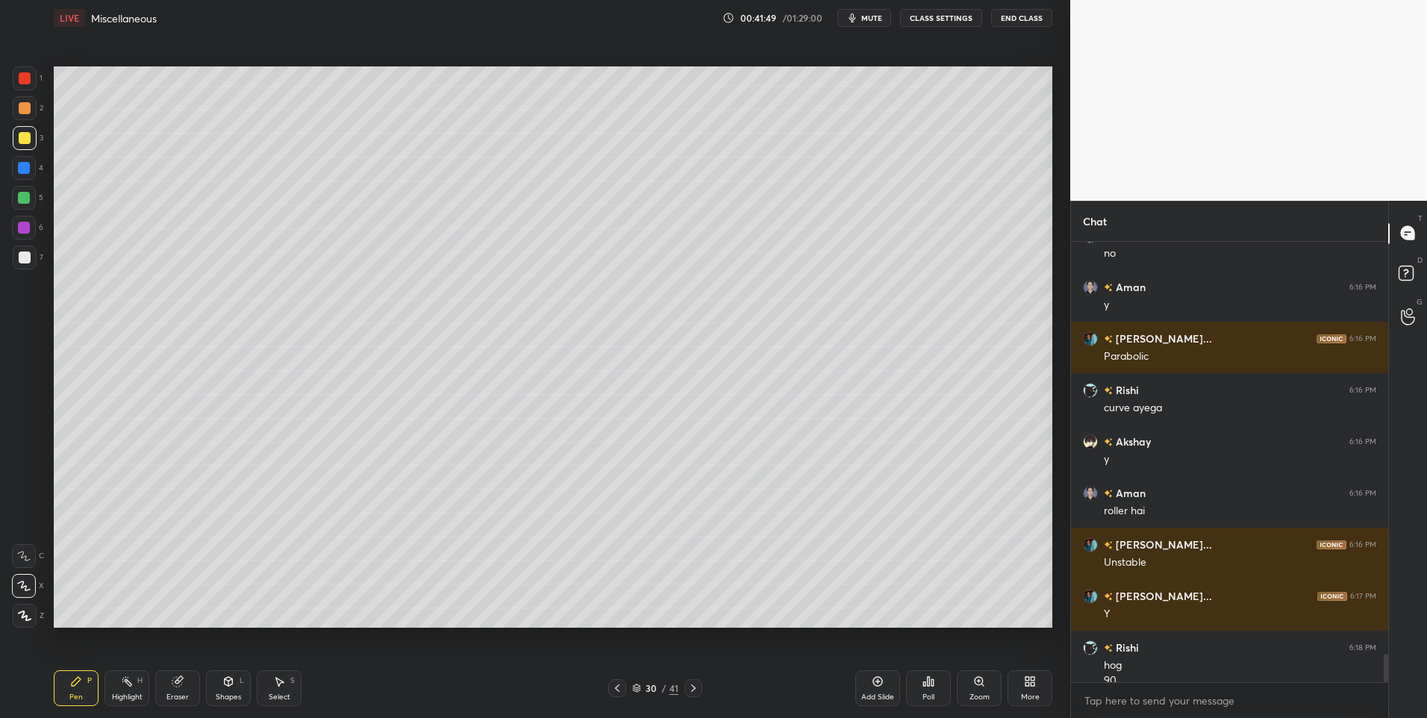
scroll to position [6454, 0]
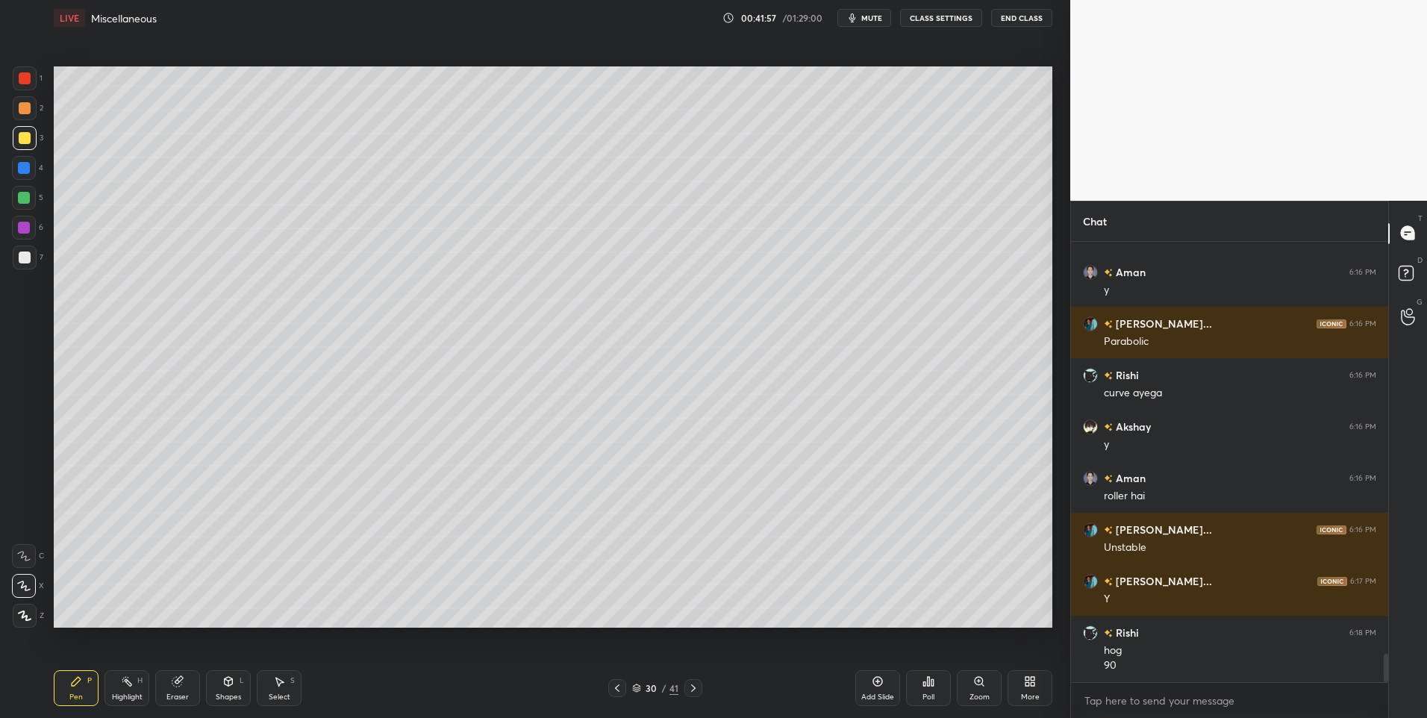
click at [280, 693] on div "Select" at bounding box center [280, 696] width 22 height 7
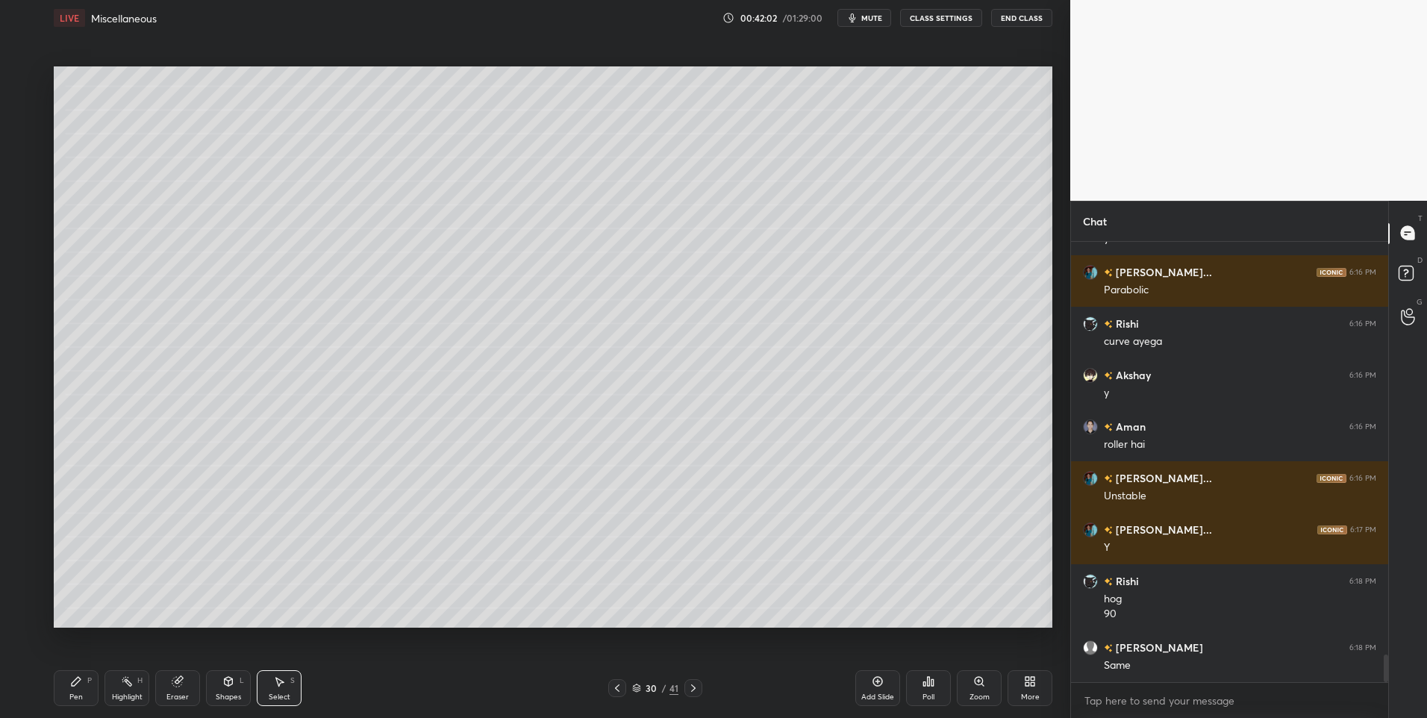
scroll to position [6556, 0]
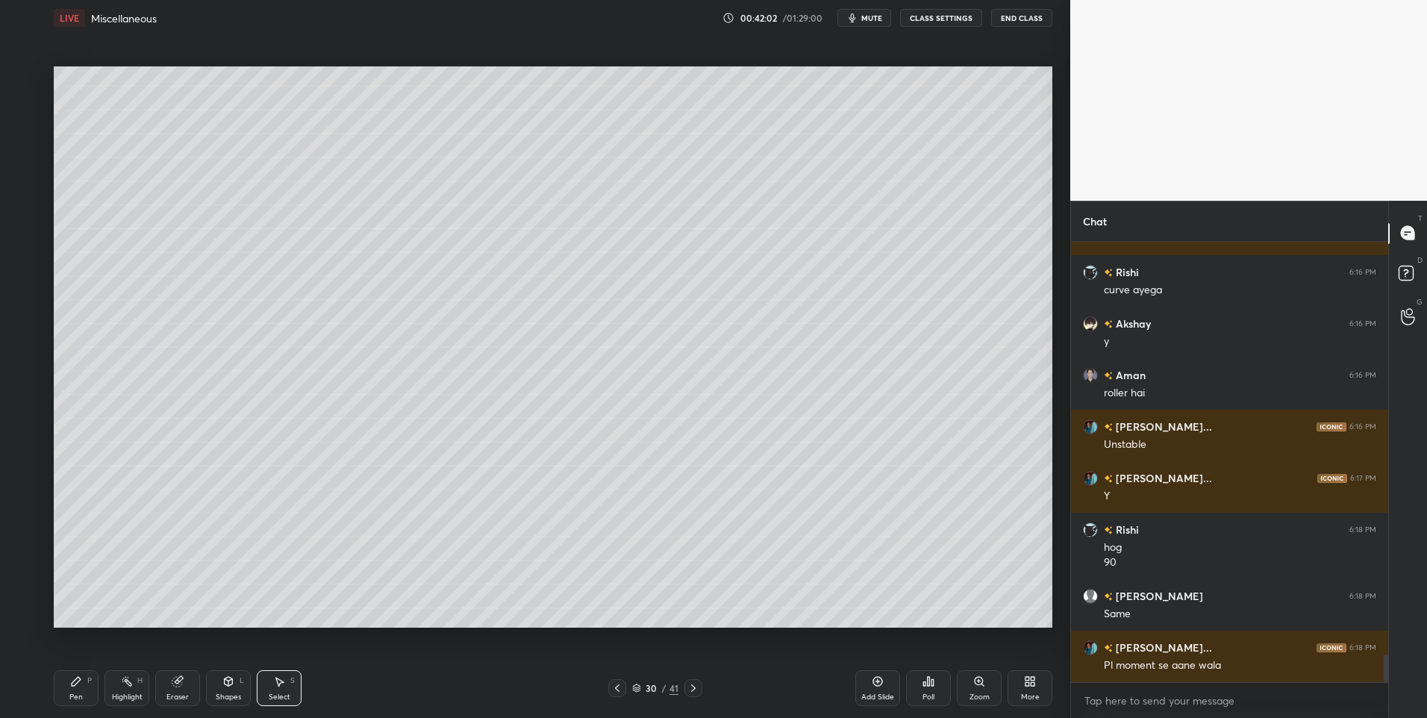
click at [238, 684] on div "Shapes L" at bounding box center [228, 688] width 45 height 36
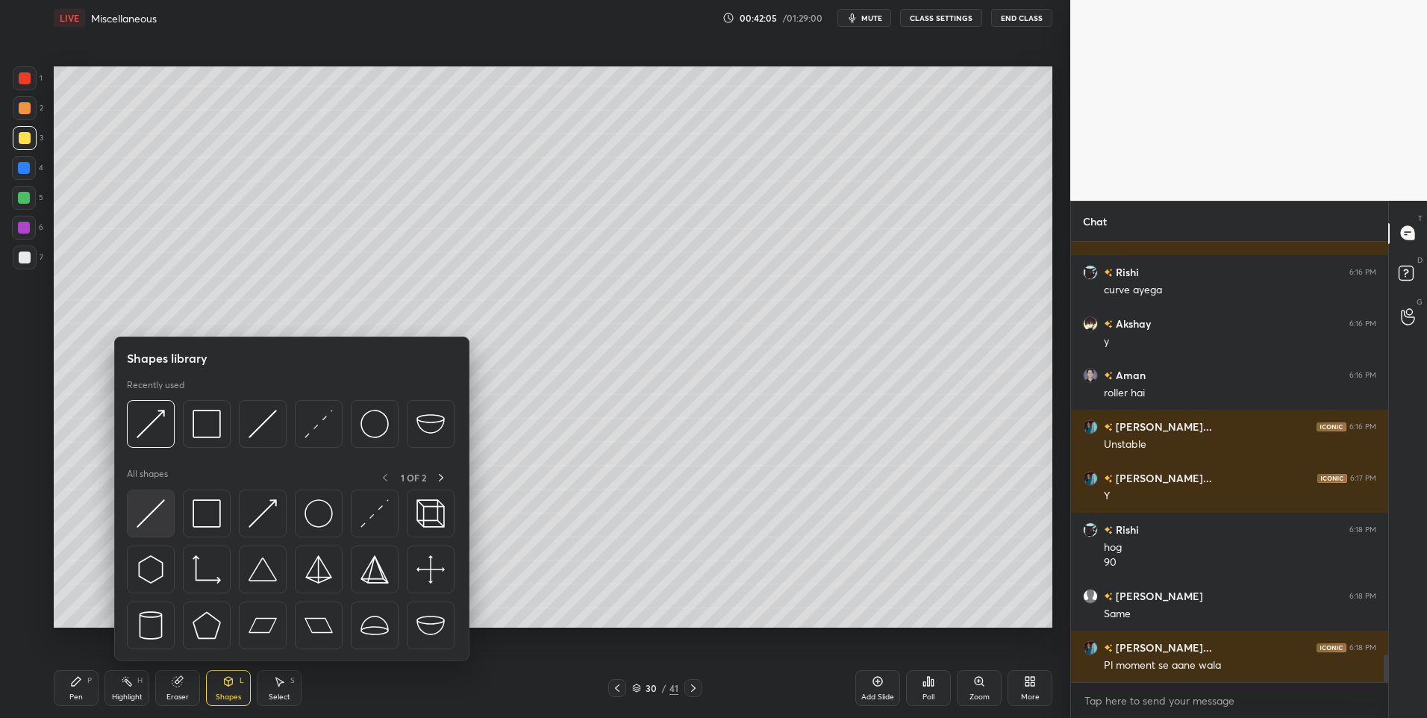
click at [152, 501] on img at bounding box center [151, 513] width 28 height 28
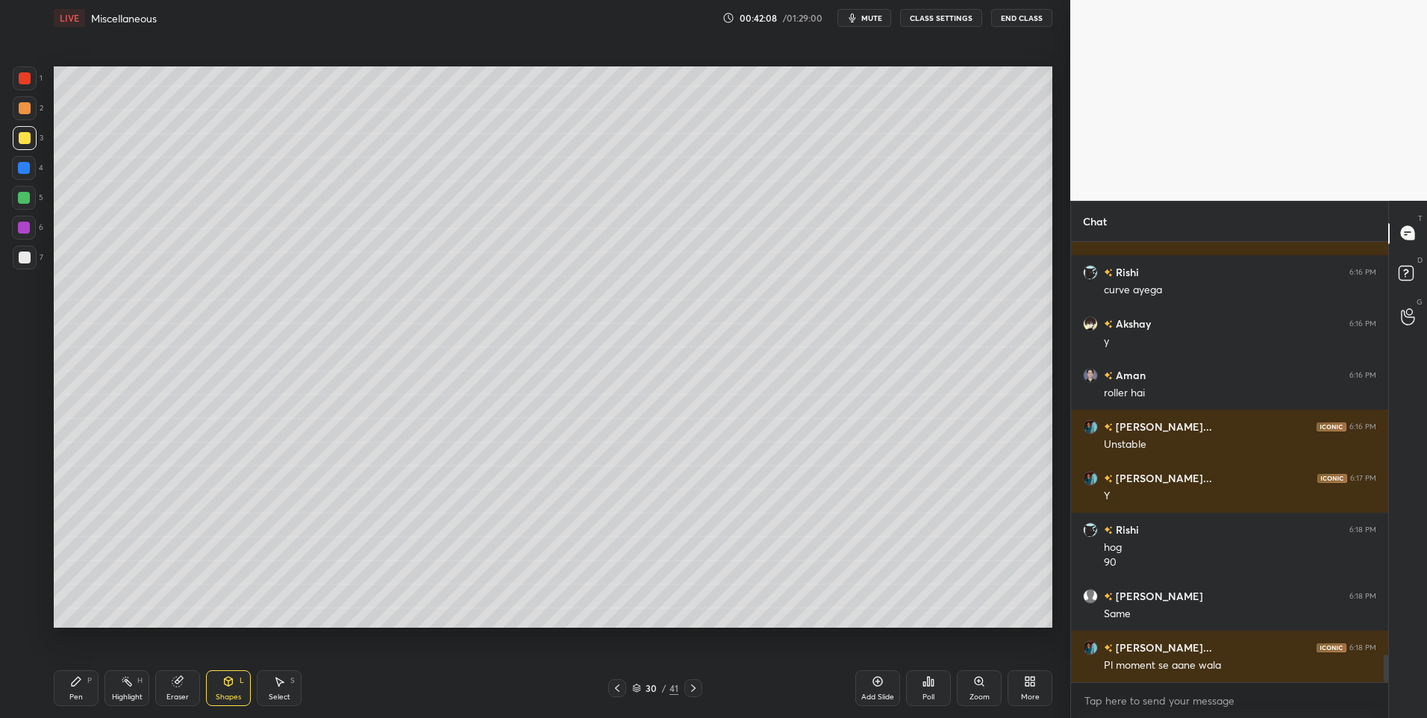
click at [28, 78] on div at bounding box center [25, 78] width 12 height 12
click at [281, 690] on div "Select S" at bounding box center [279, 688] width 45 height 36
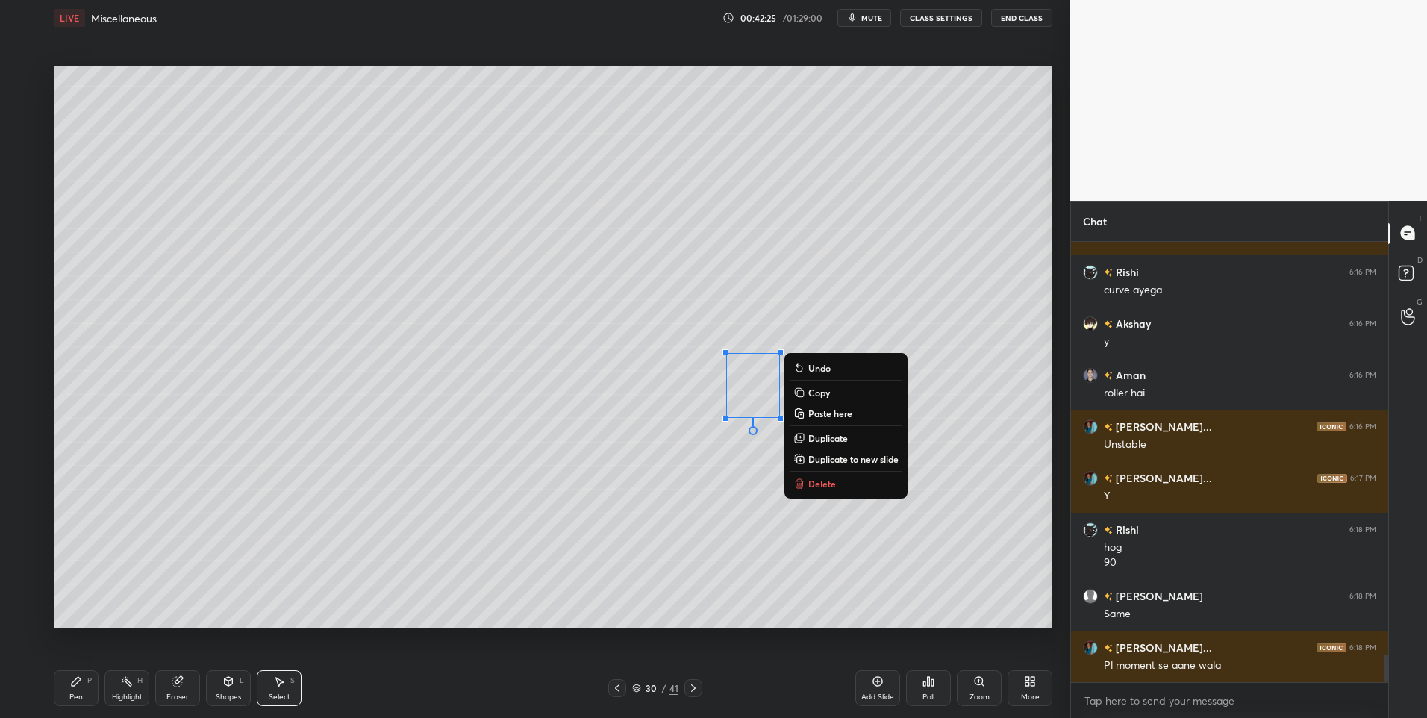
click at [855, 313] on div "0 ° Undo Copy Paste here Duplicate Duplicate to new slide Delete" at bounding box center [553, 347] width 998 height 562
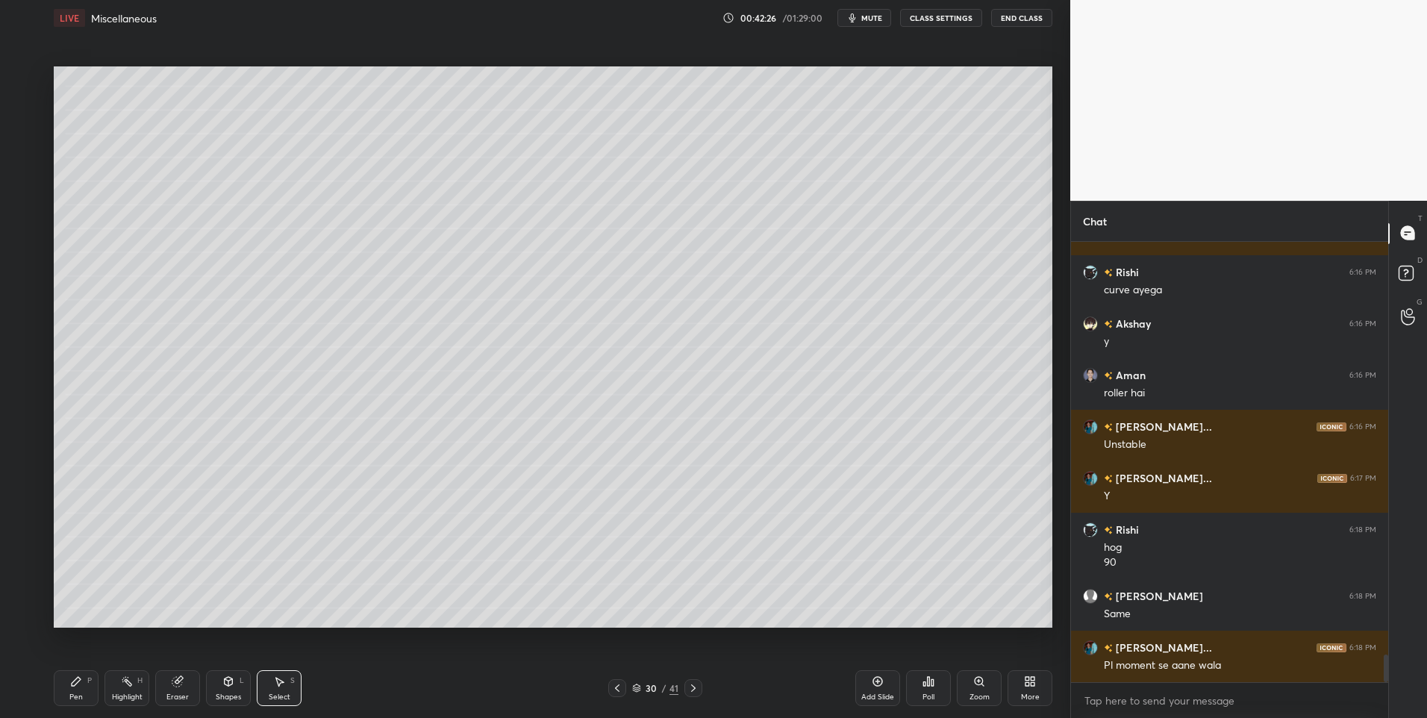
click at [63, 684] on div "Pen P" at bounding box center [76, 688] width 45 height 36
click at [175, 691] on div "Eraser" at bounding box center [177, 688] width 45 height 36
click at [25, 586] on icon at bounding box center [24, 586] width 12 height 13
click at [59, 690] on div "Pen P" at bounding box center [76, 688] width 45 height 36
click at [66, 685] on div "Pen P" at bounding box center [76, 688] width 45 height 36
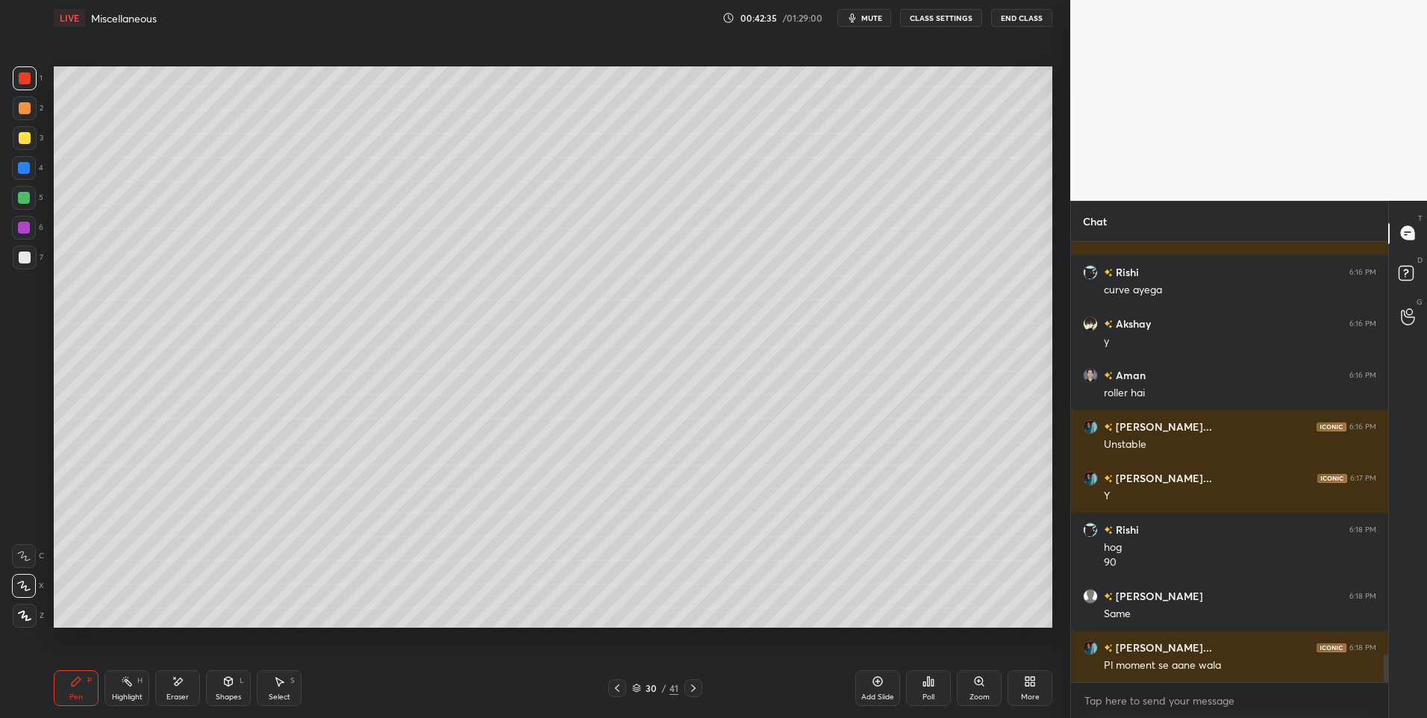
click at [28, 144] on div at bounding box center [25, 138] width 24 height 24
click at [228, 694] on div "Shapes" at bounding box center [228, 696] width 25 height 7
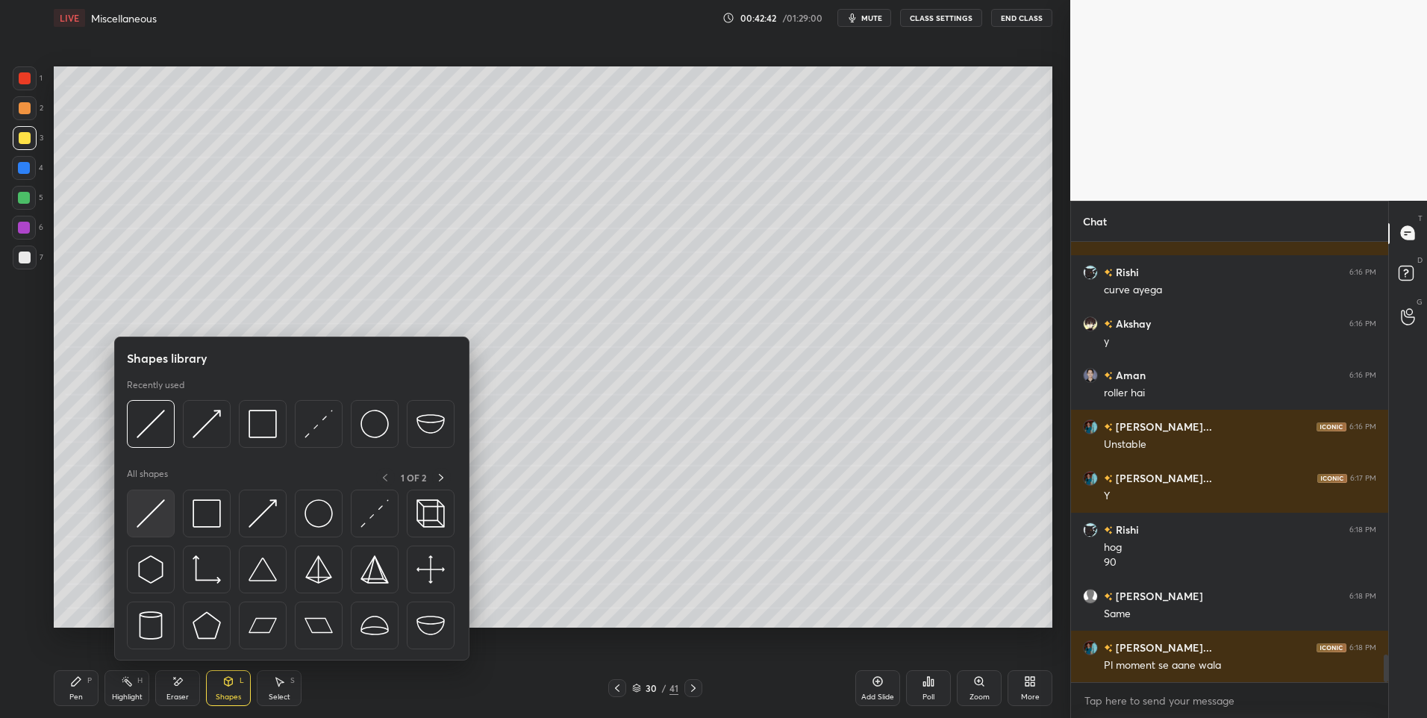
click at [147, 505] on img at bounding box center [151, 513] width 28 height 28
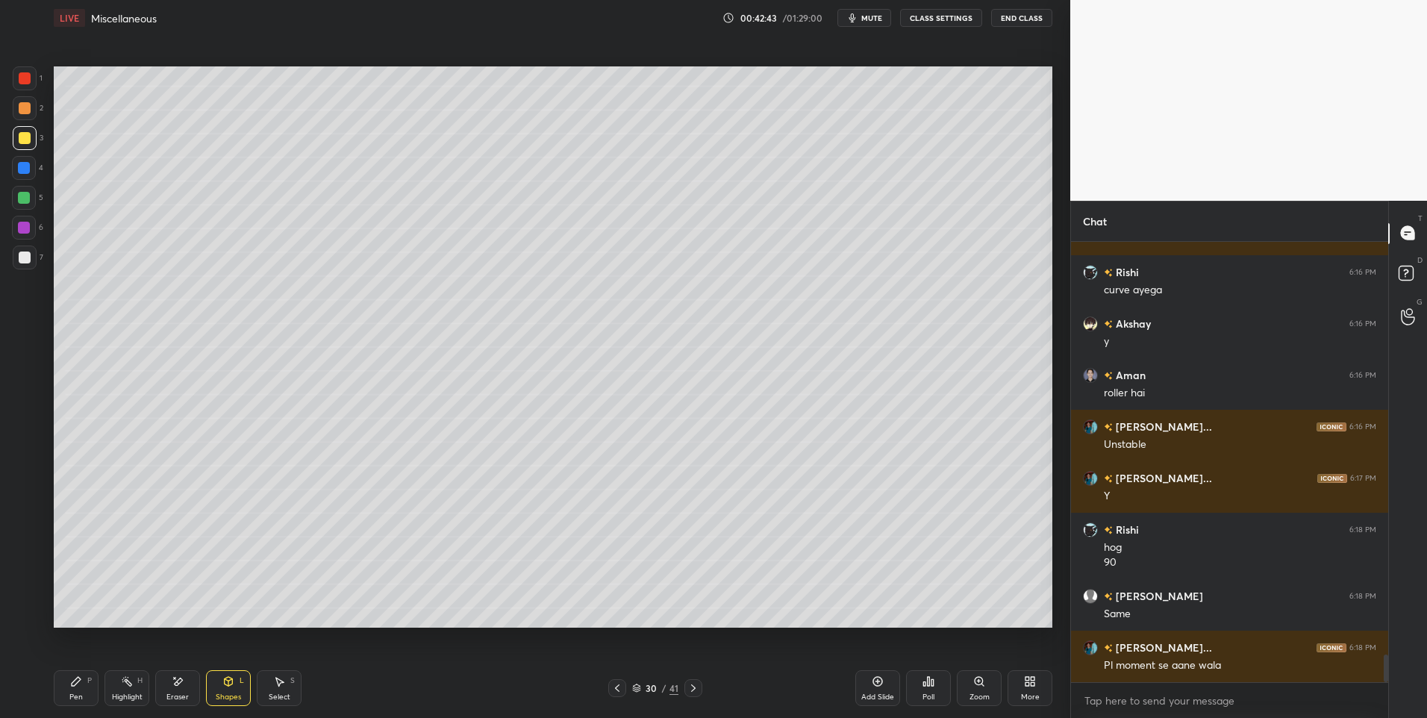
click at [31, 71] on div at bounding box center [25, 78] width 24 height 24
click at [65, 692] on div "Pen P" at bounding box center [76, 688] width 45 height 36
click at [25, 166] on div at bounding box center [24, 168] width 12 height 12
click at [129, 693] on div "Highlight" at bounding box center [127, 696] width 31 height 7
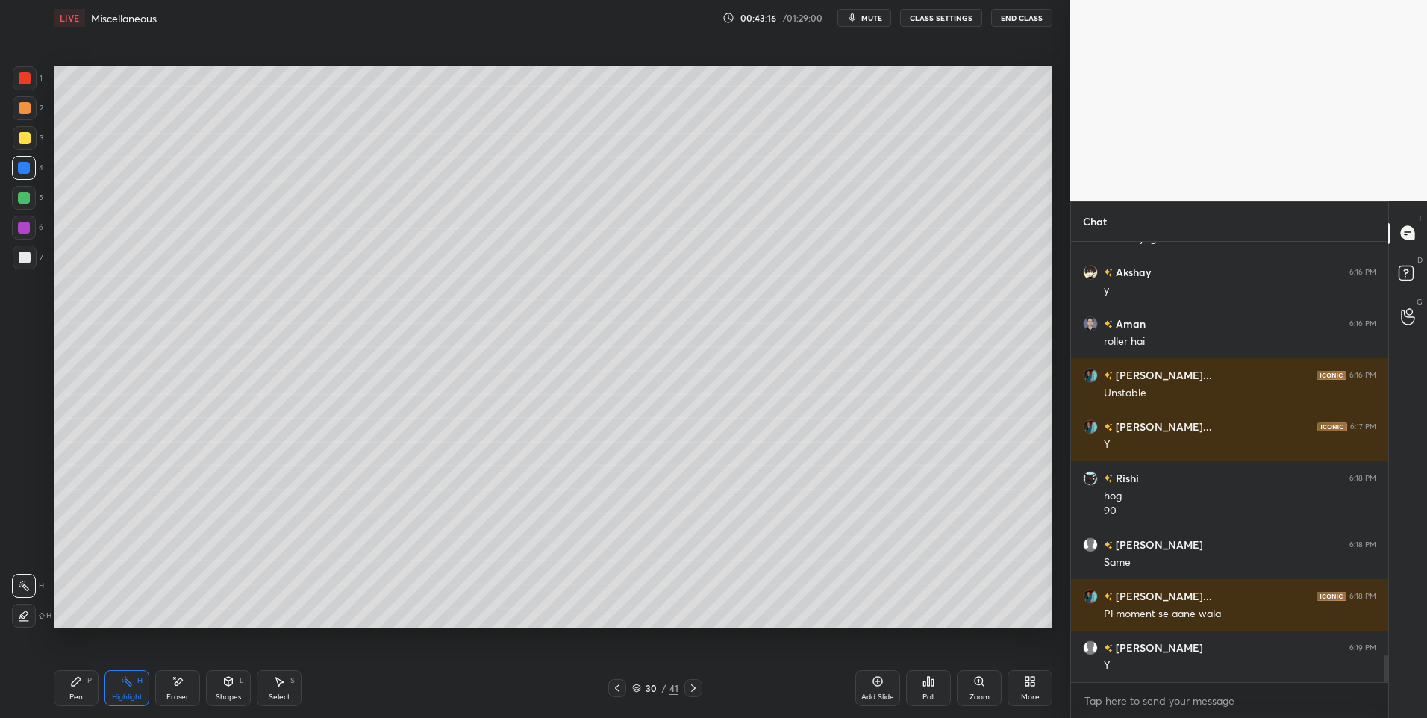
click at [280, 680] on icon at bounding box center [280, 682] width 8 height 9
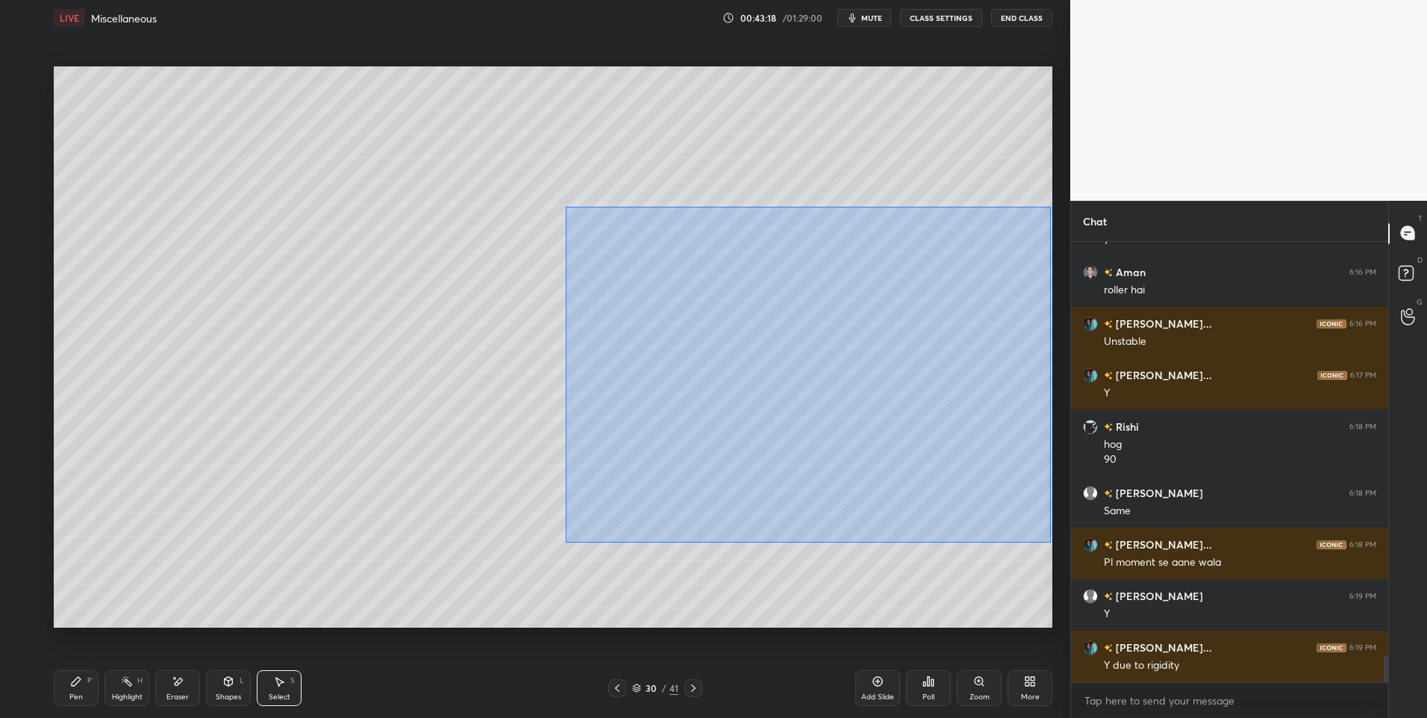
scroll to position [6711, 0]
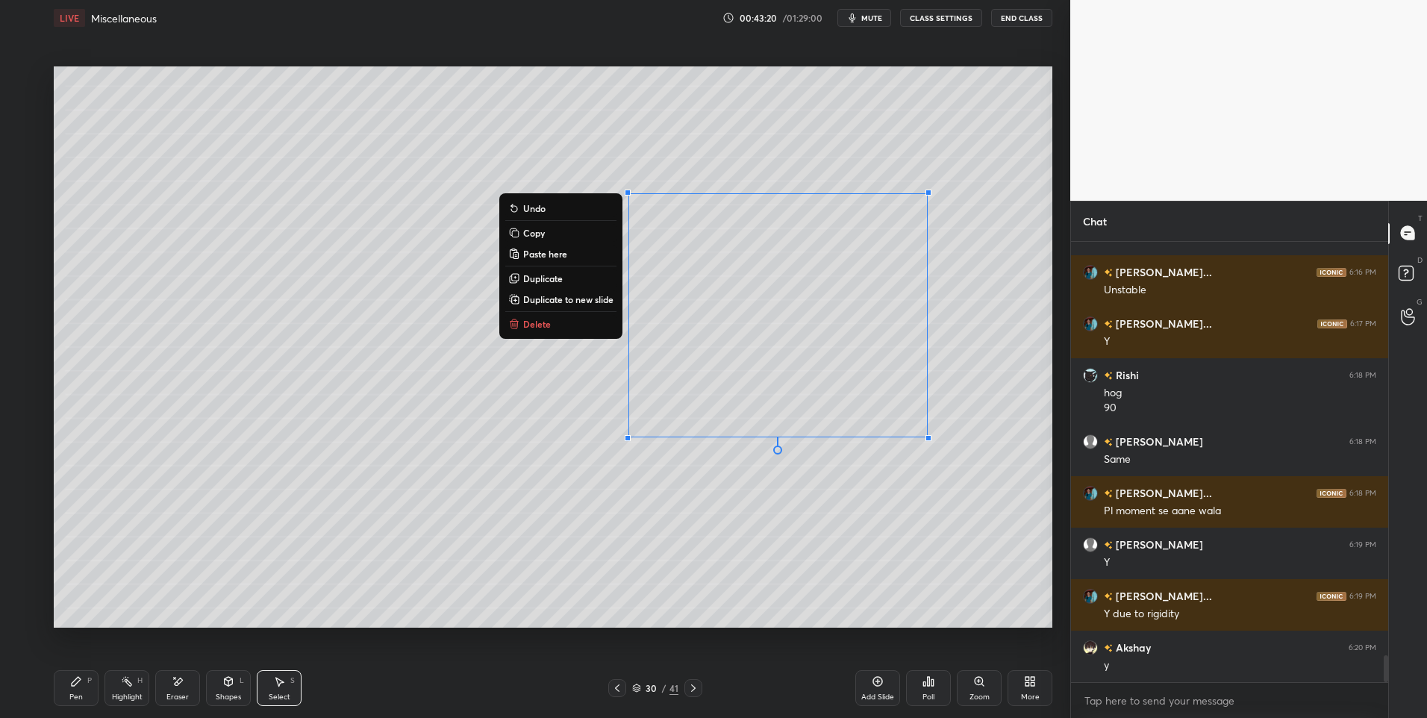
click at [878, 533] on div "0 ° Undo Copy Paste here Duplicate Duplicate to new slide Delete" at bounding box center [553, 347] width 998 height 562
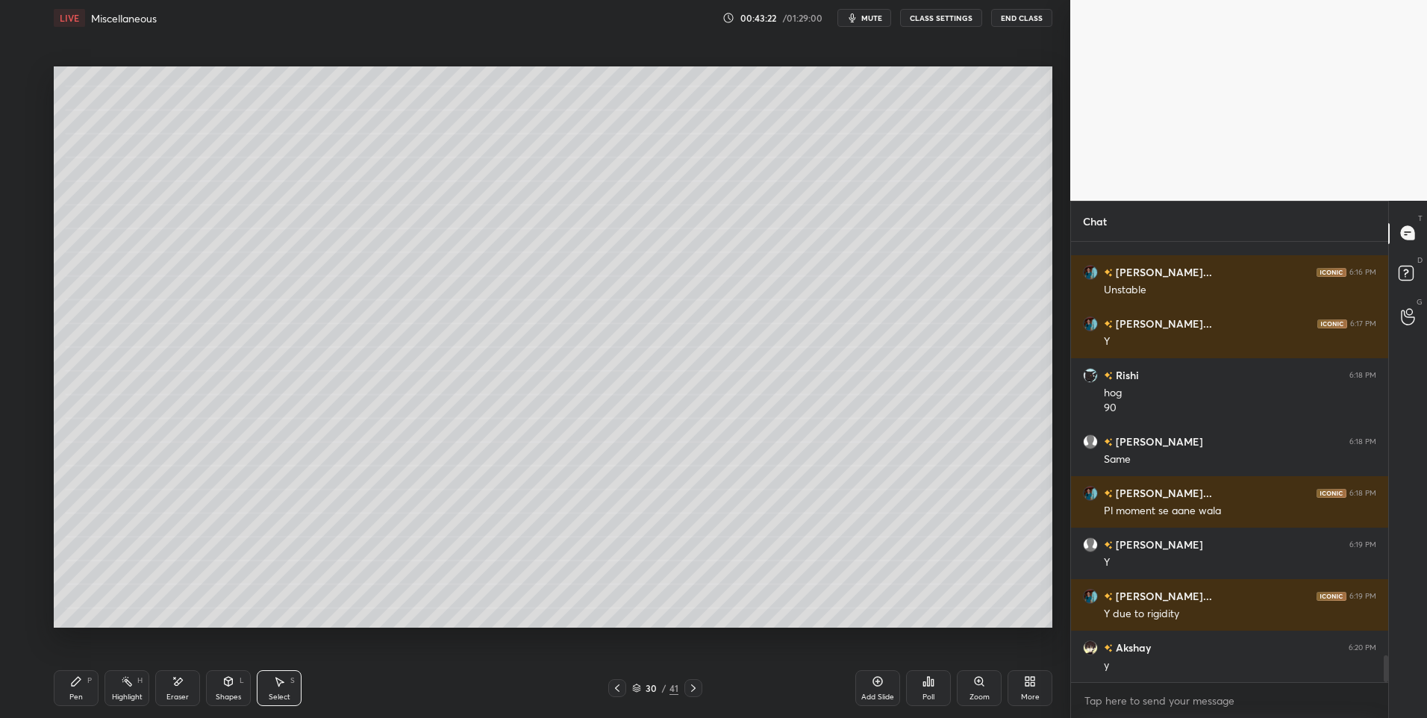
click at [272, 687] on div "Select S" at bounding box center [279, 688] width 45 height 36
click at [237, 695] on div "Shapes" at bounding box center [228, 696] width 25 height 7
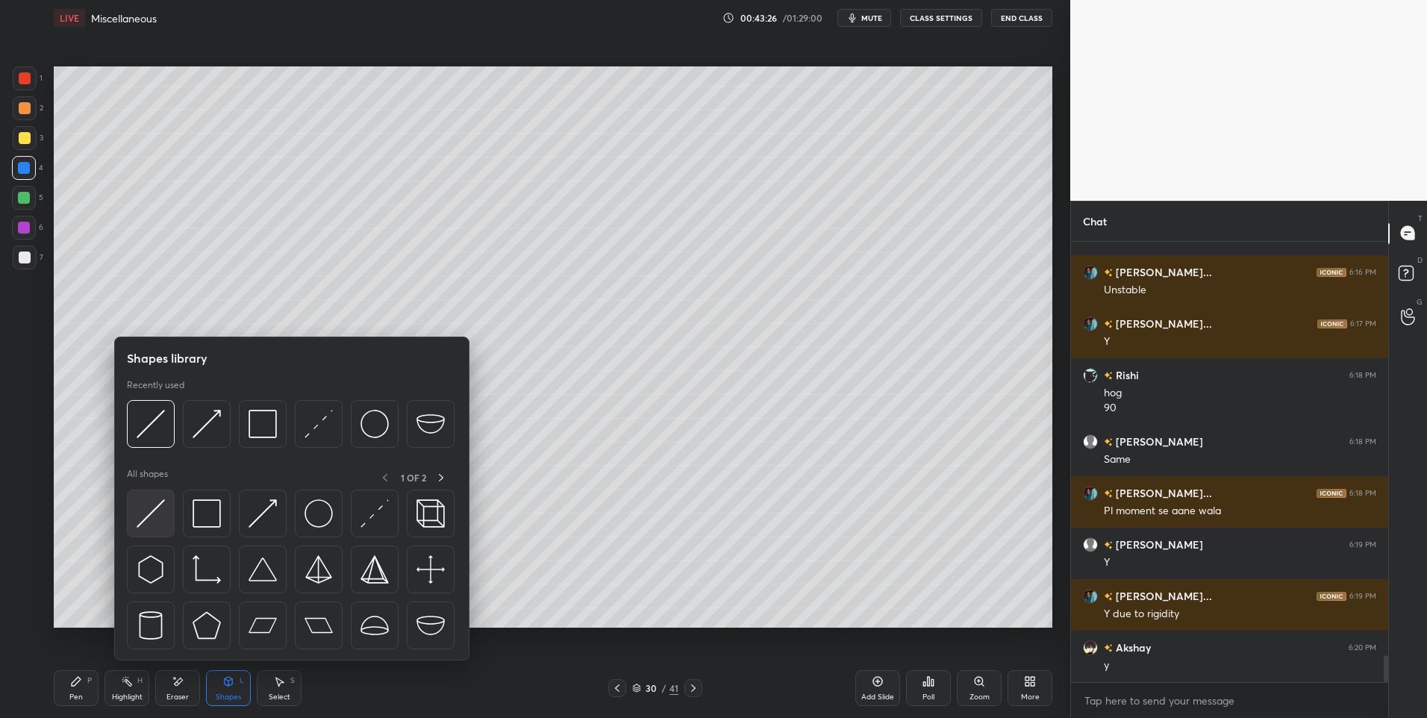
click at [157, 516] on img at bounding box center [151, 513] width 28 height 28
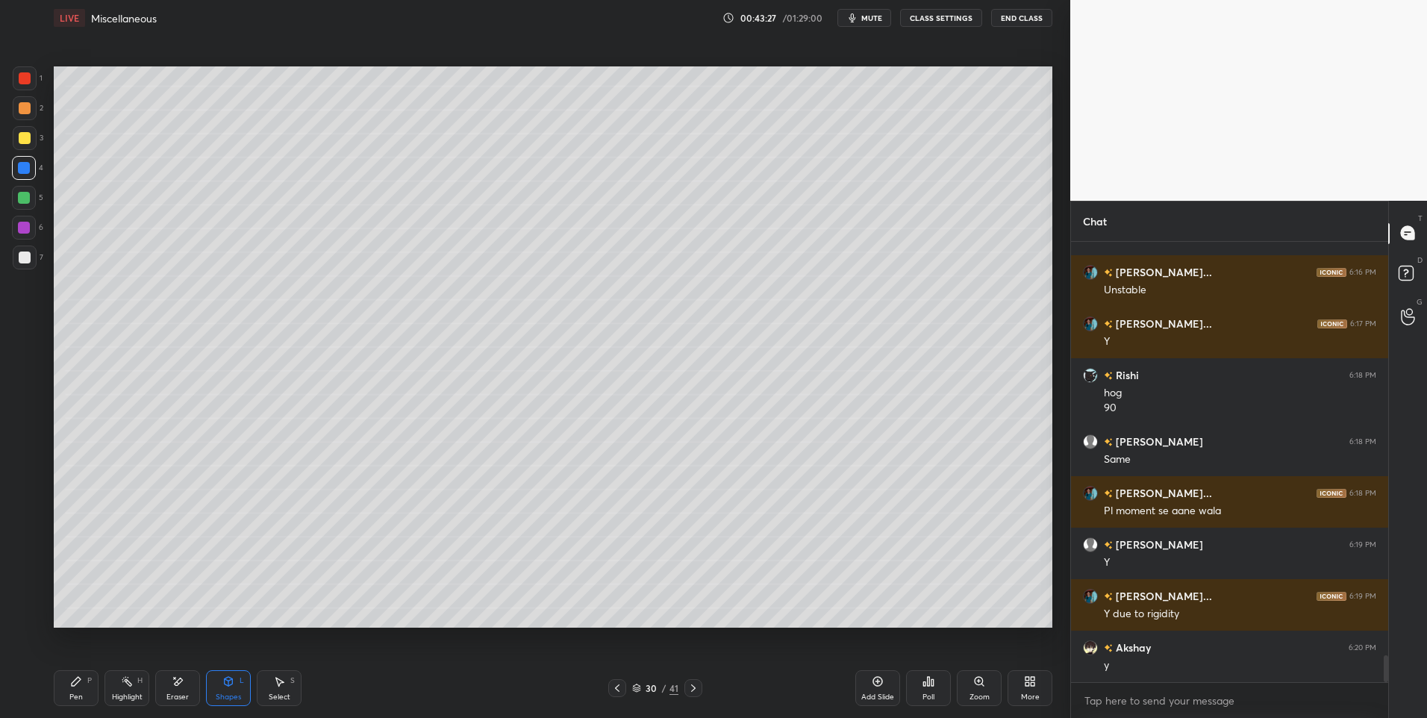
click at [866, 682] on div "Add Slide" at bounding box center [877, 688] width 45 height 36
click at [196, 677] on div "Eraser" at bounding box center [177, 688] width 45 height 36
click at [241, 684] on div "L" at bounding box center [242, 680] width 4 height 7
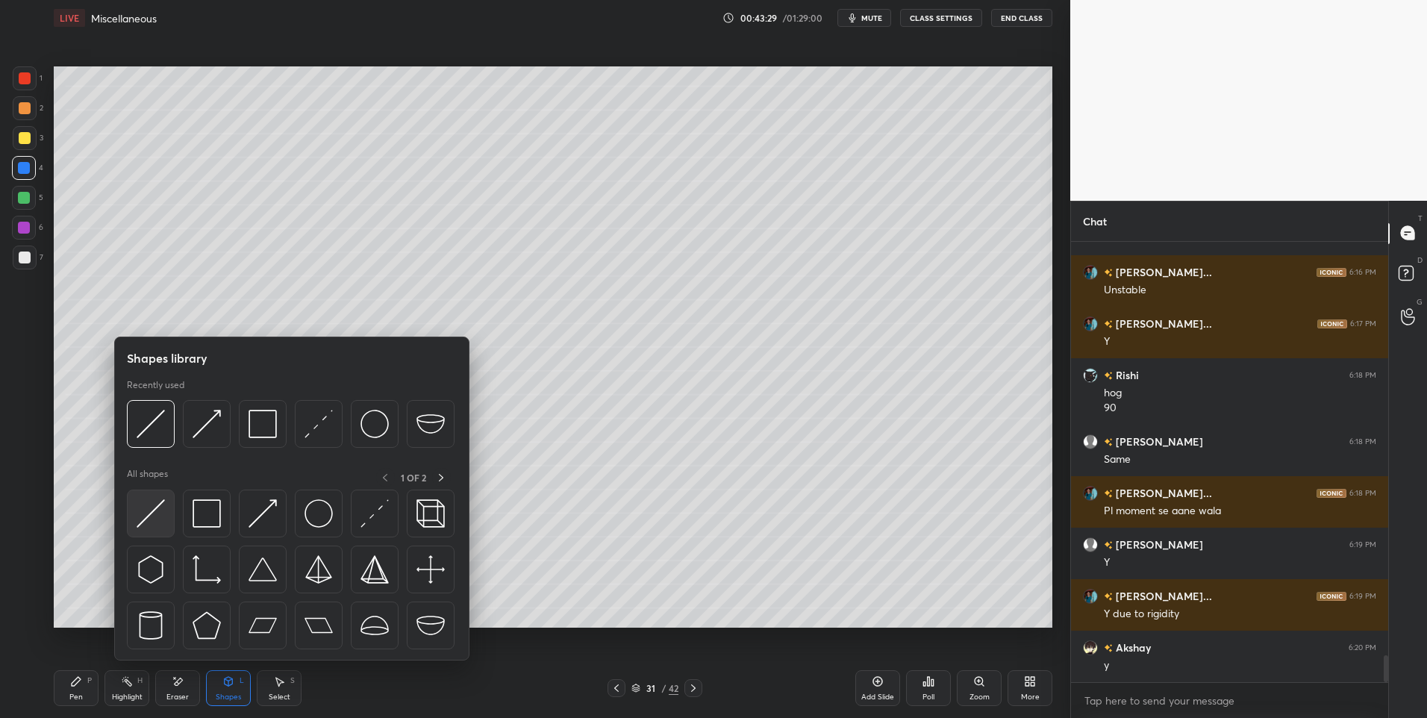
click at [151, 507] on img at bounding box center [151, 513] width 28 height 28
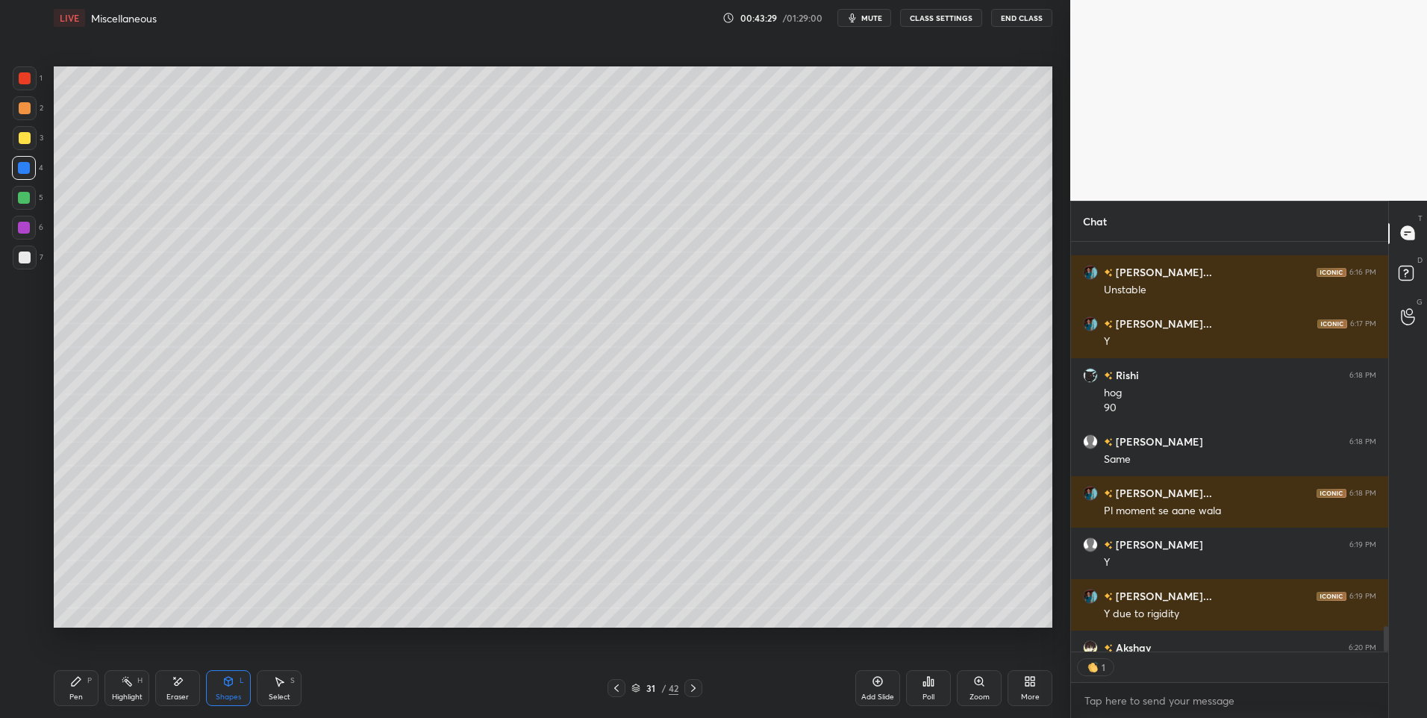
scroll to position [405, 313]
click at [26, 196] on div at bounding box center [24, 198] width 12 height 12
click at [66, 689] on div "Pen P" at bounding box center [76, 688] width 45 height 36
click at [27, 107] on div at bounding box center [25, 108] width 12 height 12
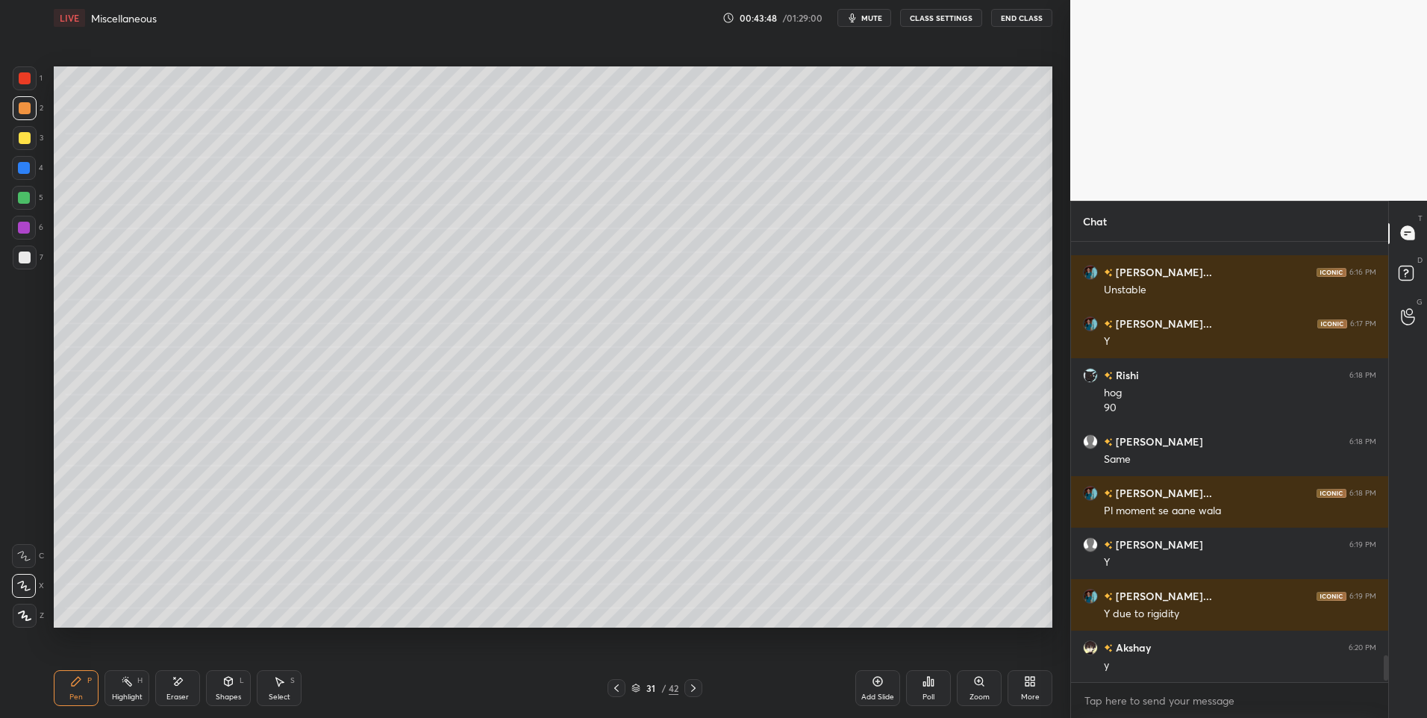
click at [226, 693] on div "Shapes" at bounding box center [228, 696] width 25 height 7
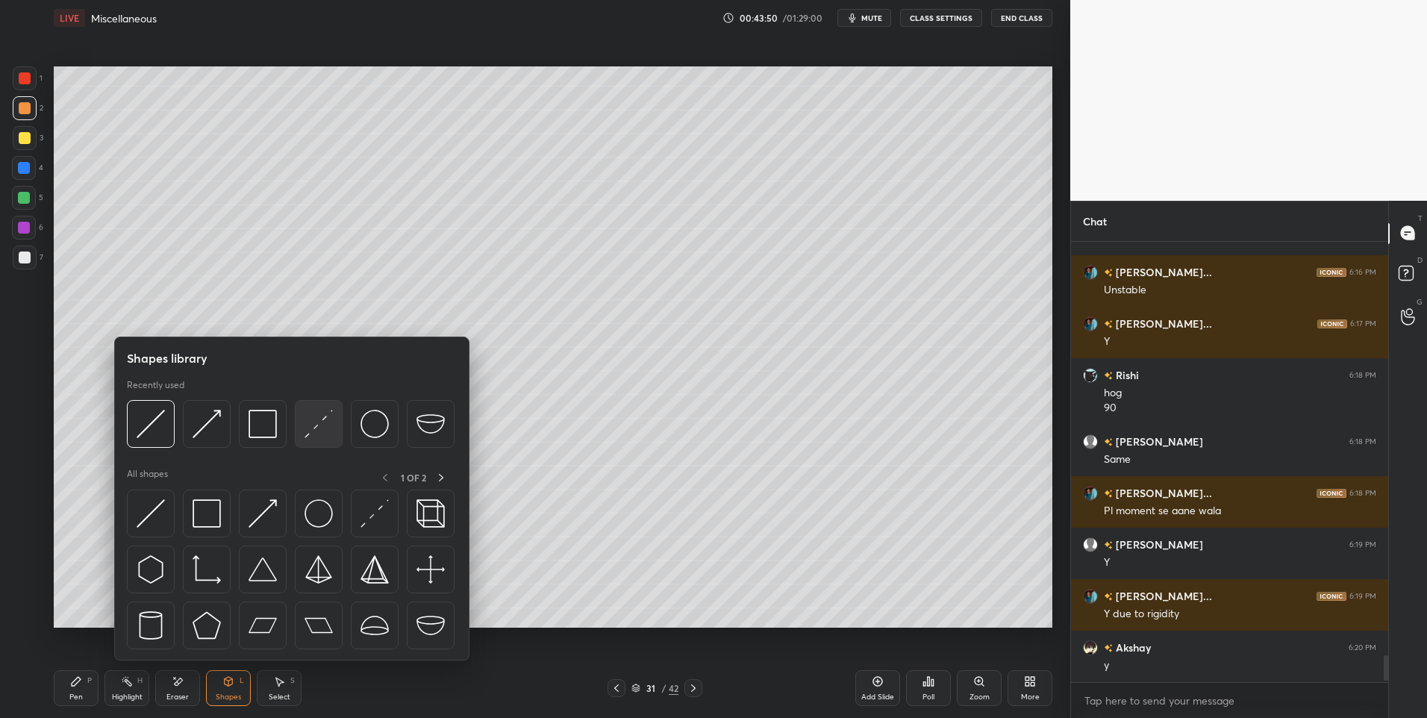
click at [319, 428] on img at bounding box center [318, 424] width 28 height 28
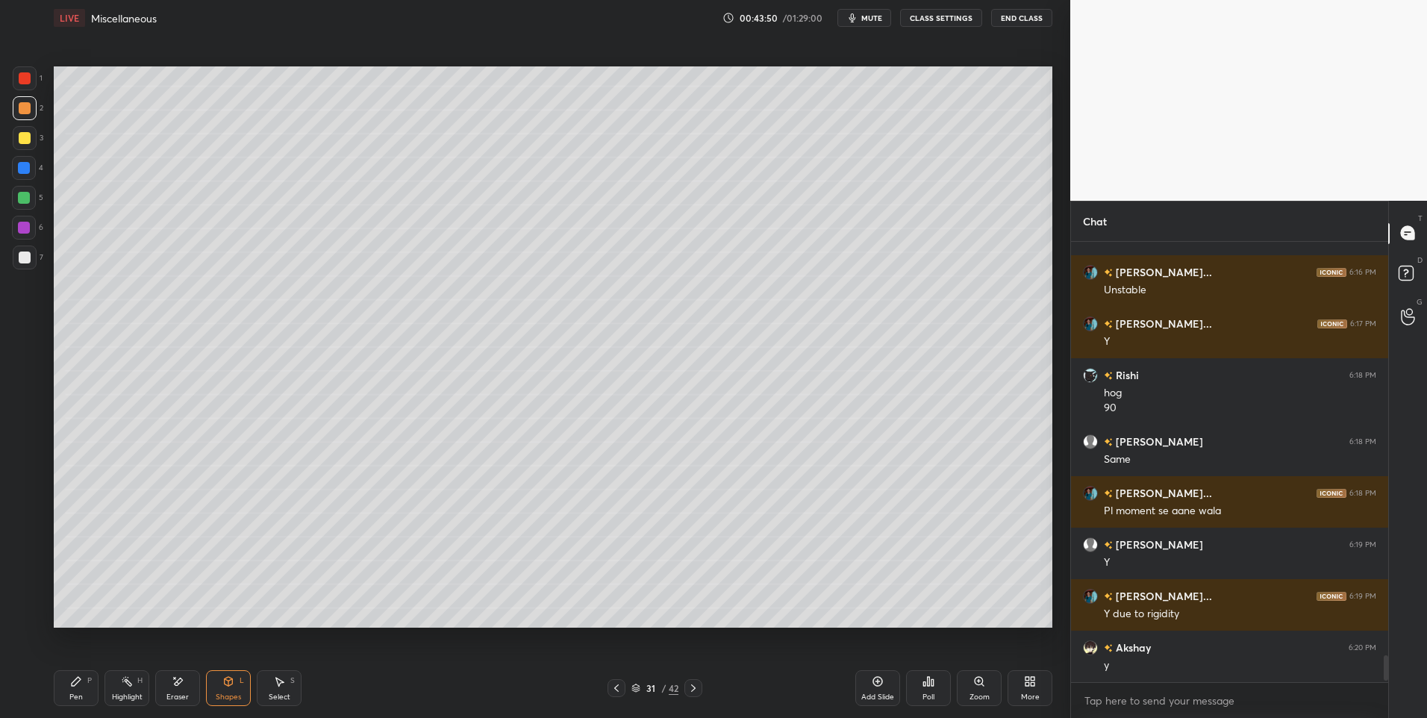
click at [21, 201] on div at bounding box center [24, 198] width 12 height 12
click at [20, 223] on div at bounding box center [24, 228] width 12 height 12
click at [78, 681] on icon at bounding box center [76, 681] width 9 height 9
click at [620, 687] on icon at bounding box center [616, 688] width 12 height 12
click at [690, 688] on icon at bounding box center [693, 688] width 12 height 12
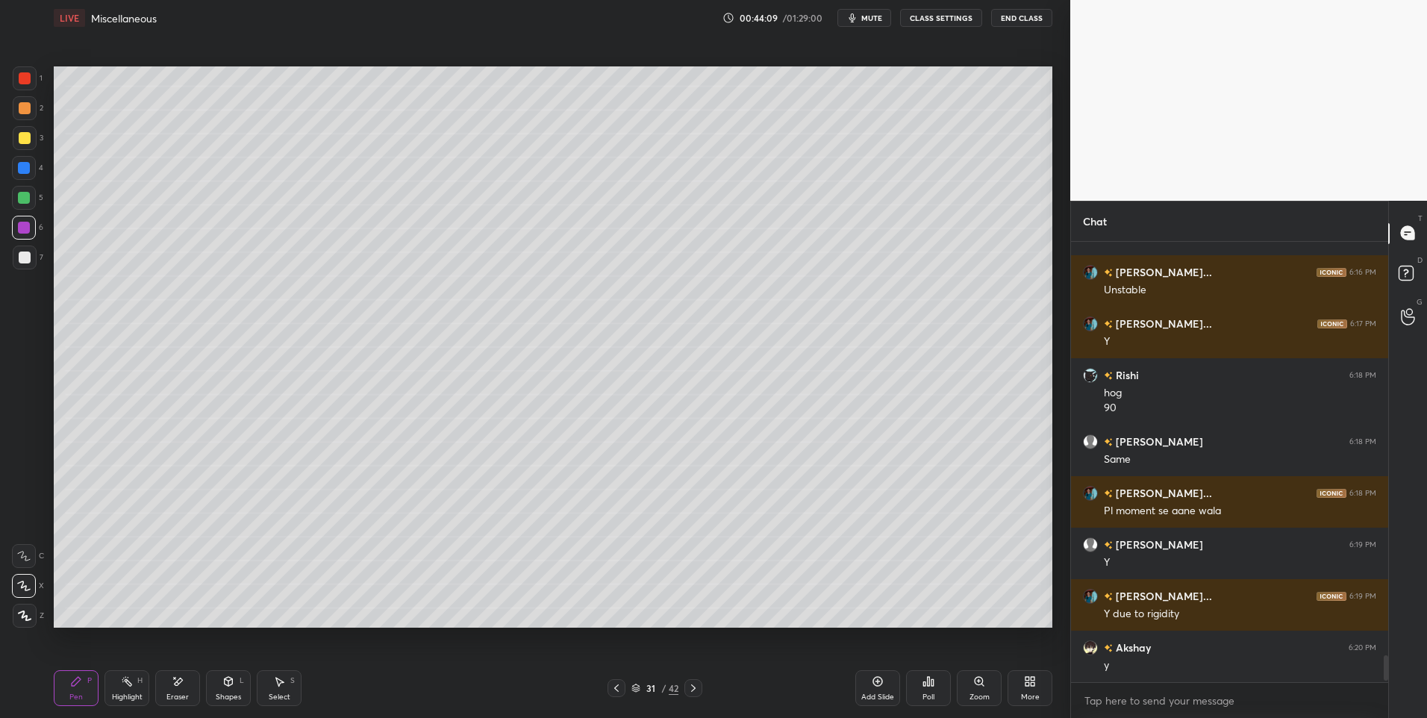
click at [31, 196] on div at bounding box center [24, 198] width 24 height 24
click at [126, 690] on div "Highlight H" at bounding box center [126, 688] width 45 height 36
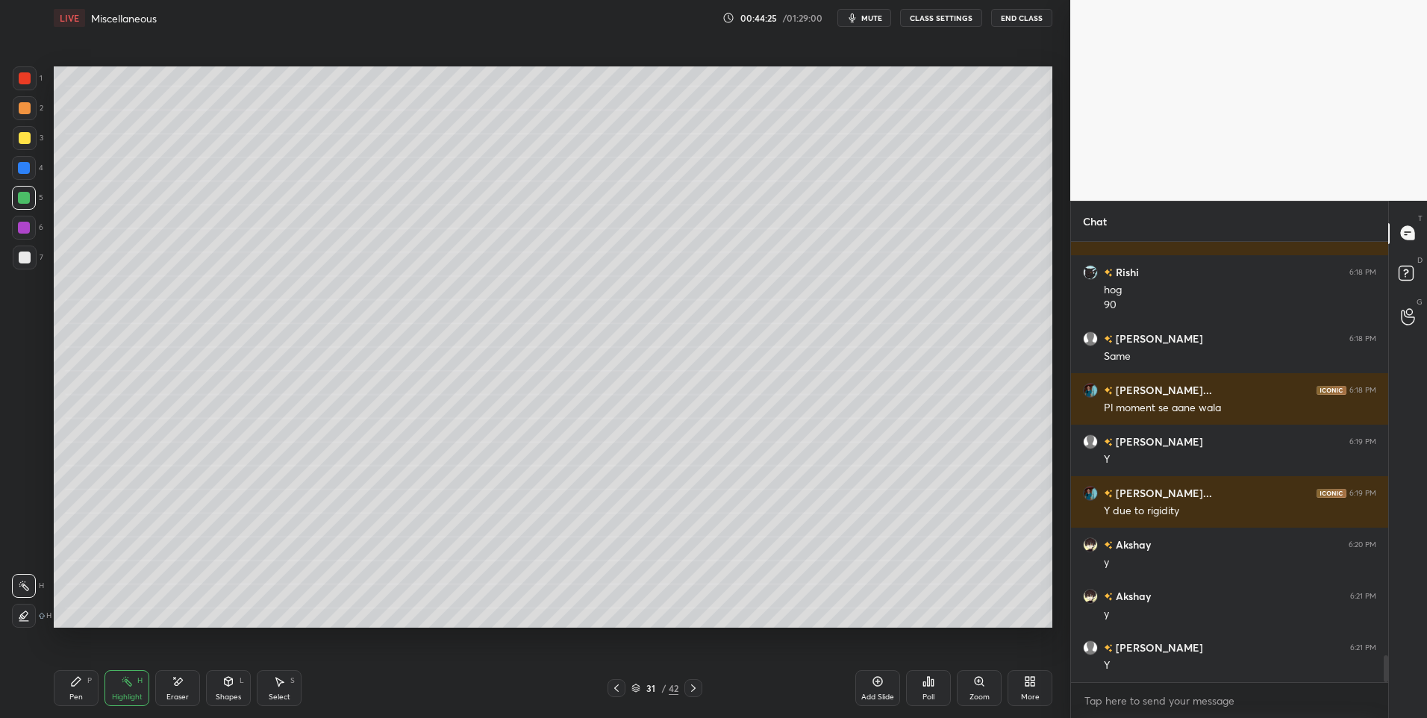
scroll to position [6865, 0]
click at [276, 684] on icon at bounding box center [279, 681] width 12 height 12
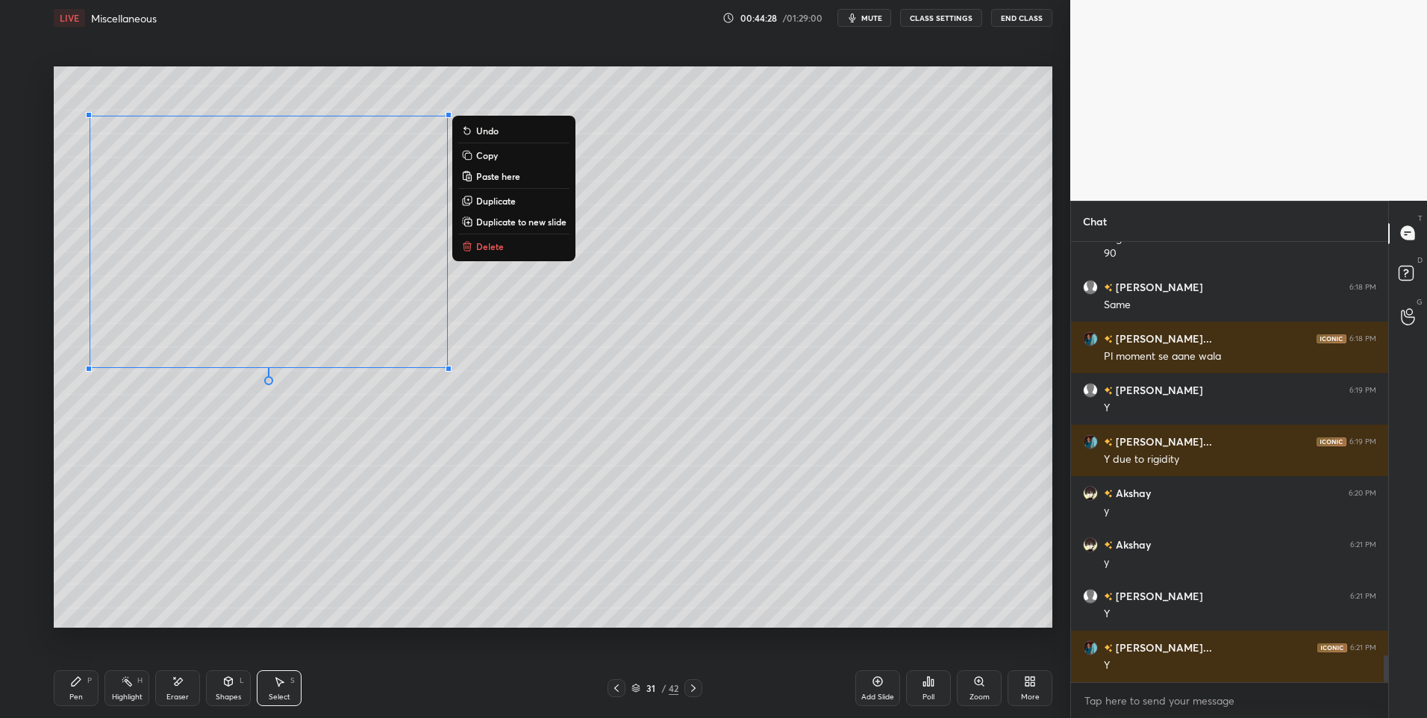
click at [347, 490] on div "0 ° Undo Copy Paste here Duplicate Duplicate to new slide Delete" at bounding box center [553, 347] width 998 height 562
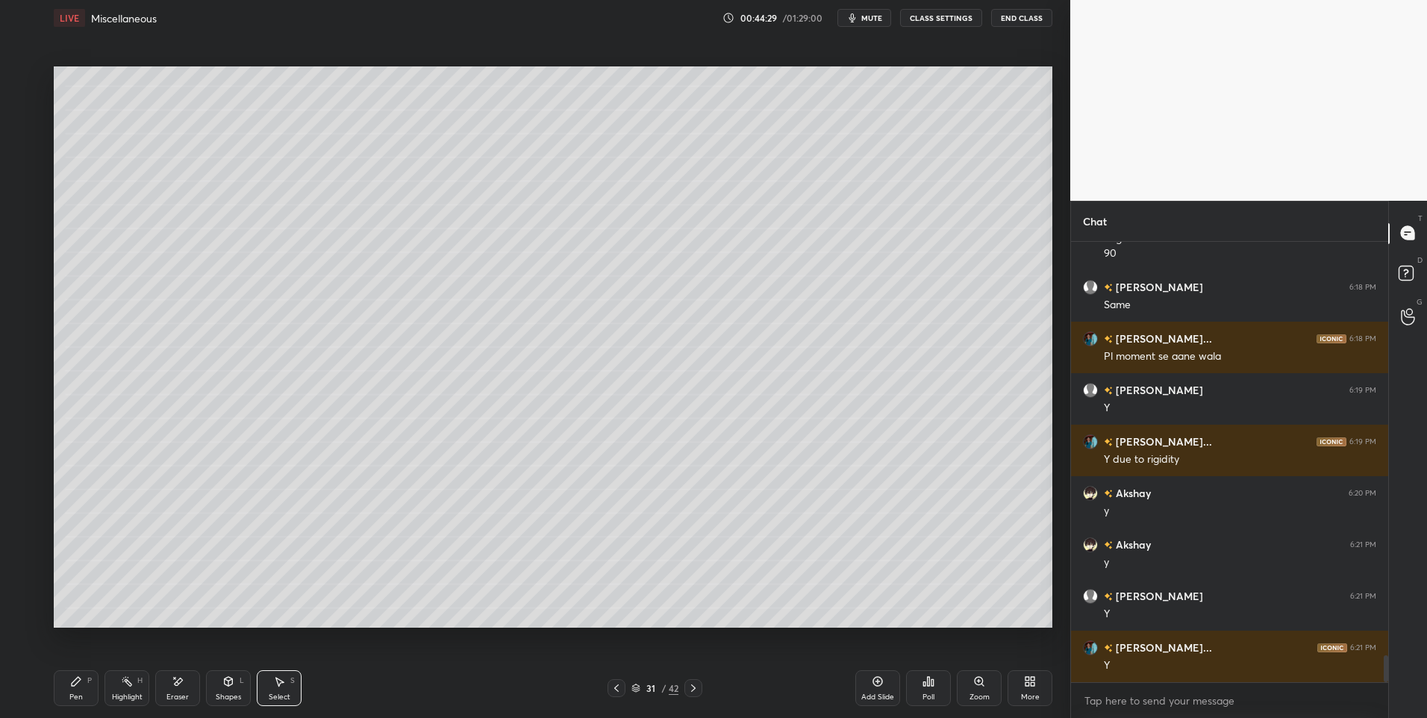
click at [78, 679] on icon at bounding box center [76, 681] width 9 height 9
click at [610, 690] on icon at bounding box center [616, 688] width 12 height 12
click at [695, 688] on icon at bounding box center [693, 687] width 4 height 7
click at [27, 258] on div at bounding box center [25, 257] width 12 height 12
click at [613, 687] on icon at bounding box center [616, 688] width 12 height 12
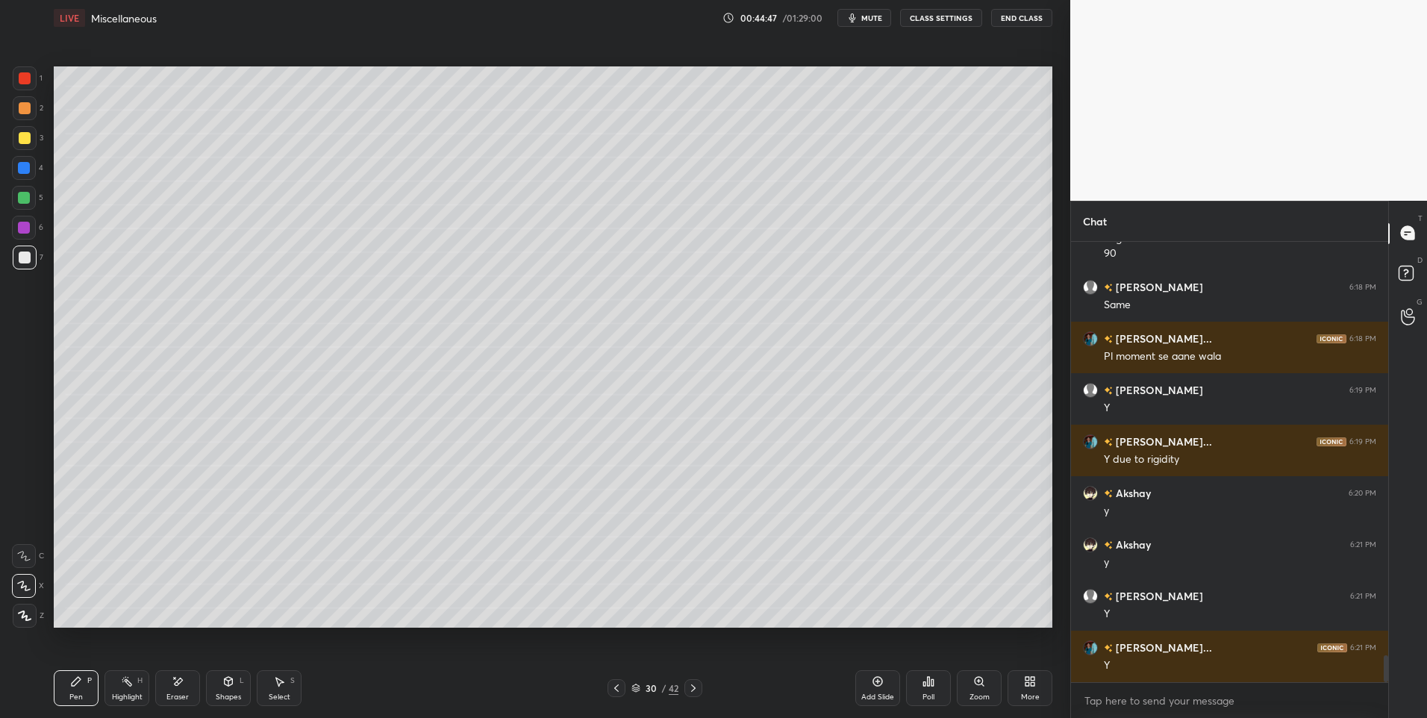
click at [690, 687] on icon at bounding box center [693, 688] width 12 height 12
click at [235, 686] on div "Shapes L" at bounding box center [228, 688] width 45 height 36
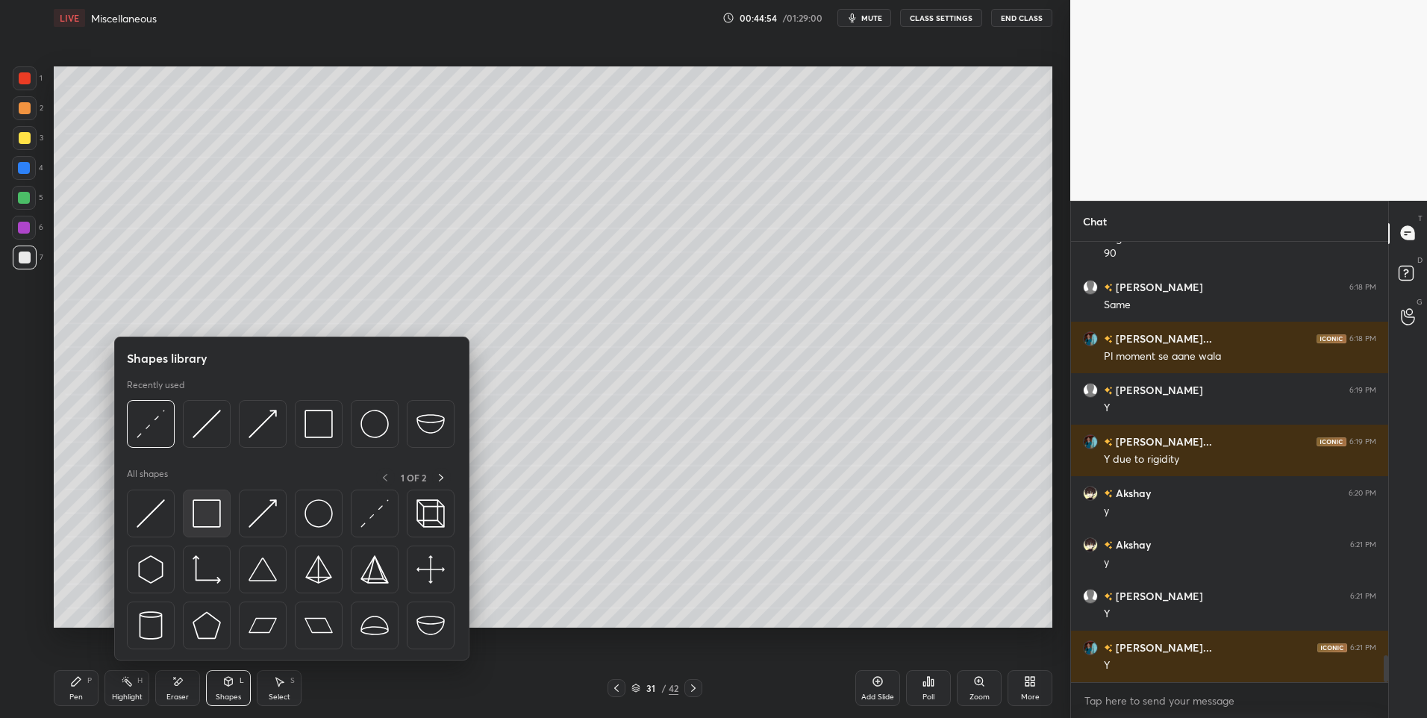
click at [211, 503] on img at bounding box center [207, 513] width 28 height 28
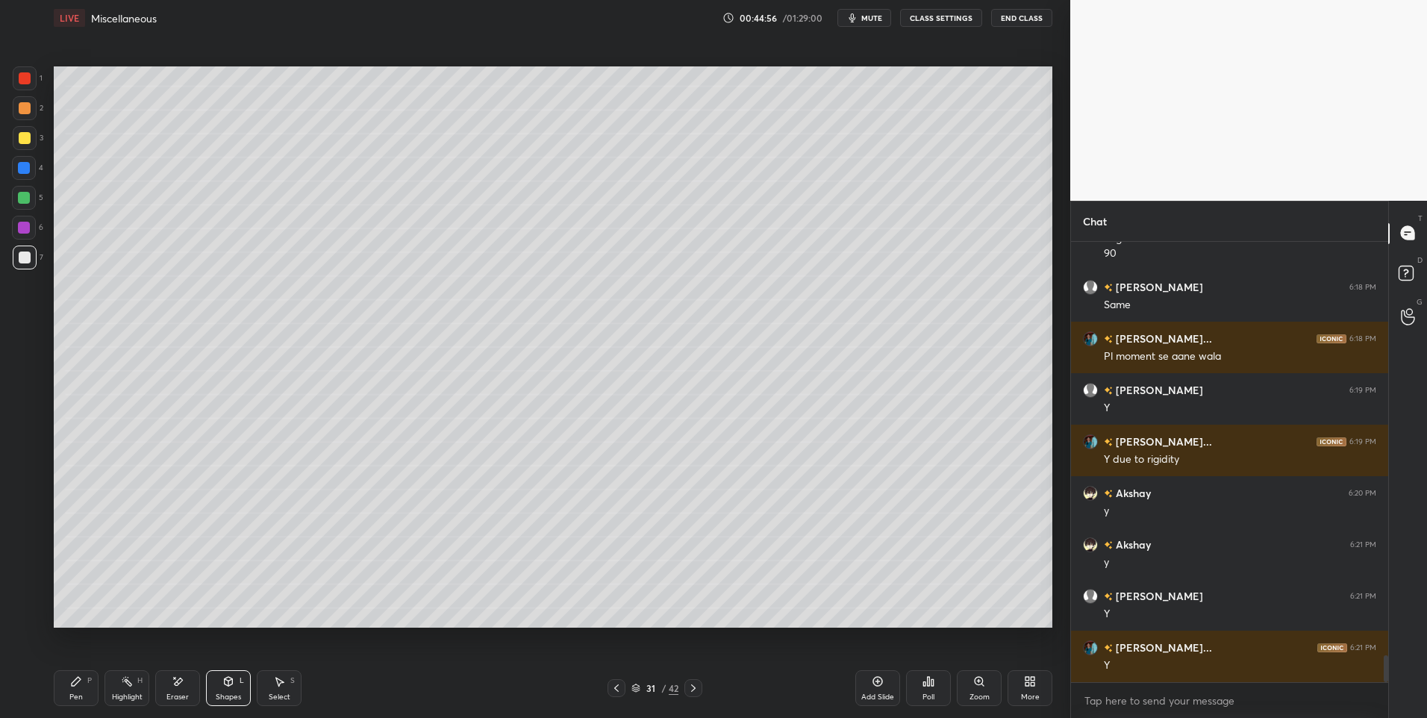
click at [78, 683] on icon at bounding box center [76, 681] width 12 height 12
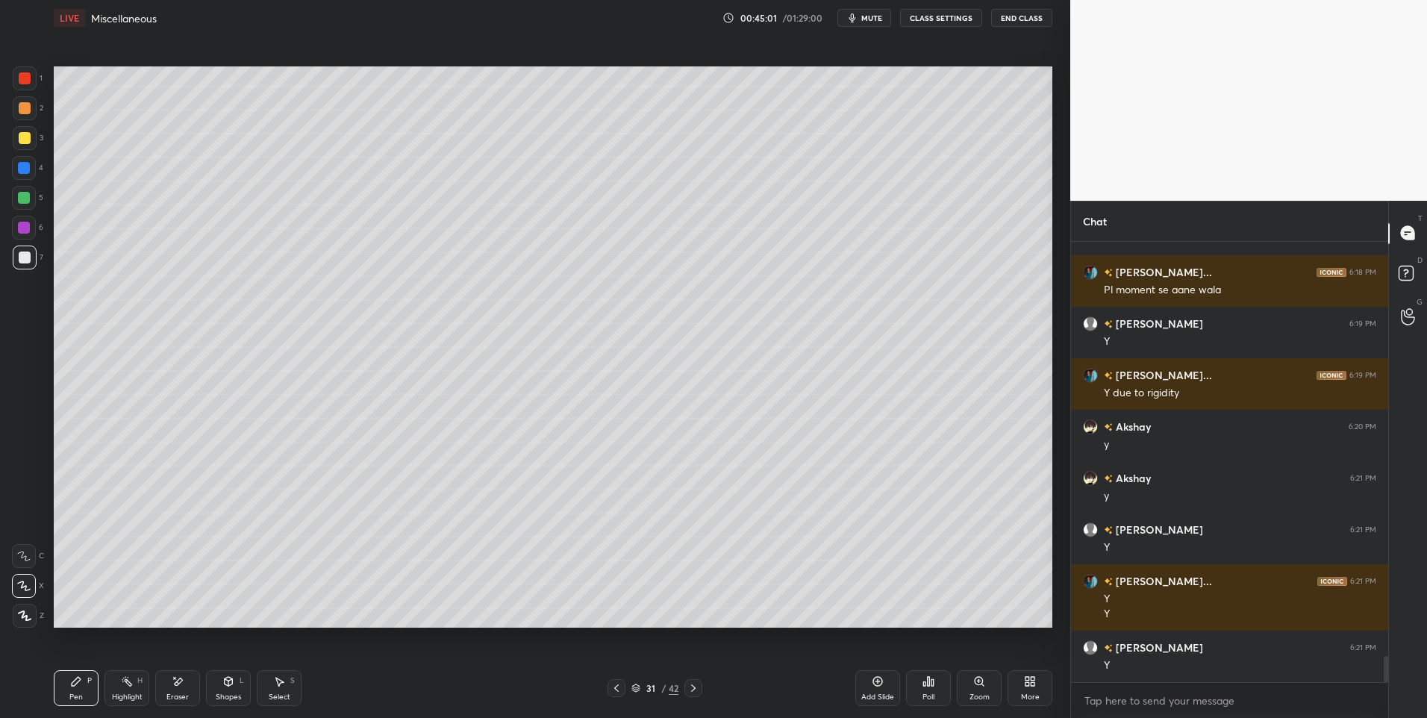
scroll to position [6983, 0]
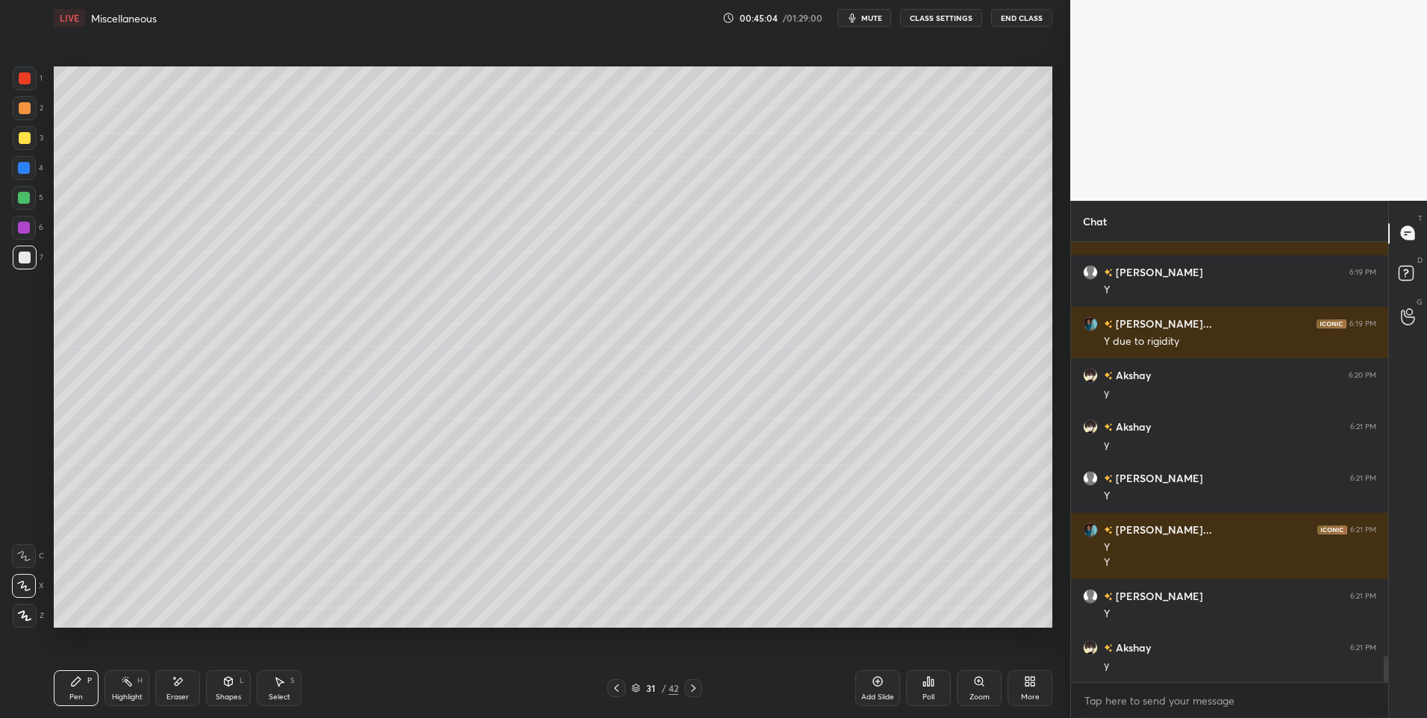
click at [232, 681] on icon at bounding box center [229, 681] width 8 height 9
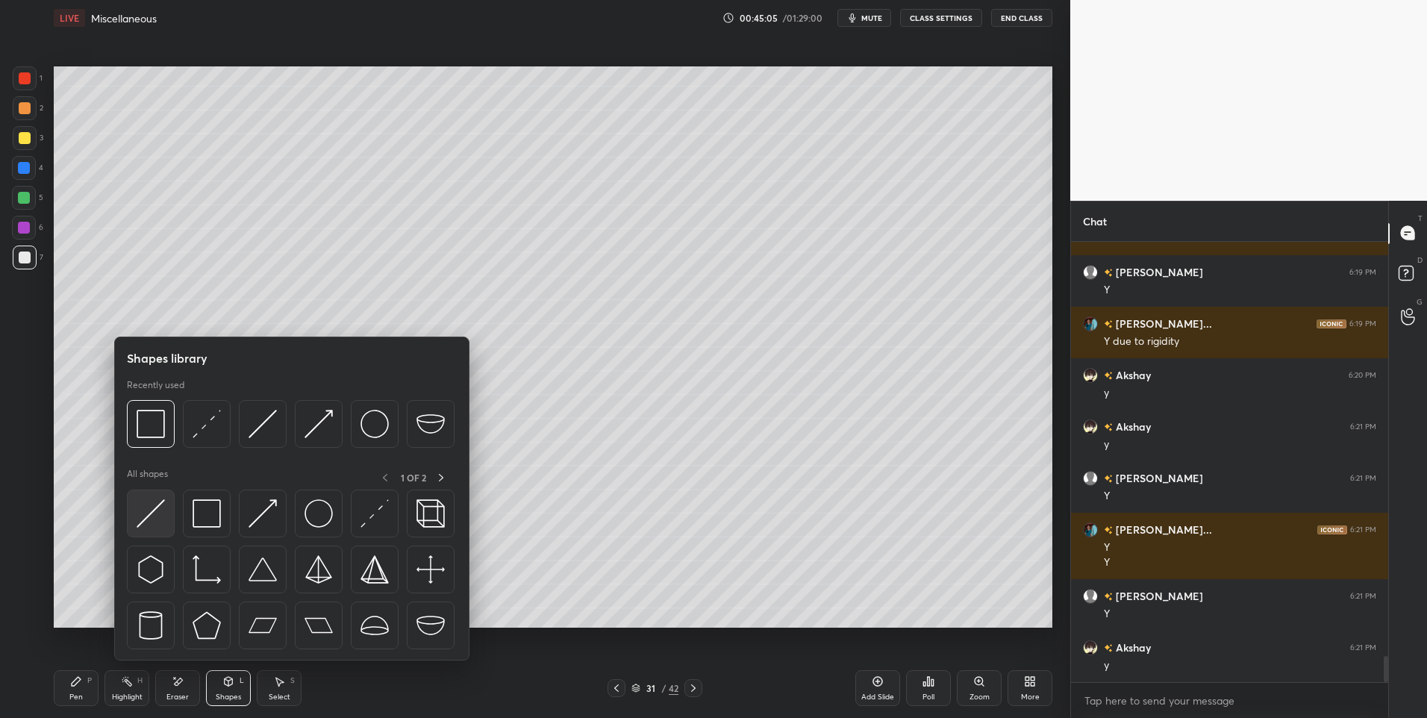
click at [156, 516] on img at bounding box center [151, 513] width 28 height 28
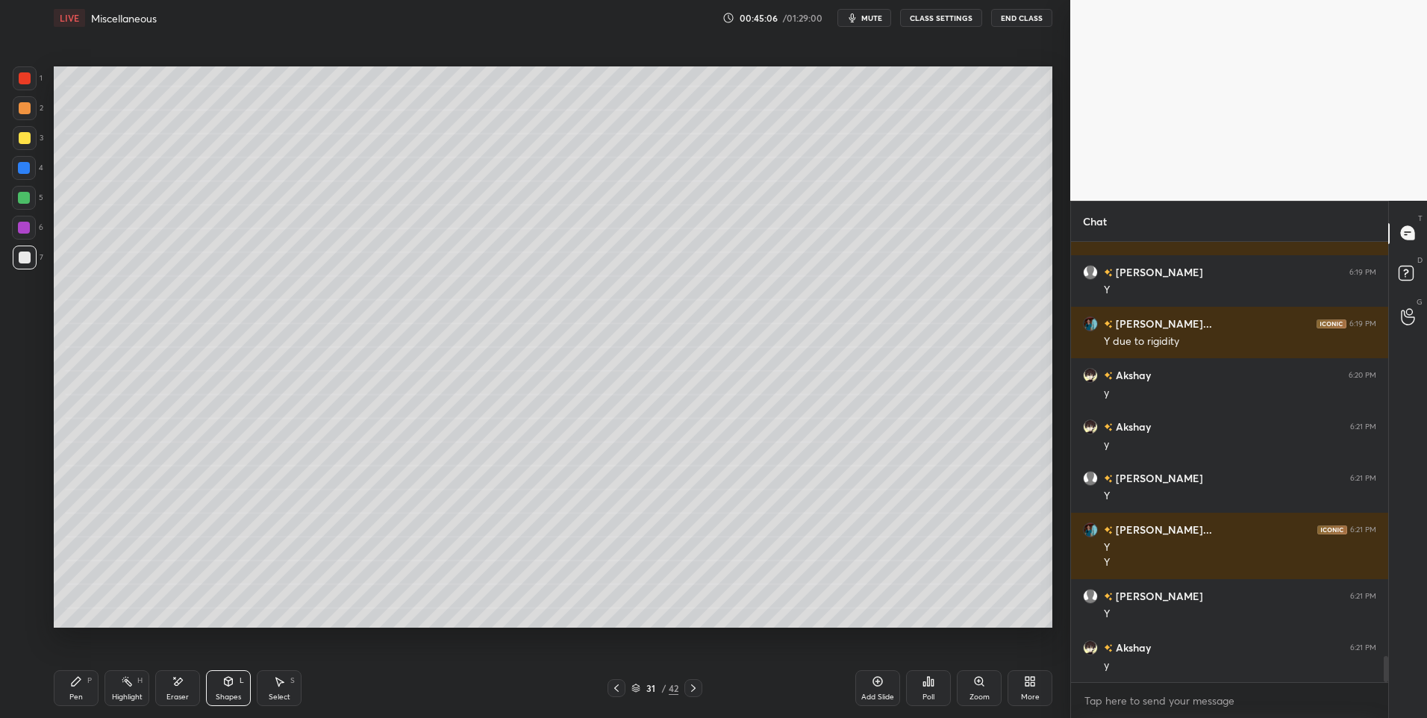
click at [621, 682] on icon at bounding box center [616, 688] width 12 height 12
click at [269, 690] on div "Select S" at bounding box center [279, 688] width 45 height 36
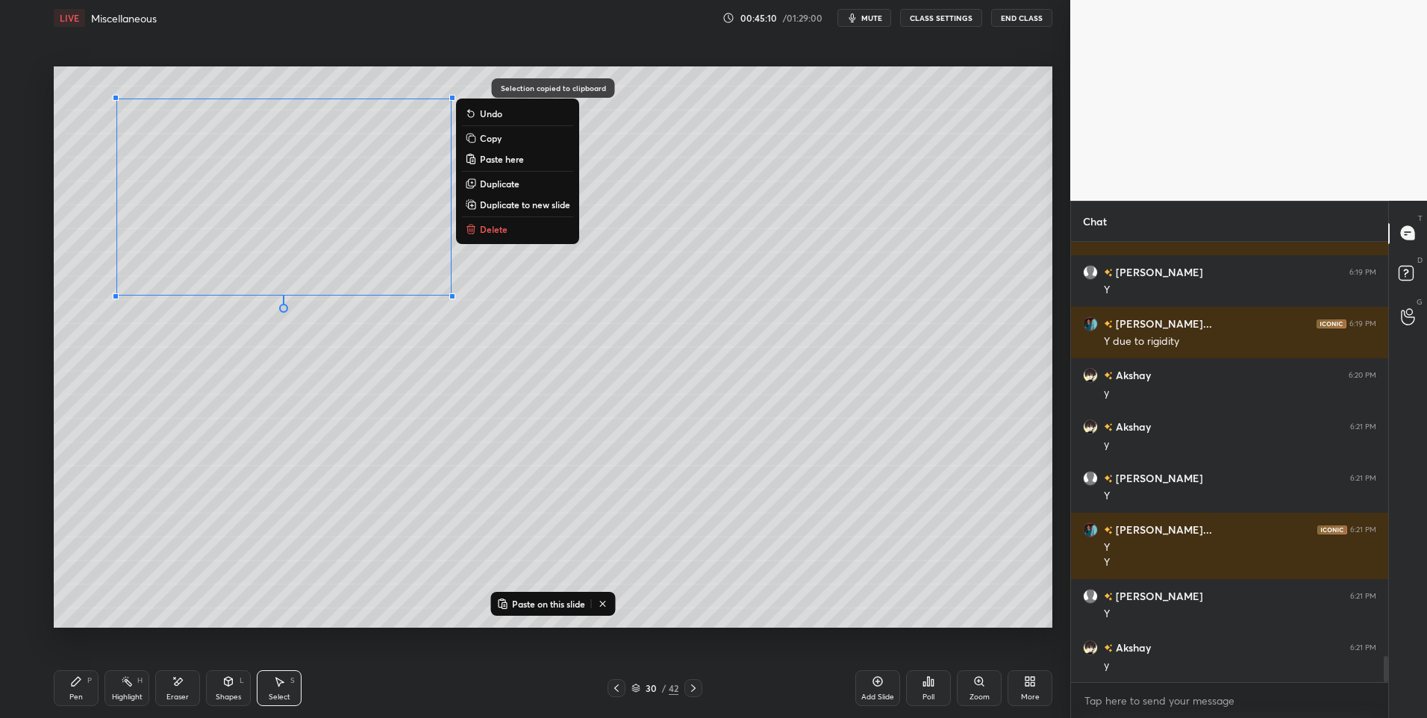
click at [699, 684] on icon at bounding box center [693, 688] width 12 height 12
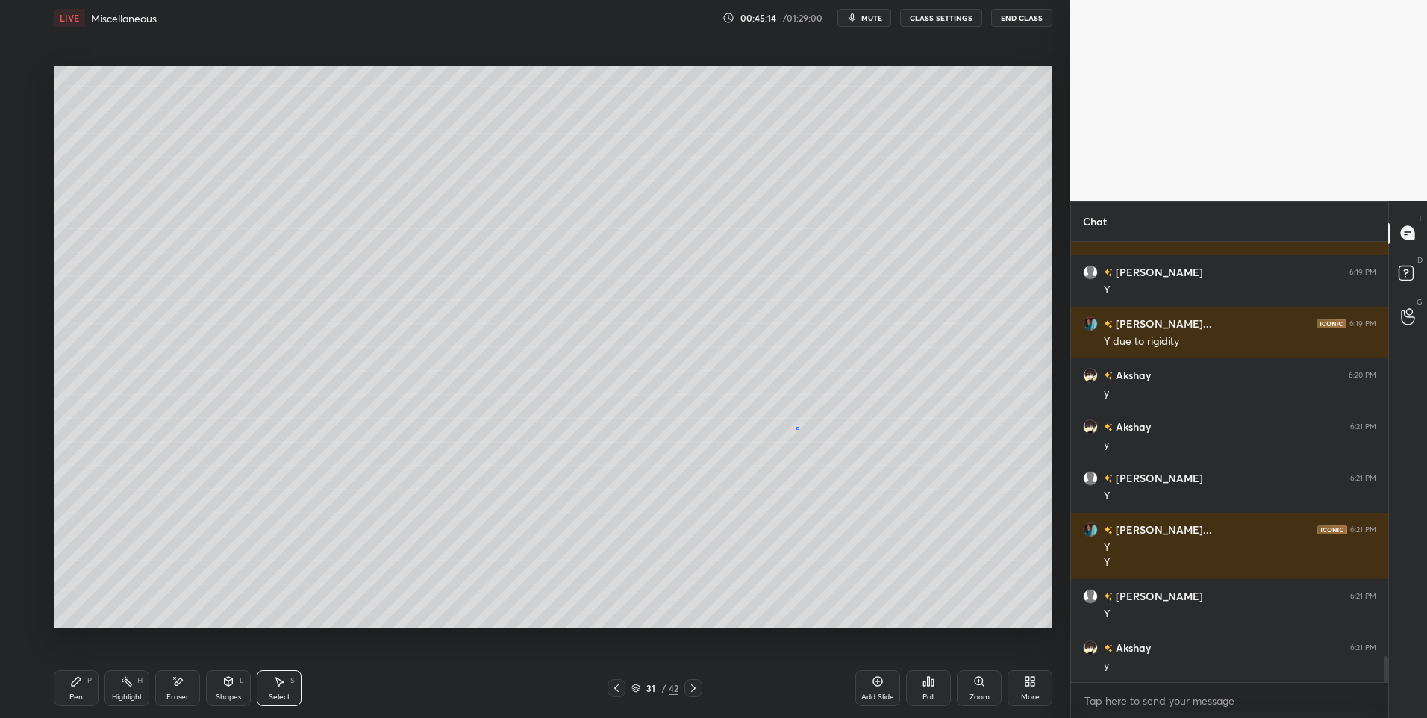
click at [799, 428] on div "0 ° Undo Copy Paste here Duplicate Duplicate to new slide Delete" at bounding box center [553, 347] width 998 height 562
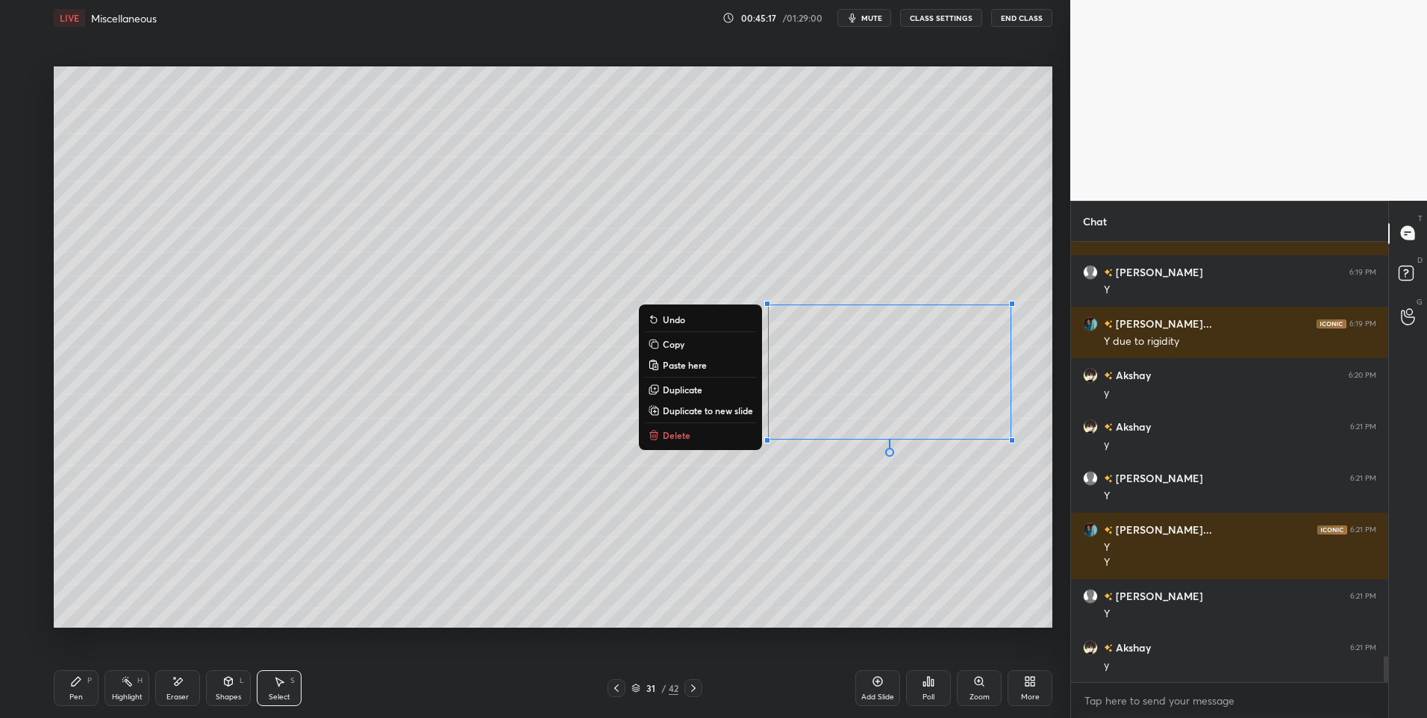
click at [898, 213] on div "0 ° Undo Copy Paste here Duplicate Duplicate to new slide Delete" at bounding box center [553, 347] width 998 height 562
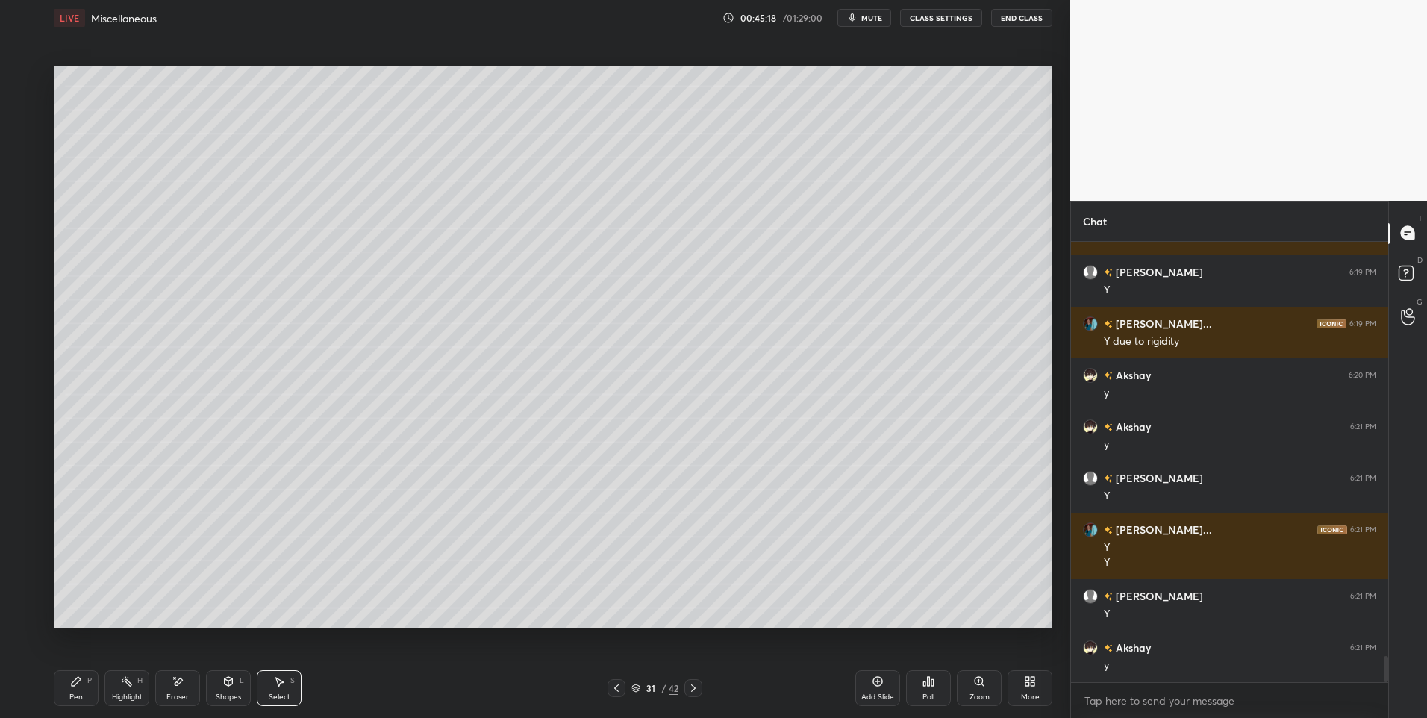
click at [212, 690] on div "Shapes L" at bounding box center [228, 688] width 45 height 36
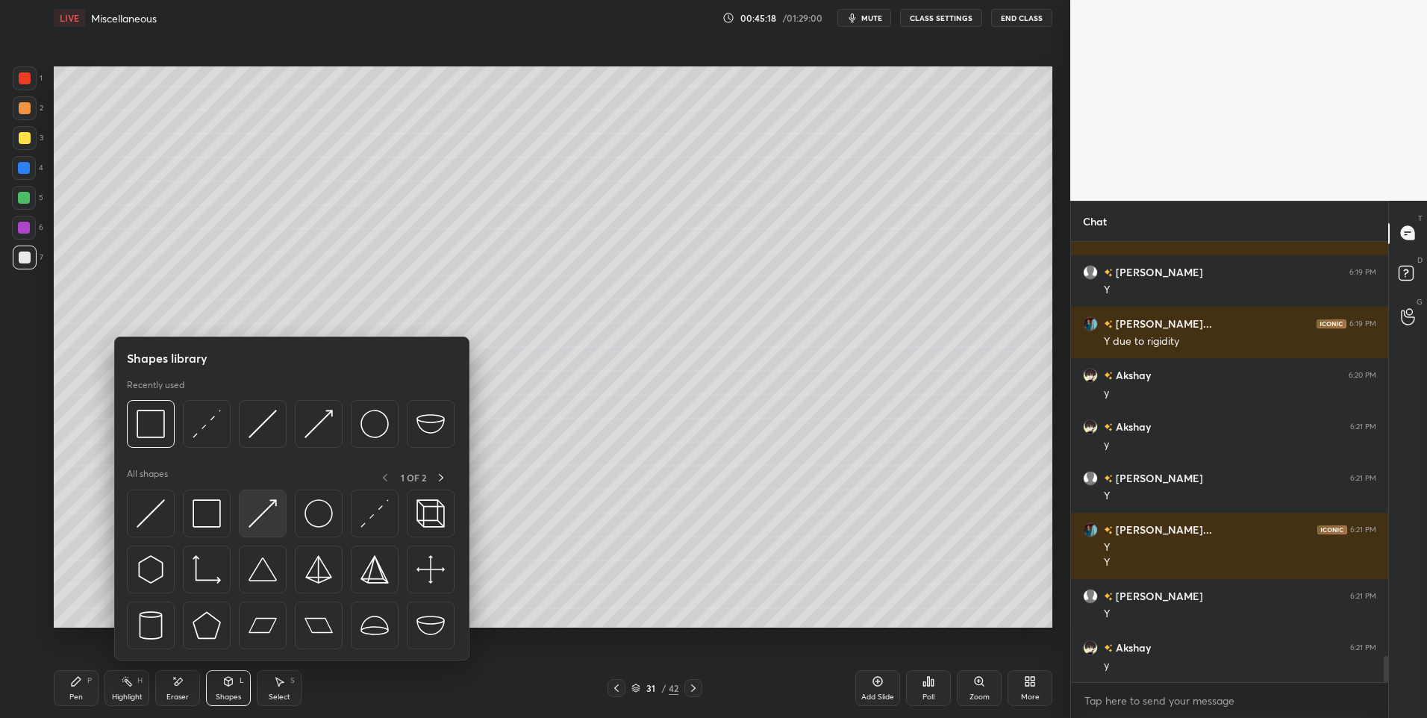
click at [268, 501] on img at bounding box center [262, 513] width 28 height 28
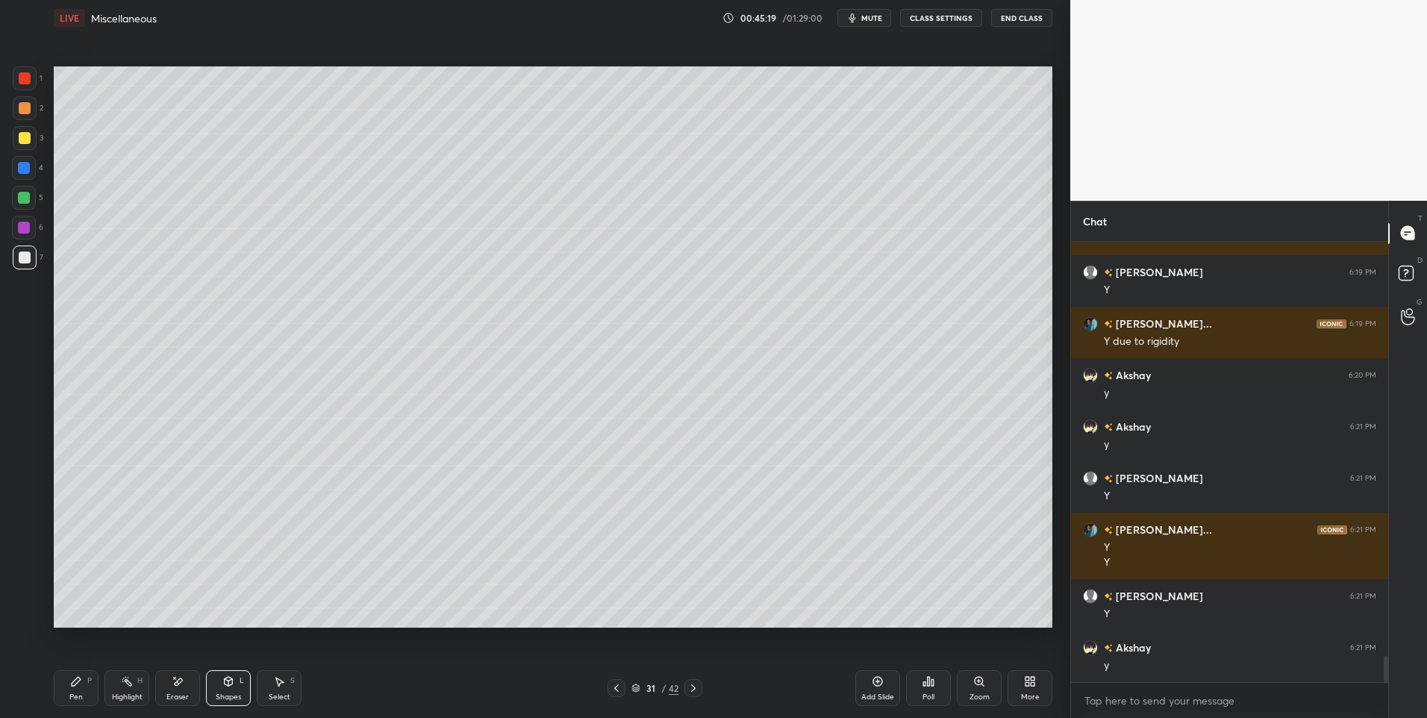
click at [24, 139] on div at bounding box center [25, 138] width 12 height 12
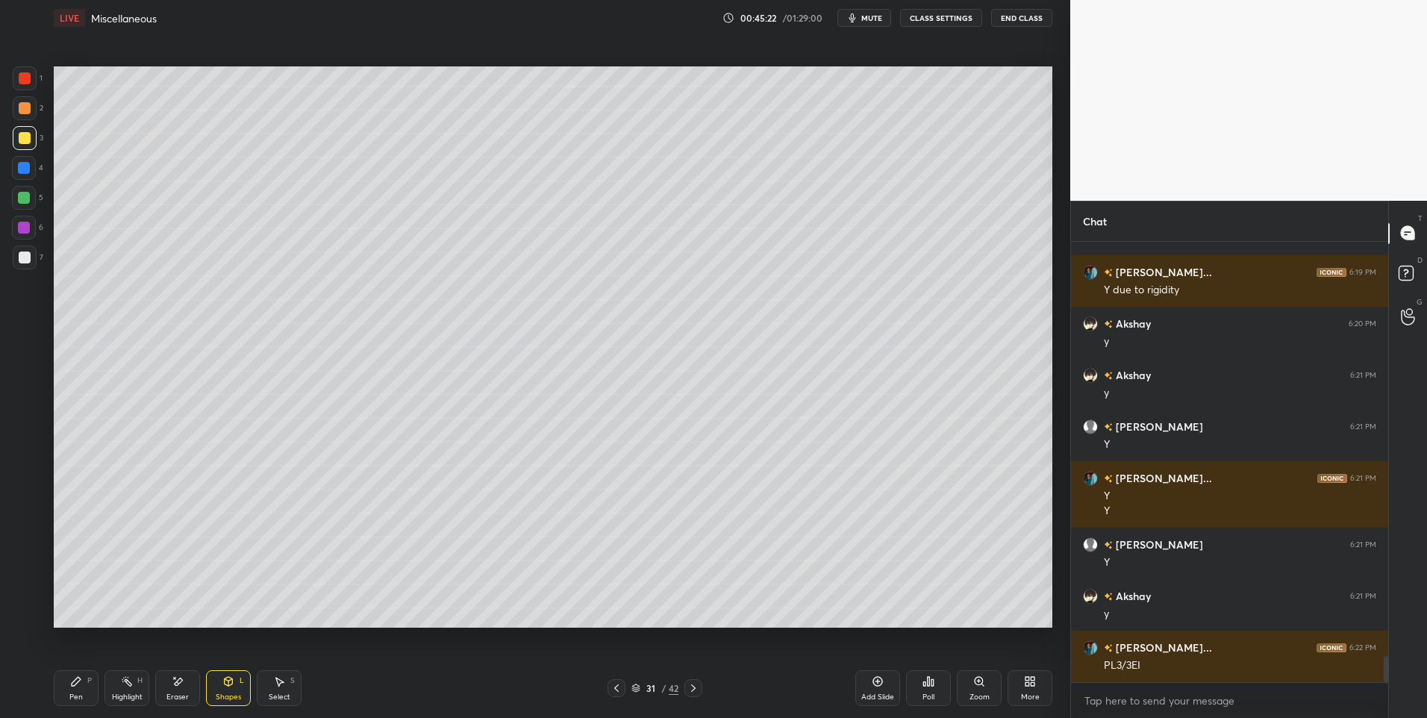
click at [74, 693] on div "Pen" at bounding box center [75, 696] width 13 height 7
click at [278, 684] on icon at bounding box center [280, 682] width 8 height 9
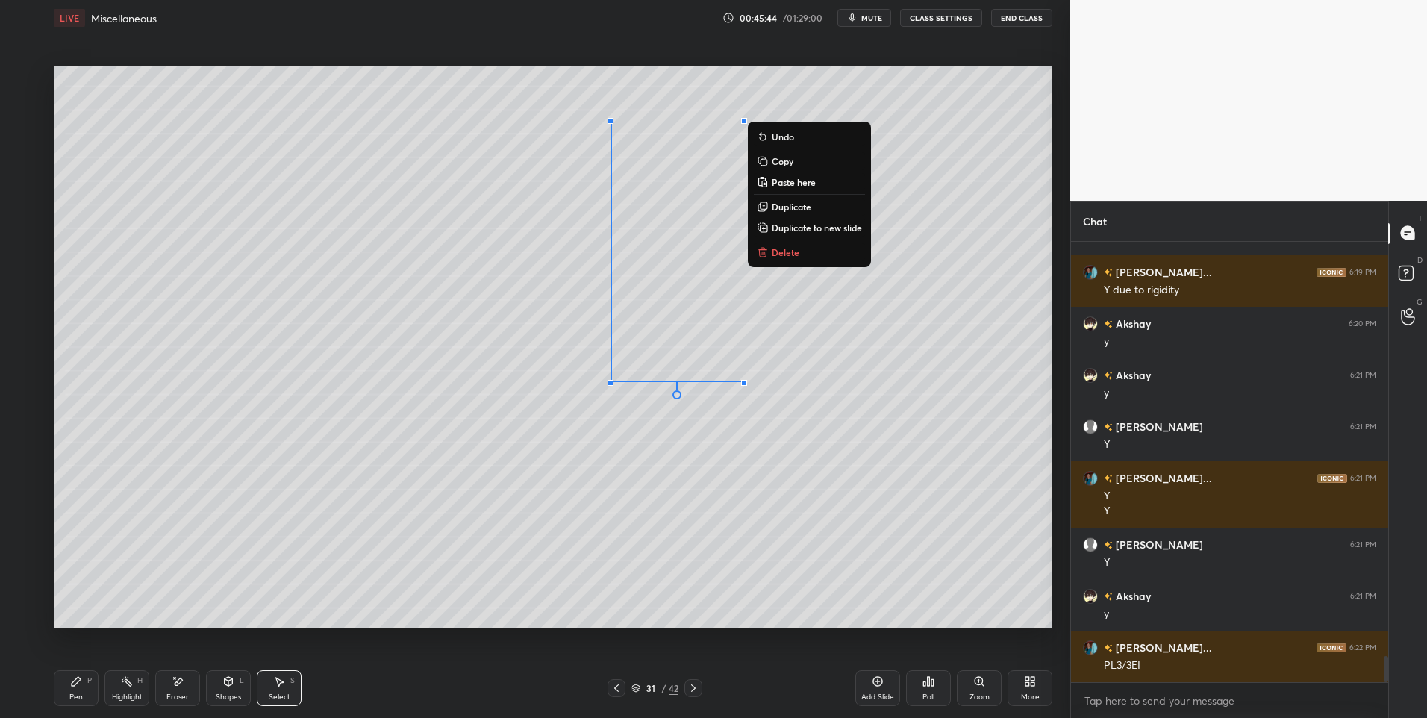
click at [581, 575] on div "0 ° Undo Copy Paste here Duplicate Duplicate to new slide Delete" at bounding box center [553, 347] width 998 height 562
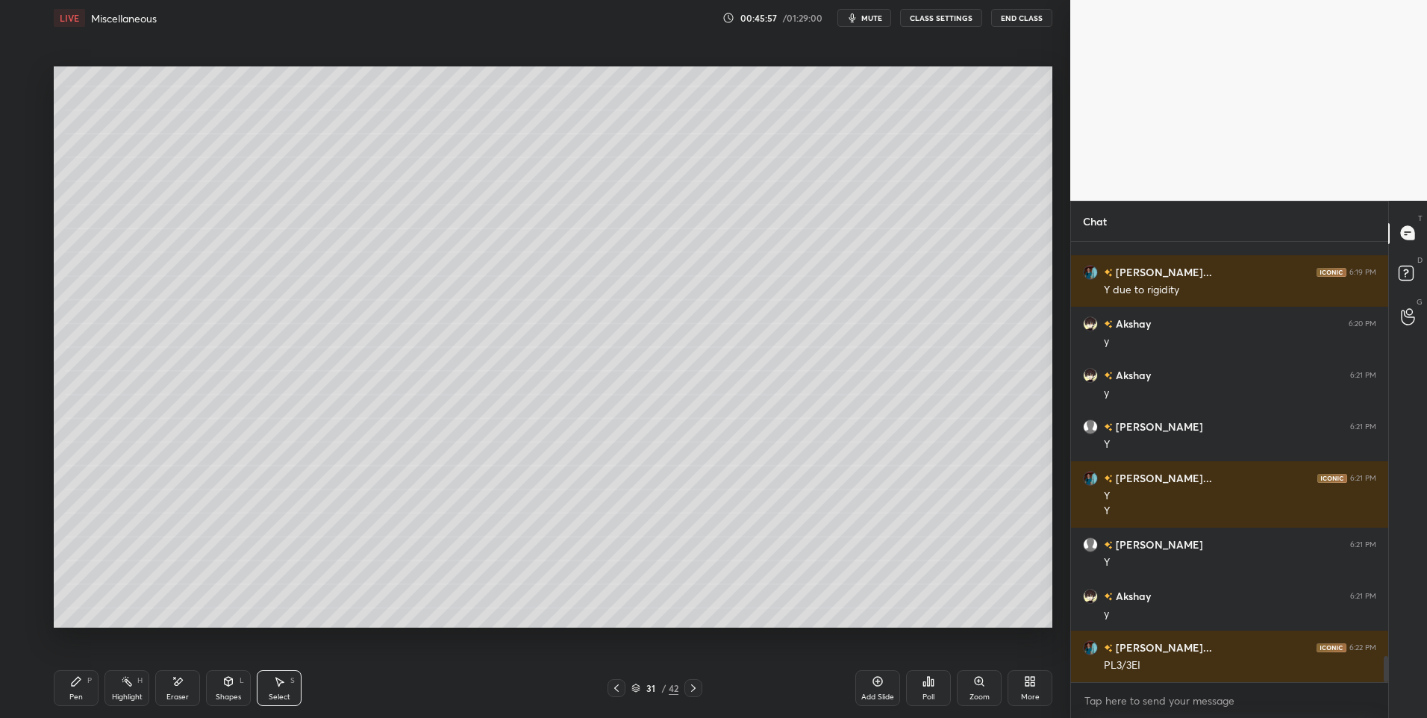
click at [79, 685] on icon at bounding box center [76, 681] width 12 height 12
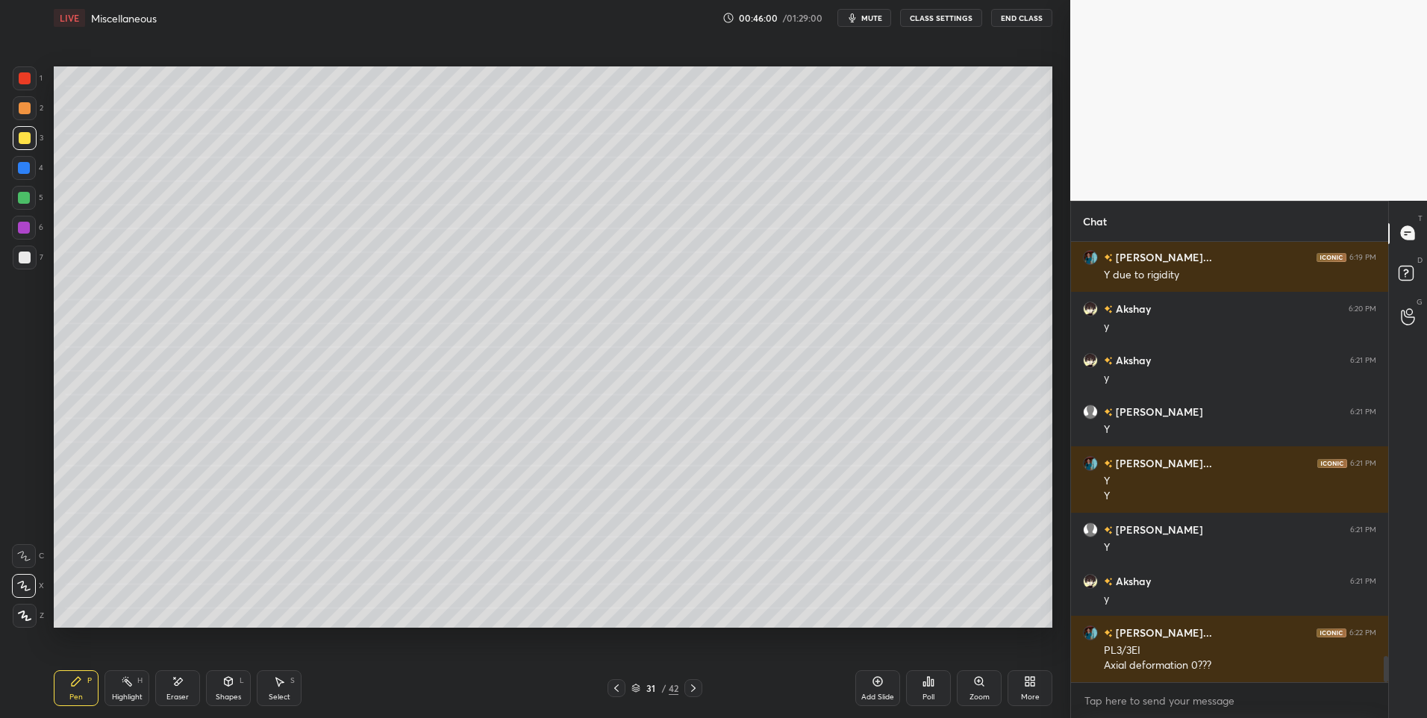
click at [122, 691] on div "Highlight H" at bounding box center [126, 688] width 45 height 36
click at [82, 688] on div "Pen P" at bounding box center [76, 688] width 45 height 36
click at [20, 193] on div at bounding box center [24, 198] width 12 height 12
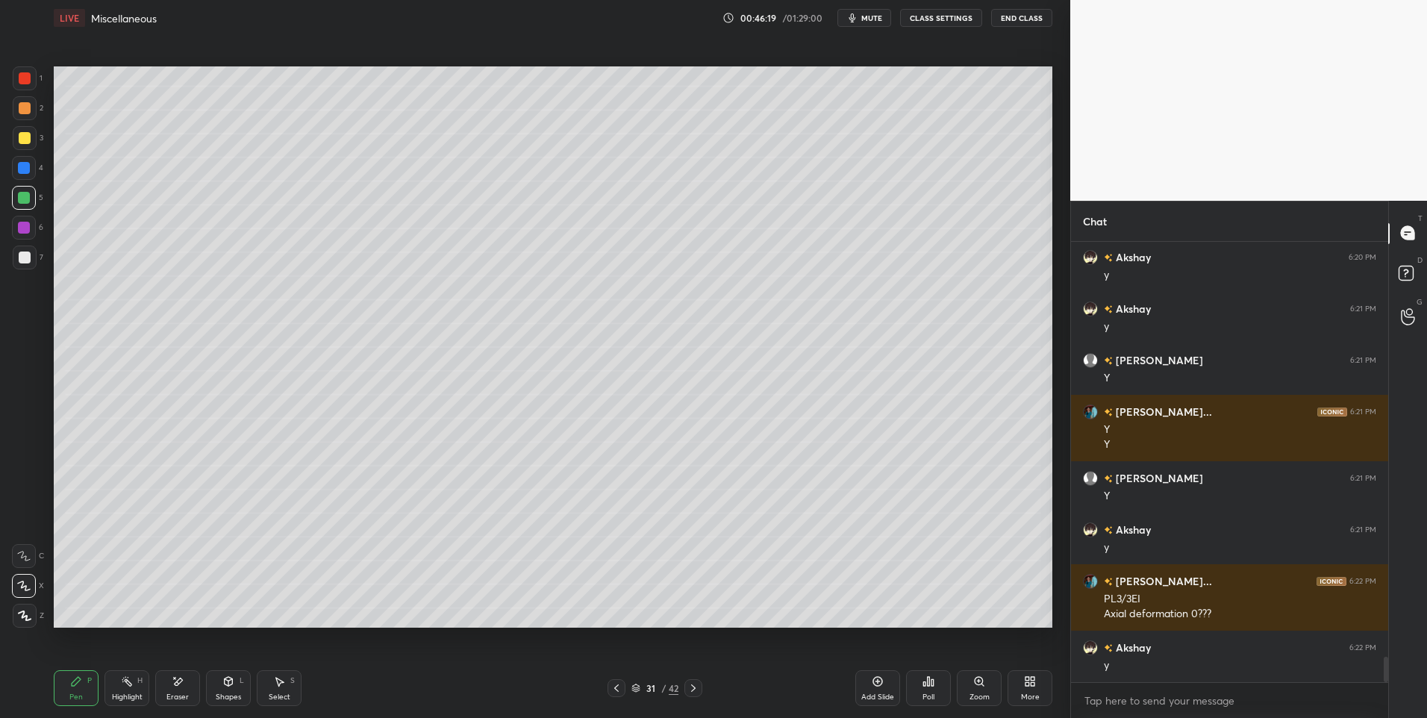
click at [26, 225] on div at bounding box center [24, 228] width 12 height 12
click at [77, 686] on icon at bounding box center [76, 681] width 12 height 12
click at [25, 260] on div at bounding box center [25, 257] width 12 height 12
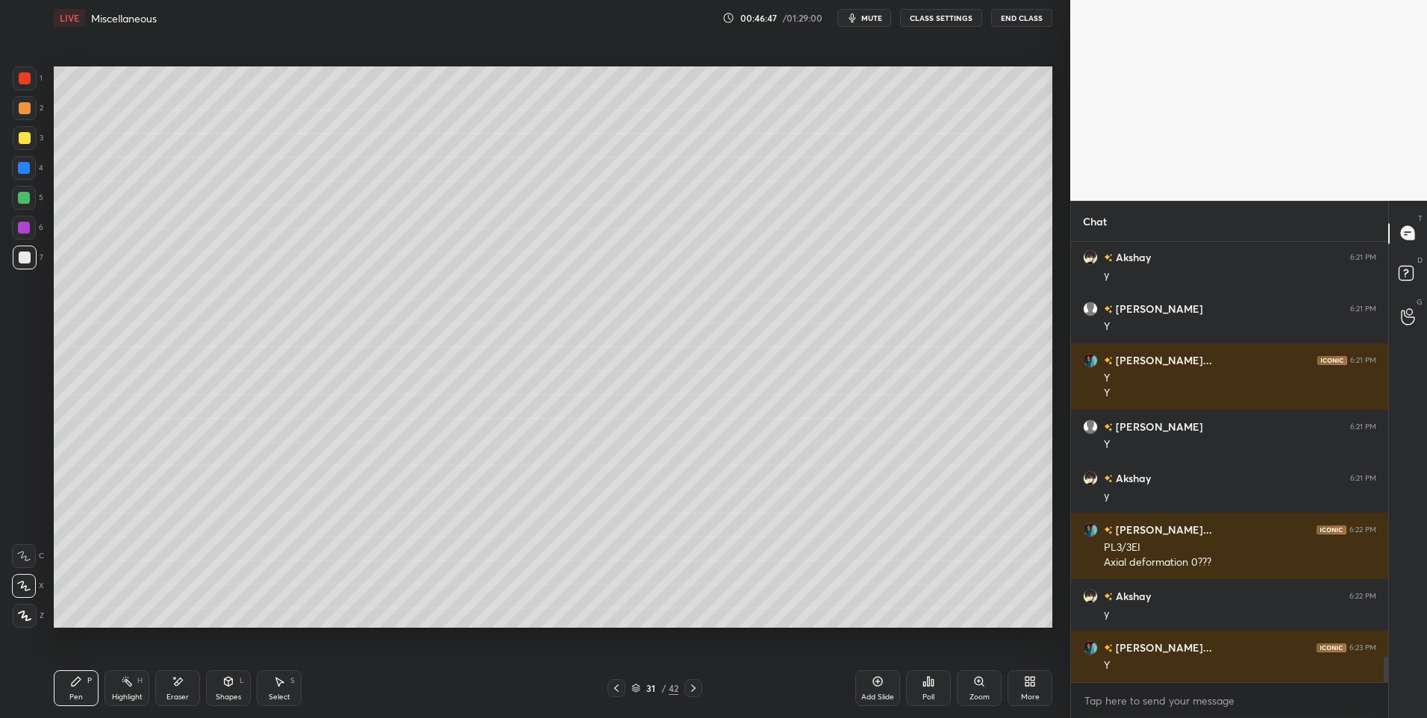
click at [127, 683] on rect at bounding box center [128, 682] width 7 height 7
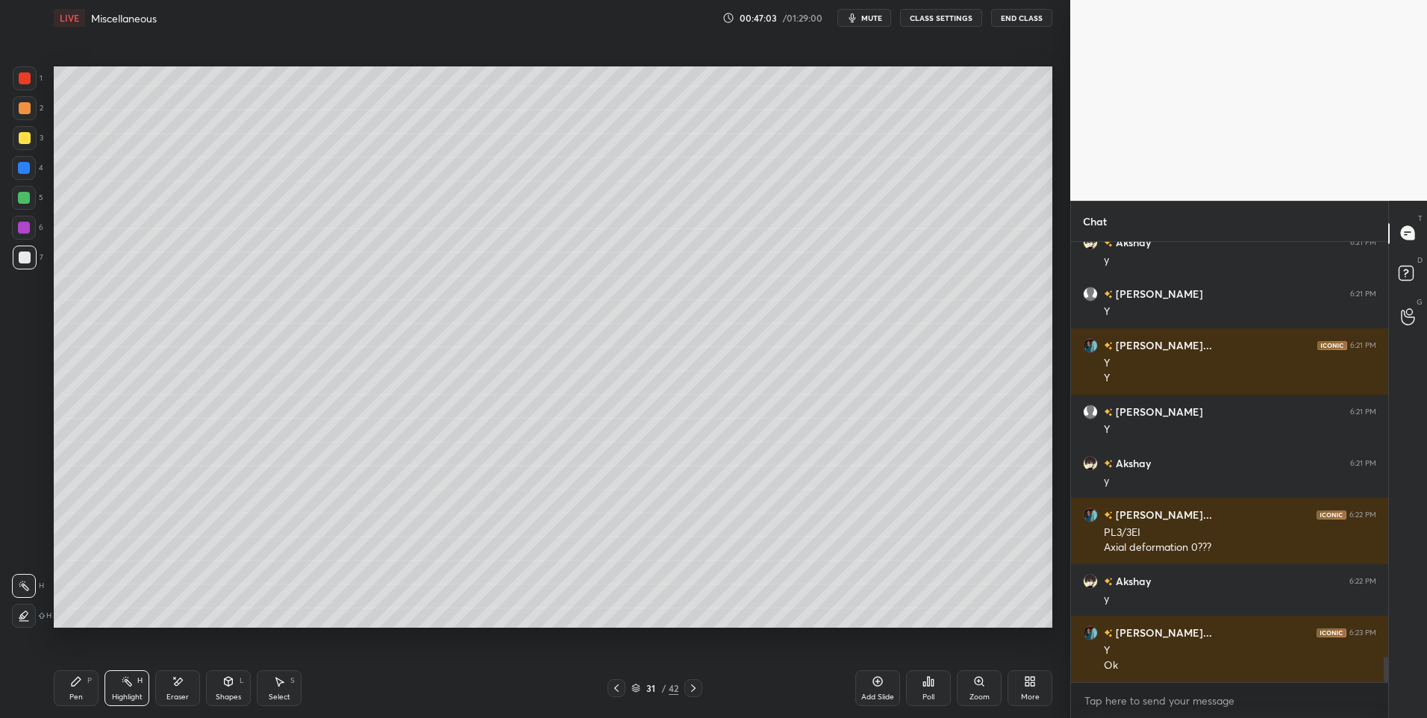
click at [78, 690] on div "Pen P" at bounding box center [76, 688] width 45 height 36
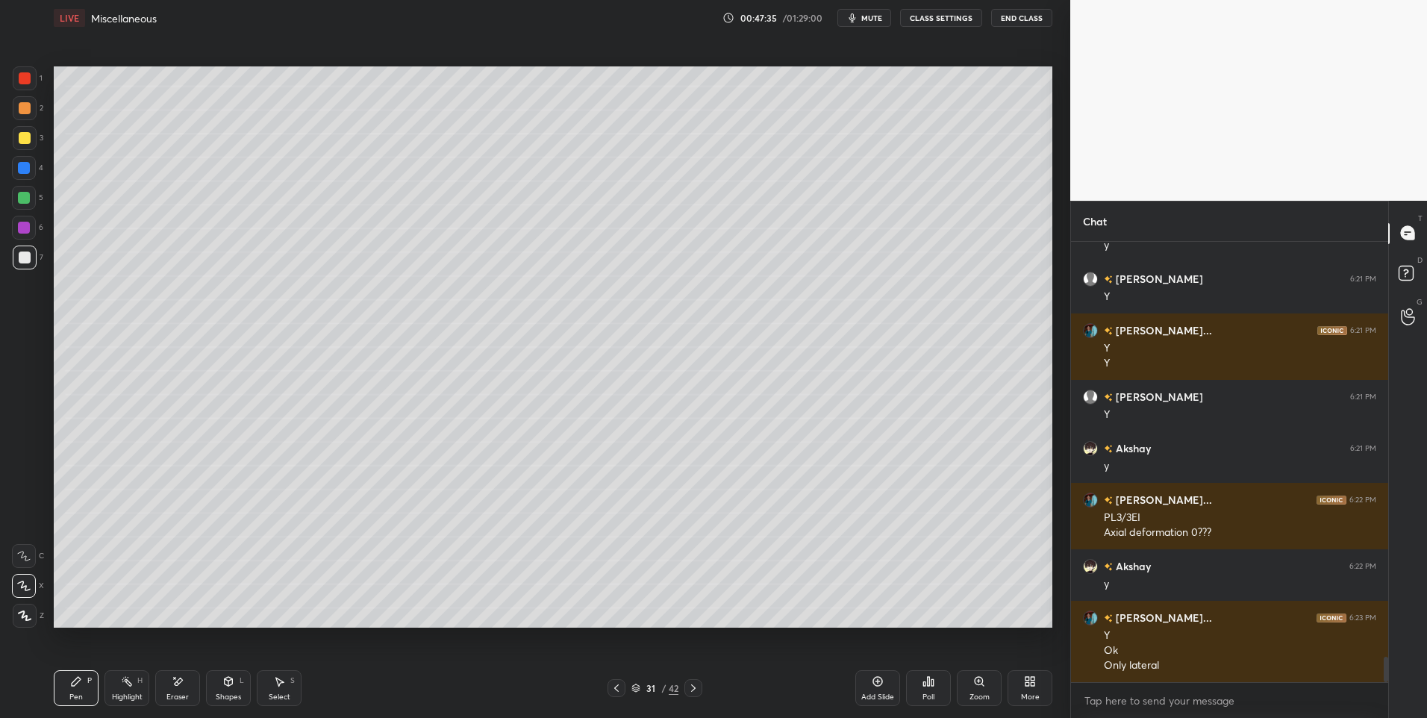
click at [128, 687] on div "Highlight H" at bounding box center [126, 688] width 45 height 36
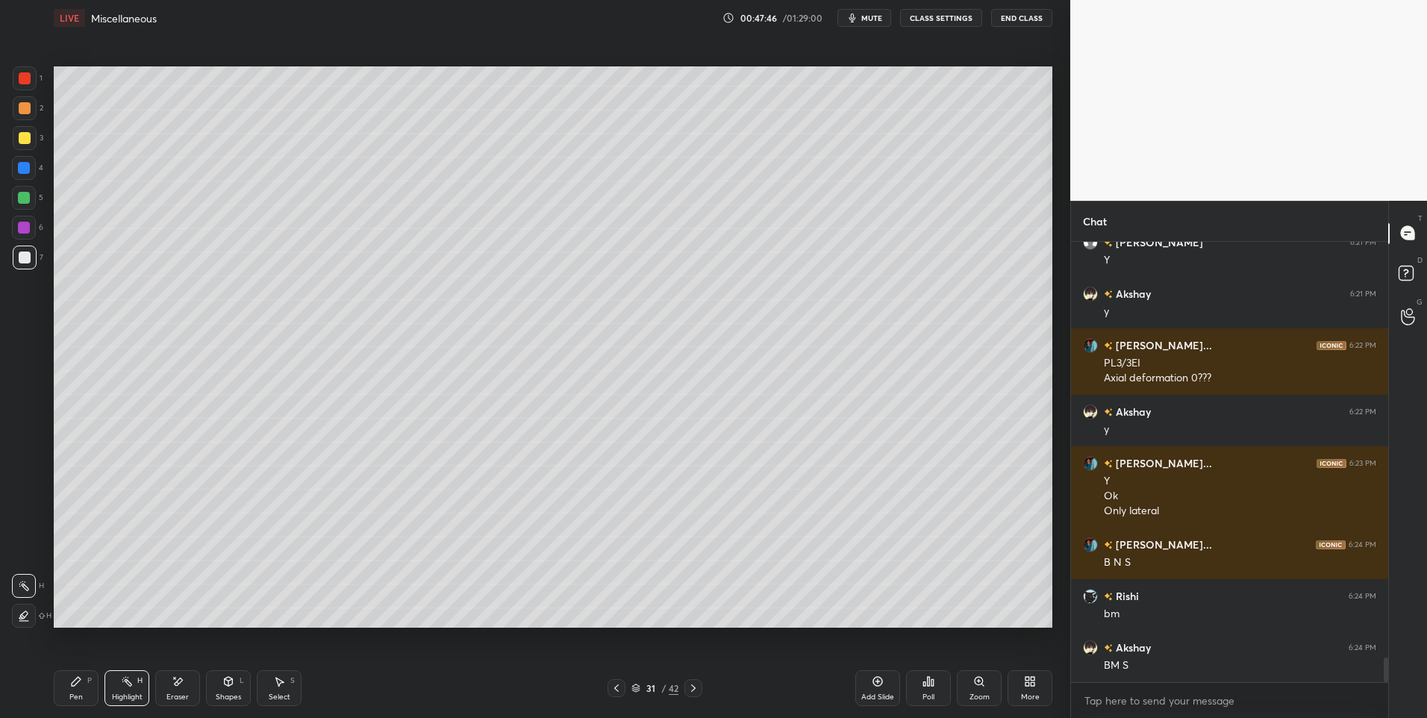
scroll to position [7352, 0]
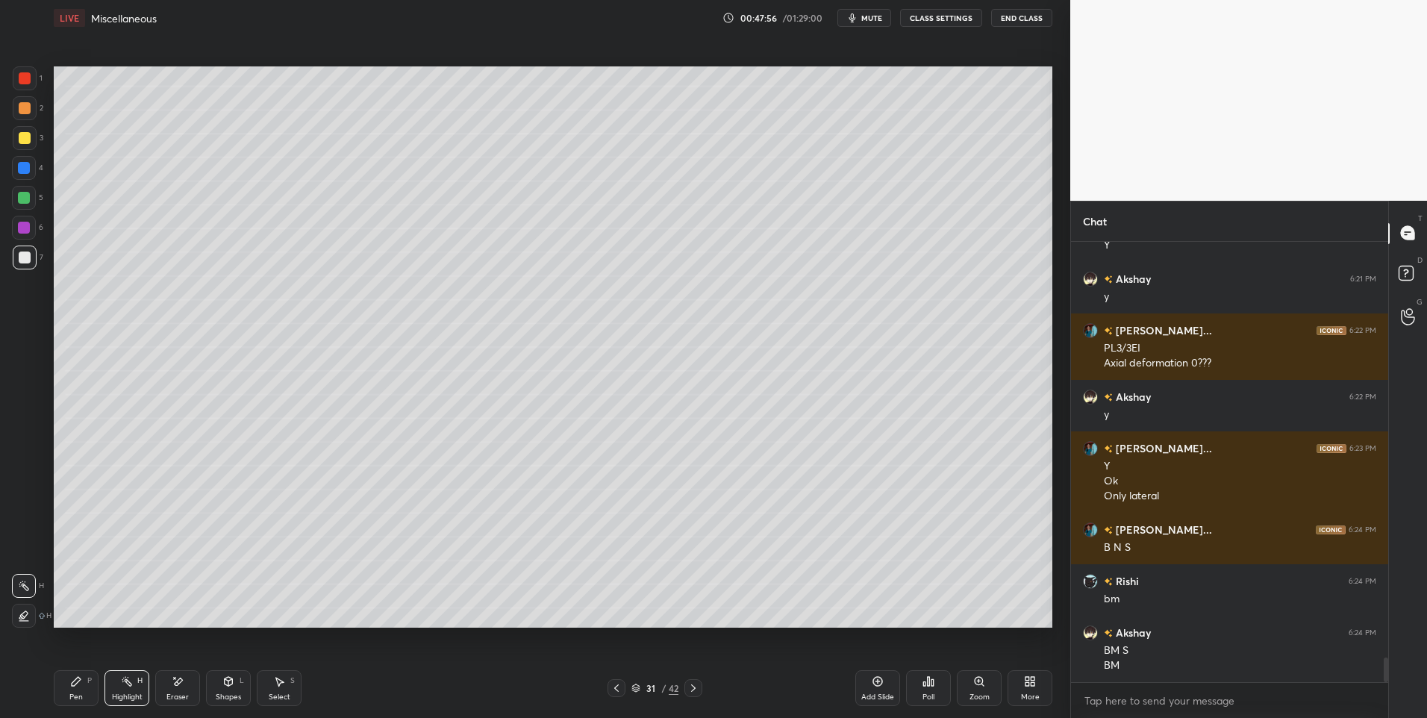
click at [82, 684] on div "Pen P" at bounding box center [76, 688] width 45 height 36
click at [22, 103] on div at bounding box center [25, 108] width 12 height 12
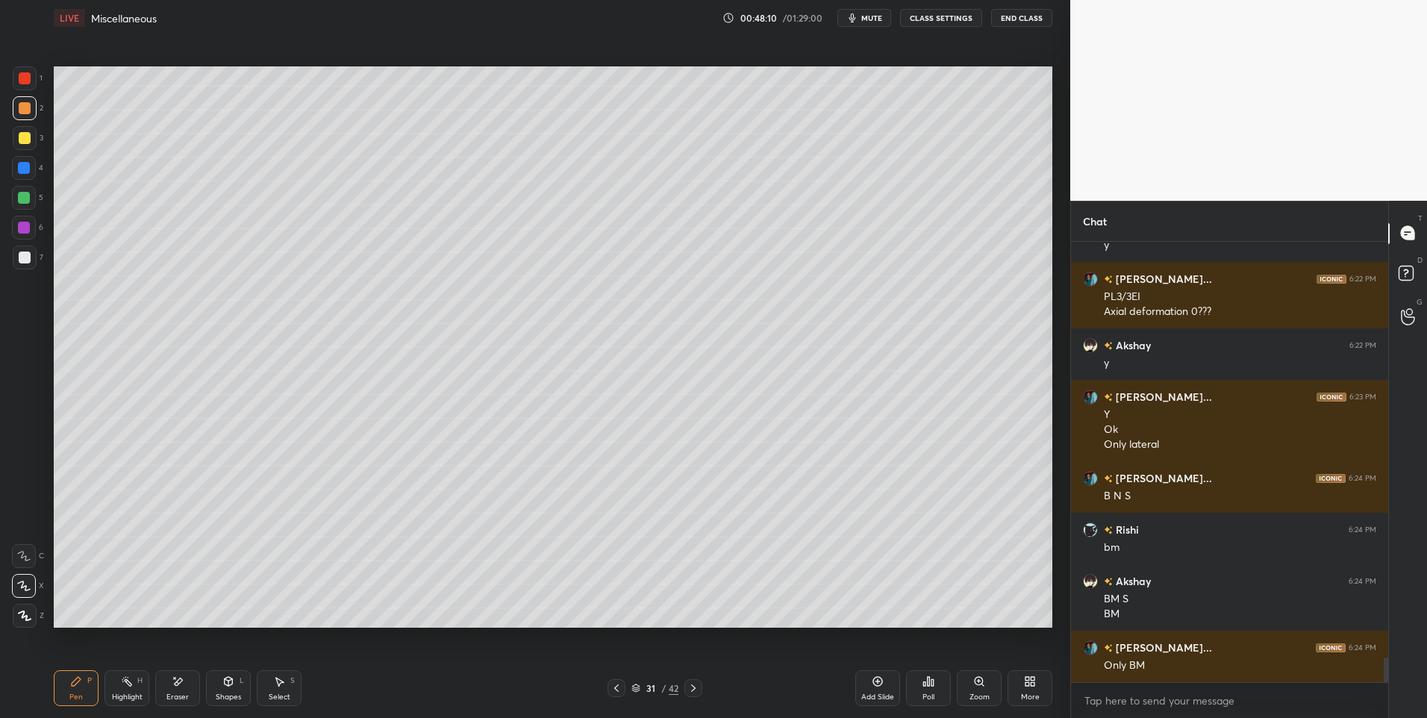
scroll to position [7455, 0]
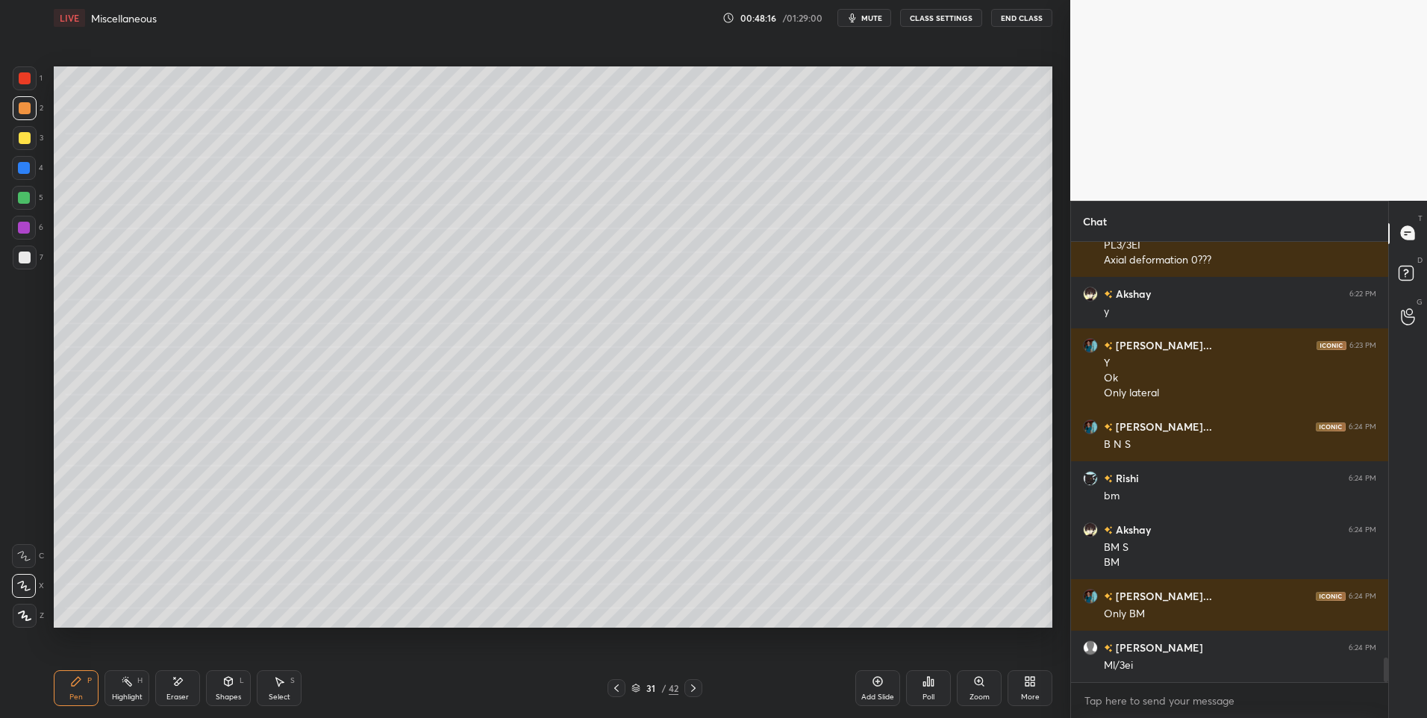
click at [131, 695] on div "Highlight" at bounding box center [127, 696] width 31 height 7
click at [76, 687] on icon at bounding box center [76, 681] width 12 height 12
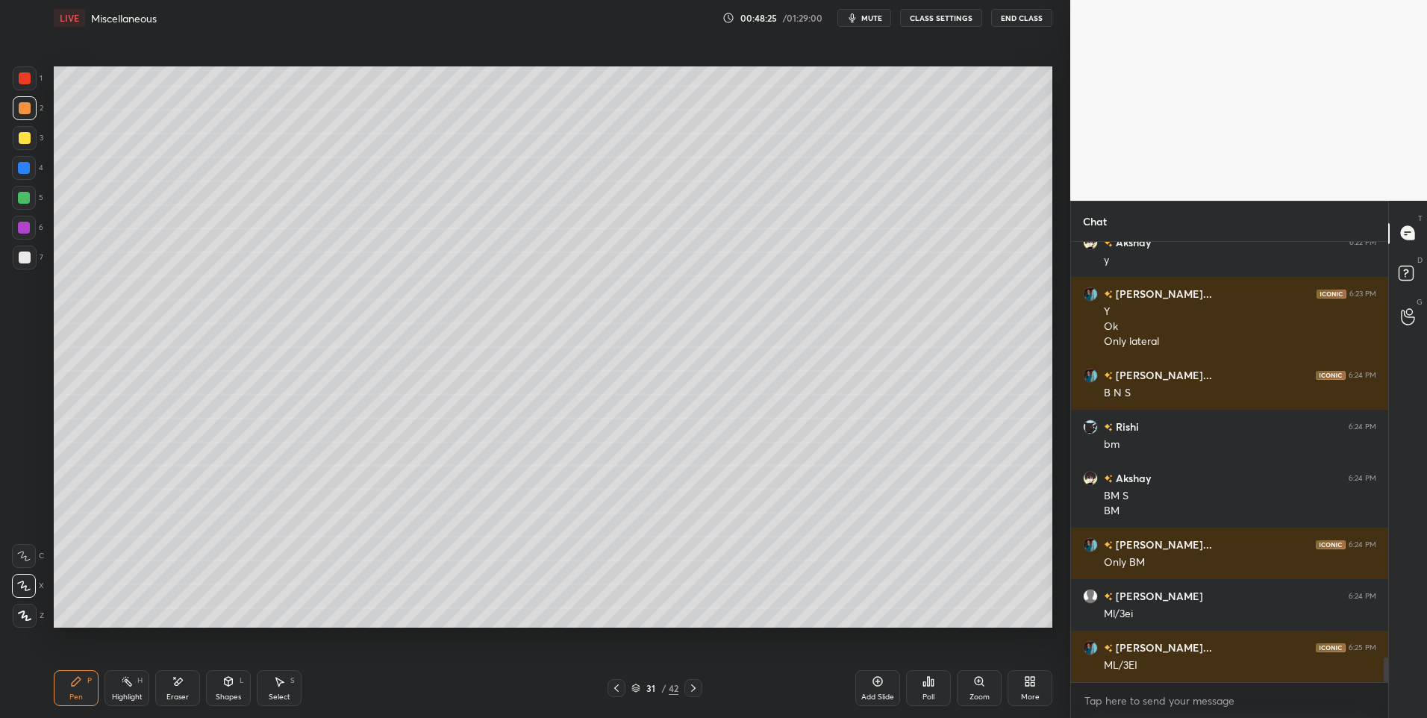
click at [131, 675] on div "Highlight H" at bounding box center [126, 688] width 45 height 36
click at [73, 693] on div "Pen" at bounding box center [75, 696] width 13 height 7
click at [72, 689] on div "Pen P" at bounding box center [76, 688] width 45 height 36
click at [23, 253] on div at bounding box center [25, 257] width 12 height 12
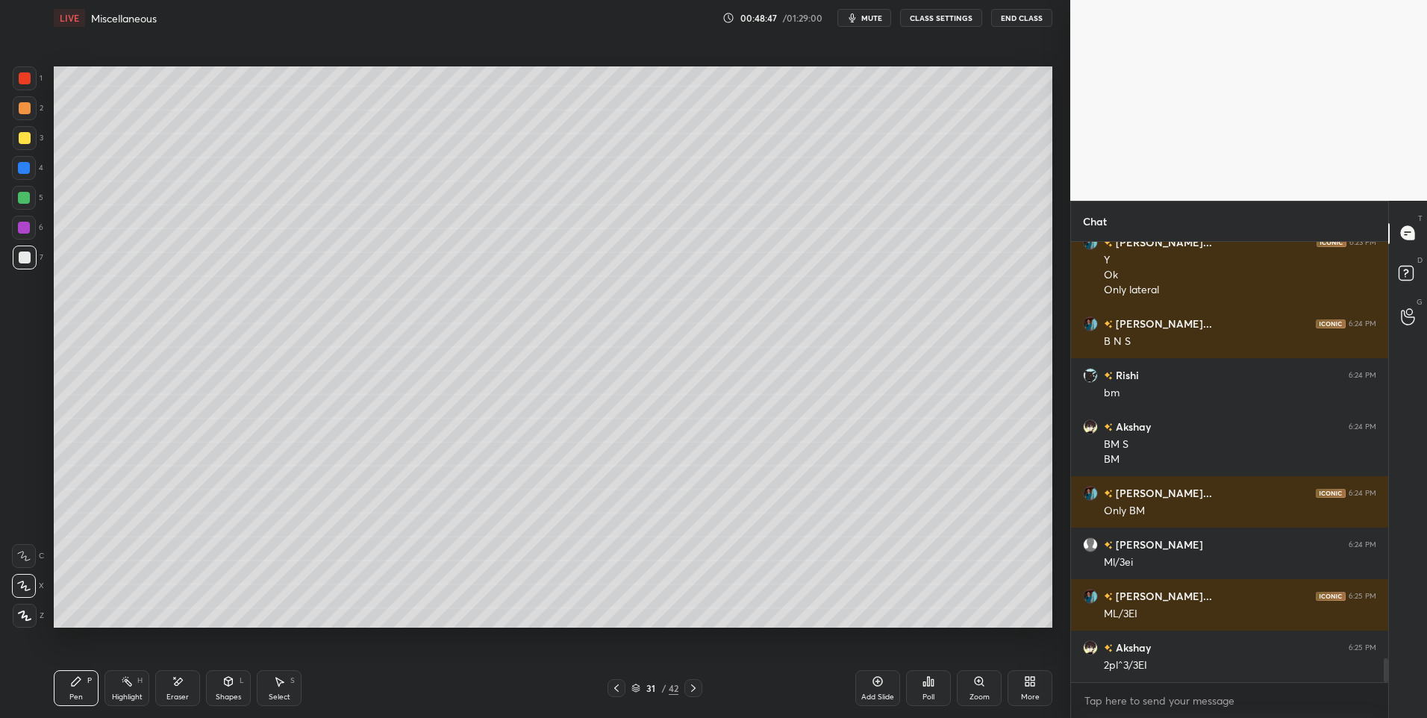
scroll to position [7609, 0]
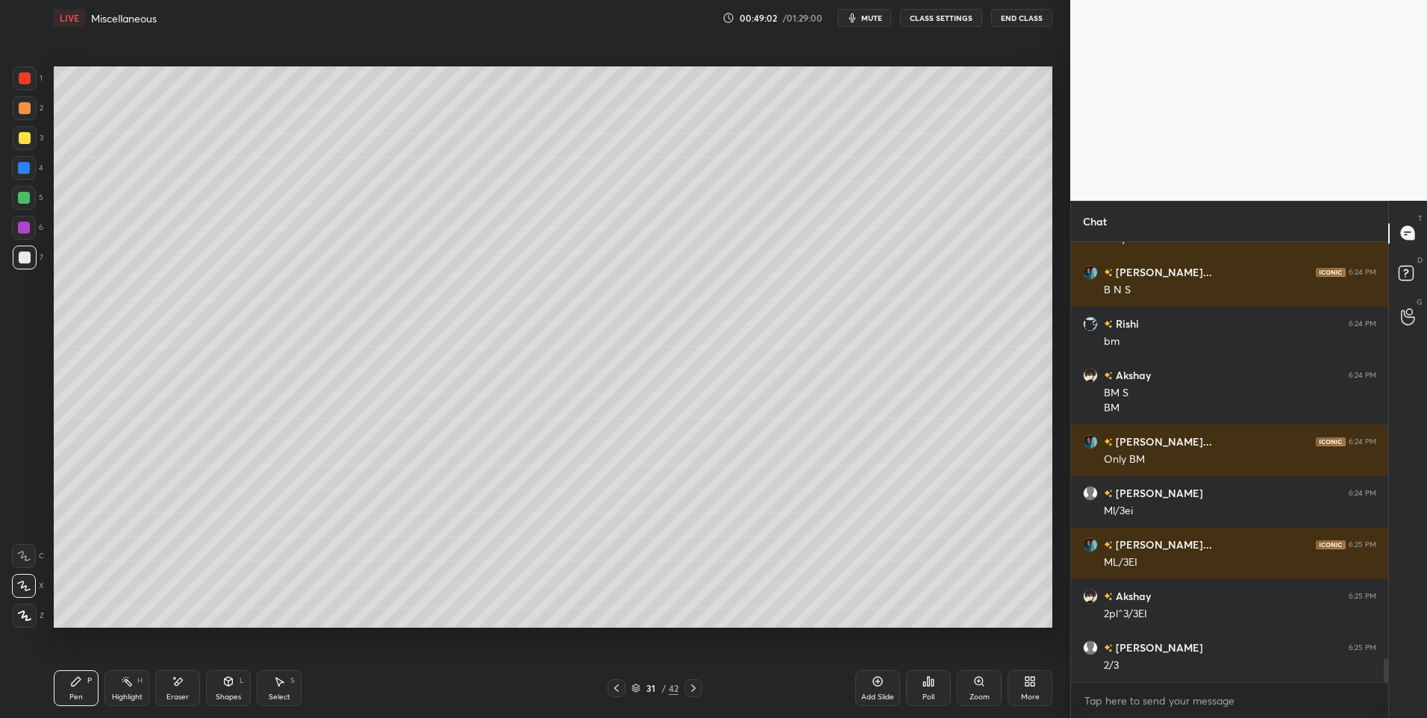
click at [686, 688] on div at bounding box center [693, 688] width 18 height 18
click at [687, 690] on icon at bounding box center [693, 688] width 12 height 12
click at [694, 689] on icon at bounding box center [693, 687] width 4 height 7
click at [693, 684] on icon at bounding box center [693, 688] width 12 height 12
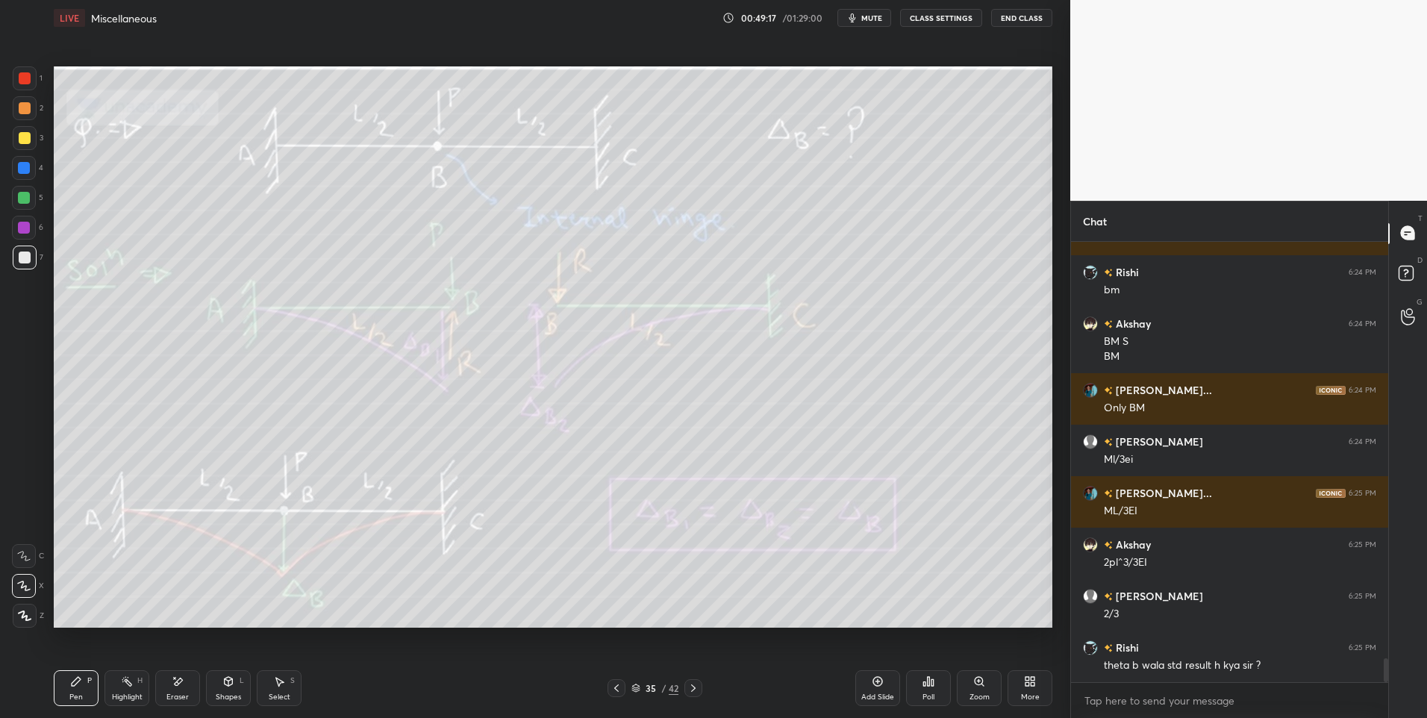
click at [619, 688] on icon at bounding box center [616, 688] width 12 height 12
click at [622, 688] on icon at bounding box center [616, 688] width 12 height 12
click at [622, 688] on div at bounding box center [616, 688] width 18 height 18
click at [625, 689] on div "32 / 42" at bounding box center [654, 688] width 95 height 18
click at [618, 686] on icon at bounding box center [616, 688] width 12 height 12
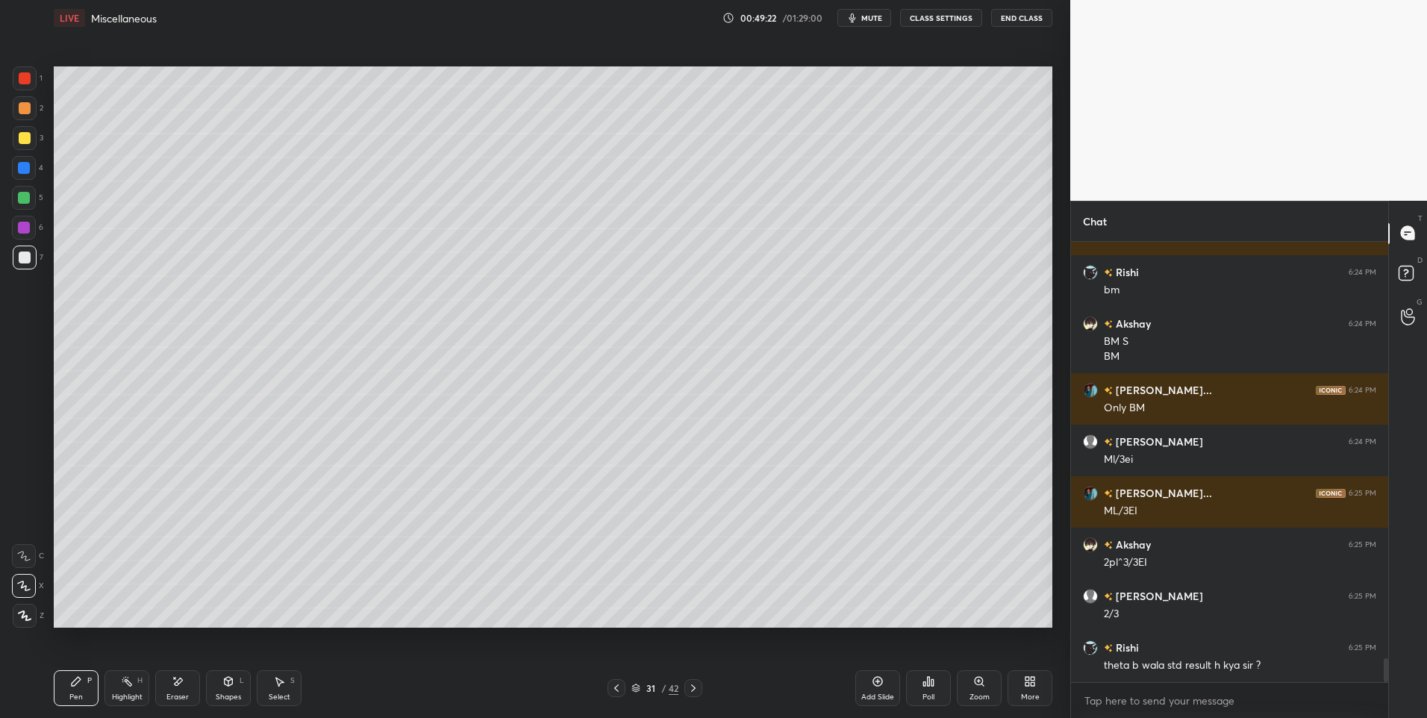
click at [136, 683] on div "Highlight H" at bounding box center [126, 688] width 45 height 36
click at [230, 696] on div "Shapes" at bounding box center [228, 696] width 25 height 7
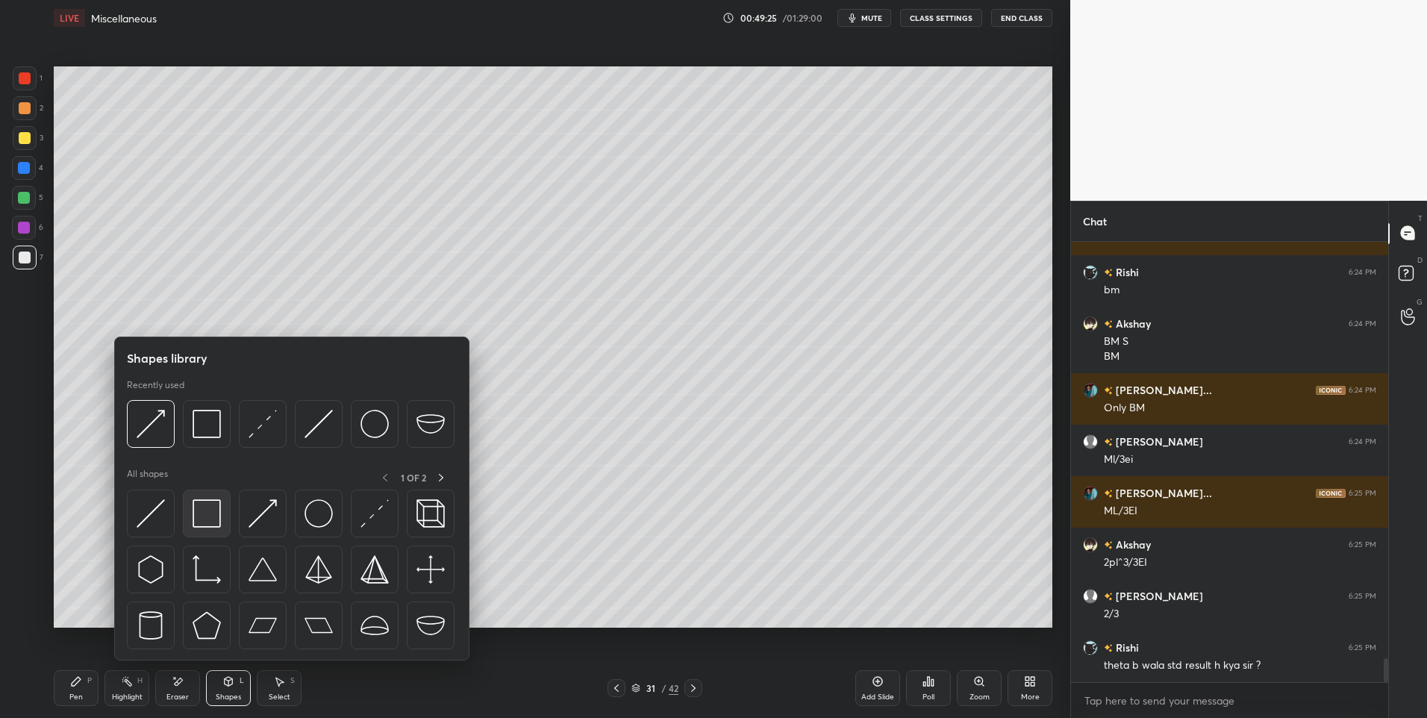
scroll to position [7712, 0]
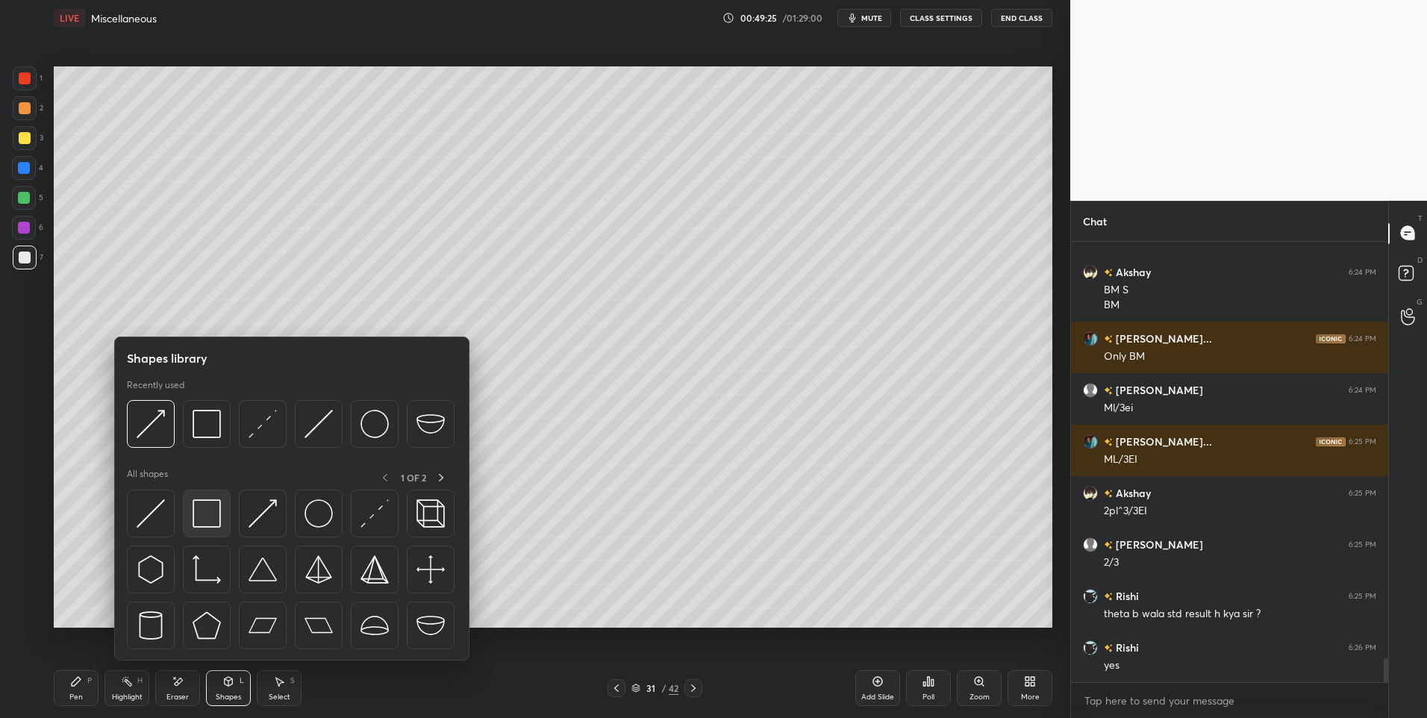
click at [204, 523] on img at bounding box center [207, 513] width 28 height 28
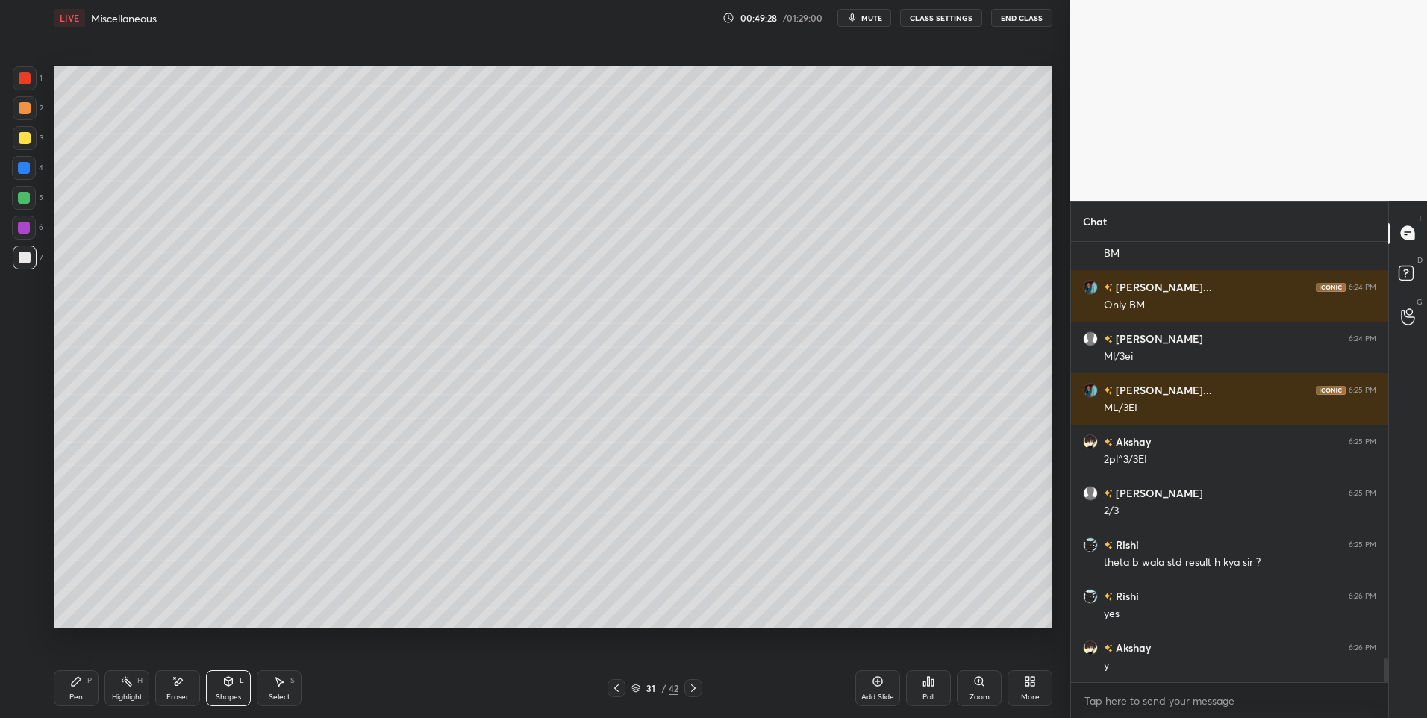
scroll to position [7815, 0]
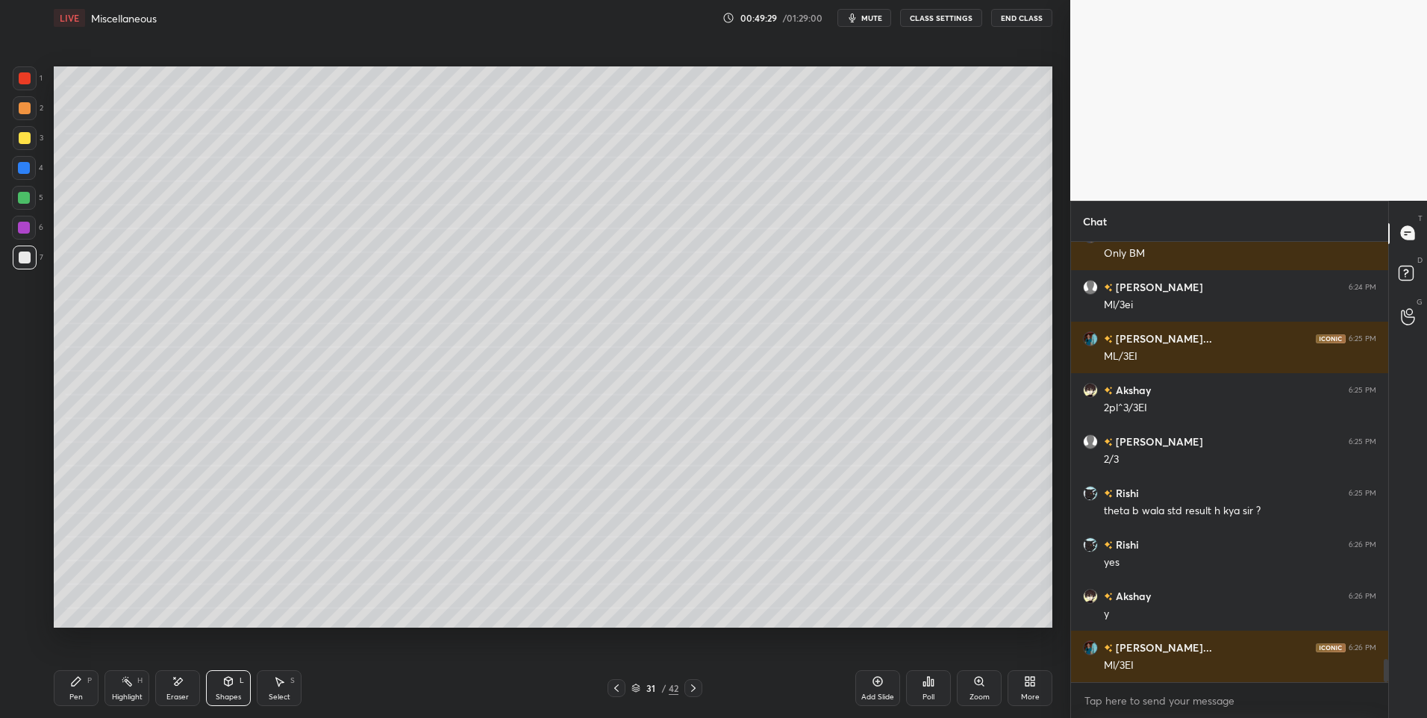
click at [124, 689] on div "Highlight H" at bounding box center [126, 688] width 45 height 36
click at [123, 681] on icon at bounding box center [127, 681] width 12 height 12
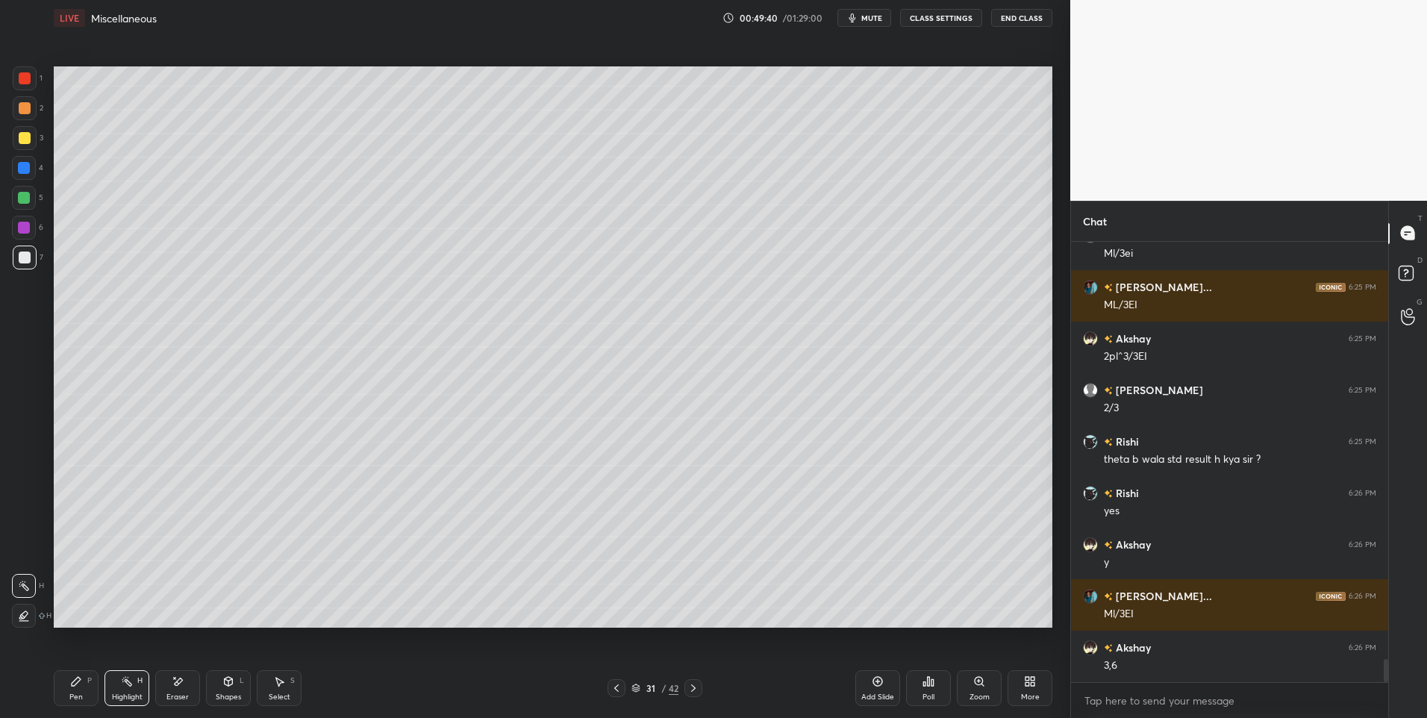
click at [78, 698] on div "Pen" at bounding box center [75, 696] width 13 height 7
click at [76, 693] on div "Pen" at bounding box center [75, 696] width 13 height 7
click at [697, 684] on icon at bounding box center [693, 688] width 12 height 12
click at [694, 684] on icon at bounding box center [693, 688] width 12 height 12
click at [692, 684] on icon at bounding box center [693, 688] width 12 height 12
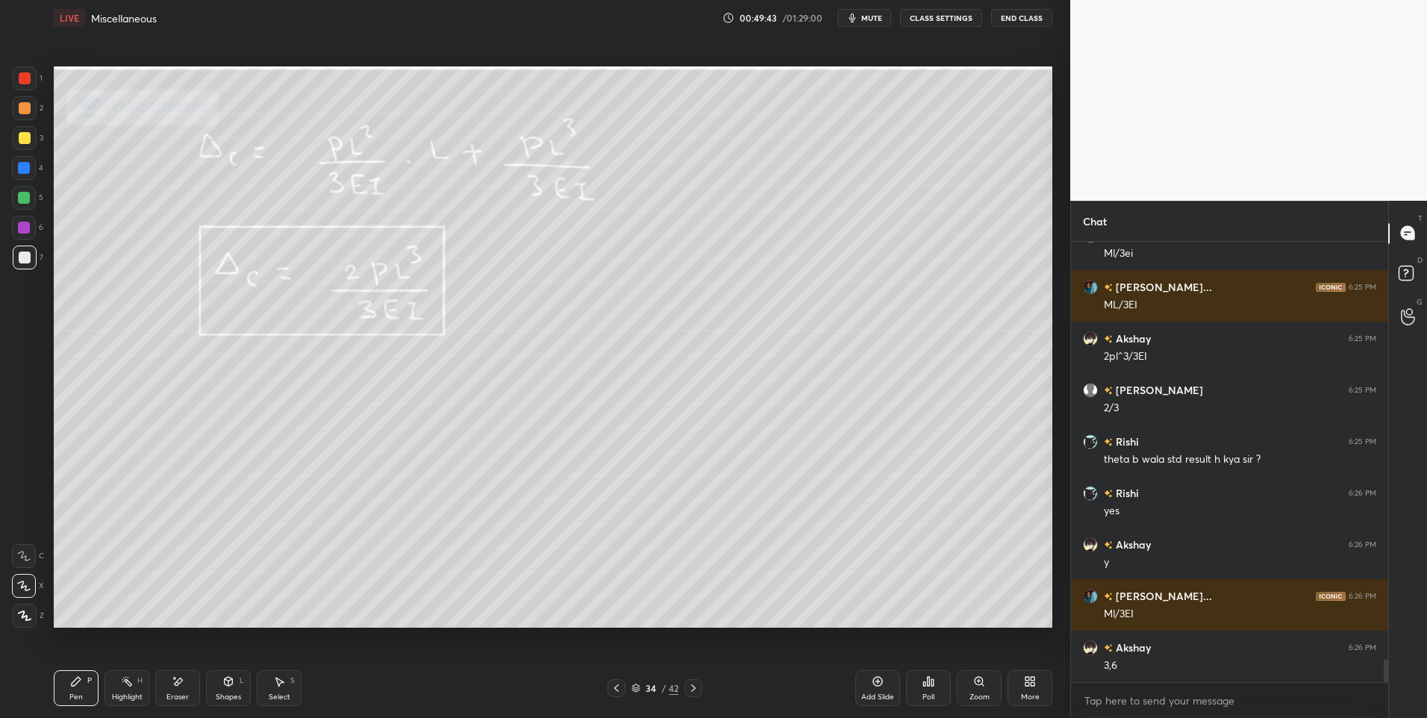
click at [692, 686] on icon at bounding box center [693, 688] width 12 height 12
click at [619, 686] on icon at bounding box center [616, 688] width 12 height 12
click at [875, 687] on icon at bounding box center [878, 681] width 12 height 12
click at [79, 687] on icon at bounding box center [76, 681] width 12 height 12
click at [230, 696] on div "Shapes" at bounding box center [228, 696] width 25 height 7
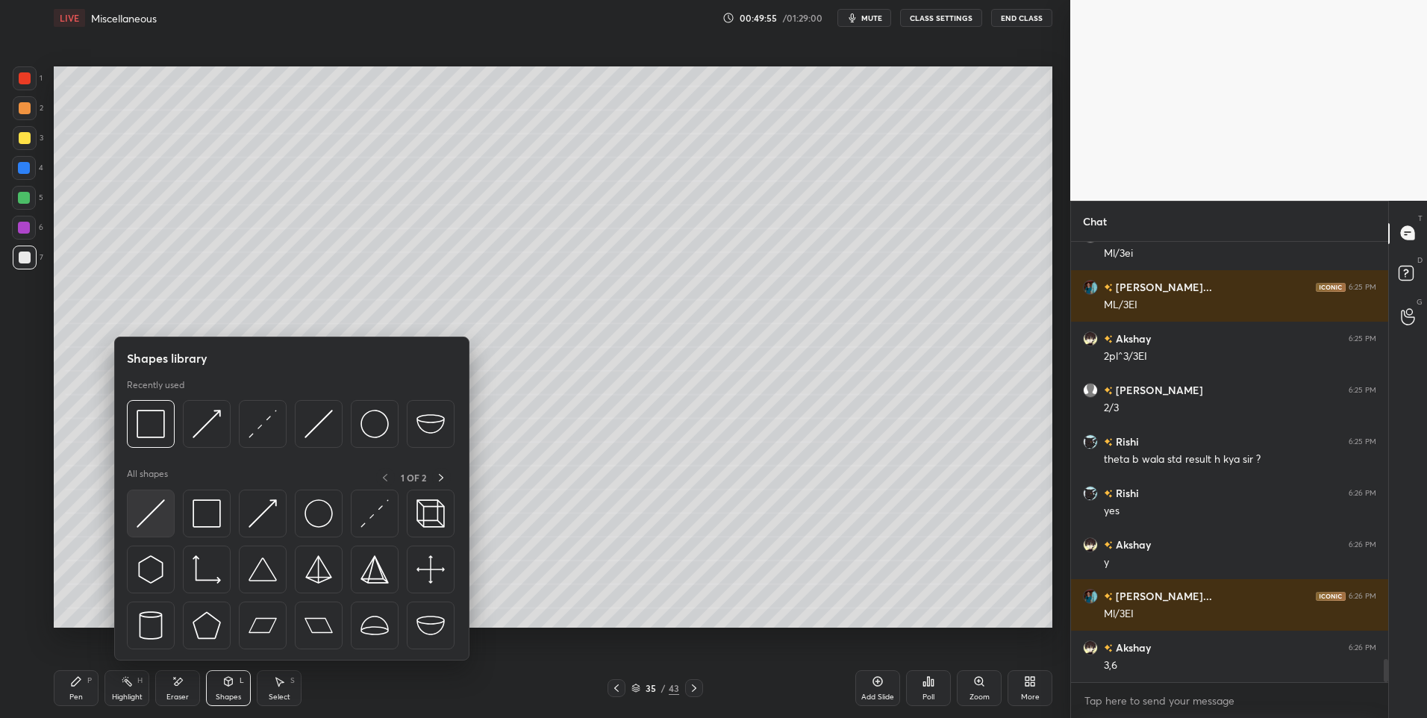
click at [149, 515] on img at bounding box center [151, 513] width 28 height 28
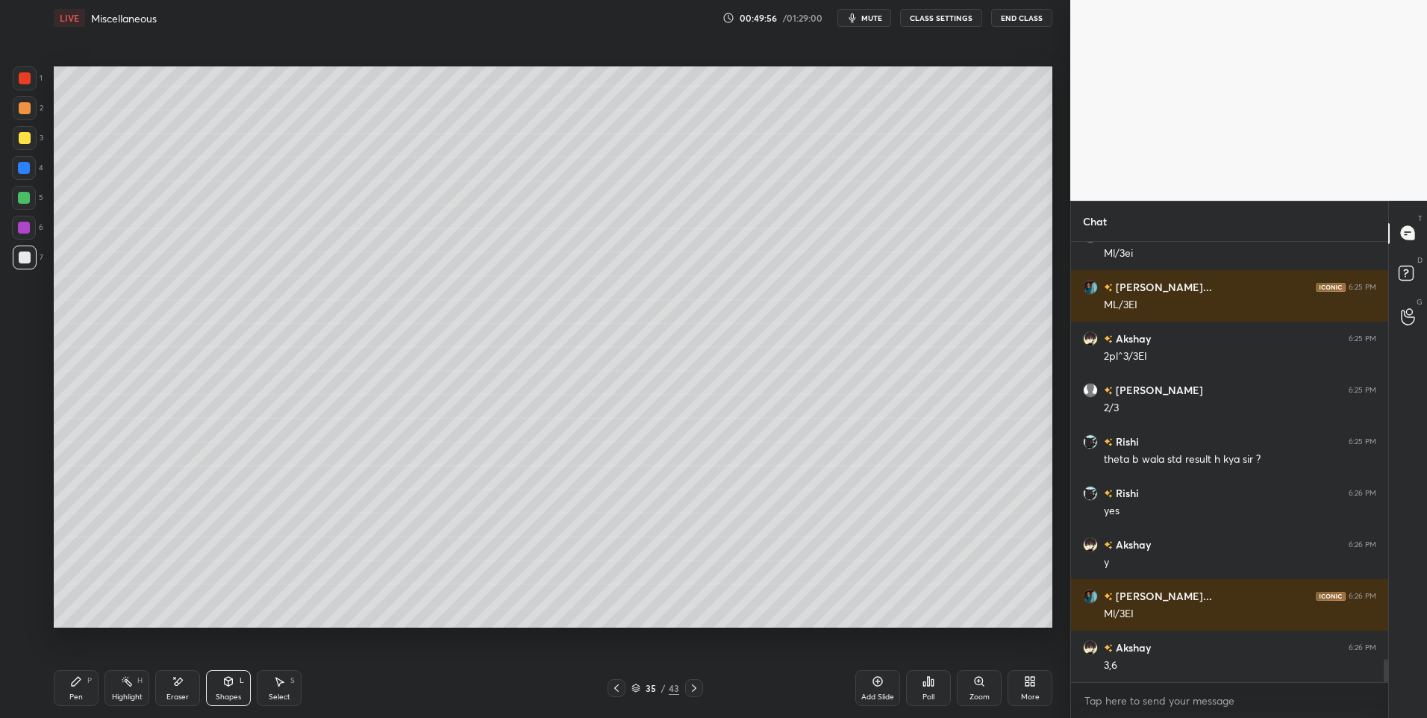
click at [26, 199] on div at bounding box center [24, 198] width 12 height 12
click at [27, 132] on div at bounding box center [25, 138] width 12 height 12
click at [75, 688] on div "Pen P" at bounding box center [76, 688] width 45 height 36
click at [232, 686] on icon at bounding box center [228, 681] width 12 height 12
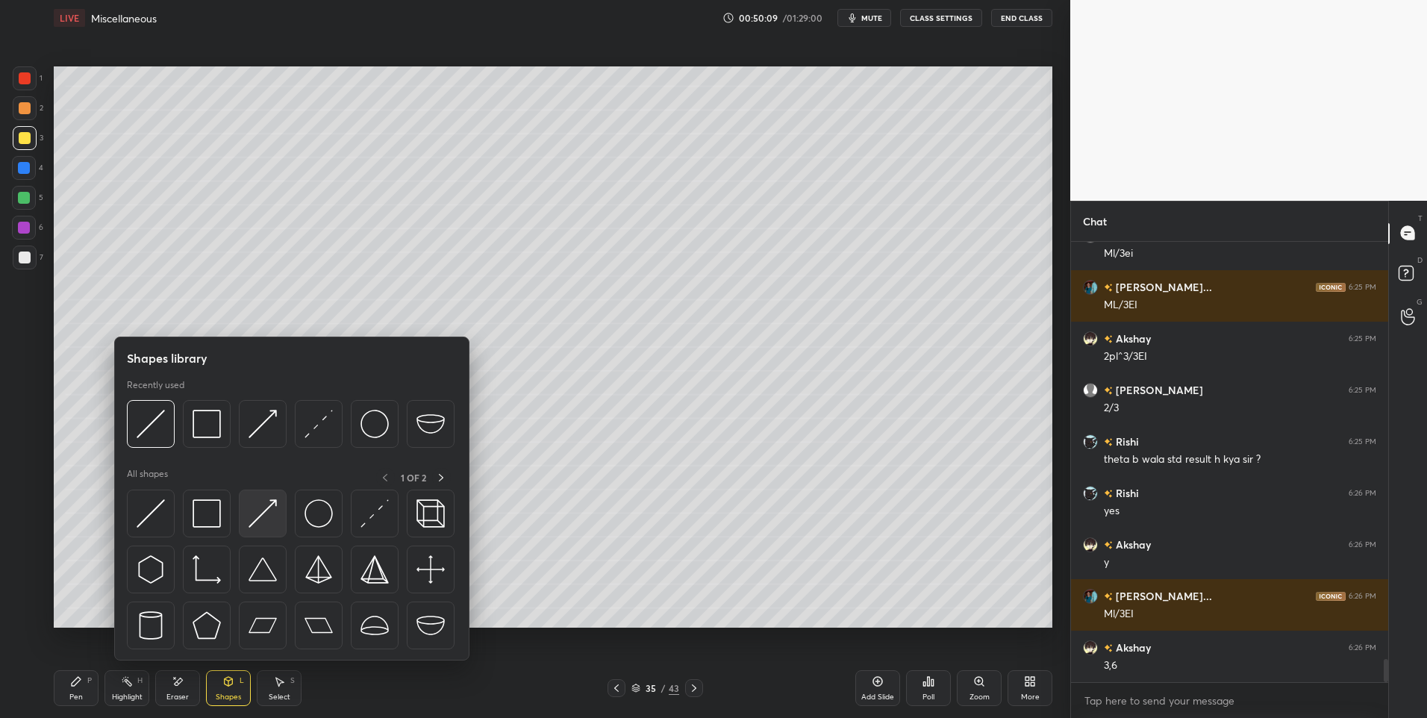
click at [270, 511] on img at bounding box center [262, 513] width 28 height 28
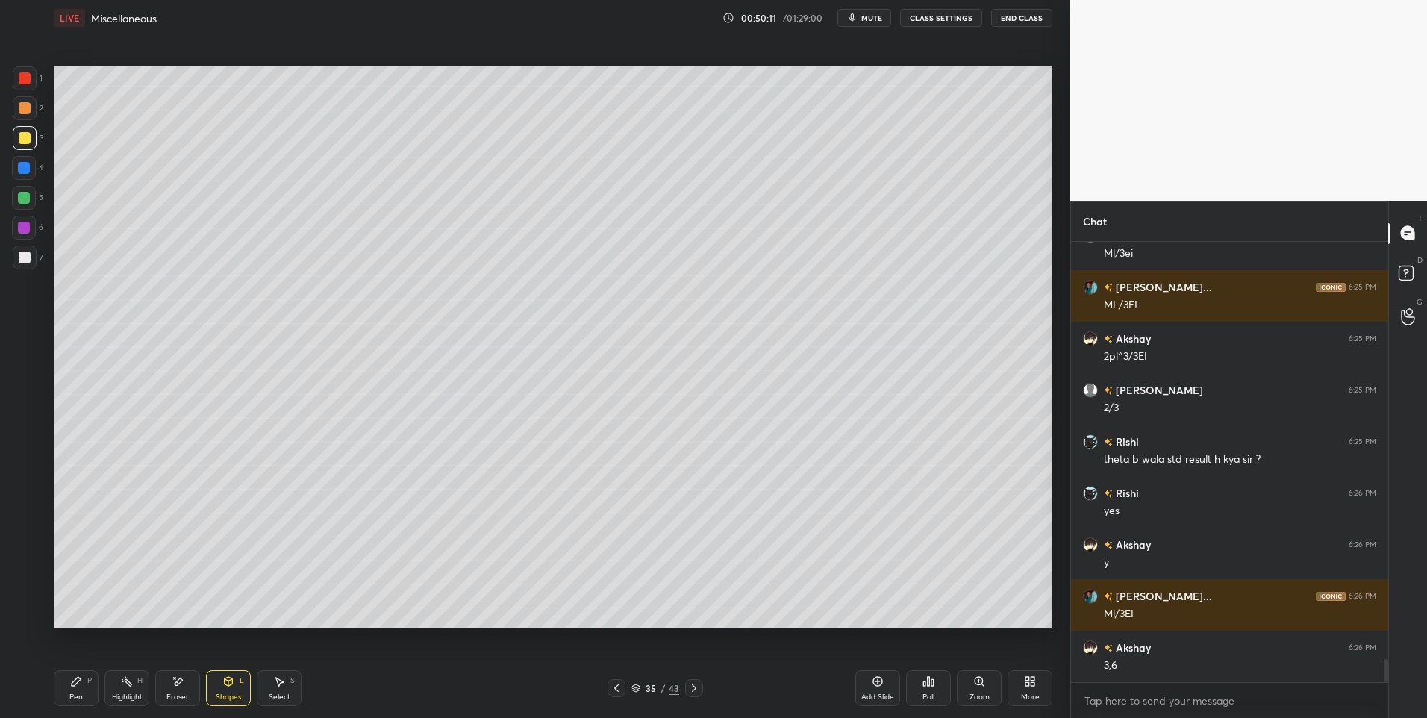
click at [90, 688] on div "Pen P" at bounding box center [76, 688] width 45 height 36
click at [688, 683] on icon at bounding box center [694, 688] width 12 height 12
click at [618, 693] on icon at bounding box center [616, 688] width 12 height 12
click at [701, 684] on div at bounding box center [694, 688] width 18 height 18
click at [618, 689] on icon at bounding box center [616, 688] width 12 height 12
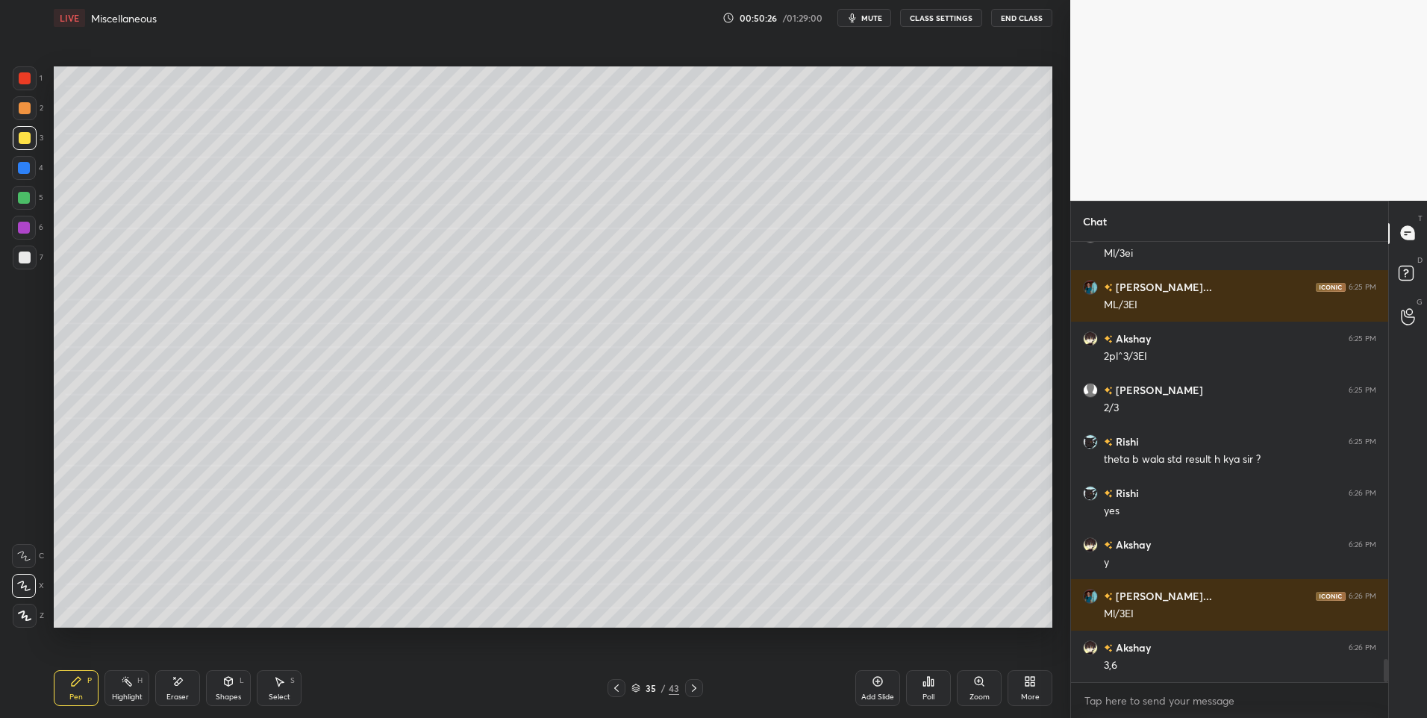
click at [693, 679] on div at bounding box center [694, 688] width 18 height 18
click at [622, 683] on icon at bounding box center [616, 688] width 12 height 12
click at [28, 255] on div at bounding box center [25, 257] width 12 height 12
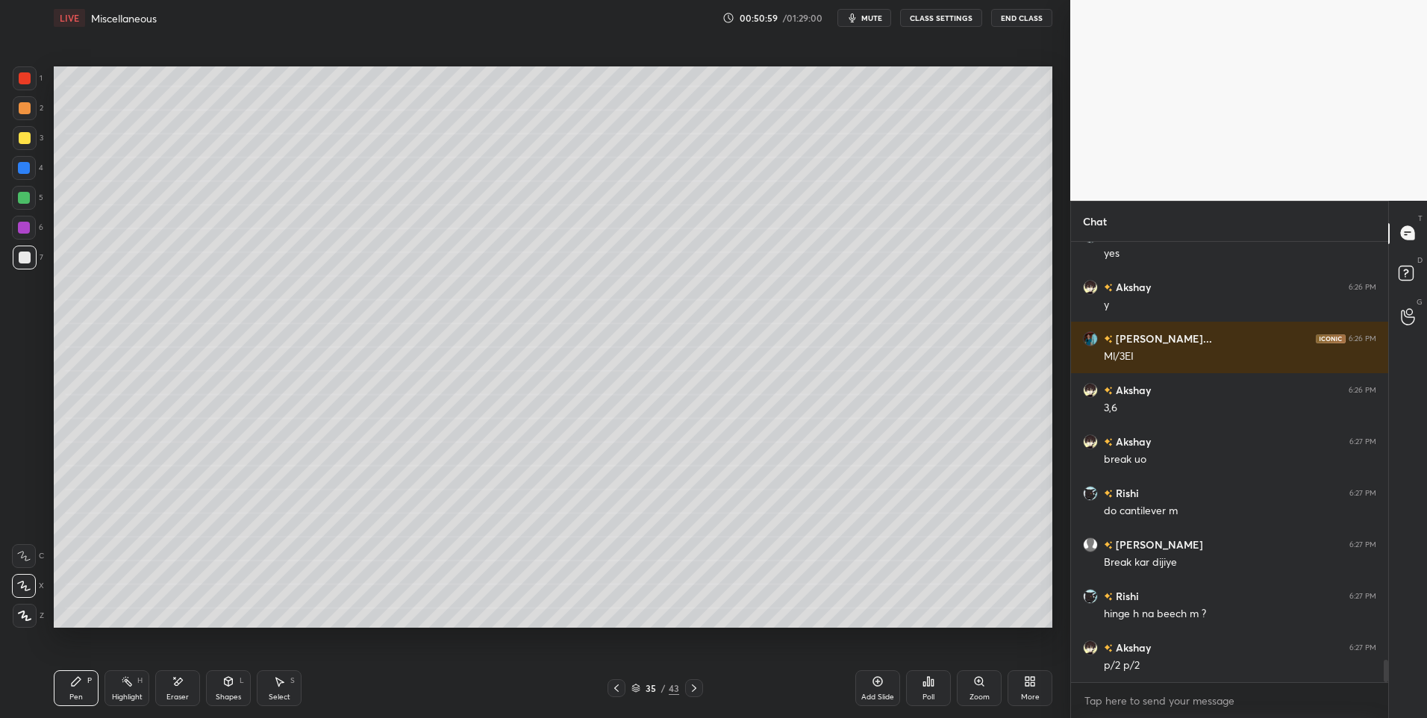
scroll to position [8176, 0]
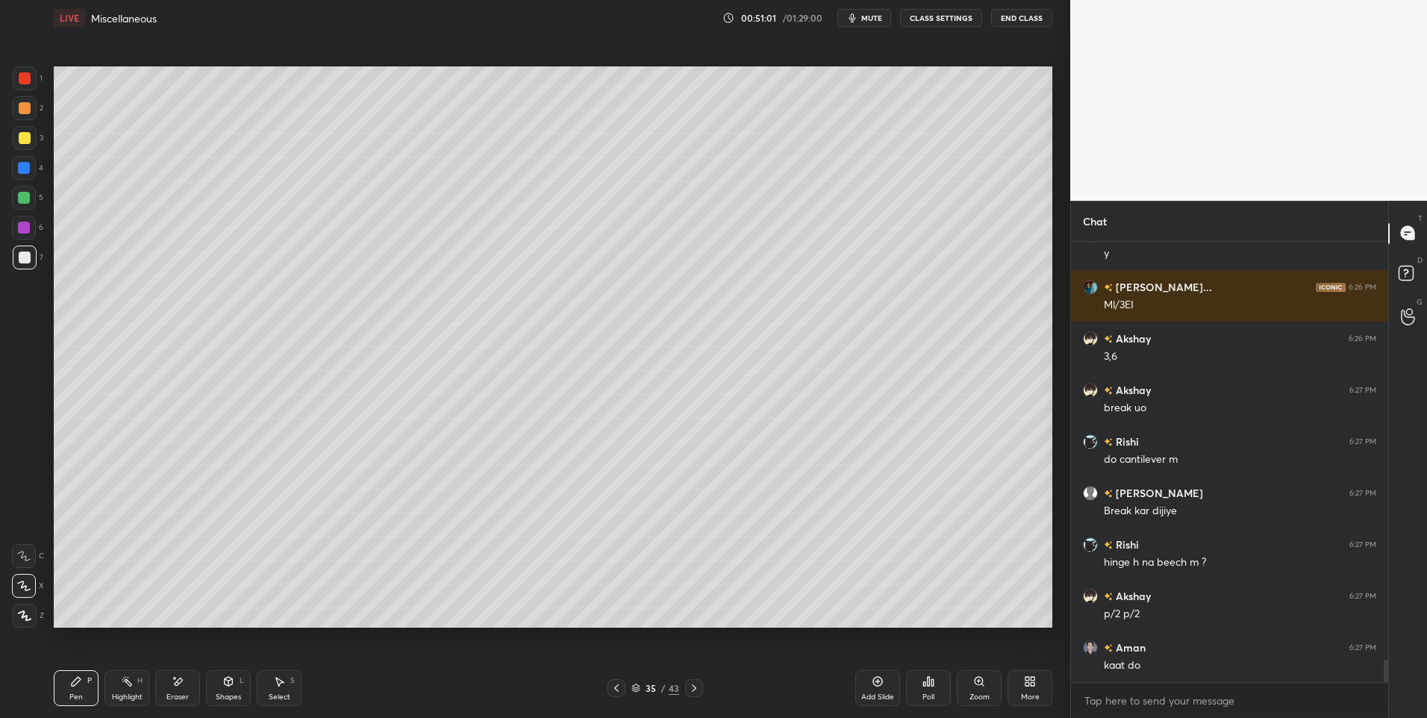
click at [37, 134] on div "3" at bounding box center [28, 138] width 31 height 24
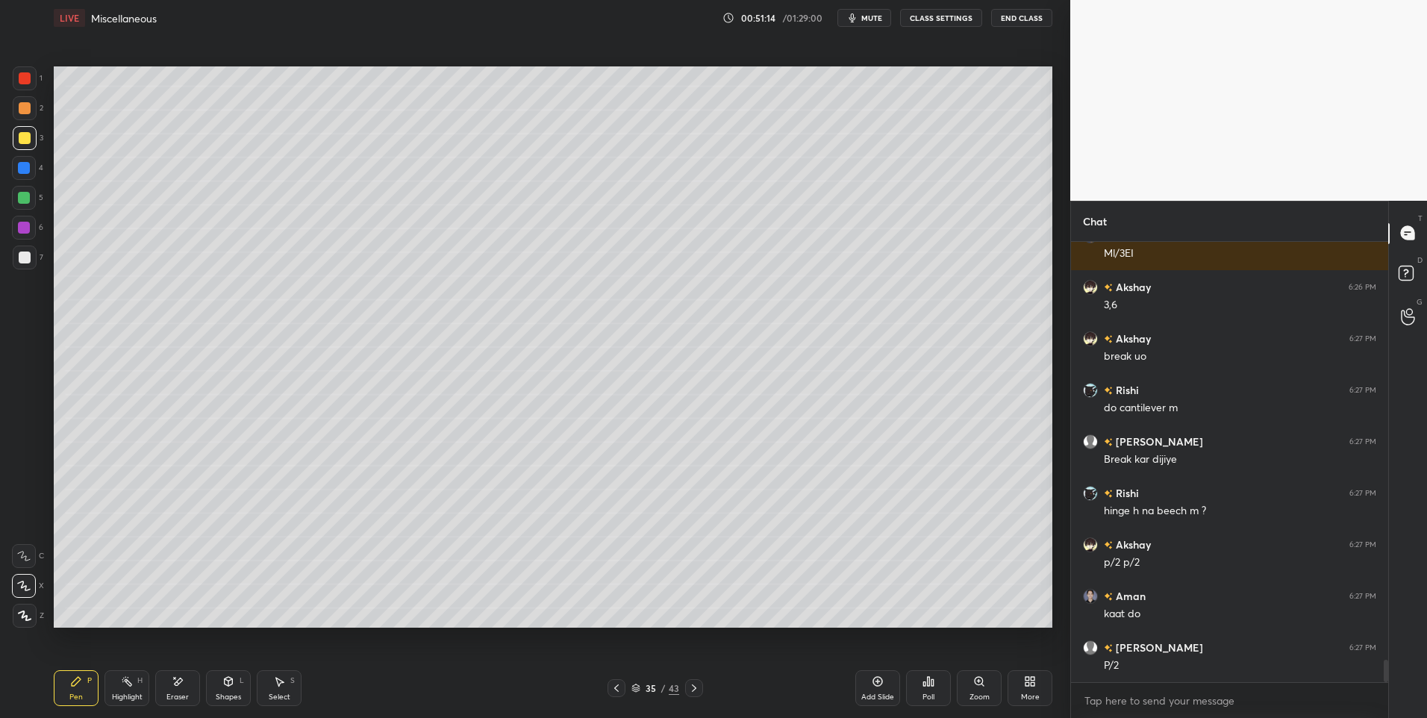
click at [131, 685] on rect at bounding box center [128, 682] width 7 height 7
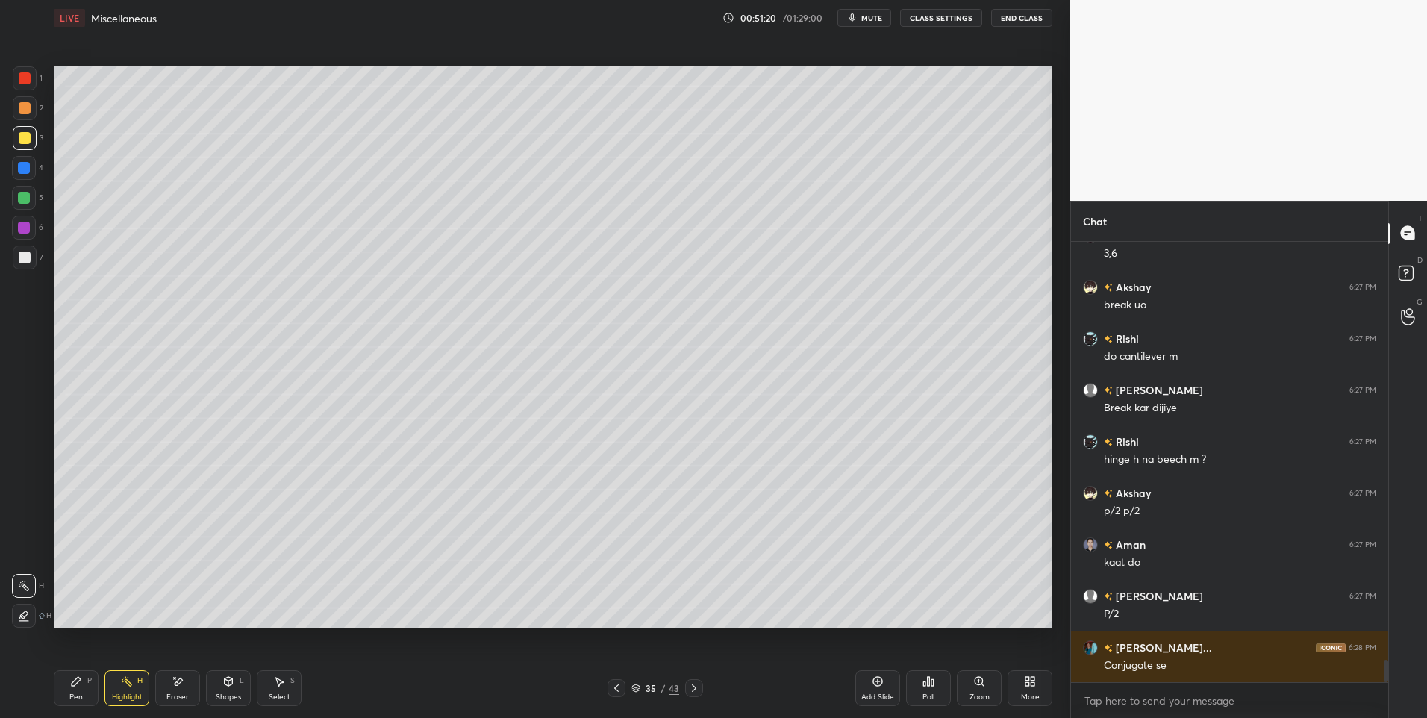
scroll to position [8330, 0]
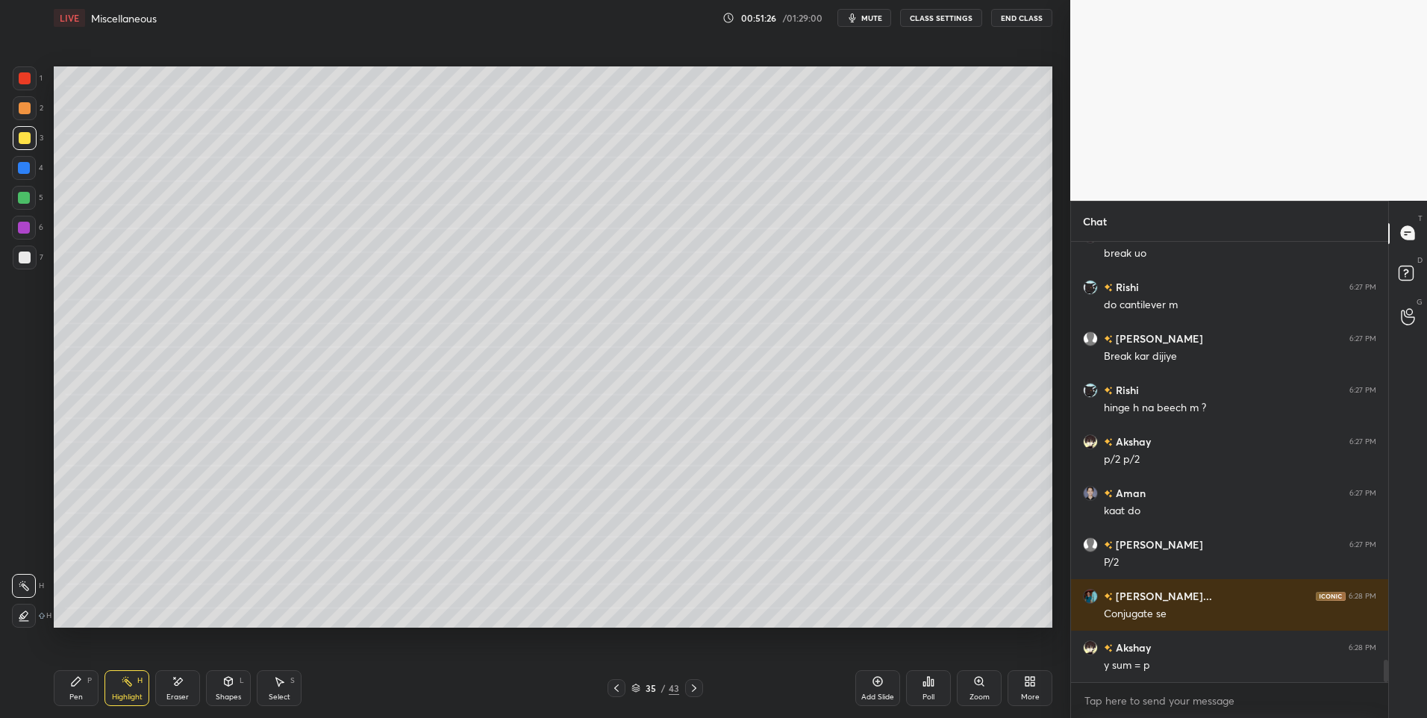
click at [80, 683] on icon at bounding box center [76, 681] width 12 height 12
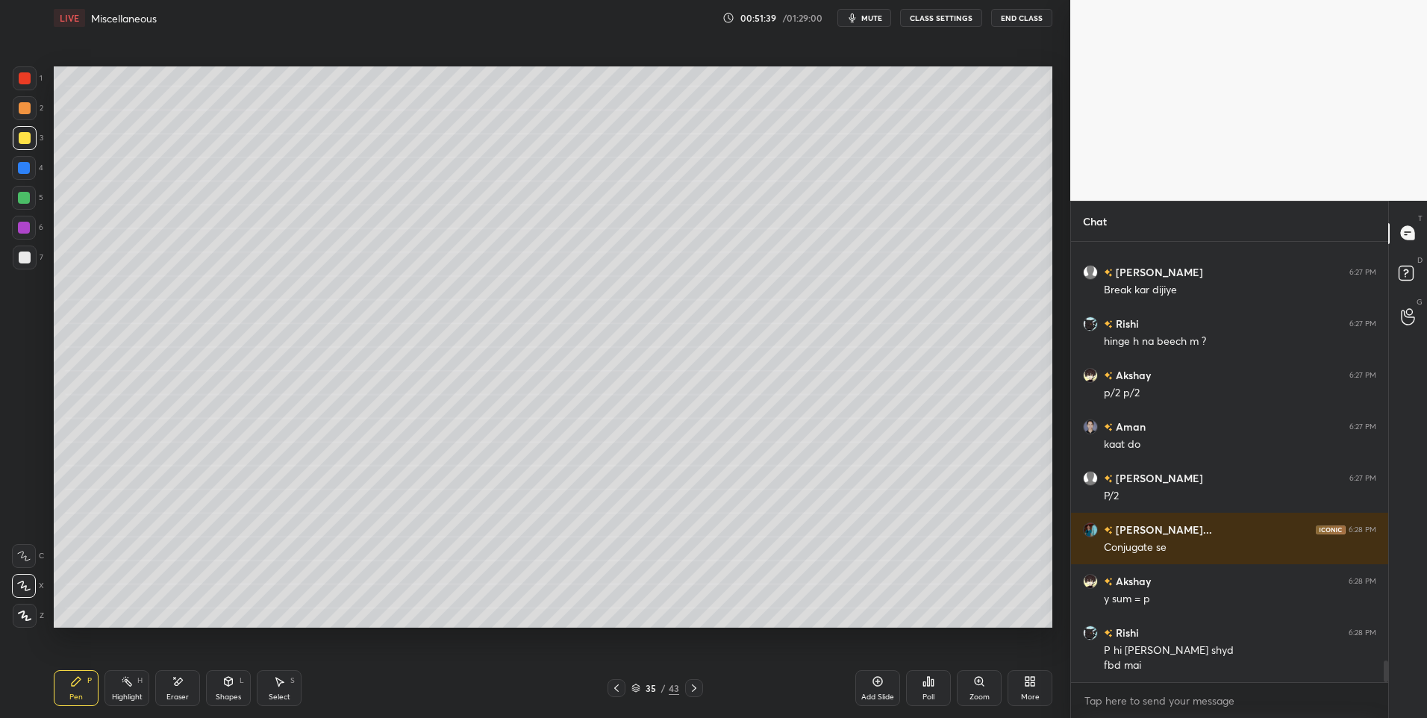
scroll to position [8448, 0]
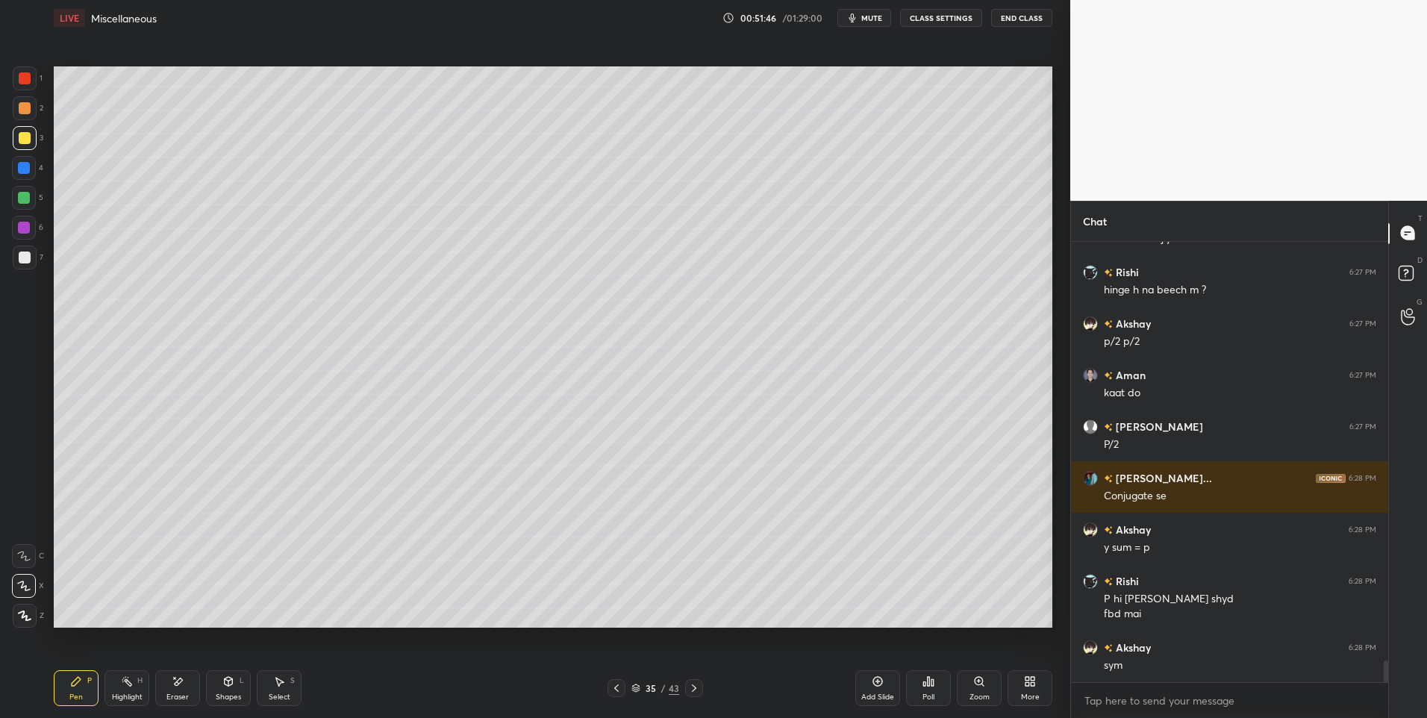
click at [176, 680] on icon at bounding box center [178, 681] width 12 height 13
click at [125, 684] on icon at bounding box center [127, 681] width 12 height 12
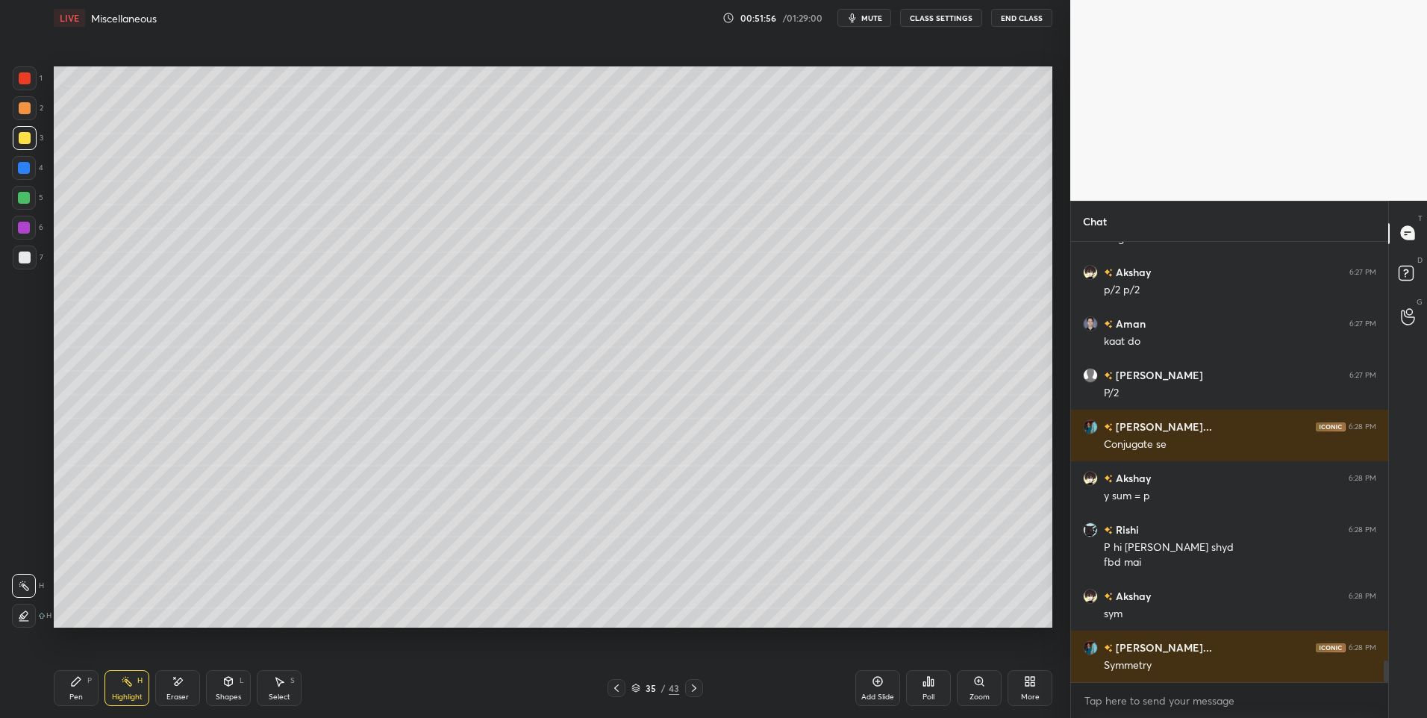
click at [178, 683] on icon at bounding box center [179, 681] width 8 height 7
click at [229, 683] on icon at bounding box center [229, 681] width 8 height 9
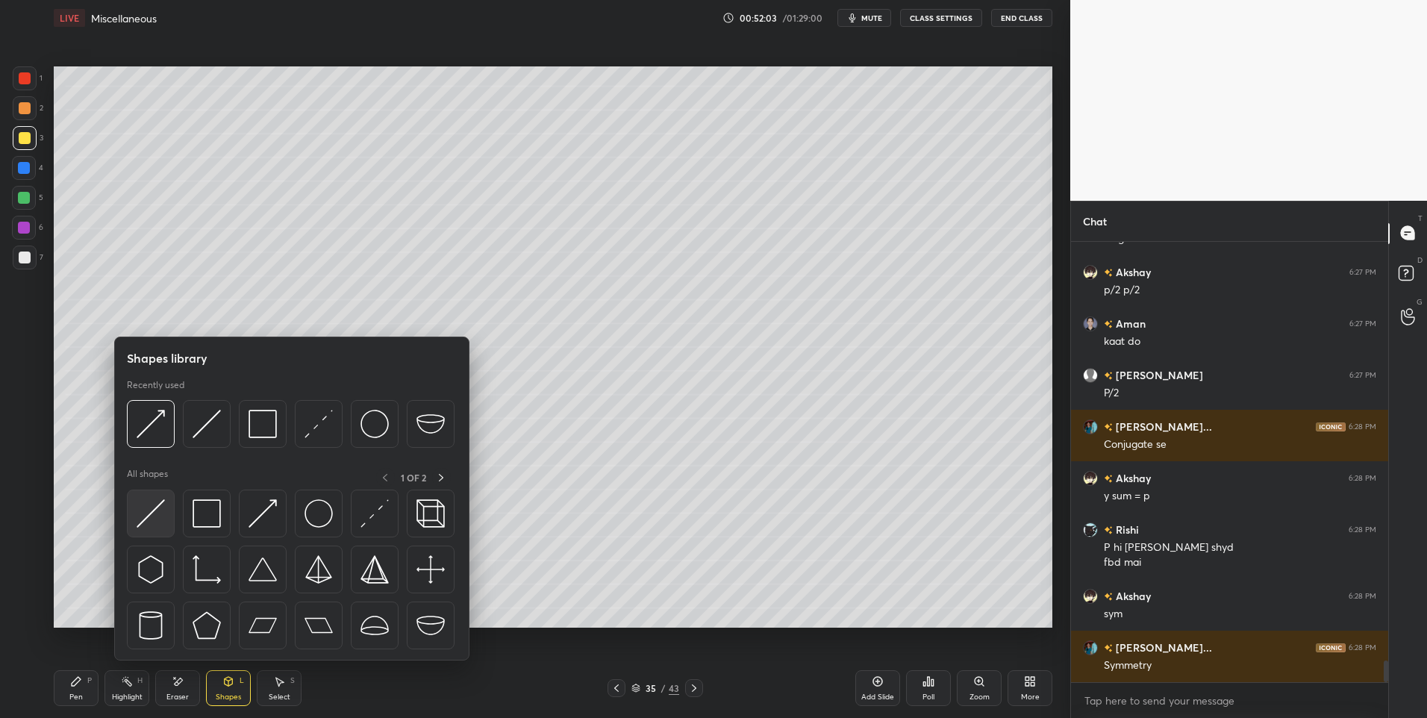
click at [151, 516] on img at bounding box center [151, 513] width 28 height 28
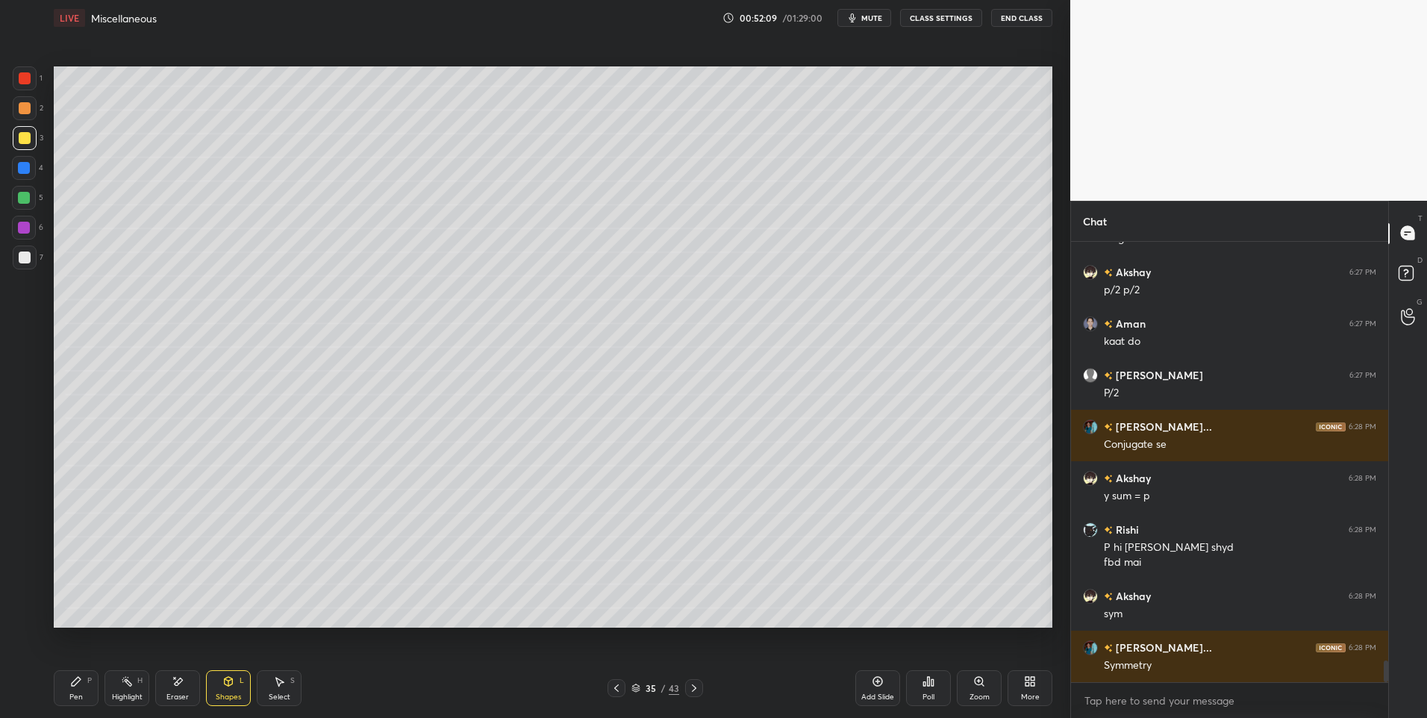
scroll to position [8551, 0]
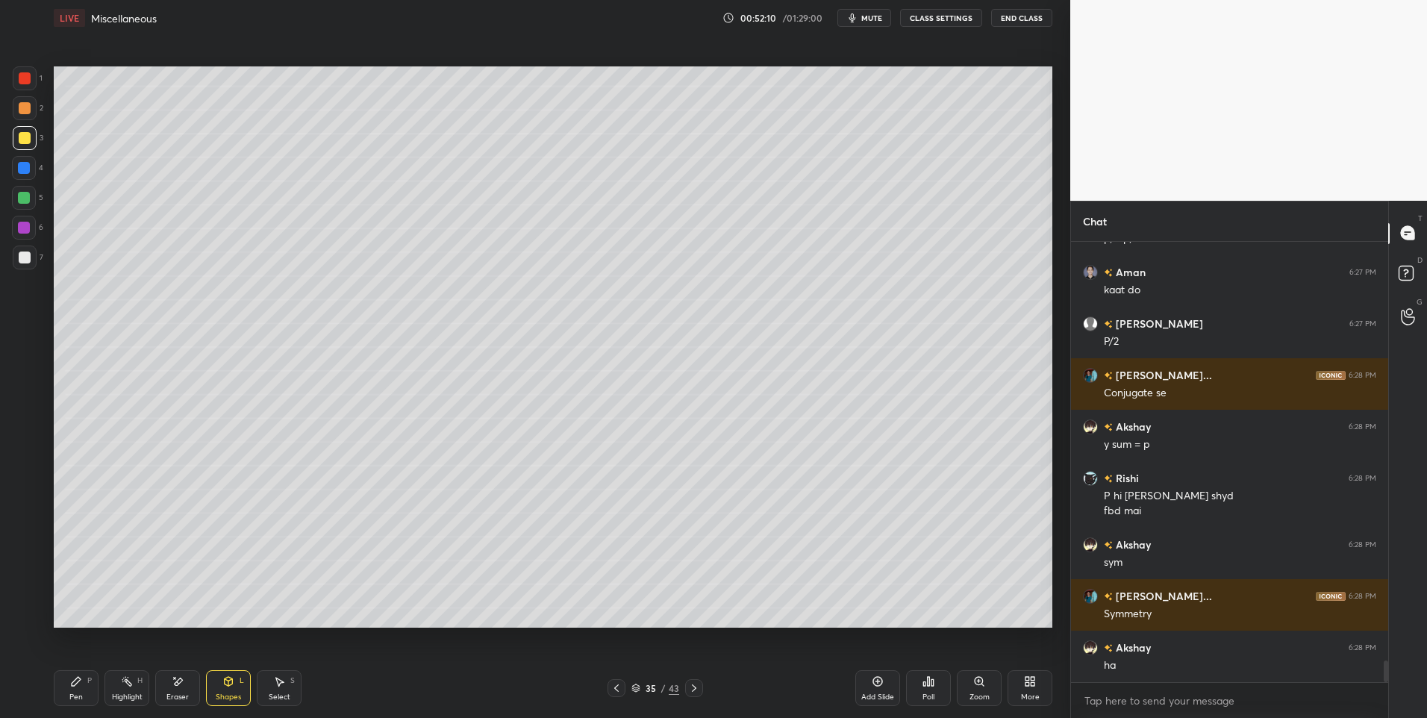
click at [34, 196] on div at bounding box center [24, 198] width 24 height 24
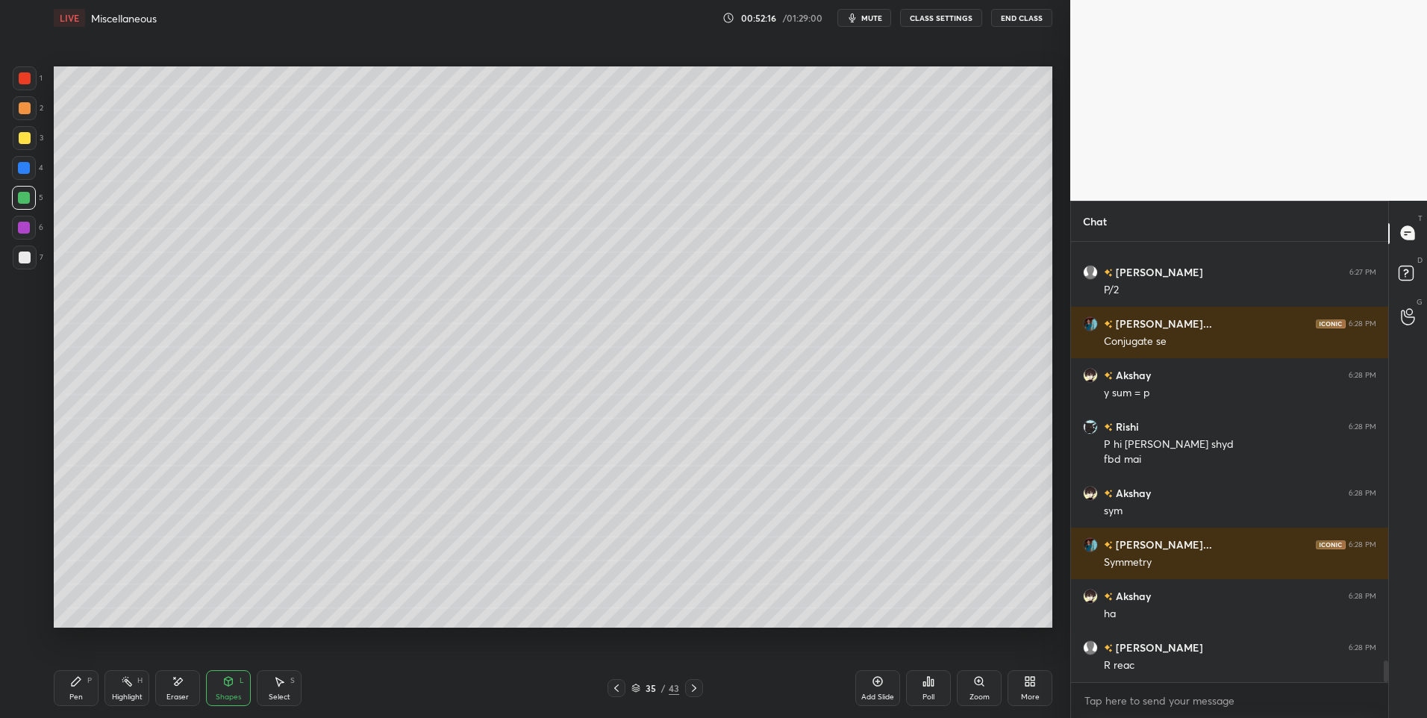
scroll to position [8654, 0]
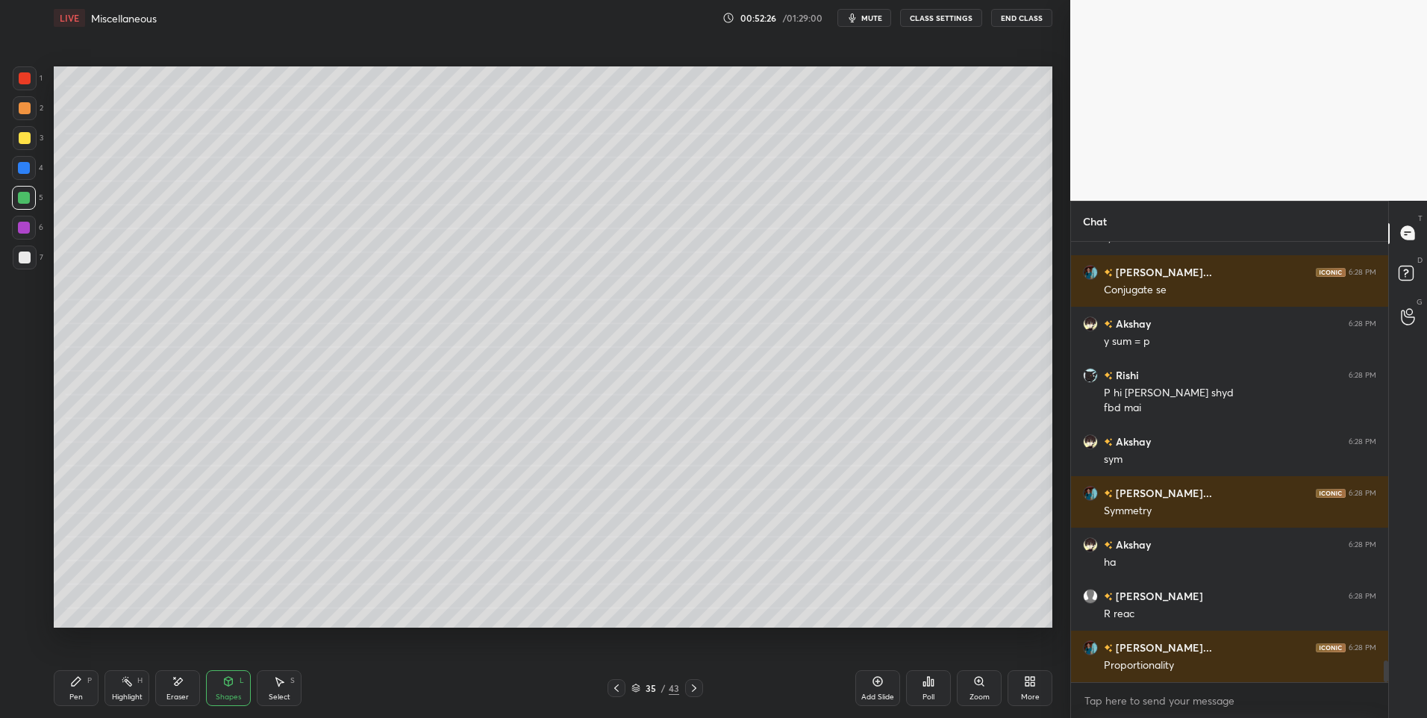
click at [234, 679] on icon at bounding box center [228, 681] width 12 height 12
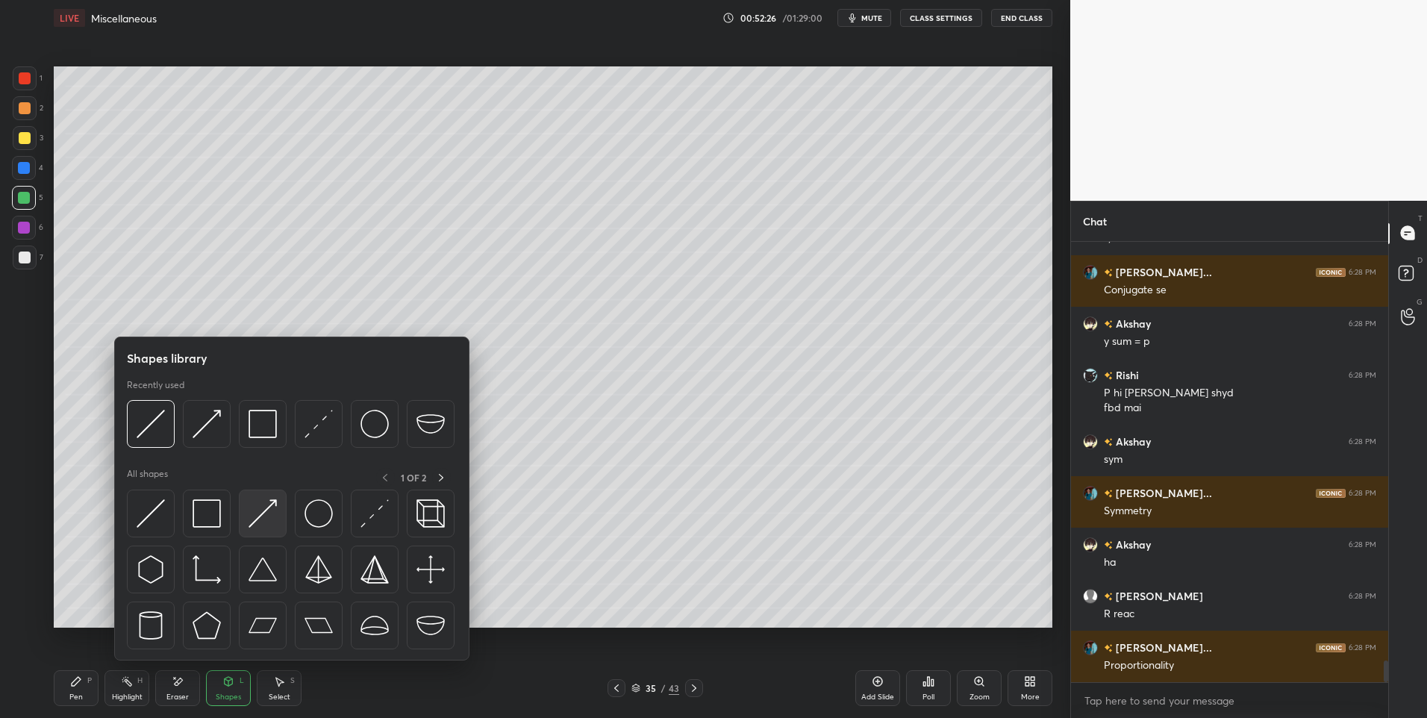
click at [260, 516] on img at bounding box center [262, 513] width 28 height 28
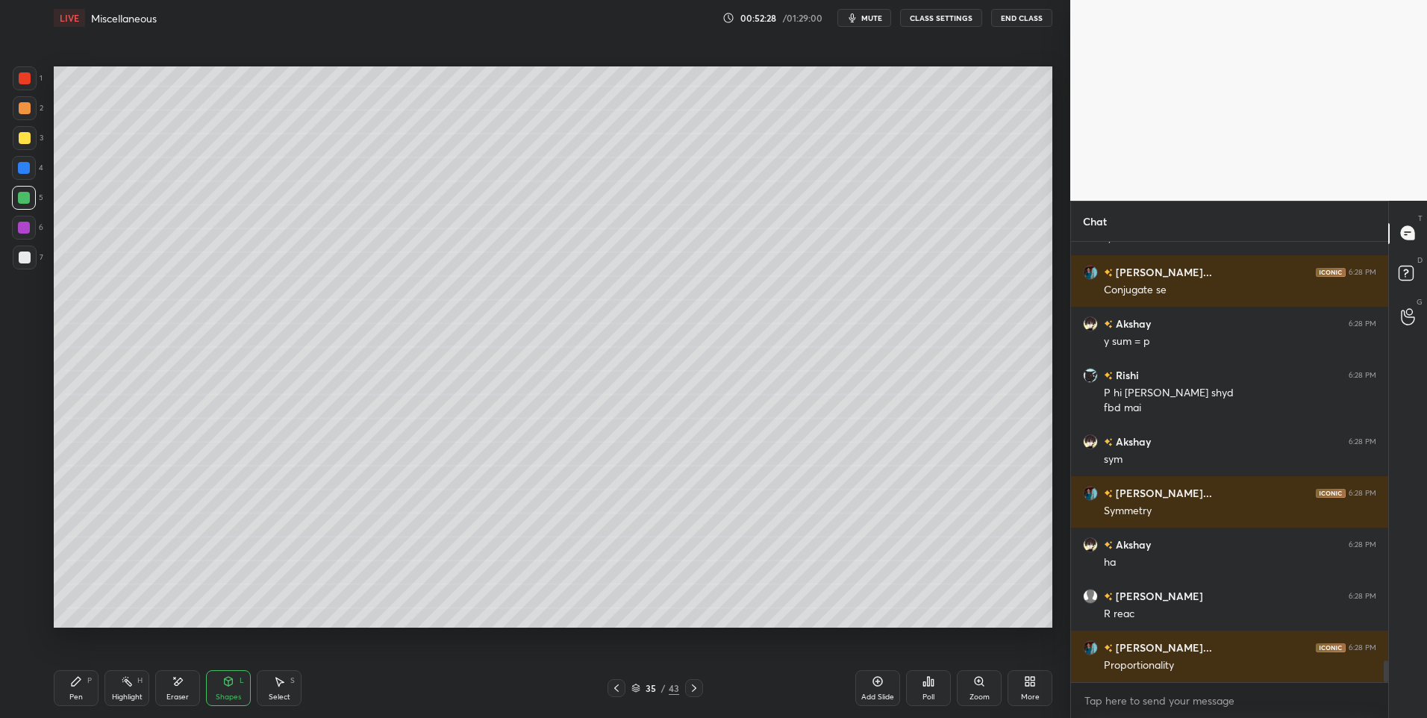
click at [26, 81] on div at bounding box center [25, 78] width 12 height 12
click at [77, 691] on div "Pen P" at bounding box center [76, 688] width 45 height 36
click at [128, 683] on rect at bounding box center [128, 682] width 7 height 7
click at [280, 688] on div "Select S" at bounding box center [279, 688] width 45 height 36
click at [471, 425] on div at bounding box center [474, 426] width 6 height 6
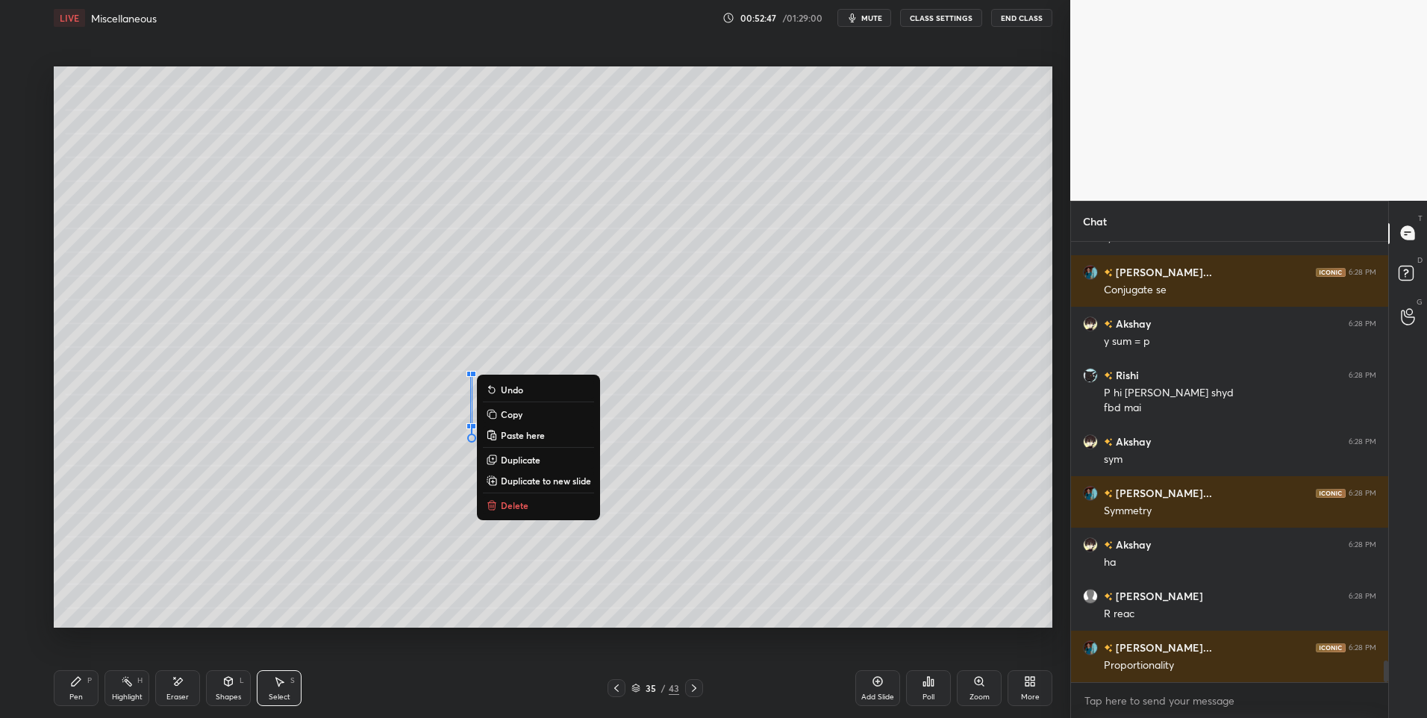
click at [405, 487] on div "0 ° Undo Copy Paste here Duplicate Duplicate to new slide Delete" at bounding box center [553, 347] width 998 height 562
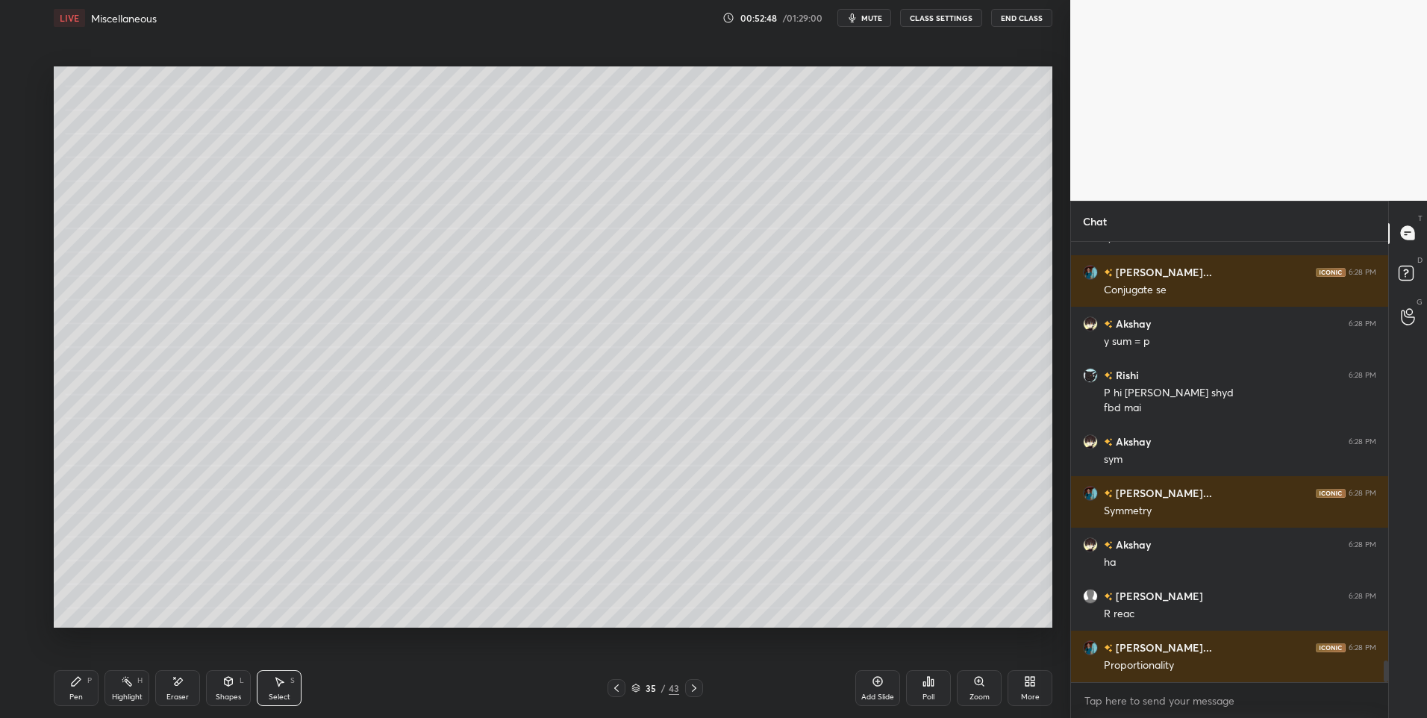
click at [131, 675] on div "Highlight H" at bounding box center [126, 688] width 45 height 36
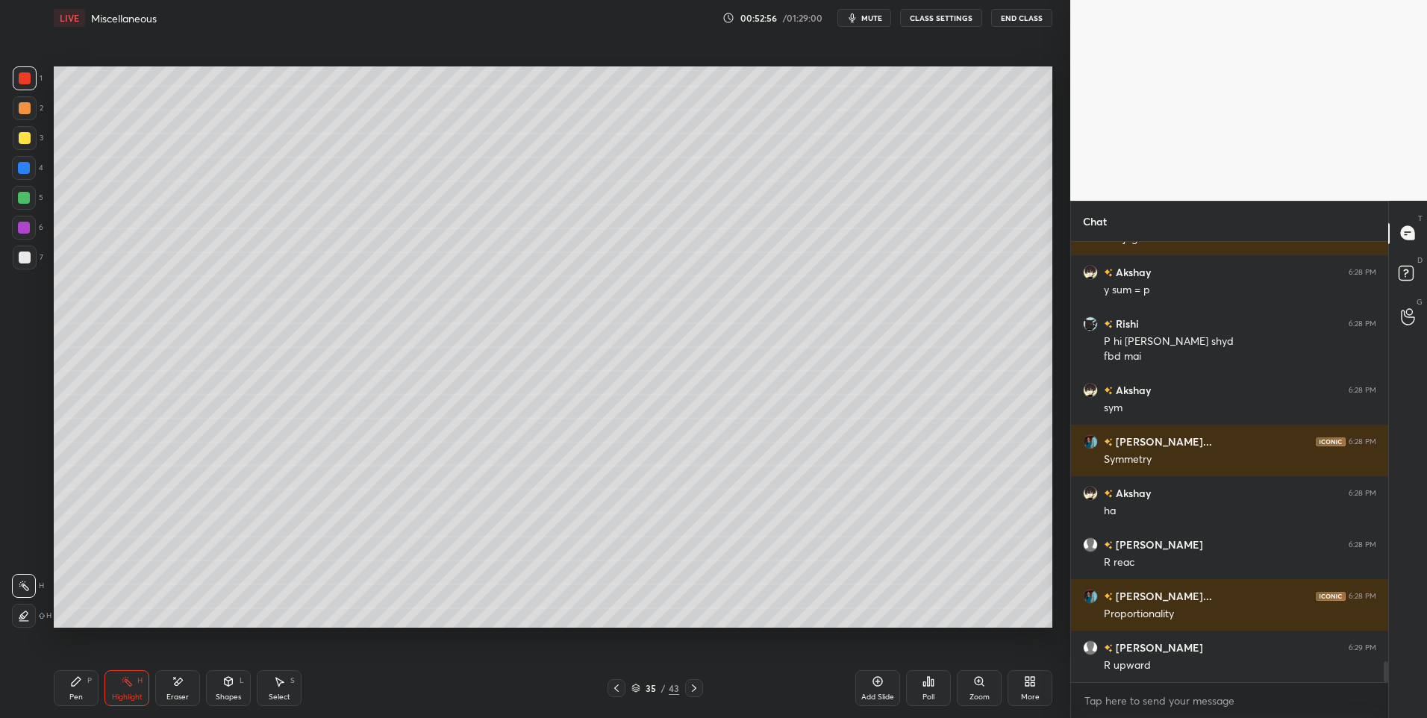
click at [71, 690] on div "Pen P" at bounding box center [76, 688] width 45 height 36
click at [28, 113] on div at bounding box center [25, 108] width 12 height 12
click at [19, 255] on div at bounding box center [25, 257] width 12 height 12
click at [131, 679] on icon at bounding box center [127, 681] width 12 height 12
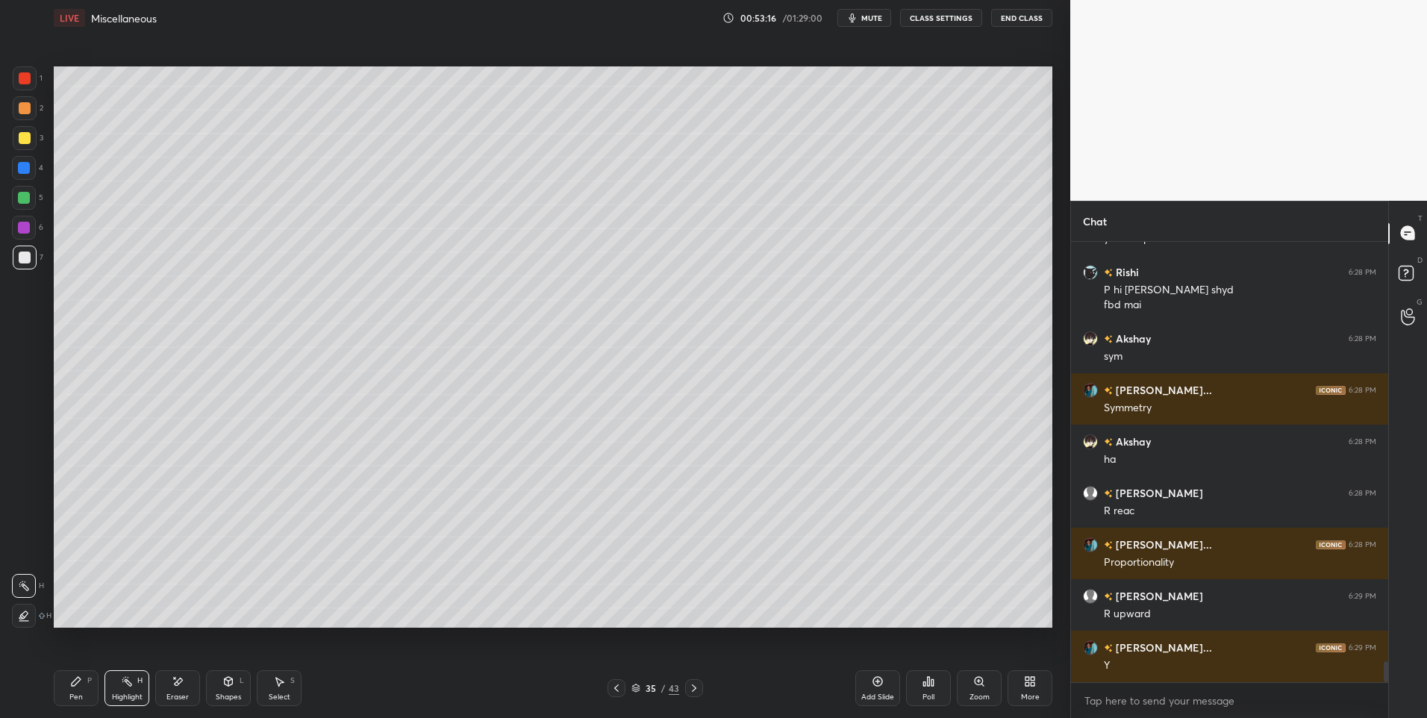
scroll to position [8809, 0]
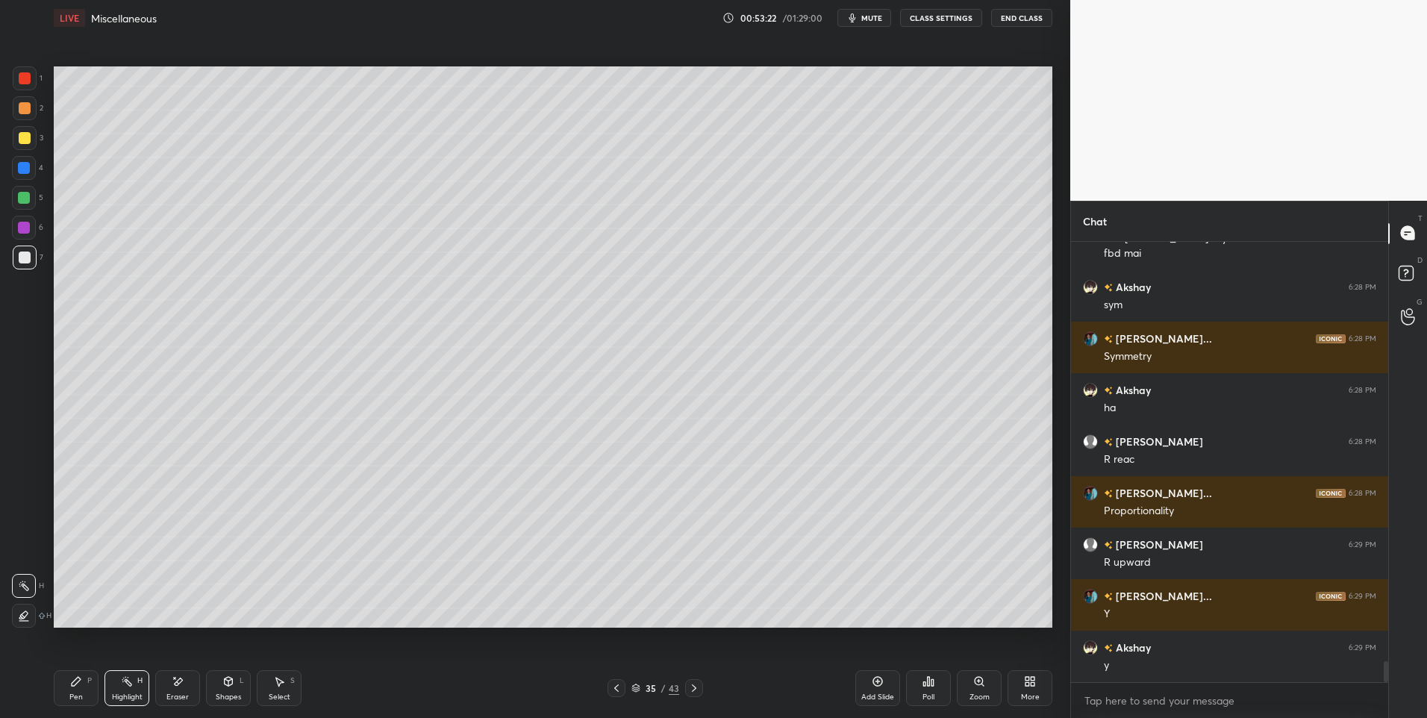
click at [74, 683] on icon at bounding box center [76, 681] width 9 height 9
click at [133, 687] on div "Highlight H" at bounding box center [126, 688] width 45 height 36
click at [84, 678] on div "Pen P" at bounding box center [76, 688] width 45 height 36
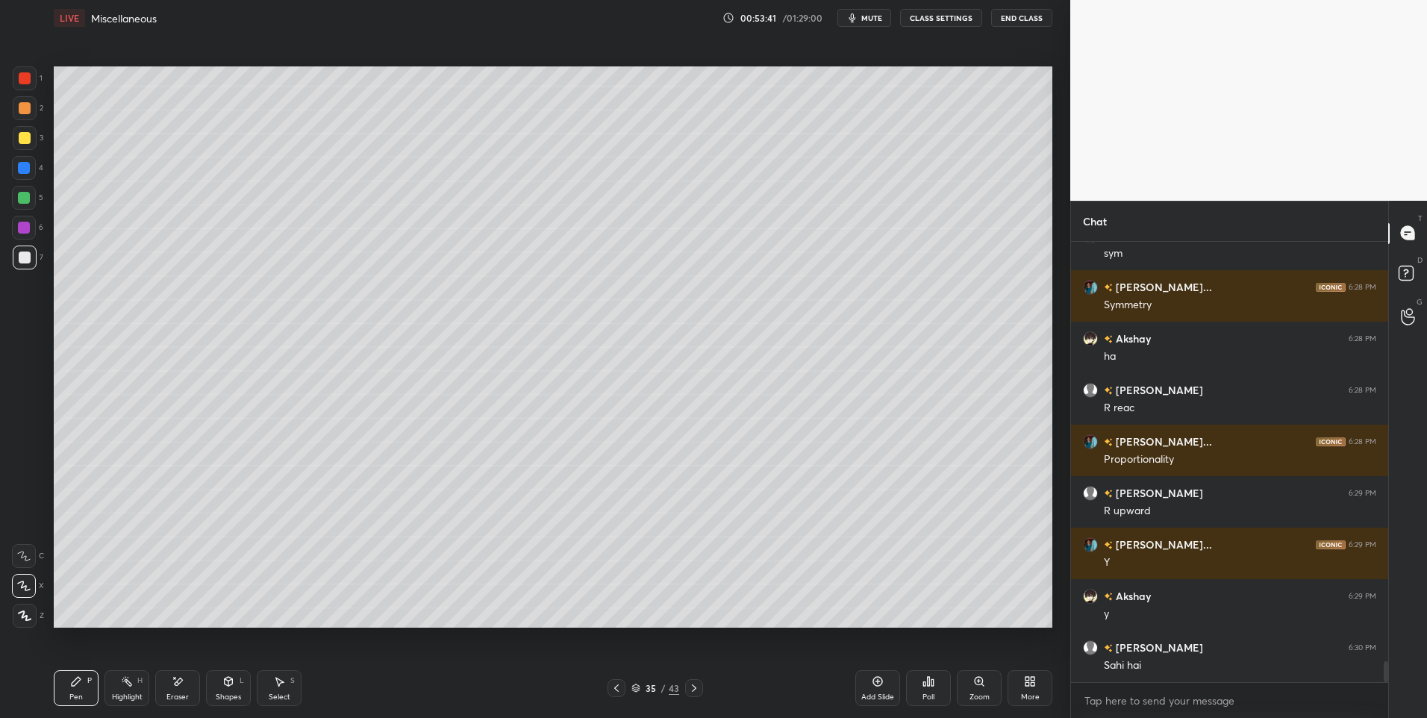
click at [81, 683] on icon at bounding box center [76, 681] width 12 height 12
click at [21, 134] on div at bounding box center [25, 138] width 12 height 12
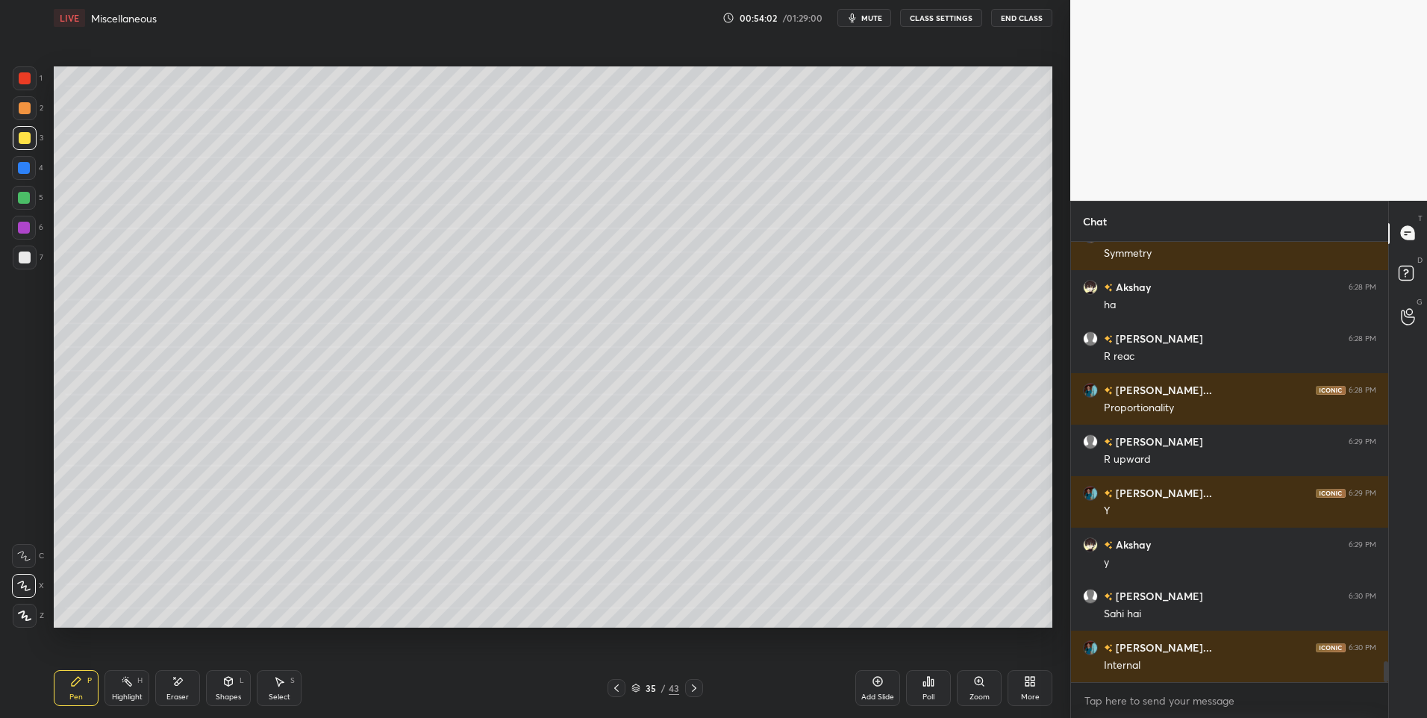
click at [27, 200] on div at bounding box center [24, 198] width 12 height 12
click at [133, 695] on div "Highlight" at bounding box center [127, 696] width 31 height 7
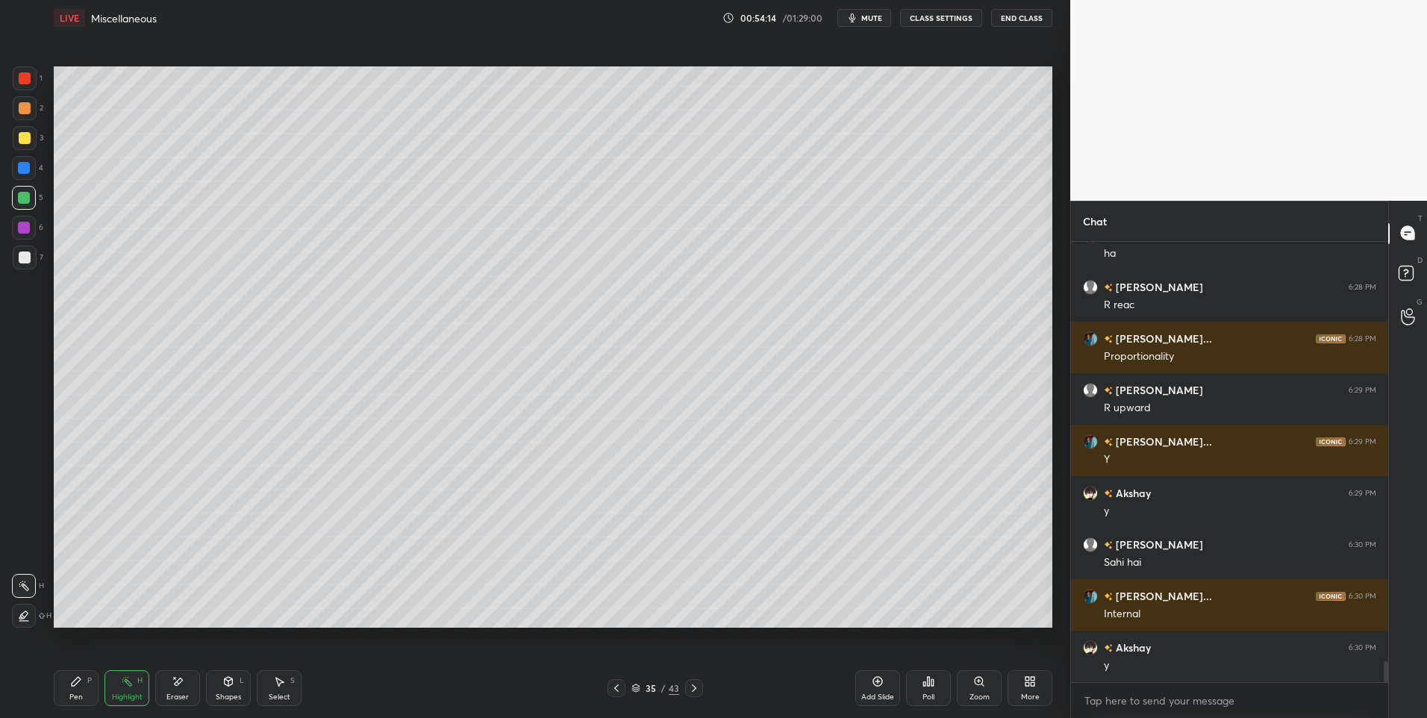
click at [53, 690] on div "LIVE Miscellaneous 00:54:14 / 01:29:00 mute CLASS SETTINGS End Class Setting up…" at bounding box center [553, 359] width 1010 height 718
click at [87, 694] on div "Pen P" at bounding box center [76, 688] width 45 height 36
click at [225, 679] on icon at bounding box center [229, 680] width 8 height 2
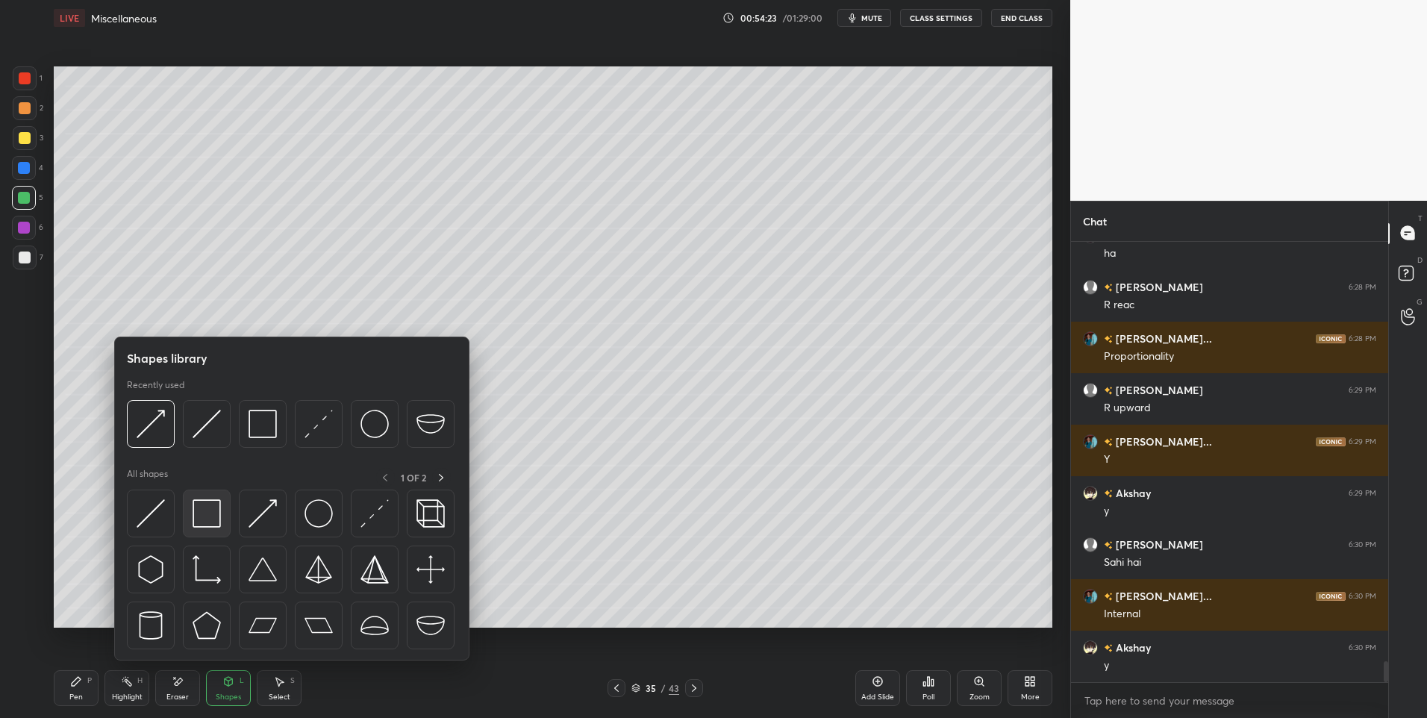
click at [213, 518] on img at bounding box center [207, 513] width 28 height 28
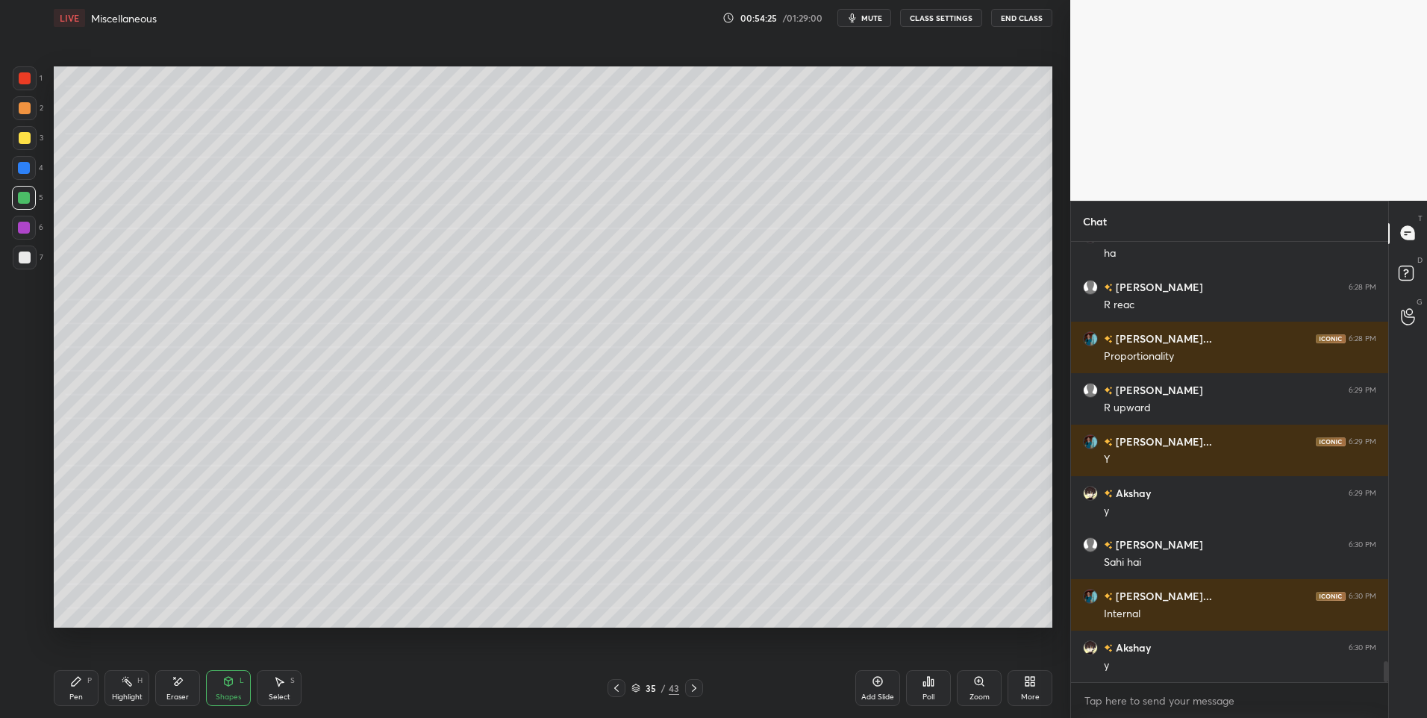
click at [83, 687] on div "Pen P" at bounding box center [76, 688] width 45 height 36
click at [28, 118] on div at bounding box center [25, 108] width 24 height 24
click at [137, 685] on div "Highlight H" at bounding box center [126, 688] width 45 height 36
click at [78, 686] on icon at bounding box center [76, 681] width 12 height 12
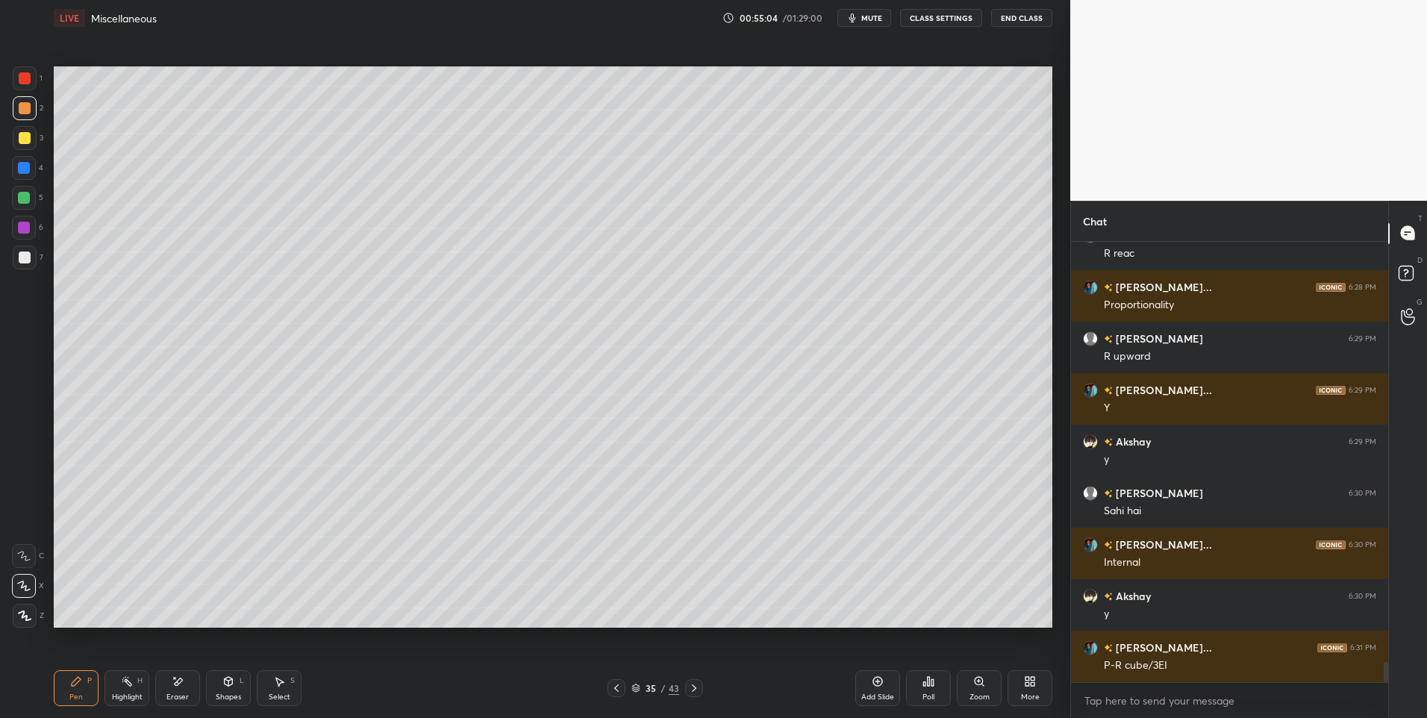
scroll to position [9066, 0]
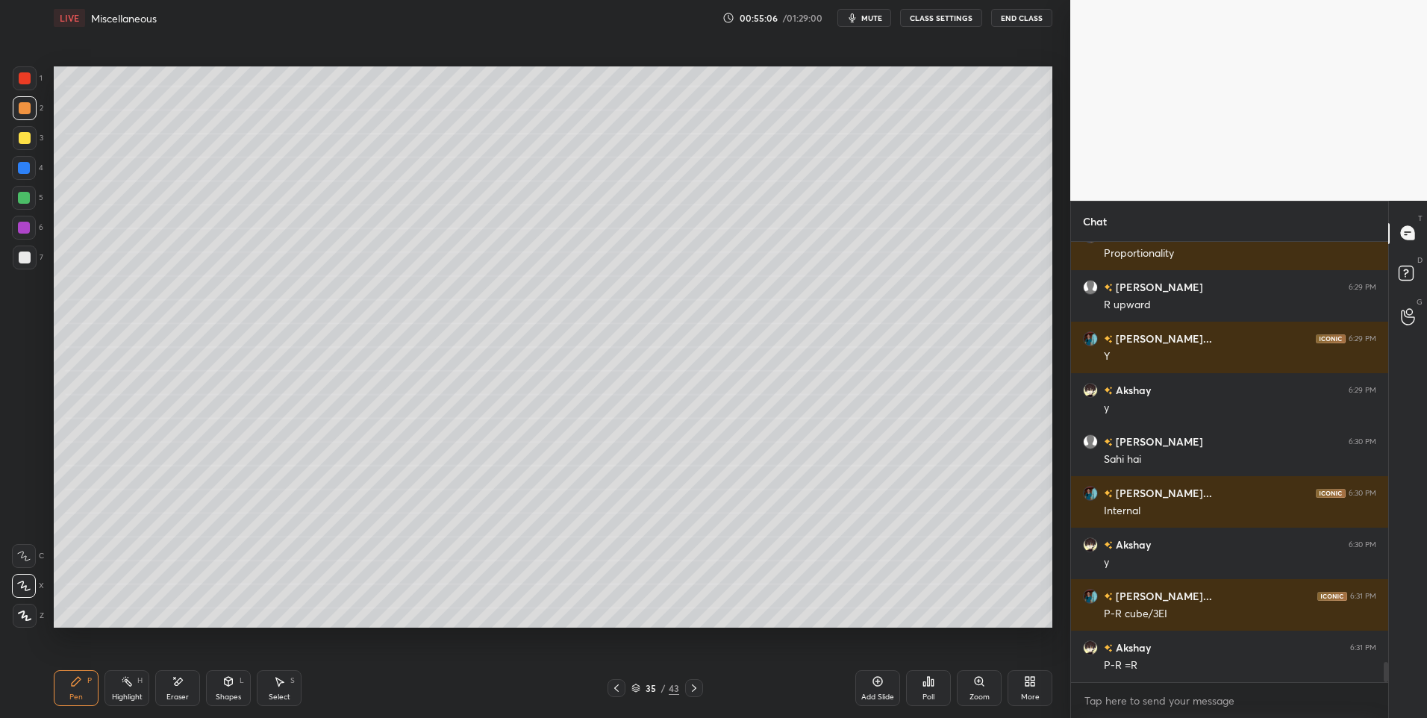
click at [282, 687] on div "Select S" at bounding box center [279, 688] width 45 height 36
click at [904, 556] on div "0 ° Undo Copy Paste here Duplicate Duplicate to new slide Delete" at bounding box center [553, 347] width 998 height 562
click at [991, 560] on div "0 ° Undo Copy Paste here Duplicate Duplicate to new slide Delete" at bounding box center [553, 347] width 998 height 562
click at [232, 687] on div "Shapes L" at bounding box center [228, 688] width 45 height 36
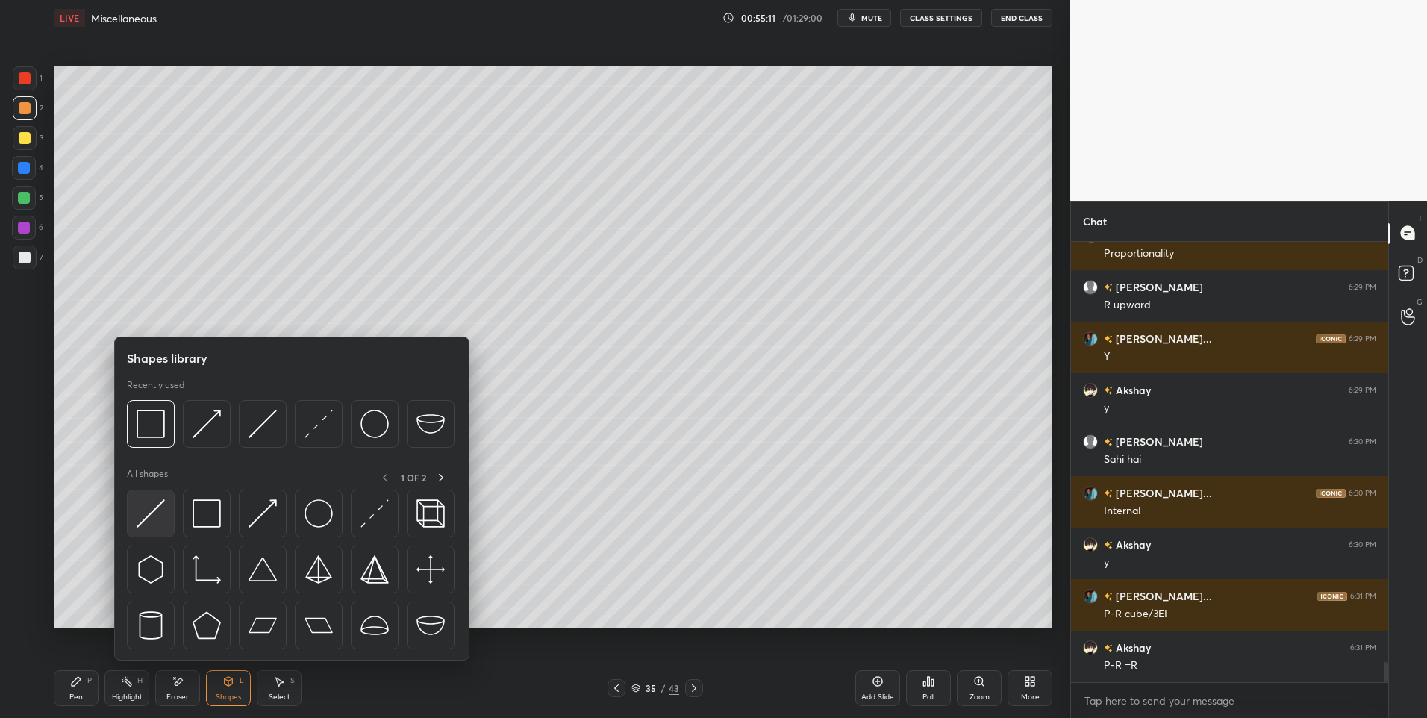
click at [151, 514] on img at bounding box center [151, 513] width 28 height 28
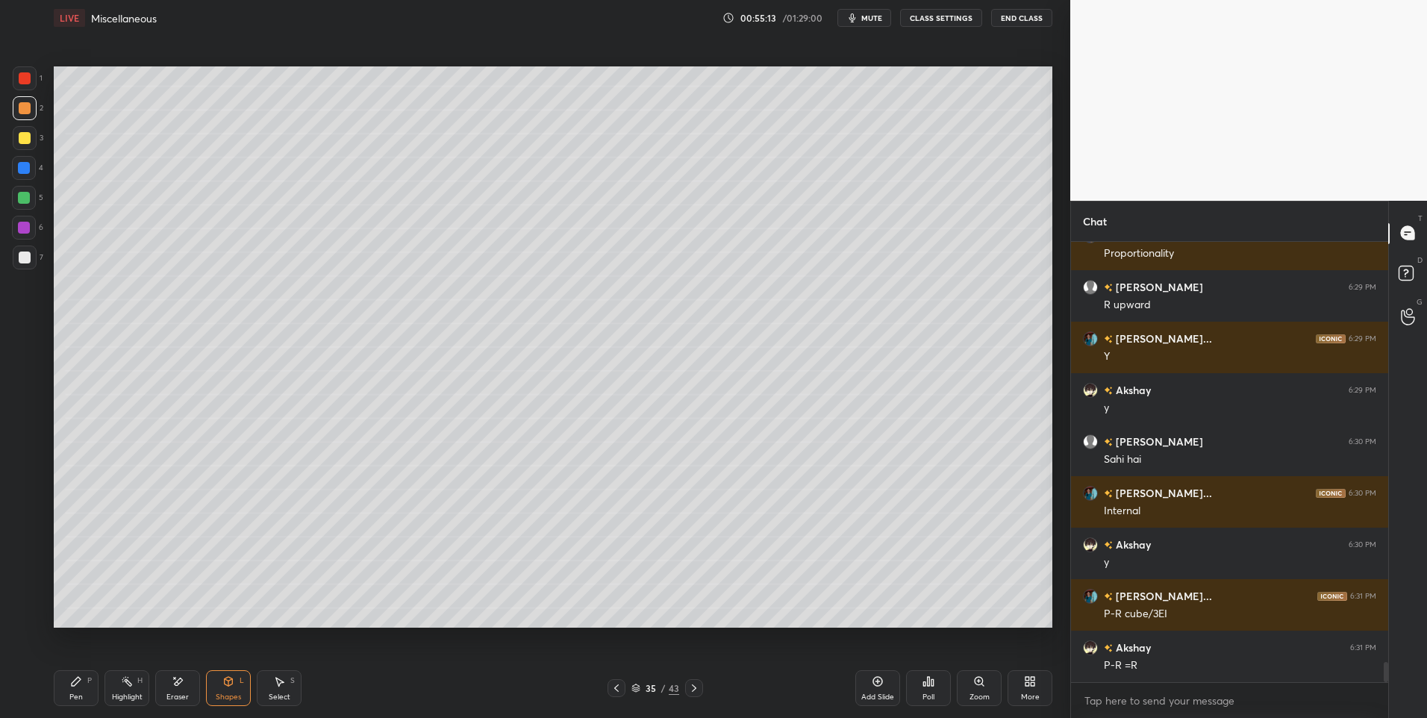
click at [28, 136] on div at bounding box center [25, 138] width 12 height 12
click at [69, 690] on div "Pen P" at bounding box center [76, 688] width 45 height 36
click at [25, 256] on div at bounding box center [25, 257] width 12 height 12
click at [272, 683] on div "Select S" at bounding box center [279, 688] width 45 height 36
click at [124, 690] on div "Highlight H" at bounding box center [126, 688] width 45 height 36
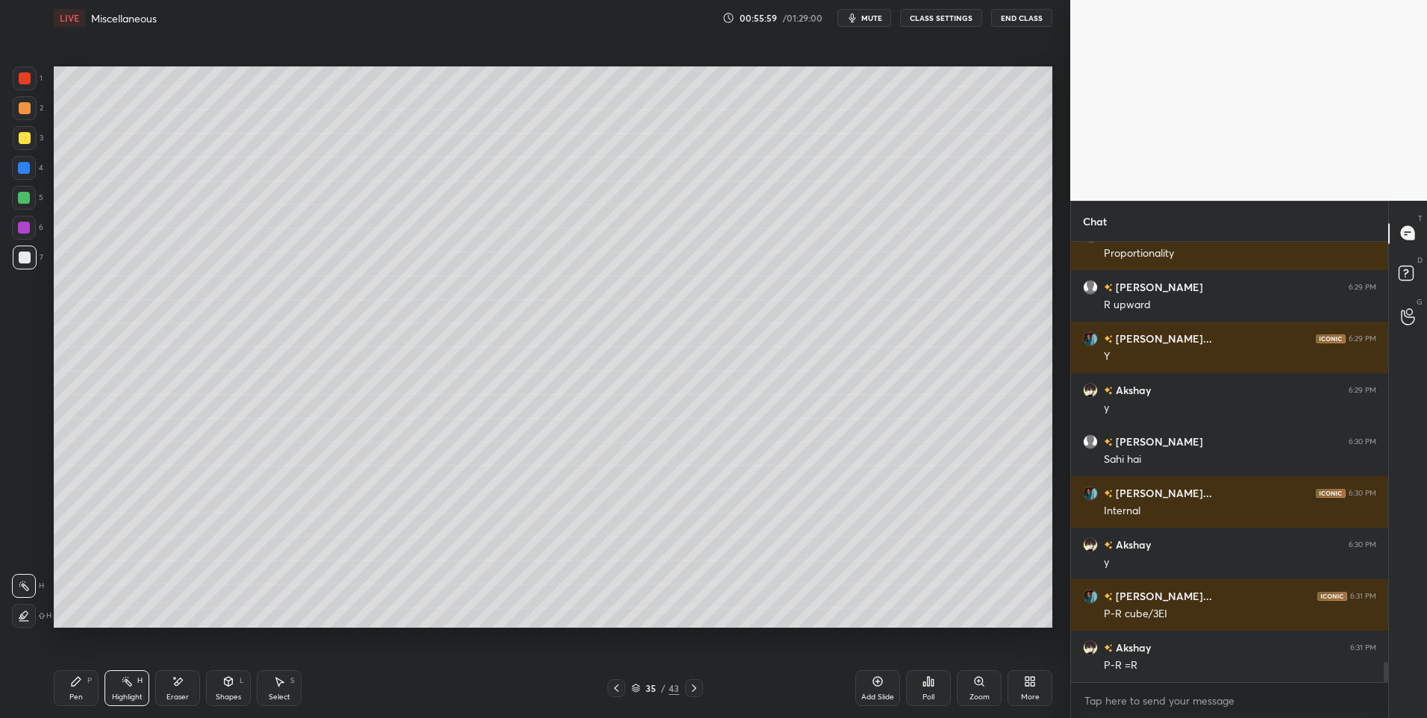
scroll to position [9118, 0]
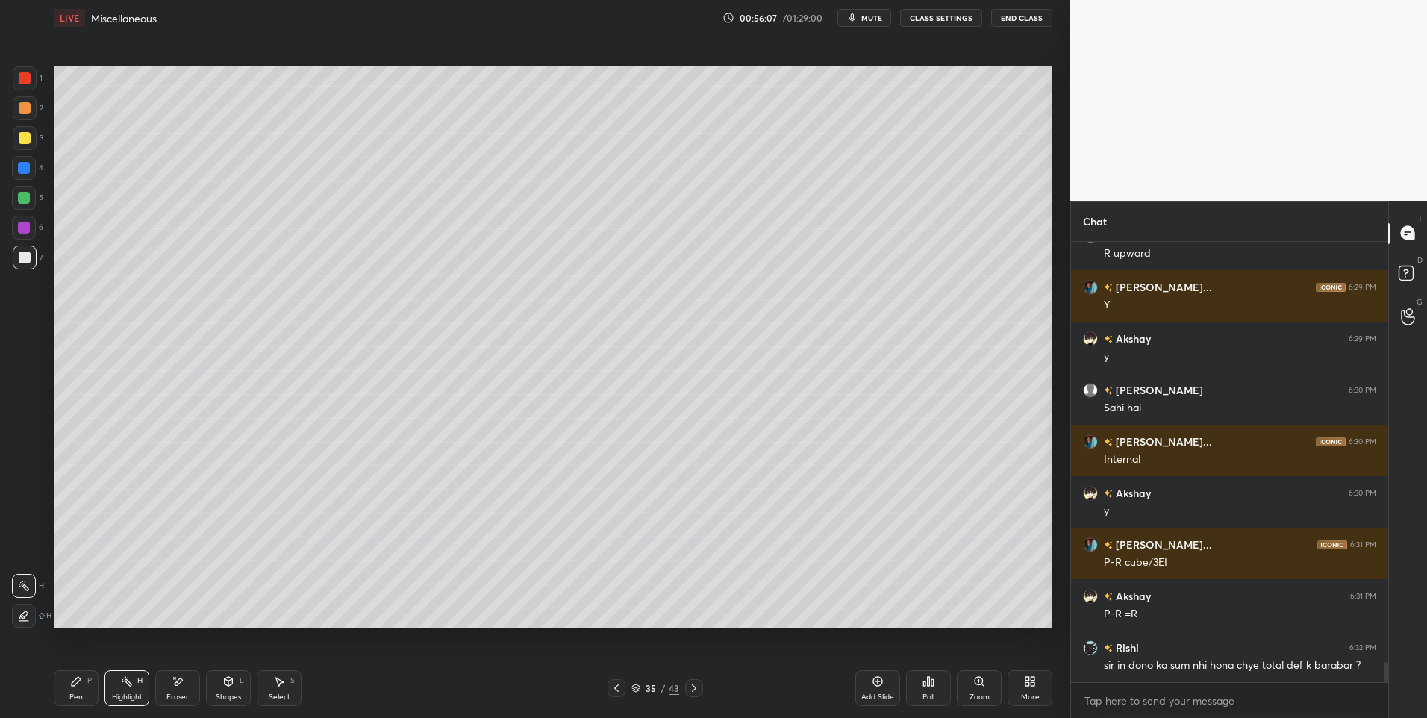
click at [130, 683] on rect at bounding box center [128, 682] width 7 height 7
click at [75, 685] on icon at bounding box center [76, 681] width 9 height 9
click at [693, 692] on icon at bounding box center [694, 688] width 12 height 12
click at [616, 686] on icon at bounding box center [616, 688] width 12 height 12
click at [870, 677] on div "Add Slide" at bounding box center [877, 688] width 45 height 36
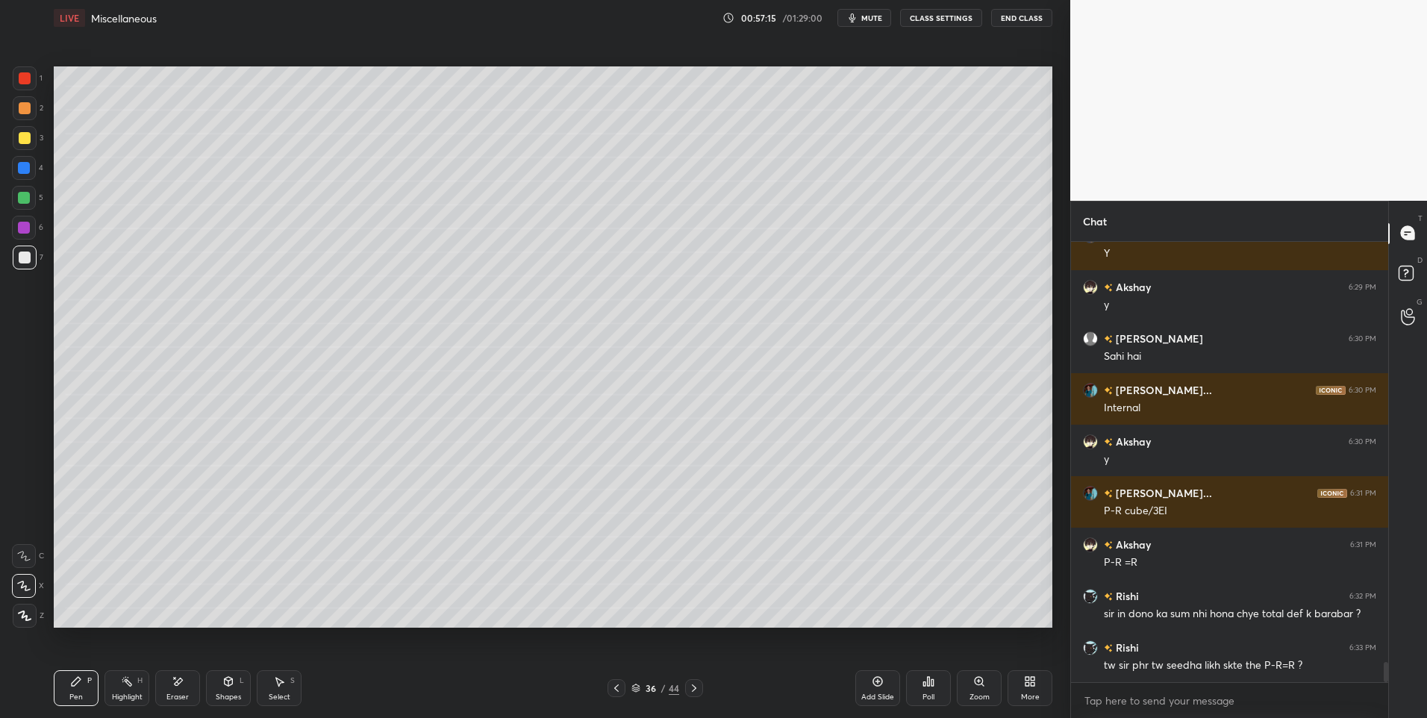
scroll to position [9221, 0]
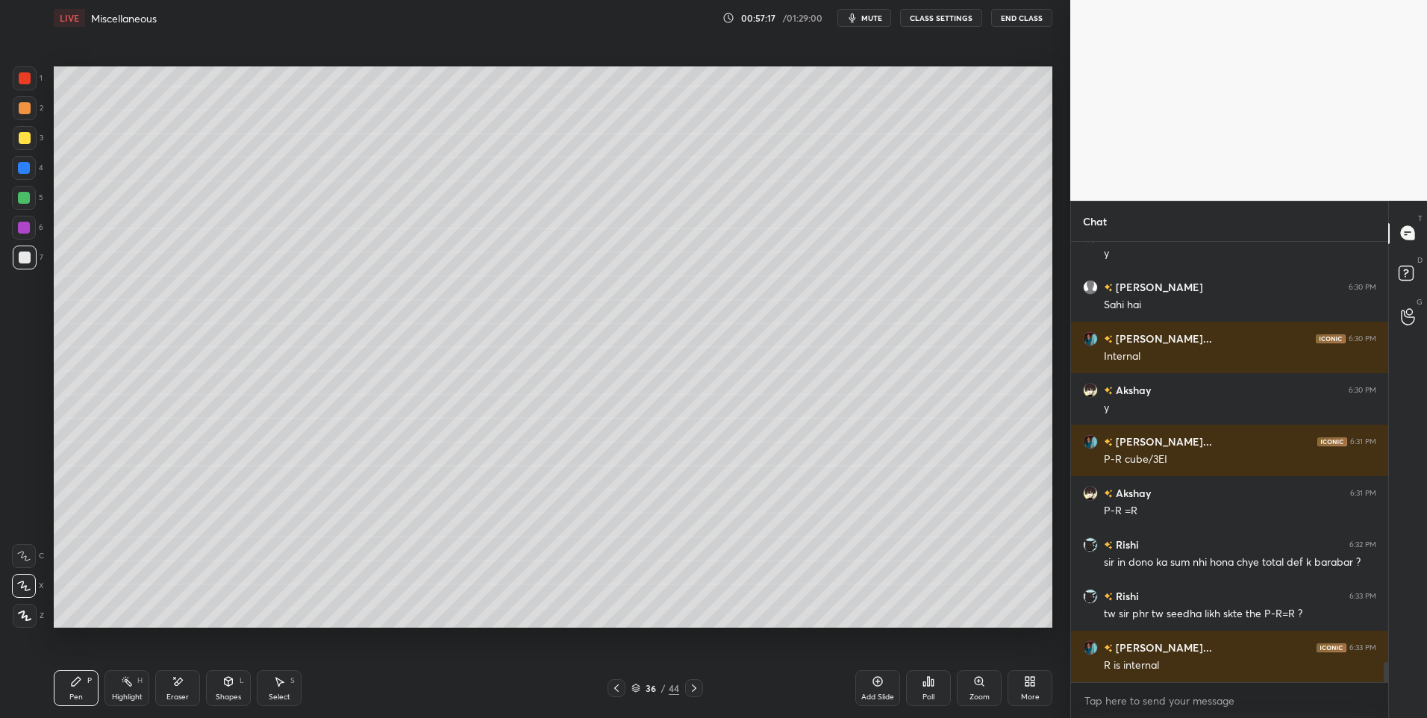
click at [615, 684] on icon at bounding box center [616, 688] width 12 height 12
click at [119, 689] on div "Highlight H" at bounding box center [126, 688] width 45 height 36
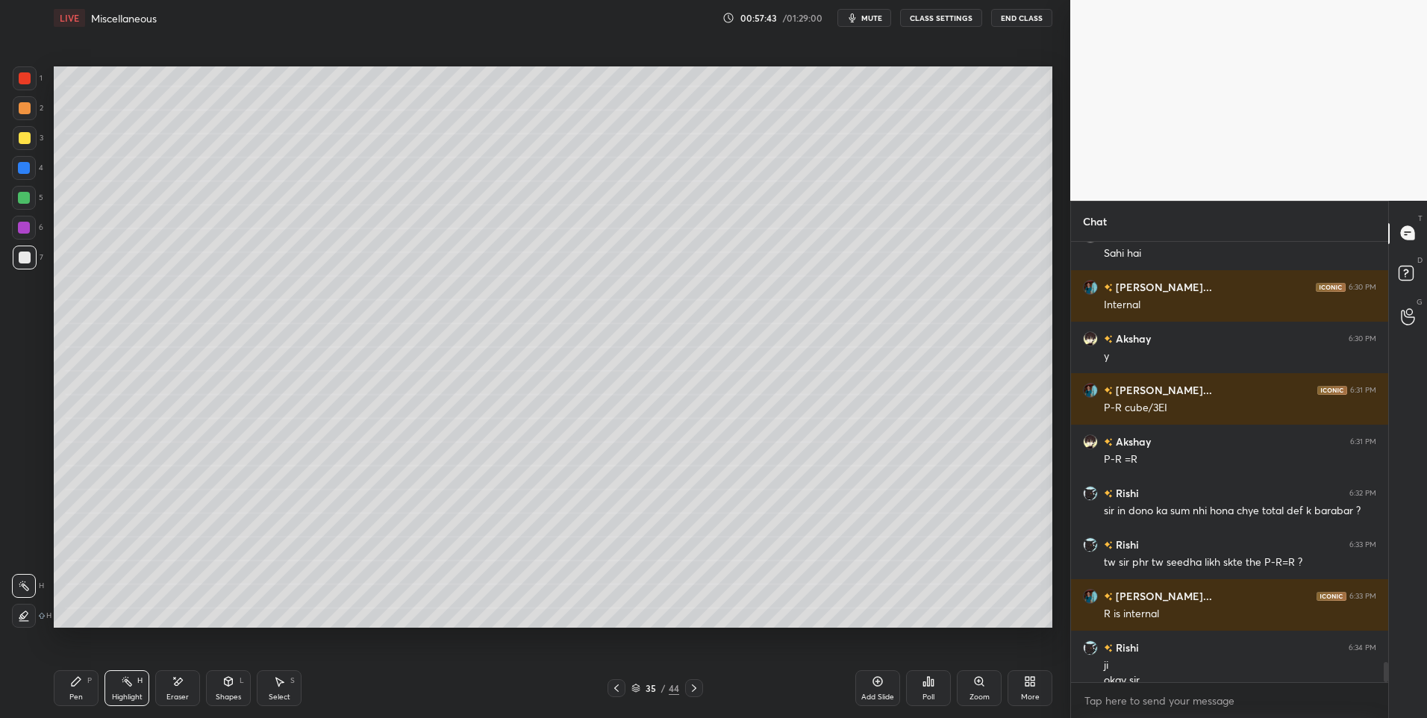
scroll to position [9287, 0]
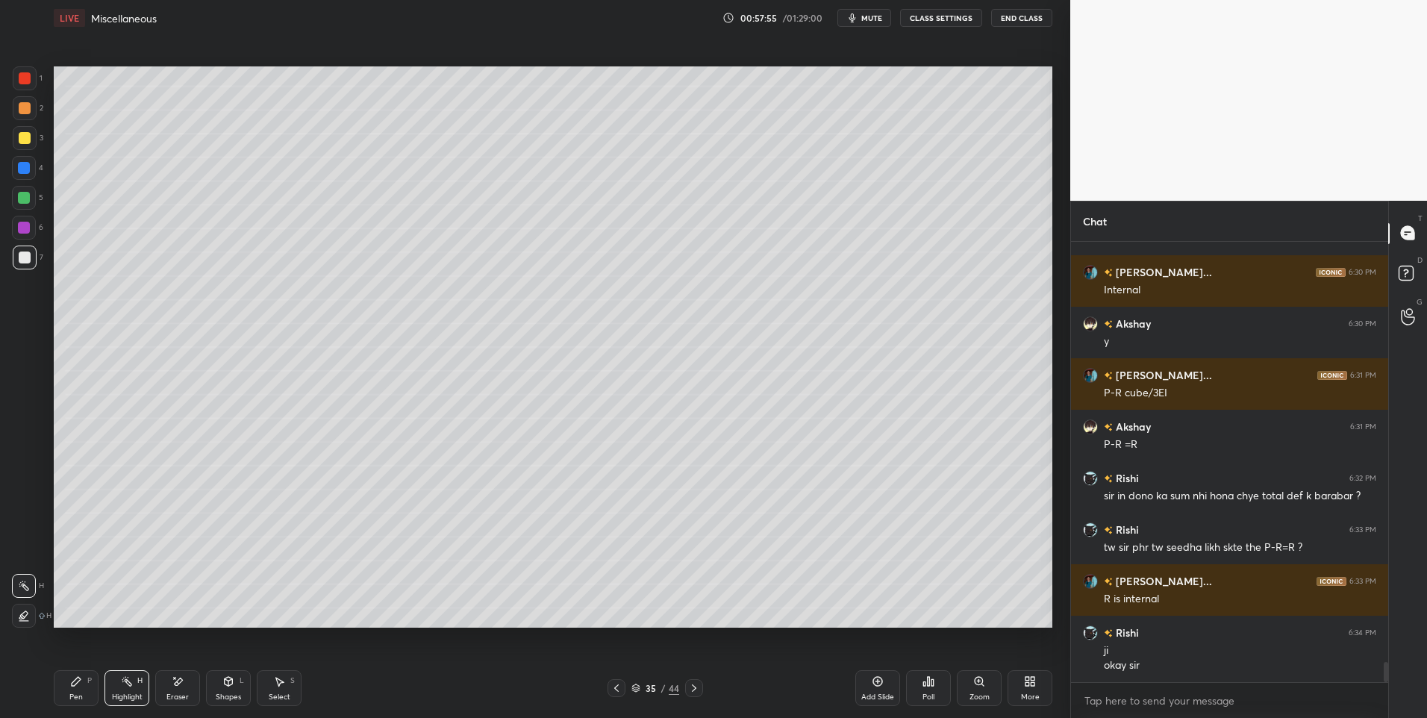
click at [690, 686] on icon at bounding box center [694, 688] width 12 height 12
click at [73, 691] on div "Pen P" at bounding box center [76, 688] width 45 height 36
click at [611, 687] on icon at bounding box center [616, 688] width 12 height 12
click at [688, 684] on icon at bounding box center [694, 688] width 12 height 12
click at [21, 138] on div at bounding box center [25, 138] width 12 height 12
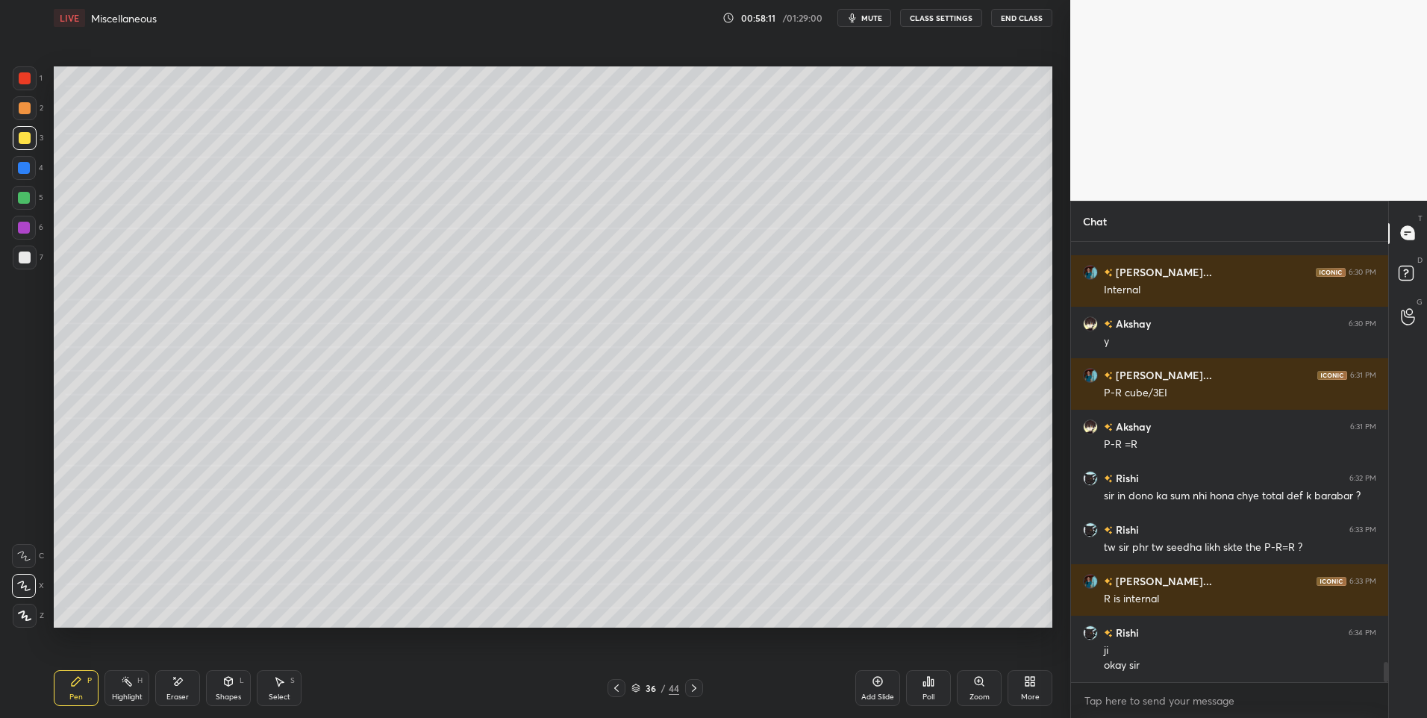
click at [623, 687] on div at bounding box center [616, 688] width 18 height 18
click at [690, 688] on icon at bounding box center [694, 688] width 12 height 12
click at [615, 684] on icon at bounding box center [616, 688] width 12 height 12
click at [695, 685] on icon at bounding box center [694, 688] width 12 height 12
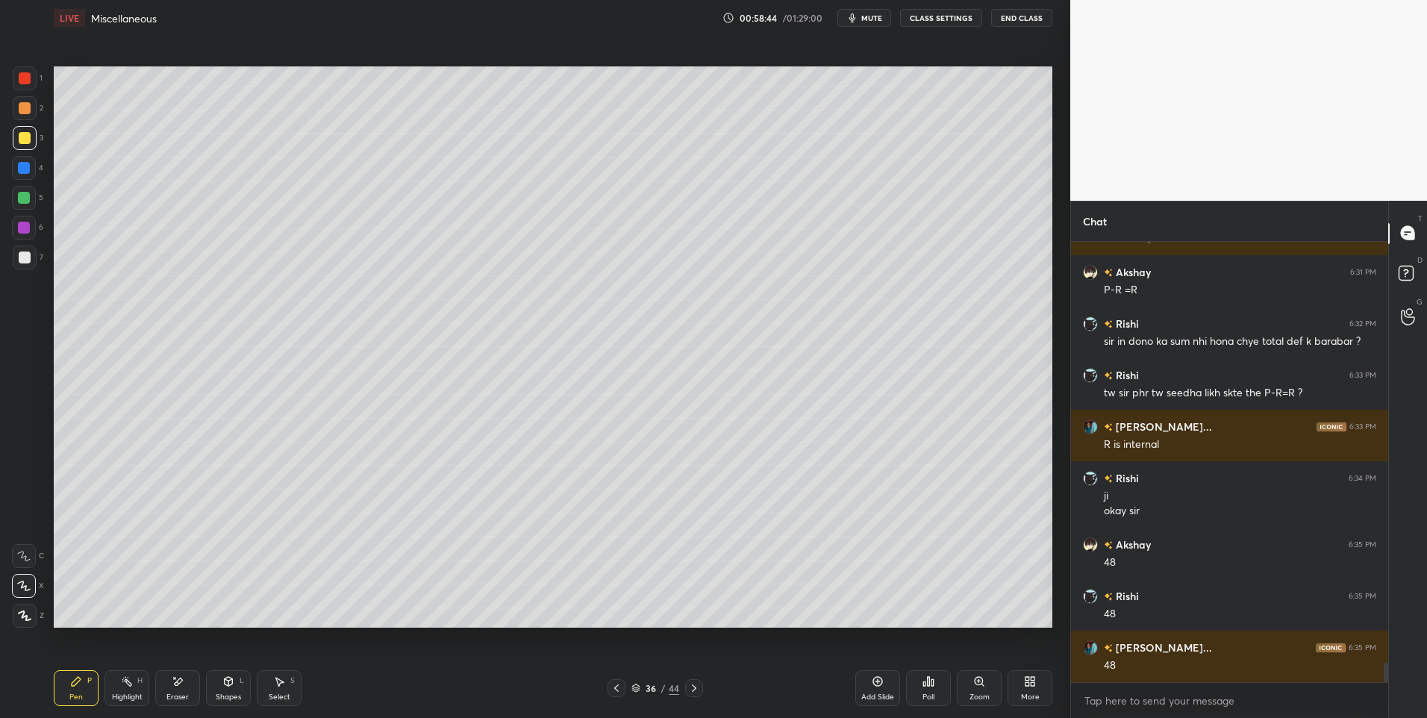
scroll to position [9493, 0]
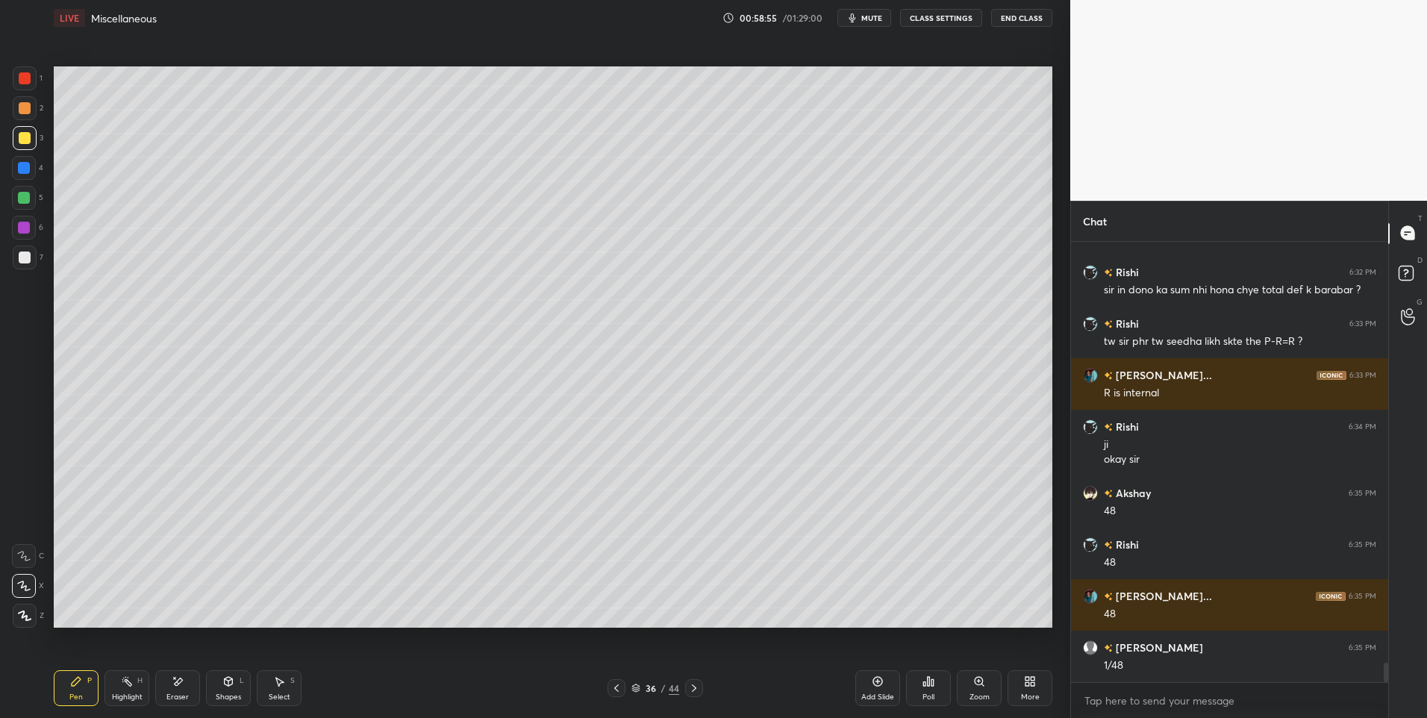
click at [691, 689] on icon at bounding box center [694, 688] width 12 height 12
click at [695, 690] on icon at bounding box center [694, 688] width 12 height 12
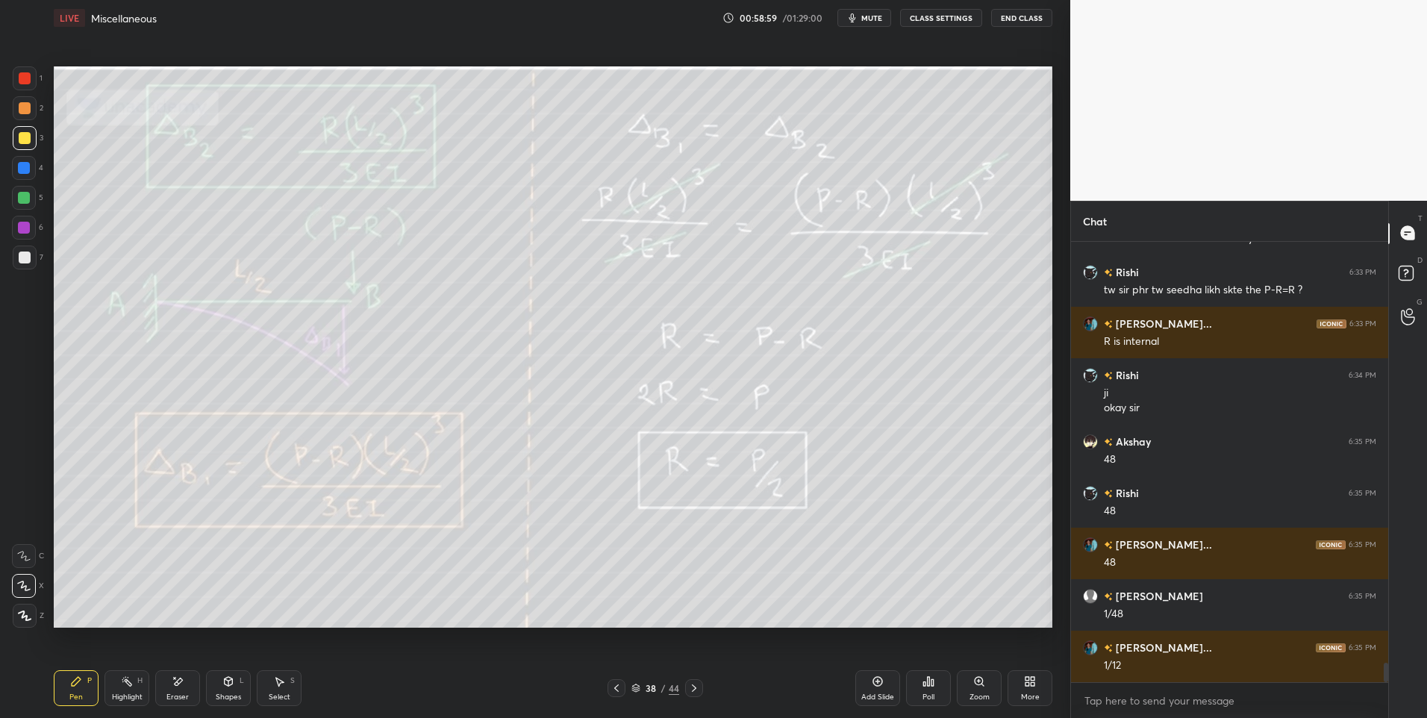
click at [697, 695] on div at bounding box center [694, 688] width 18 height 18
click at [697, 688] on icon at bounding box center [694, 688] width 12 height 12
click at [614, 689] on icon at bounding box center [616, 688] width 12 height 12
click at [121, 687] on div "Highlight H" at bounding box center [126, 688] width 45 height 36
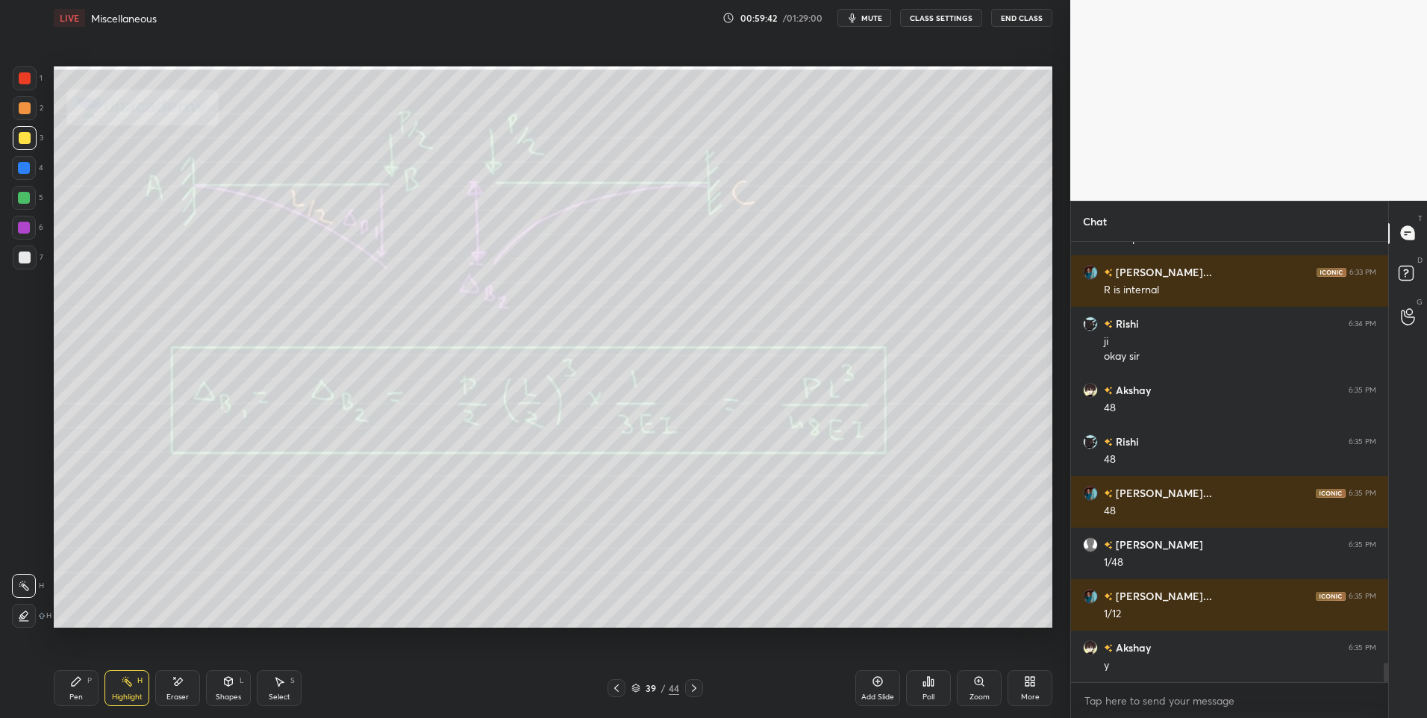
scroll to position [9647, 0]
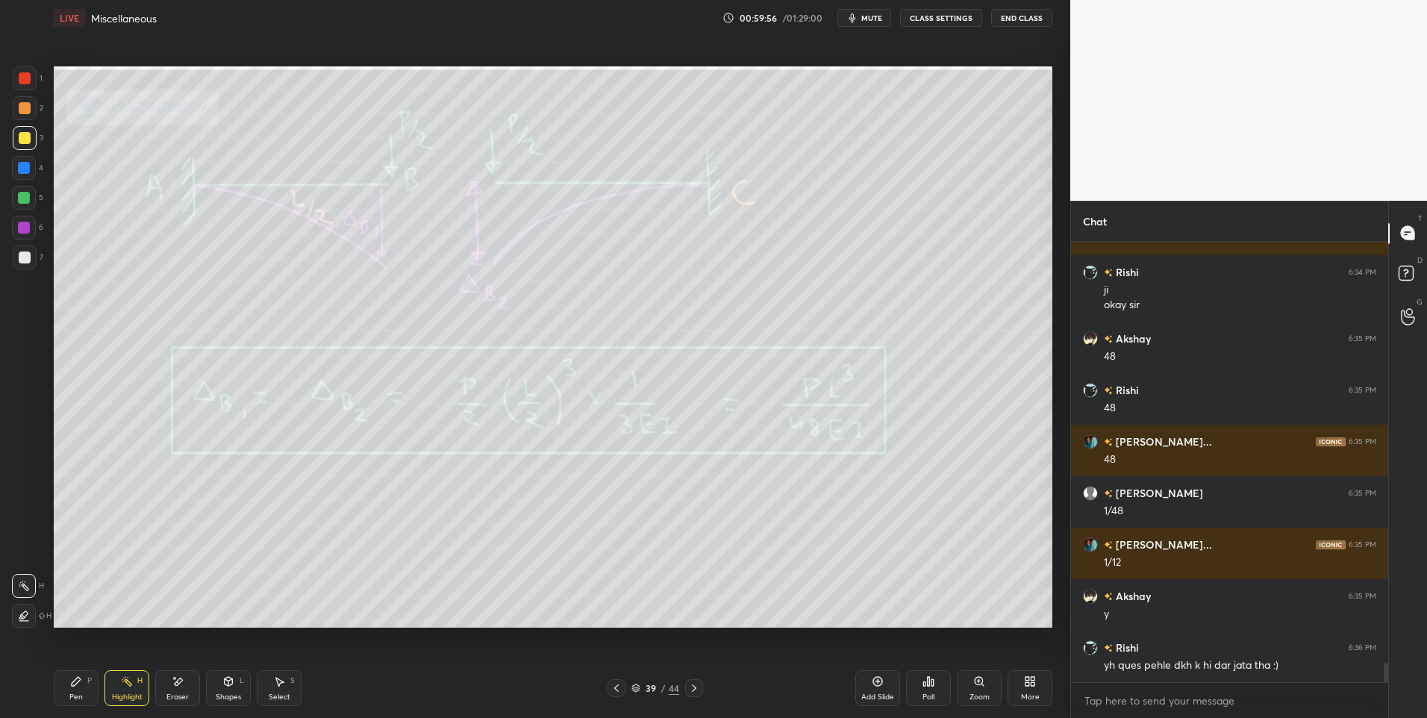
click at [616, 685] on icon at bounding box center [616, 688] width 12 height 12
click at [616, 686] on icon at bounding box center [616, 687] width 4 height 7
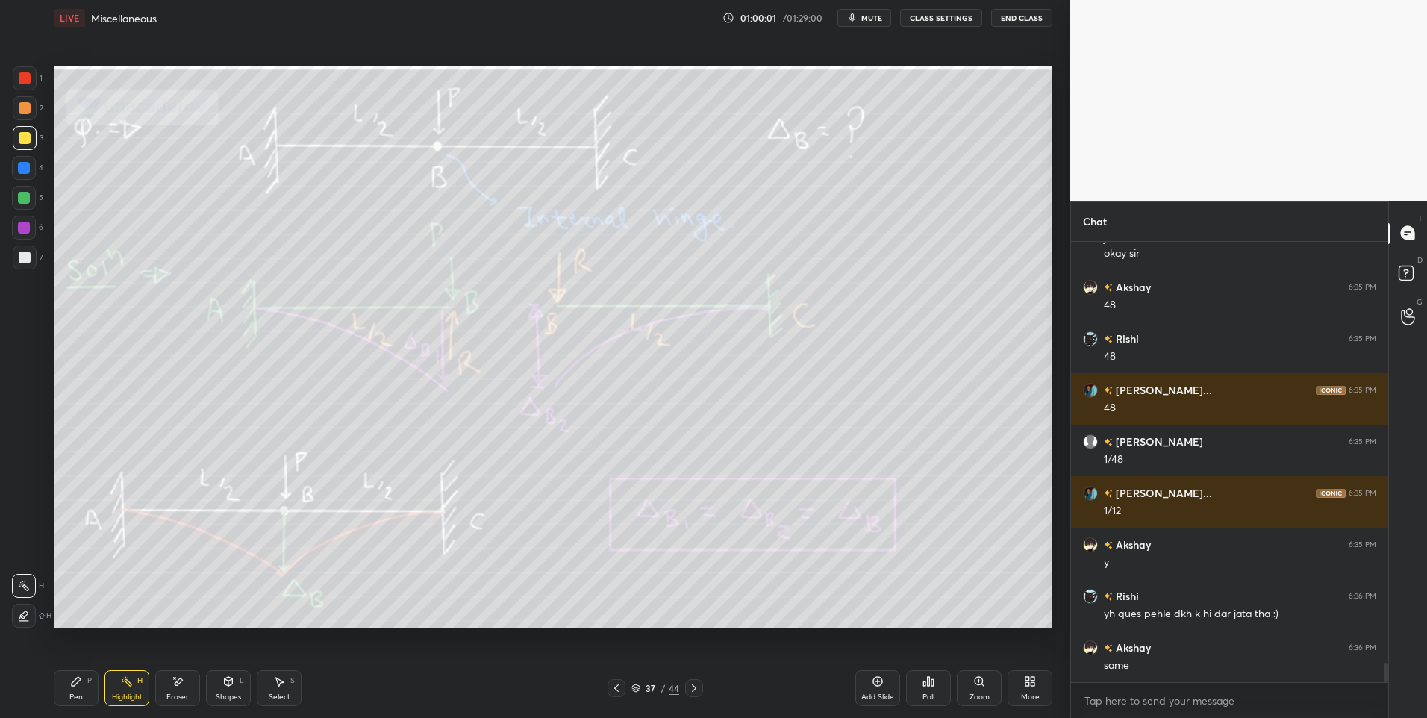
click at [24, 207] on div at bounding box center [24, 198] width 24 height 24
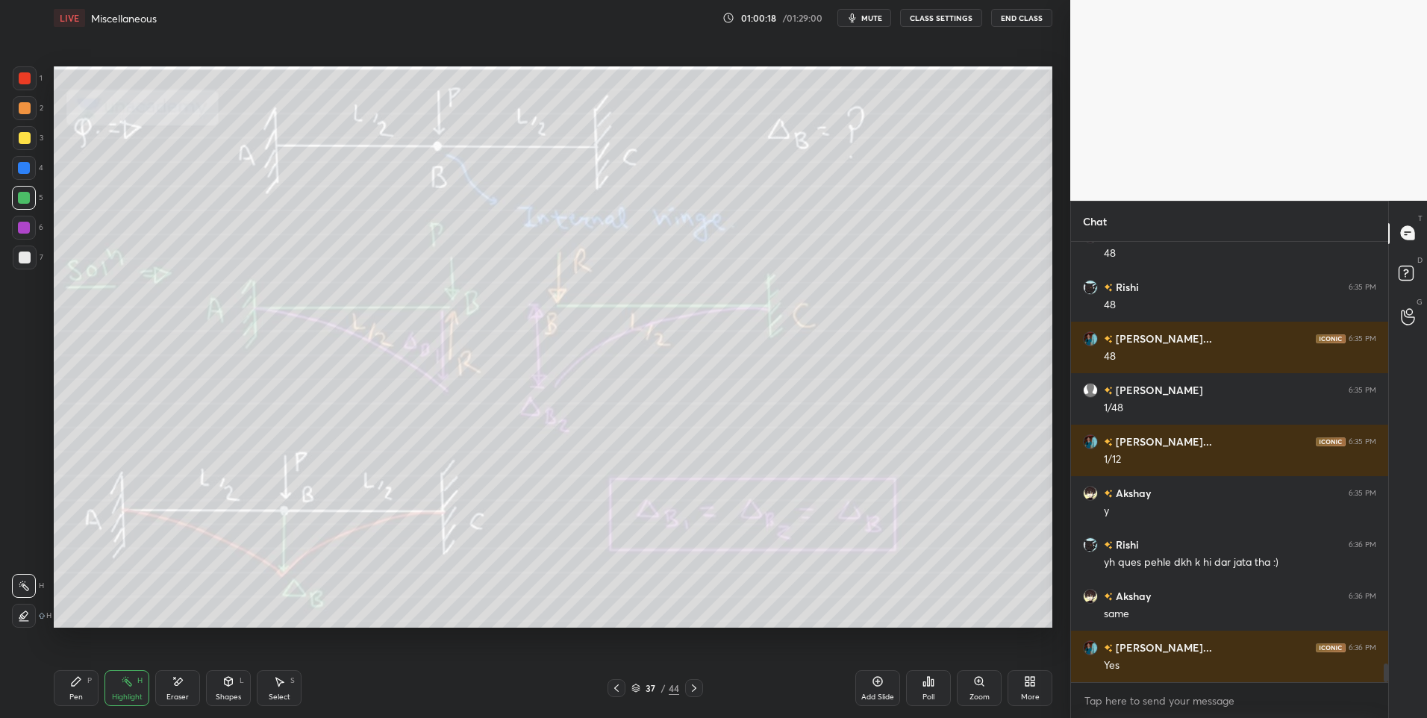
scroll to position [9802, 0]
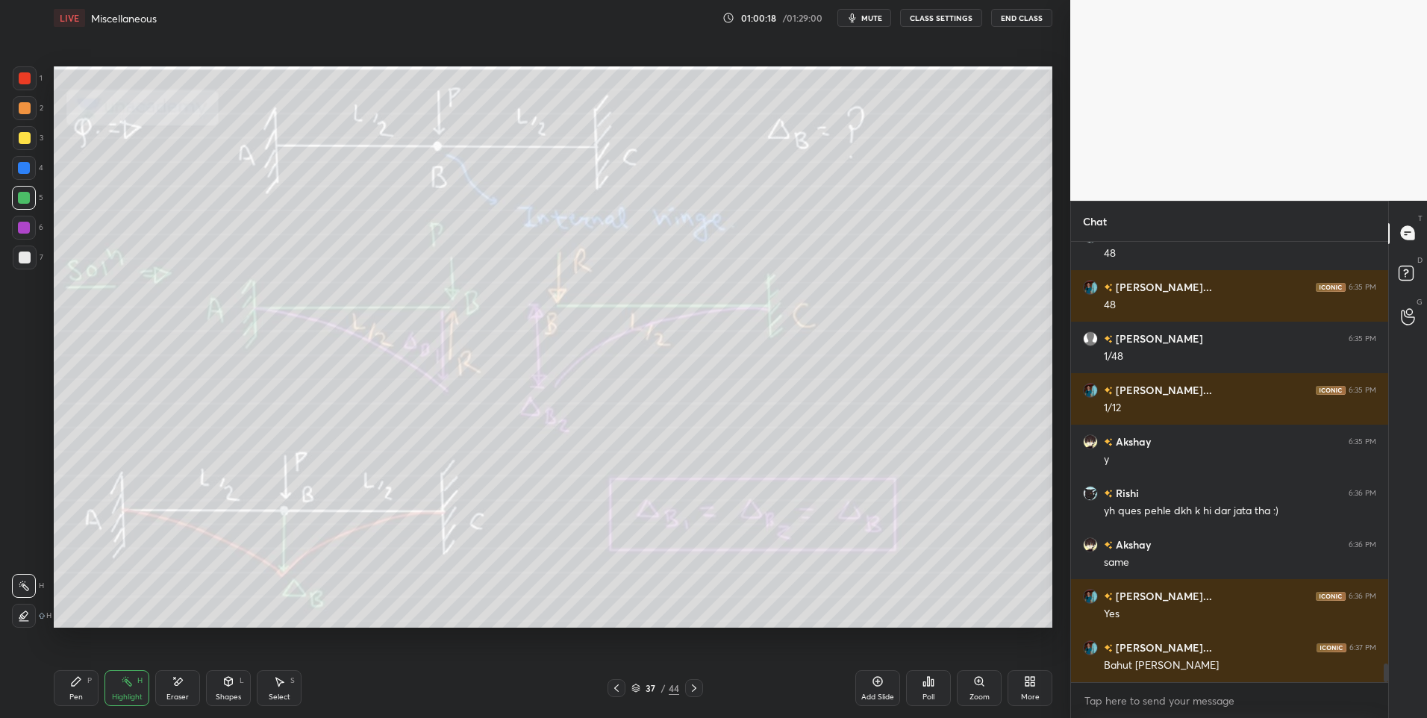
click at [692, 686] on icon at bounding box center [694, 688] width 12 height 12
click at [691, 688] on icon at bounding box center [694, 688] width 12 height 12
click at [692, 693] on icon at bounding box center [694, 688] width 12 height 12
click at [77, 669] on div "Pen P Highlight H Eraser Shapes L Select S 40 / 44 Add Slide Poll Zoom More" at bounding box center [553, 688] width 998 height 60
click at [76, 684] on icon at bounding box center [76, 681] width 9 height 9
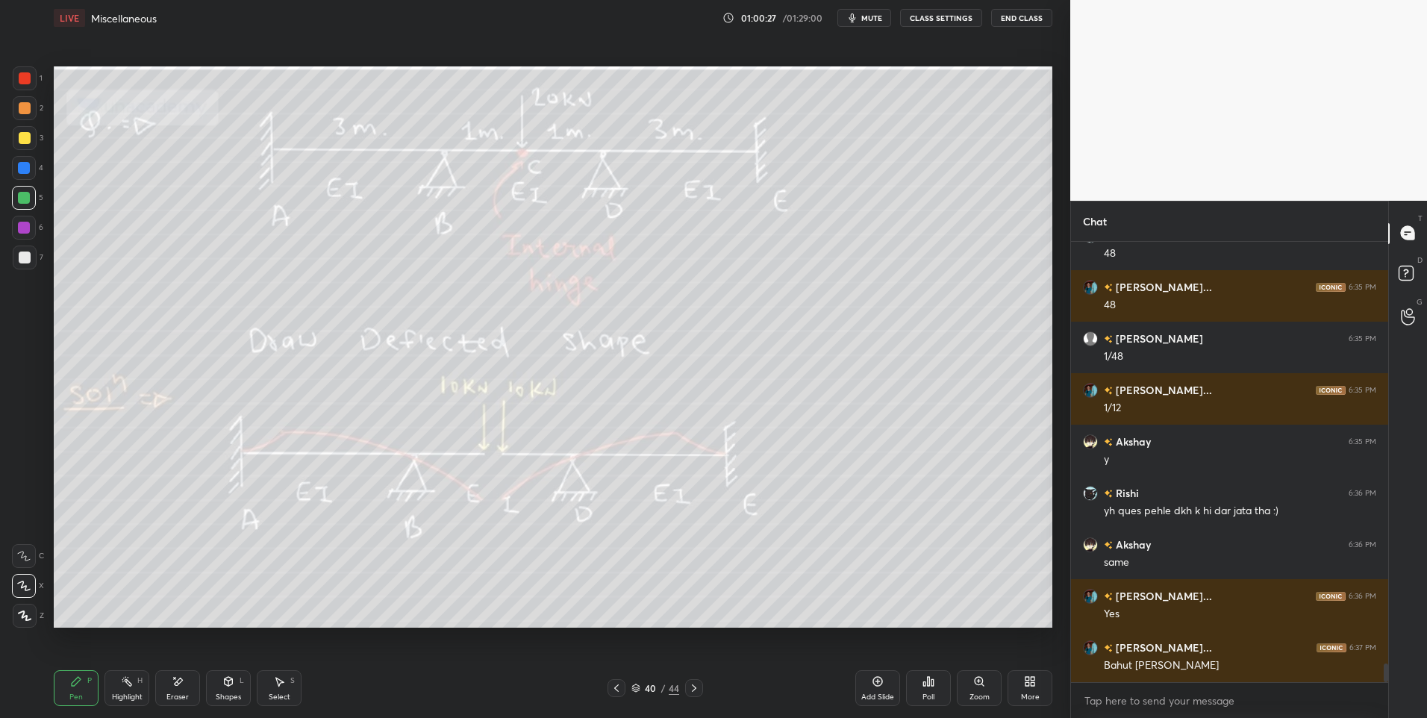
click at [36, 141] on div at bounding box center [25, 138] width 24 height 24
click at [123, 671] on div "Highlight H" at bounding box center [126, 688] width 45 height 36
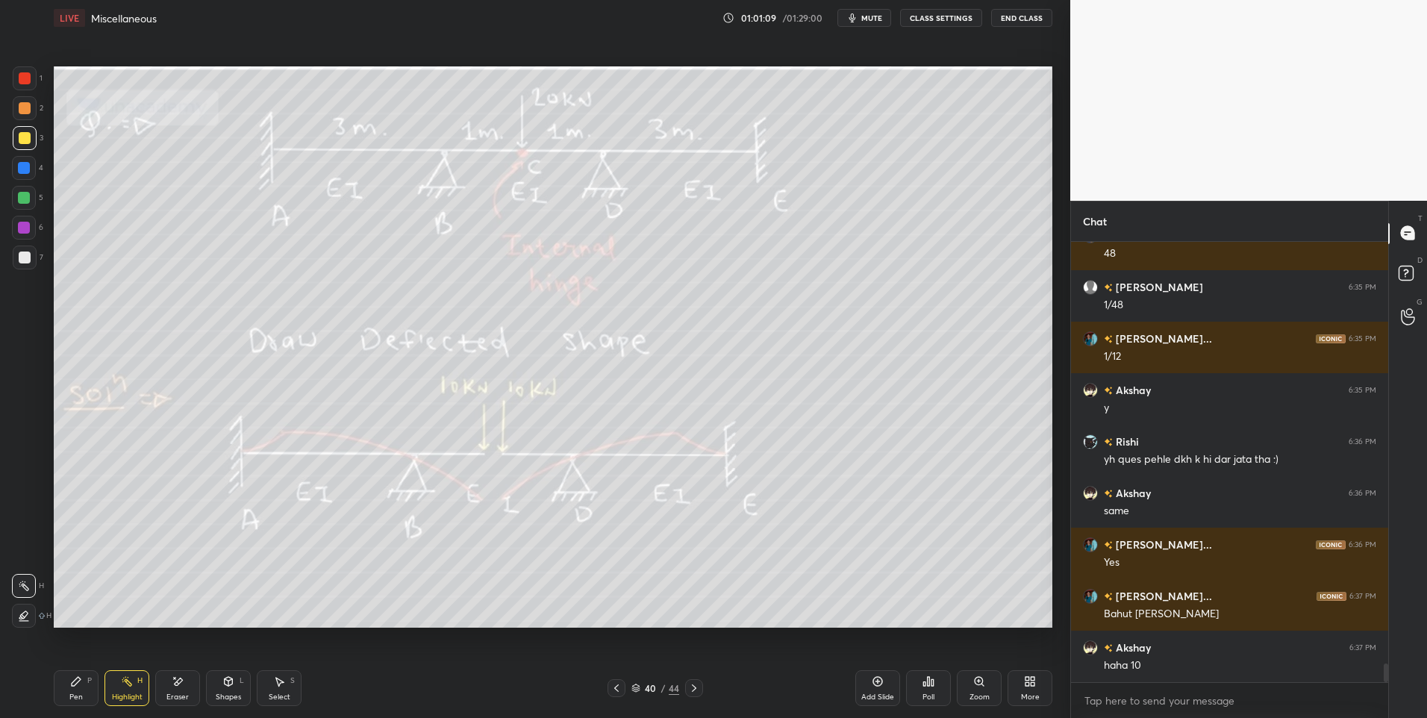
scroll to position [9905, 0]
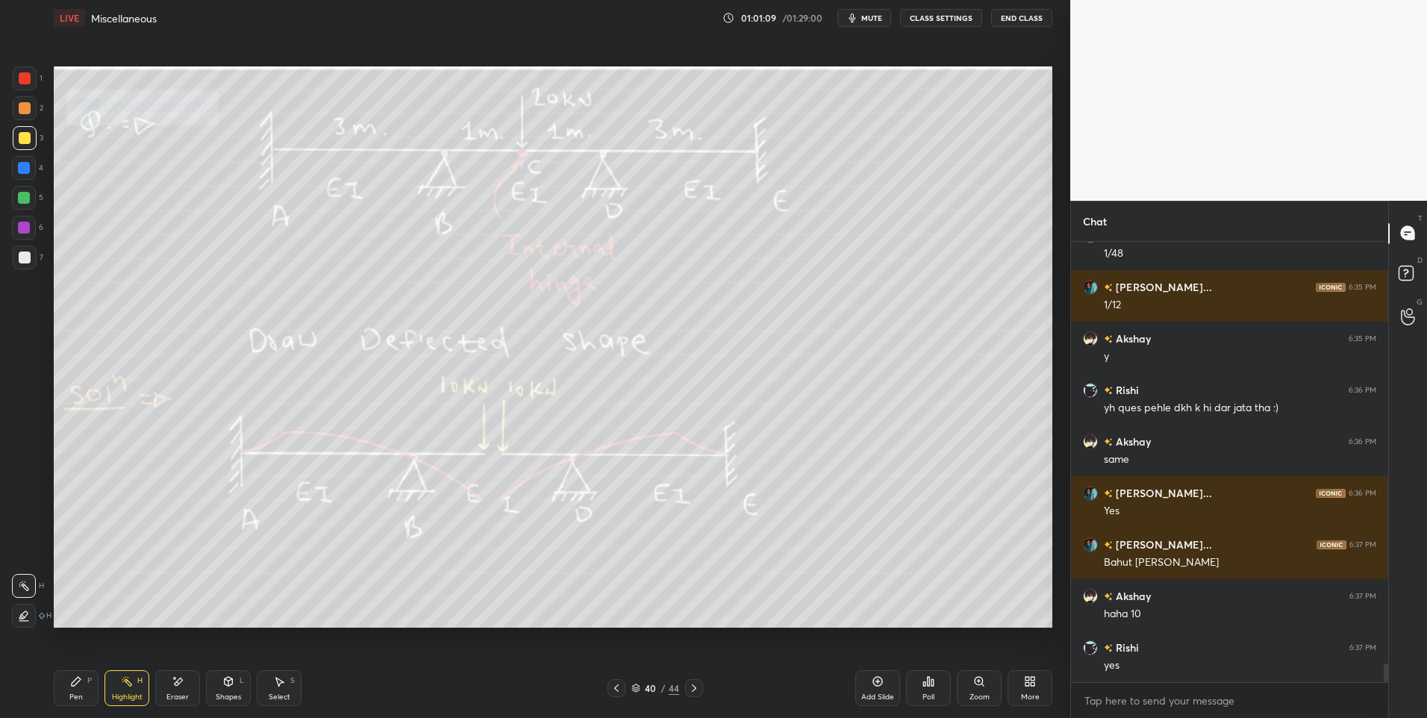
click at [72, 690] on div "Pen P" at bounding box center [76, 688] width 45 height 36
click at [24, 249] on div at bounding box center [25, 258] width 24 height 24
click at [137, 695] on div "Highlight" at bounding box center [127, 696] width 31 height 7
click at [177, 688] on div "Eraser" at bounding box center [177, 688] width 45 height 36
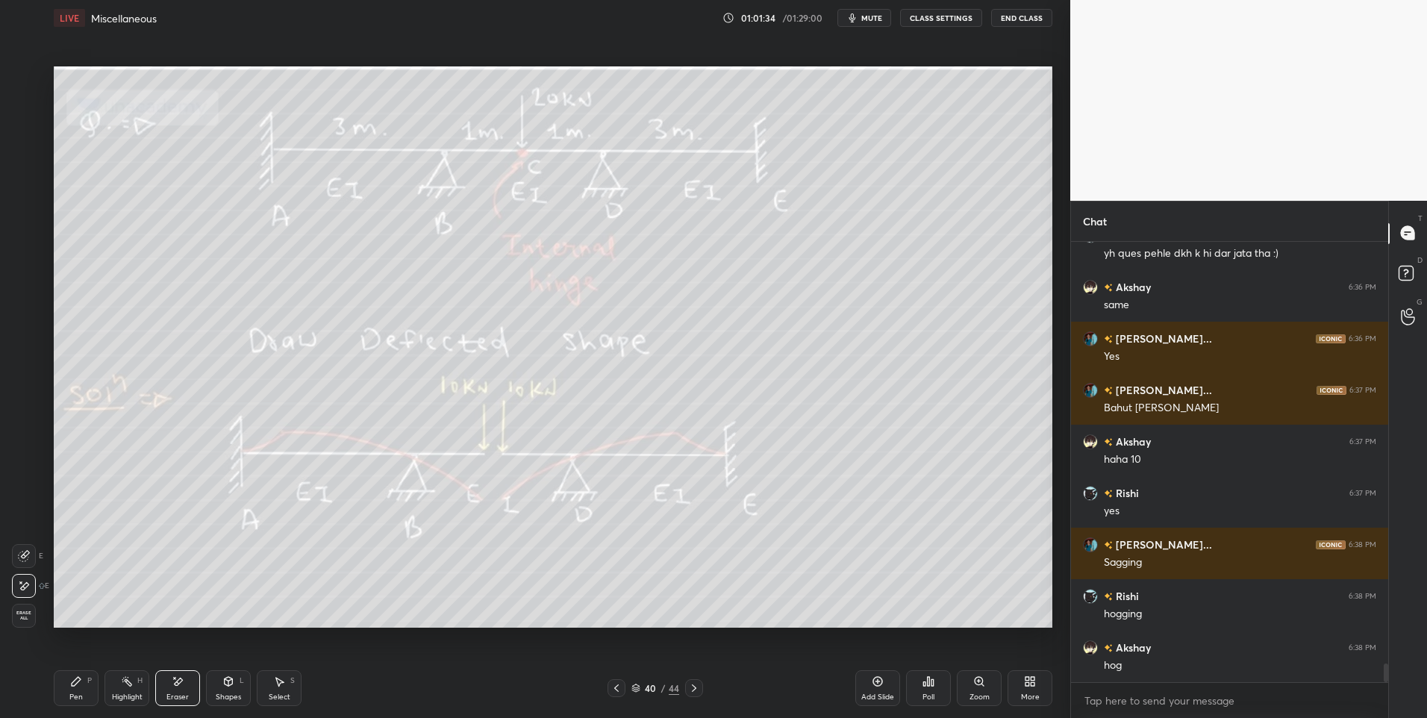
scroll to position [10111, 0]
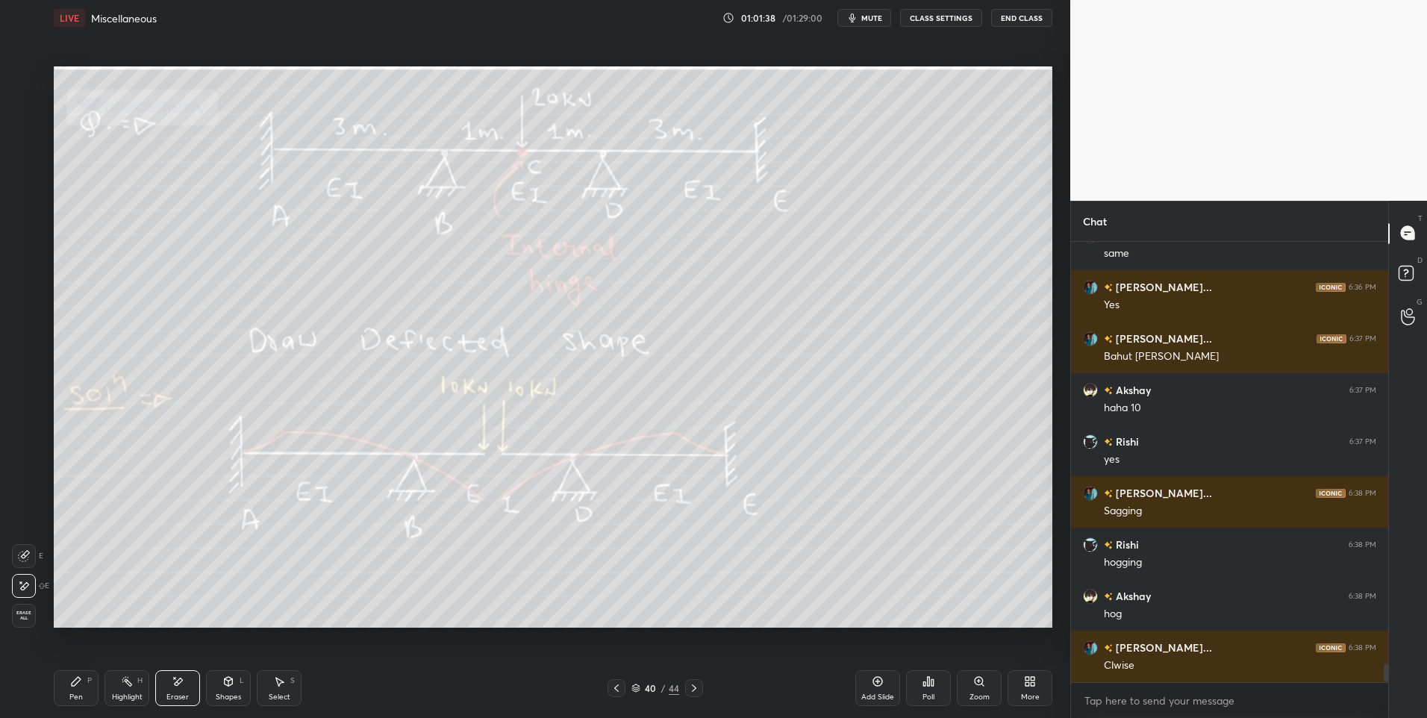
click at [90, 695] on div "Pen P" at bounding box center [76, 688] width 45 height 36
click at [34, 191] on div at bounding box center [24, 198] width 24 height 24
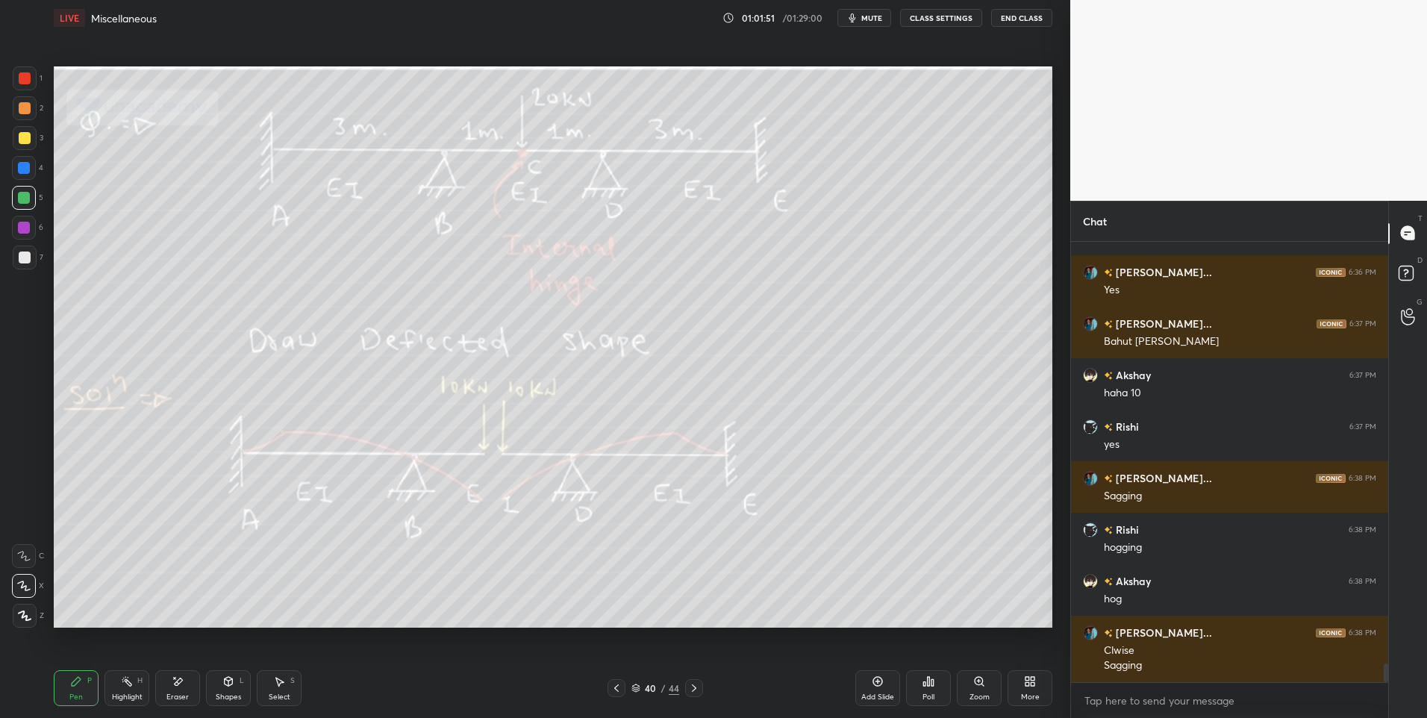
scroll to position [10177, 0]
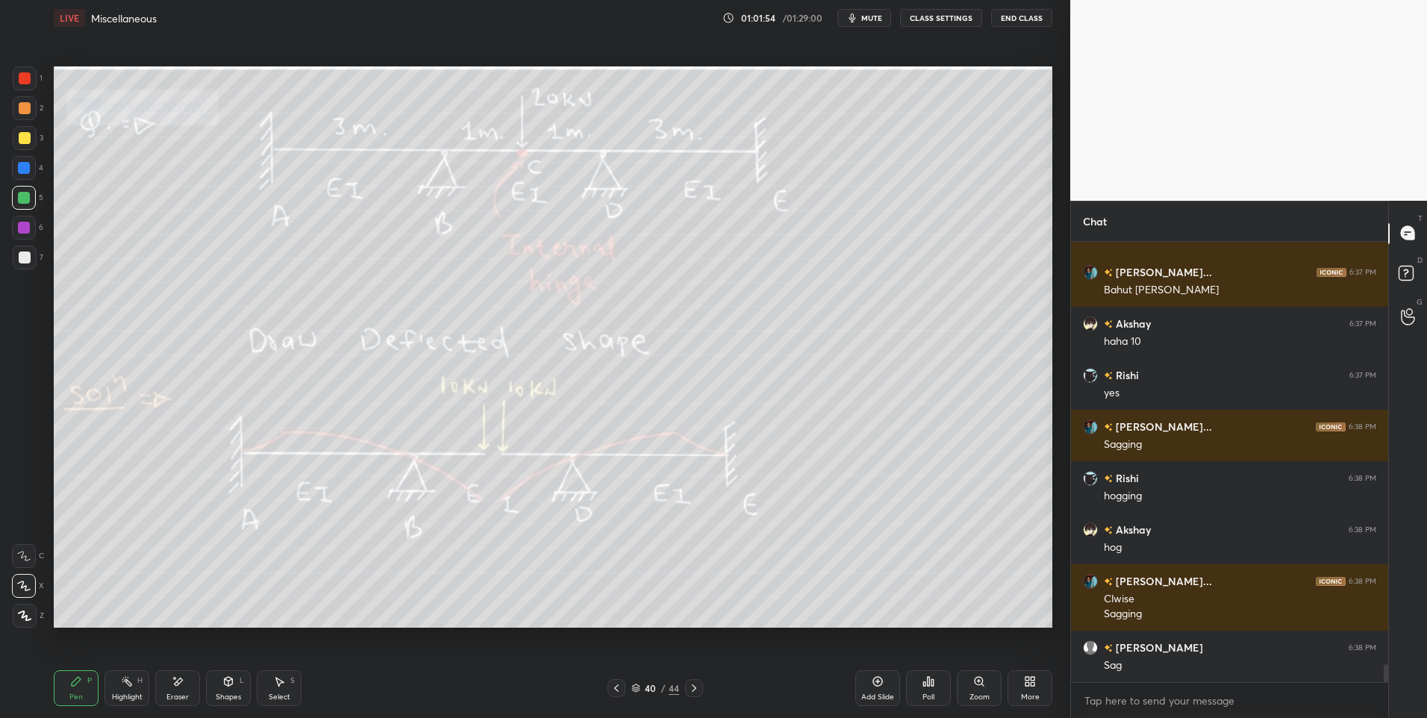
click at [107, 687] on div "Highlight H" at bounding box center [126, 688] width 45 height 36
click at [69, 685] on div "Pen P" at bounding box center [76, 688] width 45 height 36
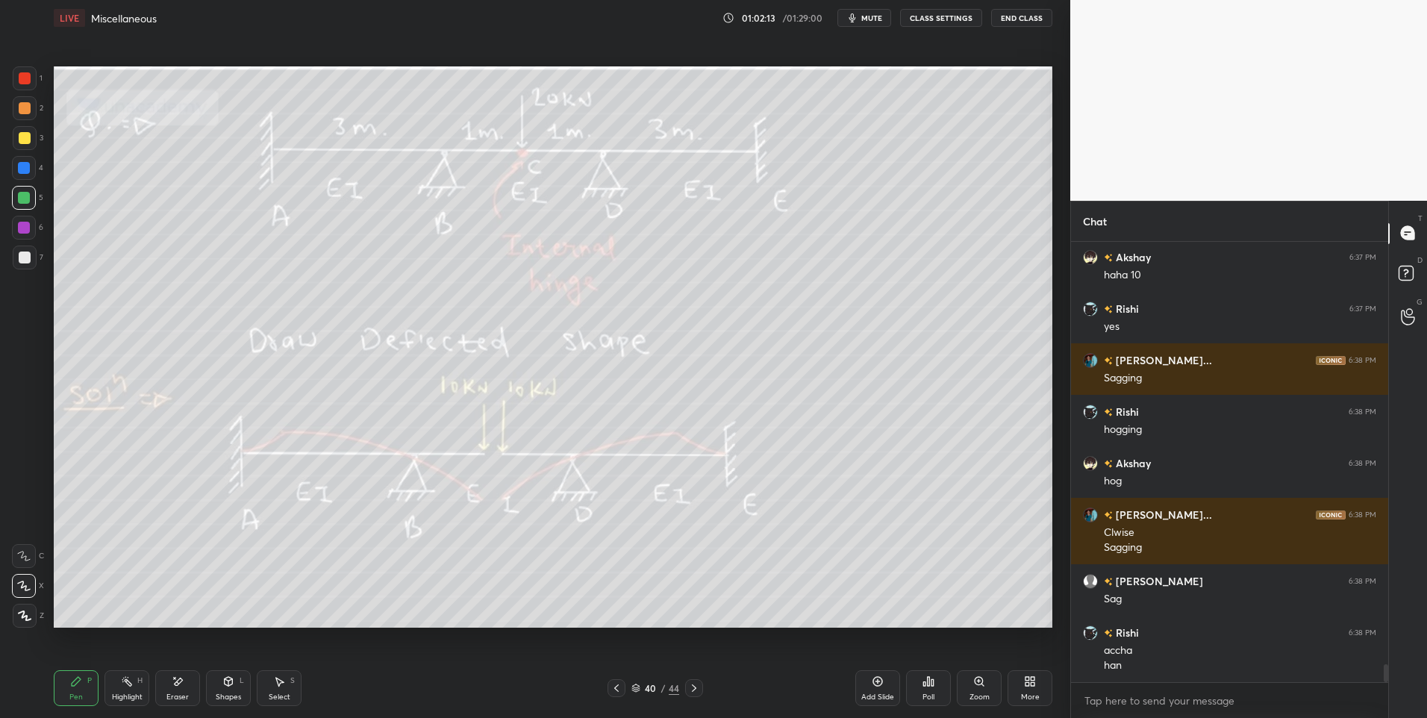
scroll to position [10295, 0]
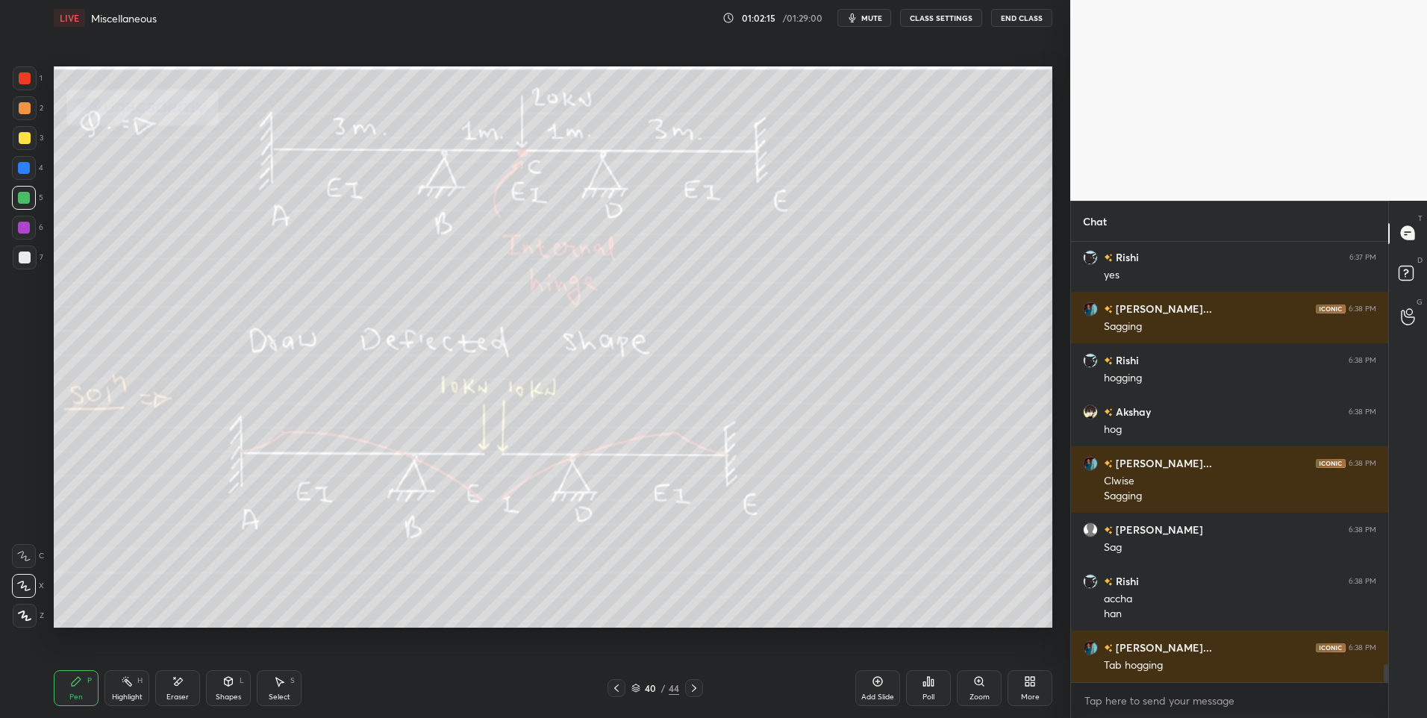
click at [25, 259] on div at bounding box center [25, 257] width 12 height 12
click at [169, 687] on div "Eraser" at bounding box center [177, 688] width 45 height 36
click at [121, 690] on div "Highlight H" at bounding box center [126, 688] width 45 height 36
click at [131, 687] on div "Highlight H" at bounding box center [126, 688] width 45 height 36
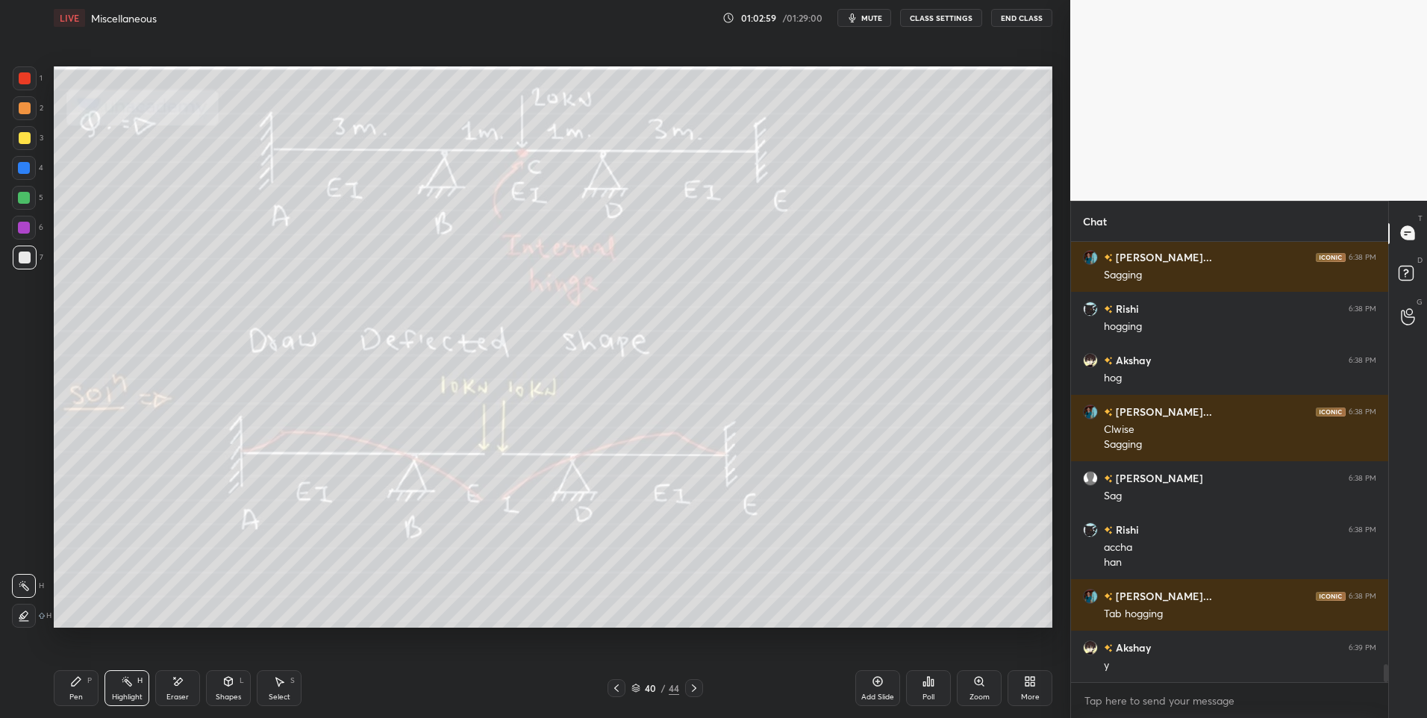
scroll to position [10398, 0]
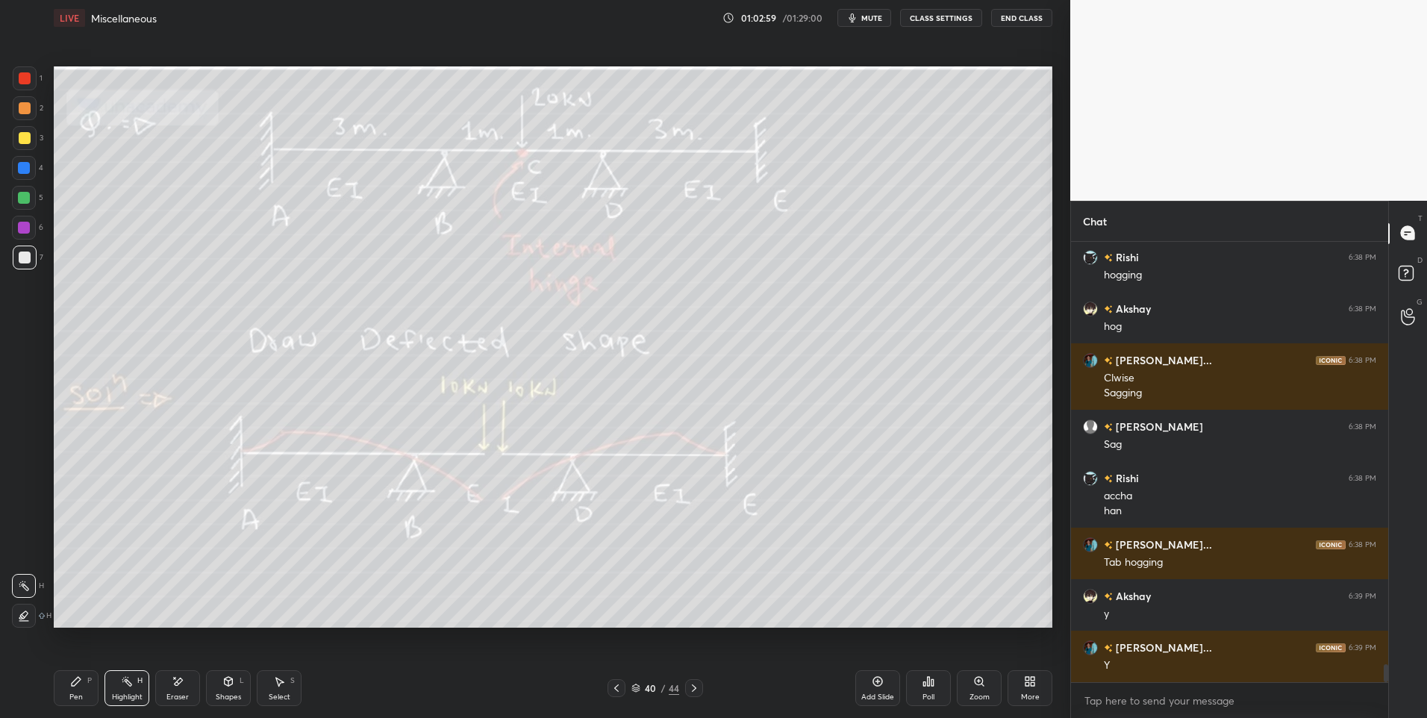
click at [616, 690] on icon at bounding box center [616, 687] width 4 height 7
click at [618, 692] on icon at bounding box center [616, 688] width 12 height 12
click at [618, 693] on icon at bounding box center [616, 688] width 12 height 12
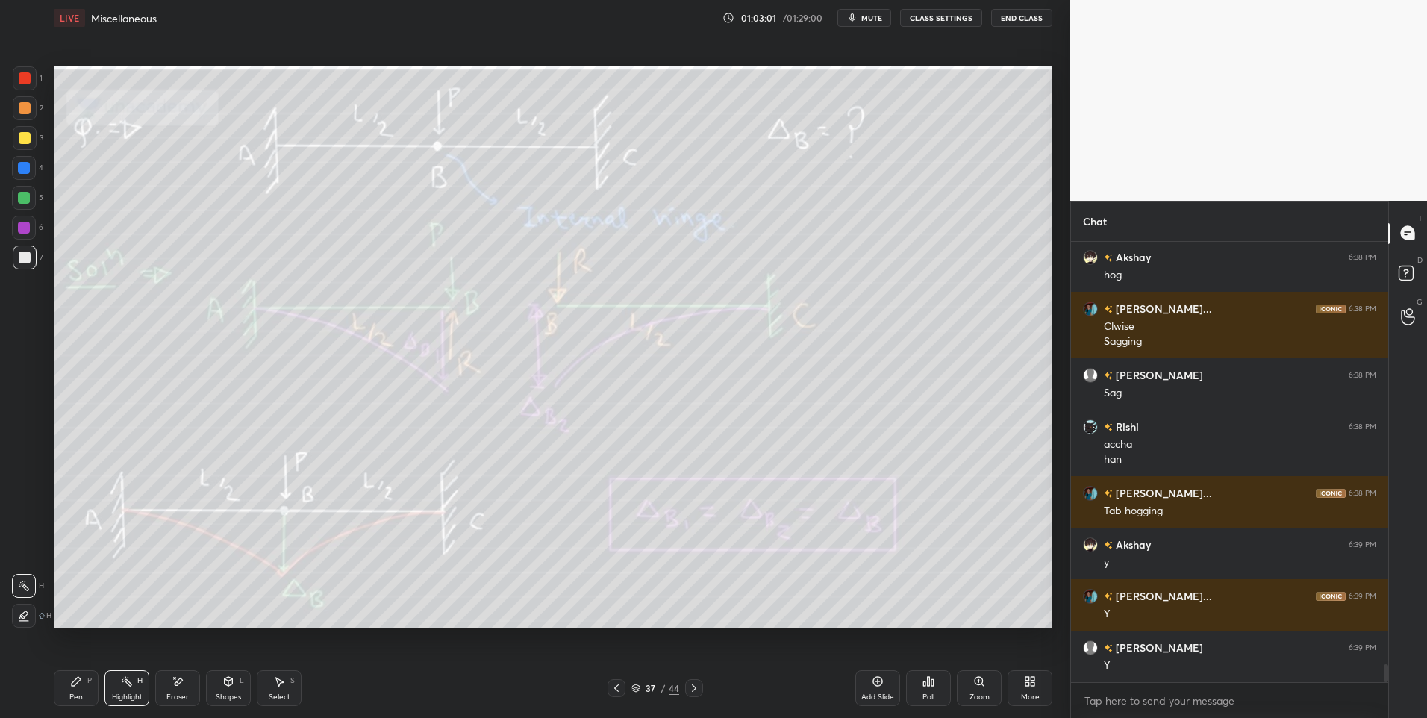
click at [619, 694] on div at bounding box center [616, 688] width 18 height 18
click at [620, 695] on div at bounding box center [616, 688] width 18 height 18
click at [622, 695] on div at bounding box center [616, 688] width 18 height 18
click at [622, 698] on div "Pen P Highlight H Eraser Shapes L Select S 34 / 44 Add Slide Poll Zoom More" at bounding box center [553, 688] width 998 height 60
click at [614, 693] on icon at bounding box center [616, 688] width 12 height 12
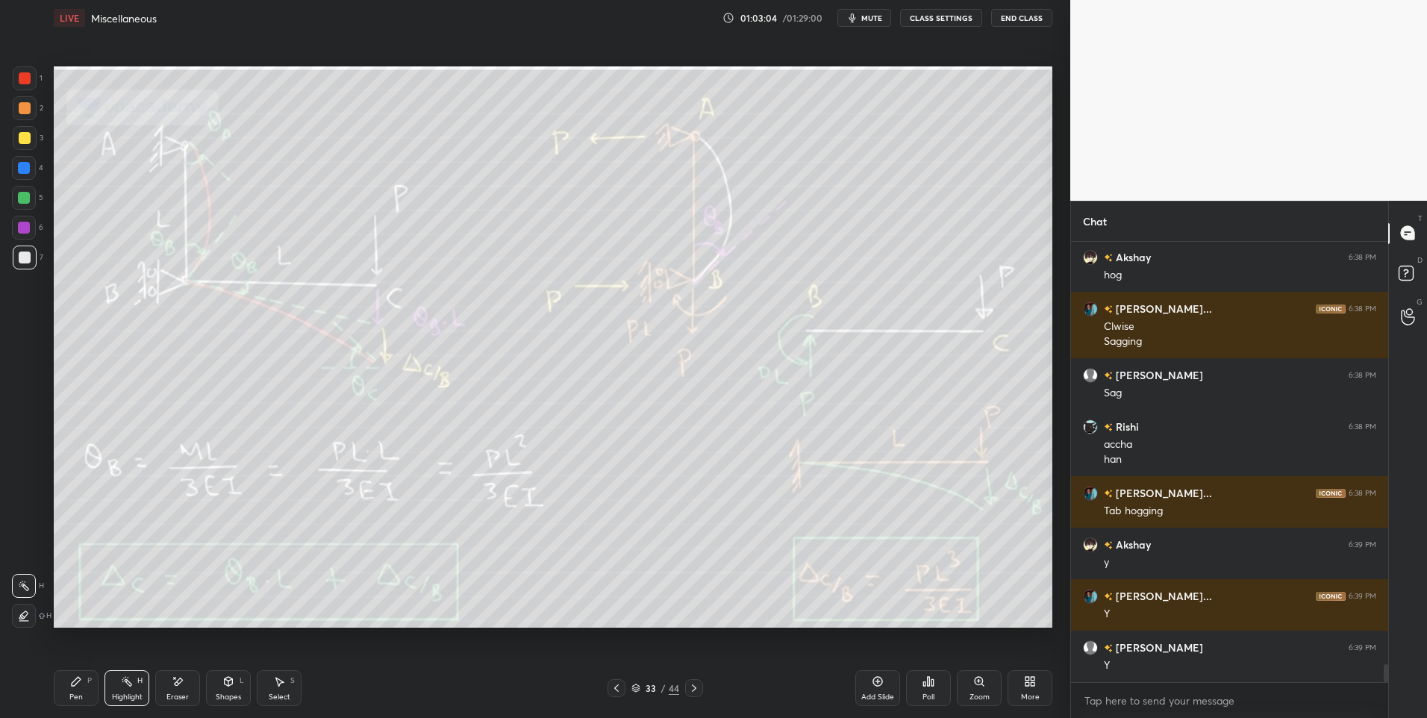
click at [616, 693] on icon at bounding box center [616, 688] width 12 height 12
click at [619, 693] on icon at bounding box center [616, 688] width 12 height 12
click at [690, 686] on icon at bounding box center [694, 688] width 12 height 12
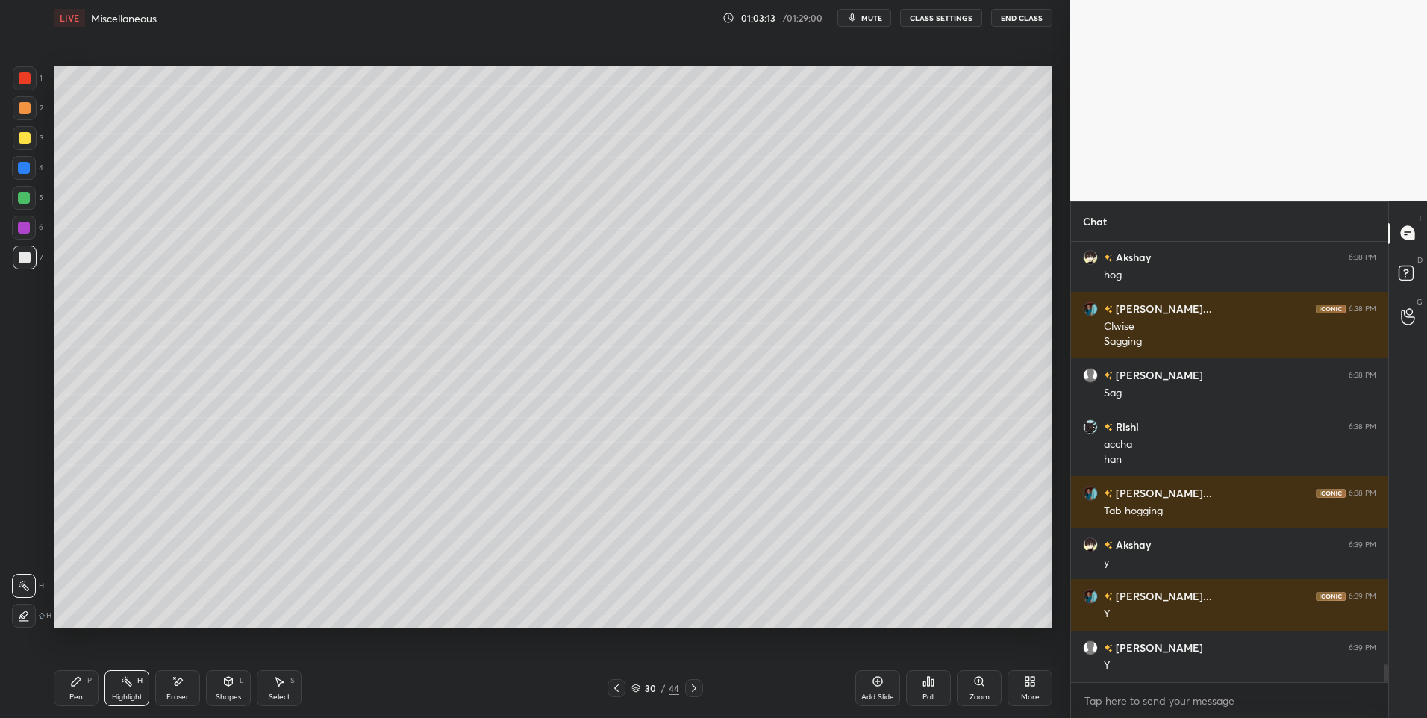
click at [691, 687] on icon at bounding box center [694, 688] width 12 height 12
click at [691, 691] on icon at bounding box center [694, 688] width 12 height 12
click at [695, 689] on icon at bounding box center [694, 688] width 12 height 12
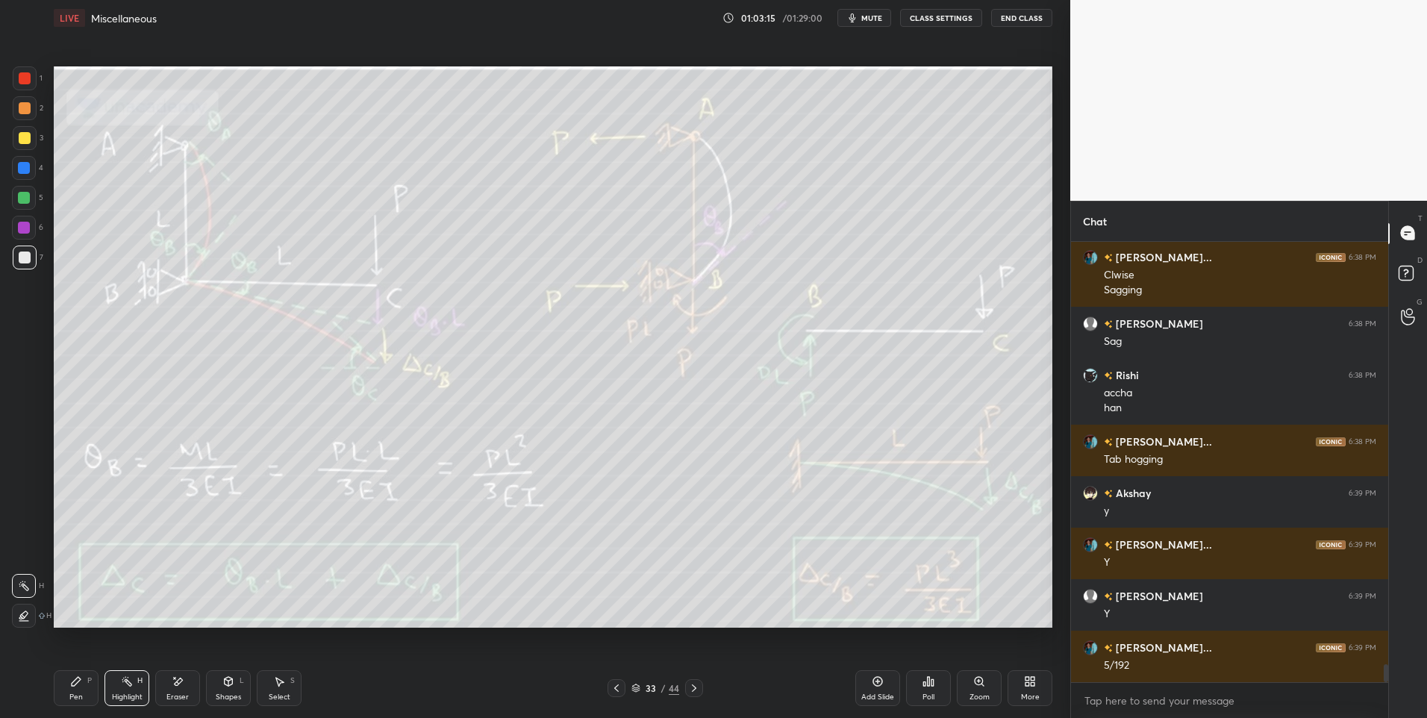
click at [695, 690] on icon at bounding box center [694, 688] width 12 height 12
click at [693, 693] on icon at bounding box center [694, 688] width 12 height 12
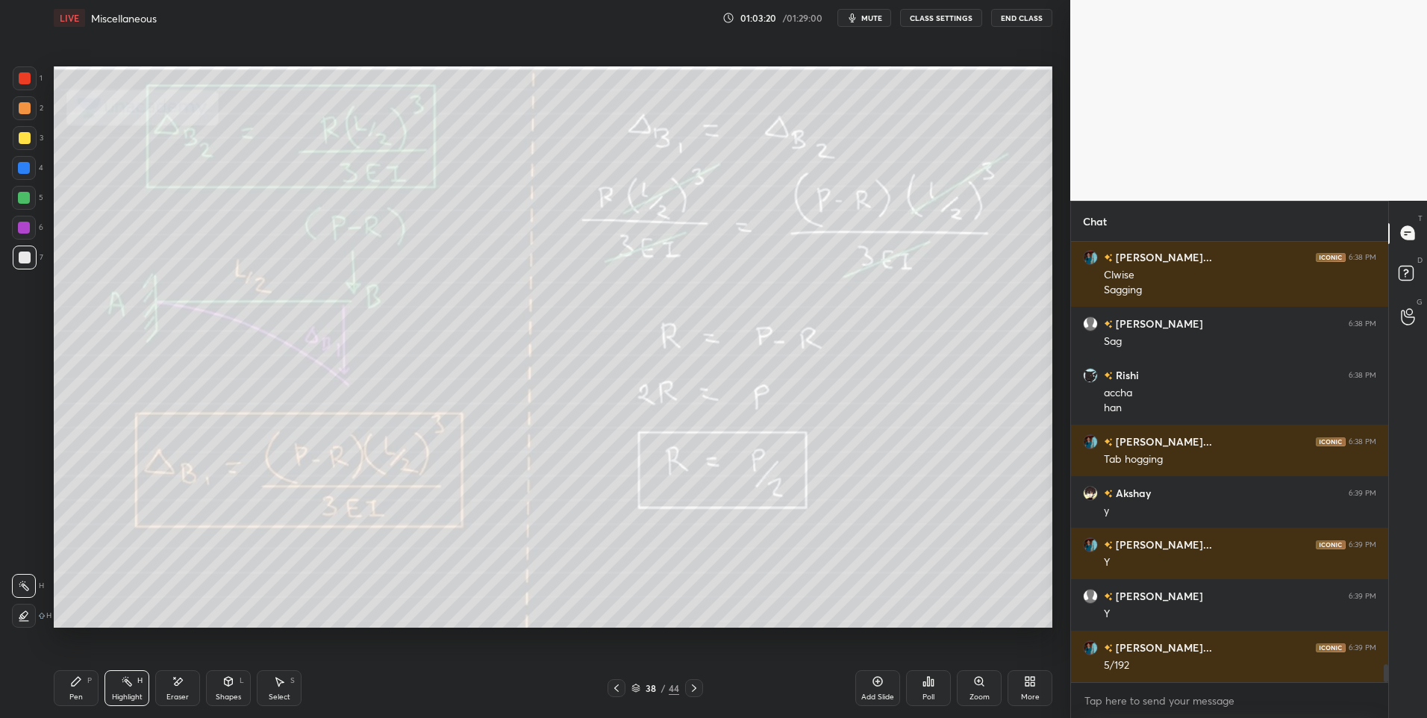
click at [695, 694] on div at bounding box center [694, 688] width 18 height 18
click at [693, 693] on icon at bounding box center [694, 688] width 12 height 12
click at [695, 693] on icon at bounding box center [694, 688] width 12 height 12
click at [237, 686] on div "Shapes L" at bounding box center [228, 688] width 45 height 36
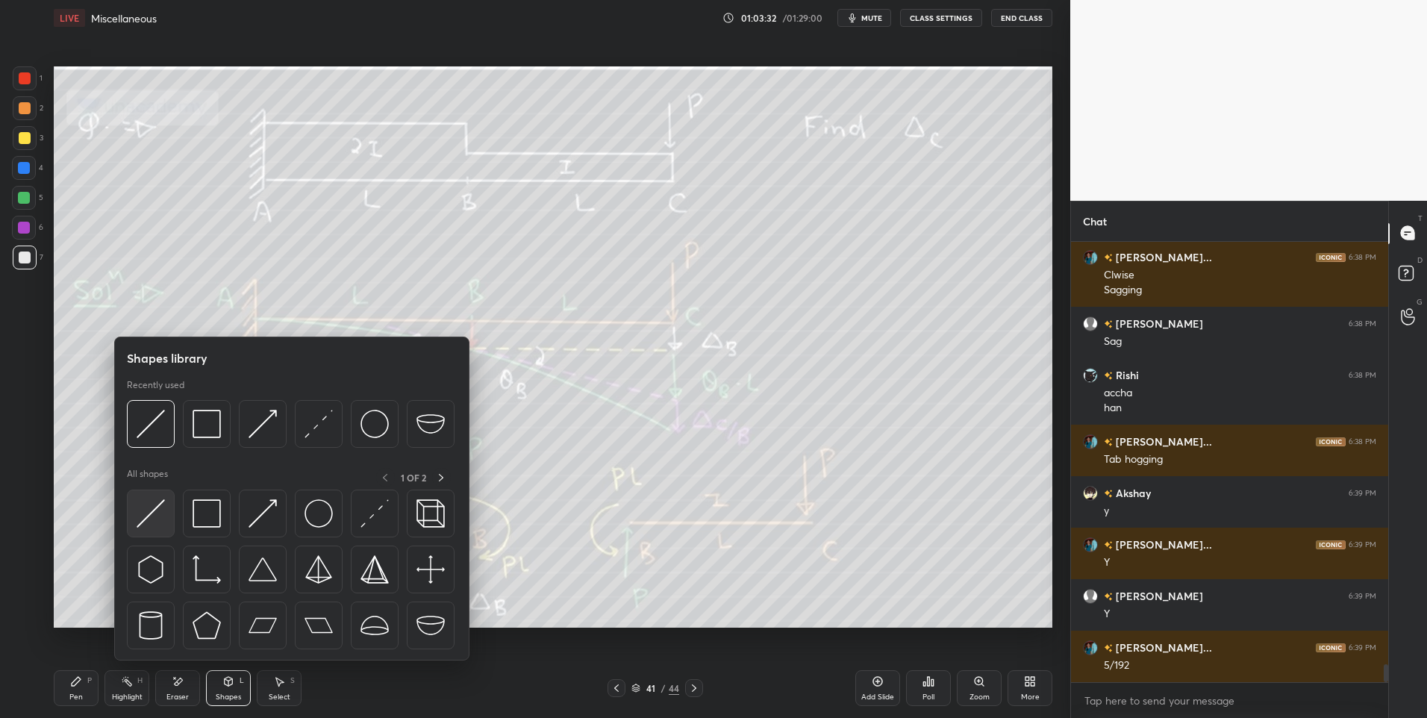
click at [150, 516] on img at bounding box center [151, 513] width 28 height 28
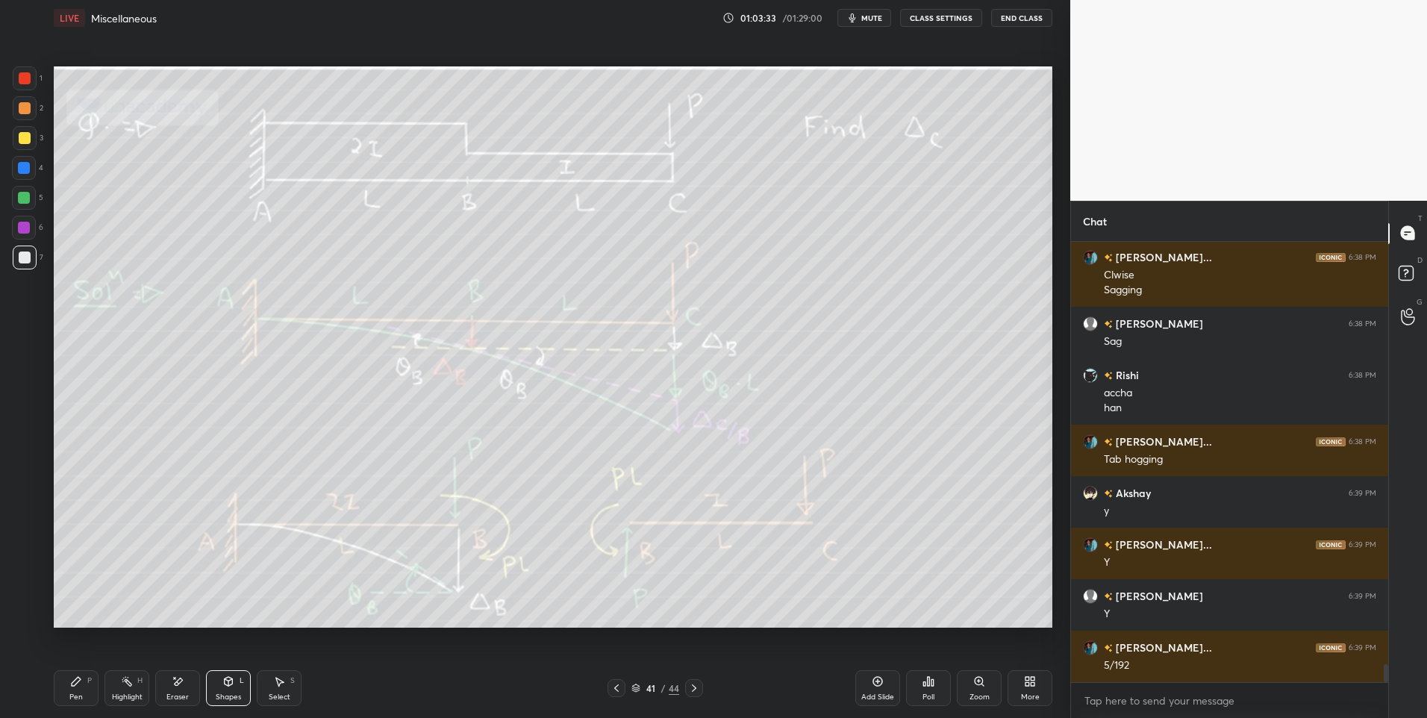
click at [27, 166] on div at bounding box center [24, 168] width 12 height 12
click at [74, 677] on icon at bounding box center [76, 681] width 12 height 12
click at [282, 684] on icon at bounding box center [279, 681] width 12 height 12
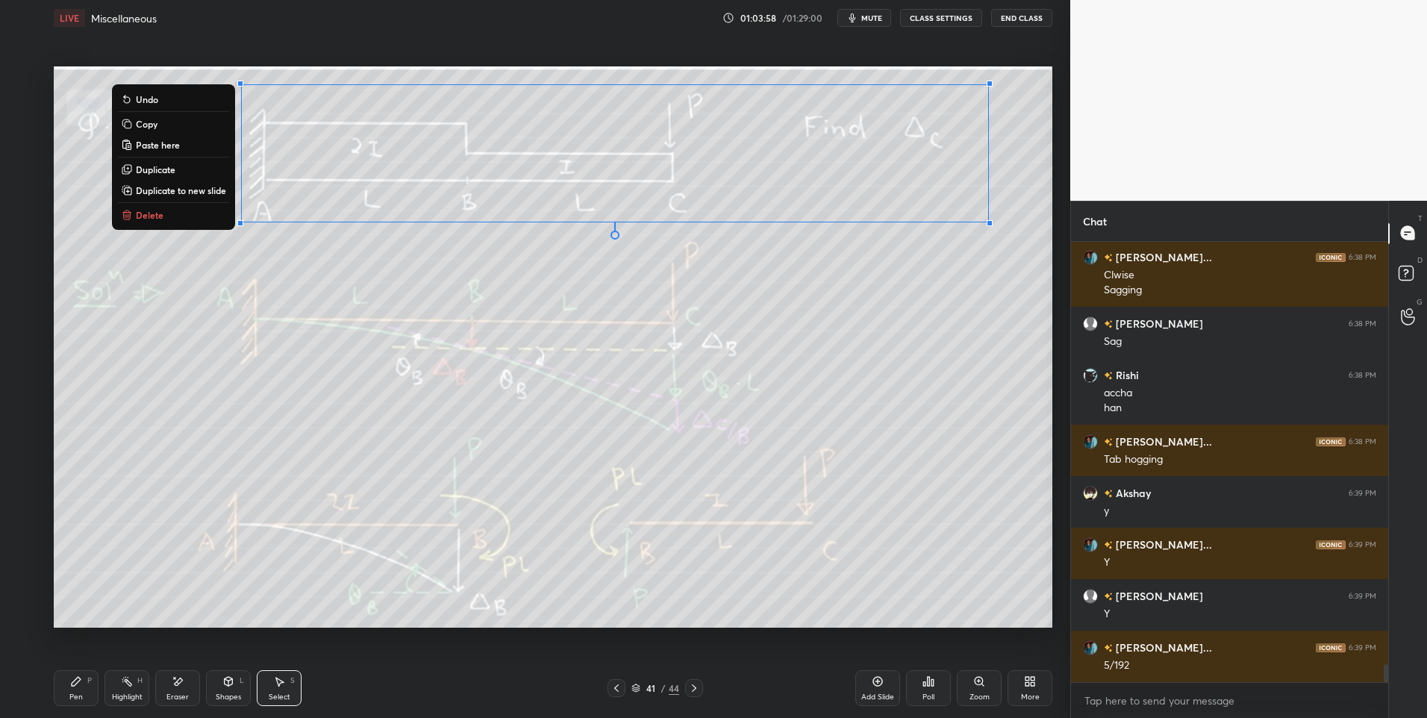
click at [172, 121] on button "Copy" at bounding box center [173, 124] width 111 height 18
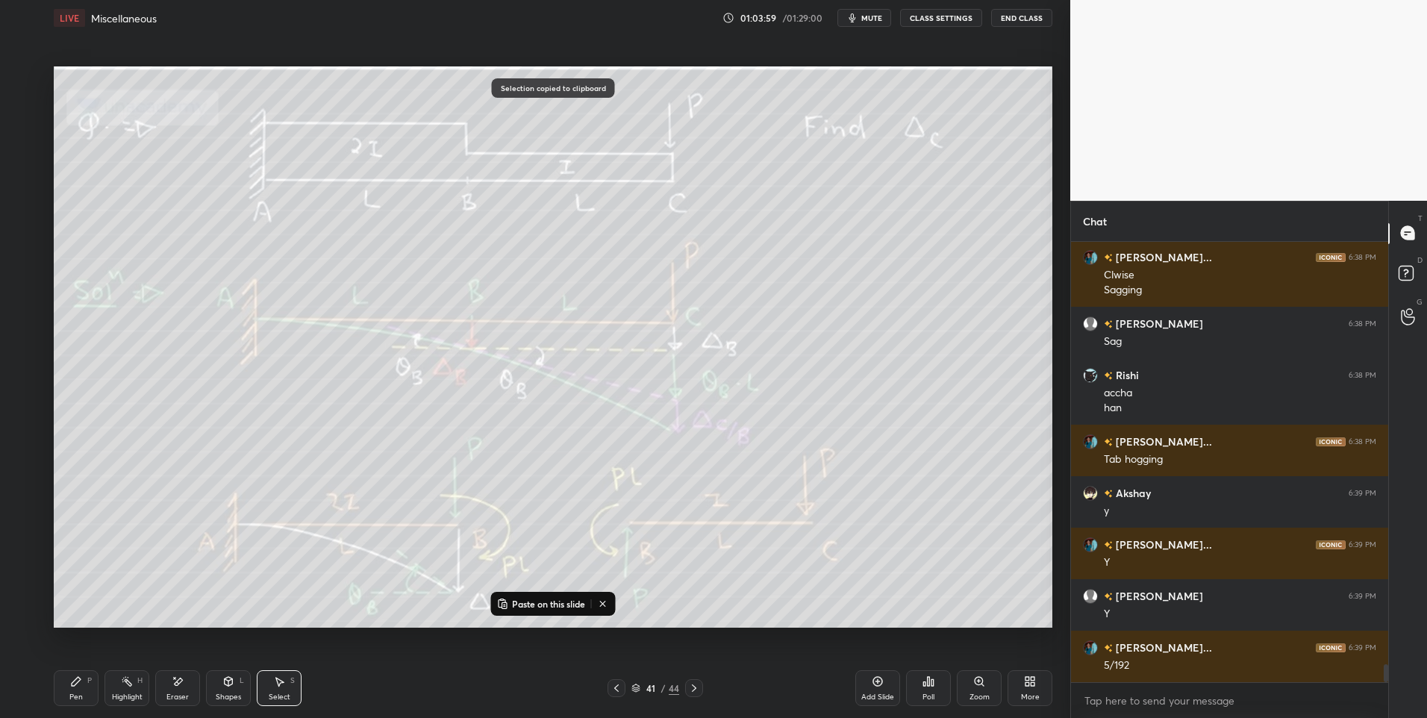
click at [616, 690] on icon at bounding box center [616, 687] width 4 height 7
click at [880, 681] on icon at bounding box center [878, 681] width 12 height 12
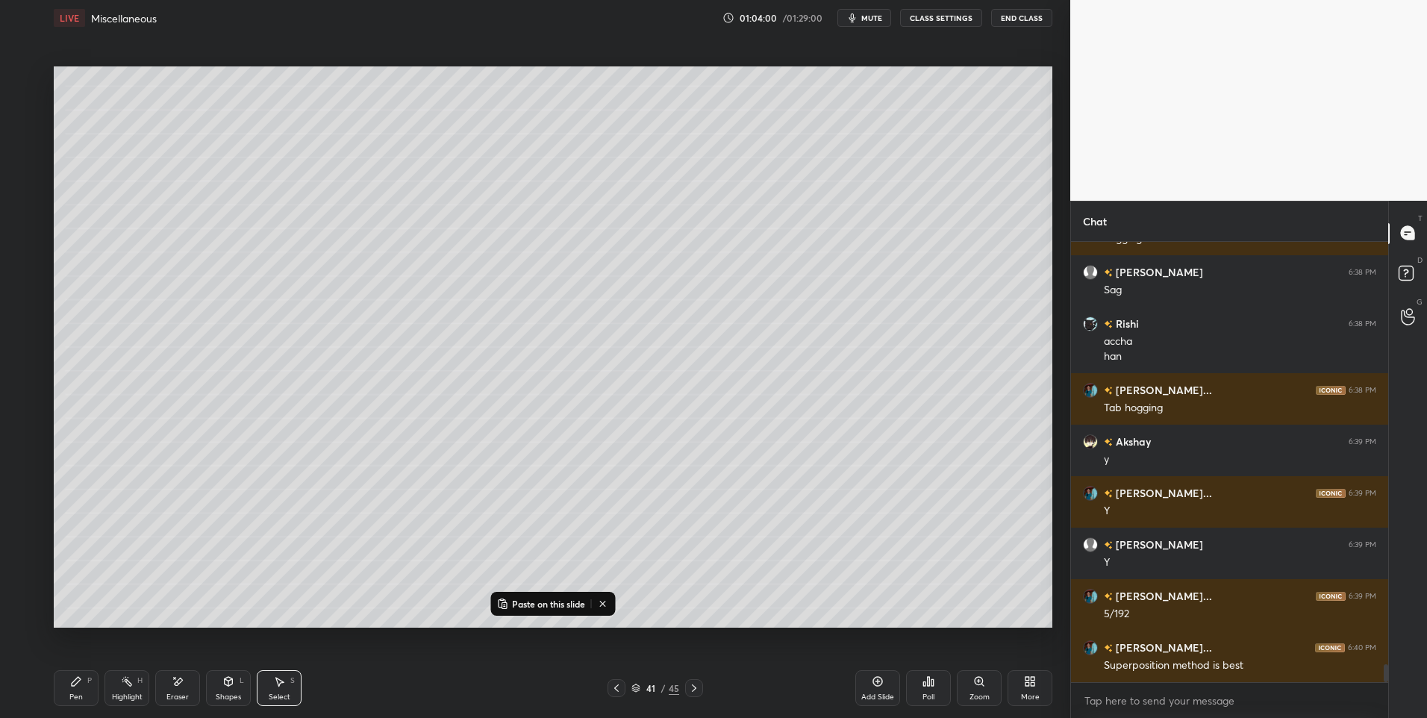
click at [520, 601] on p "Paste on this slide" at bounding box center [548, 604] width 73 height 12
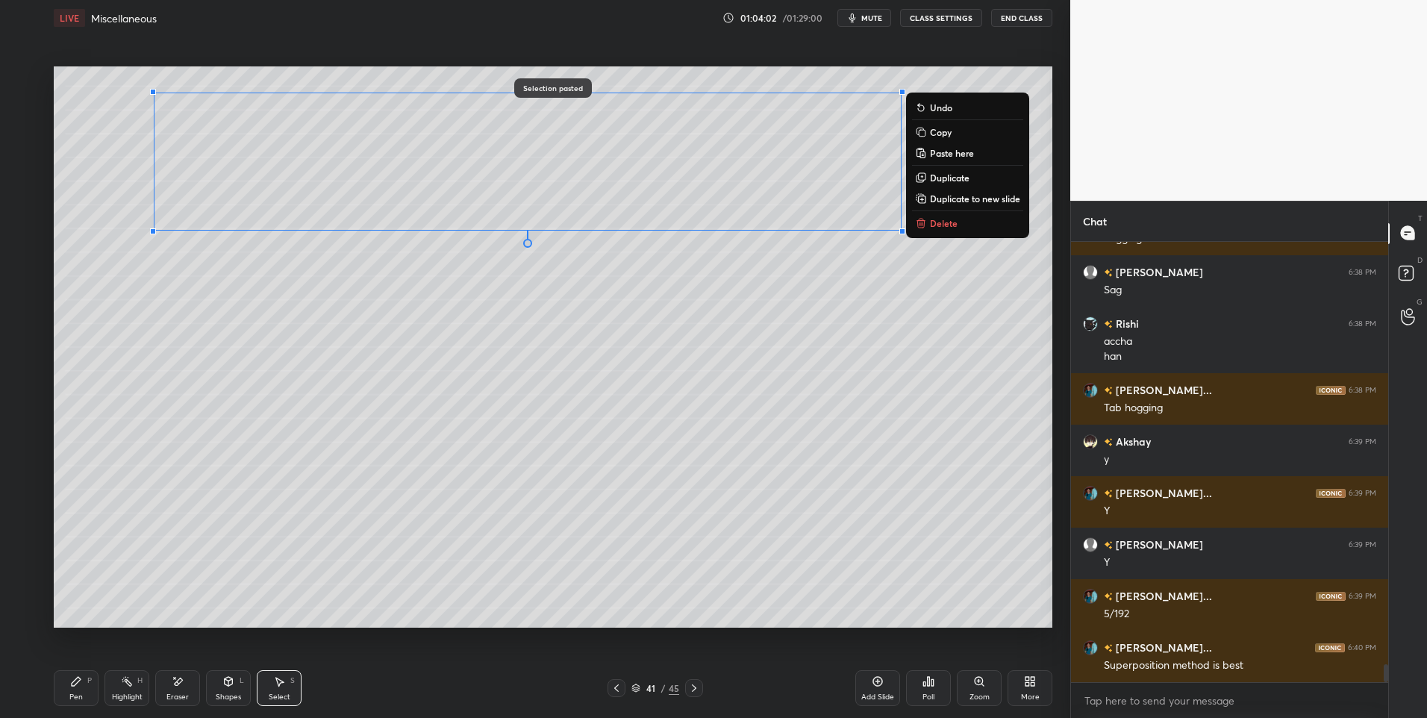
click at [397, 413] on div "0 ° Undo Copy Paste here Duplicate Duplicate to new slide Delete" at bounding box center [553, 347] width 998 height 562
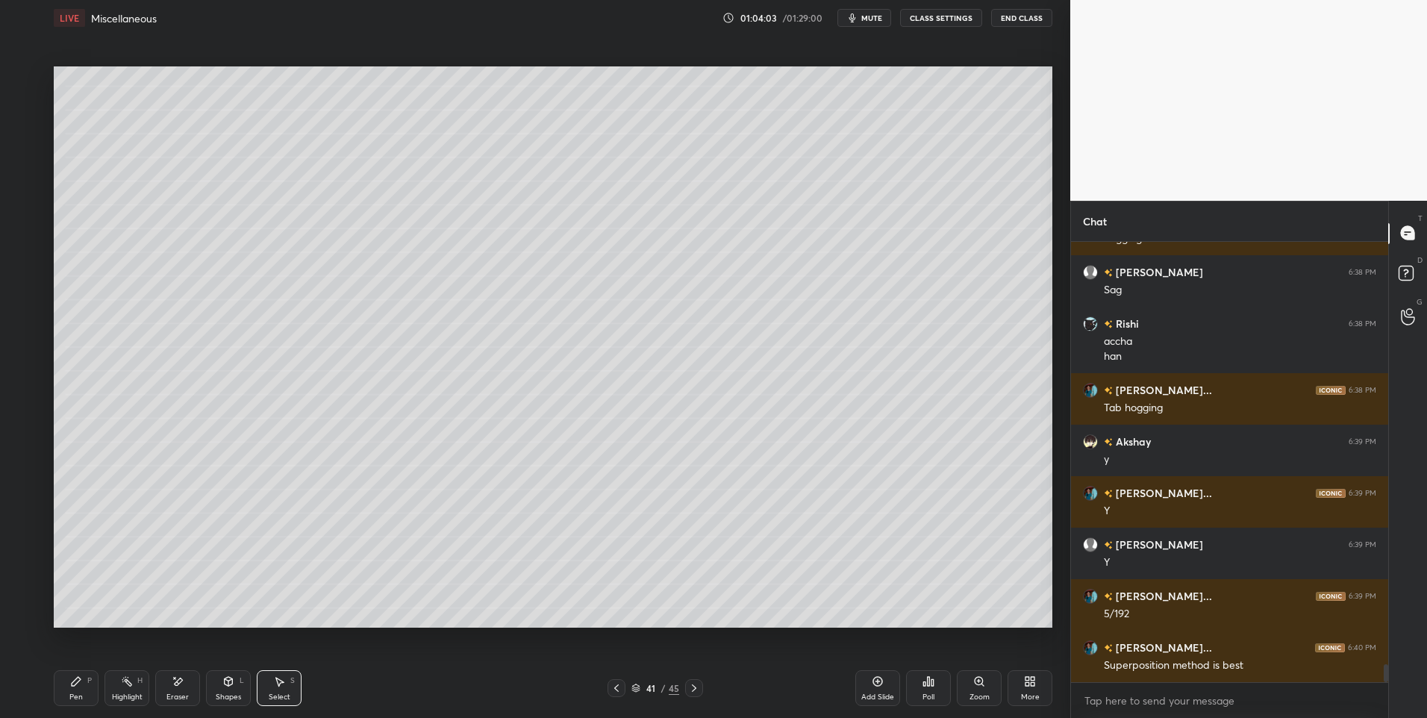
click at [77, 686] on icon at bounding box center [76, 681] width 12 height 12
click at [26, 248] on div at bounding box center [25, 258] width 24 height 24
click at [286, 682] on div "Select S" at bounding box center [279, 688] width 45 height 36
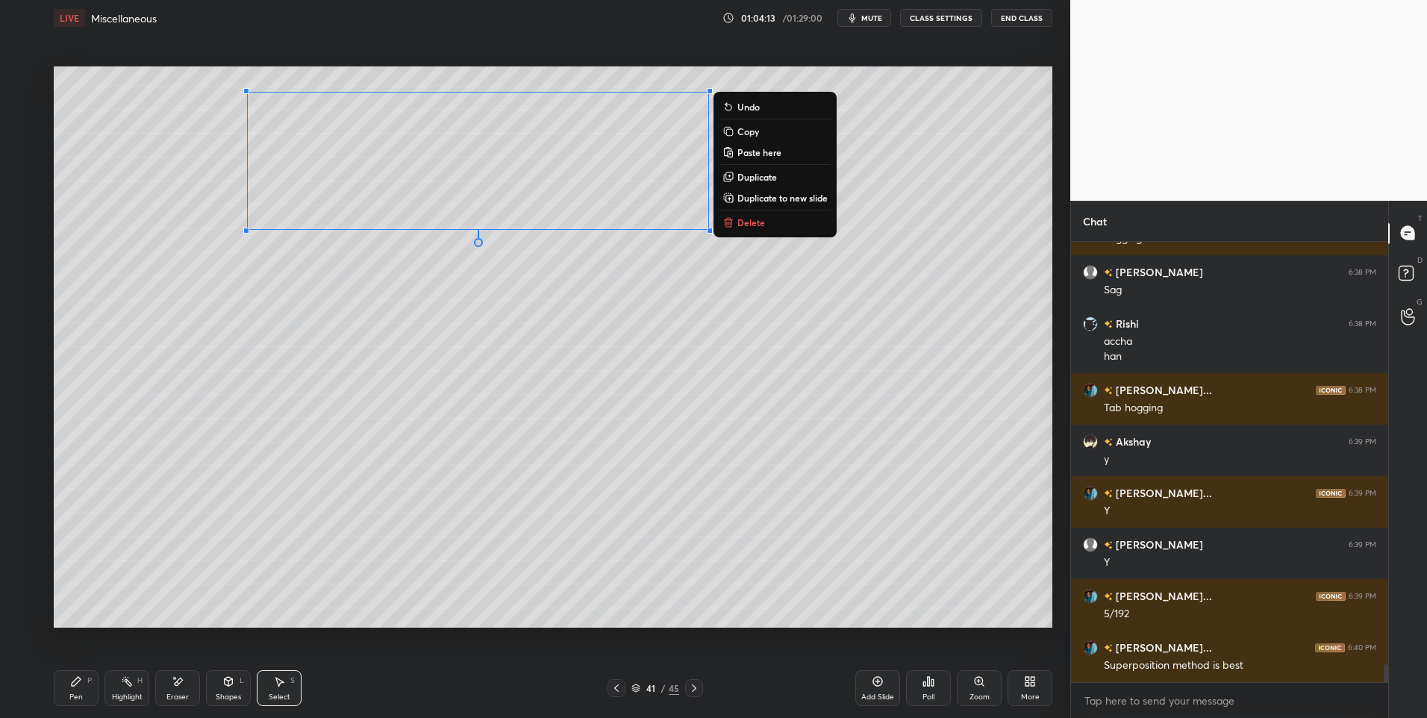
click at [555, 348] on div "0 ° Undo Copy Paste here Duplicate Duplicate to new slide Delete" at bounding box center [553, 347] width 998 height 562
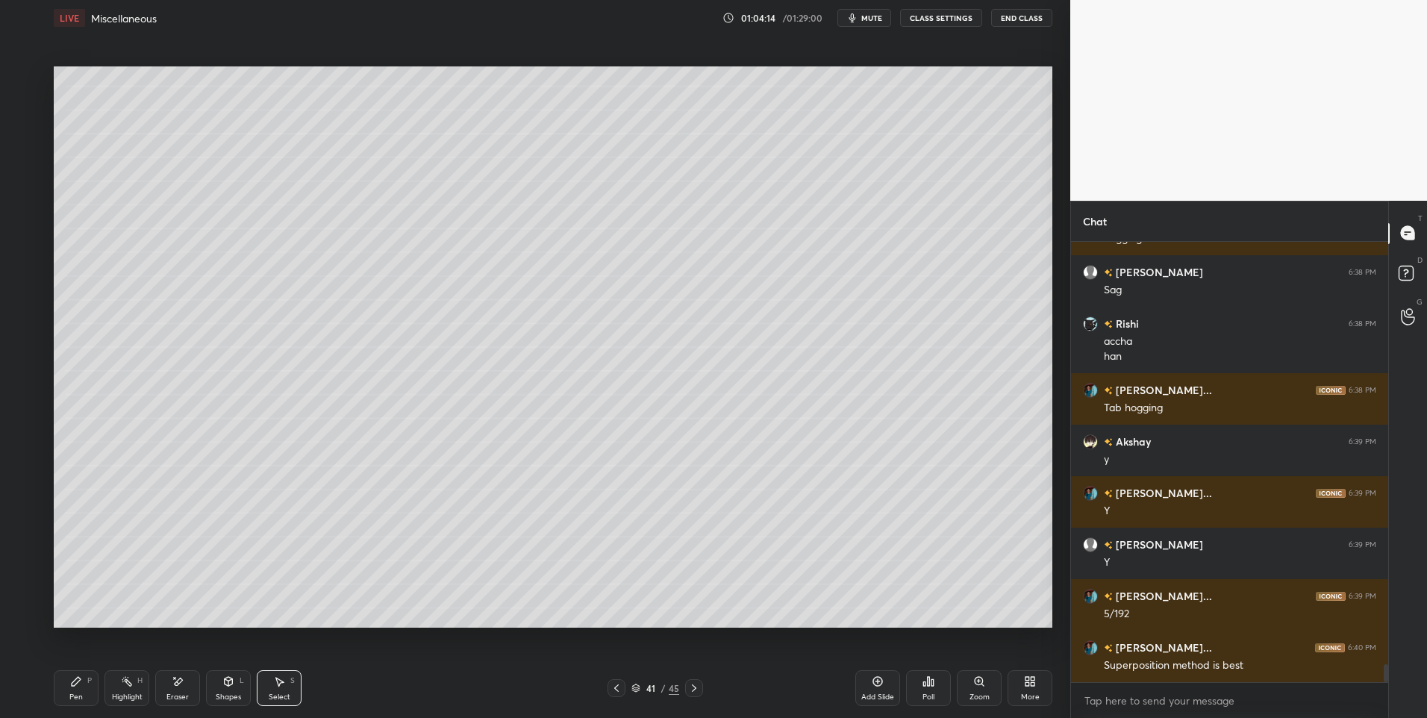
click at [77, 694] on div "Pen" at bounding box center [75, 696] width 13 height 7
click at [27, 166] on div at bounding box center [24, 168] width 12 height 12
click at [28, 200] on div at bounding box center [24, 198] width 12 height 12
click at [296, 690] on div "Select S" at bounding box center [279, 688] width 45 height 36
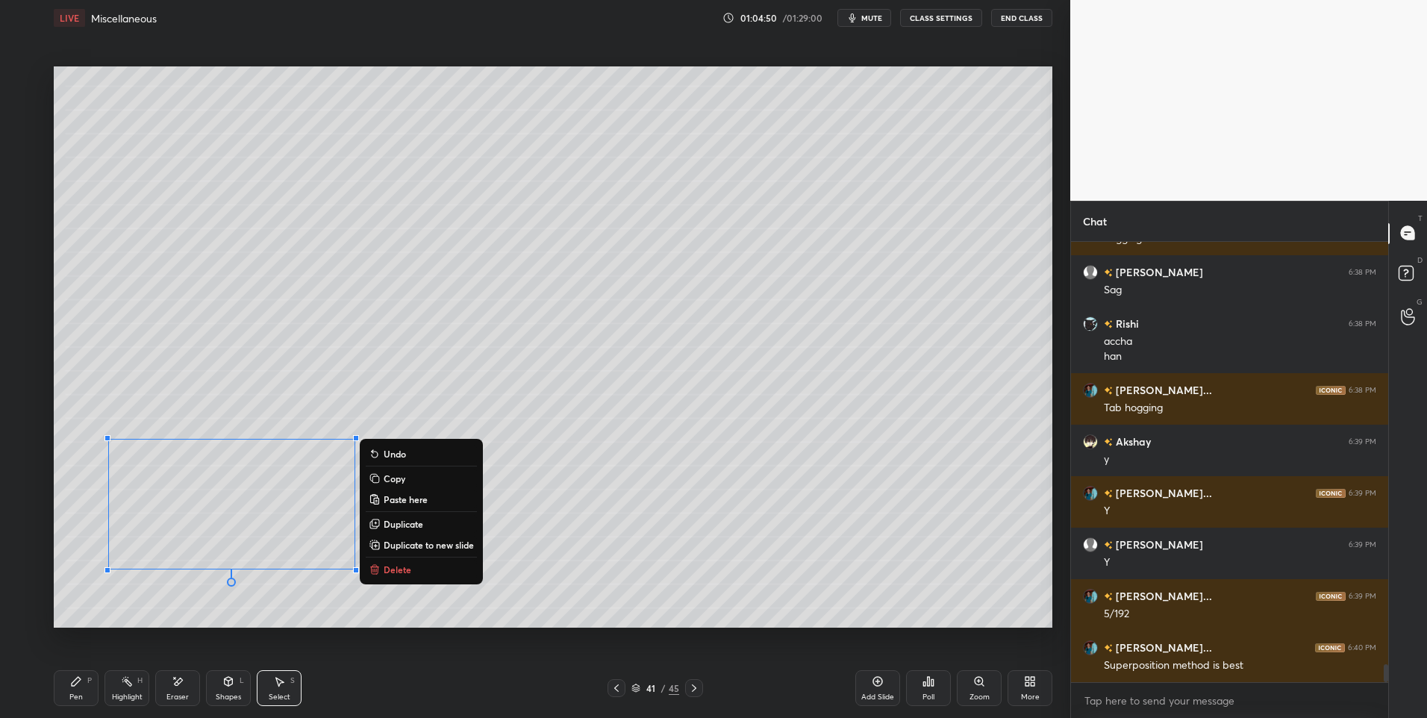
click at [90, 684] on div "P" at bounding box center [89, 680] width 4 height 7
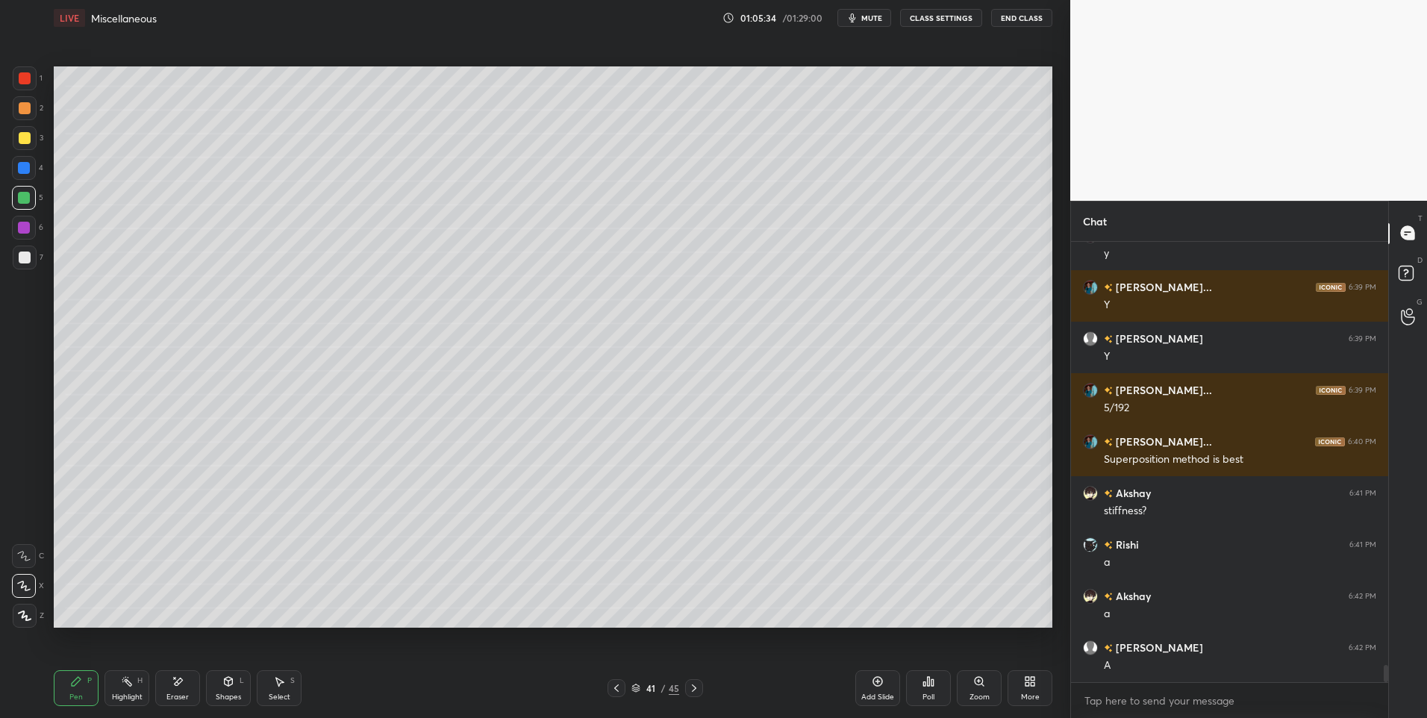
scroll to position [10810, 0]
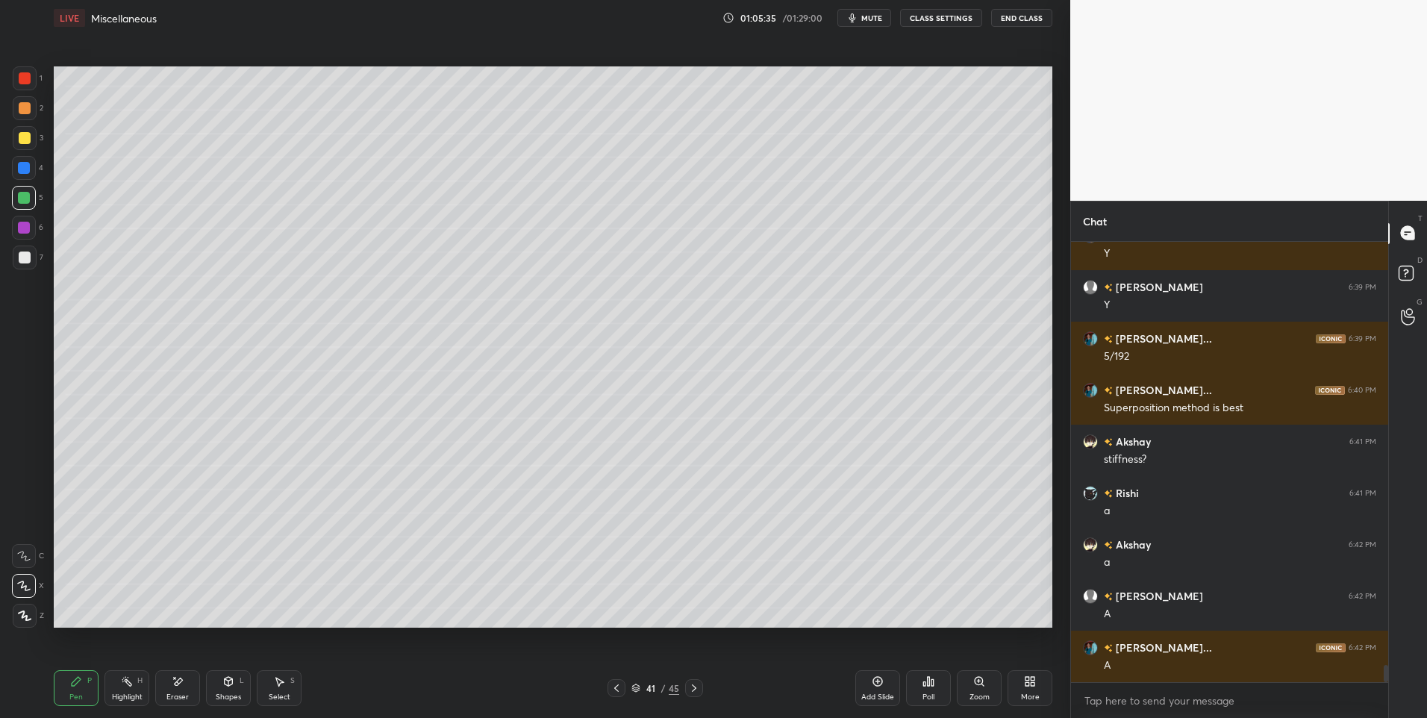
click at [120, 694] on div "Highlight" at bounding box center [127, 696] width 31 height 7
click at [74, 684] on icon at bounding box center [76, 681] width 9 height 9
click at [171, 687] on div "Eraser" at bounding box center [177, 688] width 45 height 36
click at [106, 691] on div "Highlight H" at bounding box center [126, 688] width 45 height 36
click at [119, 693] on div "Highlight" at bounding box center [127, 696] width 31 height 7
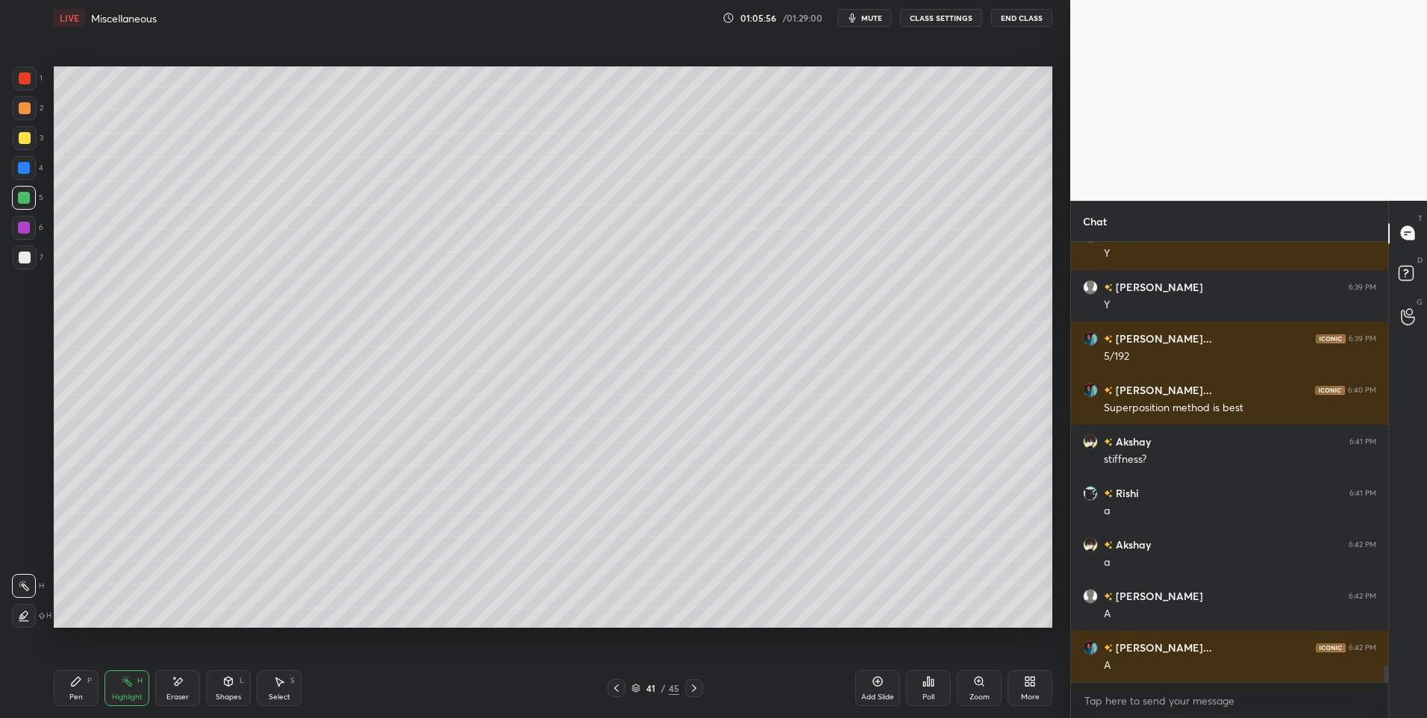
click at [175, 687] on icon at bounding box center [178, 681] width 12 height 13
click at [78, 689] on div "Pen P" at bounding box center [76, 688] width 45 height 36
click at [73, 682] on icon at bounding box center [76, 681] width 9 height 9
click at [172, 693] on div "Eraser" at bounding box center [177, 696] width 22 height 7
click at [67, 688] on div "Pen P" at bounding box center [76, 688] width 45 height 36
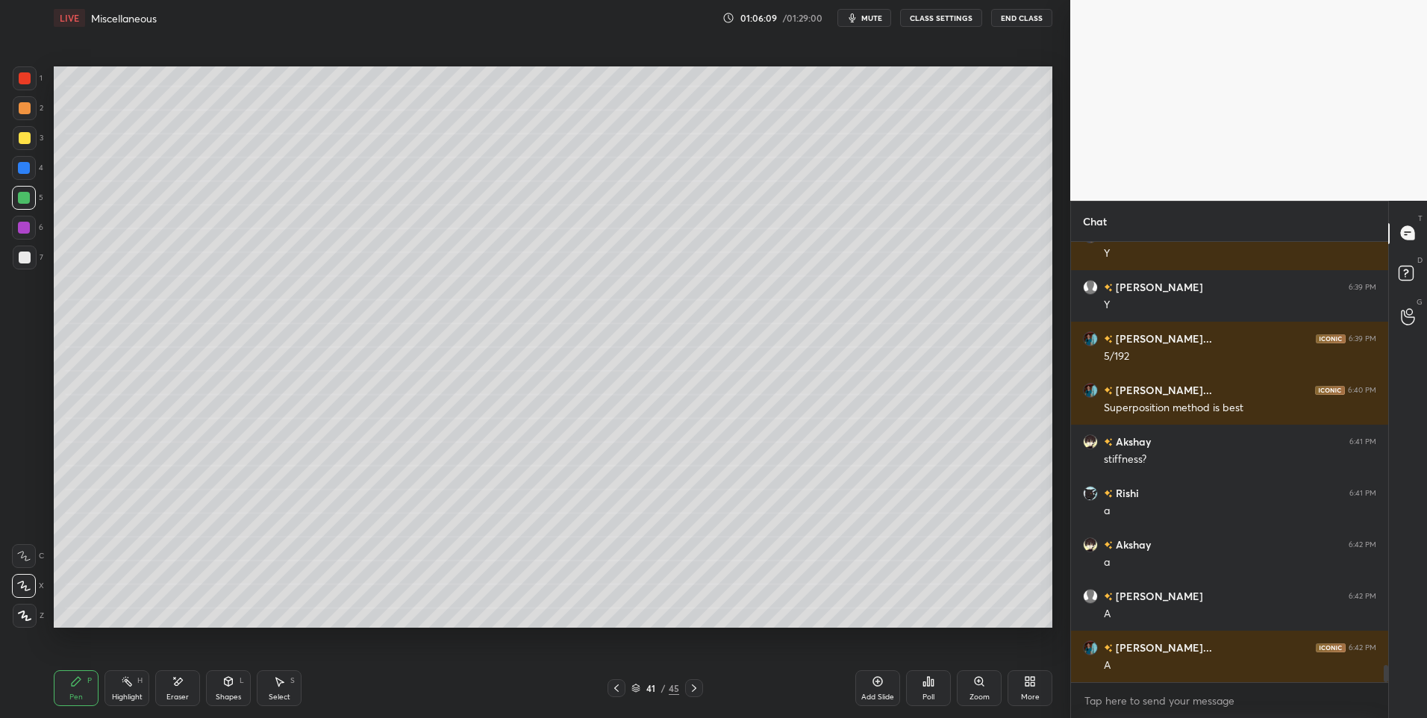
click at [22, 261] on div at bounding box center [25, 257] width 12 height 12
click at [280, 681] on icon at bounding box center [280, 682] width 8 height 9
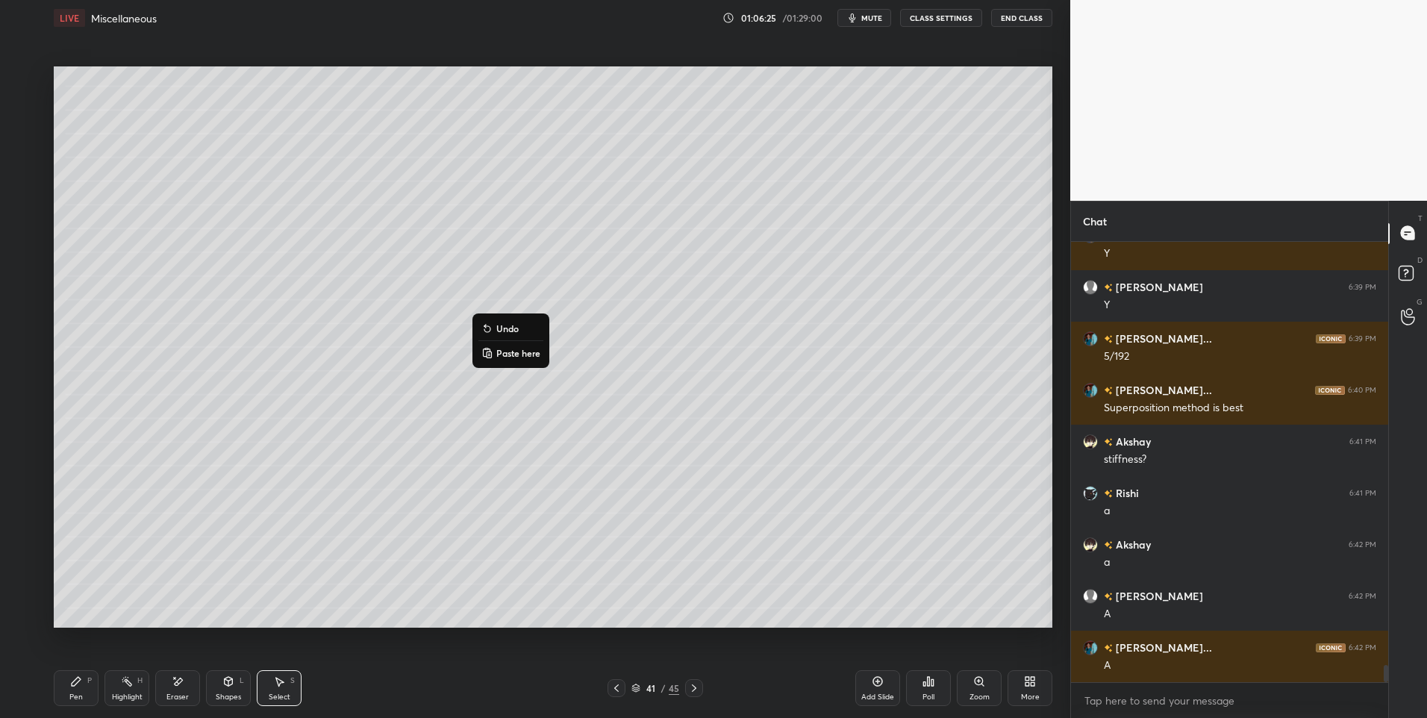
click at [395, 414] on div "0 ° Undo Copy Paste here Duplicate Duplicate to new slide Delete" at bounding box center [553, 347] width 998 height 562
click at [227, 687] on icon at bounding box center [228, 681] width 12 height 12
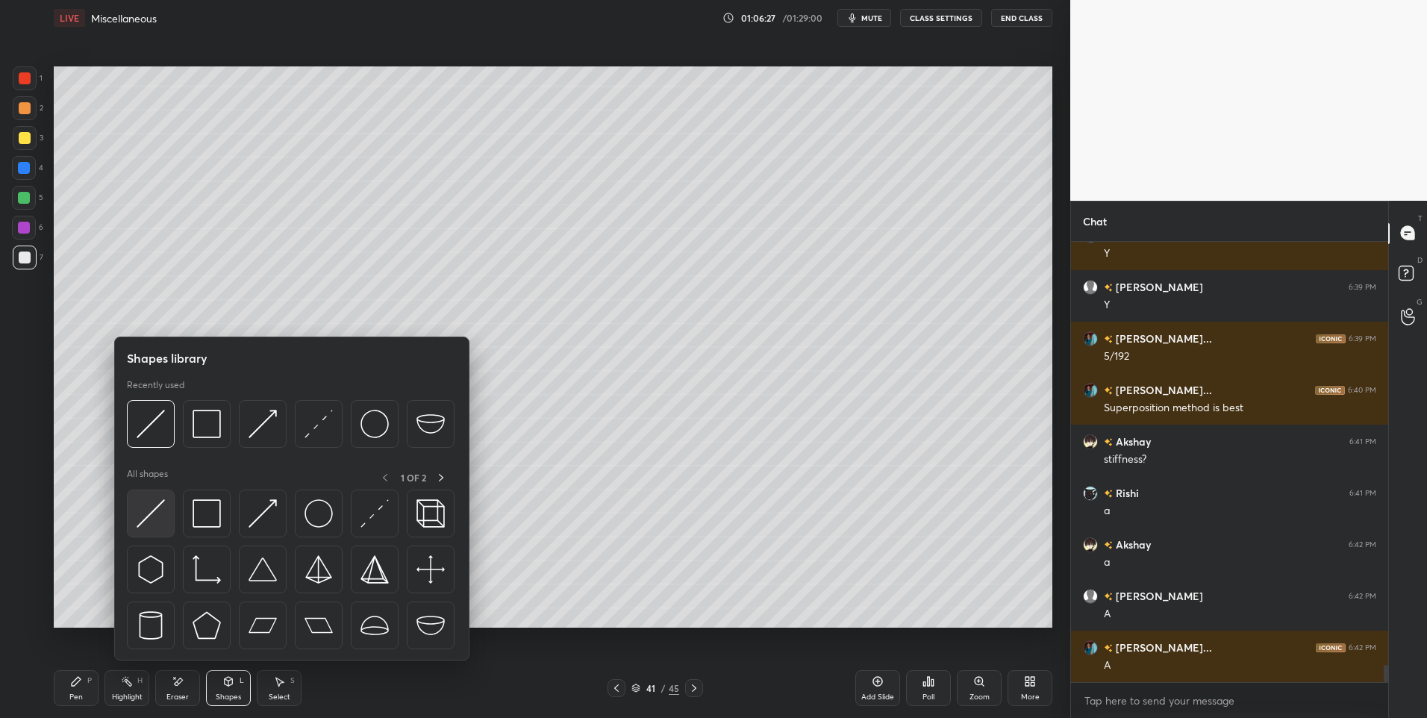
click at [161, 521] on img at bounding box center [151, 513] width 28 height 28
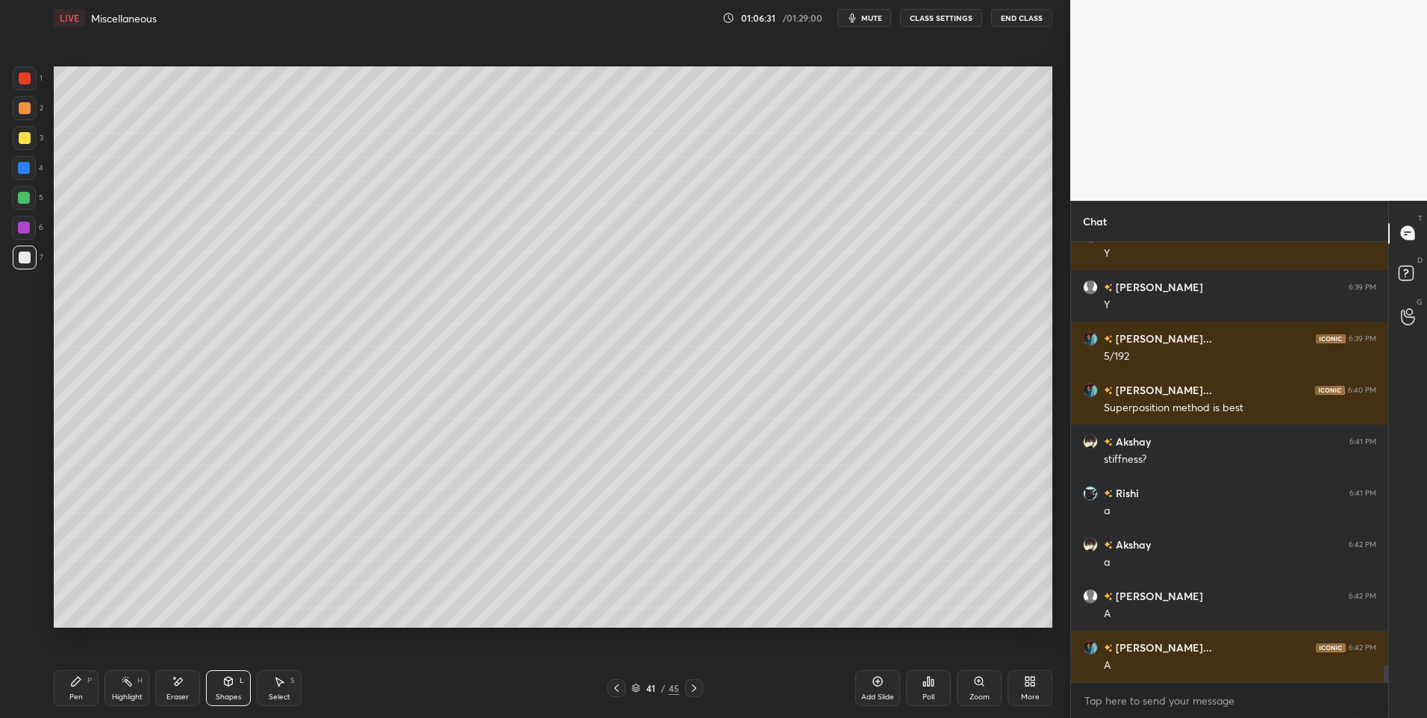
click at [67, 687] on div "Pen P" at bounding box center [76, 688] width 45 height 36
click at [31, 201] on div at bounding box center [24, 198] width 24 height 24
click at [81, 693] on div "Pen" at bounding box center [75, 696] width 13 height 7
click at [26, 147] on div at bounding box center [25, 138] width 24 height 24
click at [229, 693] on div "Shapes" at bounding box center [228, 696] width 25 height 7
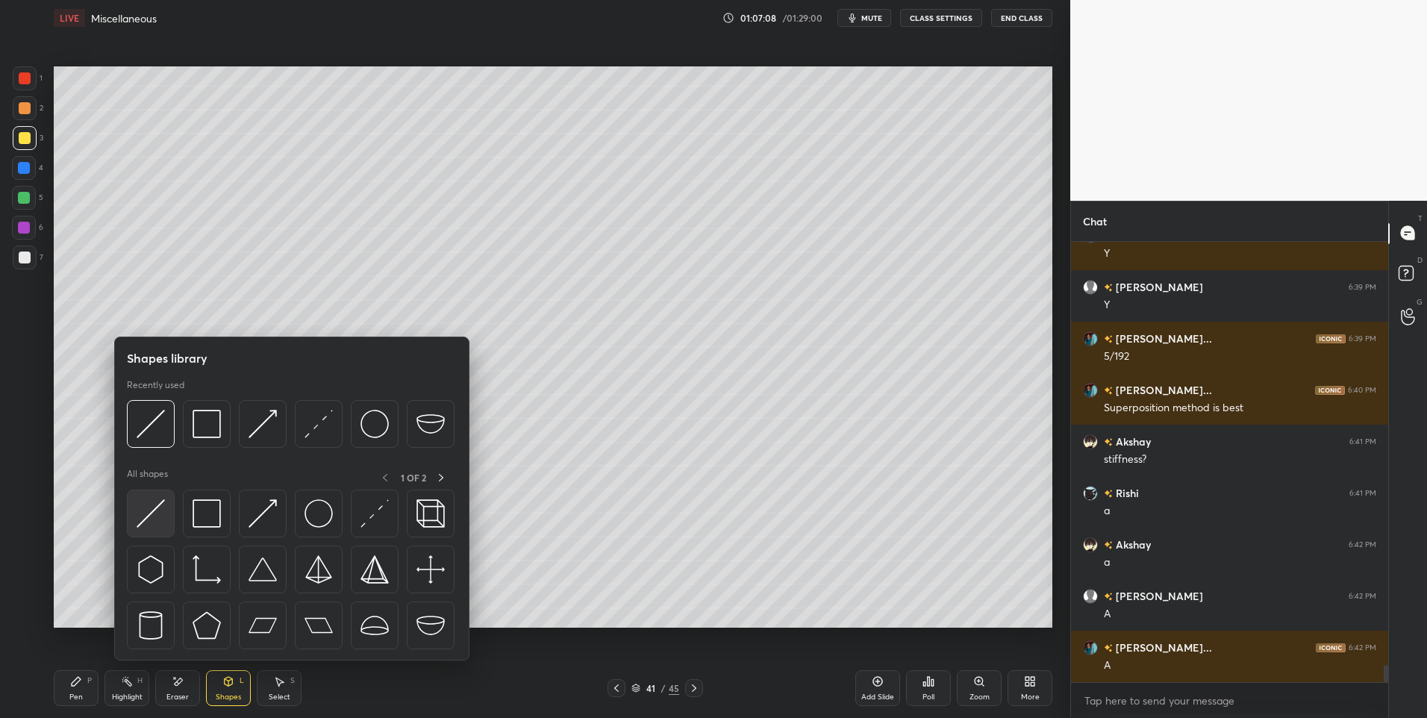
click at [159, 511] on img at bounding box center [151, 513] width 28 height 28
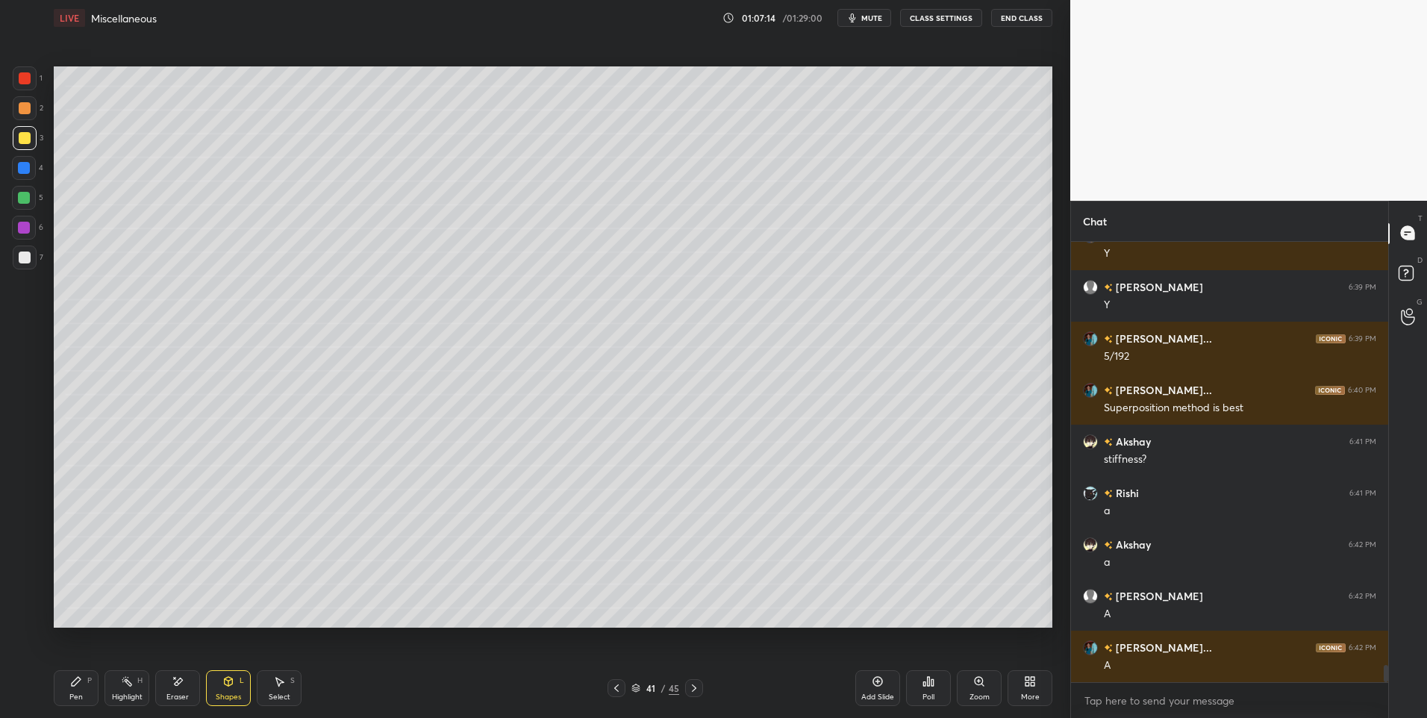
click at [93, 687] on div "Pen P" at bounding box center [76, 688] width 45 height 36
click at [119, 690] on div "Highlight H" at bounding box center [126, 688] width 45 height 36
click at [231, 684] on icon at bounding box center [229, 681] width 8 height 9
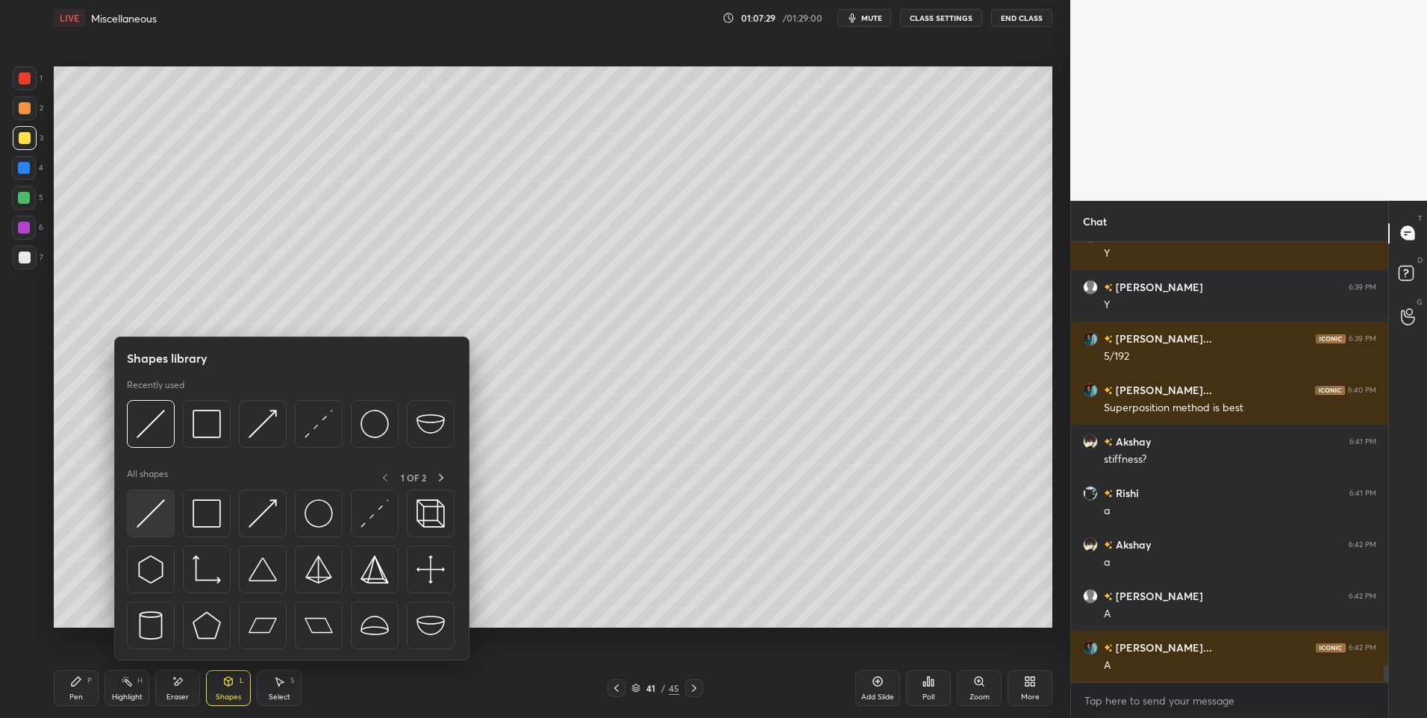
click at [158, 519] on img at bounding box center [151, 513] width 28 height 28
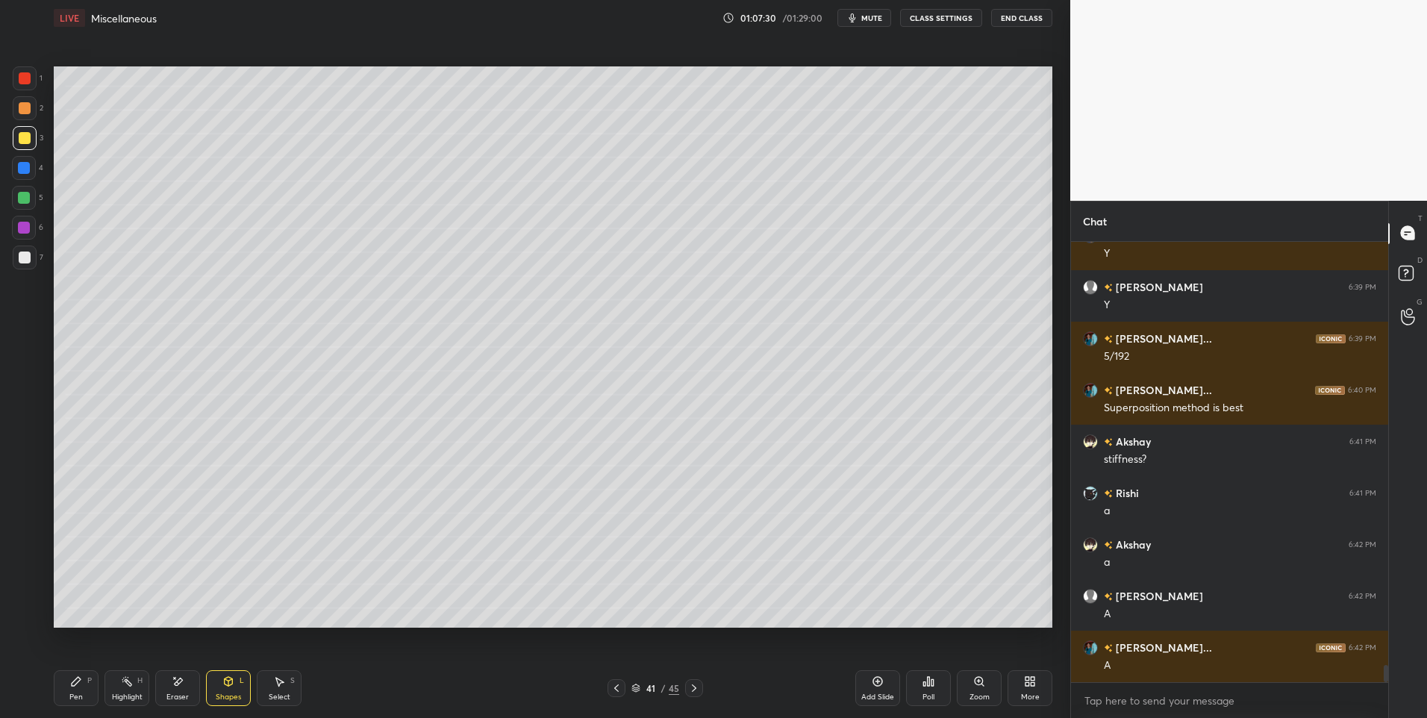
scroll to position [10862, 0]
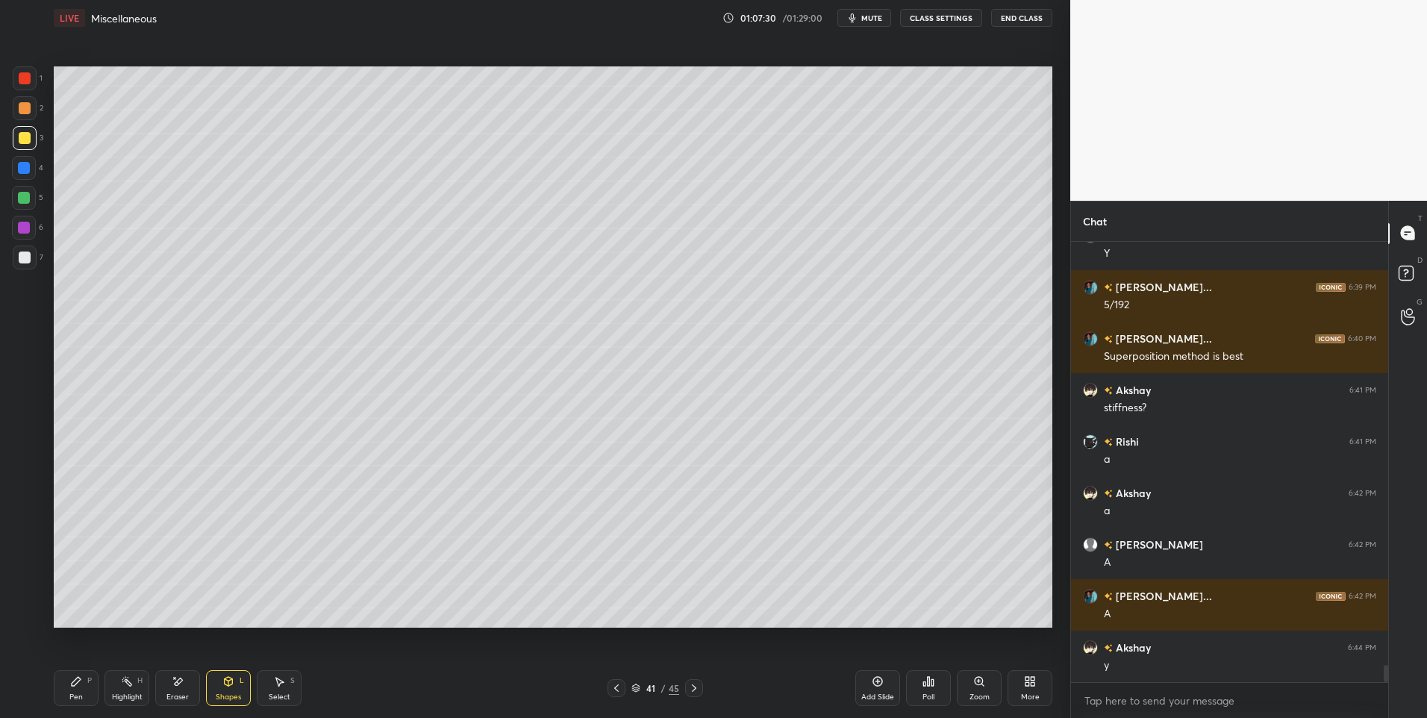
click at [32, 224] on div at bounding box center [24, 228] width 24 height 24
click at [130, 695] on div "Highlight" at bounding box center [127, 696] width 31 height 7
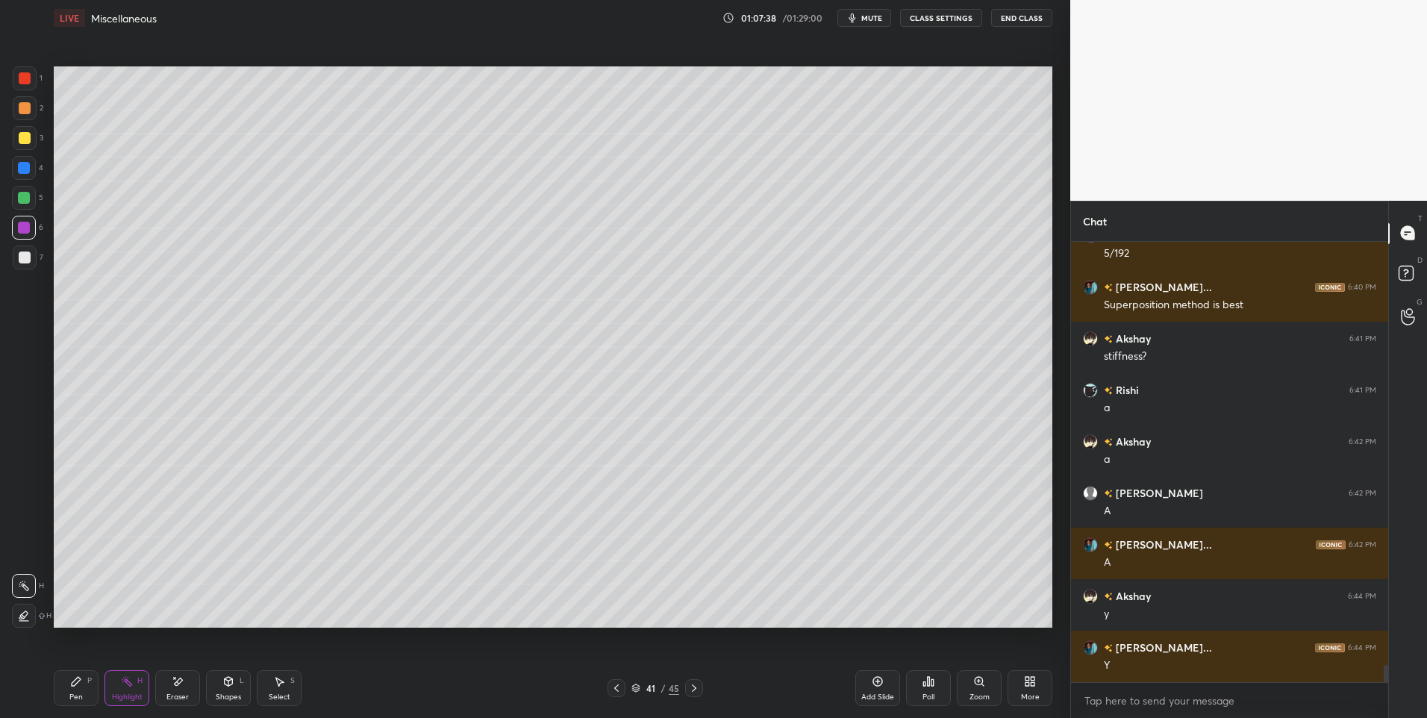
click at [263, 688] on div "Select S" at bounding box center [279, 688] width 45 height 36
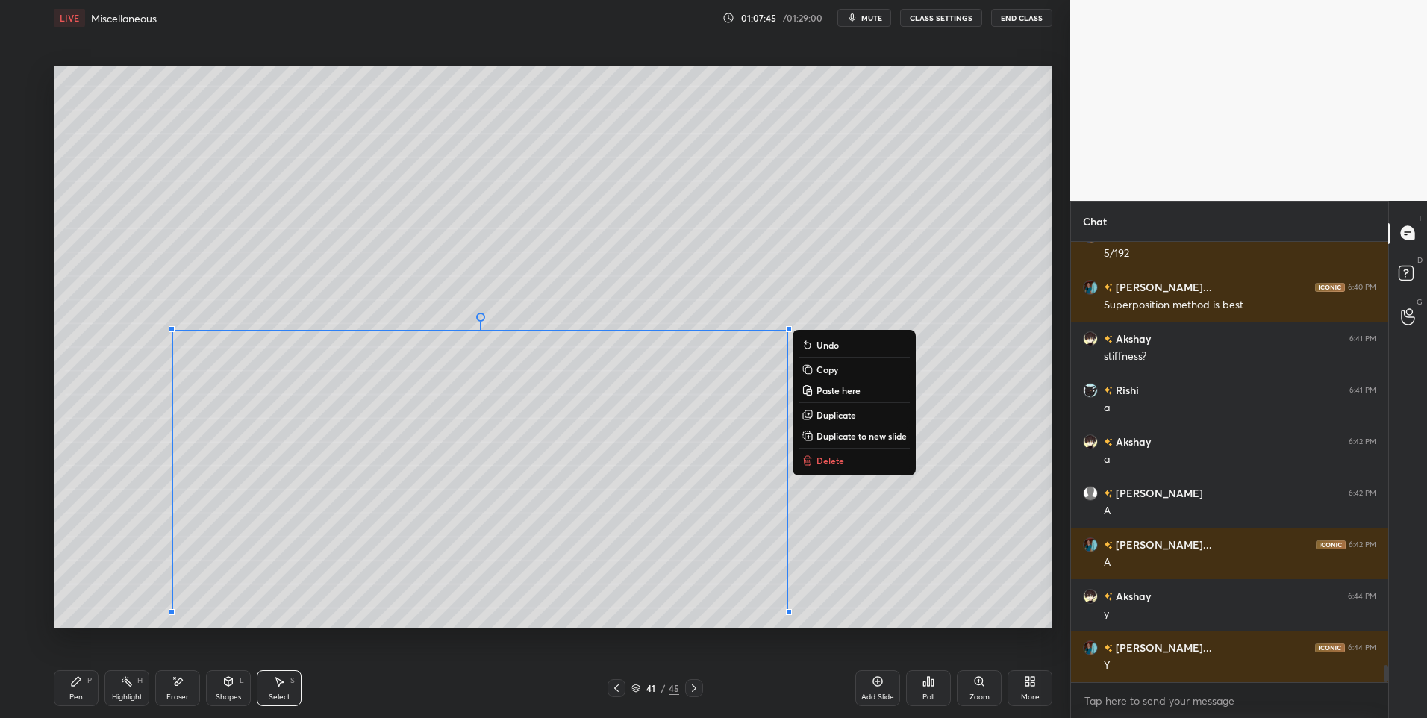
click at [724, 272] on div "0 ° Undo Copy Paste here Duplicate Duplicate to new slide Delete" at bounding box center [553, 347] width 998 height 562
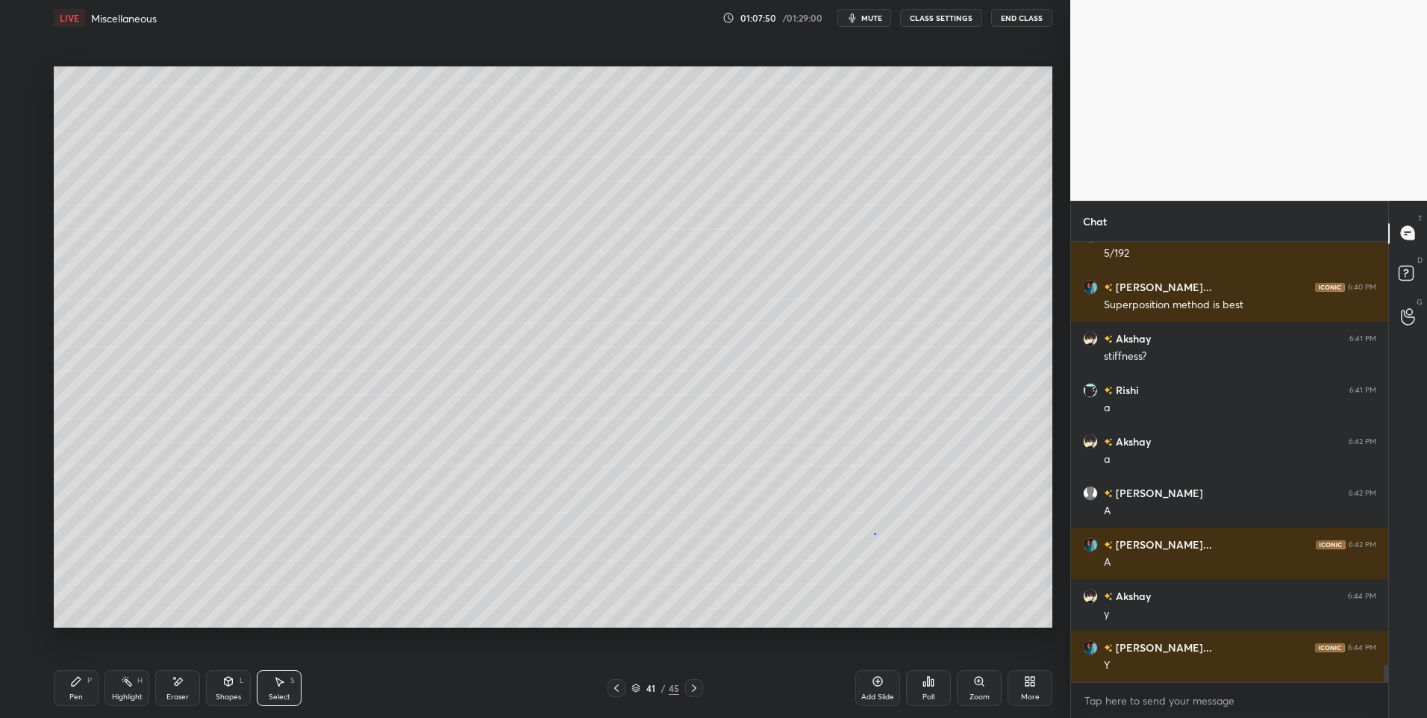
click at [872, 534] on div "0 ° Undo Copy Paste here Duplicate Duplicate to new slide Delete" at bounding box center [553, 347] width 998 height 562
click at [85, 687] on div "Pen P" at bounding box center [76, 688] width 45 height 36
click at [34, 141] on div at bounding box center [25, 138] width 24 height 24
click at [279, 694] on div "Select" at bounding box center [280, 696] width 22 height 7
click at [81, 686] on icon at bounding box center [76, 681] width 12 height 12
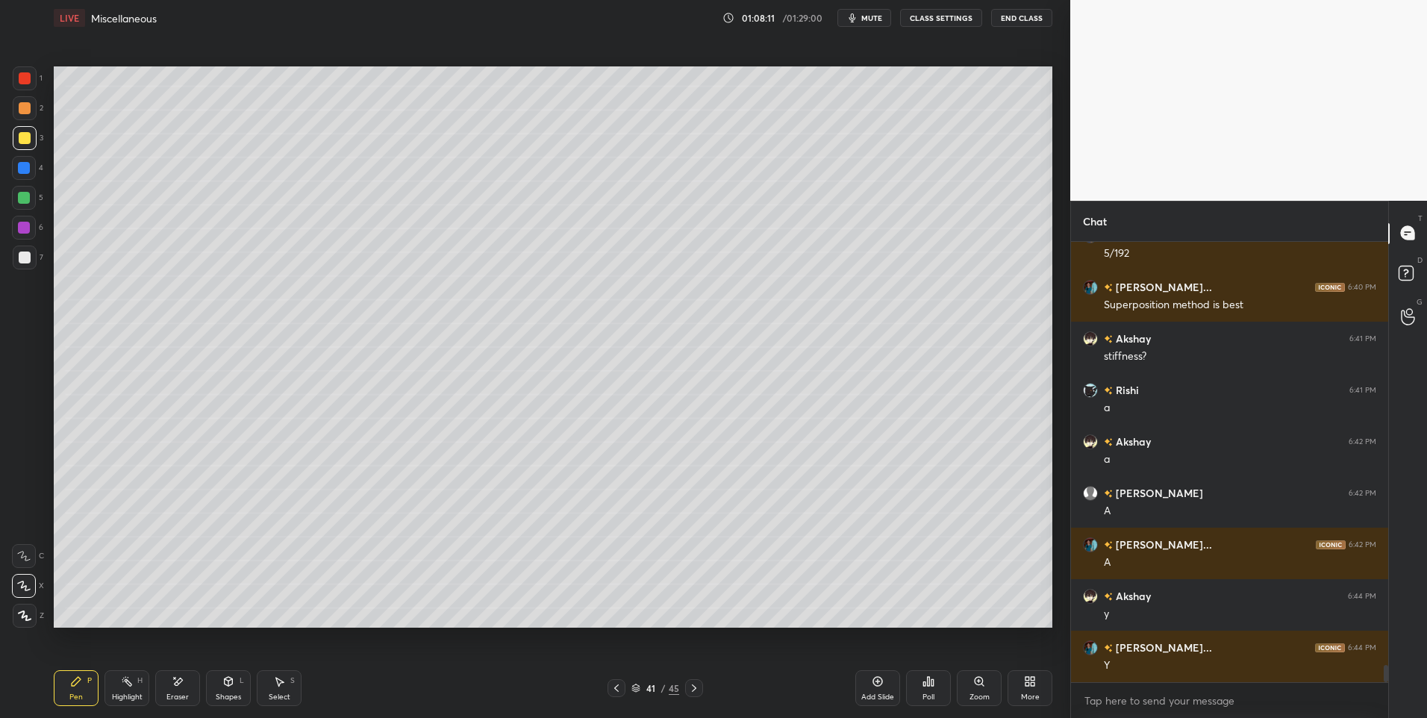
click at [31, 228] on div at bounding box center [24, 228] width 24 height 24
click at [231, 688] on div "Shapes L" at bounding box center [228, 688] width 45 height 36
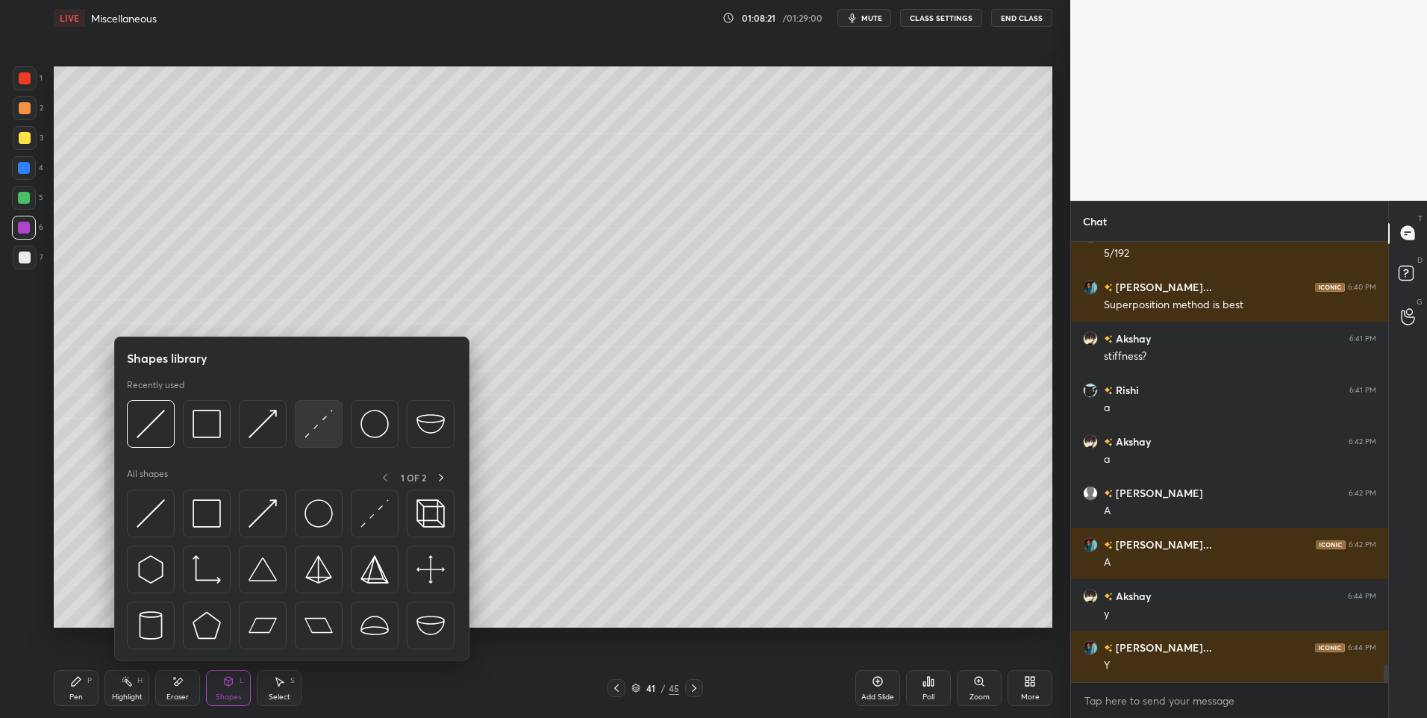
click at [318, 422] on img at bounding box center [318, 424] width 28 height 28
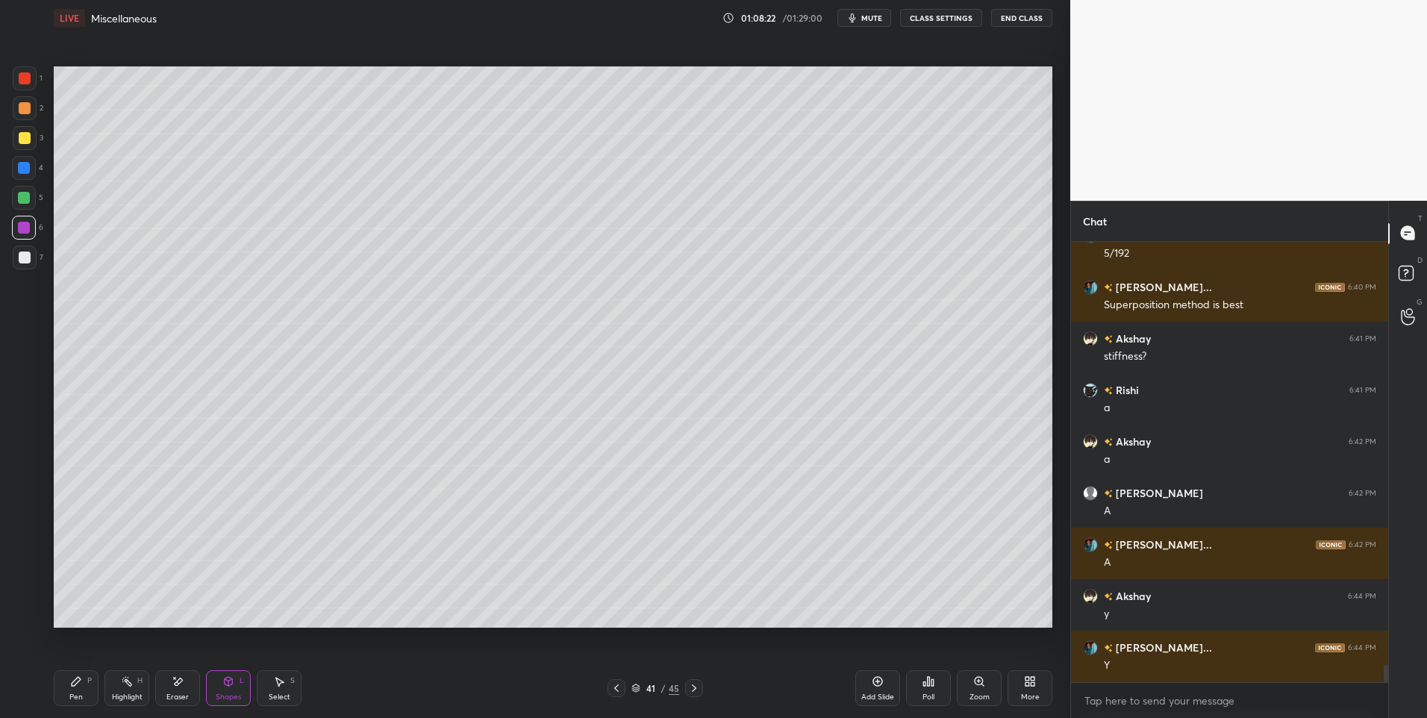
click at [34, 197] on div at bounding box center [24, 198] width 24 height 24
click at [76, 684] on icon at bounding box center [76, 681] width 9 height 9
click at [230, 690] on div "Shapes L" at bounding box center [228, 688] width 45 height 36
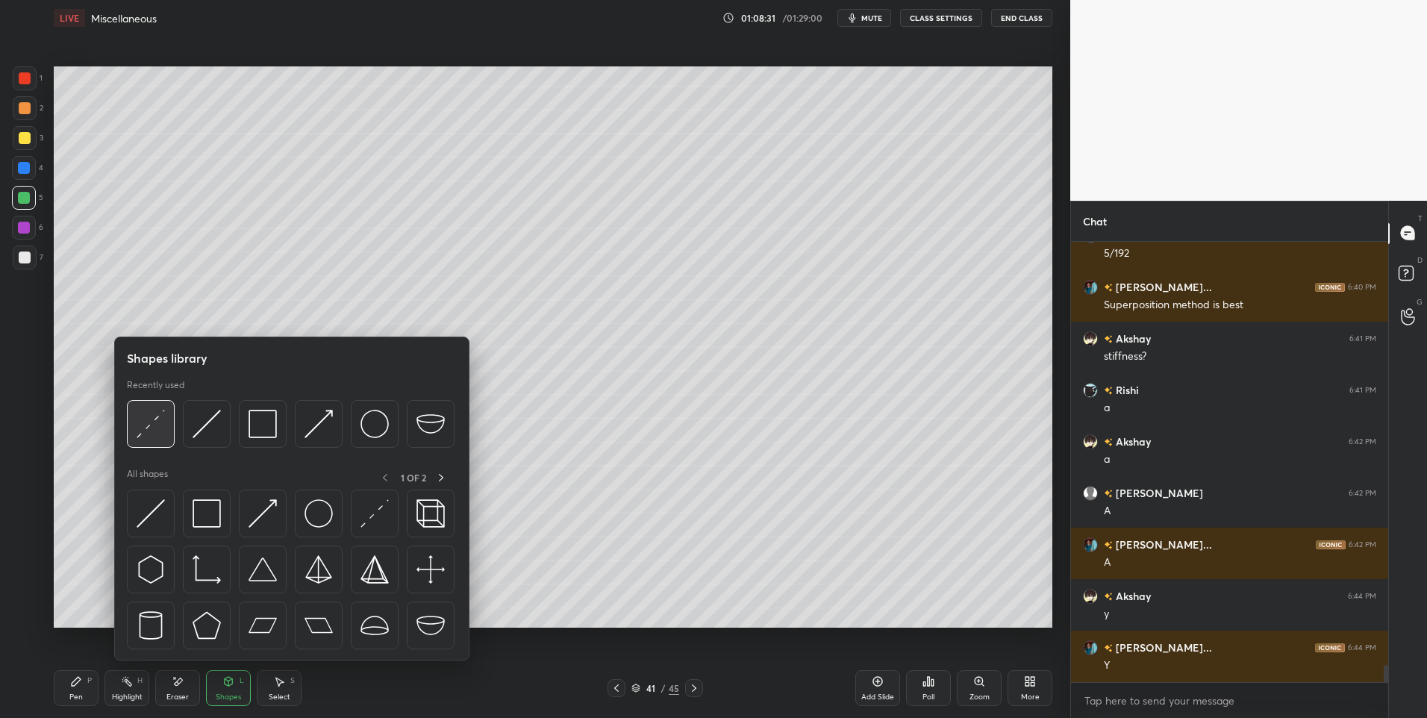
click at [179, 428] on div at bounding box center [291, 428] width 328 height 56
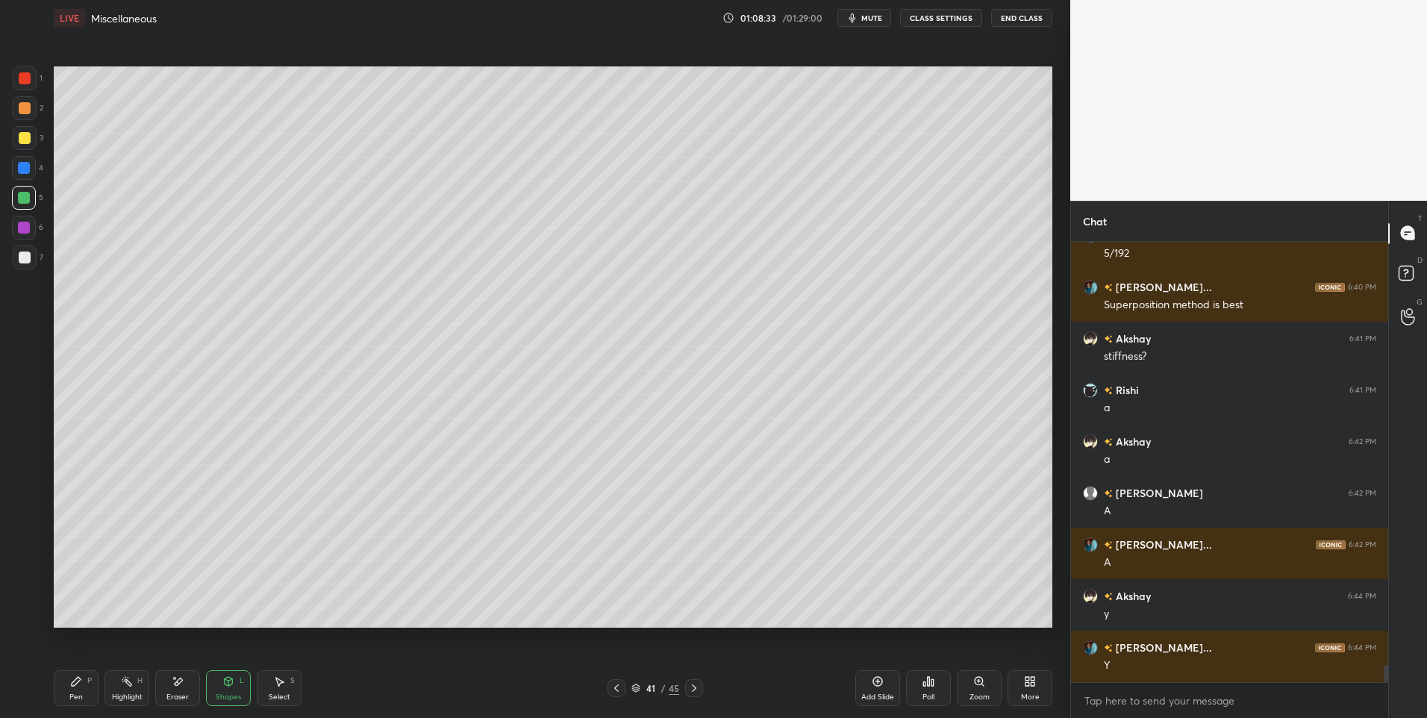
click at [25, 167] on div at bounding box center [24, 168] width 12 height 12
click at [286, 680] on div "Select S" at bounding box center [279, 688] width 45 height 36
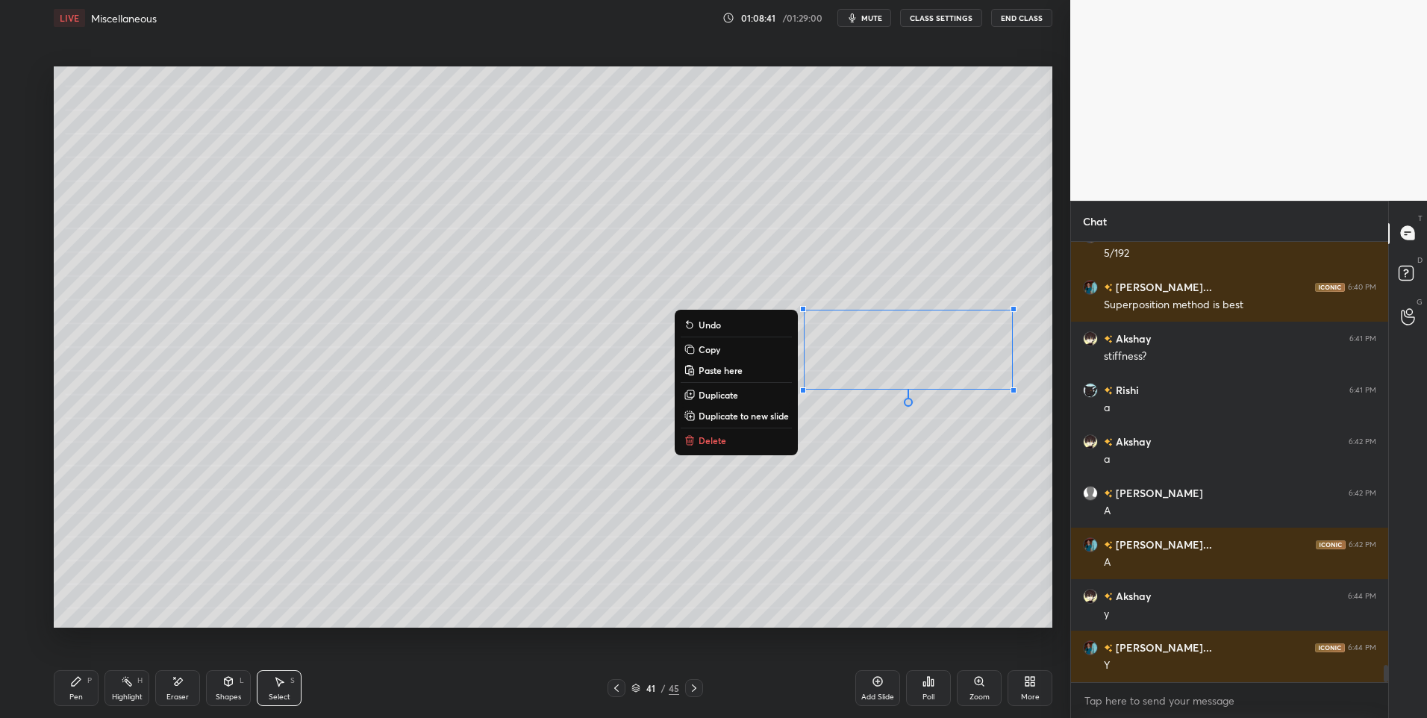
click at [994, 460] on div "0 ° Undo Copy Paste here Duplicate Duplicate to new slide Delete" at bounding box center [553, 347] width 998 height 562
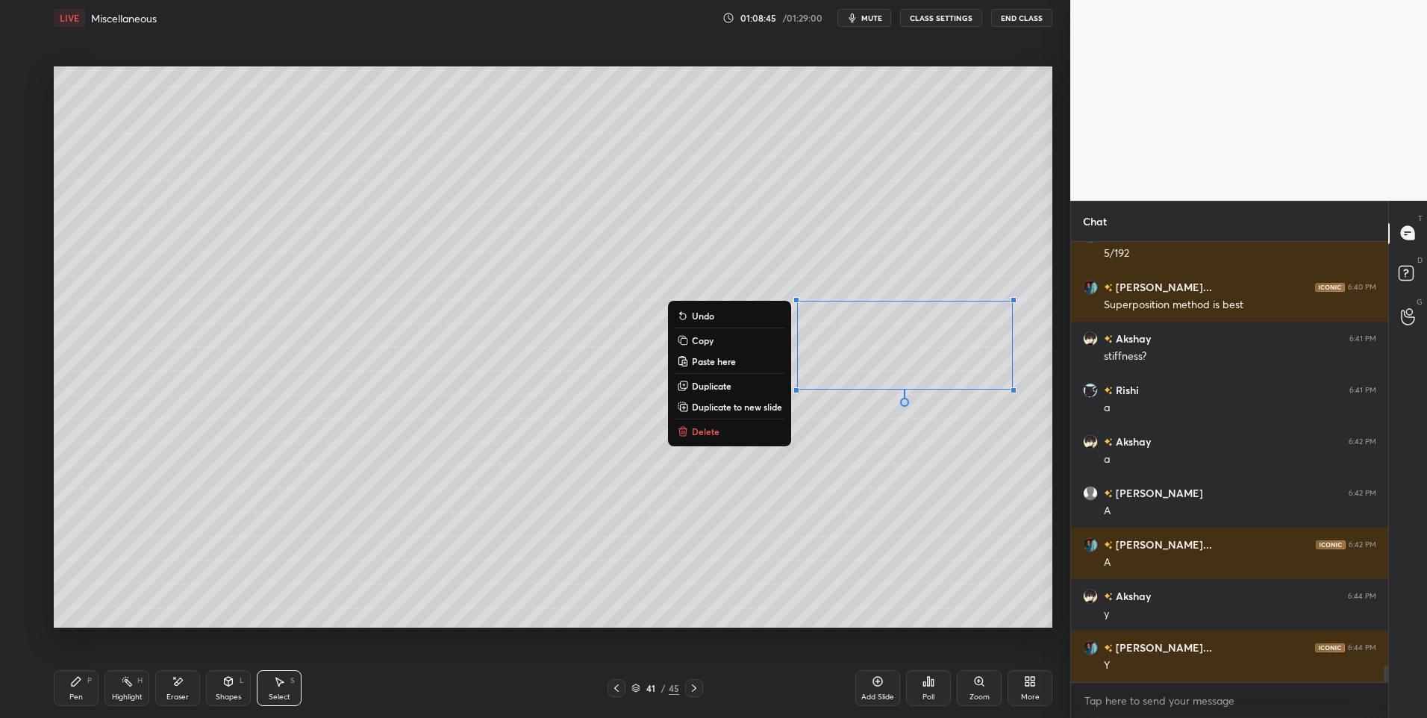
click at [817, 536] on div "0 ° Undo Copy Paste here Duplicate Duplicate to new slide Delete" at bounding box center [553, 347] width 998 height 562
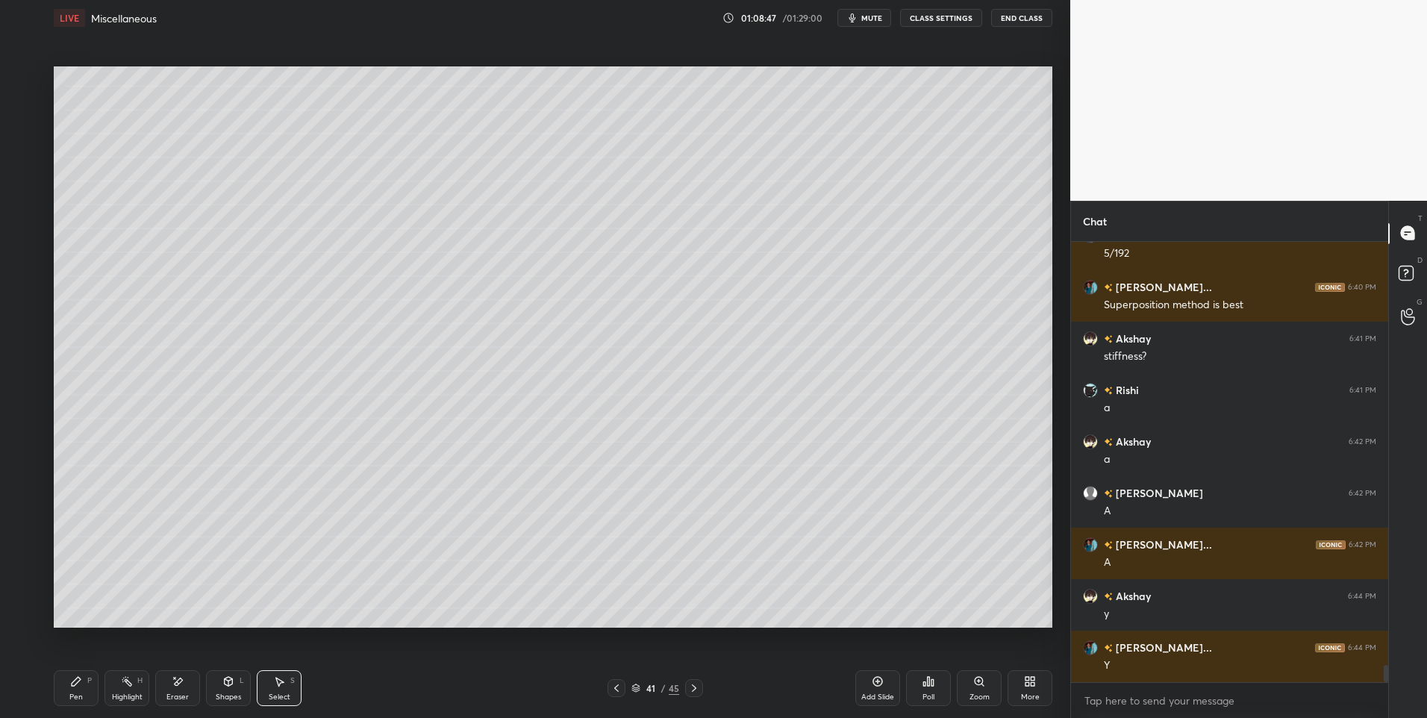
click at [78, 690] on div "Pen P" at bounding box center [76, 688] width 45 height 36
click at [234, 681] on icon at bounding box center [228, 681] width 12 height 12
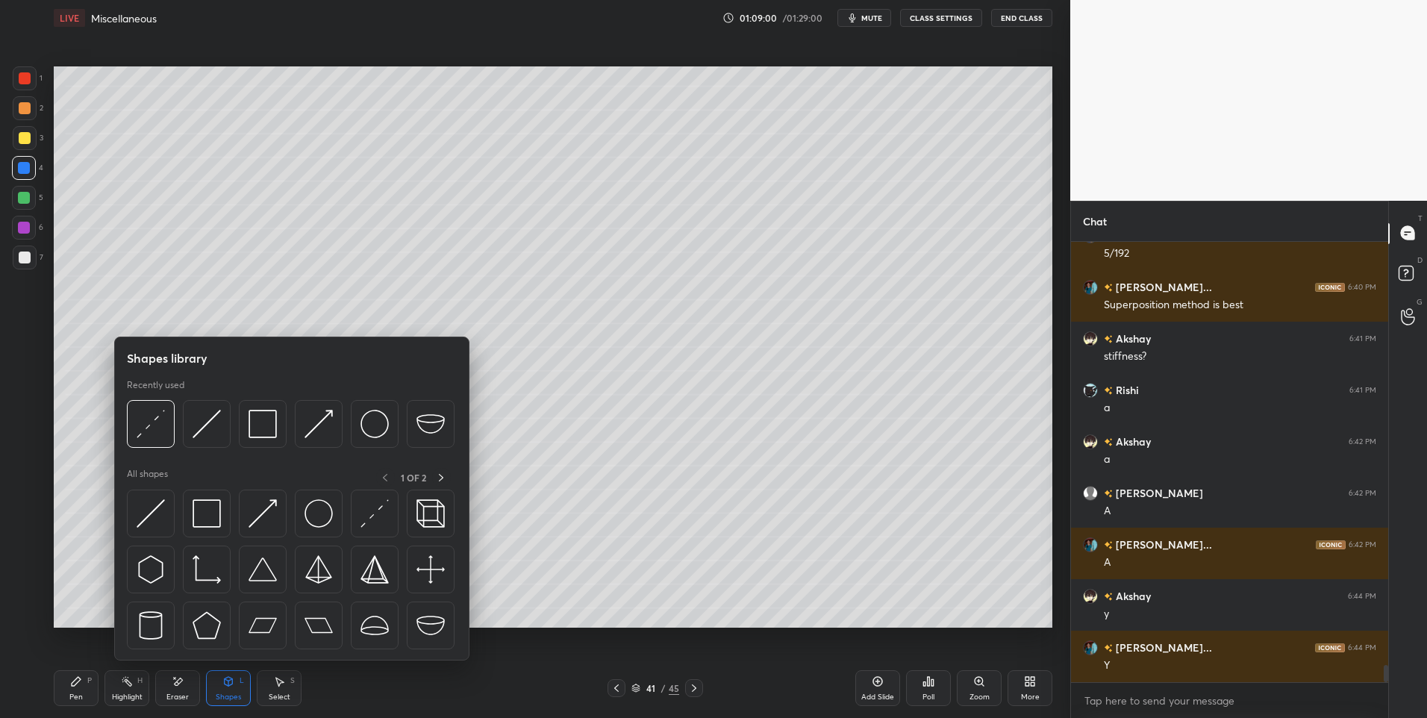
click at [16, 227] on div at bounding box center [24, 228] width 24 height 24
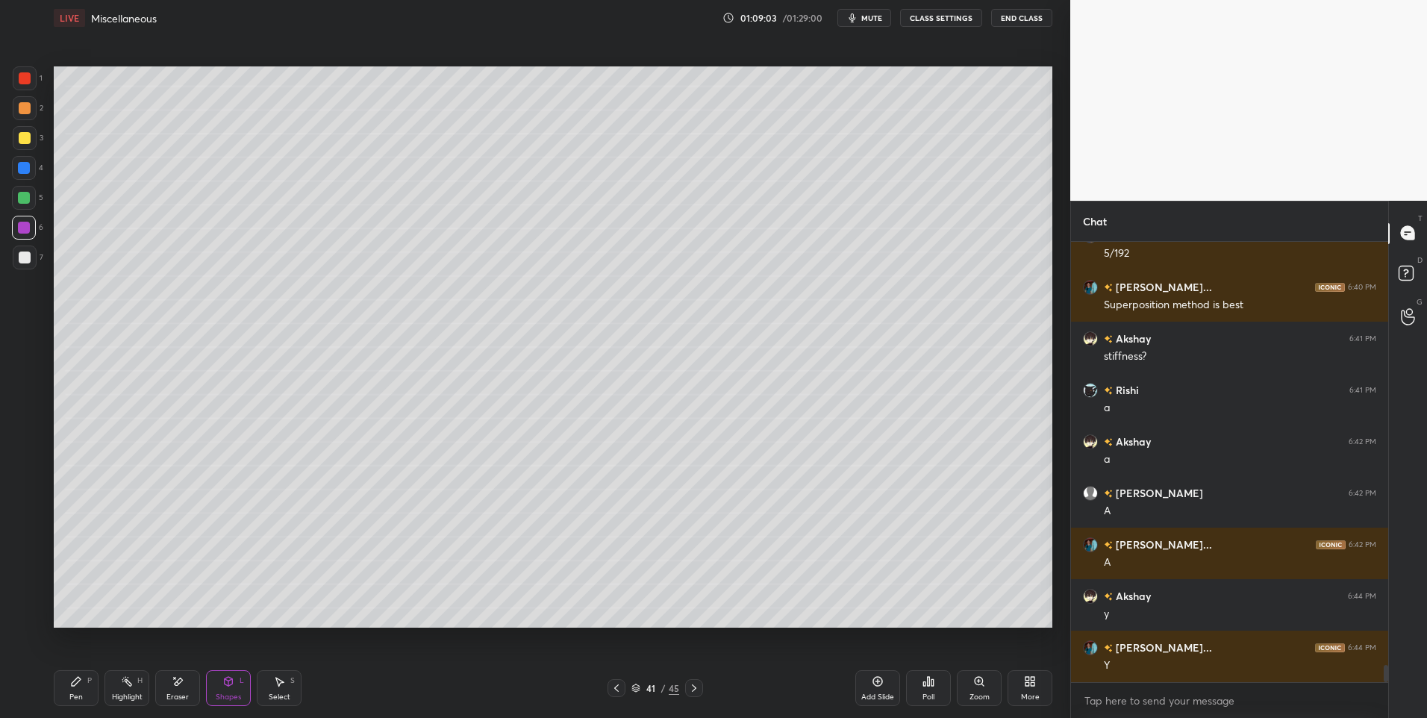
click at [69, 685] on div "Pen P" at bounding box center [76, 688] width 45 height 36
click at [270, 683] on div "Select S" at bounding box center [279, 688] width 45 height 36
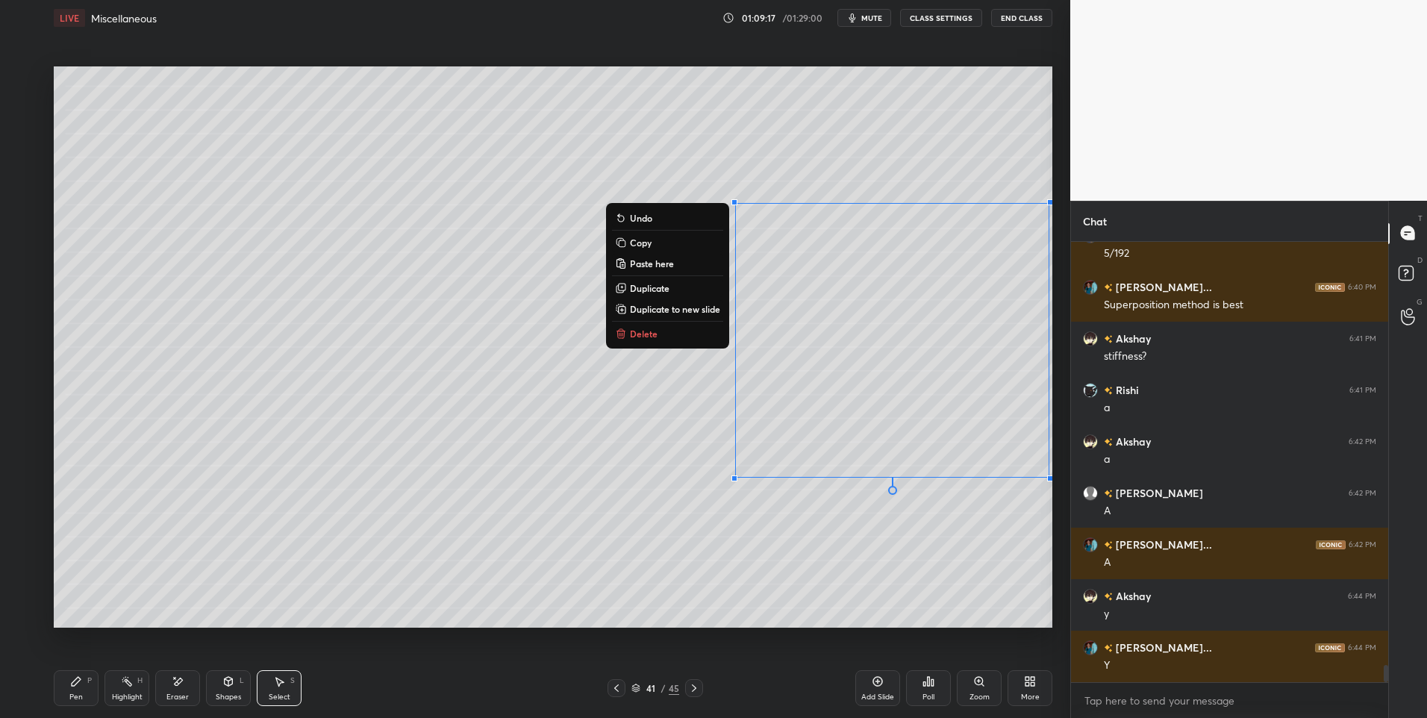
scroll to position [10965, 0]
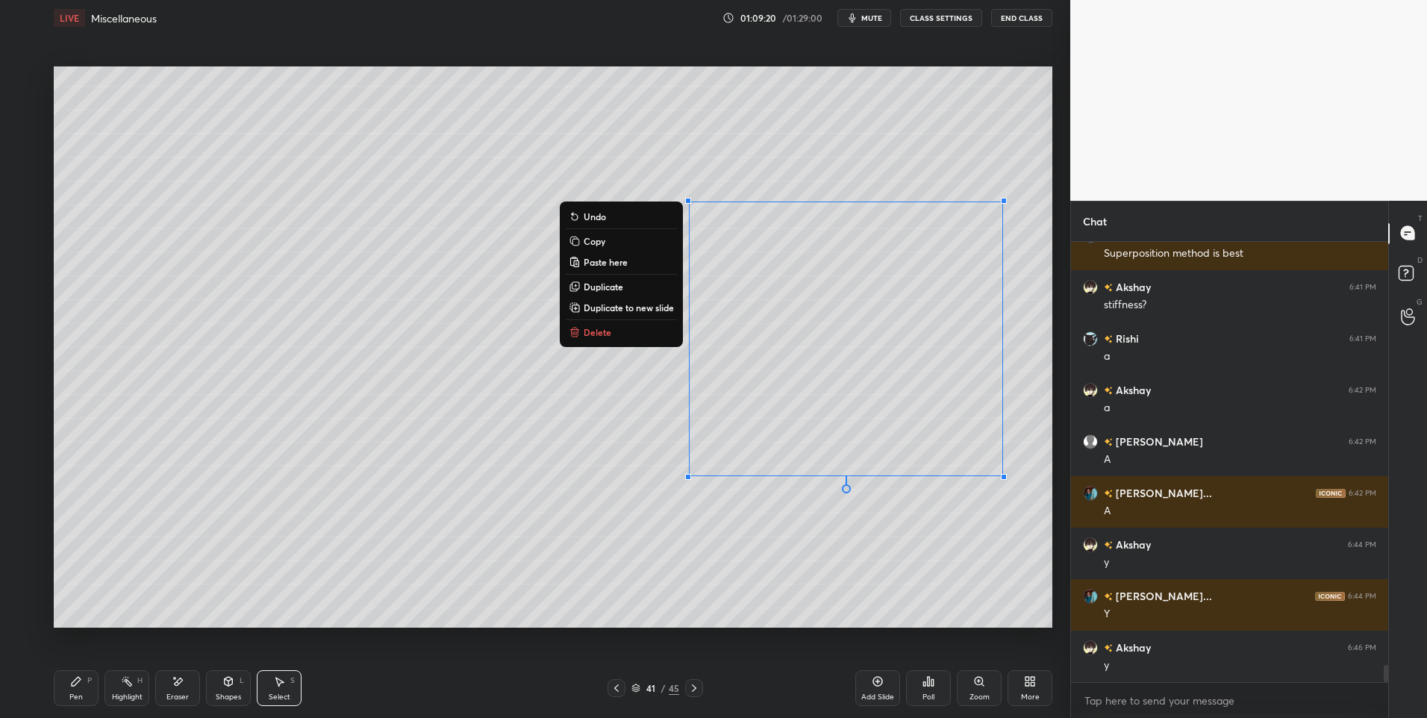
click at [117, 678] on div "Highlight H" at bounding box center [126, 688] width 45 height 36
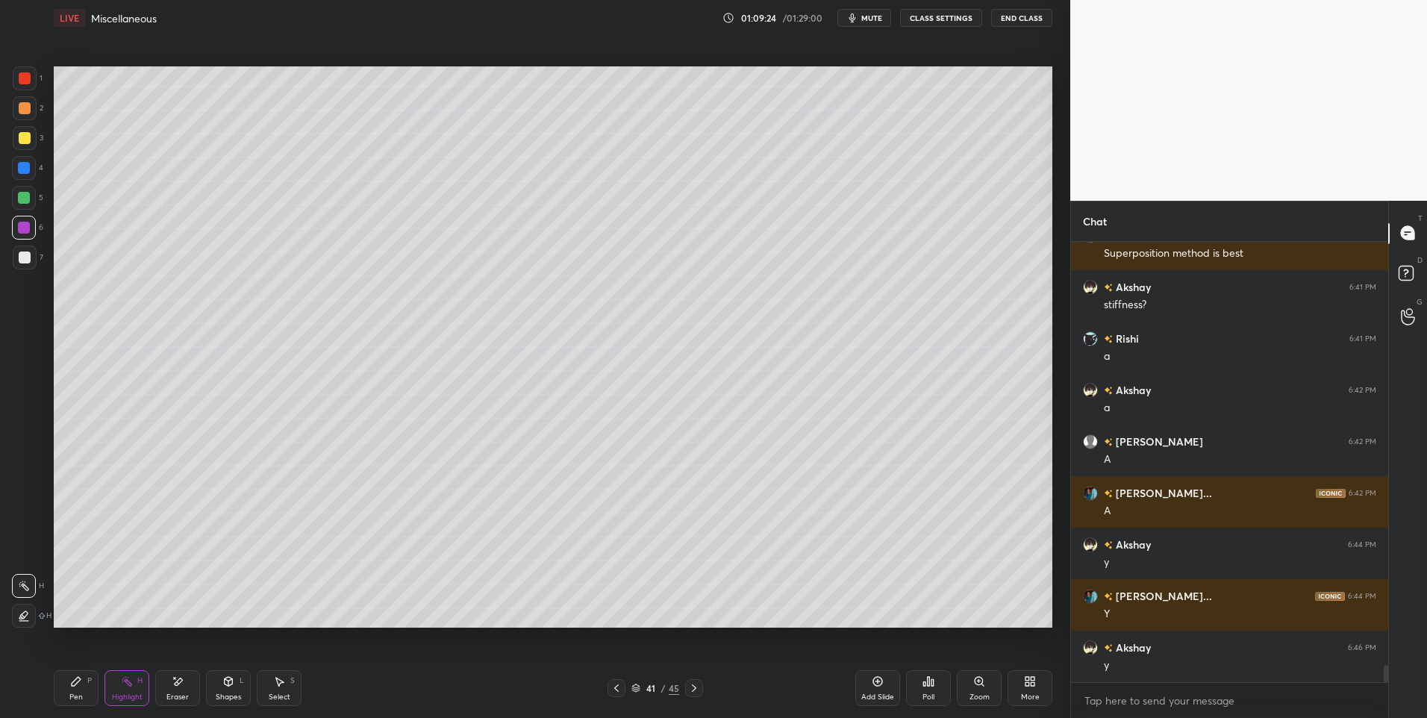
click at [81, 691] on div "Pen P" at bounding box center [76, 688] width 45 height 36
click at [78, 691] on div "Pen P" at bounding box center [76, 688] width 45 height 36
click at [25, 257] on div at bounding box center [25, 257] width 12 height 12
click at [28, 176] on div at bounding box center [24, 168] width 24 height 24
click at [24, 231] on div at bounding box center [24, 228] width 12 height 12
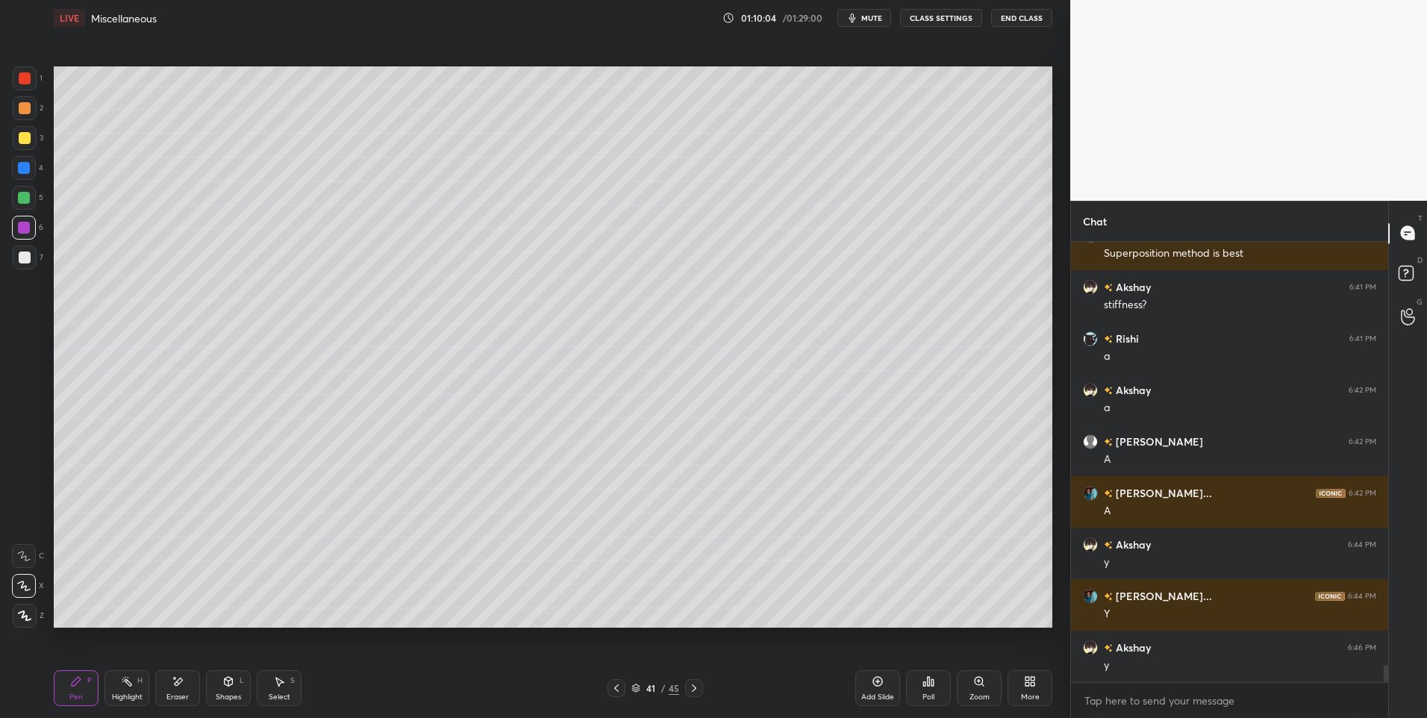
click at [219, 693] on div "Shapes" at bounding box center [228, 696] width 25 height 7
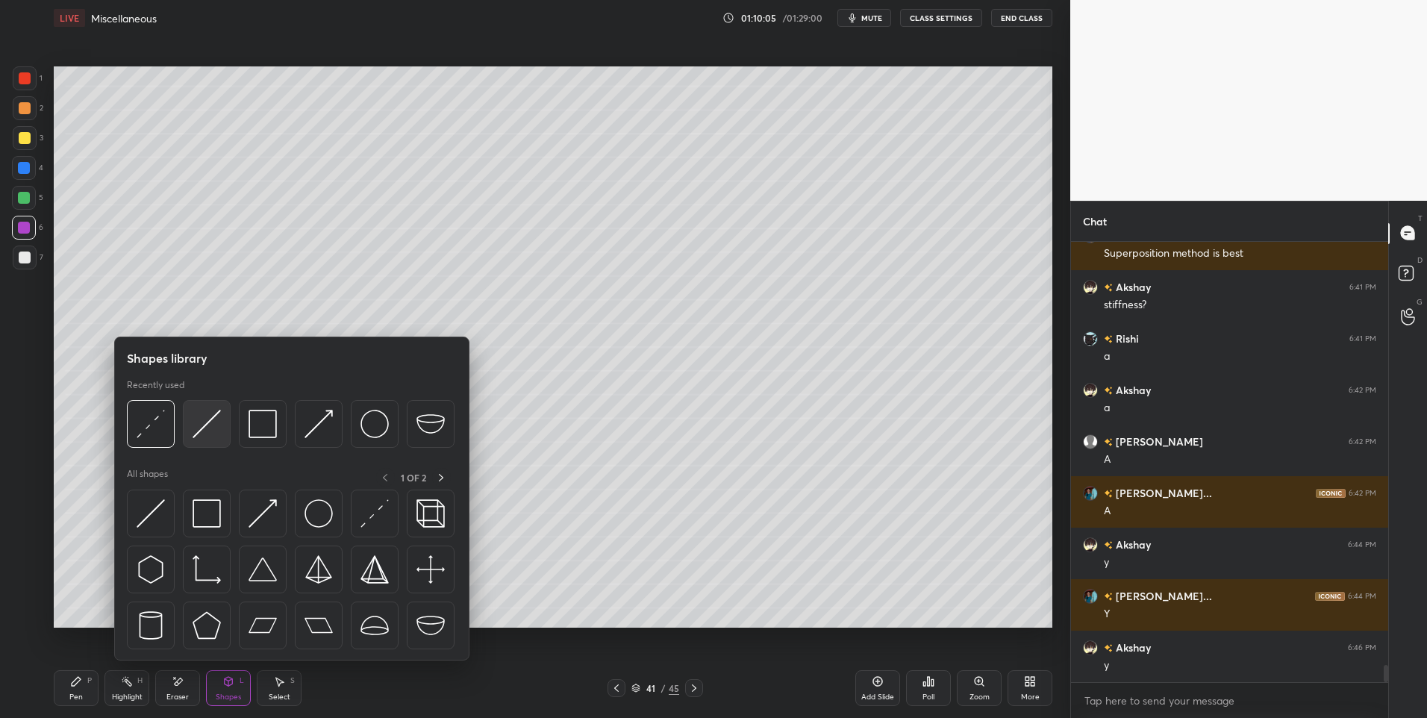
click at [188, 432] on div at bounding box center [207, 424] width 48 height 48
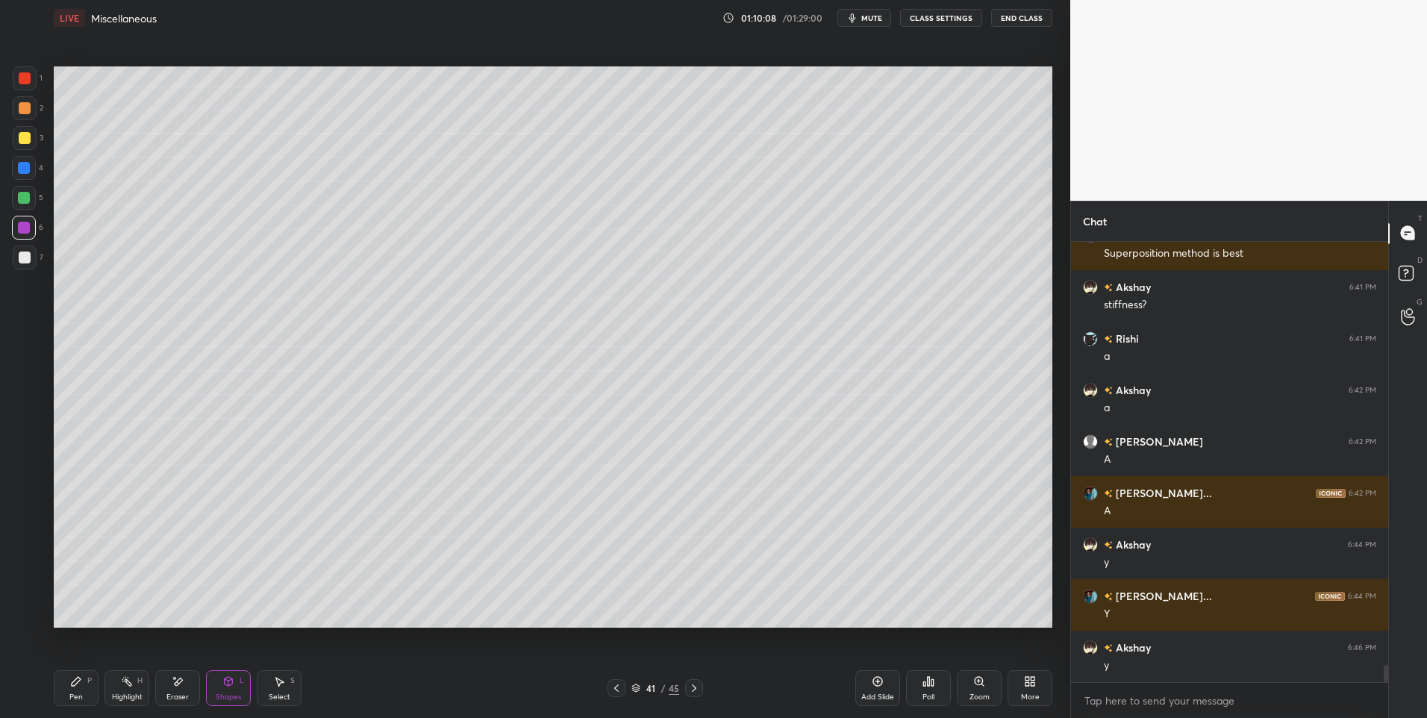
click at [76, 688] on div "Pen P" at bounding box center [76, 688] width 45 height 36
click at [68, 684] on div "Pen P" at bounding box center [76, 688] width 45 height 36
click at [22, 263] on div at bounding box center [25, 258] width 24 height 24
click at [888, 681] on div "Add Slide" at bounding box center [877, 688] width 45 height 36
click at [615, 688] on icon at bounding box center [616, 688] width 12 height 12
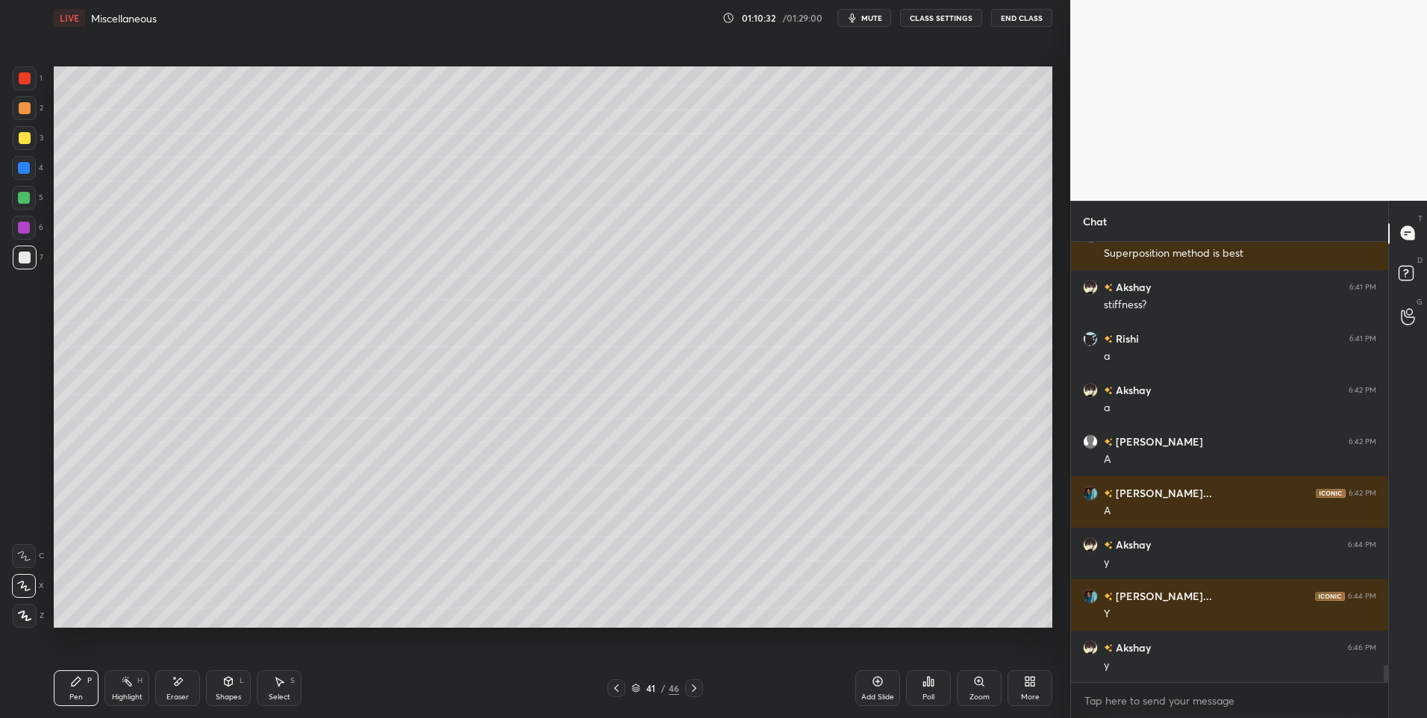
scroll to position [11016, 0]
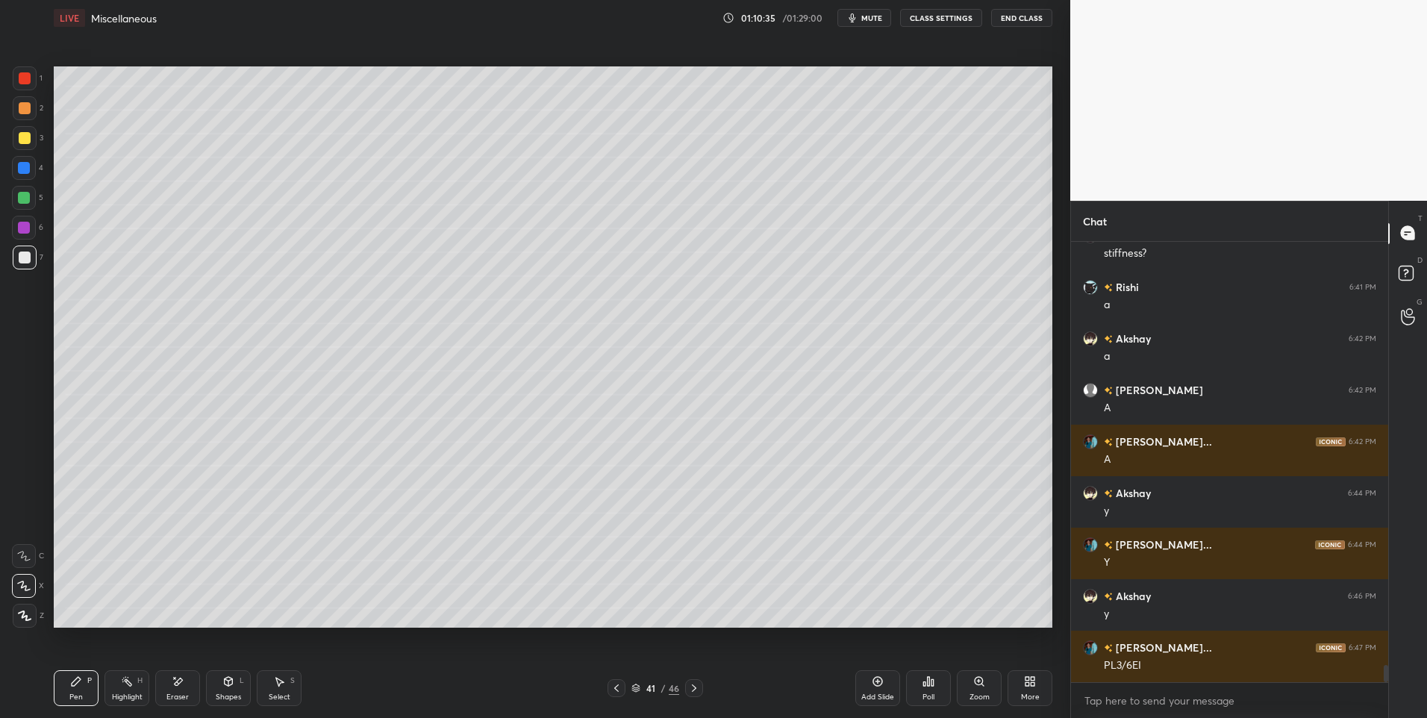
click at [698, 687] on icon at bounding box center [694, 688] width 12 height 12
click at [616, 684] on icon at bounding box center [616, 688] width 12 height 12
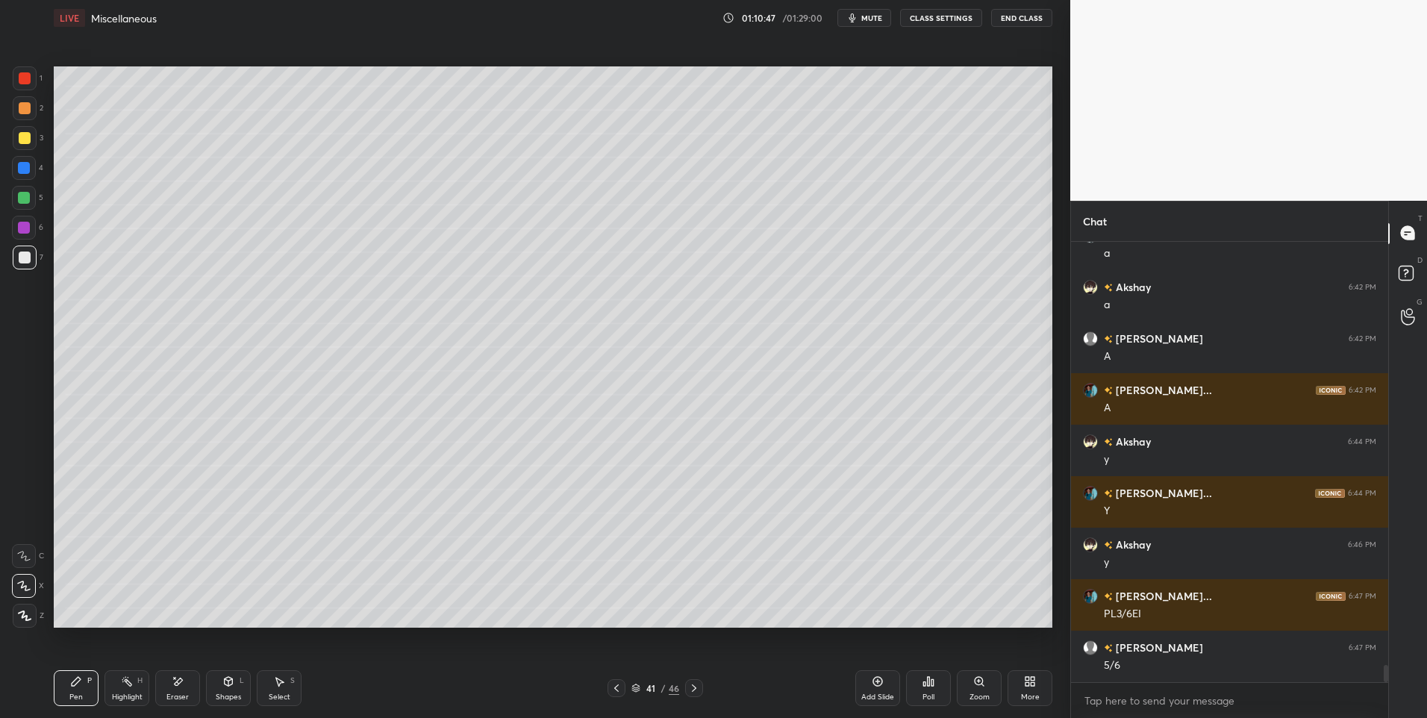
click at [698, 686] on icon at bounding box center [694, 688] width 12 height 12
click at [617, 684] on icon at bounding box center [616, 688] width 12 height 12
click at [693, 687] on icon at bounding box center [694, 688] width 12 height 12
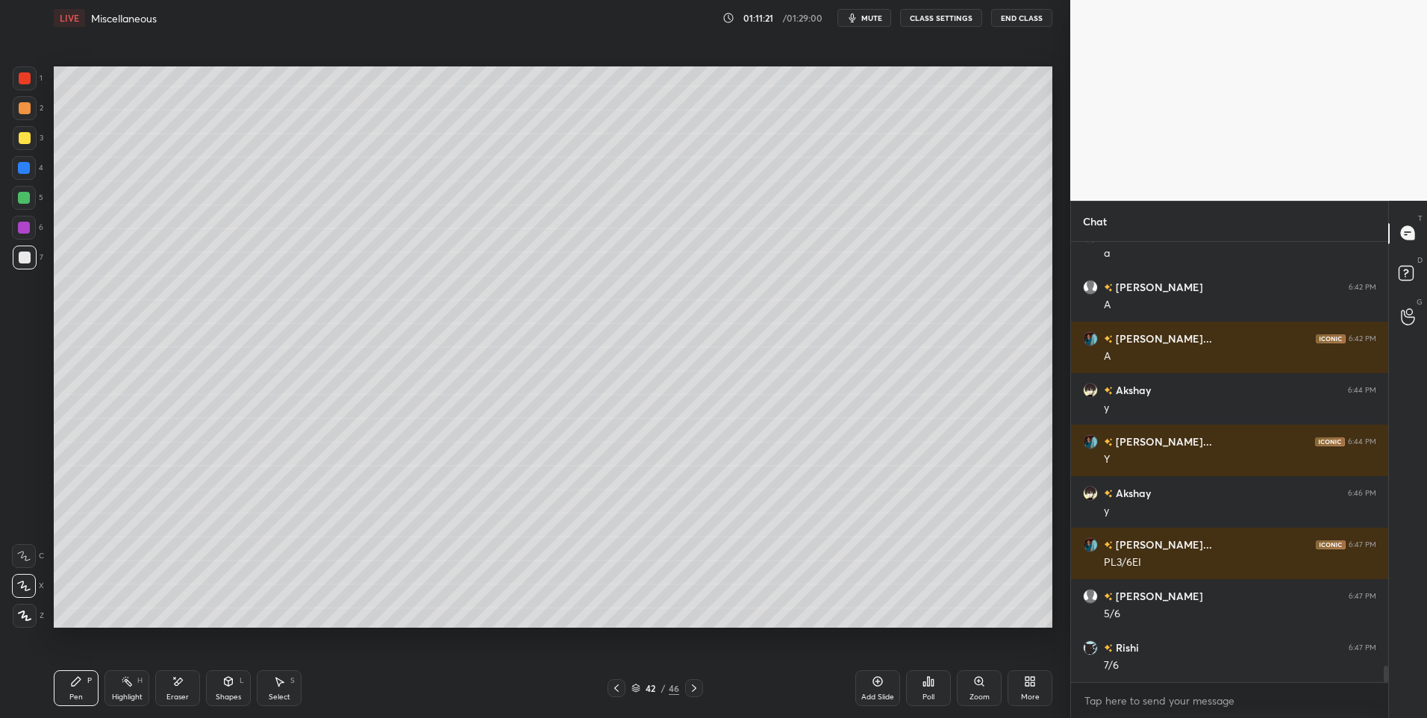
click at [621, 689] on icon at bounding box center [616, 688] width 12 height 12
click at [696, 689] on icon at bounding box center [694, 688] width 12 height 12
click at [621, 689] on icon at bounding box center [616, 688] width 12 height 12
click at [692, 690] on icon at bounding box center [694, 688] width 12 height 12
click at [182, 693] on div "Eraser" at bounding box center [177, 696] width 22 height 7
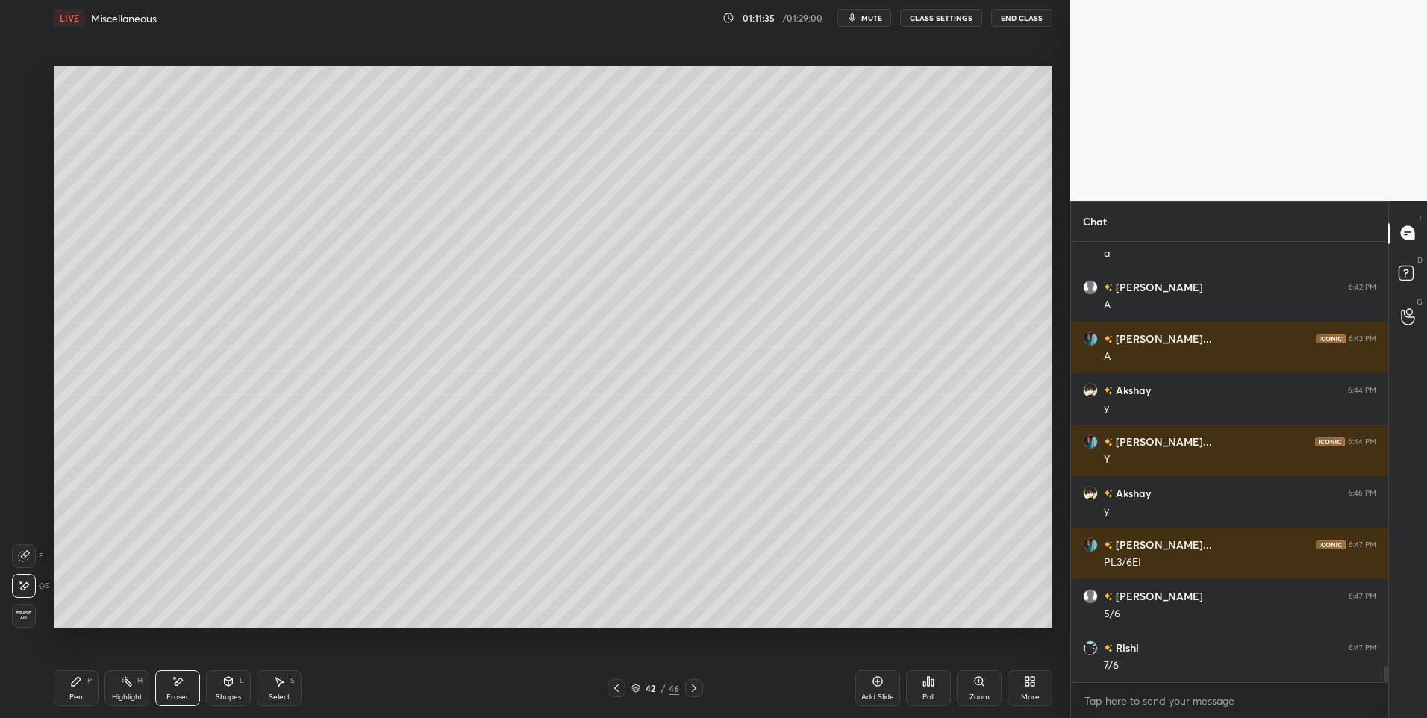
scroll to position [11171, 0]
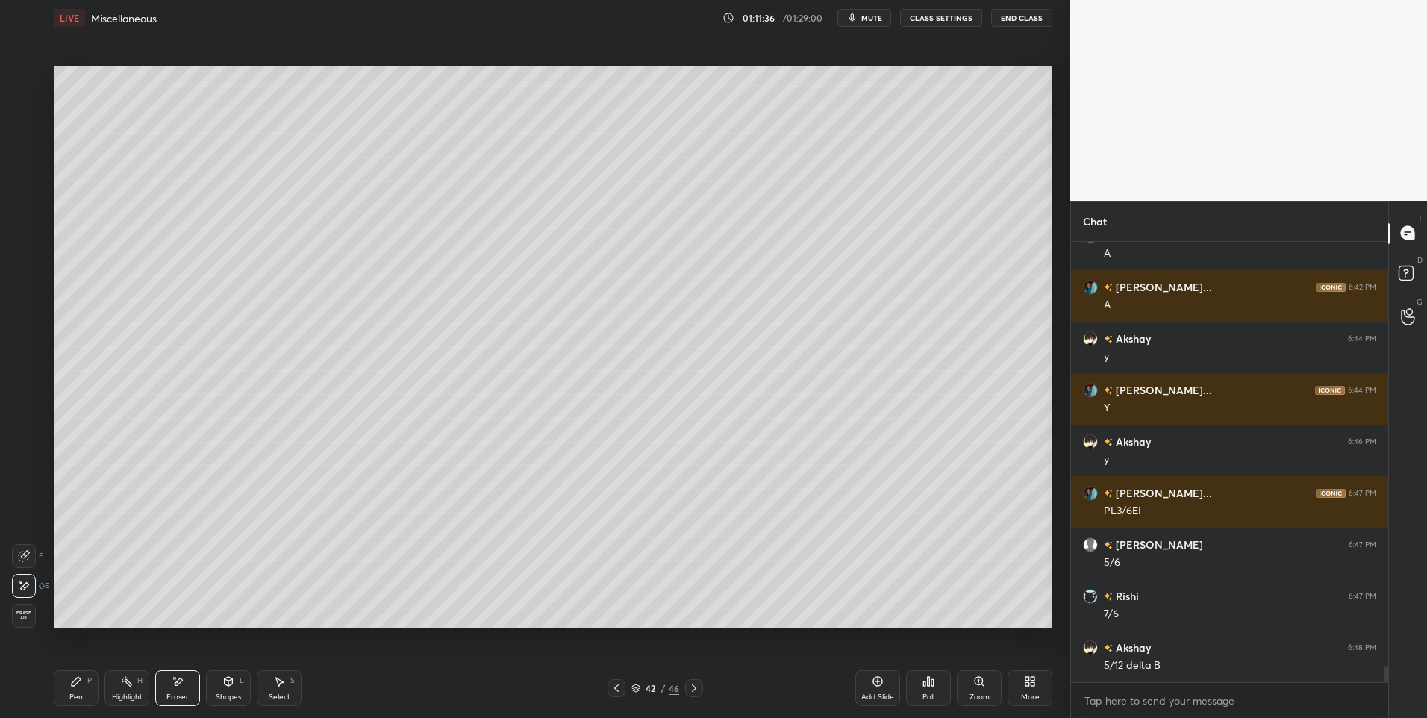
click at [73, 694] on div "Pen" at bounding box center [75, 696] width 13 height 7
click at [81, 691] on div "Pen P" at bounding box center [76, 688] width 45 height 36
click at [24, 135] on div at bounding box center [25, 138] width 12 height 12
click at [611, 690] on icon at bounding box center [616, 688] width 12 height 12
click at [690, 687] on icon at bounding box center [694, 688] width 12 height 12
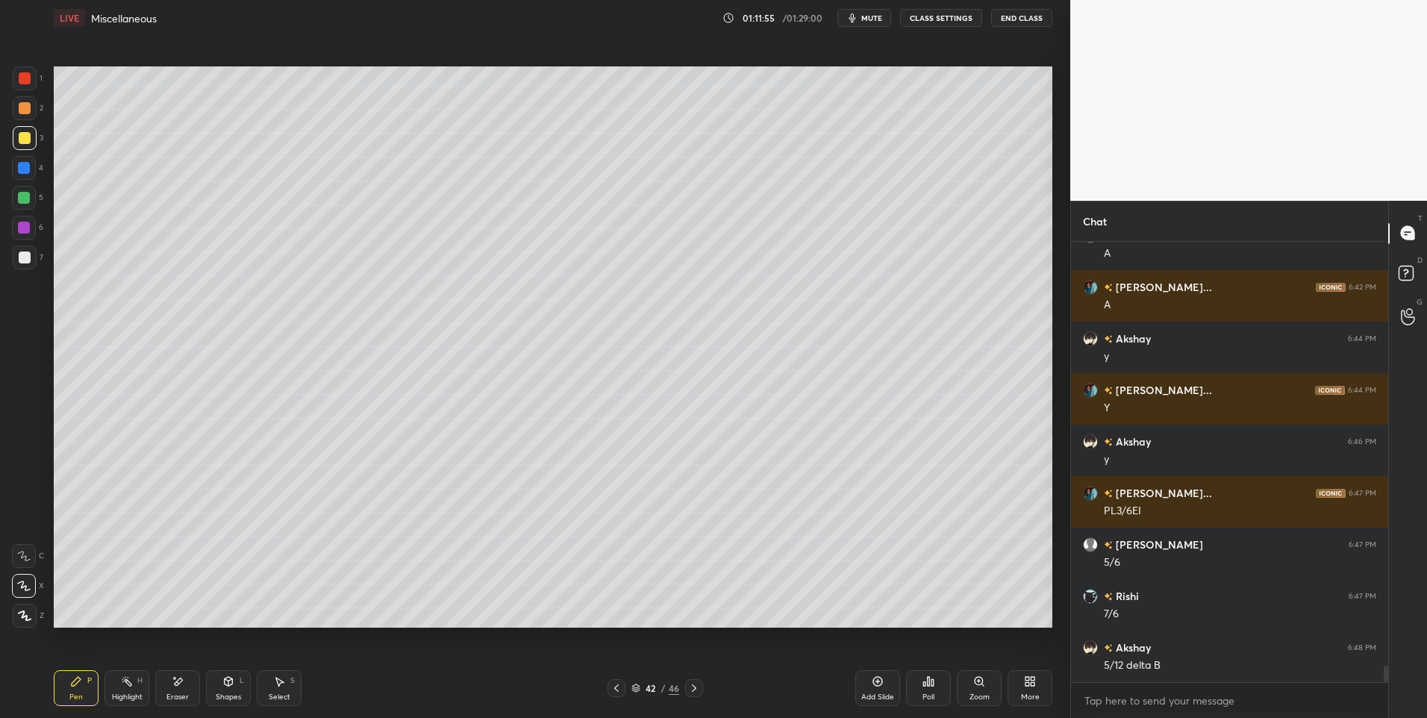
click at [612, 690] on icon at bounding box center [616, 688] width 12 height 12
click at [695, 689] on icon at bounding box center [694, 687] width 4 height 7
click at [612, 685] on icon at bounding box center [616, 688] width 12 height 12
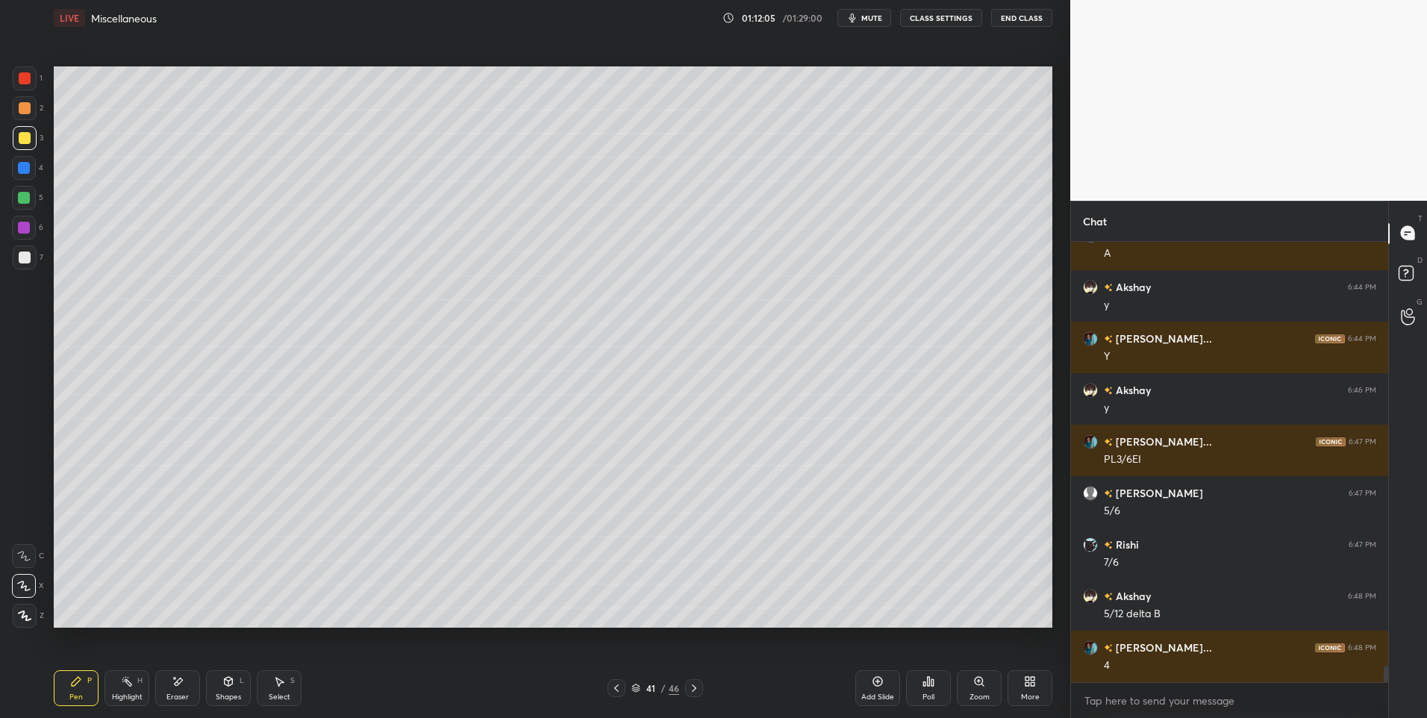
scroll to position [11273, 0]
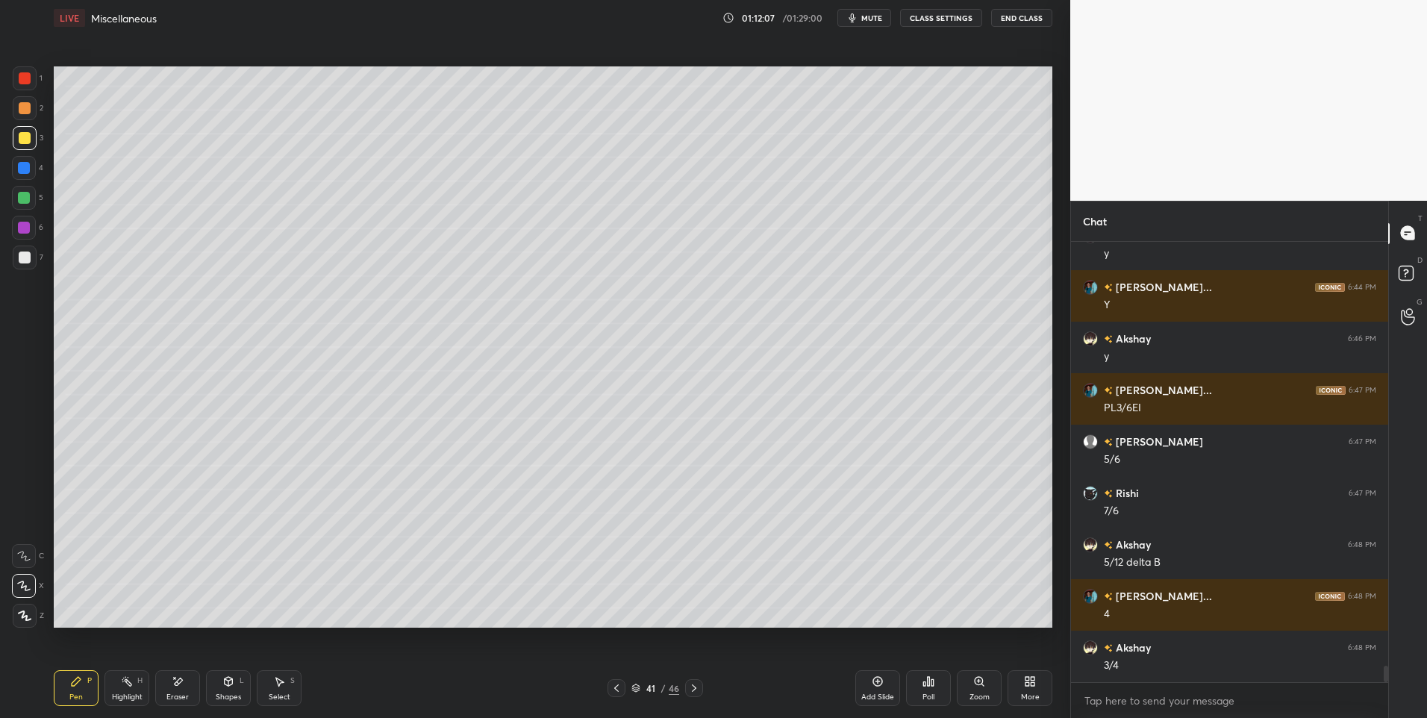
click at [686, 686] on div at bounding box center [694, 688] width 18 height 18
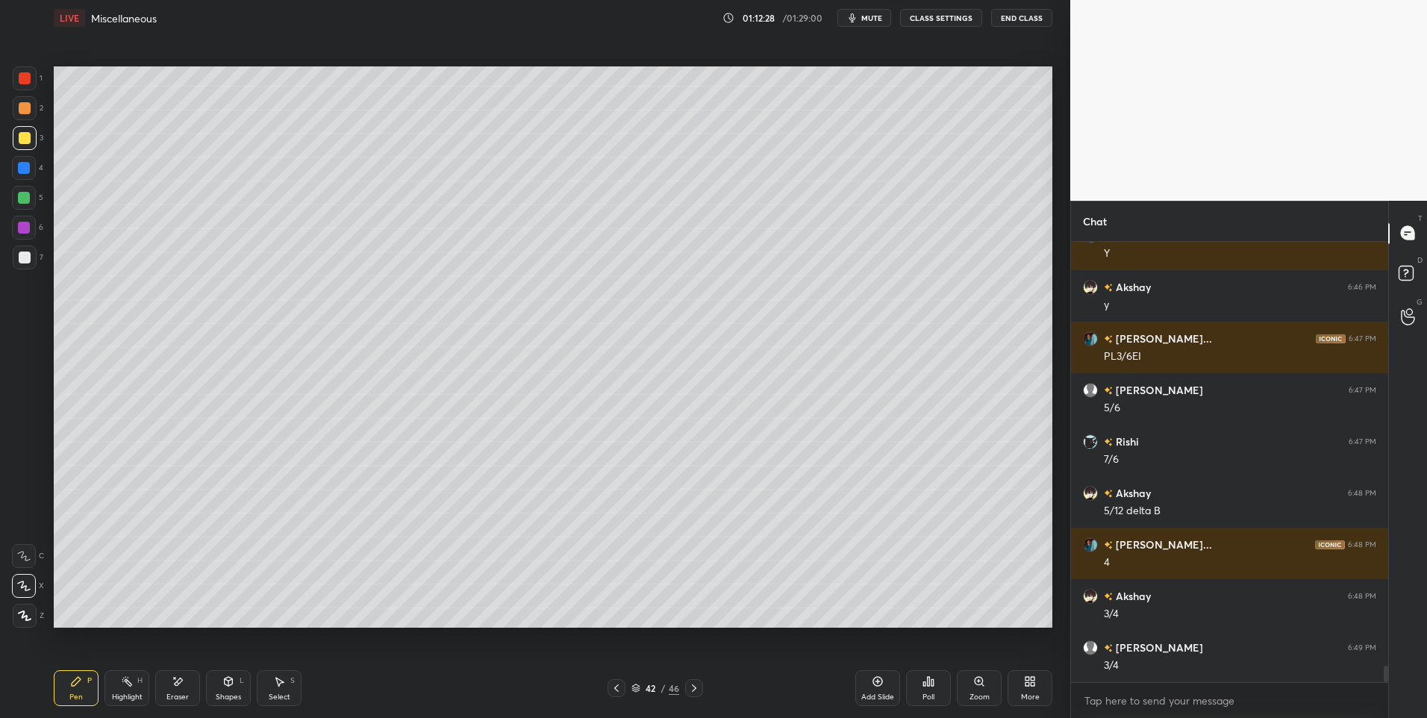
click at [31, 110] on div at bounding box center [25, 108] width 24 height 24
click at [610, 688] on icon at bounding box center [616, 688] width 12 height 12
click at [692, 686] on icon at bounding box center [694, 688] width 12 height 12
click at [610, 687] on icon at bounding box center [616, 688] width 12 height 12
click at [687, 684] on div at bounding box center [694, 688] width 18 height 18
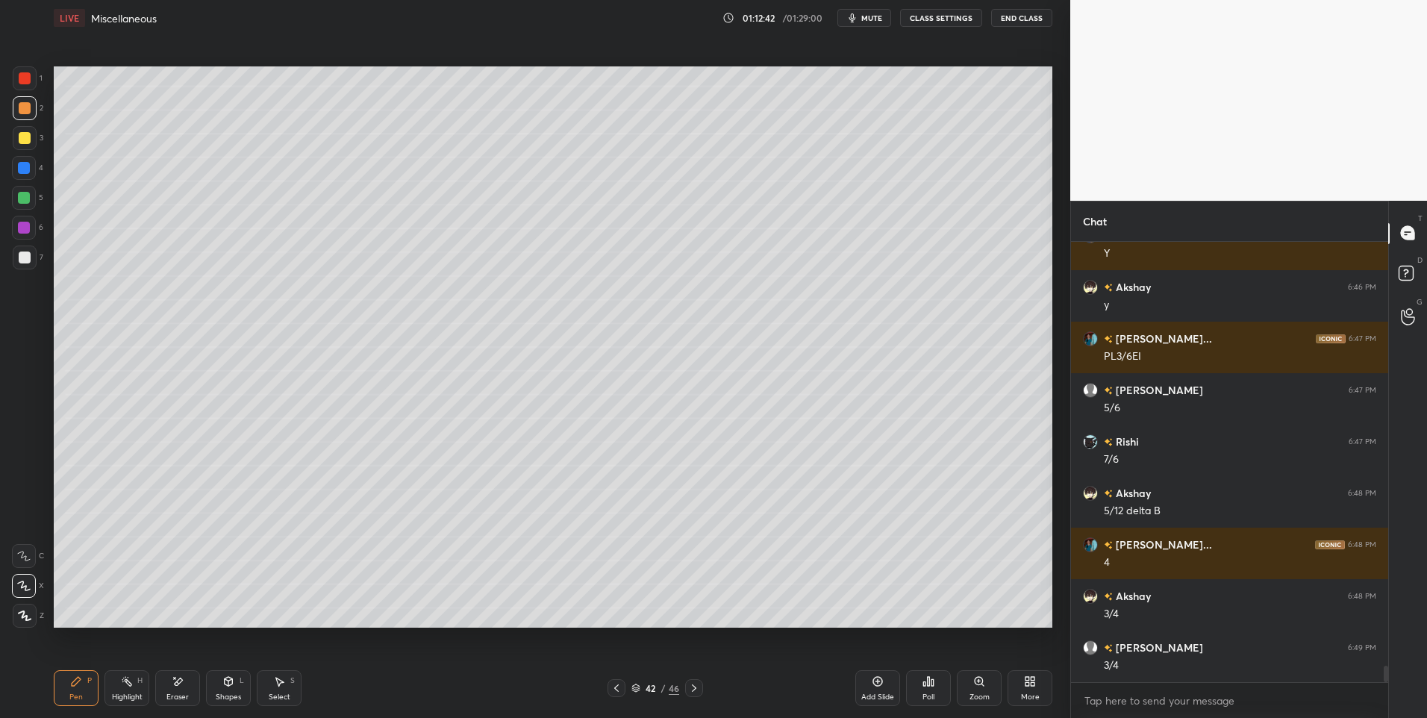
click at [614, 688] on icon at bounding box center [616, 687] width 4 height 7
click at [695, 686] on icon at bounding box center [694, 688] width 12 height 12
click at [613, 687] on icon at bounding box center [616, 688] width 12 height 12
click at [116, 690] on div "Highlight H" at bounding box center [126, 688] width 45 height 36
click at [694, 687] on icon at bounding box center [694, 687] width 4 height 7
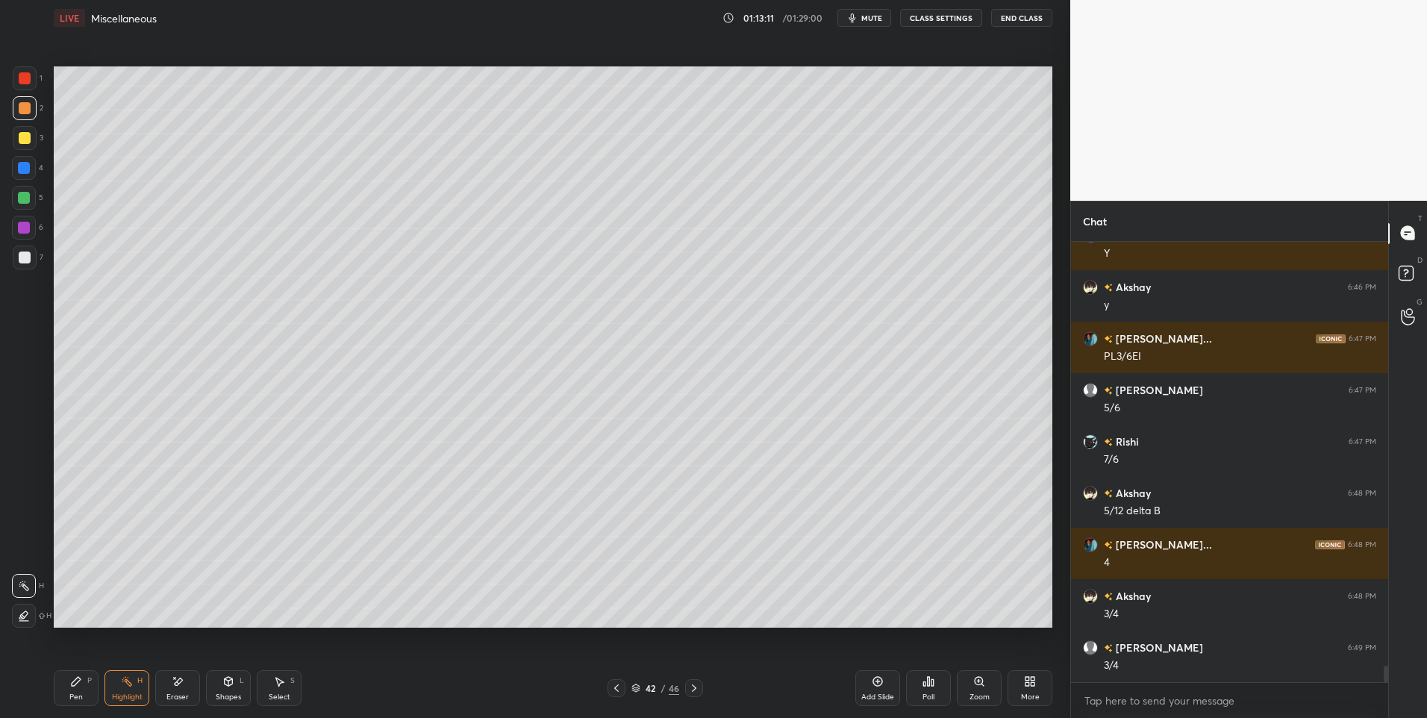
click at [82, 690] on div "Pen P" at bounding box center [76, 688] width 45 height 36
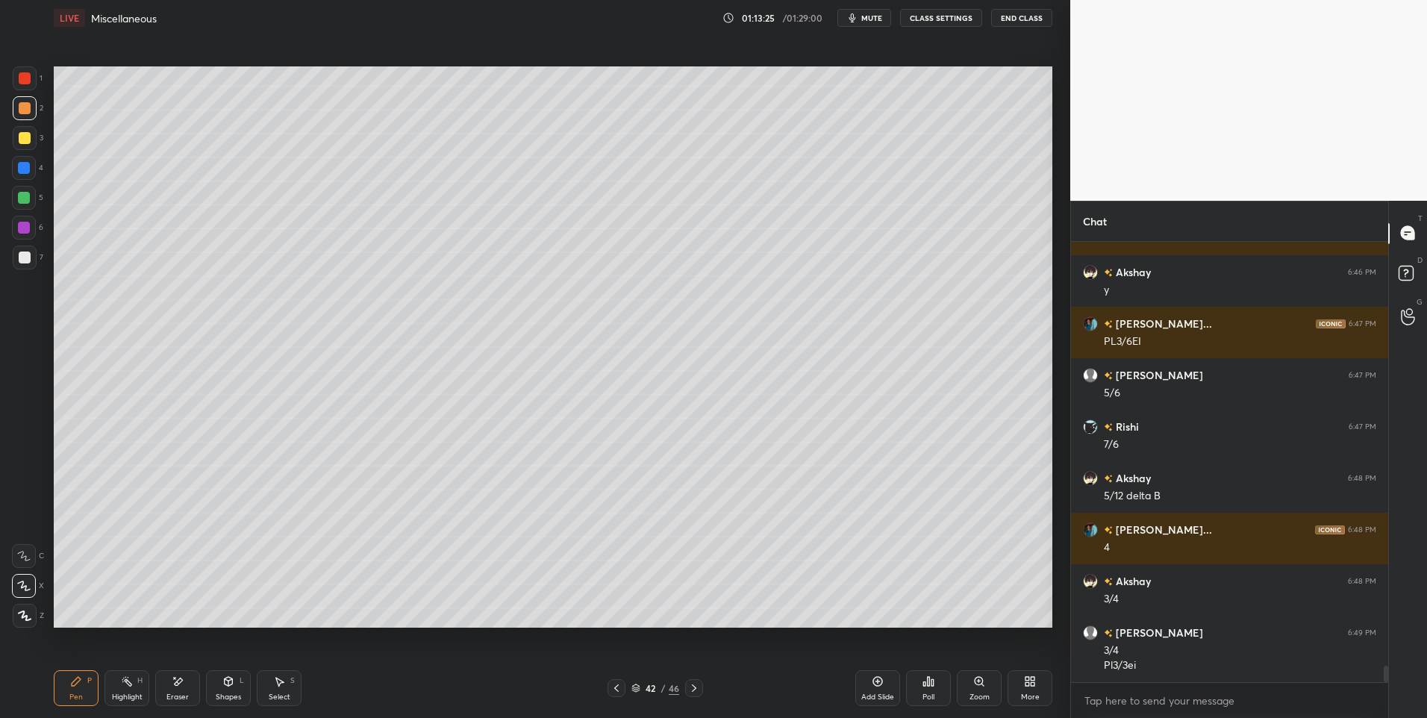
scroll to position [11391, 0]
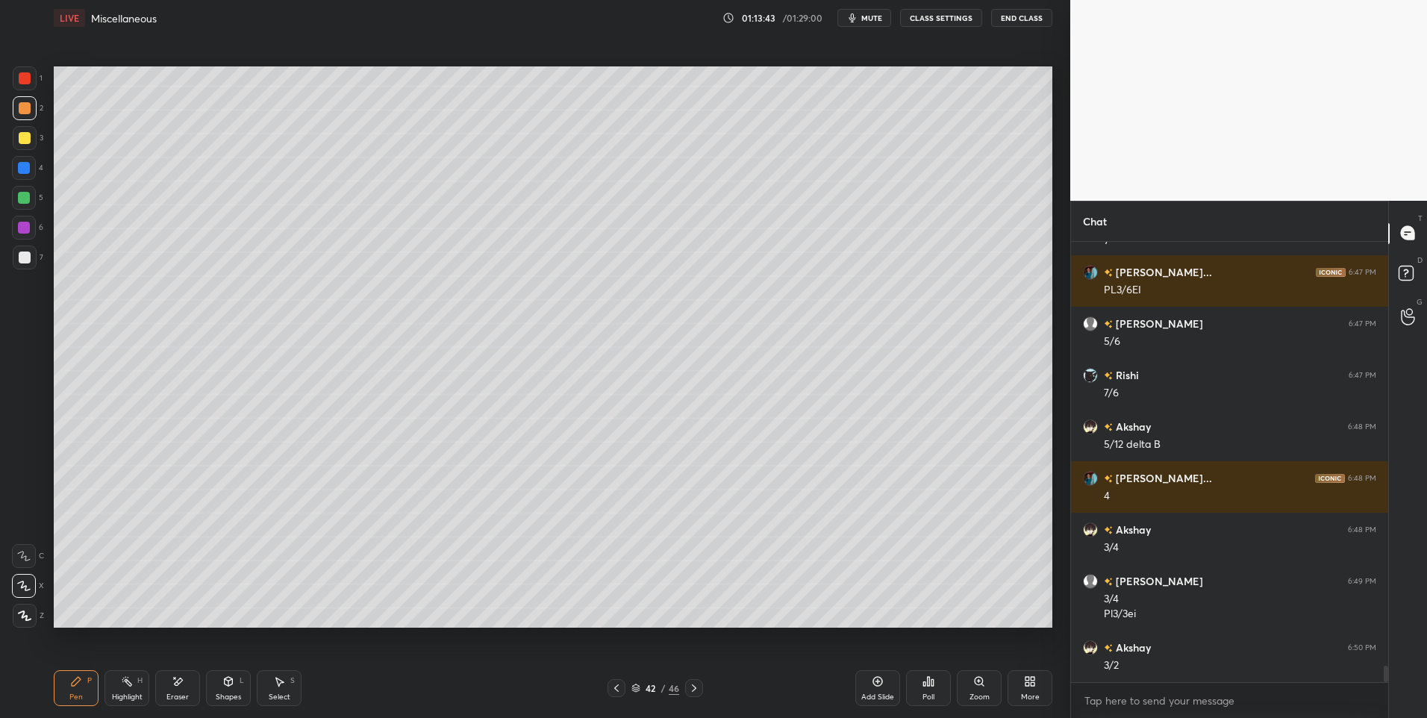
click at [67, 687] on div "Pen P" at bounding box center [76, 688] width 45 height 36
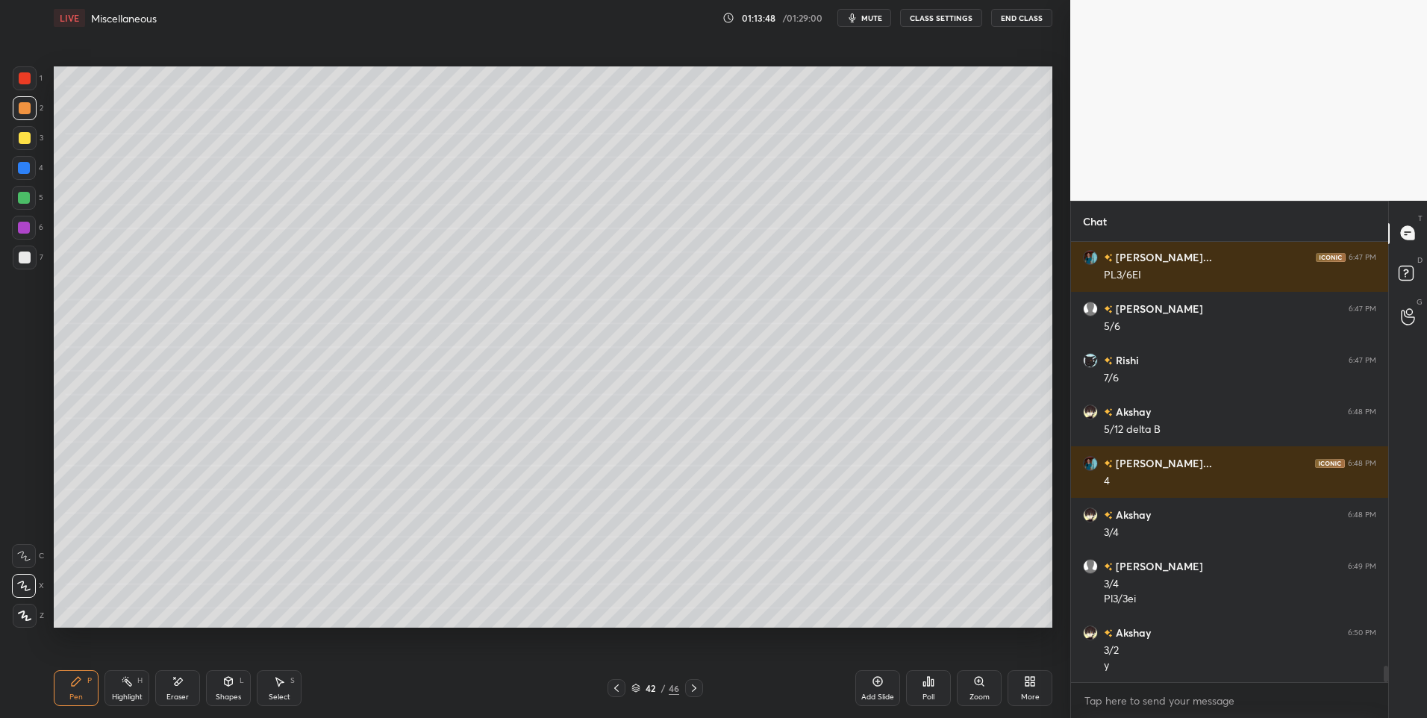
scroll to position [11458, 0]
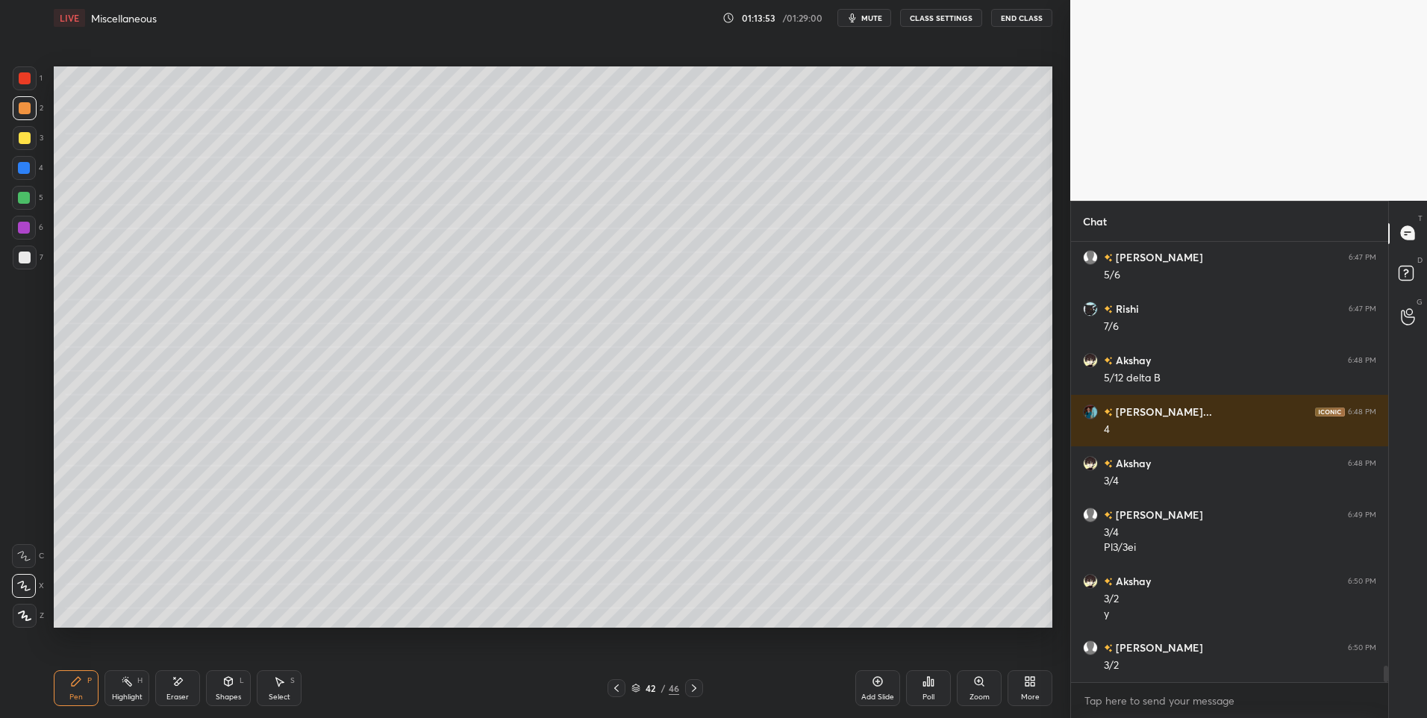
click at [694, 694] on div at bounding box center [694, 688] width 18 height 18
click at [698, 687] on icon at bounding box center [694, 688] width 12 height 12
click at [701, 690] on div at bounding box center [694, 688] width 18 height 18
click at [169, 684] on div "Eraser" at bounding box center [177, 688] width 45 height 36
click at [614, 682] on icon at bounding box center [616, 688] width 12 height 12
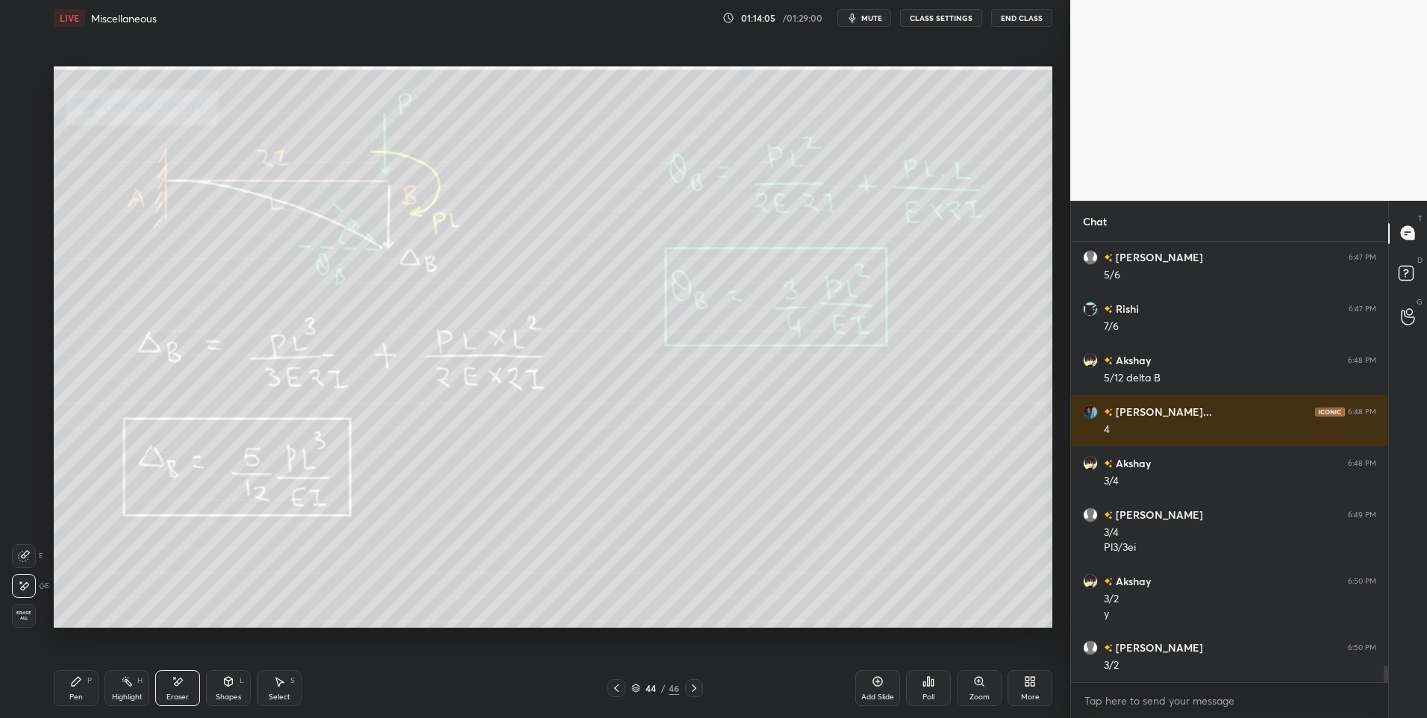
click at [624, 688] on div at bounding box center [616, 688] width 18 height 18
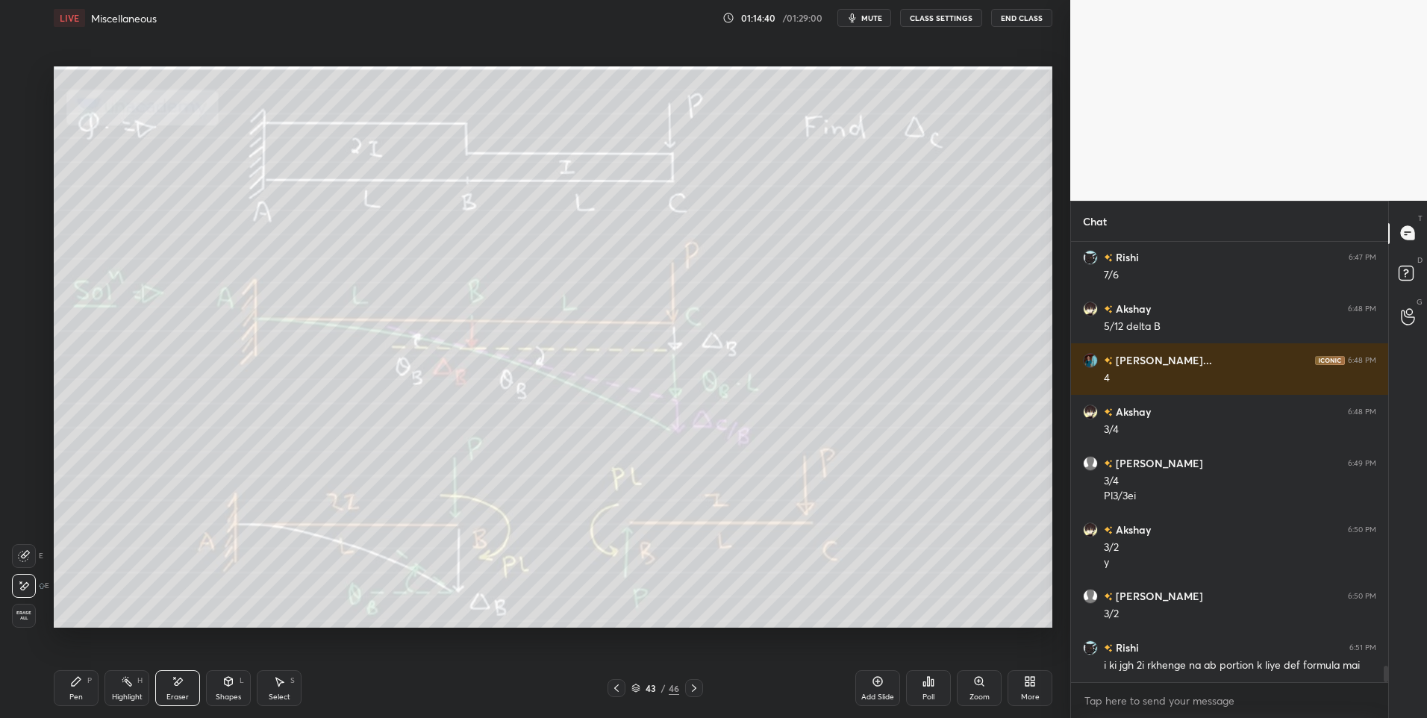
click at [129, 693] on div "Highlight" at bounding box center [127, 696] width 31 height 7
click at [614, 687] on icon at bounding box center [616, 688] width 12 height 12
click at [616, 689] on icon at bounding box center [616, 688] width 12 height 12
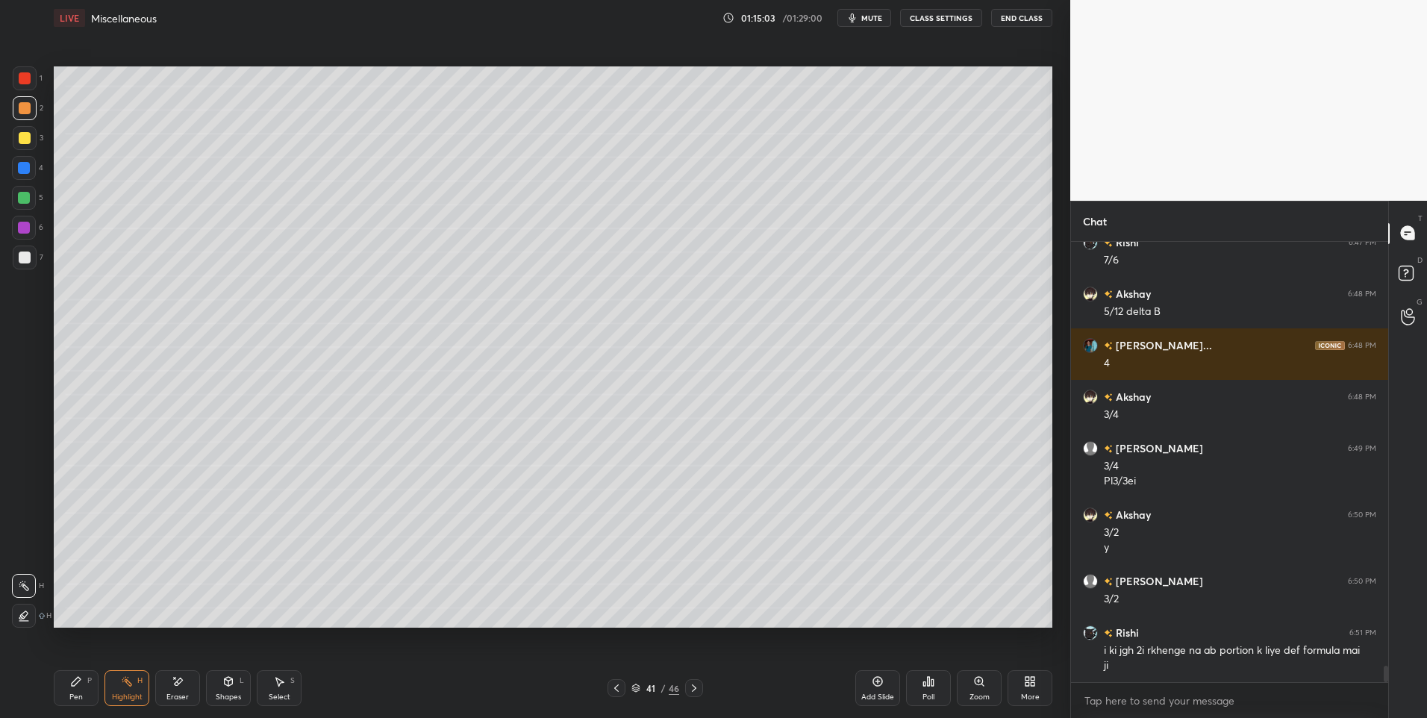
click at [71, 686] on icon at bounding box center [76, 681] width 12 height 12
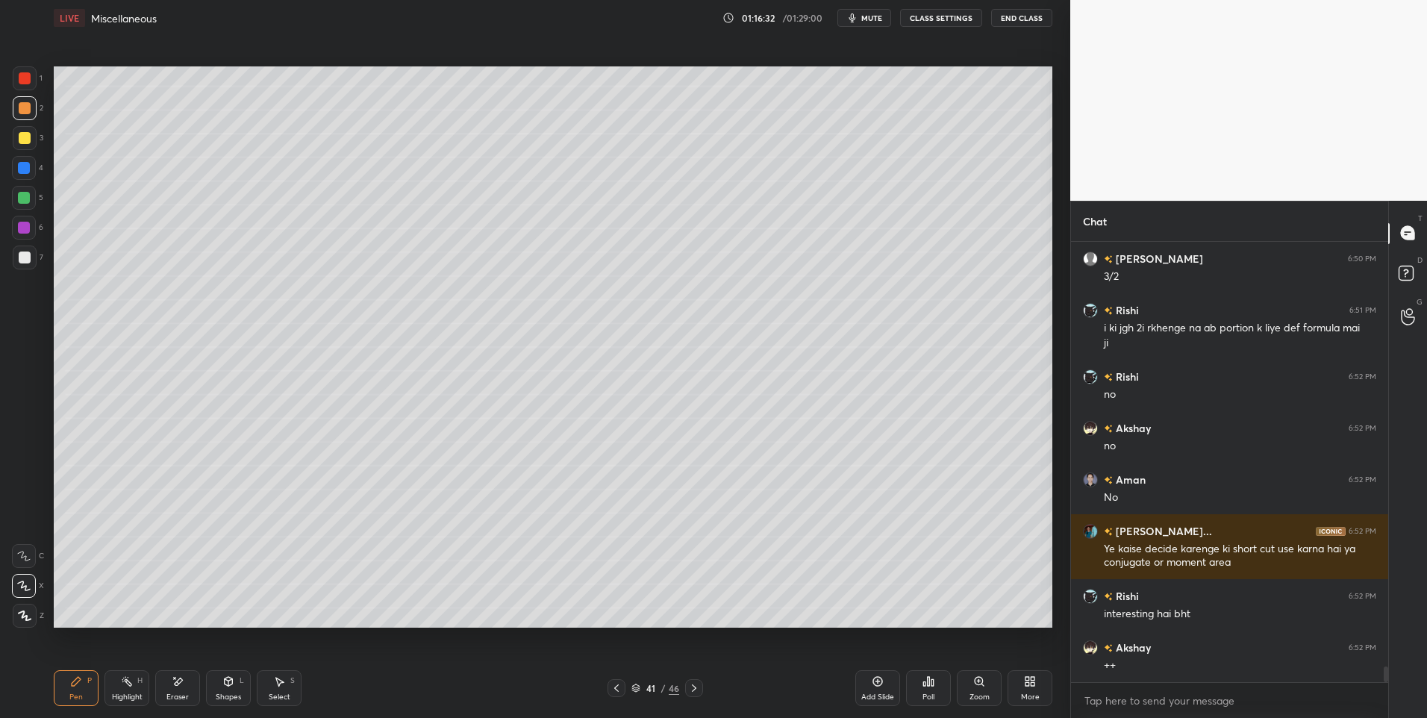
scroll to position [11898, 0]
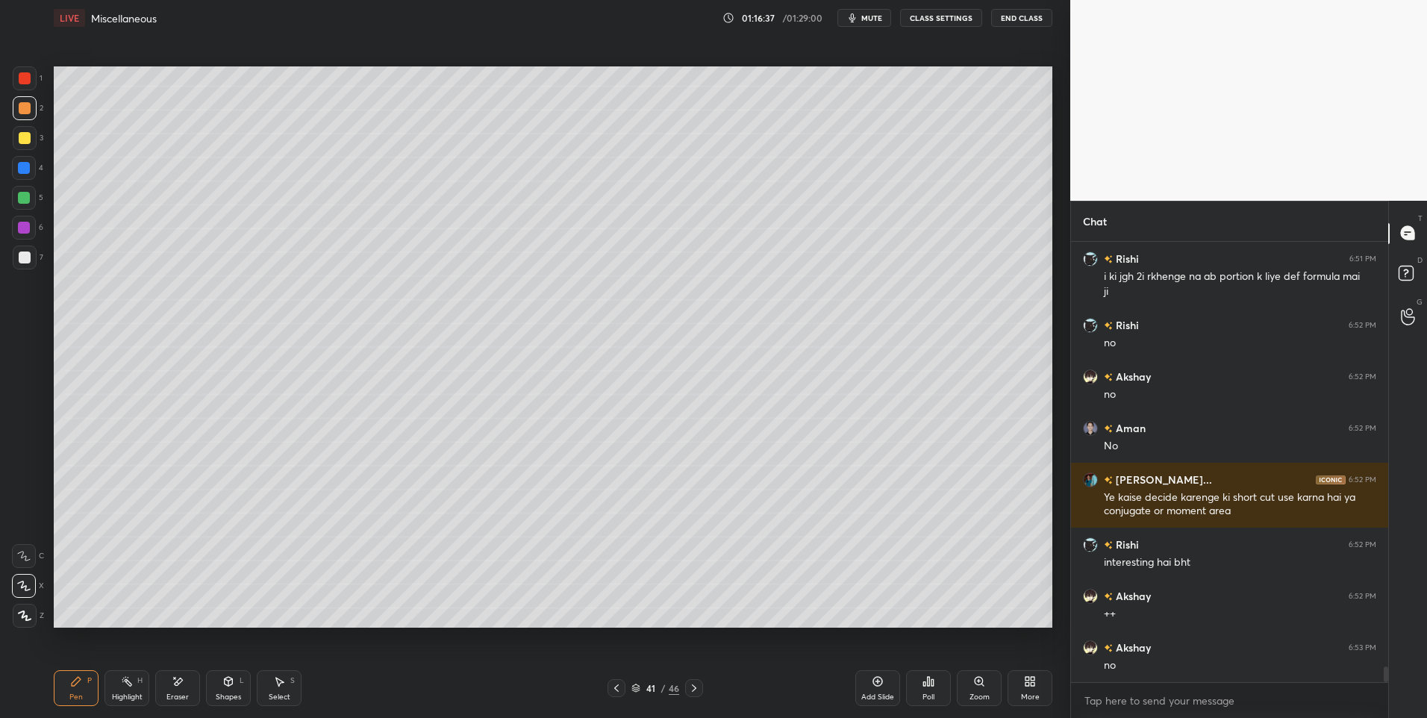
click at [122, 695] on div "Highlight" at bounding box center [127, 696] width 31 height 7
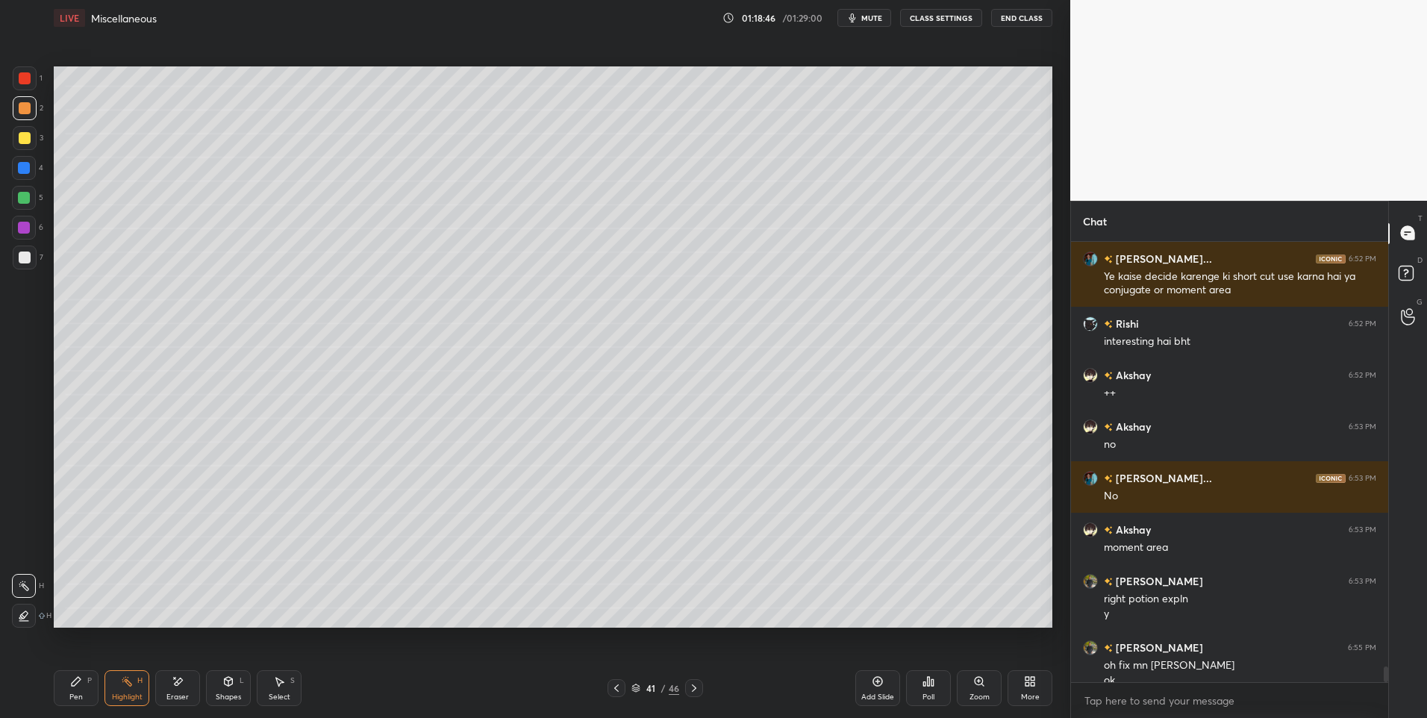
scroll to position [12134, 0]
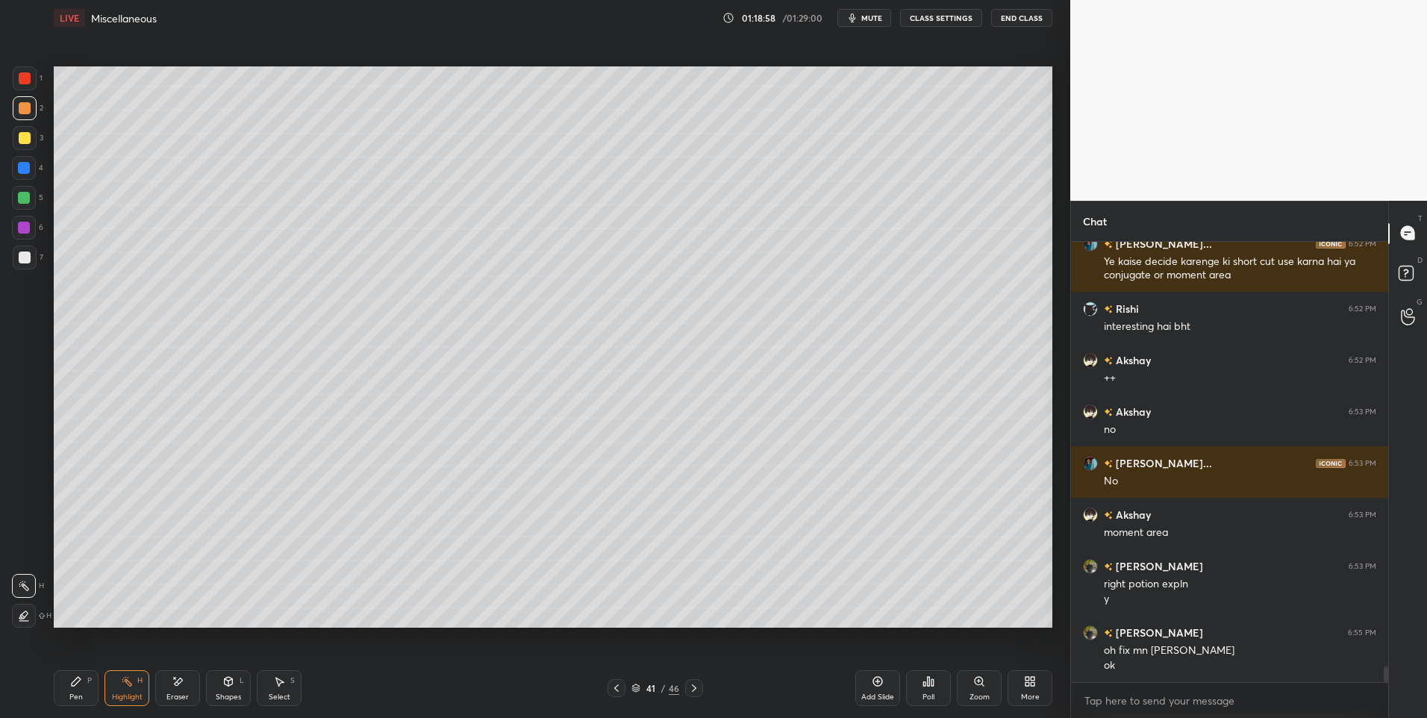
click at [697, 682] on icon at bounding box center [694, 688] width 12 height 12
click at [700, 681] on div at bounding box center [694, 688] width 18 height 18
click at [698, 684] on icon at bounding box center [694, 688] width 12 height 12
click at [695, 684] on icon at bounding box center [694, 688] width 12 height 12
click at [695, 687] on icon at bounding box center [694, 688] width 12 height 12
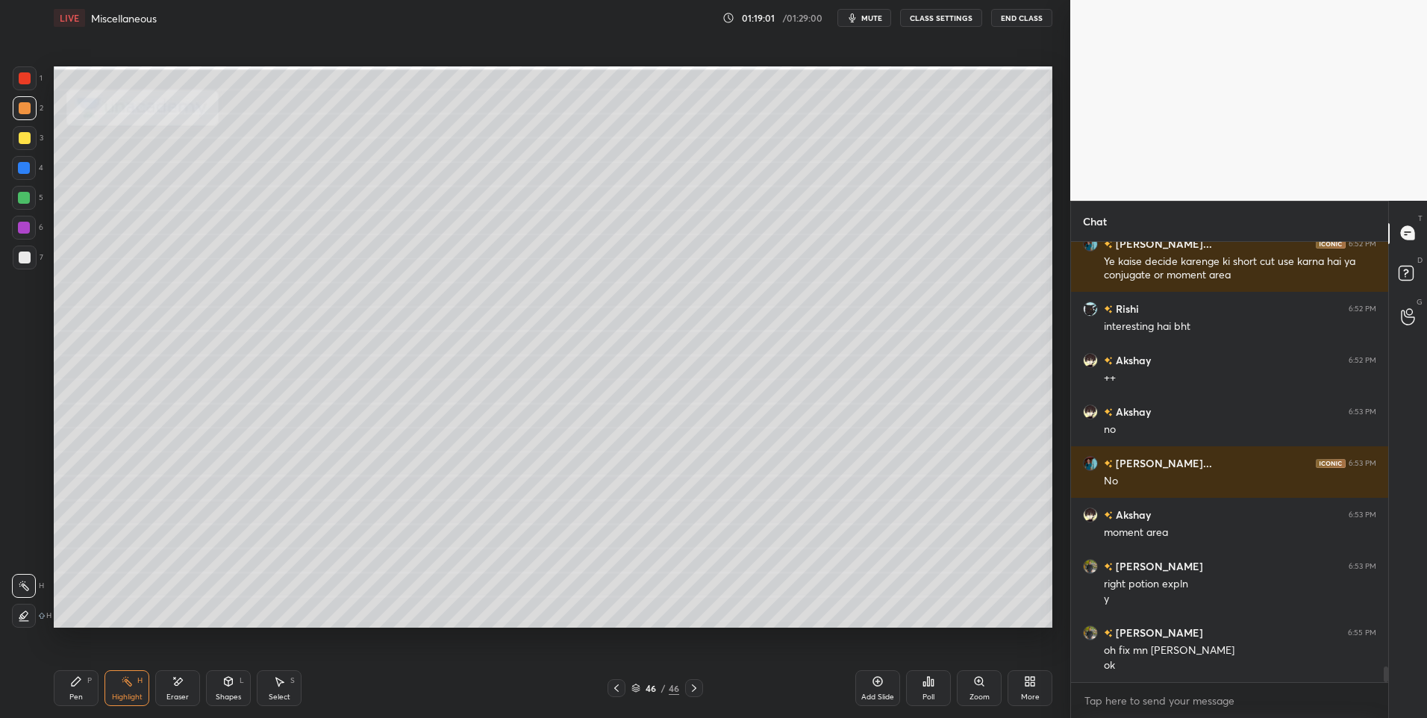
click at [695, 688] on icon at bounding box center [694, 688] width 12 height 12
click at [695, 690] on icon at bounding box center [694, 688] width 12 height 12
click at [696, 690] on icon at bounding box center [694, 688] width 12 height 12
click at [1019, 675] on div "More" at bounding box center [1029, 688] width 45 height 36
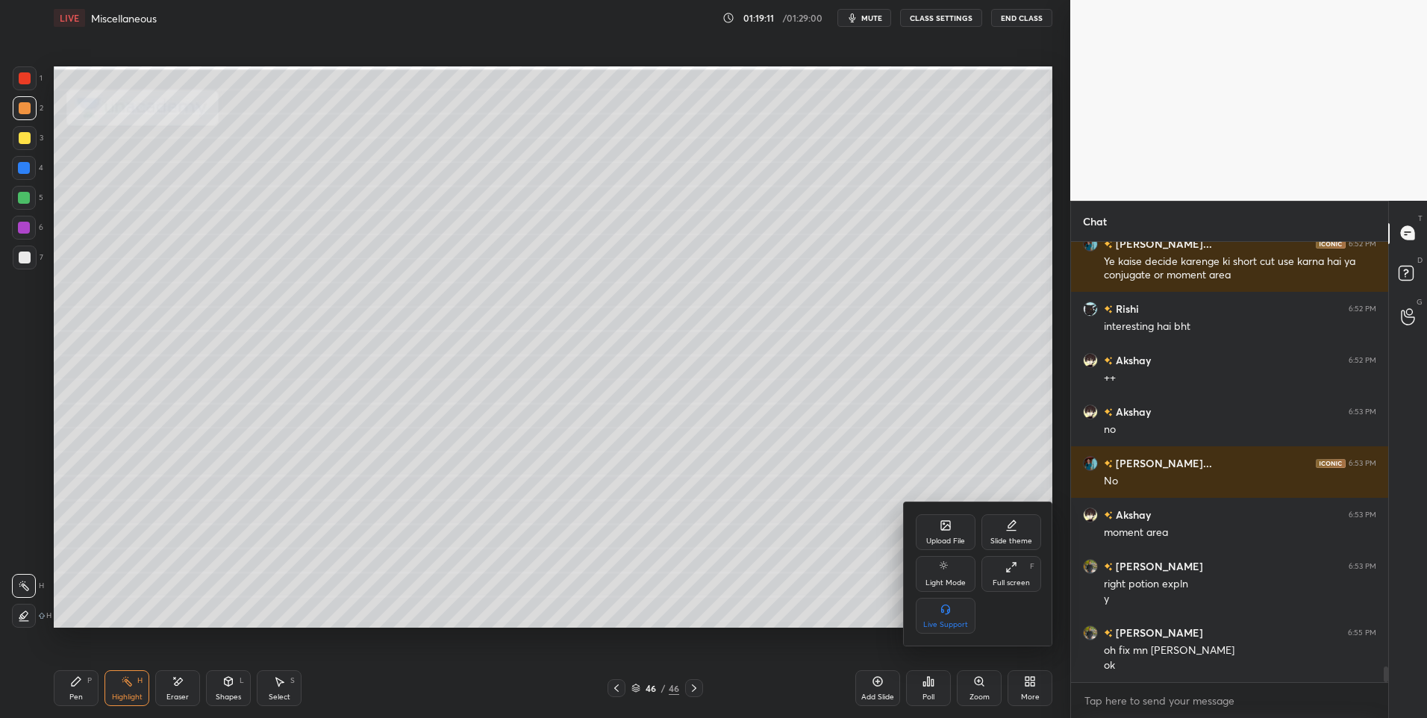
click at [923, 531] on div "Upload File" at bounding box center [946, 532] width 60 height 36
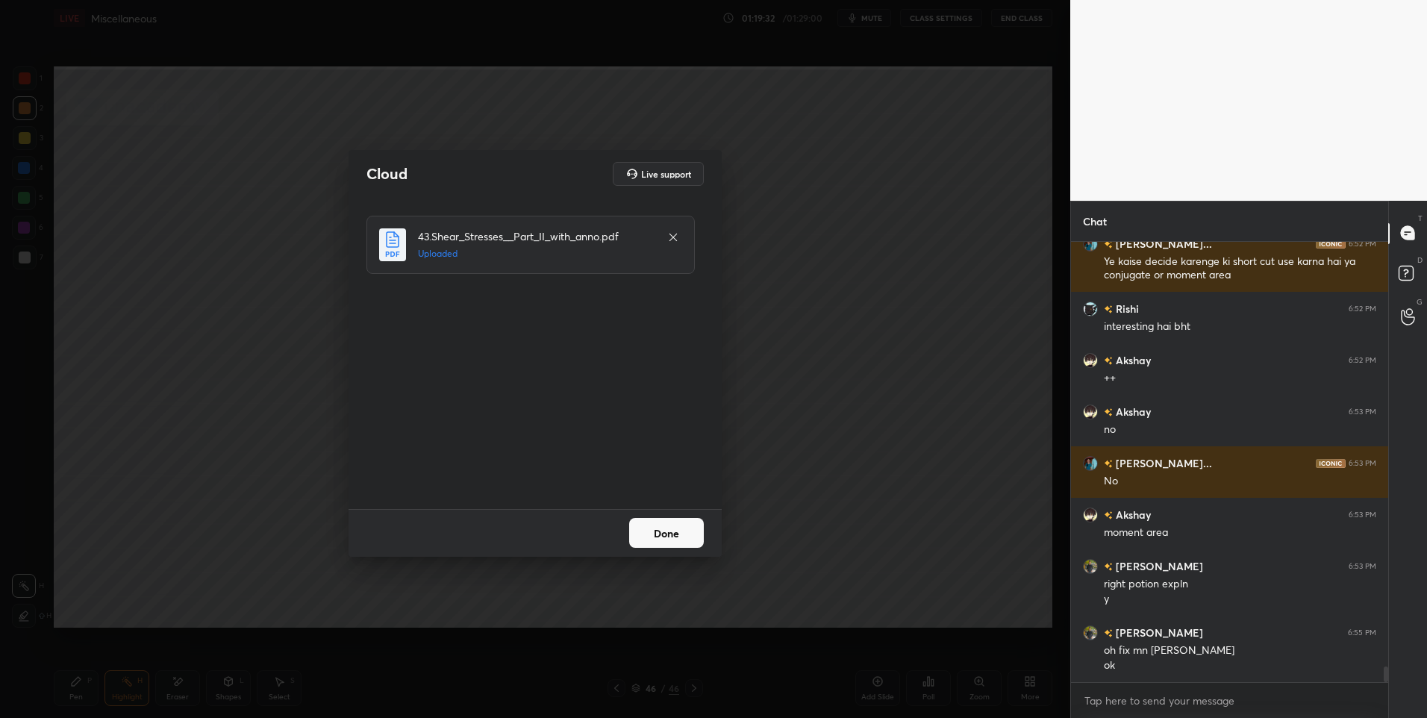
click at [684, 535] on button "Done" at bounding box center [666, 533] width 75 height 30
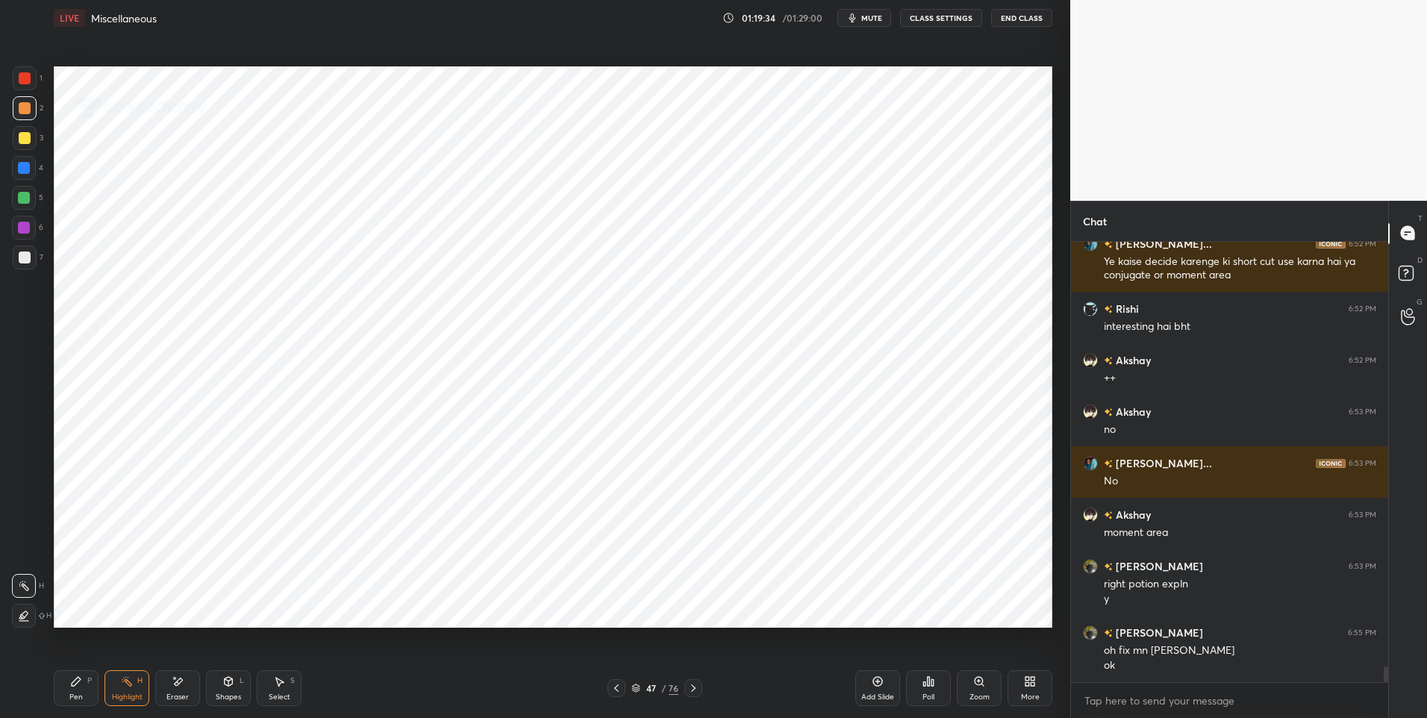
click at [697, 688] on icon at bounding box center [693, 688] width 12 height 12
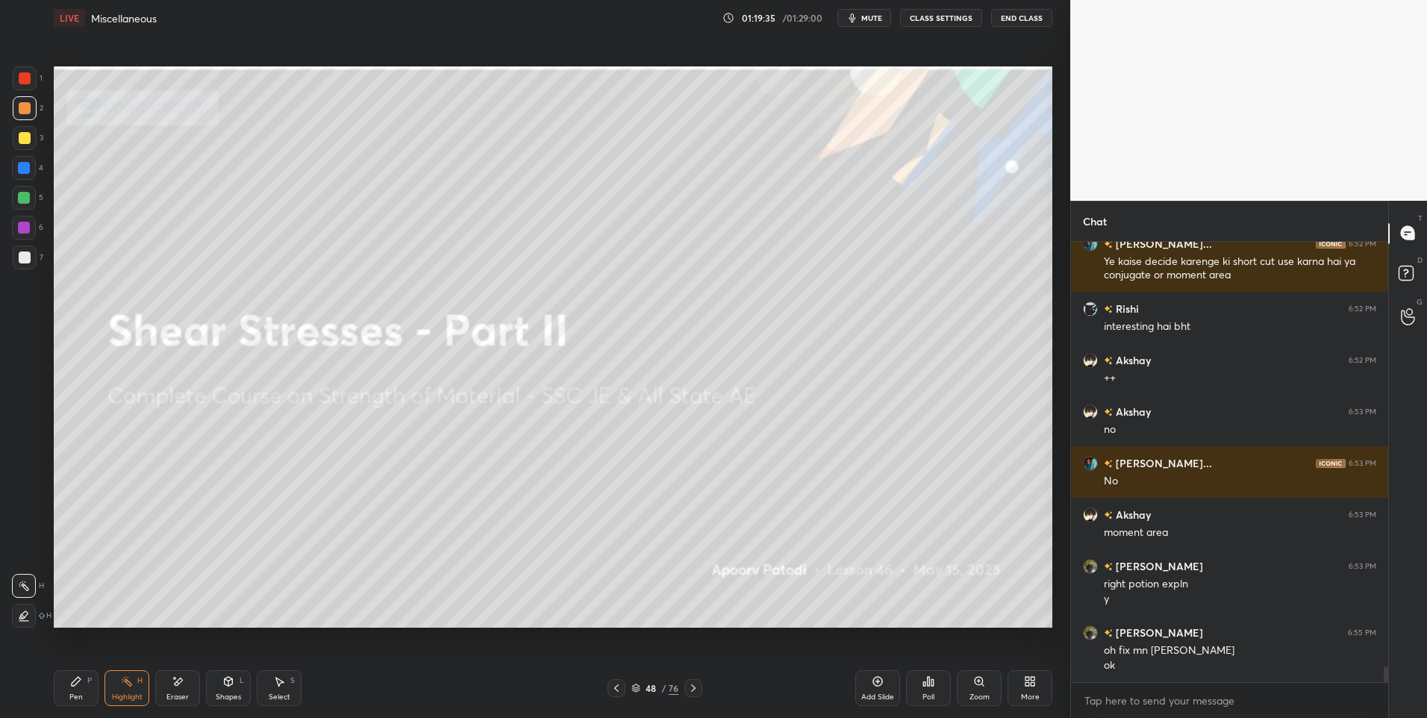
click at [698, 688] on icon at bounding box center [693, 688] width 12 height 12
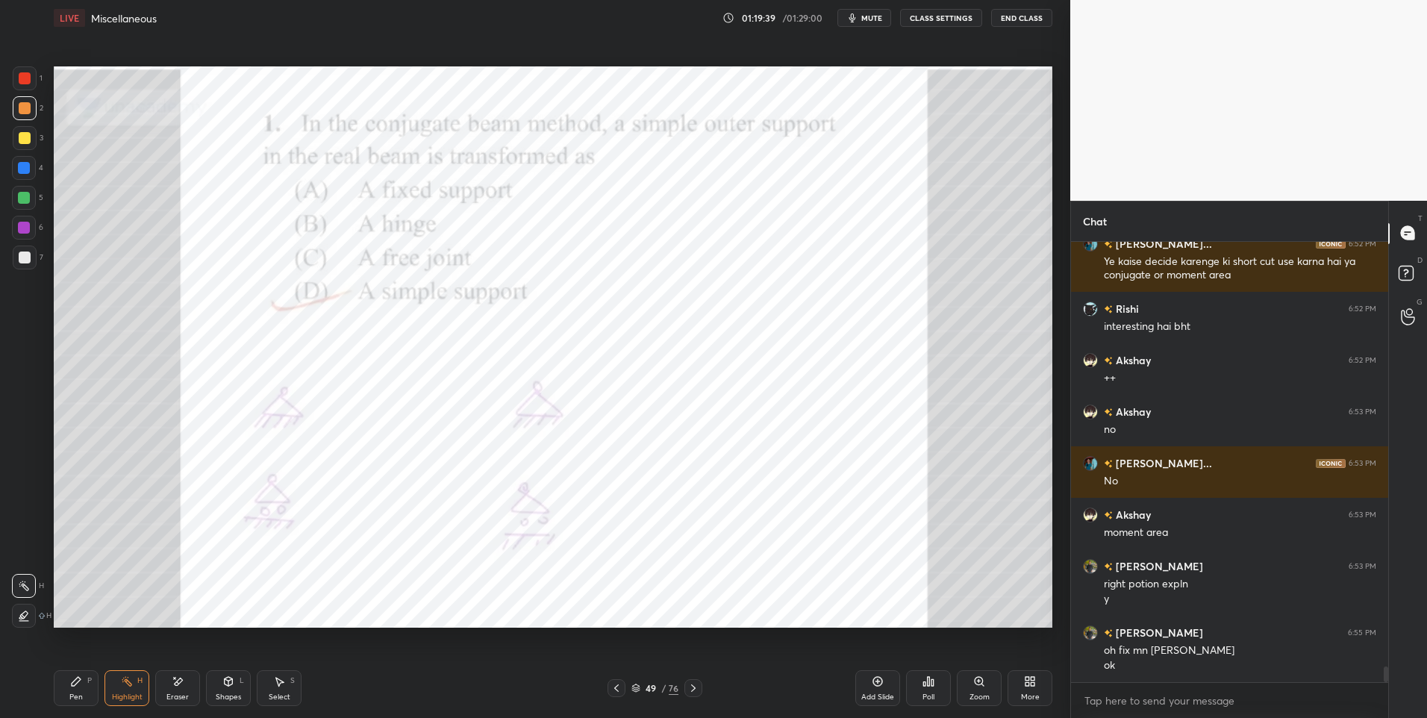
click at [622, 687] on div at bounding box center [616, 688] width 18 height 18
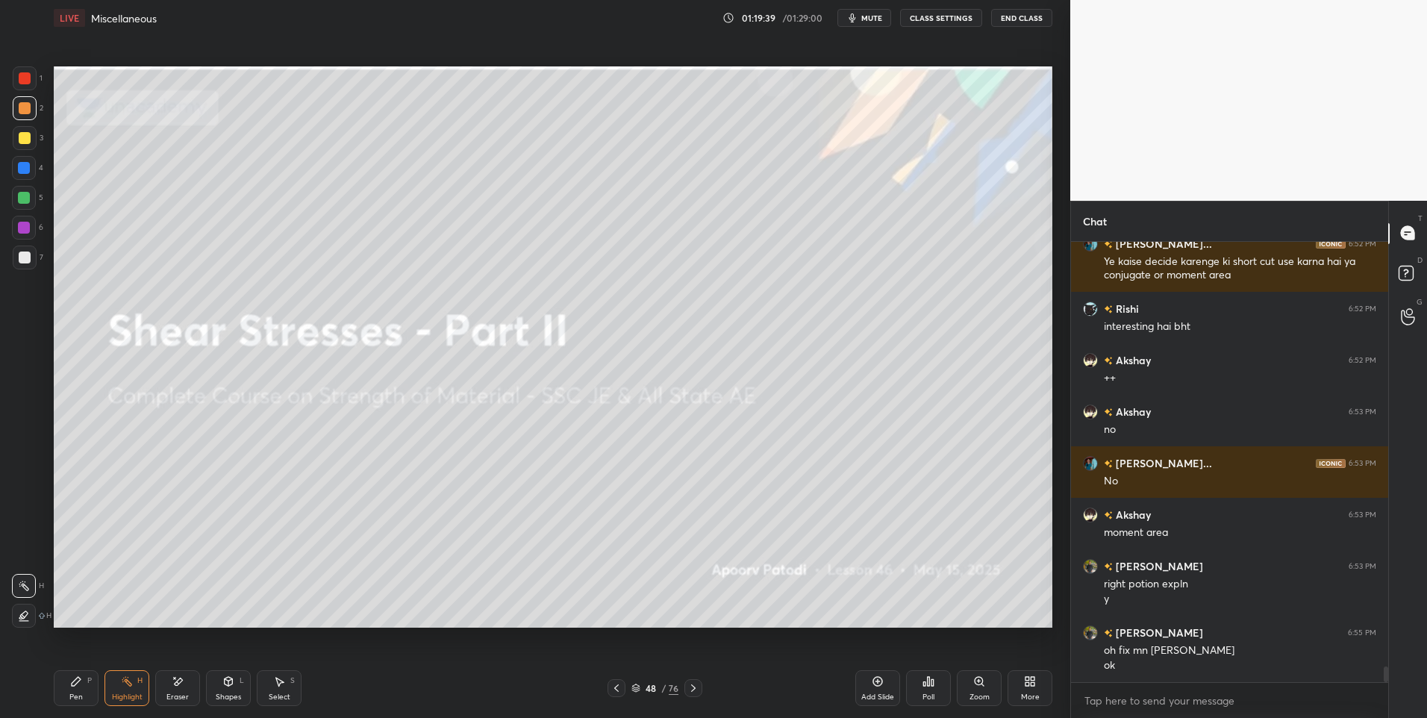
click at [622, 687] on icon at bounding box center [616, 688] width 12 height 12
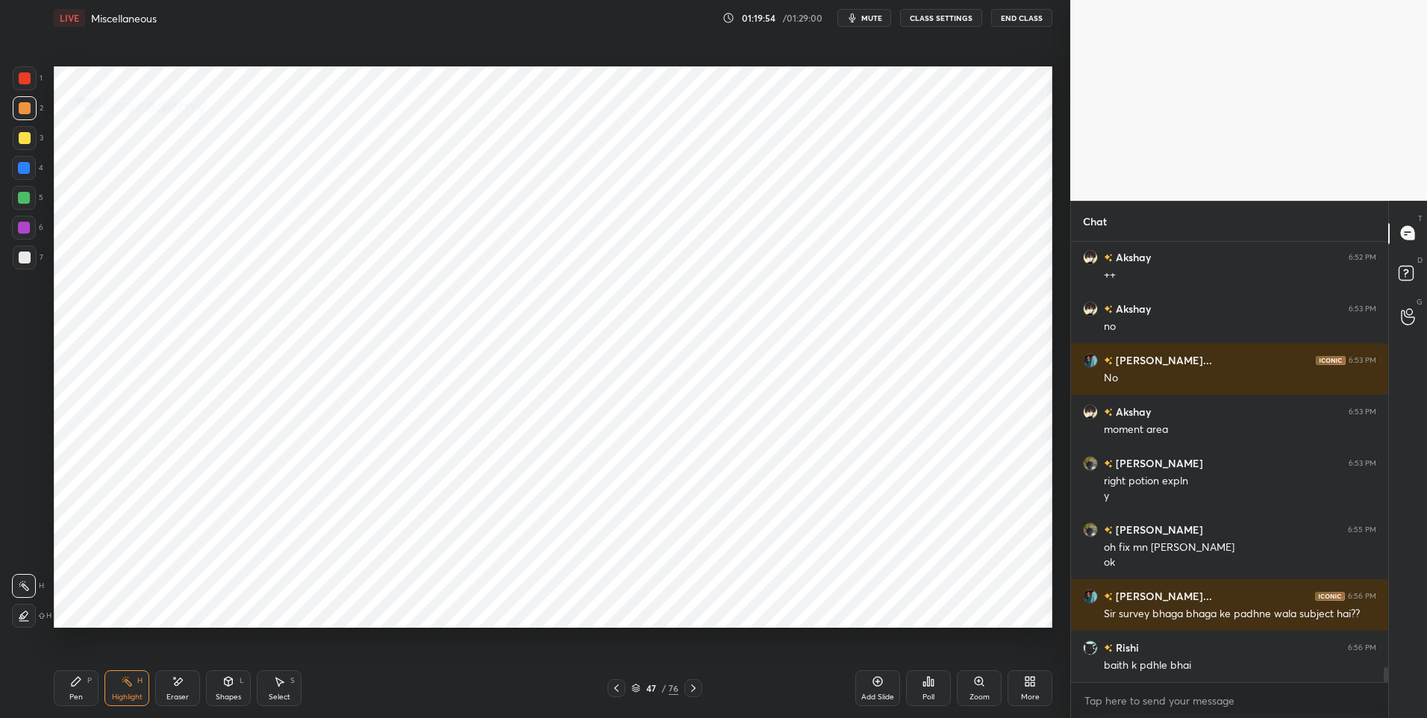
scroll to position [12288, 0]
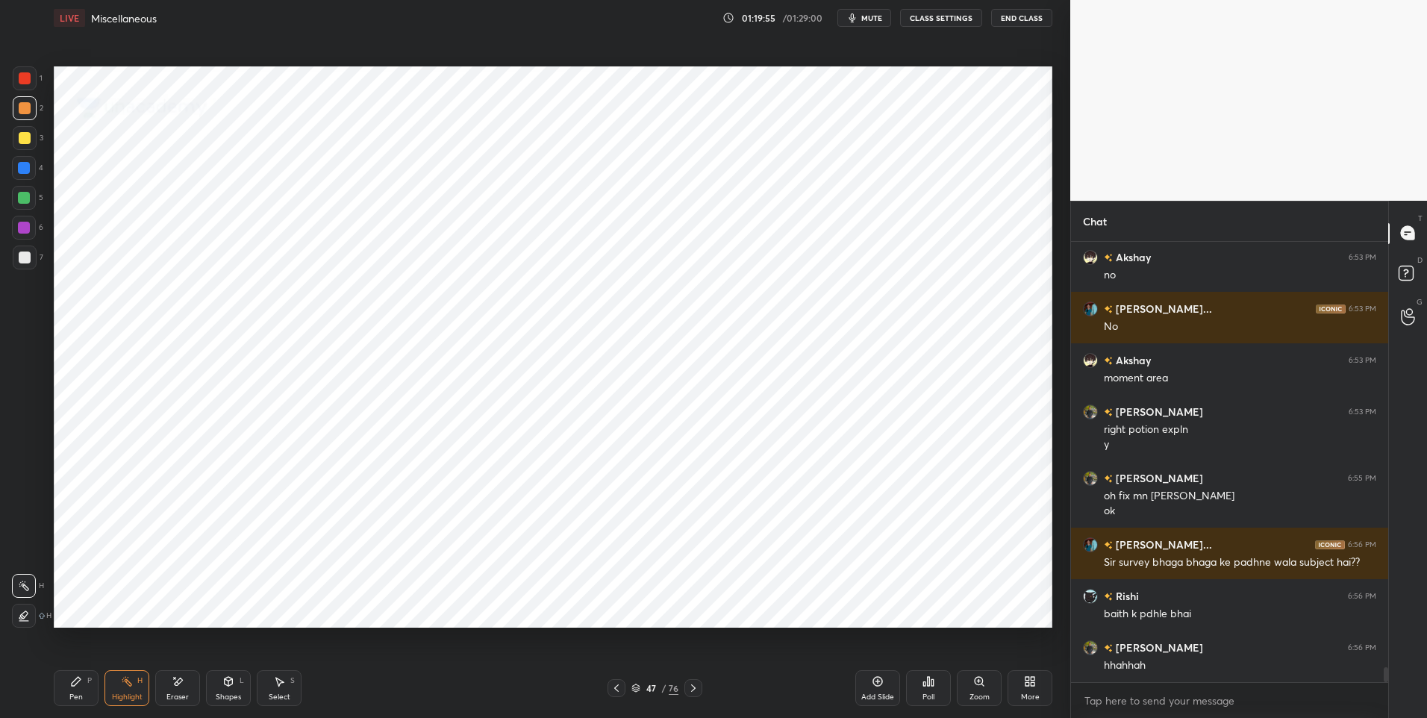
click at [80, 696] on div "Pen" at bounding box center [75, 696] width 13 height 7
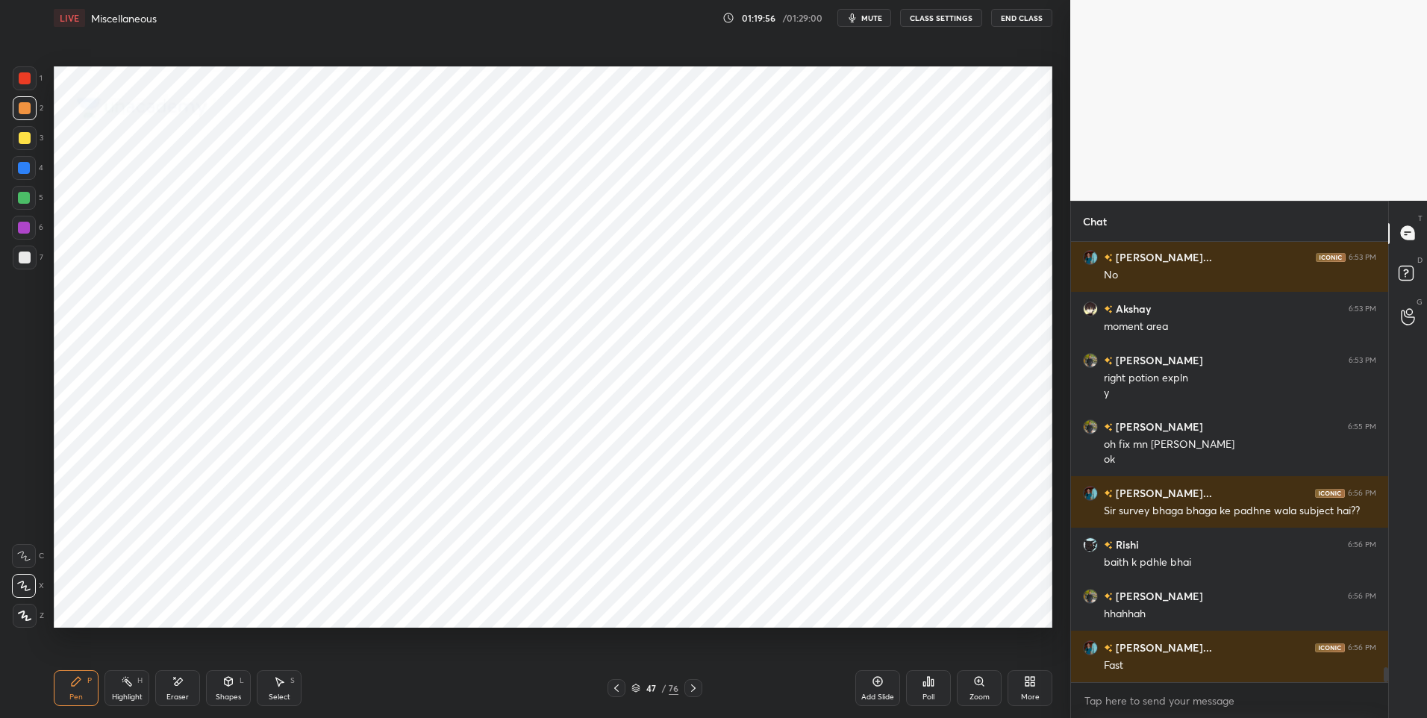
click at [21, 230] on div at bounding box center [24, 228] width 12 height 12
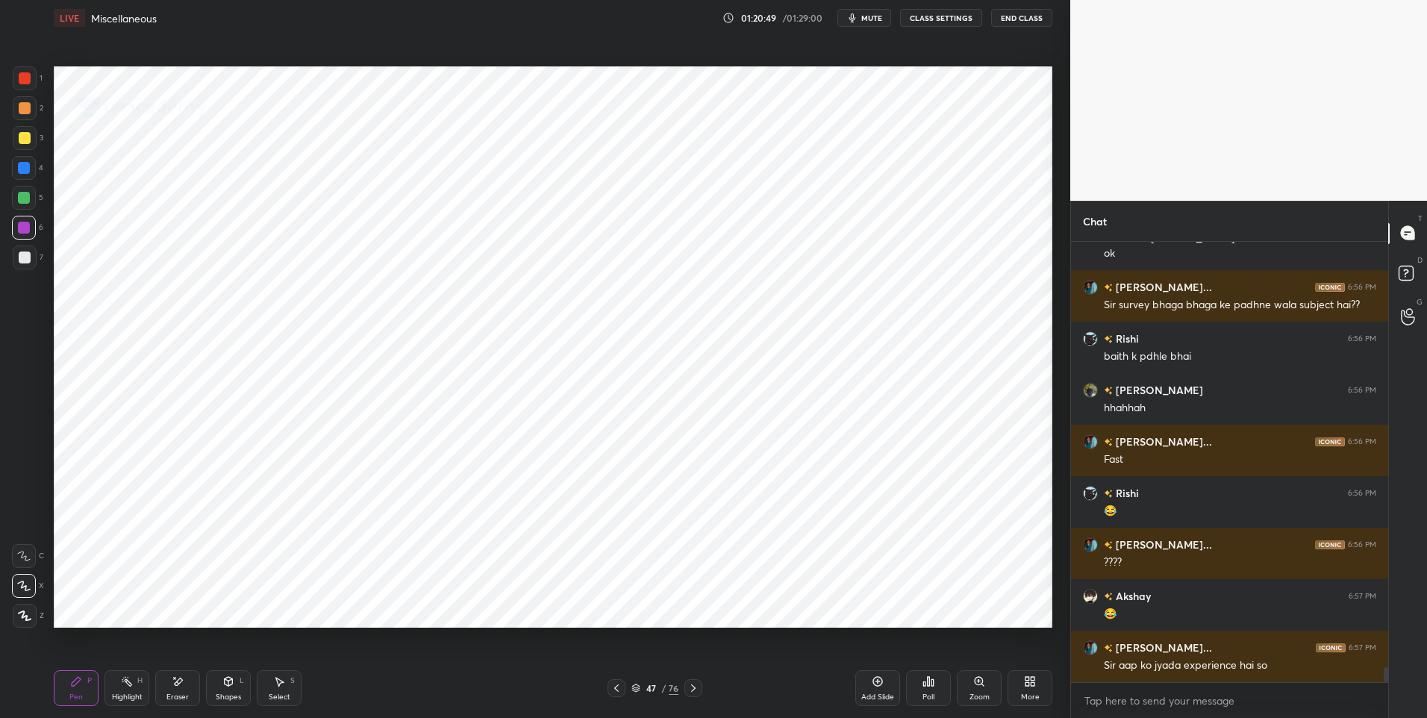
scroll to position [12597, 0]
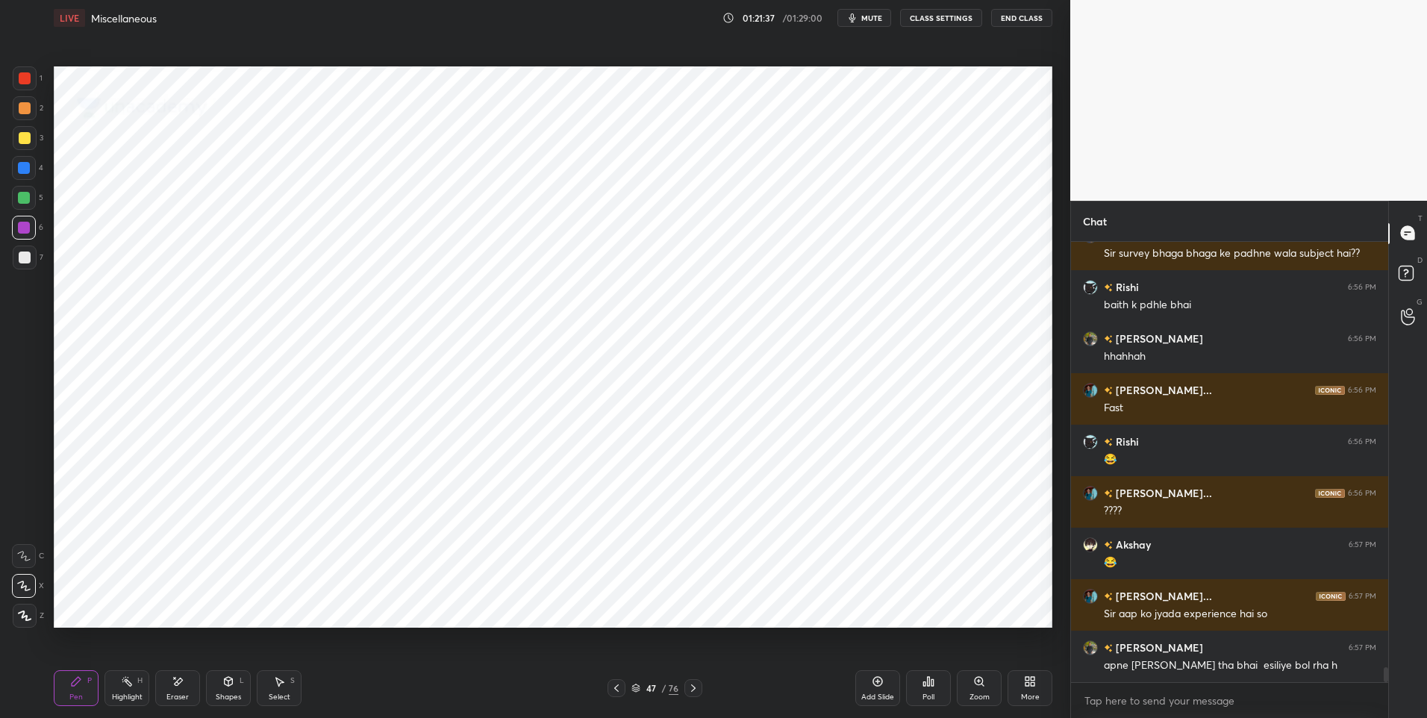
click at [21, 196] on div at bounding box center [24, 198] width 12 height 12
click at [20, 199] on div at bounding box center [24, 198] width 12 height 12
click at [622, 684] on icon at bounding box center [616, 688] width 12 height 12
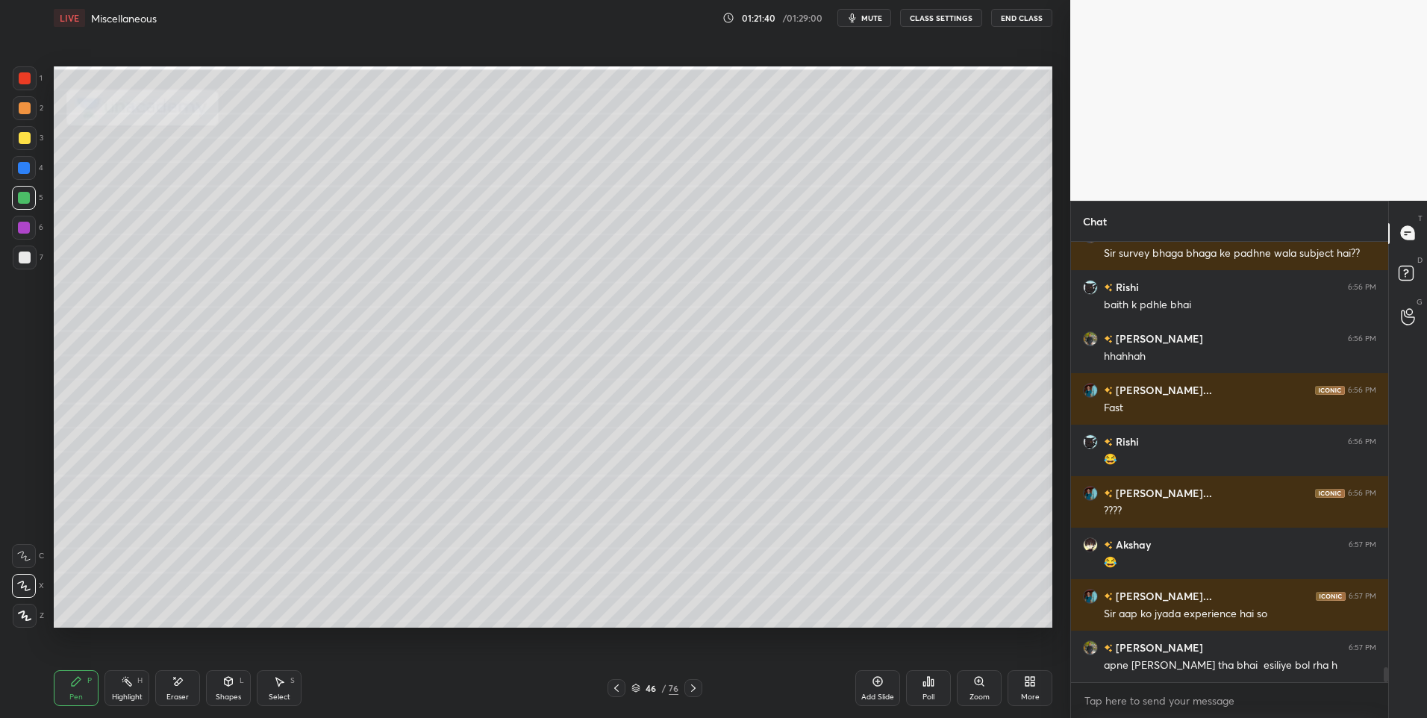
click at [611, 683] on icon at bounding box center [616, 688] width 12 height 12
click at [118, 687] on div "Highlight H" at bounding box center [126, 688] width 45 height 36
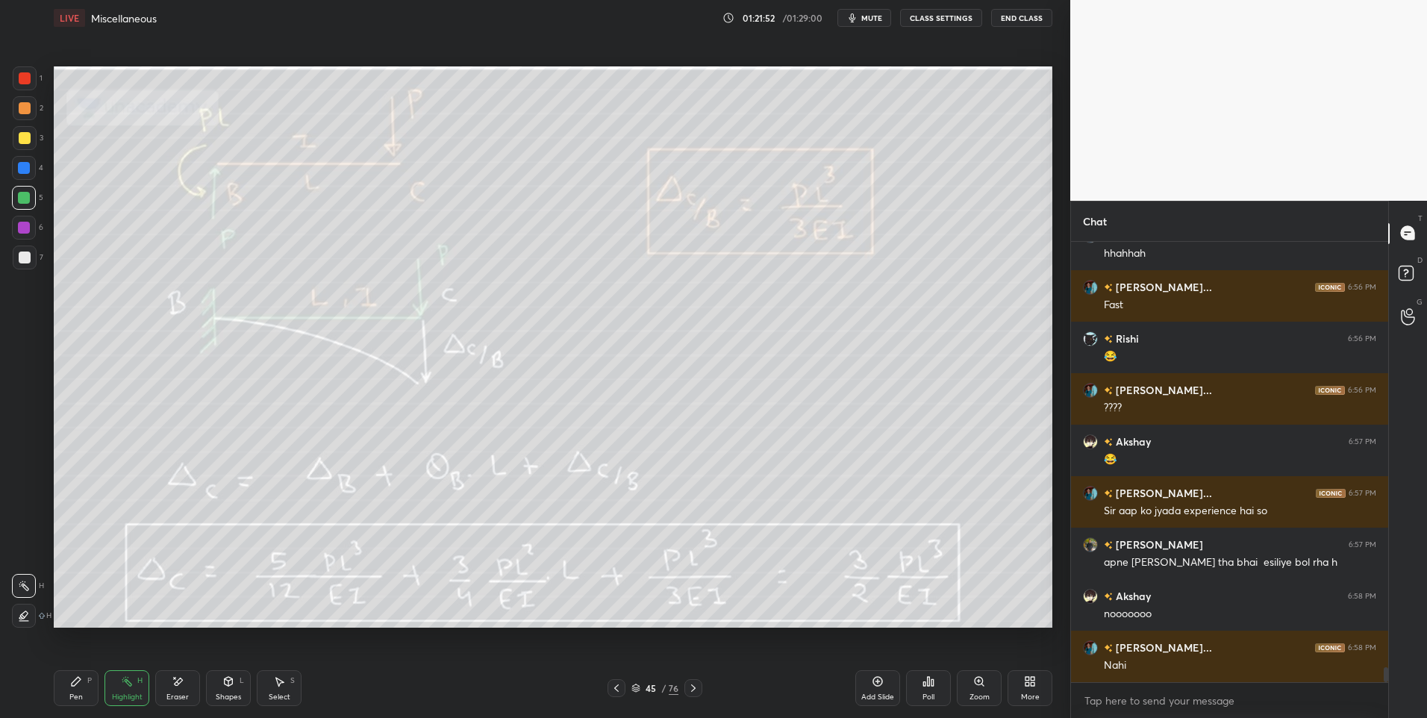
scroll to position [12752, 0]
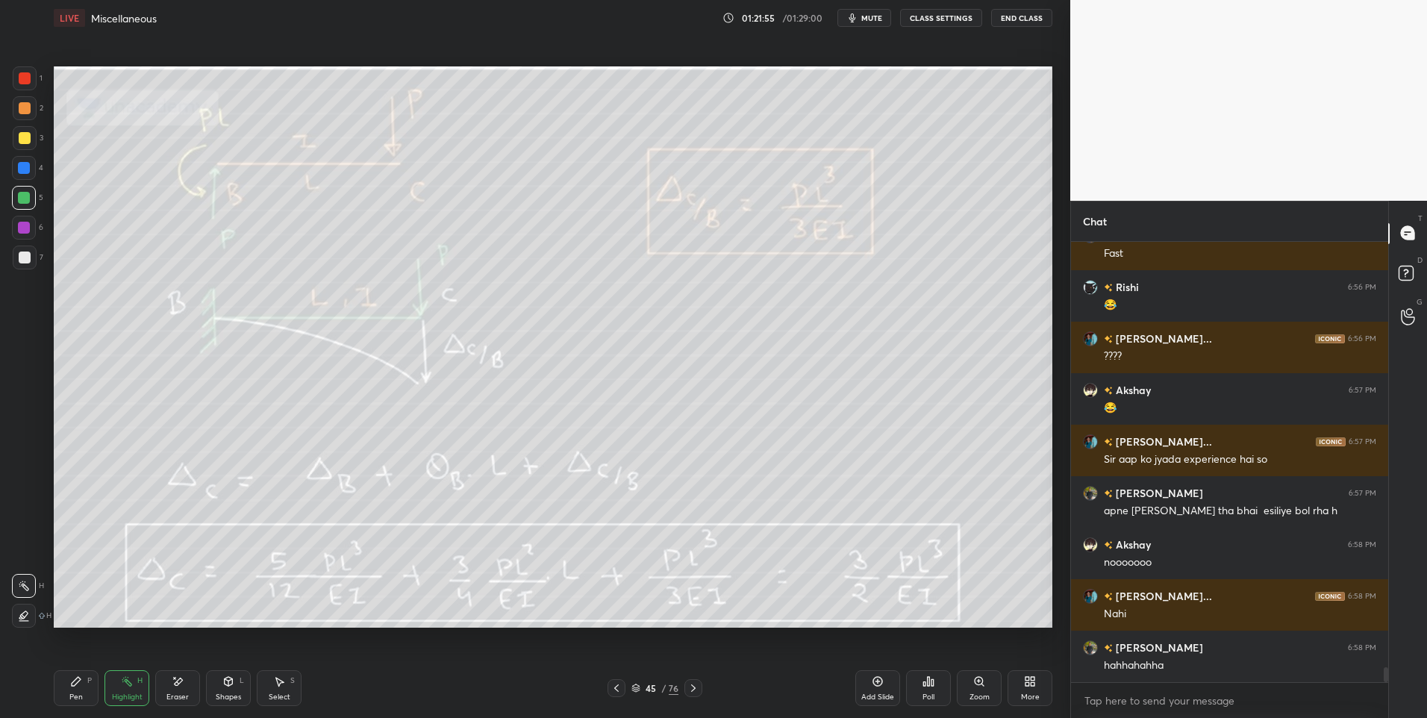
click at [621, 687] on icon at bounding box center [616, 688] width 12 height 12
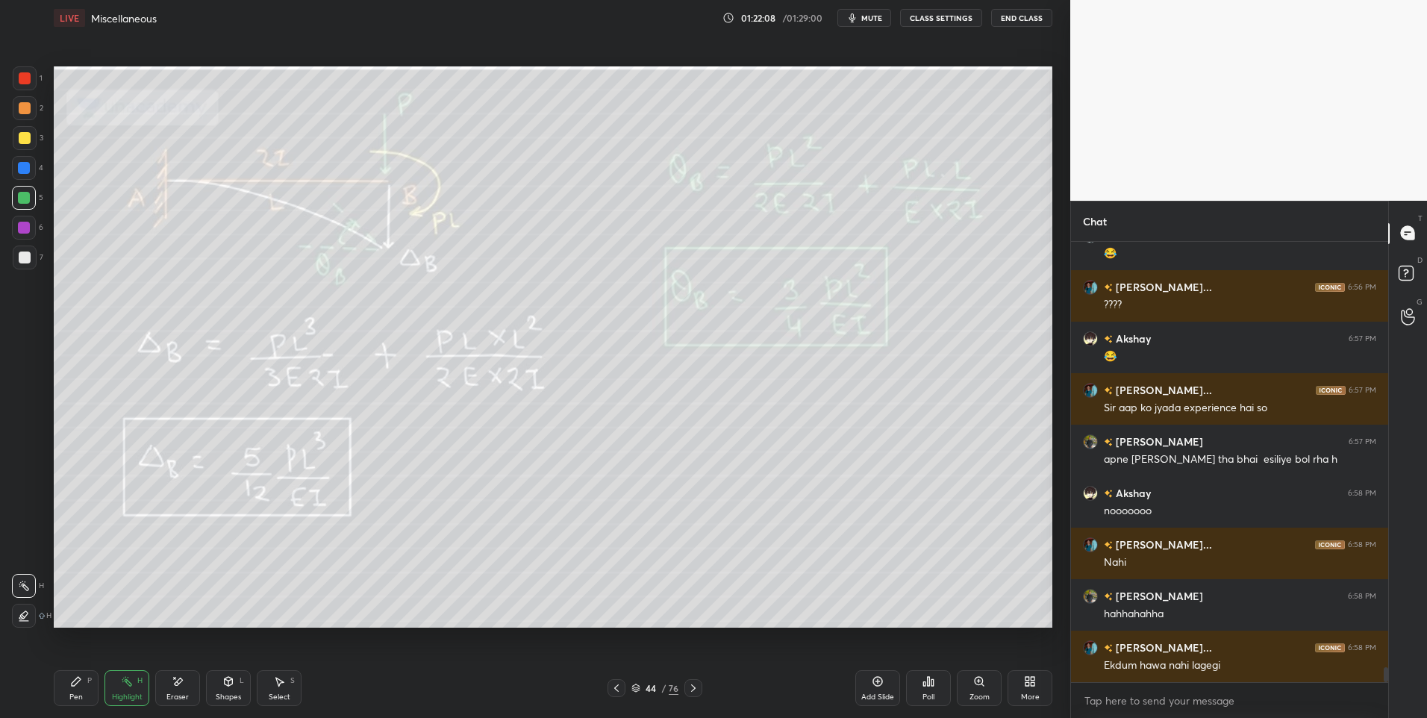
scroll to position [12855, 0]
click at [83, 692] on div "Pen P" at bounding box center [76, 688] width 45 height 36
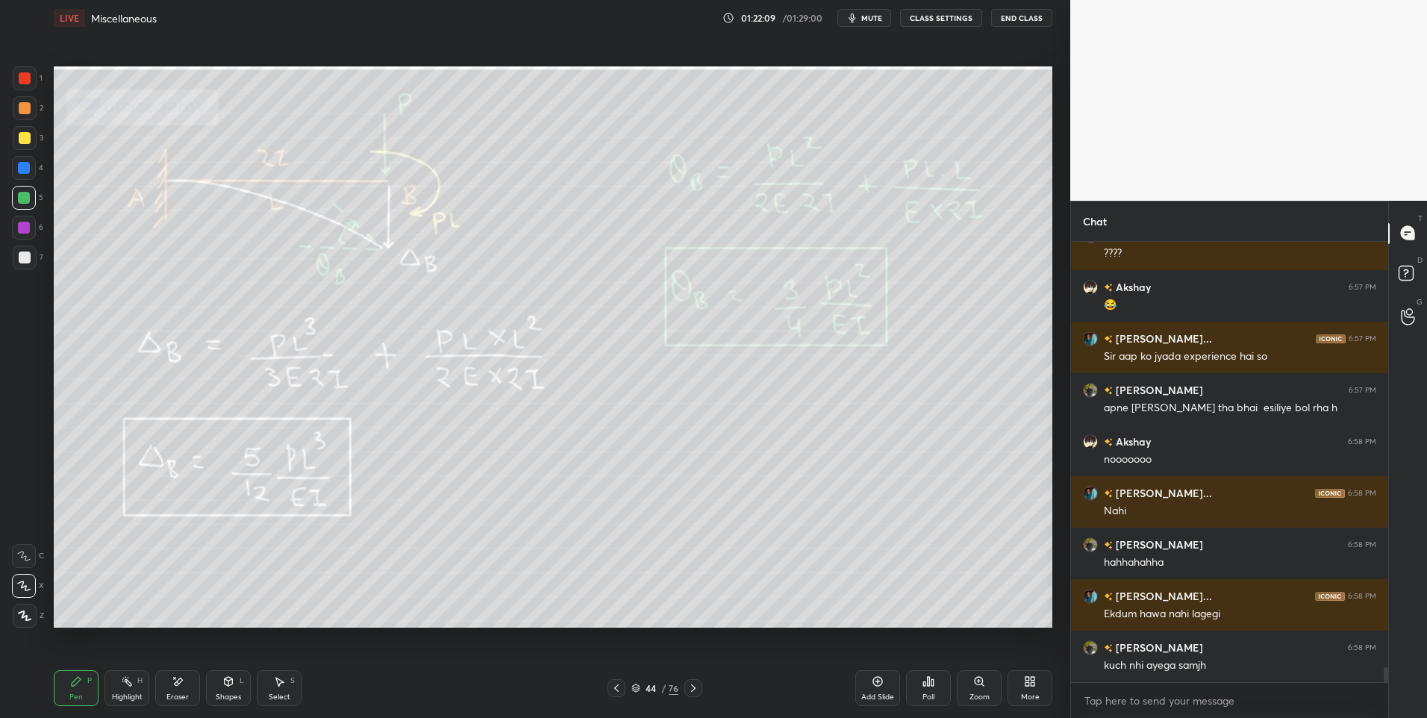
click at [25, 262] on div at bounding box center [25, 257] width 12 height 12
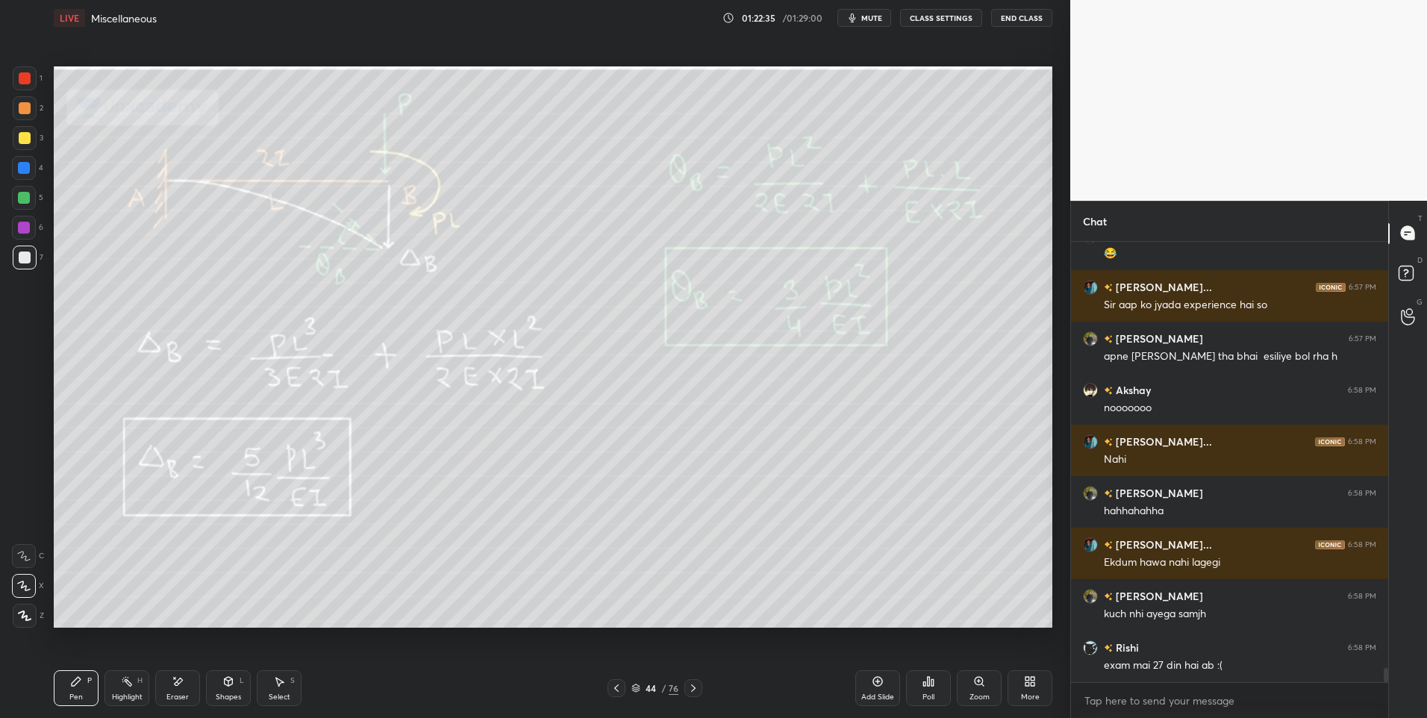
click at [131, 700] on div "Highlight" at bounding box center [127, 696] width 31 height 7
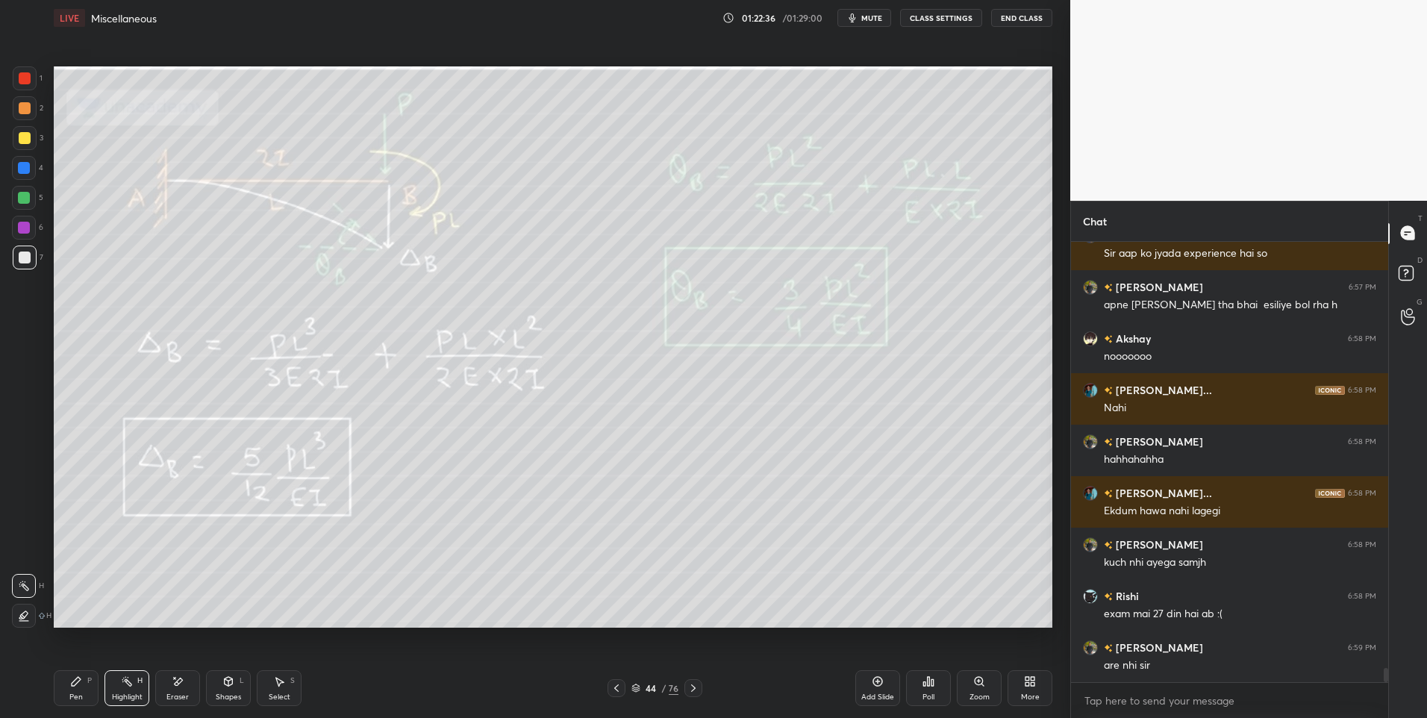
click at [25, 198] on div at bounding box center [24, 198] width 12 height 12
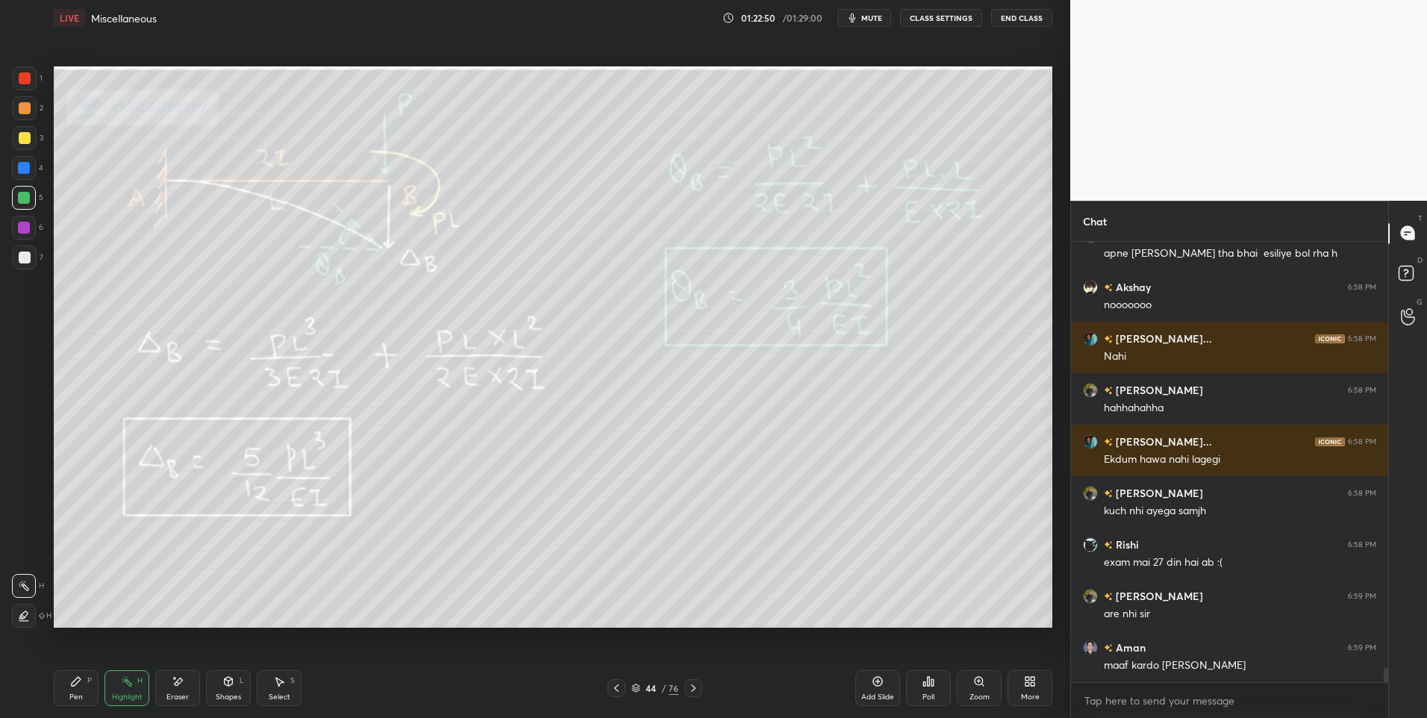
scroll to position [13061, 0]
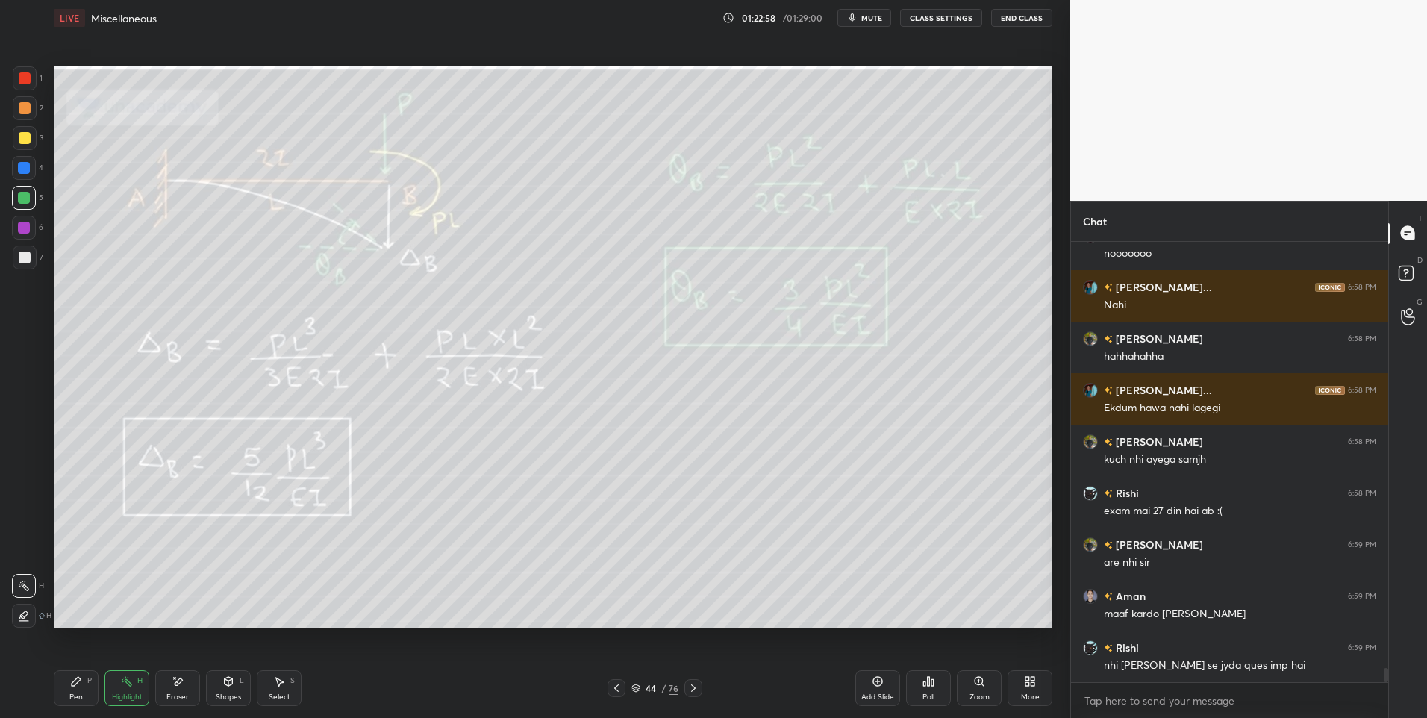
click at [34, 229] on div at bounding box center [24, 228] width 24 height 24
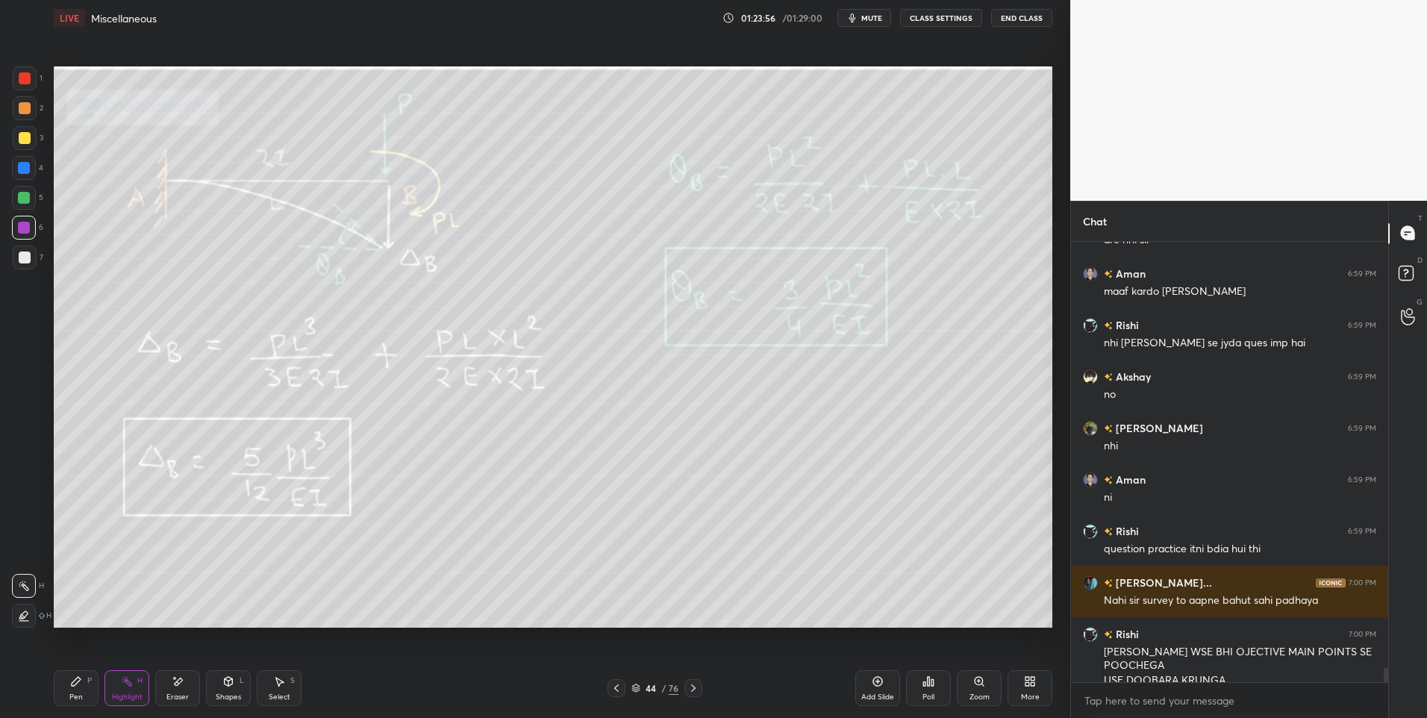
scroll to position [13398, 0]
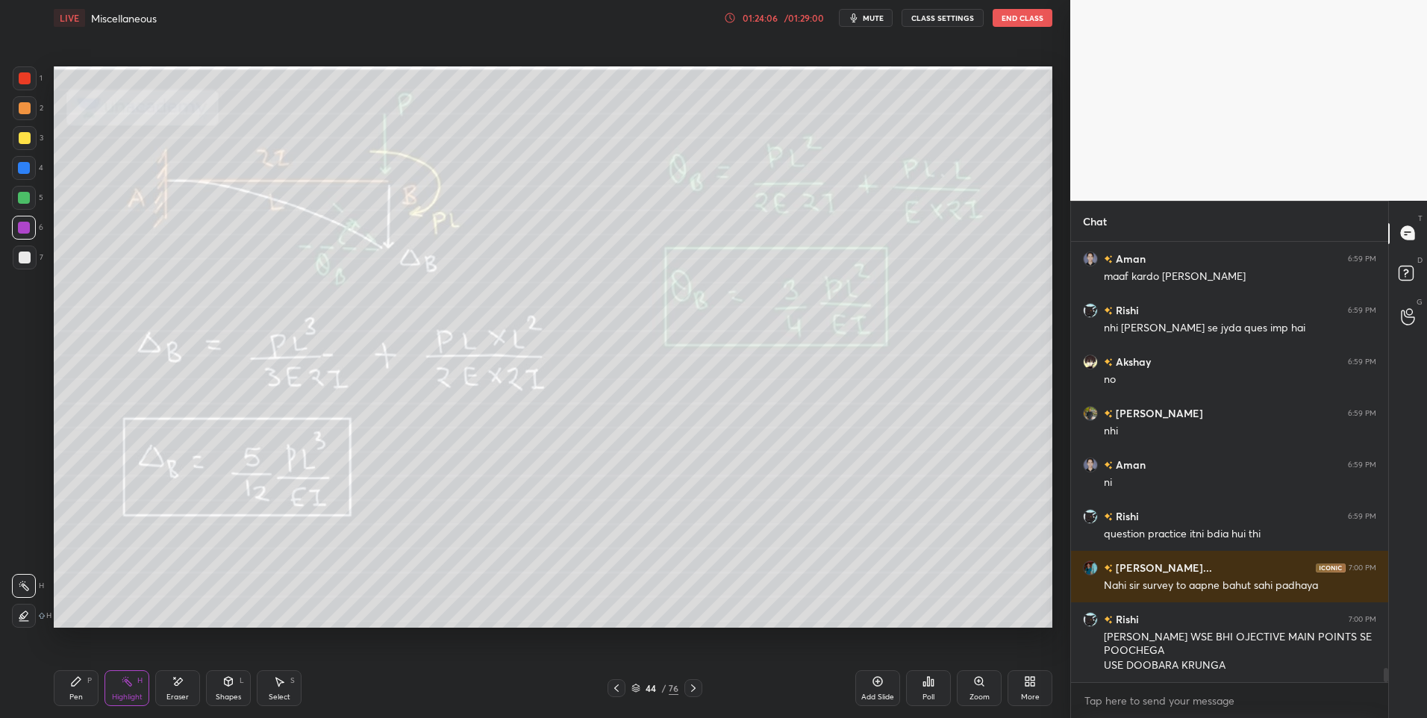
click at [80, 675] on div "Pen P" at bounding box center [76, 688] width 45 height 36
click at [25, 190] on div at bounding box center [24, 198] width 24 height 24
click at [19, 201] on div at bounding box center [24, 198] width 12 height 12
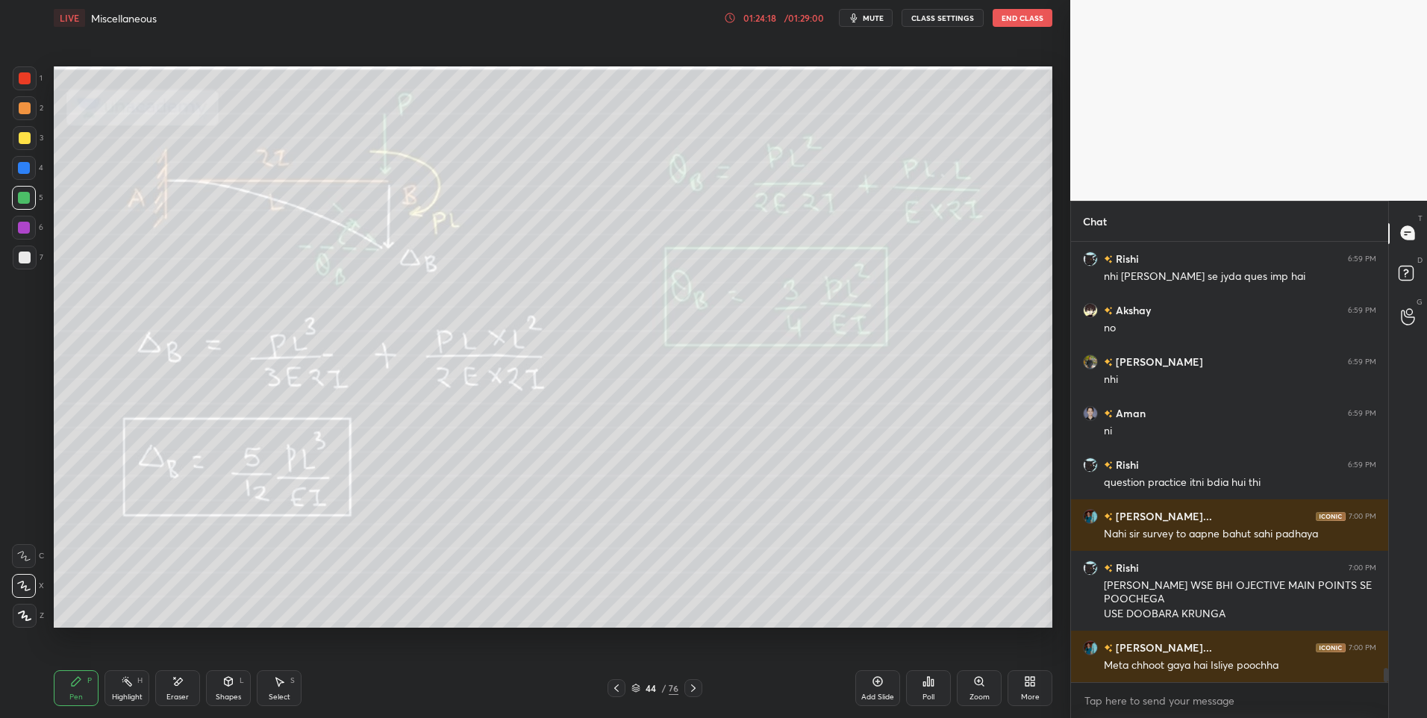
click at [174, 695] on div "Eraser" at bounding box center [177, 696] width 22 height 7
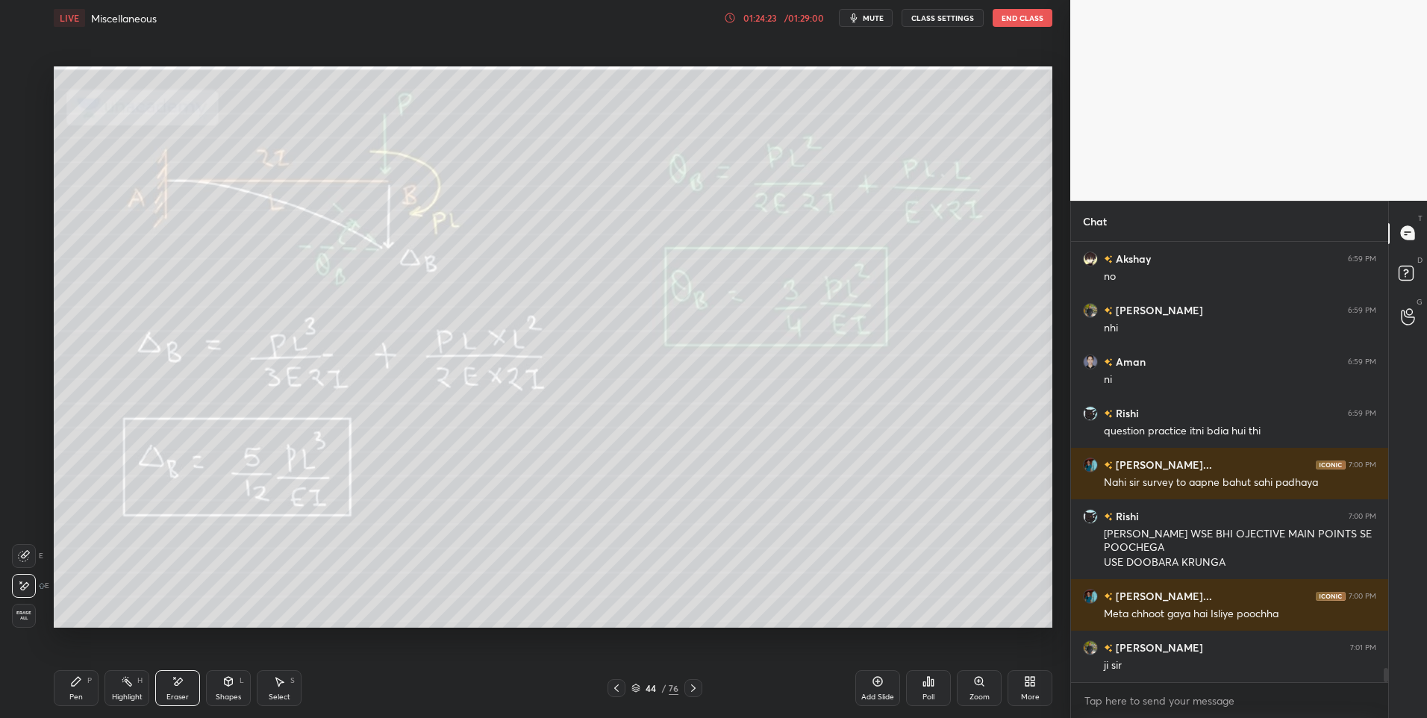
click at [129, 682] on rect at bounding box center [128, 682] width 7 height 7
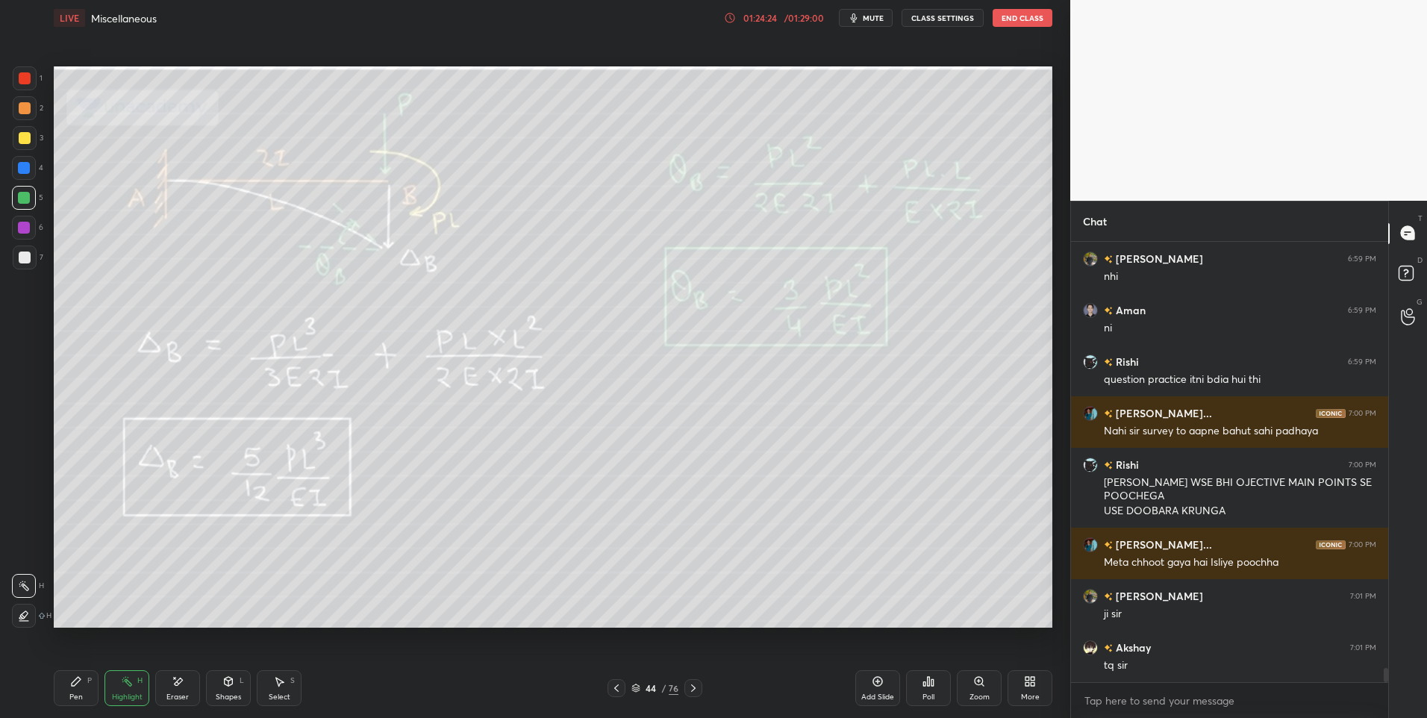
click at [19, 116] on div at bounding box center [25, 108] width 24 height 24
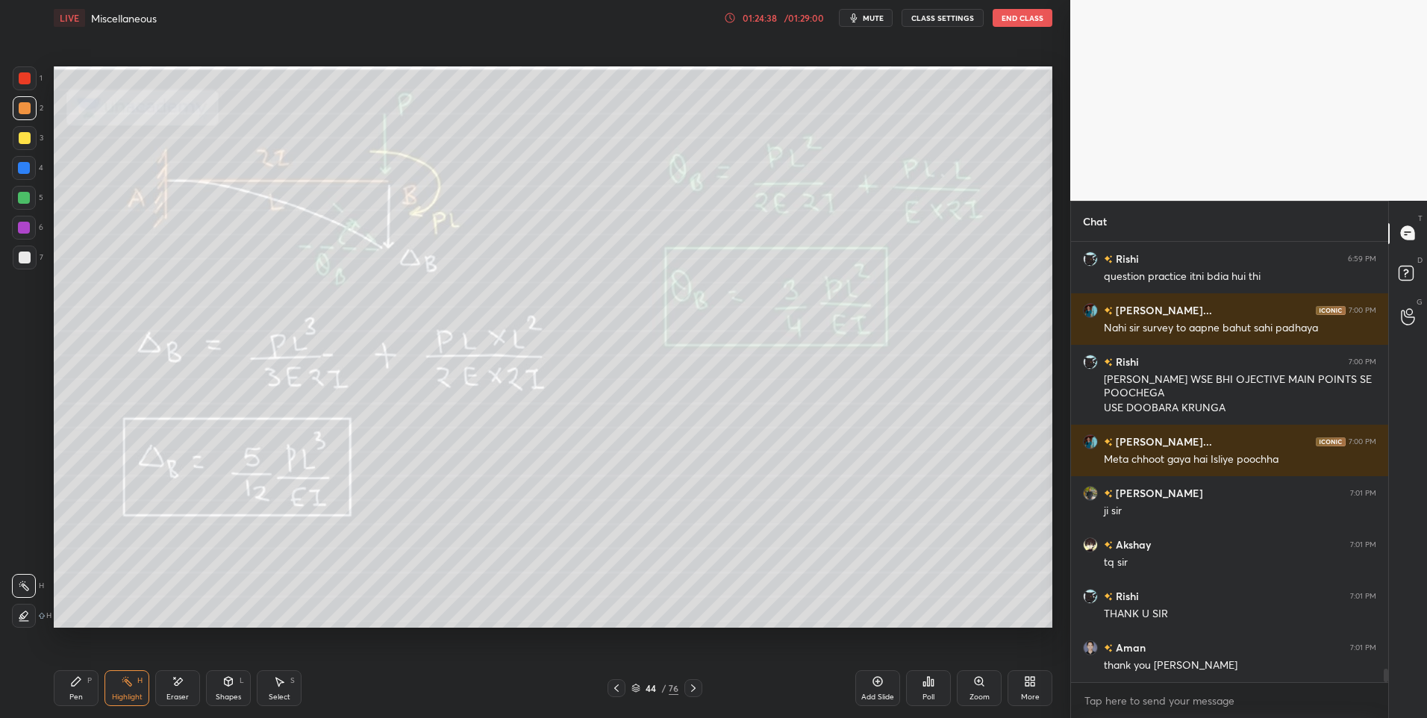
scroll to position [13707, 0]
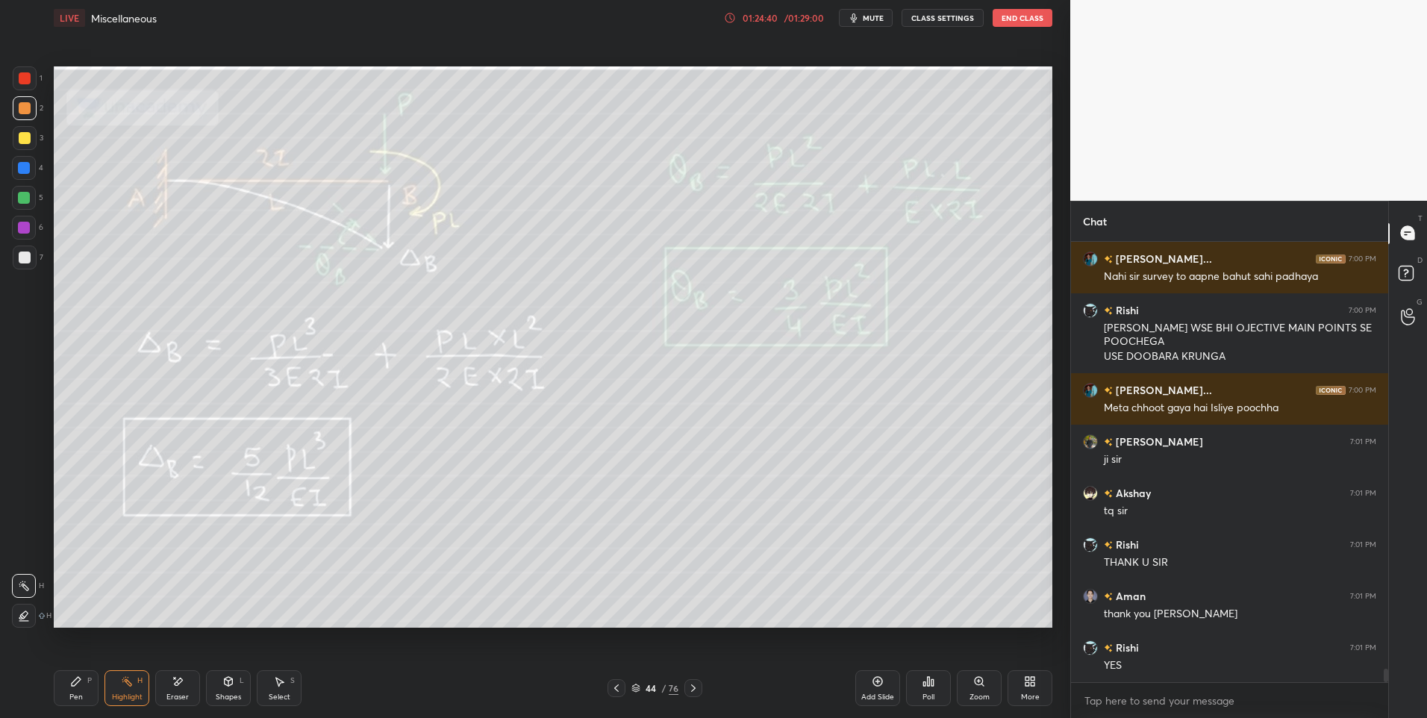
click at [85, 688] on div "Pen P" at bounding box center [76, 688] width 45 height 36
click at [25, 209] on div at bounding box center [24, 198] width 24 height 24
click at [1022, 11] on button "End Class" at bounding box center [1023, 18] width 60 height 18
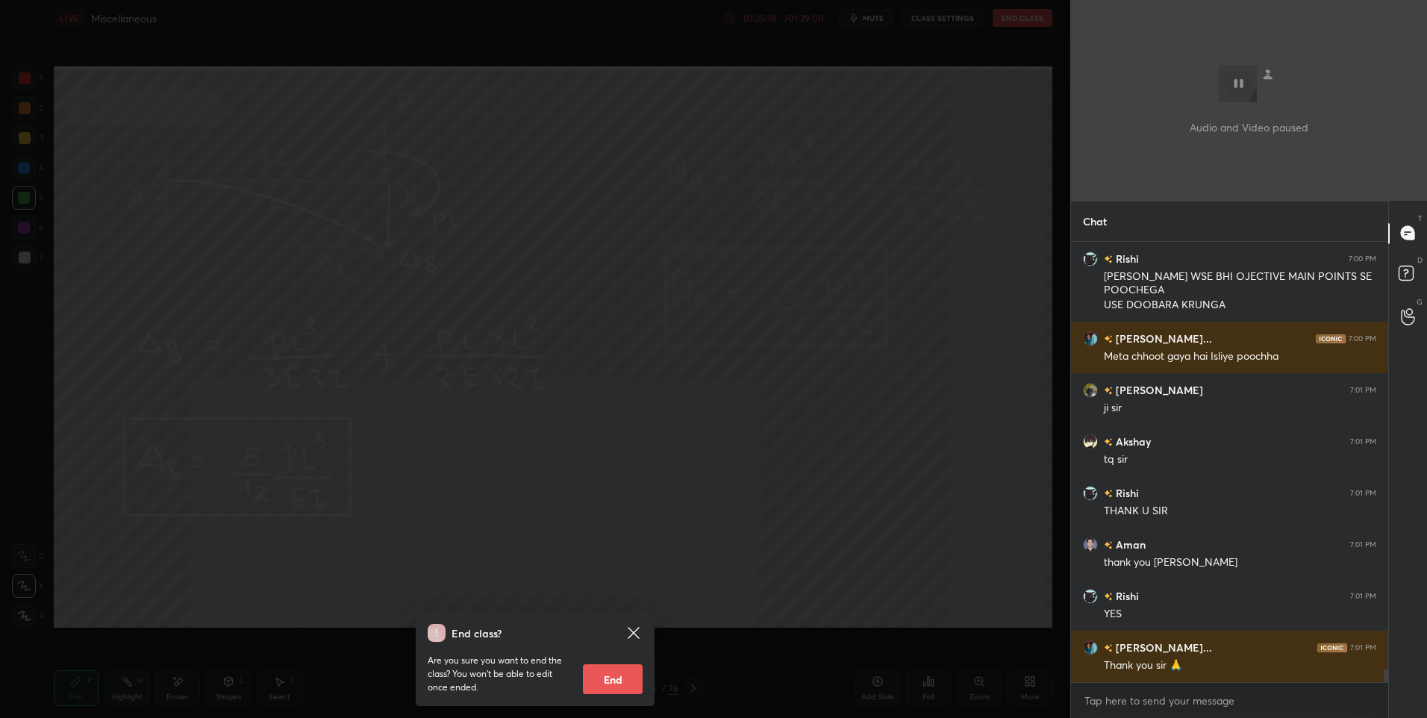
scroll to position [13810, 0]
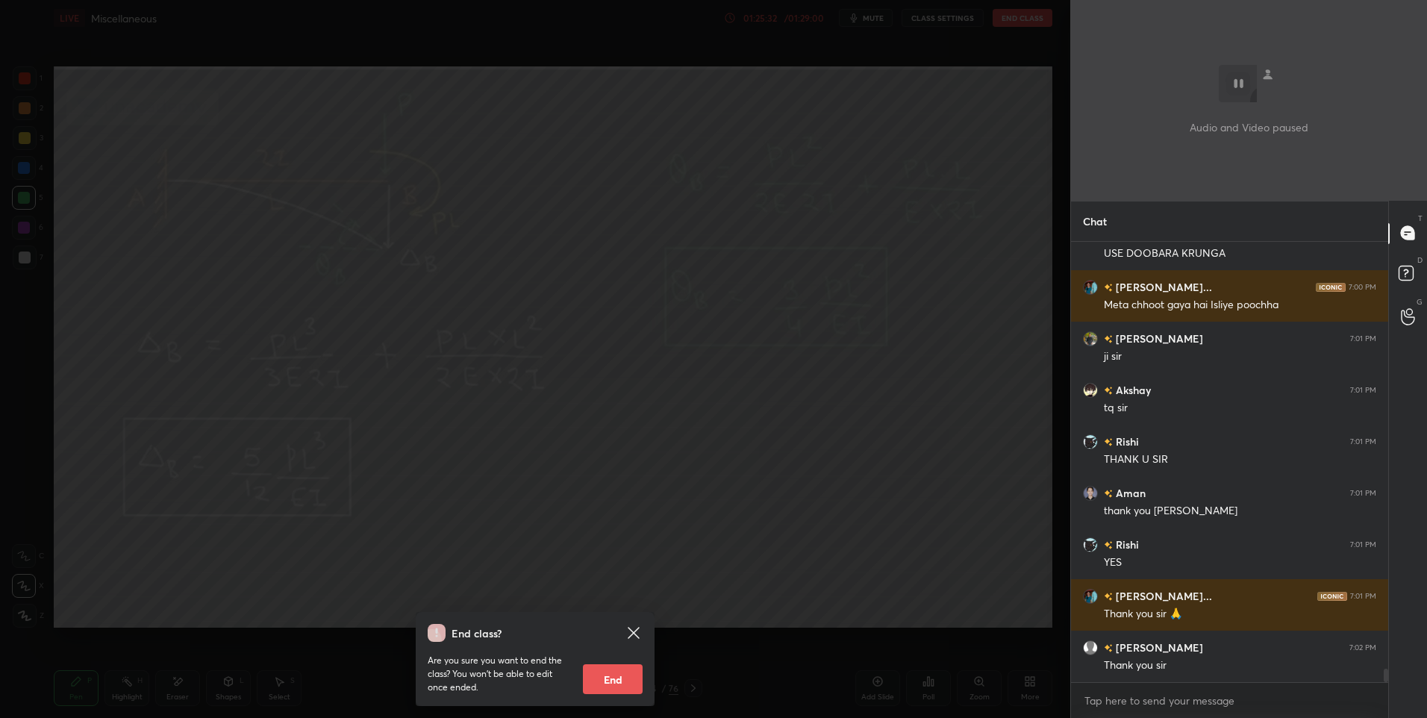
click at [616, 678] on button "End" at bounding box center [613, 679] width 60 height 30
type textarea "x"
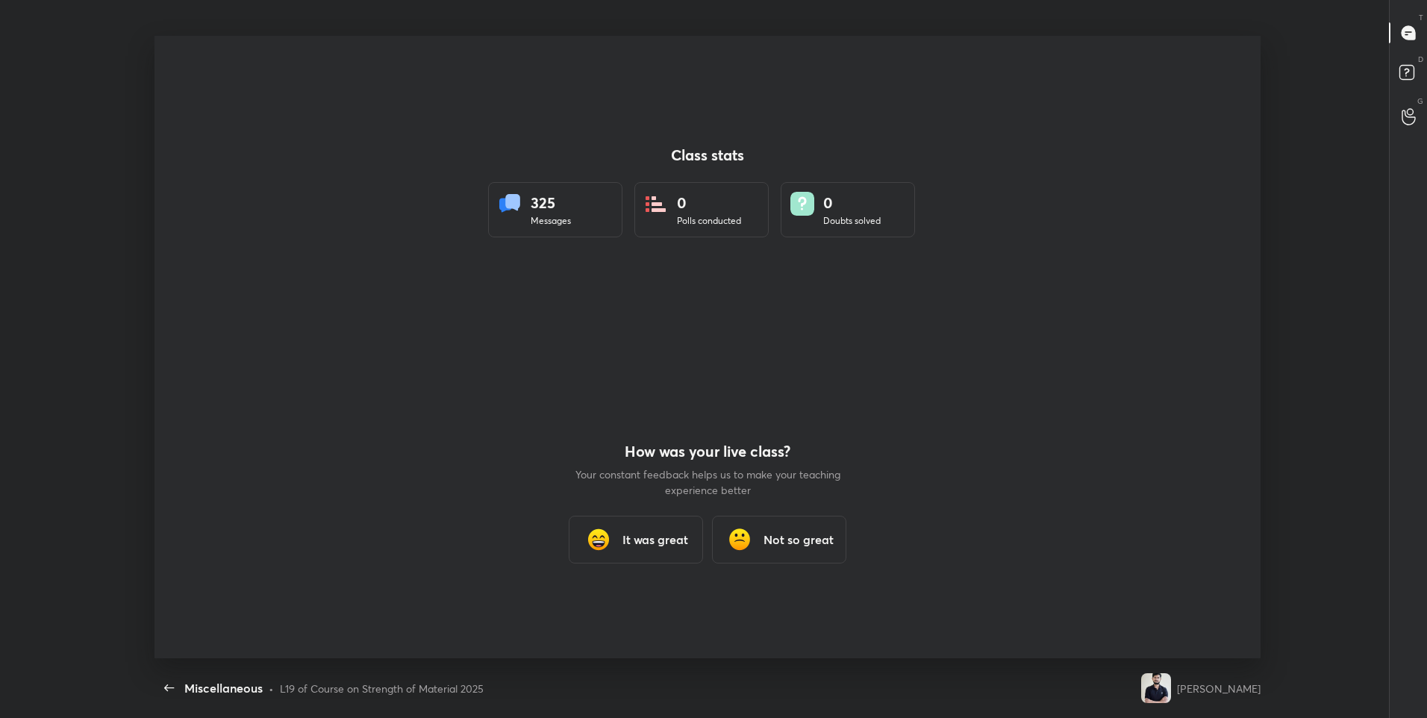
scroll to position [0, 0]
click at [663, 534] on h3 "It was great" at bounding box center [655, 540] width 66 height 18
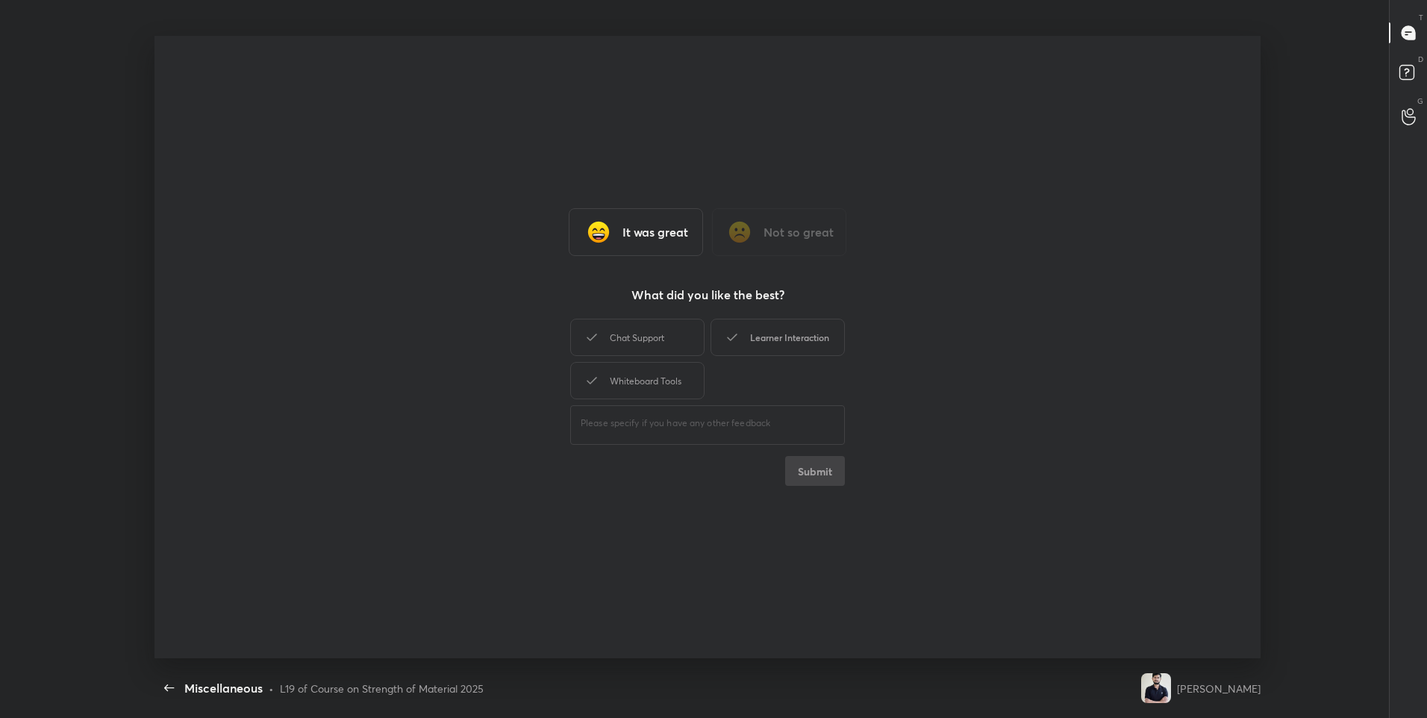
drag, startPoint x: 652, startPoint y: 343, endPoint x: 732, endPoint y: 342, distance: 79.9
click at [663, 341] on div "Chat Support" at bounding box center [637, 337] width 134 height 37
click at [741, 343] on div "Learner Interaction" at bounding box center [777, 337] width 134 height 37
click at [662, 380] on div "Whiteboard Tools" at bounding box center [637, 380] width 134 height 37
click at [817, 462] on button "Submit" at bounding box center [815, 471] width 60 height 30
